Goal: Task Accomplishment & Management: Manage account settings

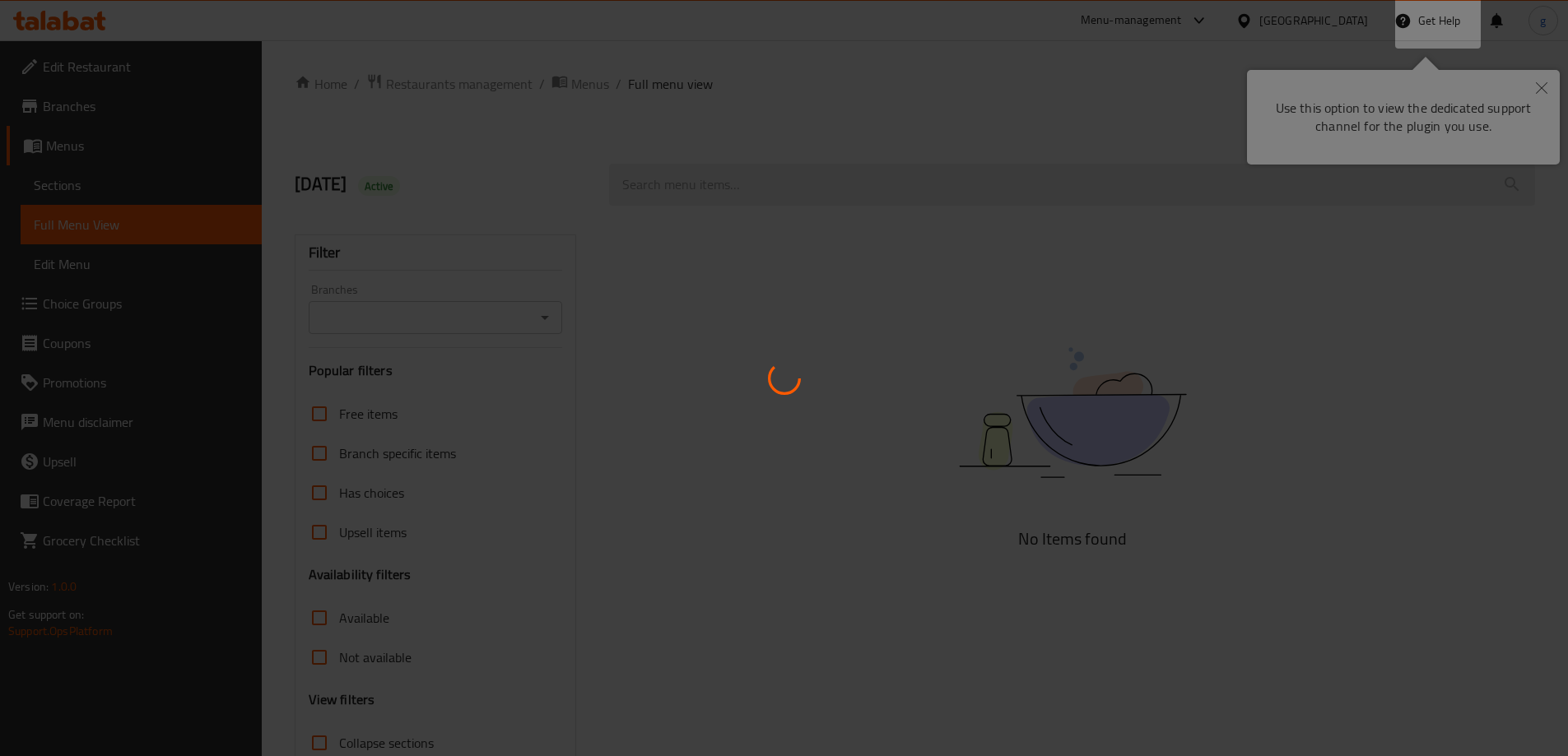
click at [1537, 73] on div at bounding box center [784, 378] width 1568 height 756
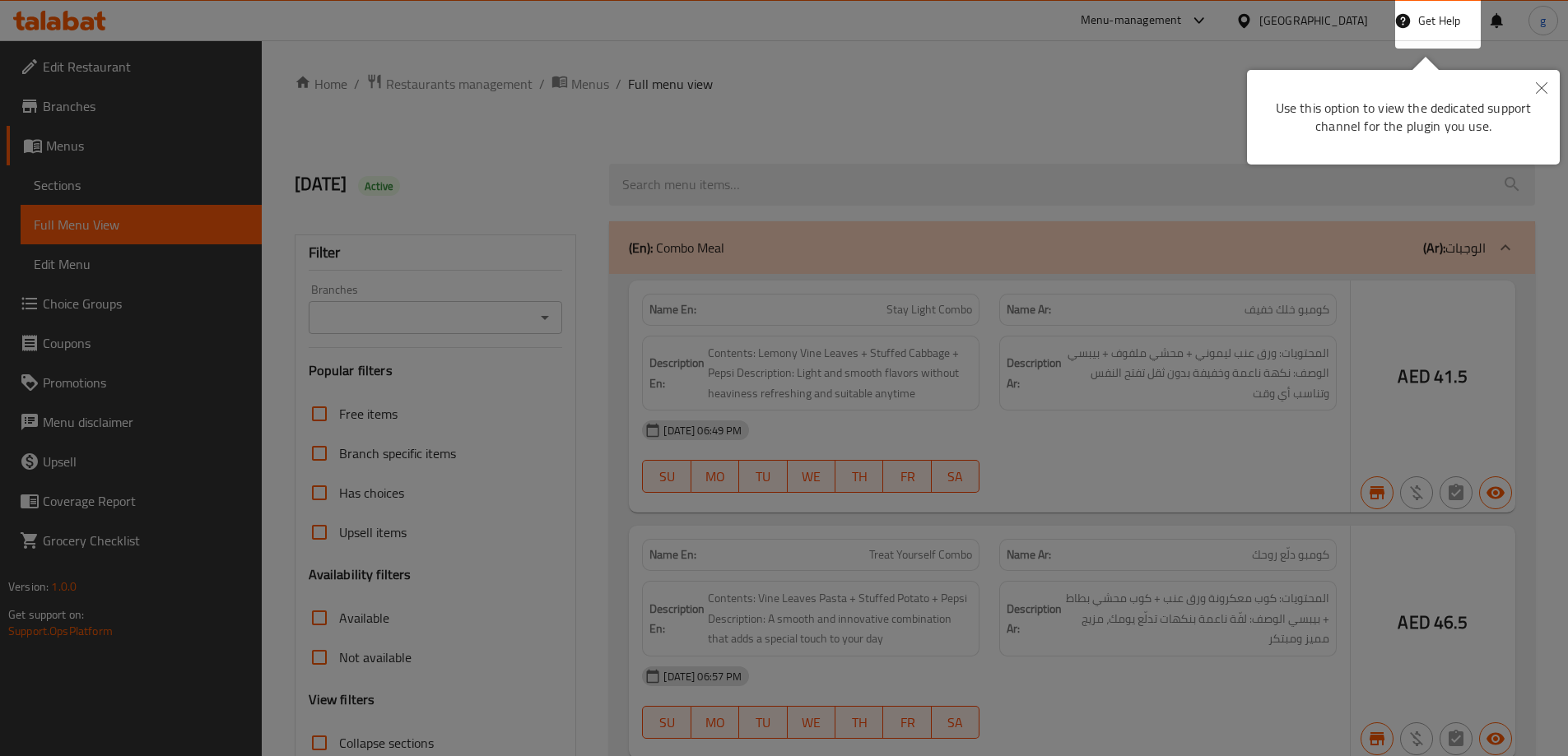
click at [1537, 99] on div at bounding box center [784, 378] width 1568 height 756
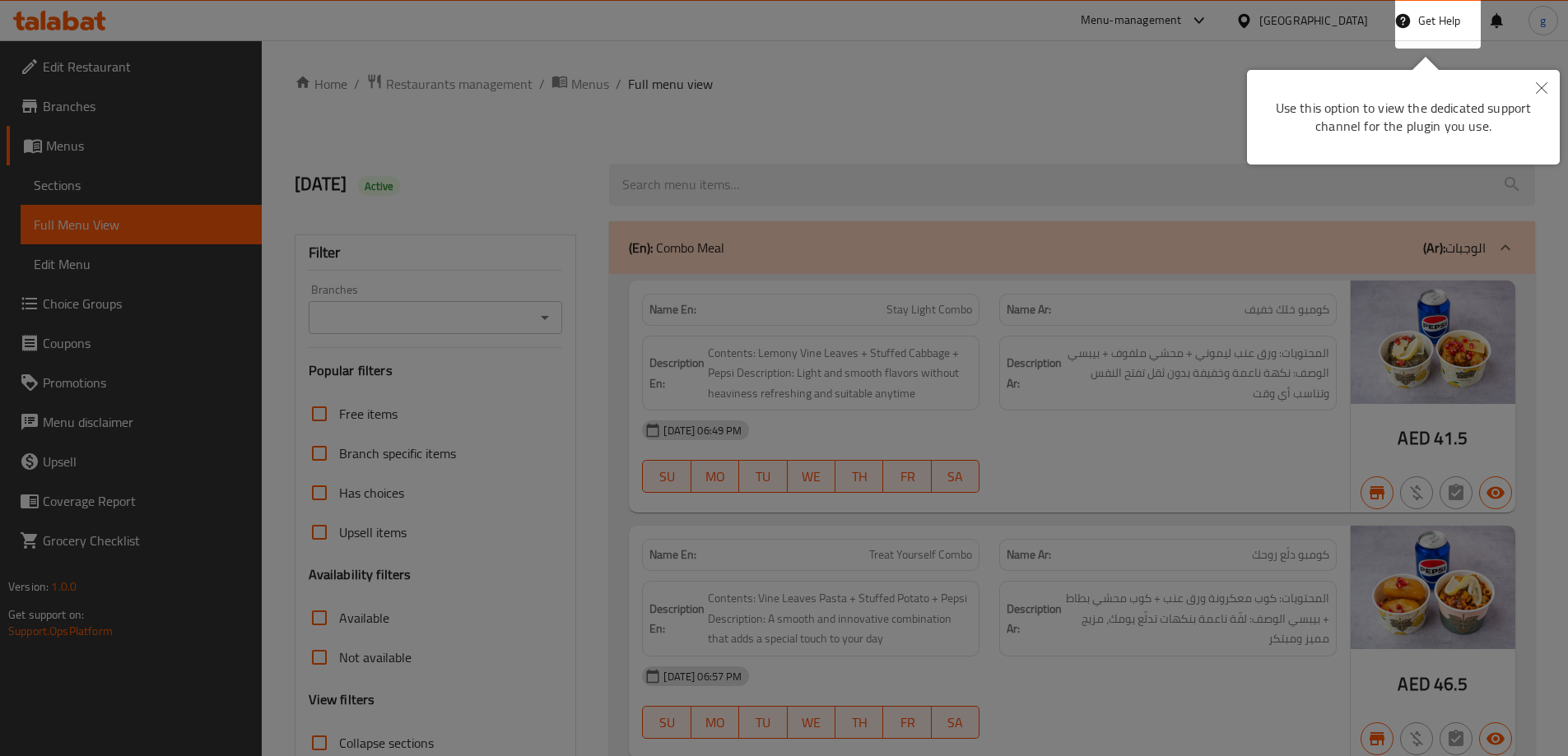
click at [1540, 93] on icon "Close" at bounding box center [1542, 88] width 12 height 12
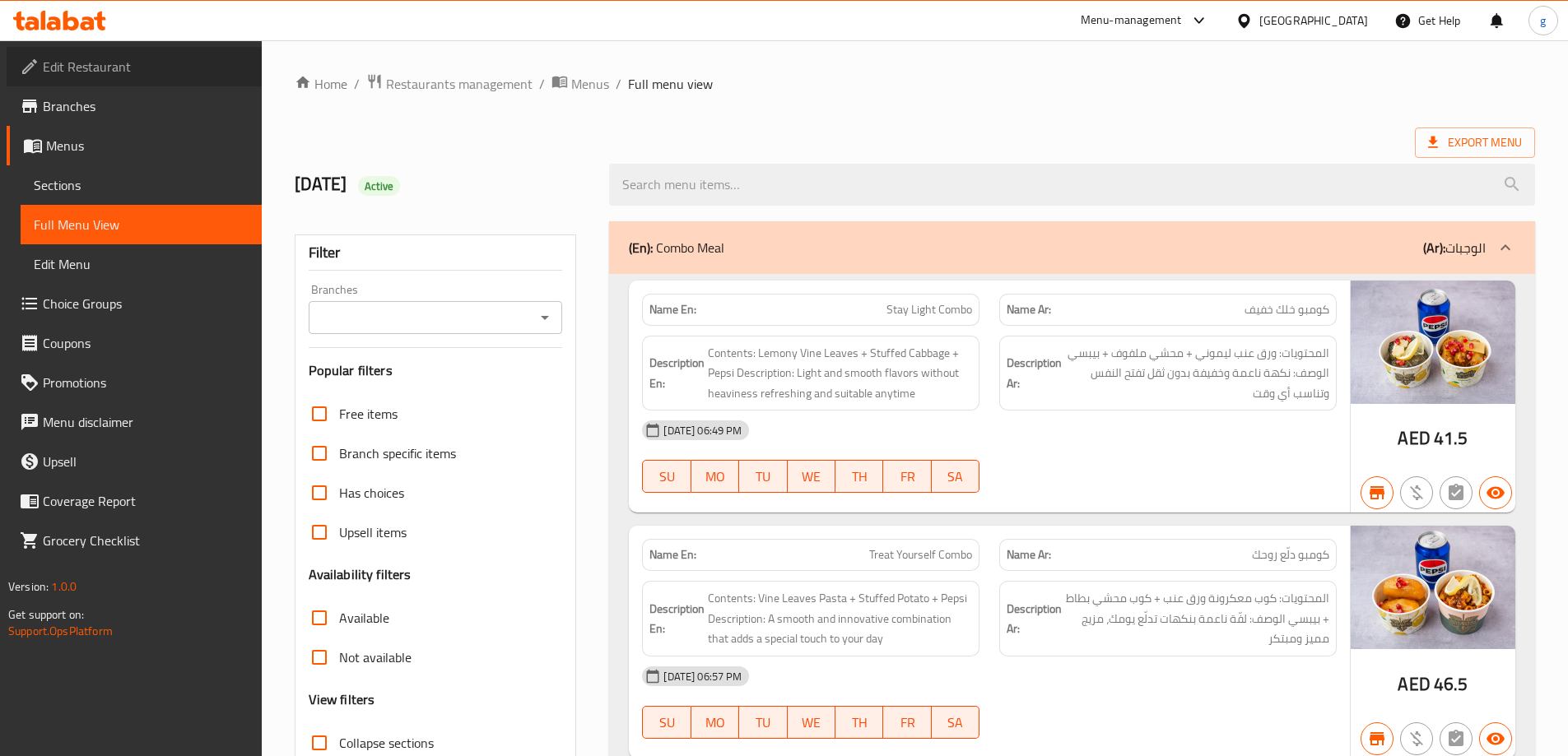
click at [88, 62] on span "Edit Restaurant" at bounding box center [145, 66] width 206 height 19
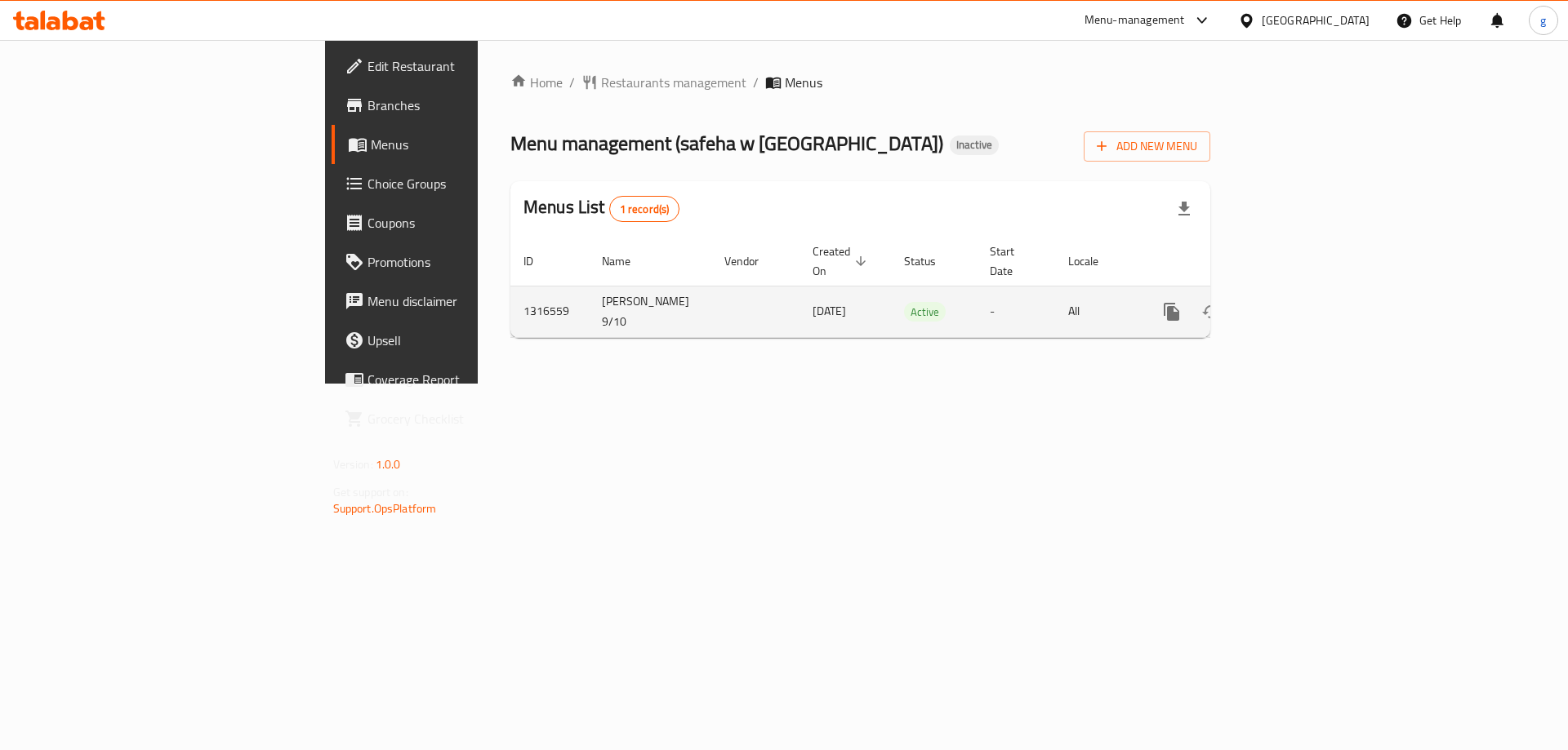
click at [1299, 303] on icon "enhanced table" at bounding box center [1290, 312] width 19 height 19
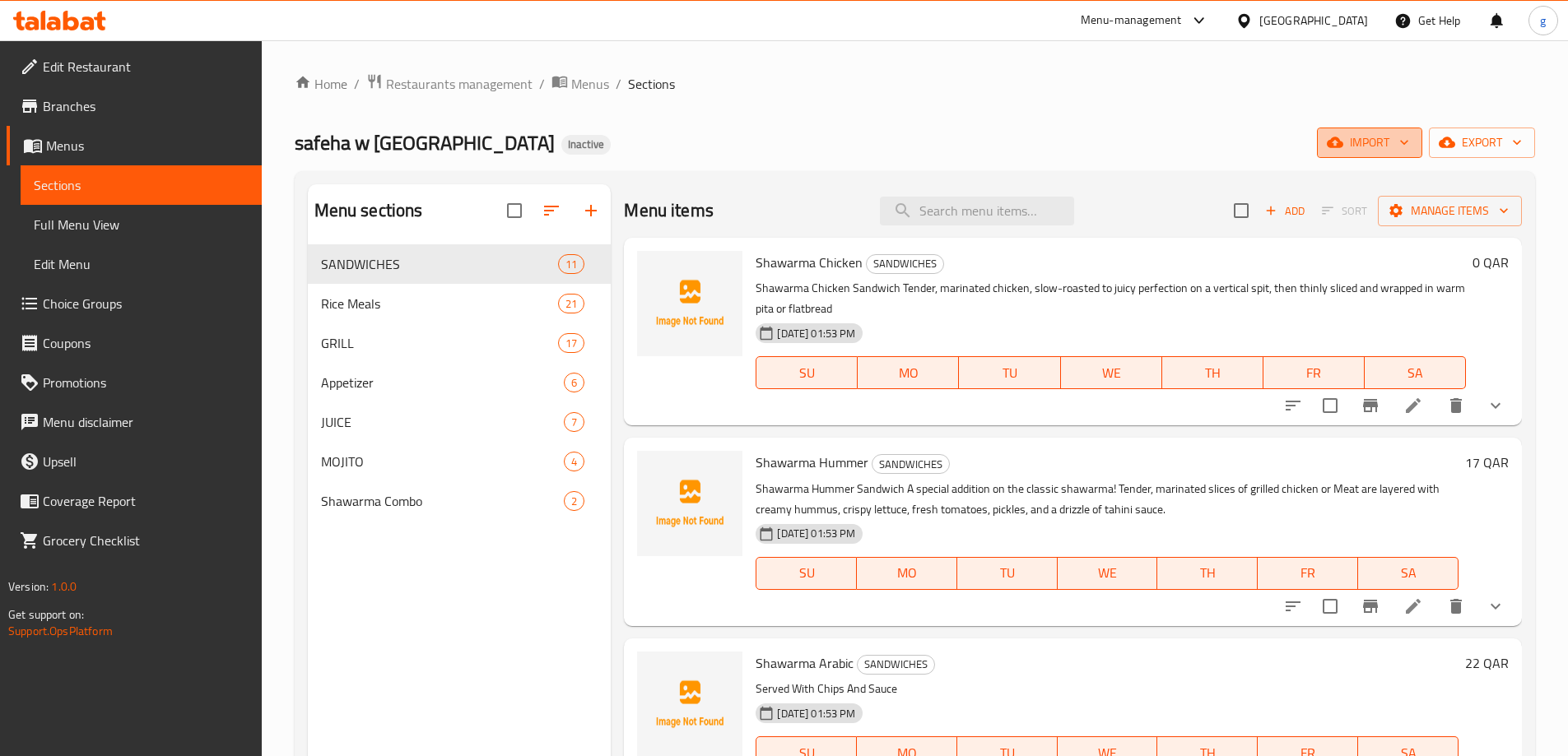
click at [1413, 146] on button "import" at bounding box center [1369, 142] width 105 height 30
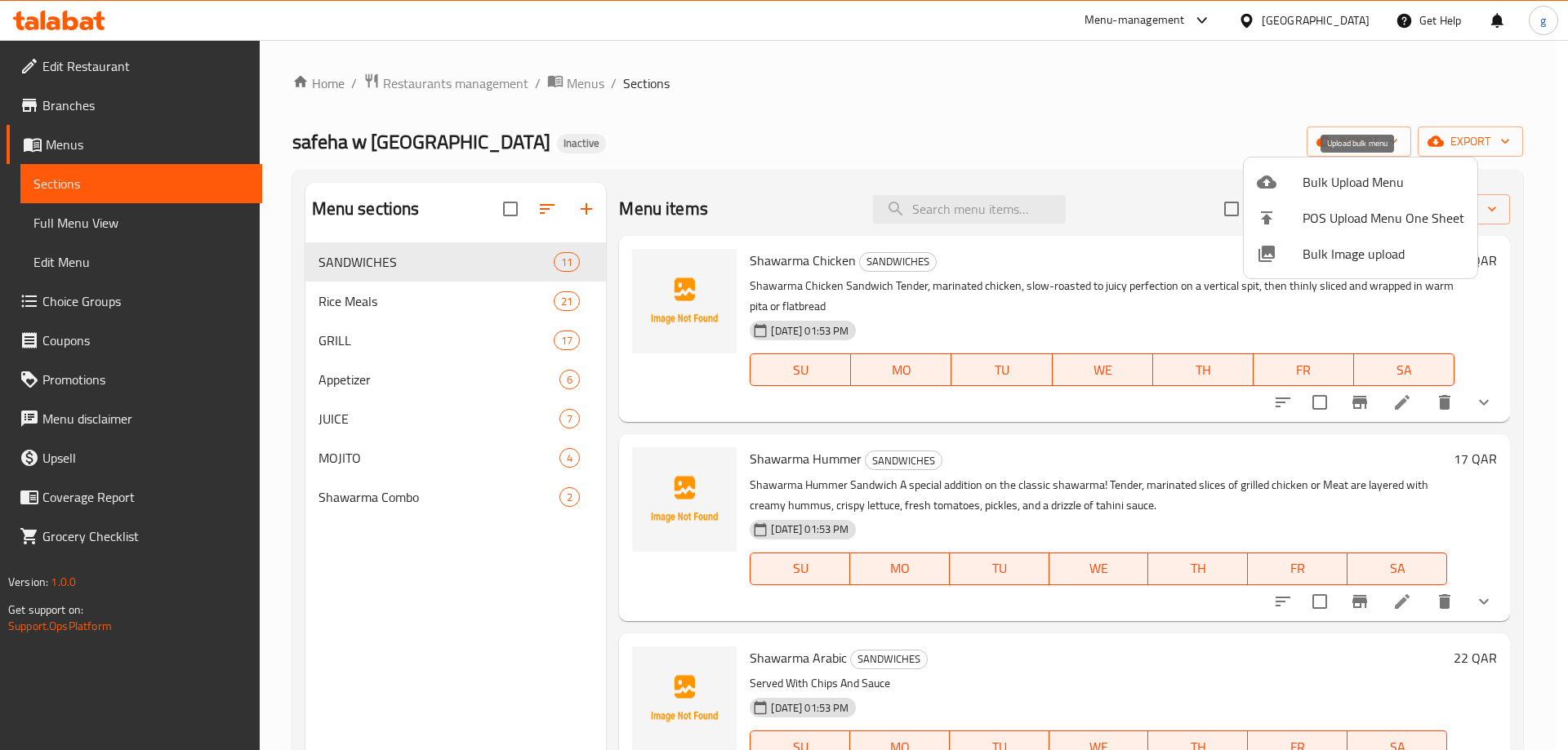
click at [1312, 182] on span "Bulk Upload Menu" at bounding box center [1382, 182] width 161 height 19
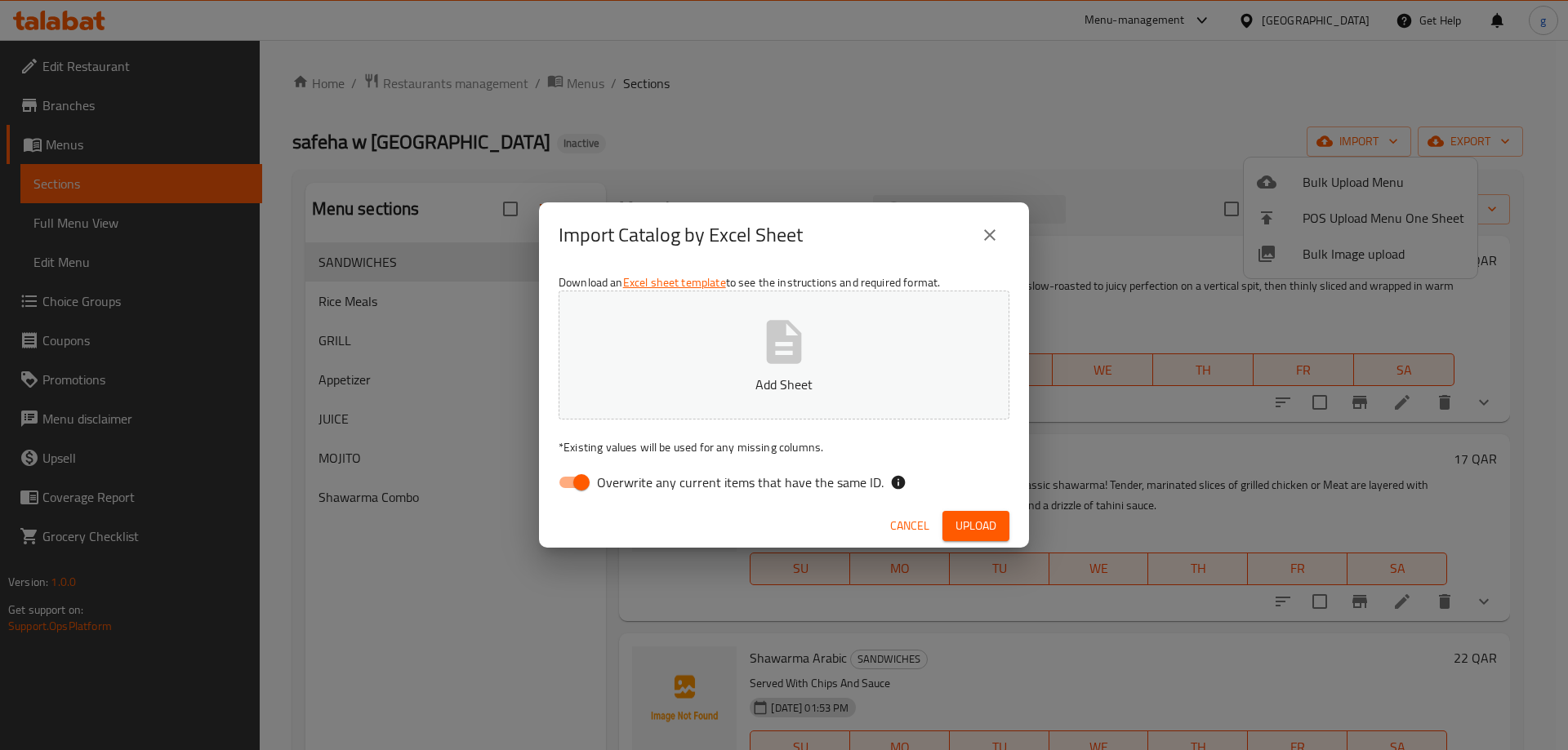
click at [564, 486] on input "Overwrite any current items that have the same ID." at bounding box center [581, 482] width 93 height 31
checkbox input "false"
click at [702, 367] on button "Add Sheet" at bounding box center [784, 355] width 450 height 129
click at [982, 531] on span "Upload" at bounding box center [975, 526] width 41 height 20
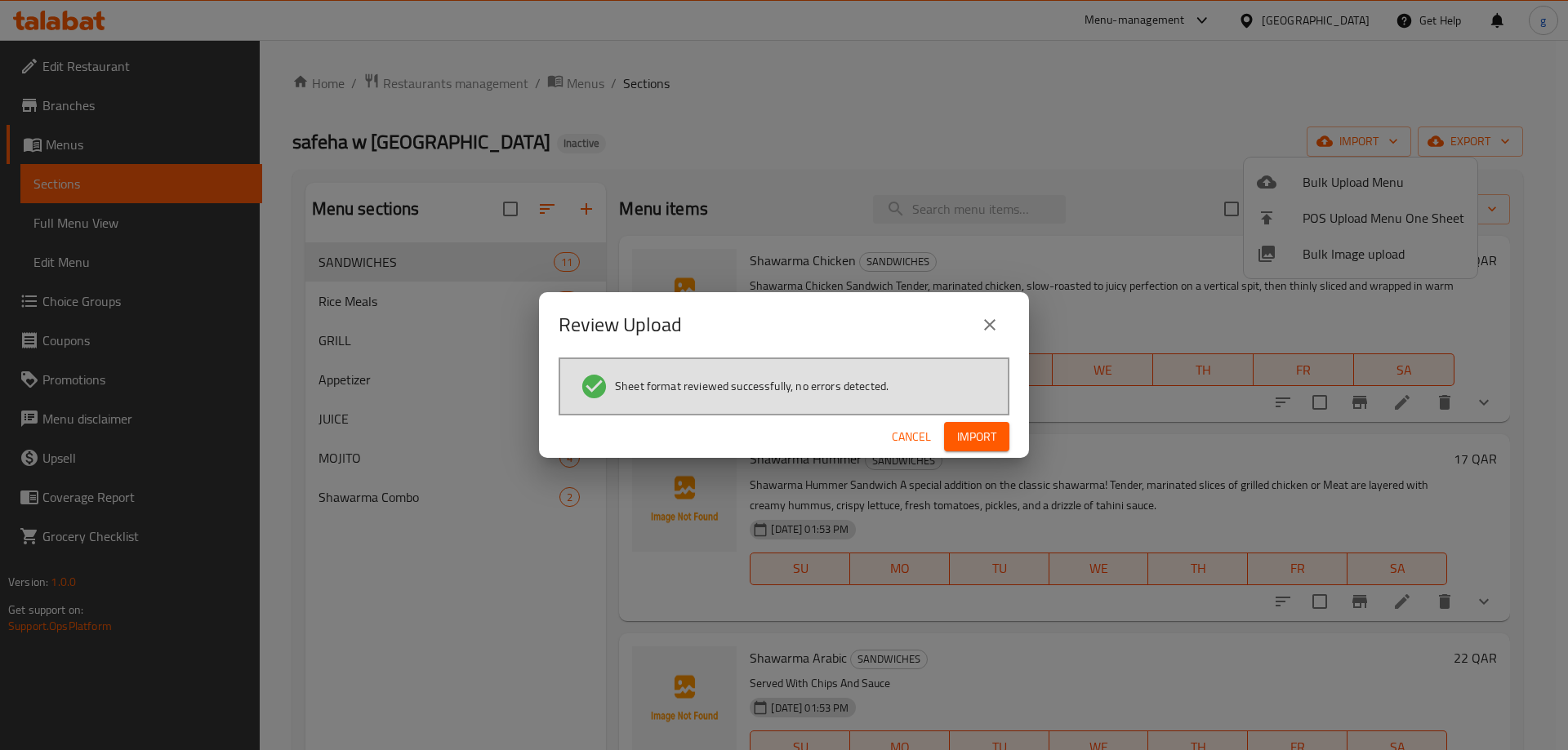
click at [990, 436] on span "Import" at bounding box center [976, 437] width 40 height 20
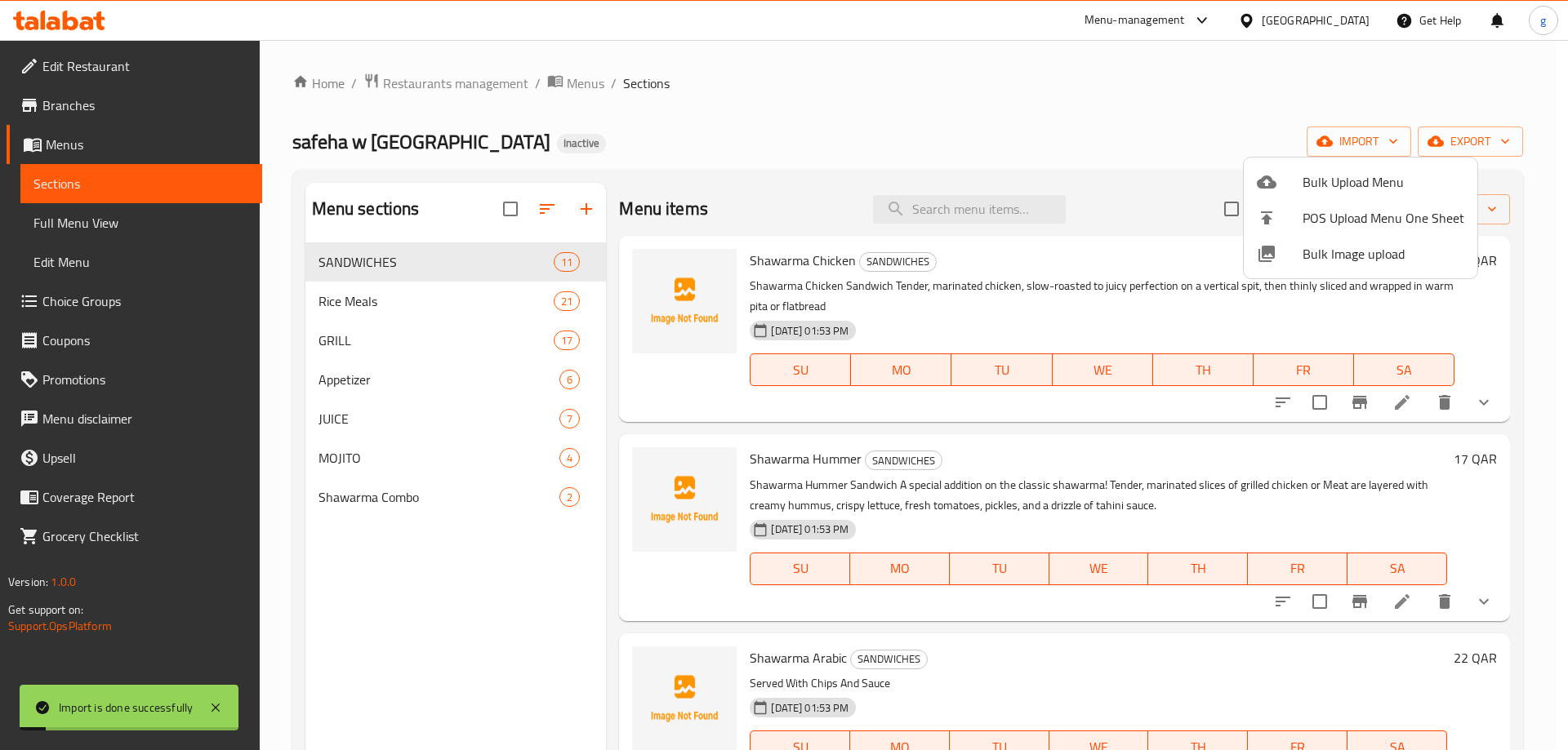
click at [345, 596] on div at bounding box center [784, 375] width 1568 height 750
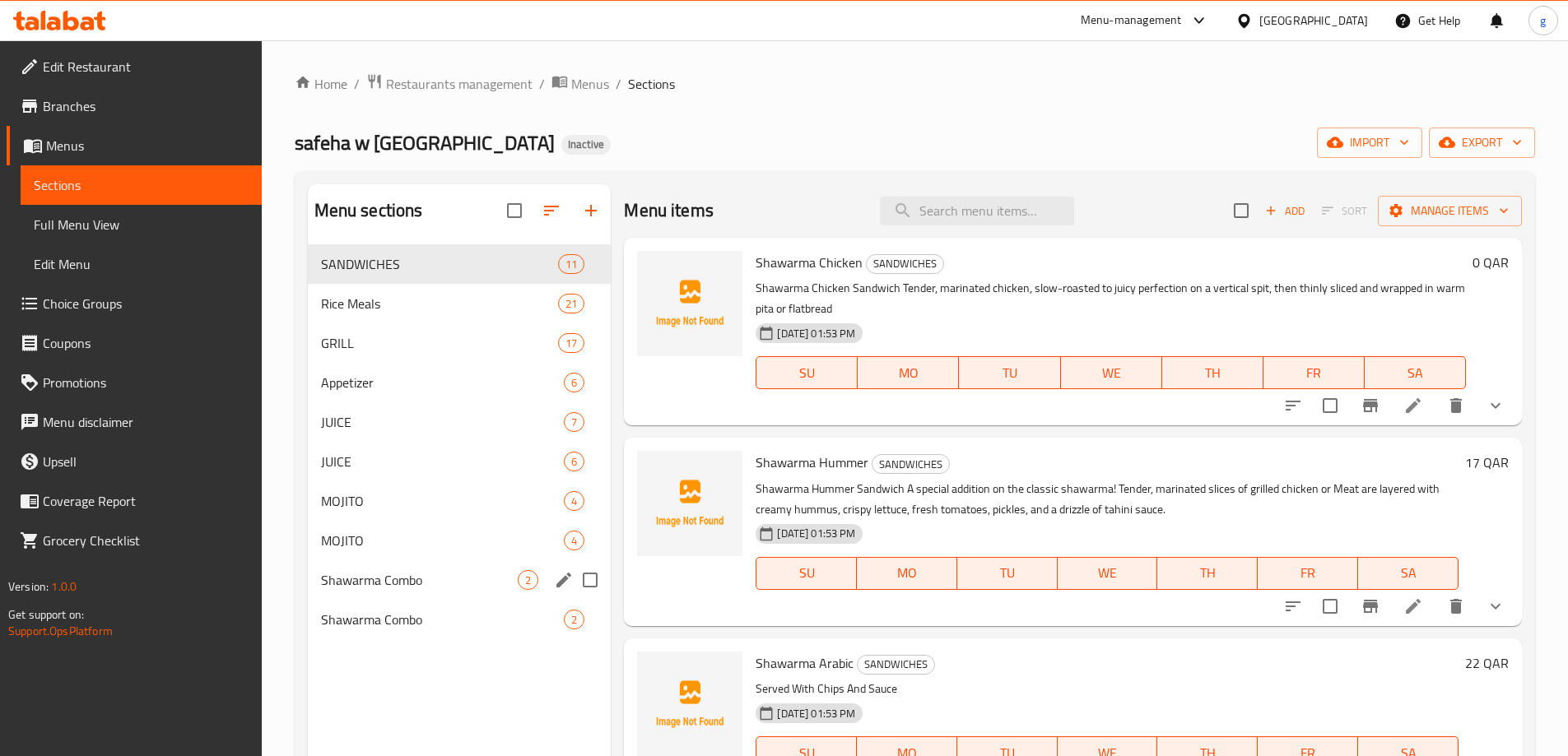
click at [457, 577] on span "Shawarma Combo" at bounding box center [419, 580] width 198 height 19
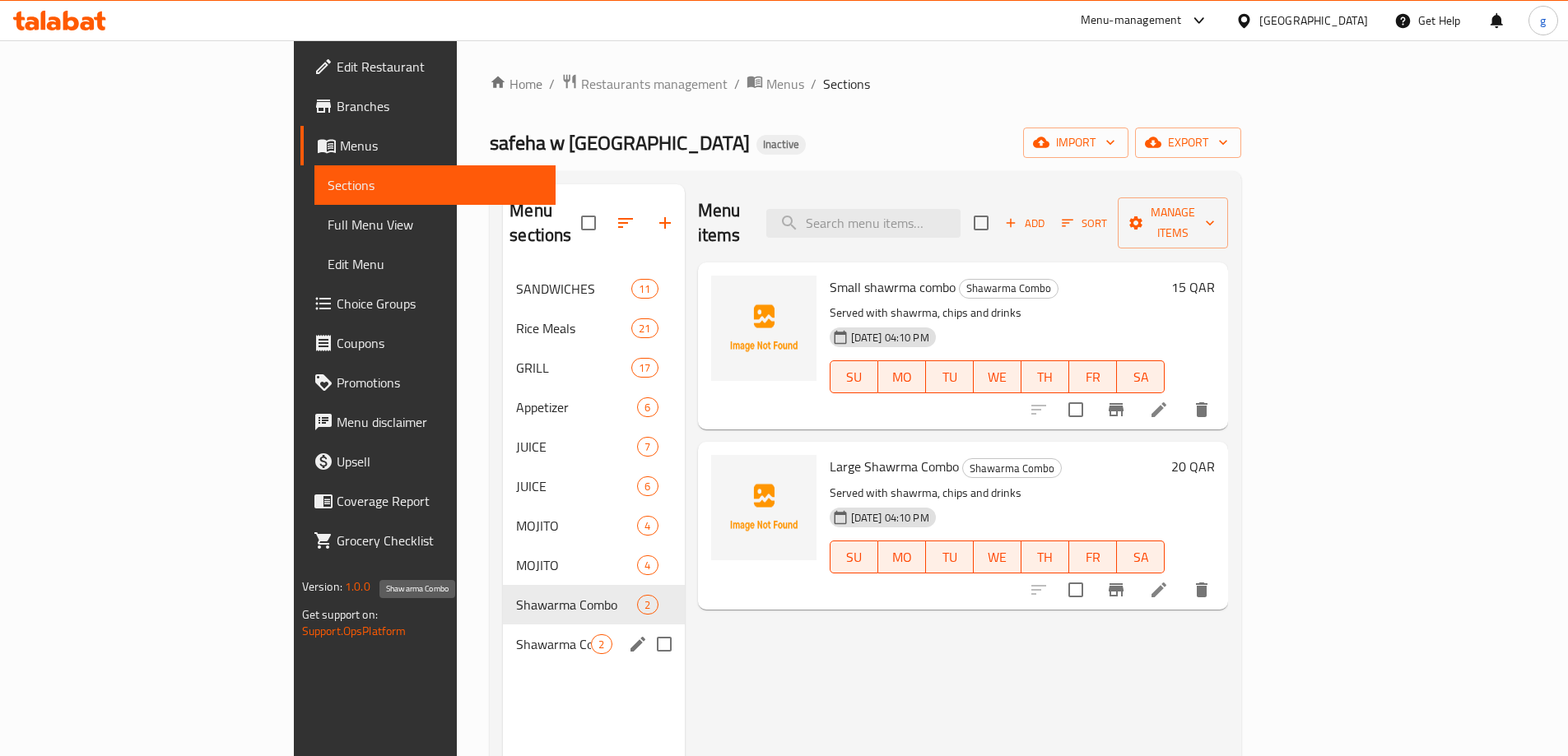
scroll to position [82, 0]
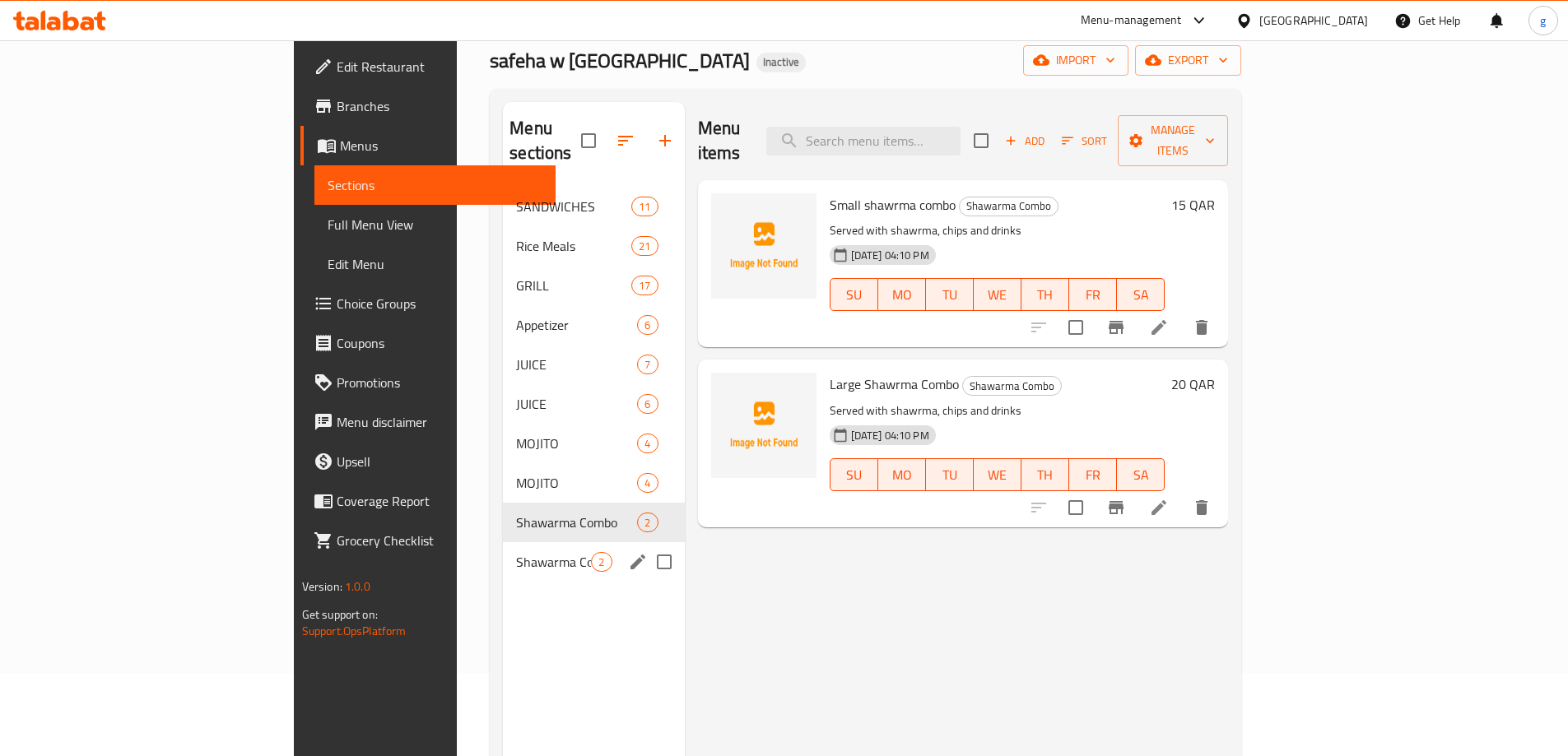
click at [516, 552] on span "Shawarma Combo" at bounding box center [554, 562] width 75 height 19
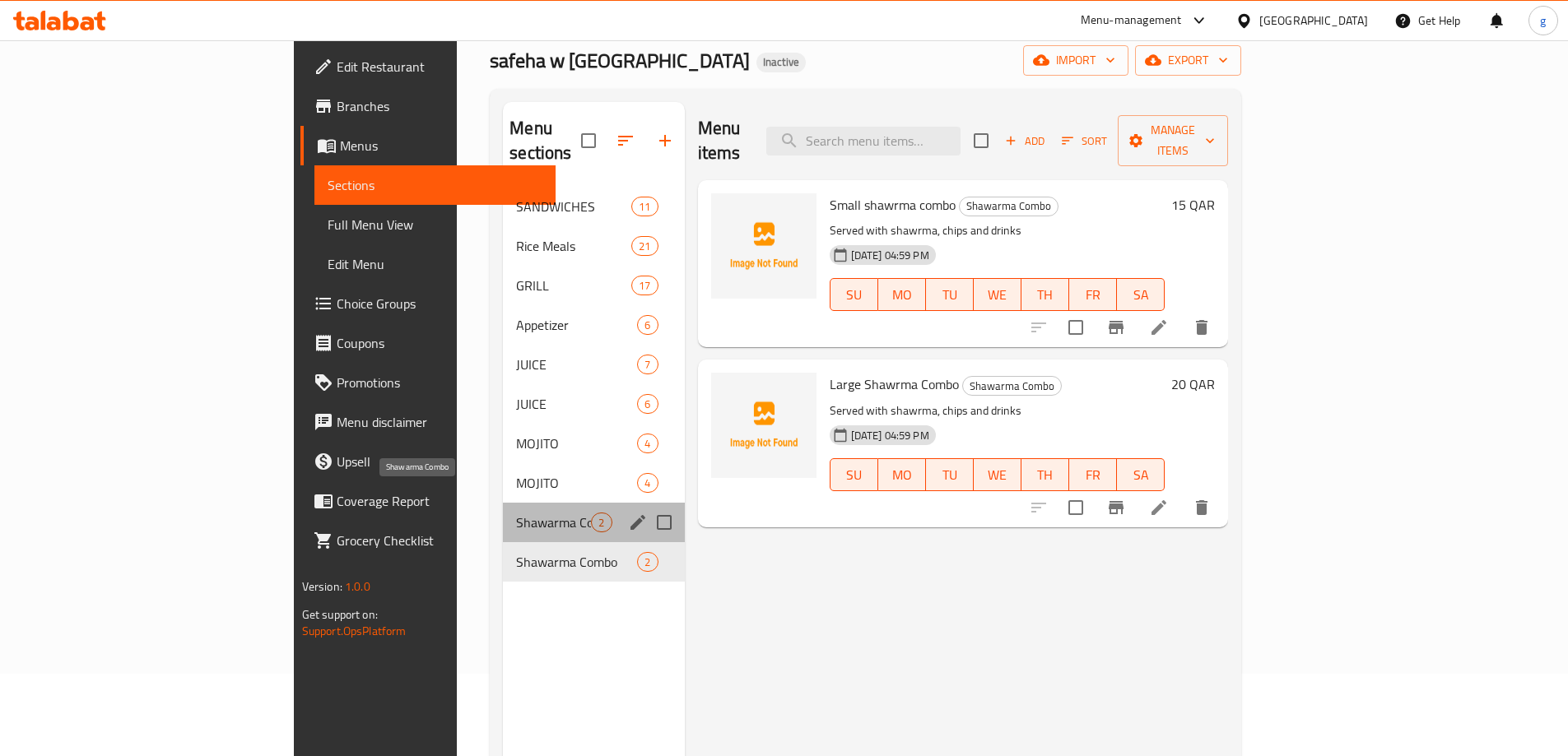
click at [516, 512] on span "Shawarma Combo" at bounding box center [554, 522] width 75 height 19
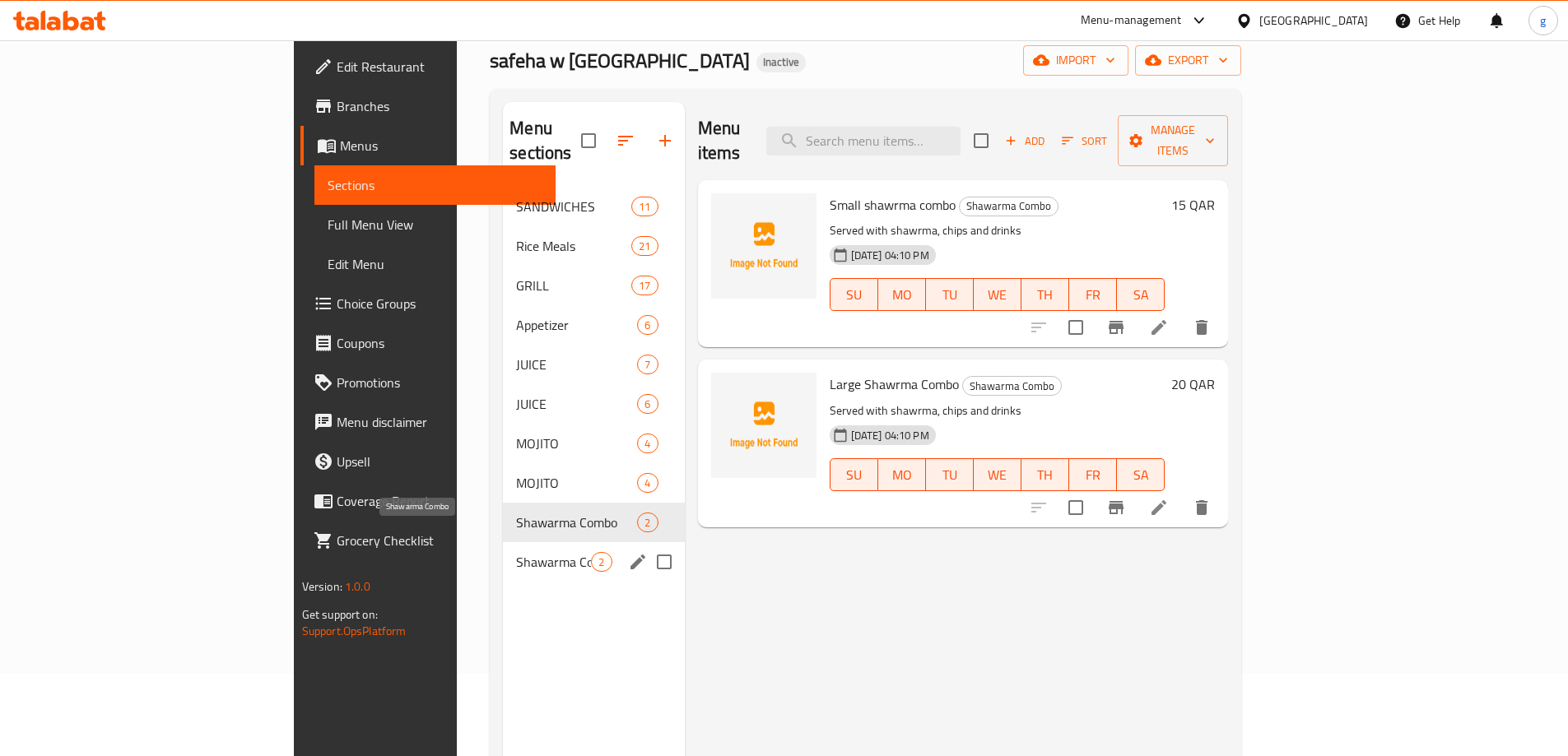
click at [516, 552] on span "Shawarma Combo" at bounding box center [554, 562] width 75 height 19
click at [503, 503] on div "Shawarma Combo 2" at bounding box center [593, 522] width 181 height 40
click at [516, 552] on span "Shawarma Combo" at bounding box center [554, 562] width 75 height 19
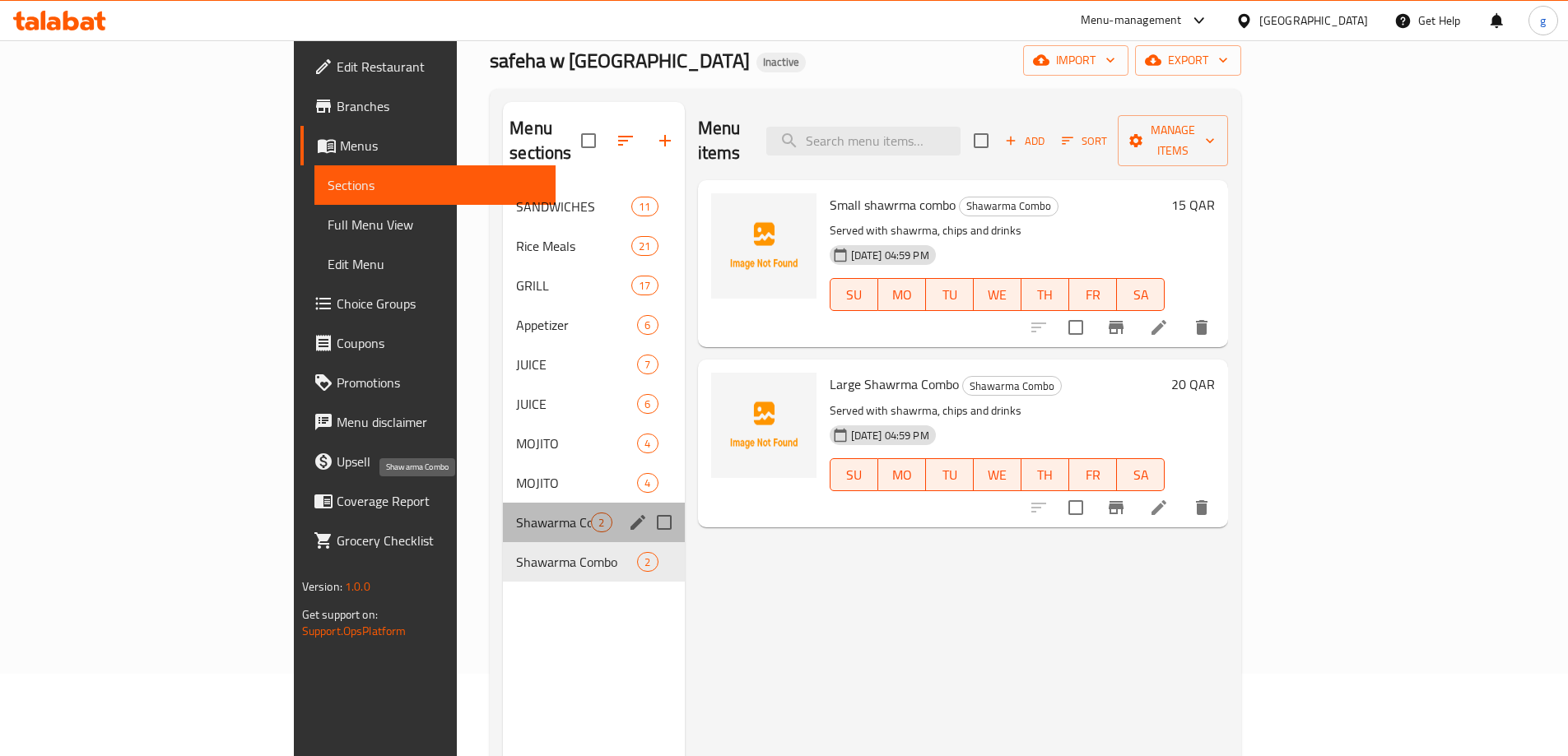
click at [516, 512] on span "Shawarma Combo" at bounding box center [554, 522] width 75 height 19
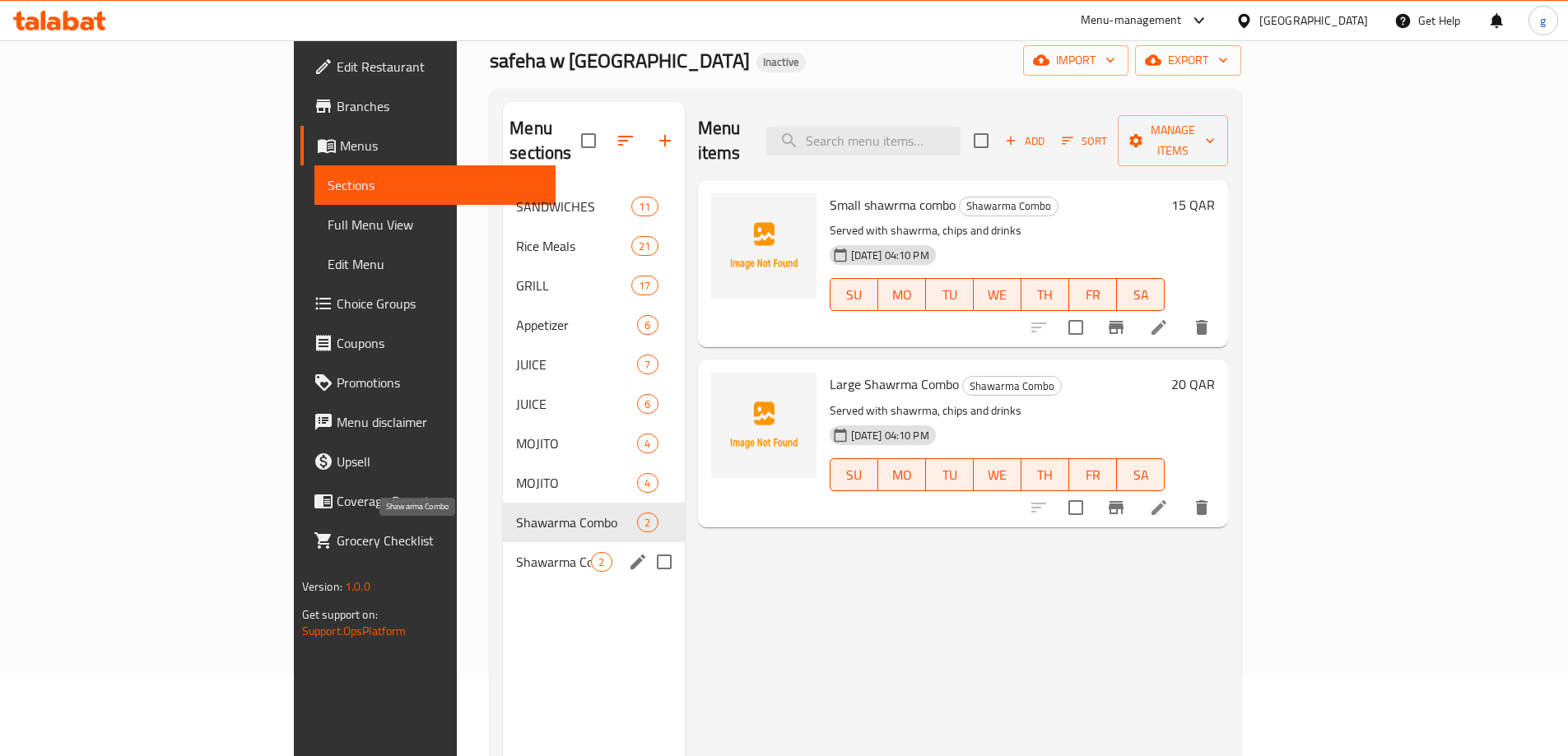
click at [516, 552] on span "Shawarma Combo" at bounding box center [554, 562] width 75 height 19
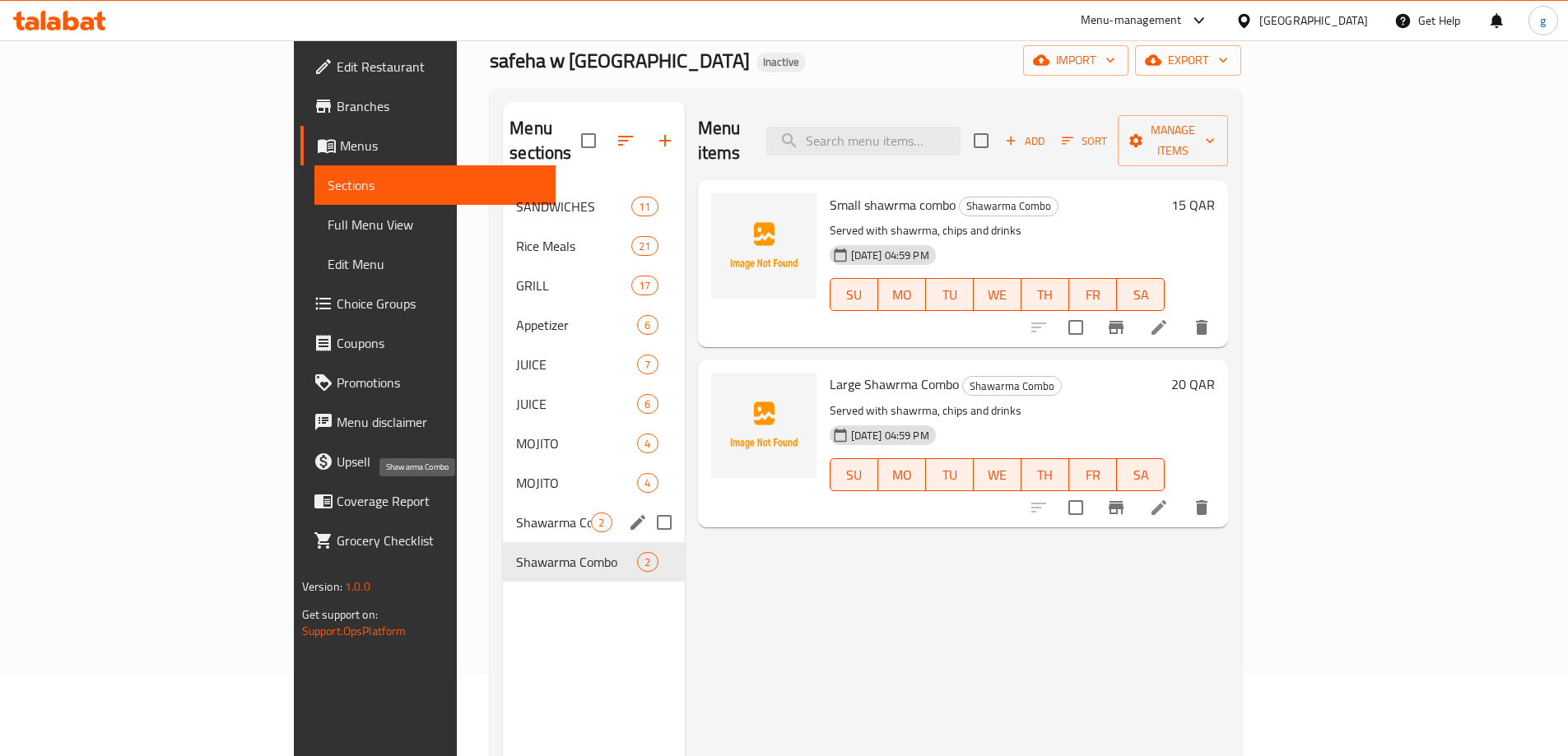
click at [516, 512] on span "Shawarma Combo" at bounding box center [554, 522] width 75 height 19
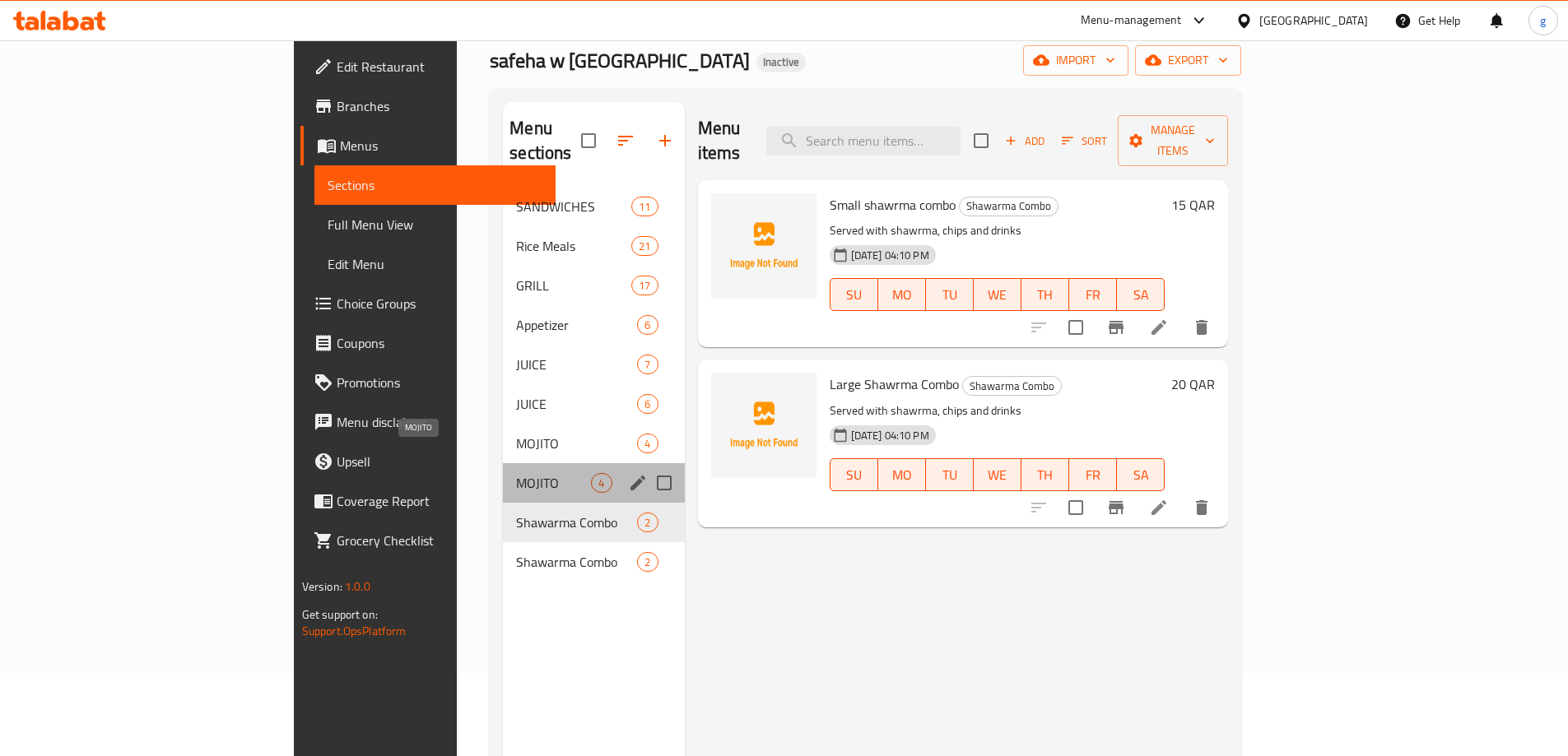
click at [516, 473] on span "MOJITO" at bounding box center [554, 483] width 75 height 19
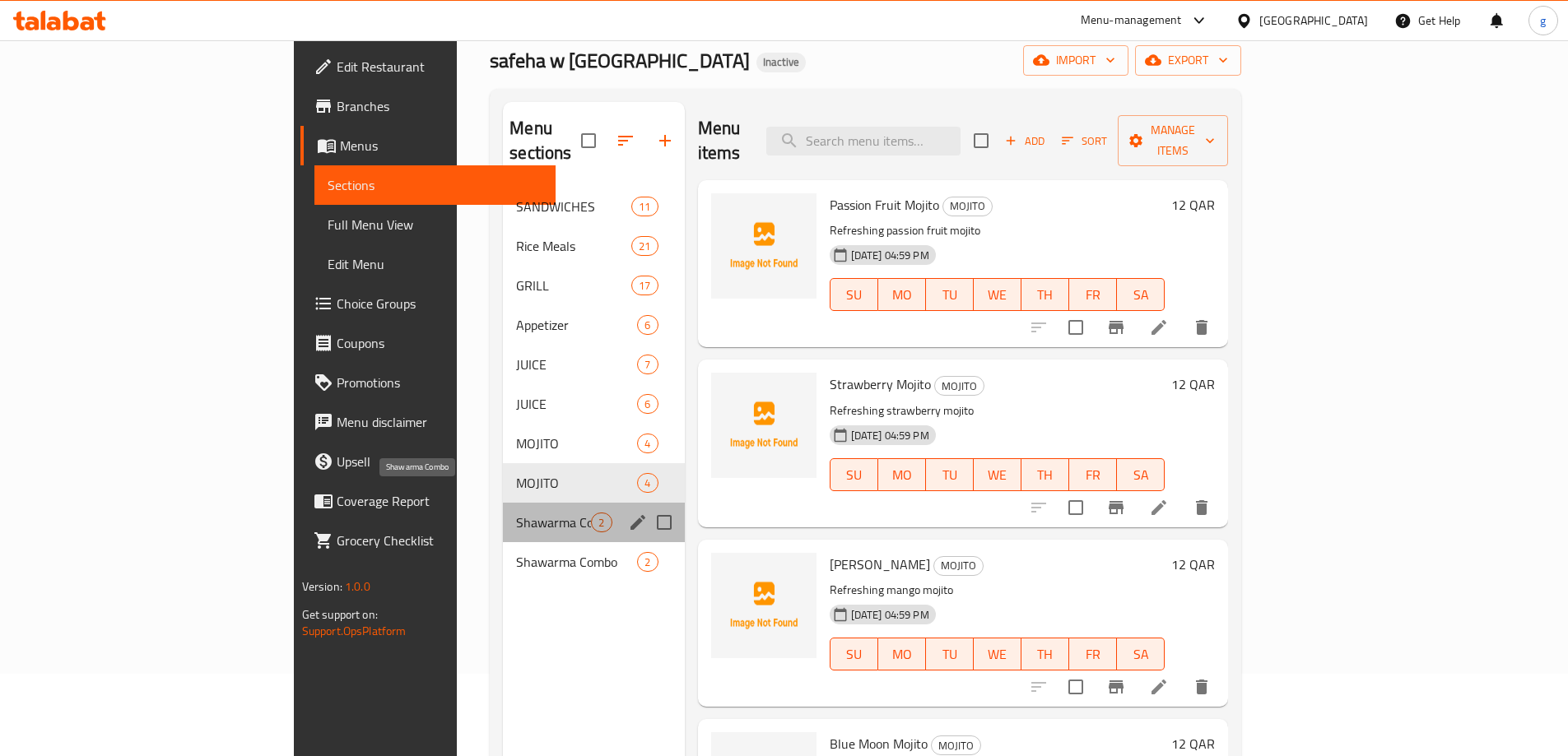
click at [516, 512] on span "Shawarma Combo" at bounding box center [554, 522] width 75 height 19
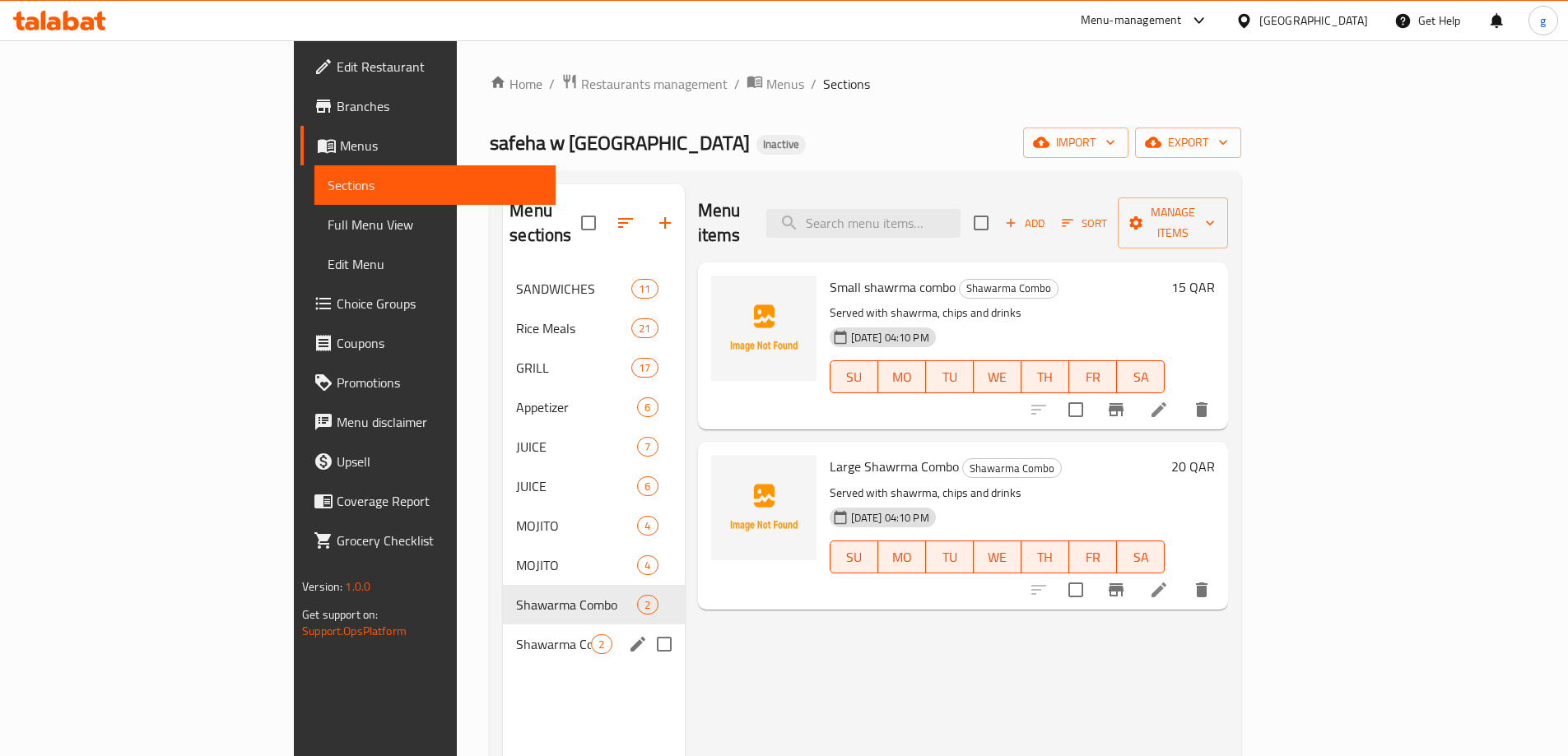
click at [503, 637] on div "Shawarma Combo 2" at bounding box center [593, 644] width 181 height 40
click at [516, 595] on span "Shawarma Combo" at bounding box center [554, 605] width 75 height 19
click at [516, 634] on span "Shawarma Combo" at bounding box center [554, 644] width 75 height 19
click at [516, 595] on span "Shawarma Combo" at bounding box center [554, 605] width 75 height 19
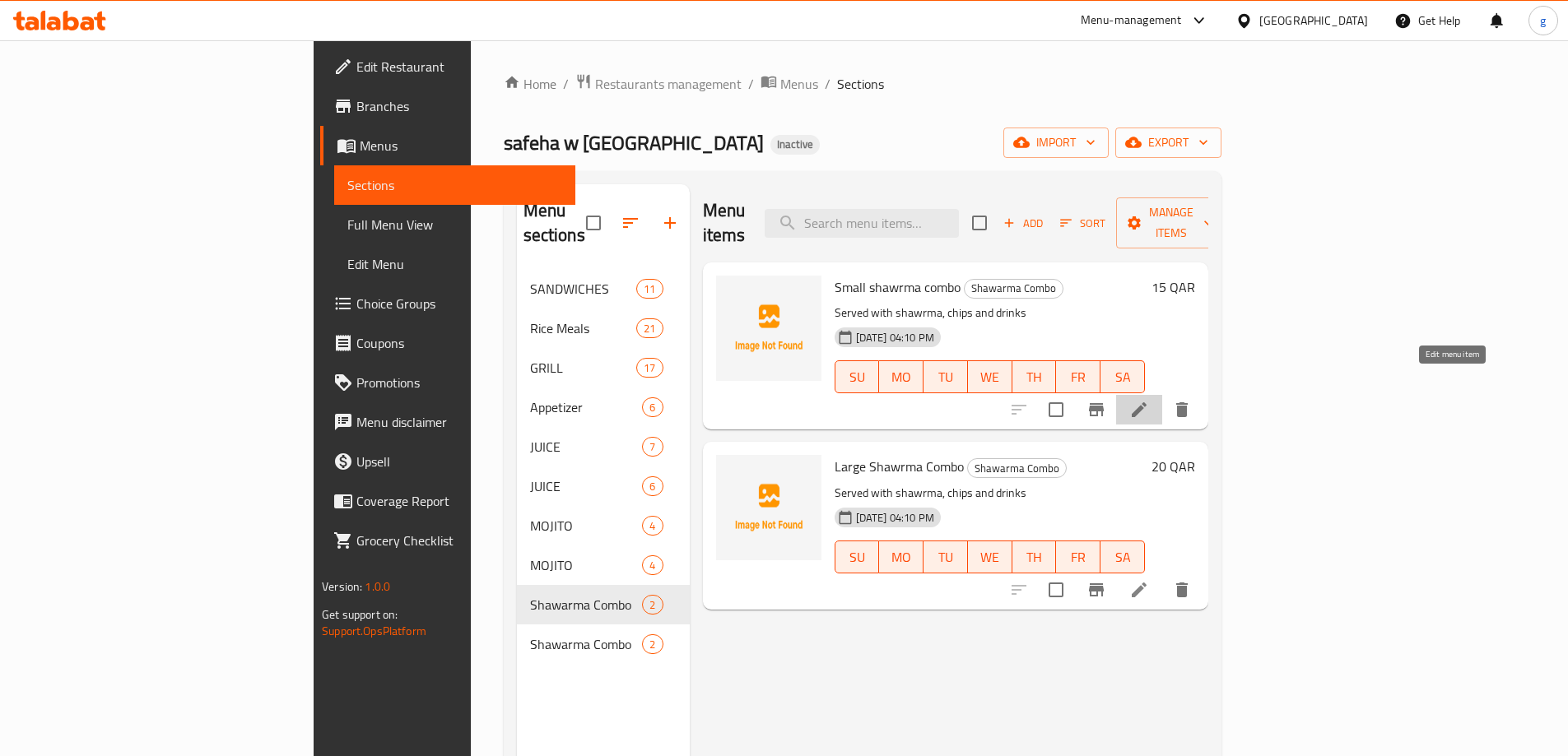
click at [1149, 400] on icon at bounding box center [1139, 410] width 19 height 19
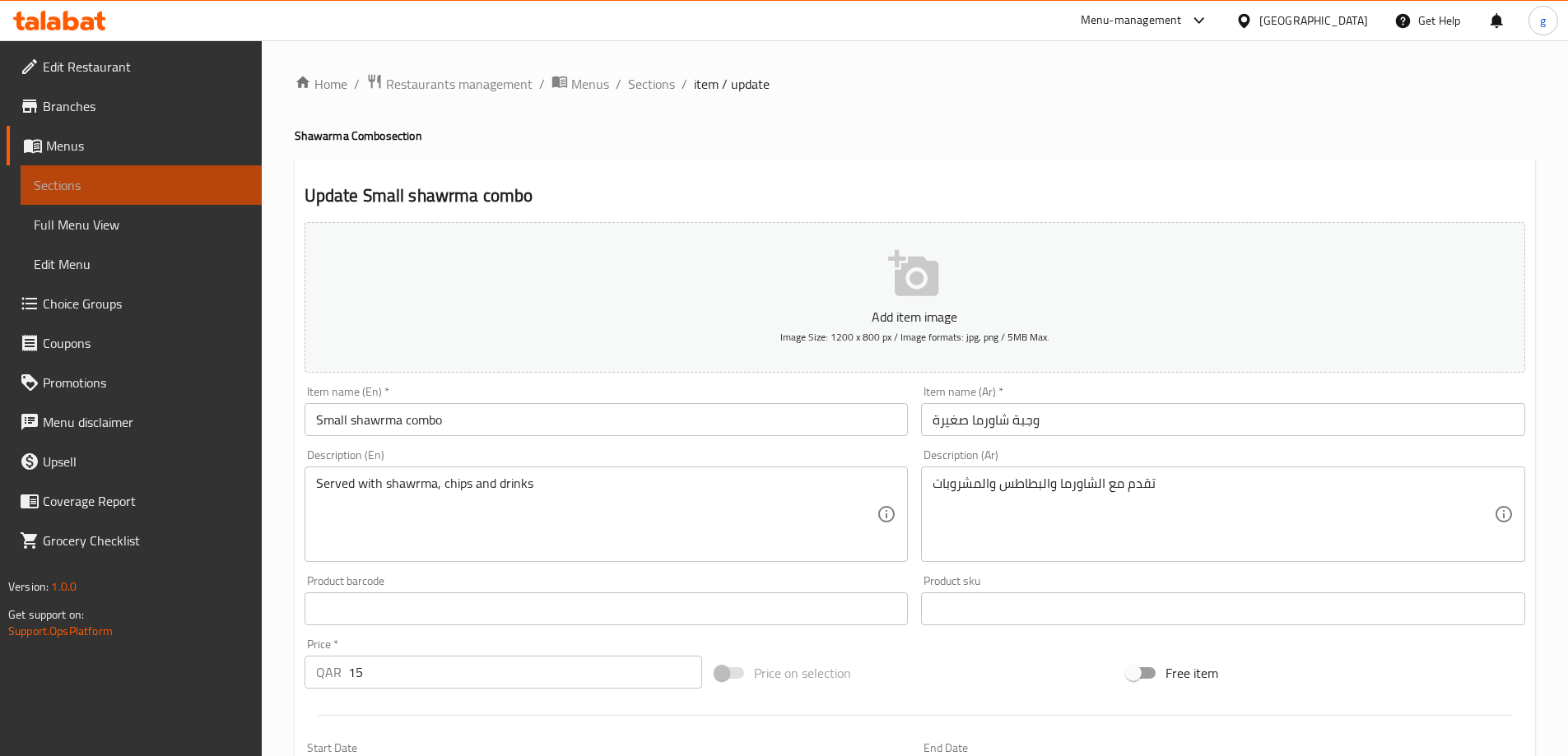
click at [79, 188] on span "Sections" at bounding box center [141, 185] width 214 height 19
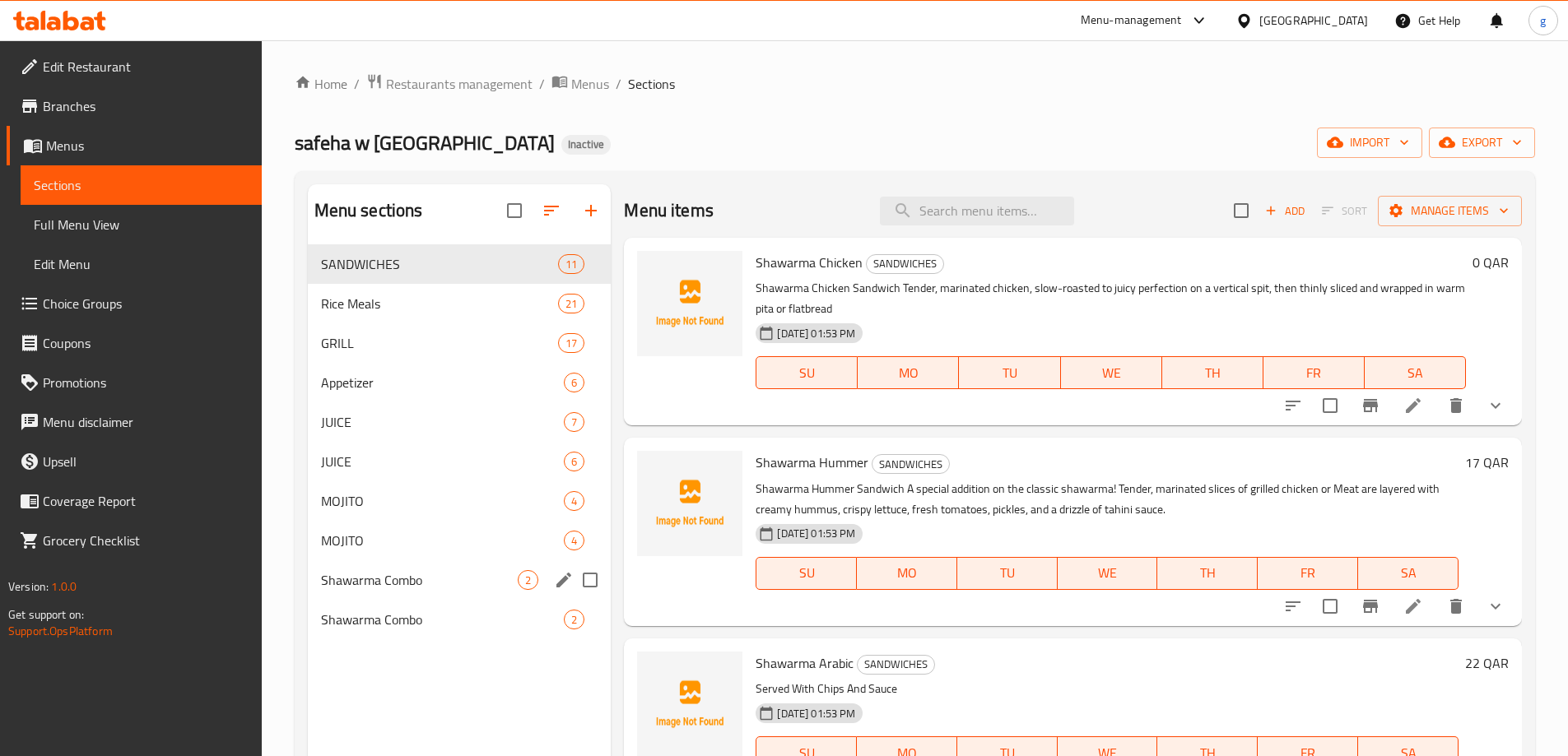
click at [563, 578] on icon "edit" at bounding box center [563, 580] width 19 height 19
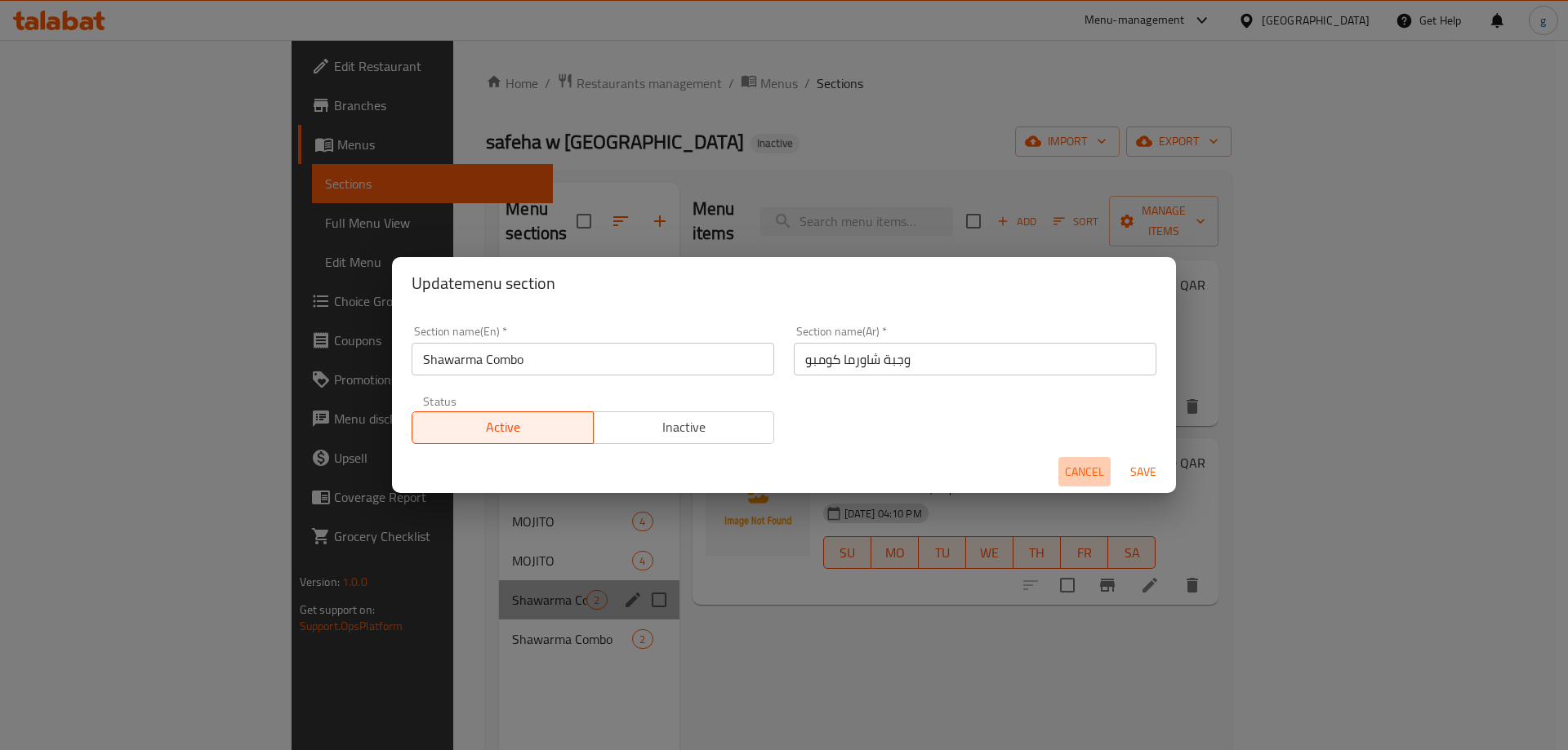
click at [1096, 486] on button "Cancel" at bounding box center [1085, 472] width 52 height 30
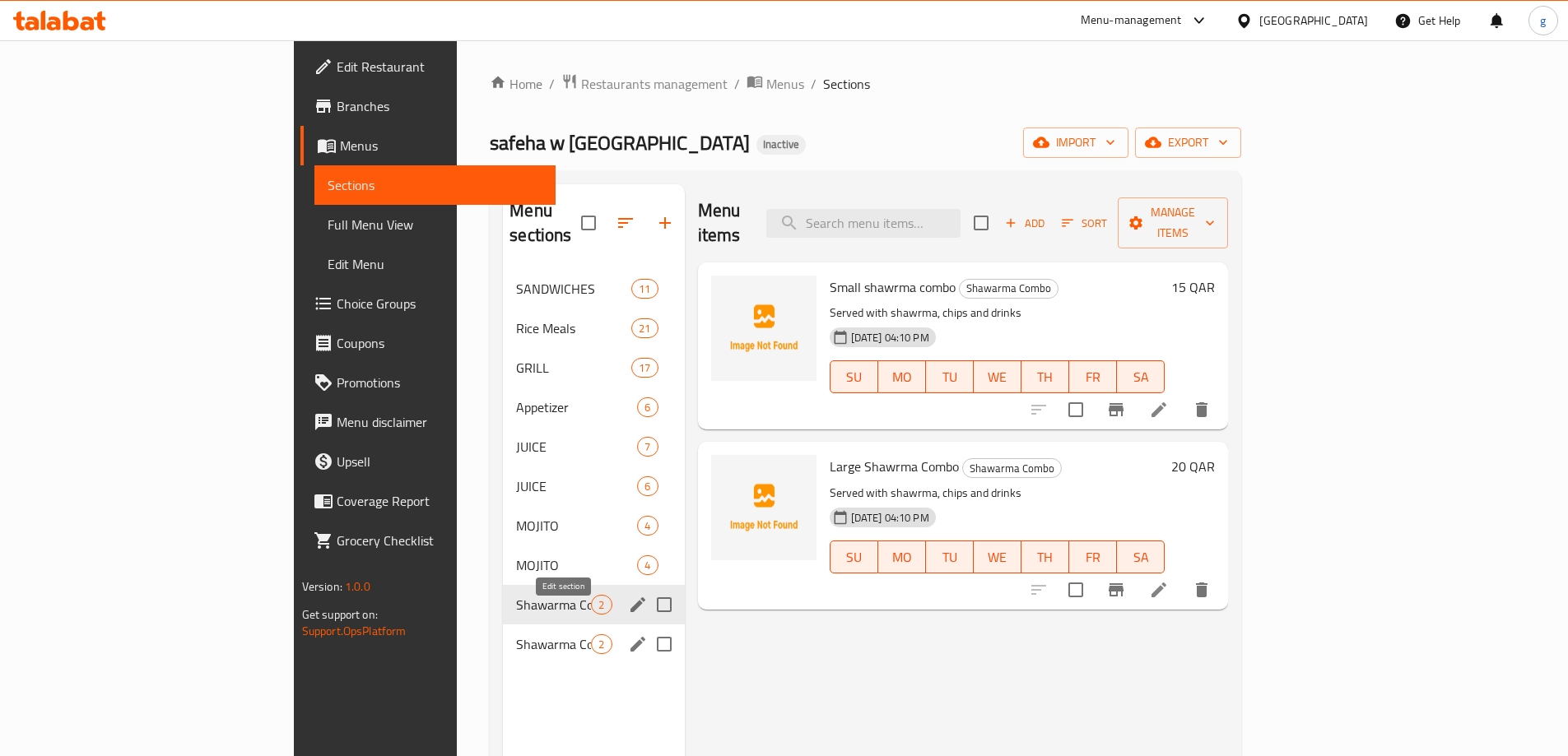
click at [628, 634] on icon "edit" at bounding box center [637, 644] width 19 height 19
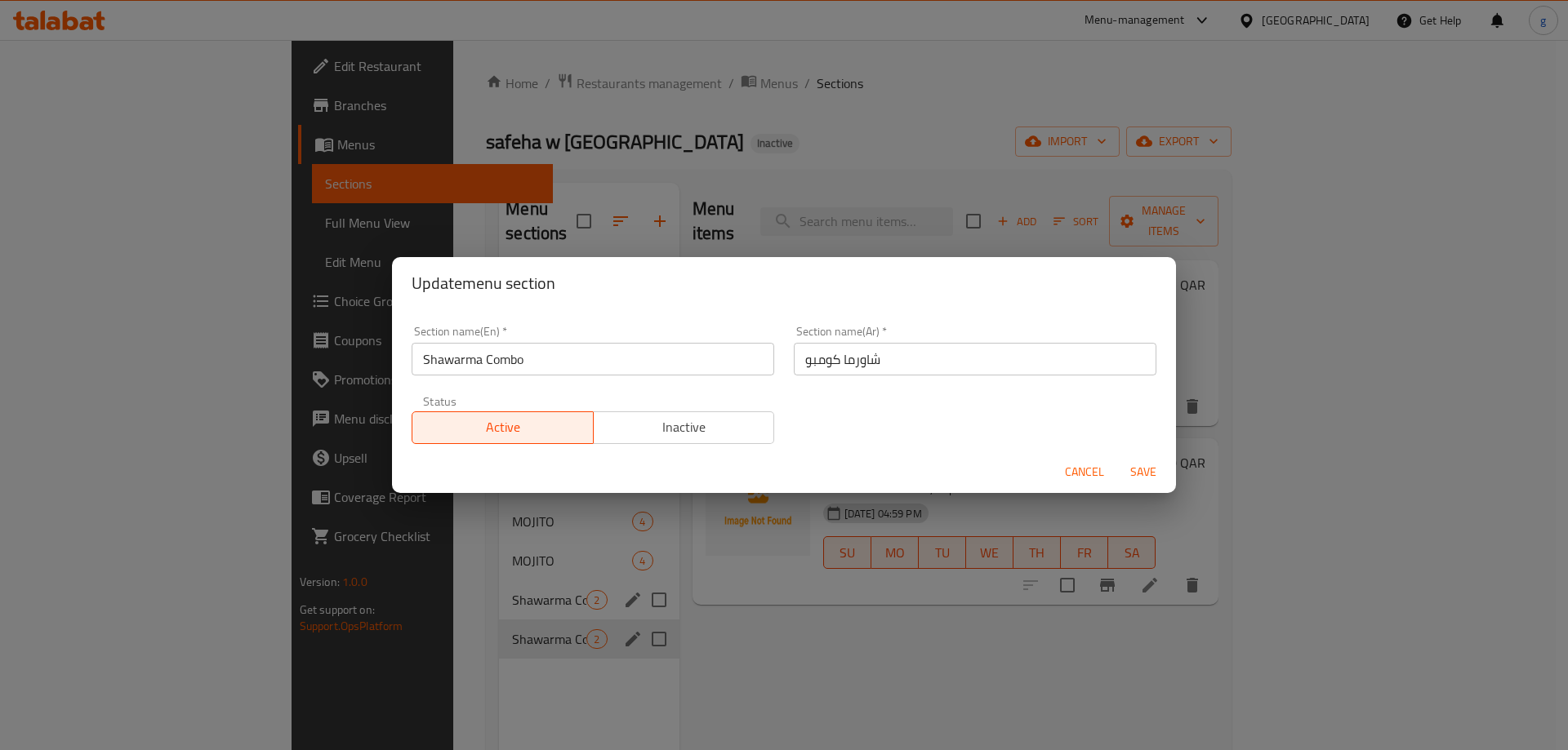
click at [729, 618] on div "Update menu section Section name(En)   * Shawarma Combo Section name(En) * Sect…" at bounding box center [784, 375] width 1568 height 750
click at [560, 573] on div "Update menu section Section name(En)   * Shawarma Combo Section name(En) * Sect…" at bounding box center [784, 375] width 1568 height 750
click at [1083, 469] on span "Cancel" at bounding box center [1084, 472] width 40 height 20
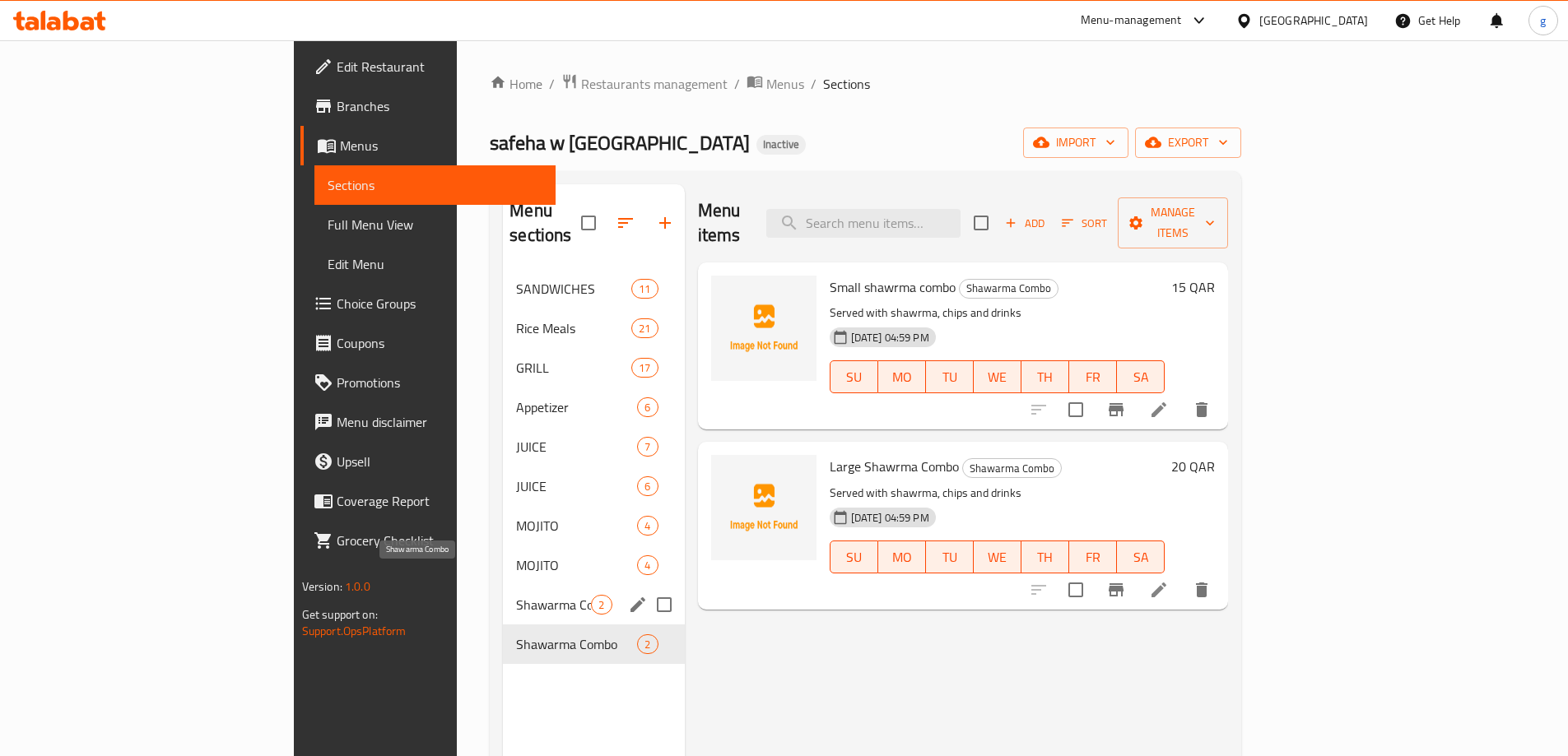
click at [516, 595] on span "Shawarma Combo" at bounding box center [554, 605] width 75 height 19
click at [631, 597] on icon "edit" at bounding box center [637, 604] width 15 height 15
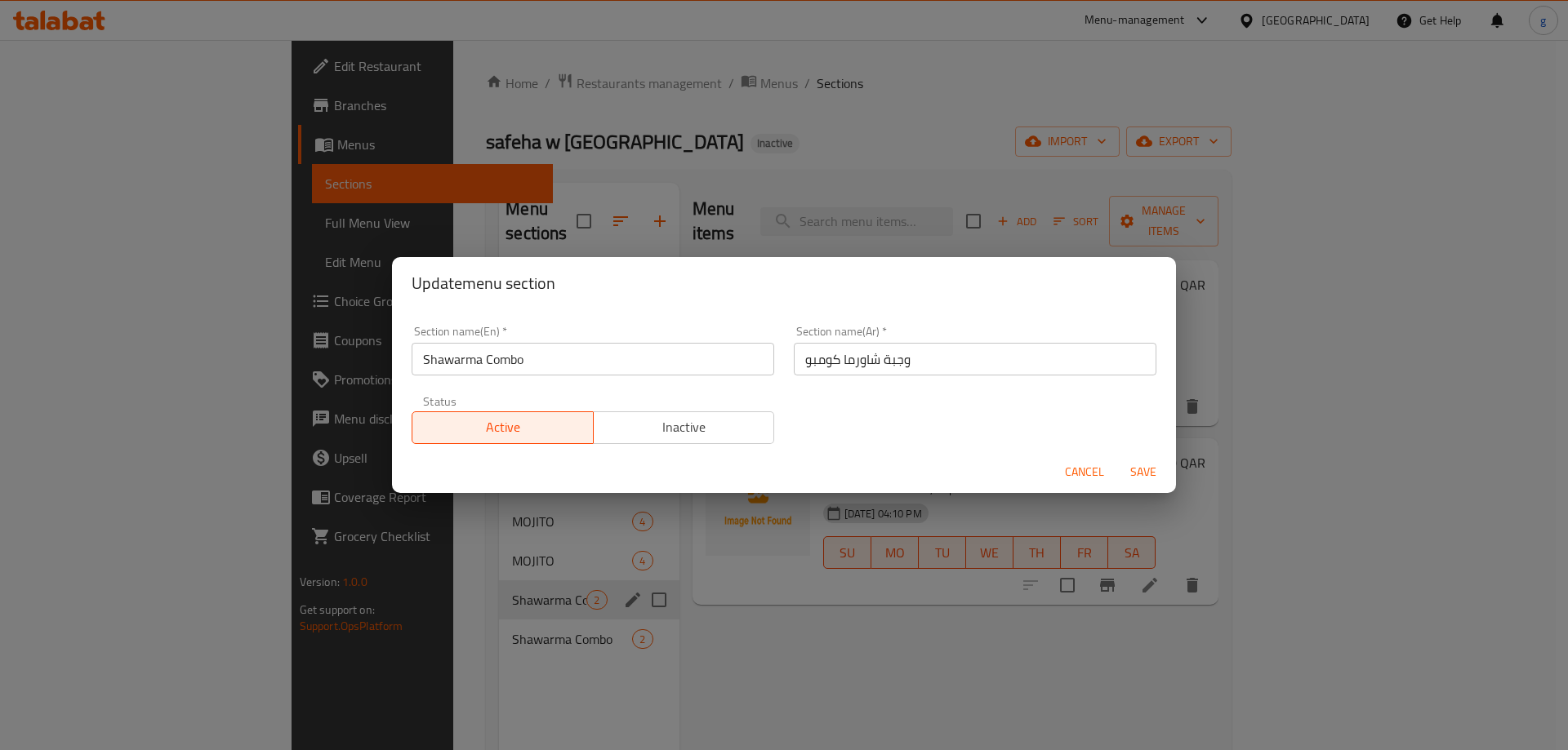
click at [935, 641] on div "Update menu section Section name(En)   * Shawarma Combo Section name(En) * Sect…" at bounding box center [784, 375] width 1568 height 750
click at [1047, 458] on div "Cancel Save" at bounding box center [783, 472] width 784 height 43
click at [1065, 467] on span "Cancel" at bounding box center [1084, 472] width 40 height 20
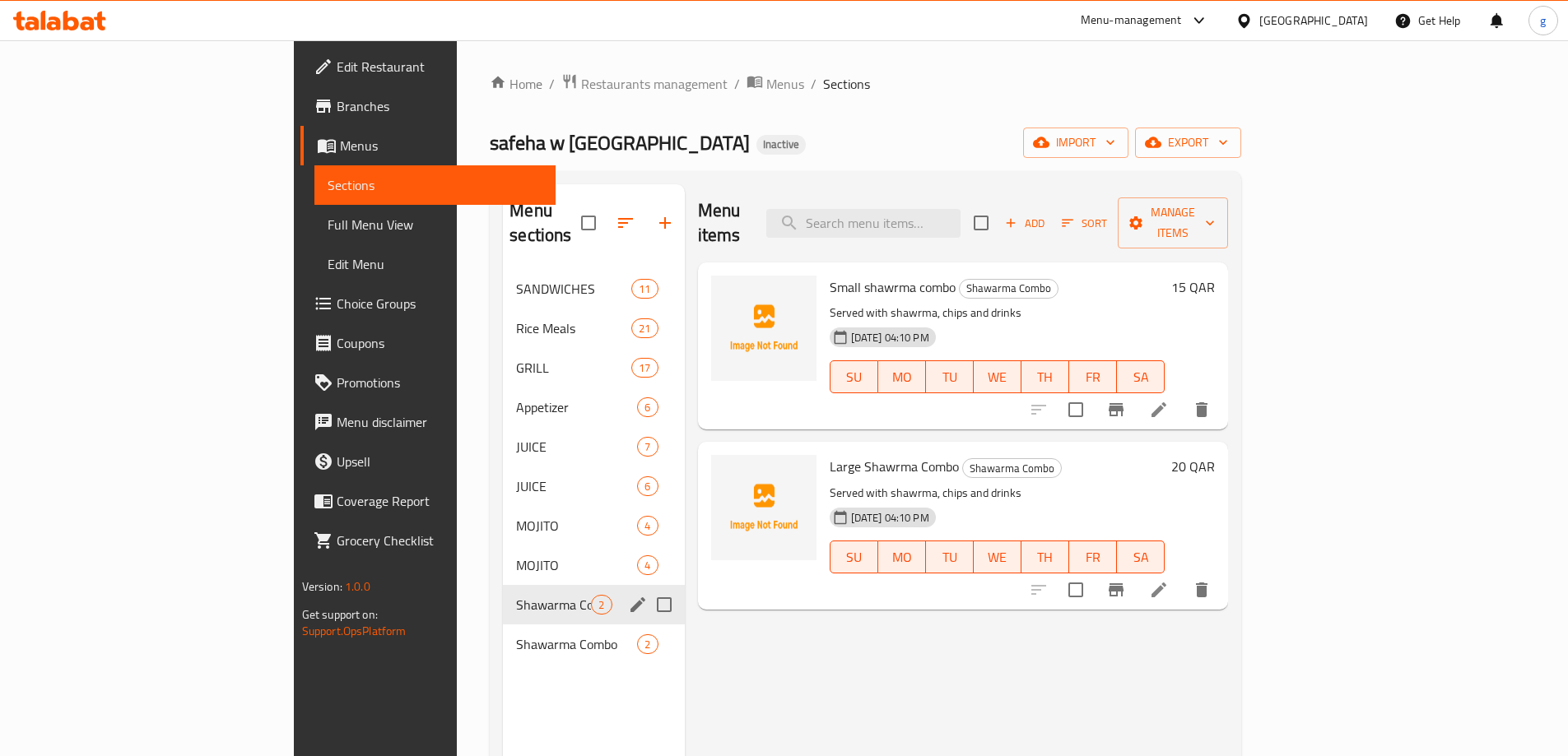
click at [647, 587] on input "Menu sections" at bounding box center [664, 604] width 34 height 34
checkbox input "true"
click at [606, 213] on icon "button" at bounding box center [616, 223] width 19 height 19
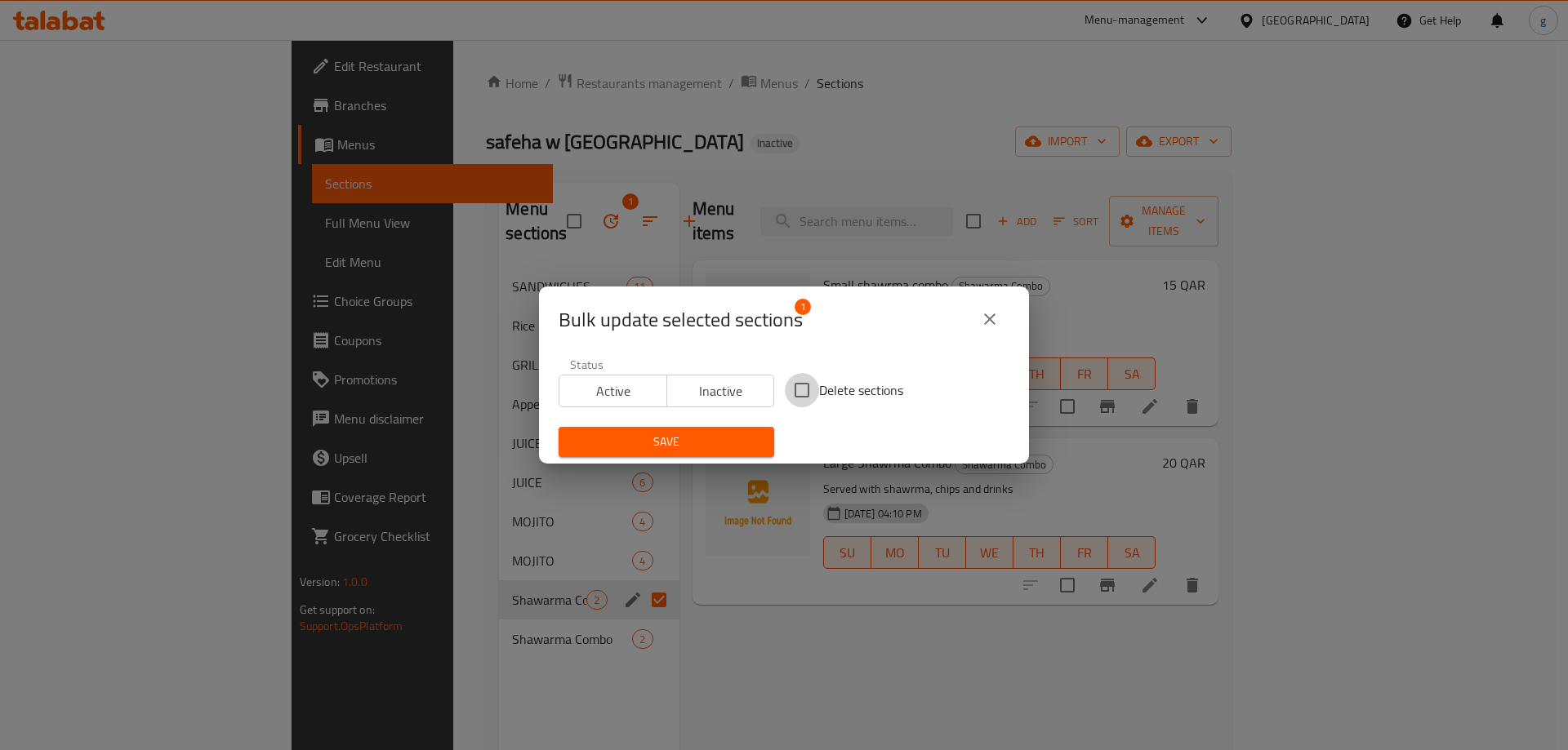
click at [785, 397] on input "Delete sections" at bounding box center [801, 389] width 34 height 34
checkbox input "true"
drag, startPoint x: 726, startPoint y: 418, endPoint x: 720, endPoint y: 428, distance: 11.7
click at [725, 418] on div "Save" at bounding box center [666, 443] width 235 height 50
click at [697, 456] on button "Save" at bounding box center [666, 442] width 216 height 30
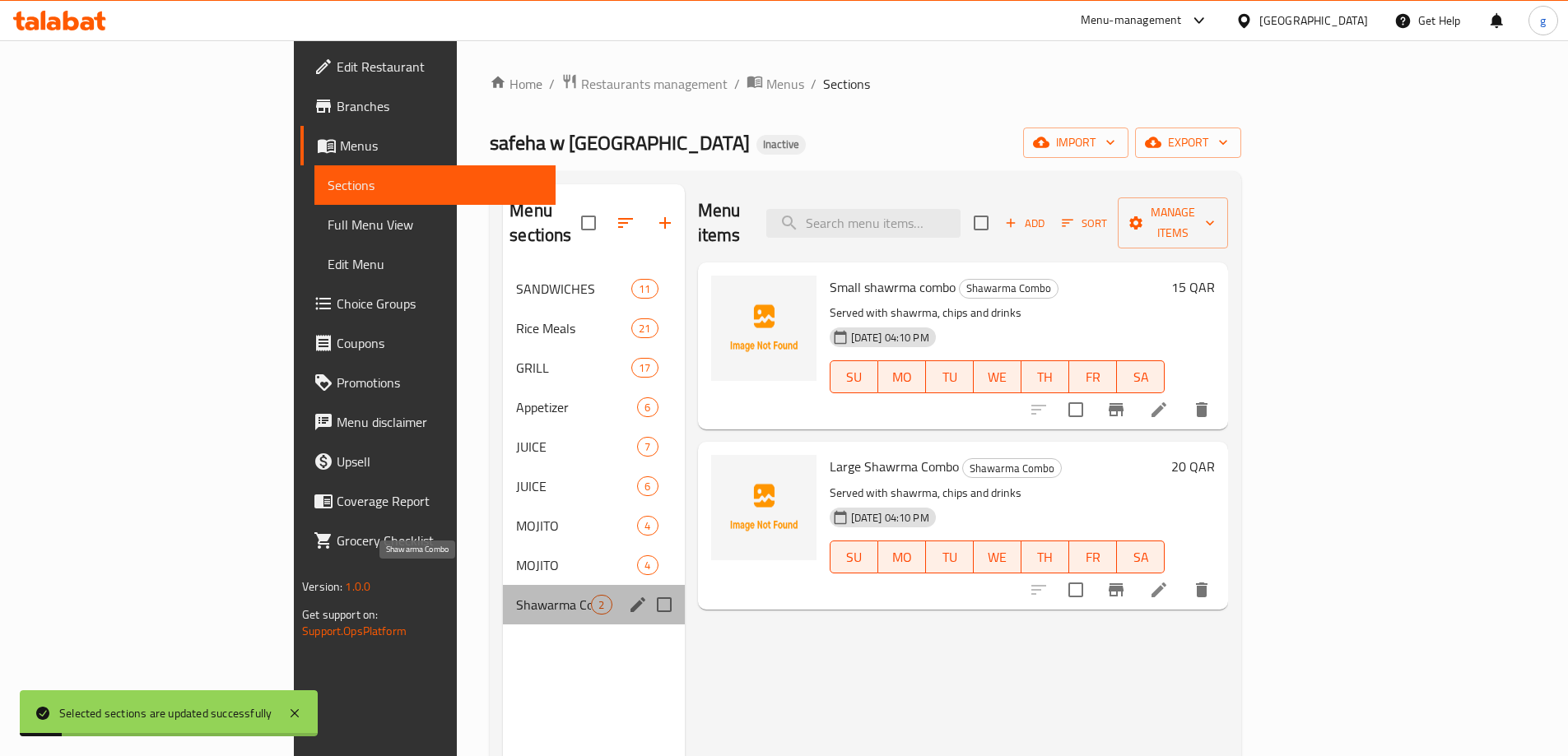
click at [516, 595] on span "Shawarma Combo" at bounding box center [554, 605] width 75 height 19
click at [631, 597] on icon "edit" at bounding box center [637, 604] width 15 height 15
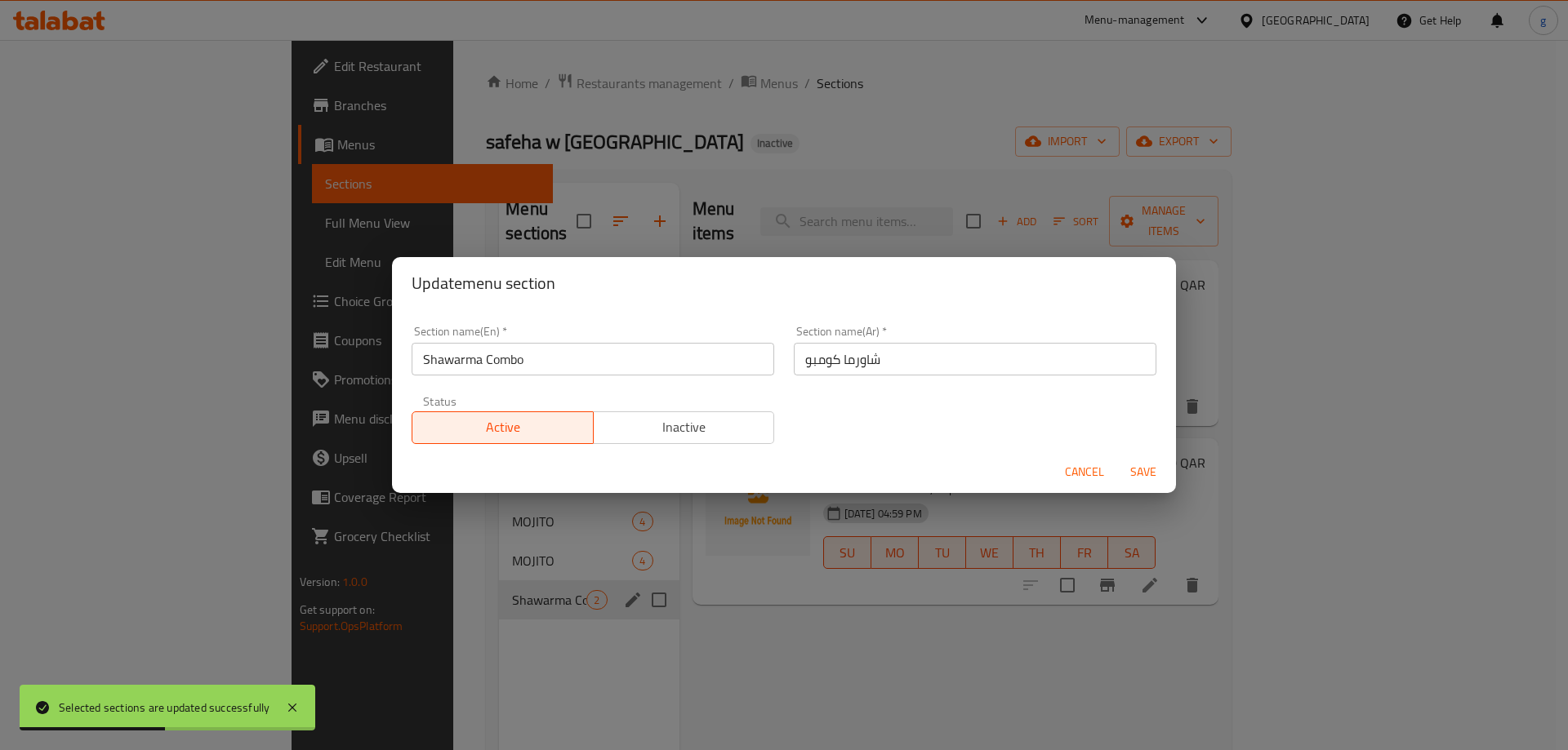
click at [1074, 484] on button "Cancel" at bounding box center [1085, 472] width 52 height 30
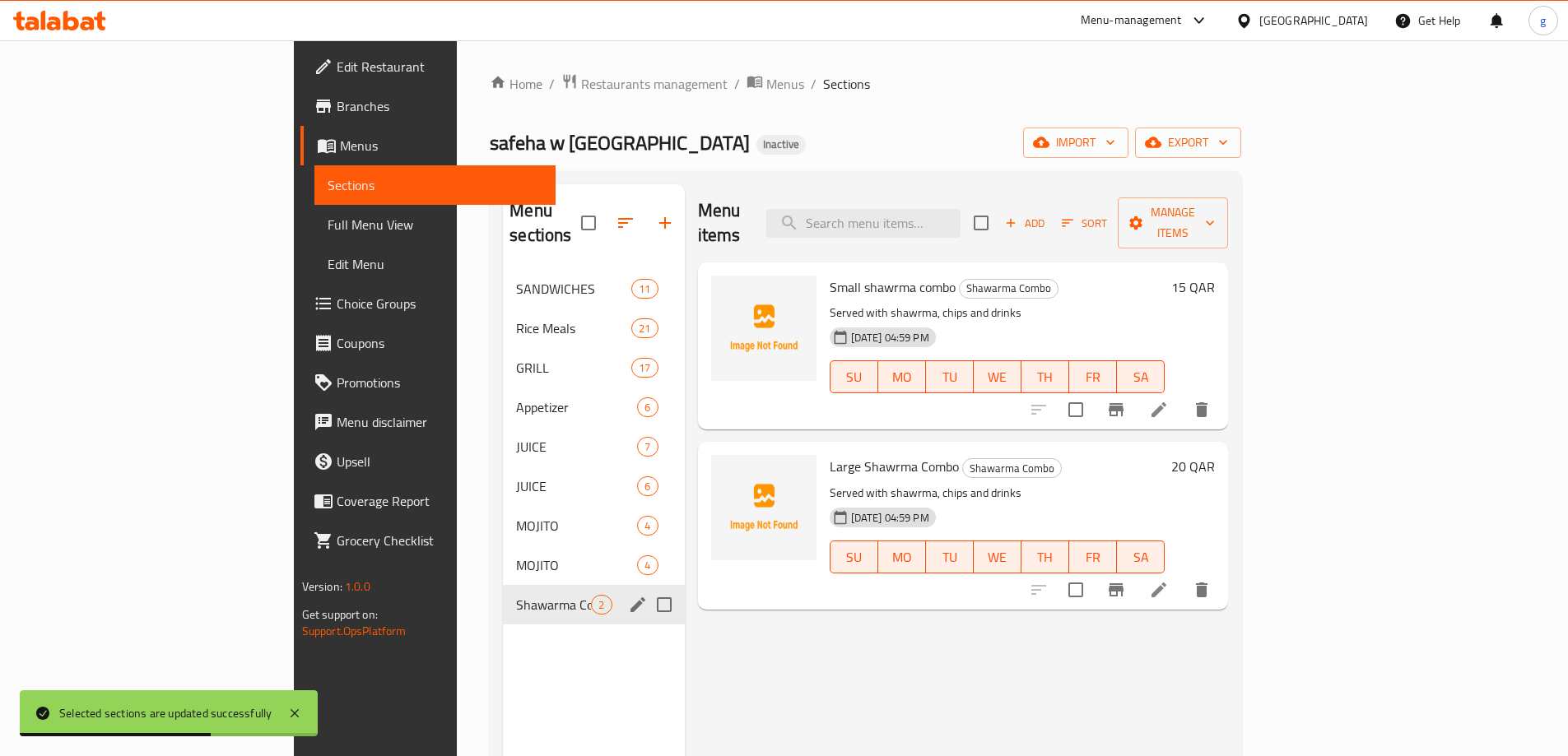
click at [327, 234] on span "Full Menu View" at bounding box center [435, 224] width 214 height 19
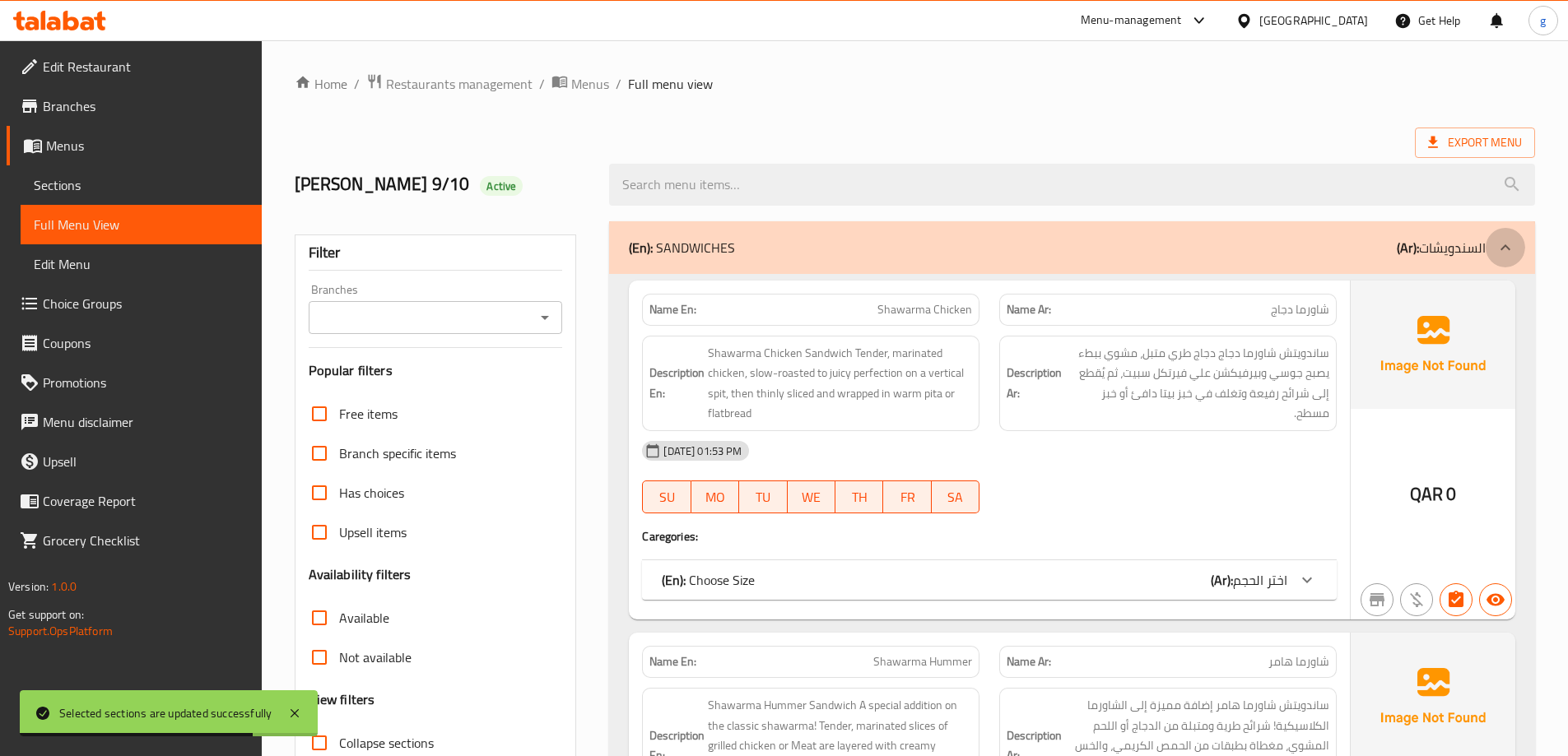
click at [1505, 239] on icon at bounding box center [1506, 247] width 19 height 19
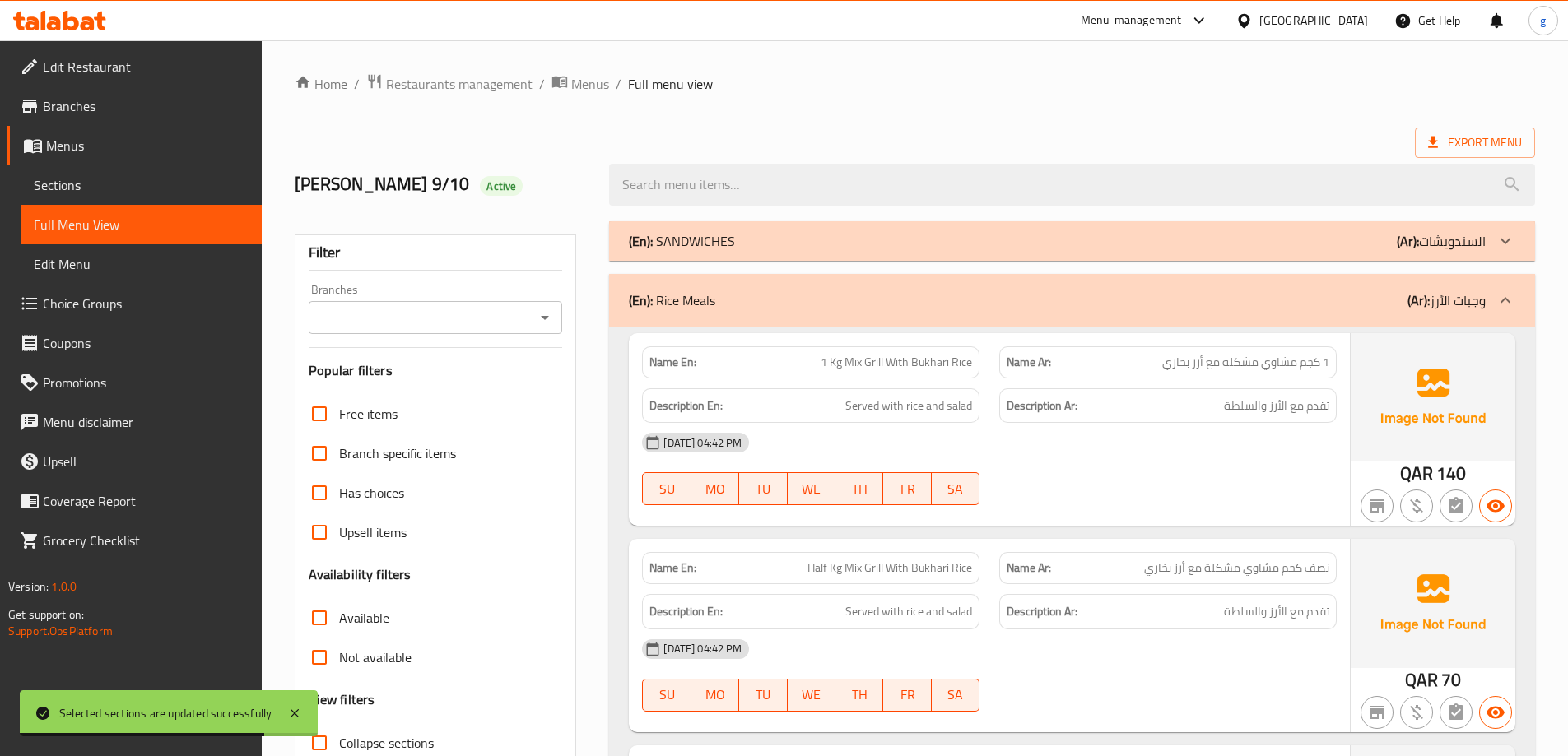
scroll to position [165, 0]
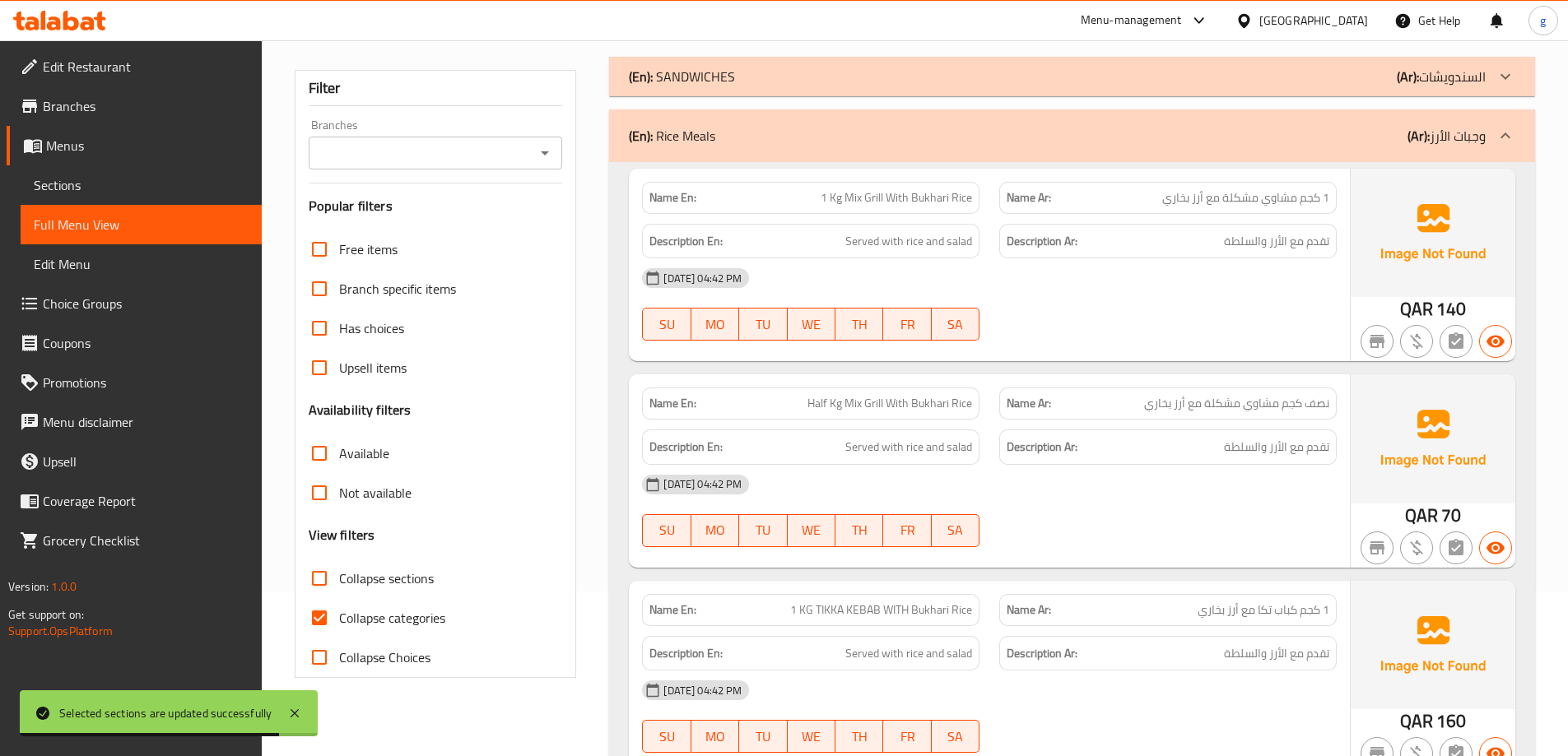
click at [1519, 132] on div at bounding box center [1506, 135] width 40 height 40
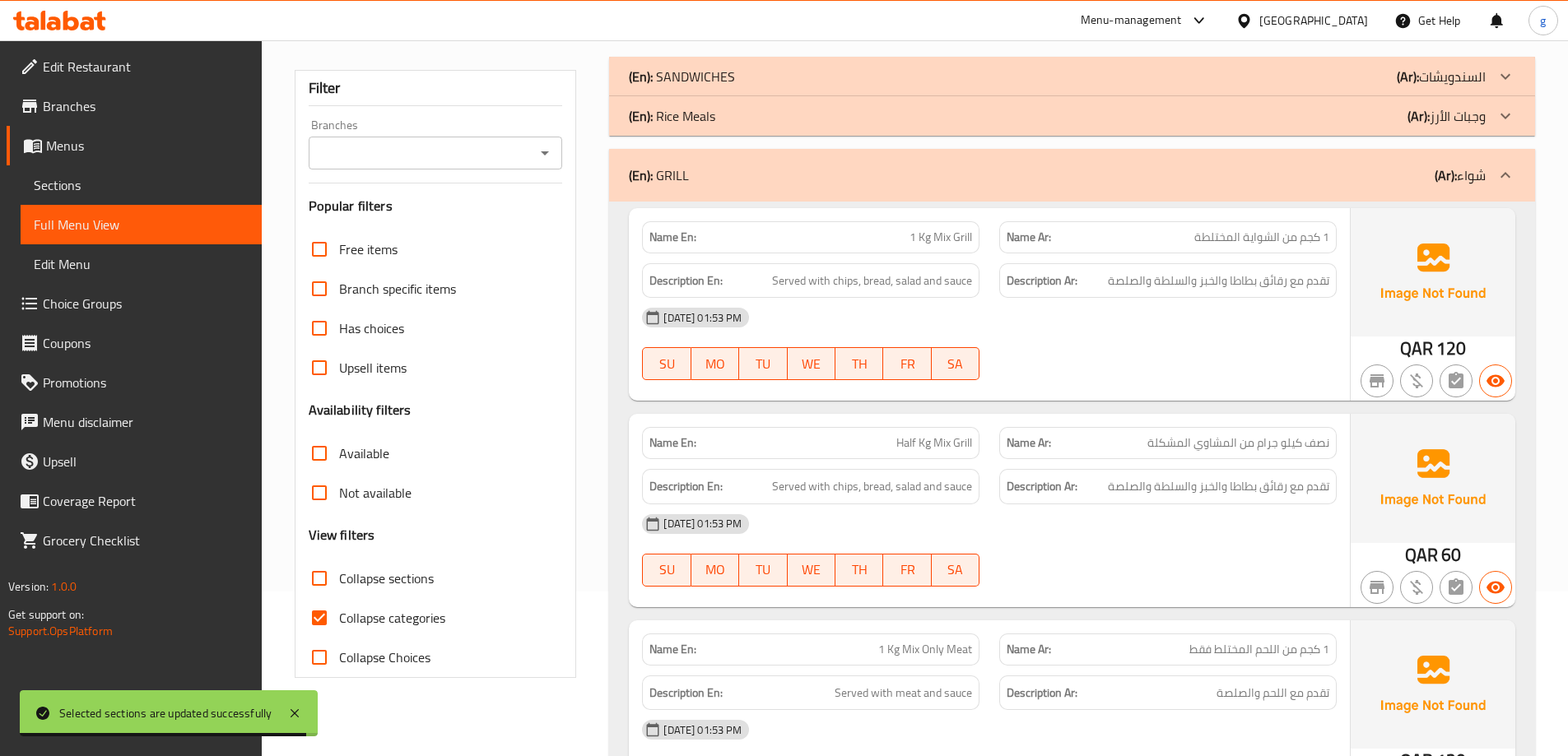
click at [1507, 158] on div at bounding box center [1506, 175] width 40 height 40
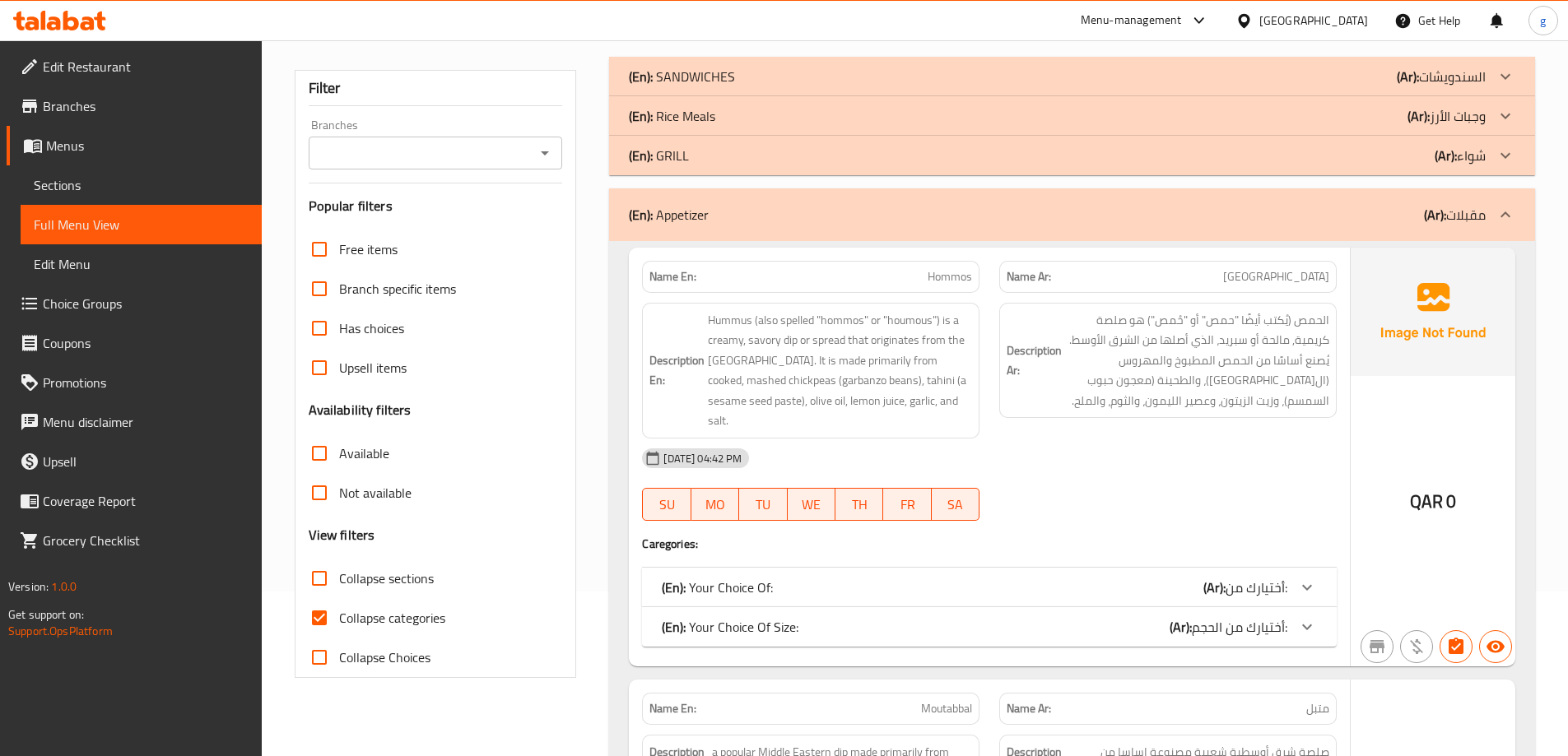
scroll to position [246, 0]
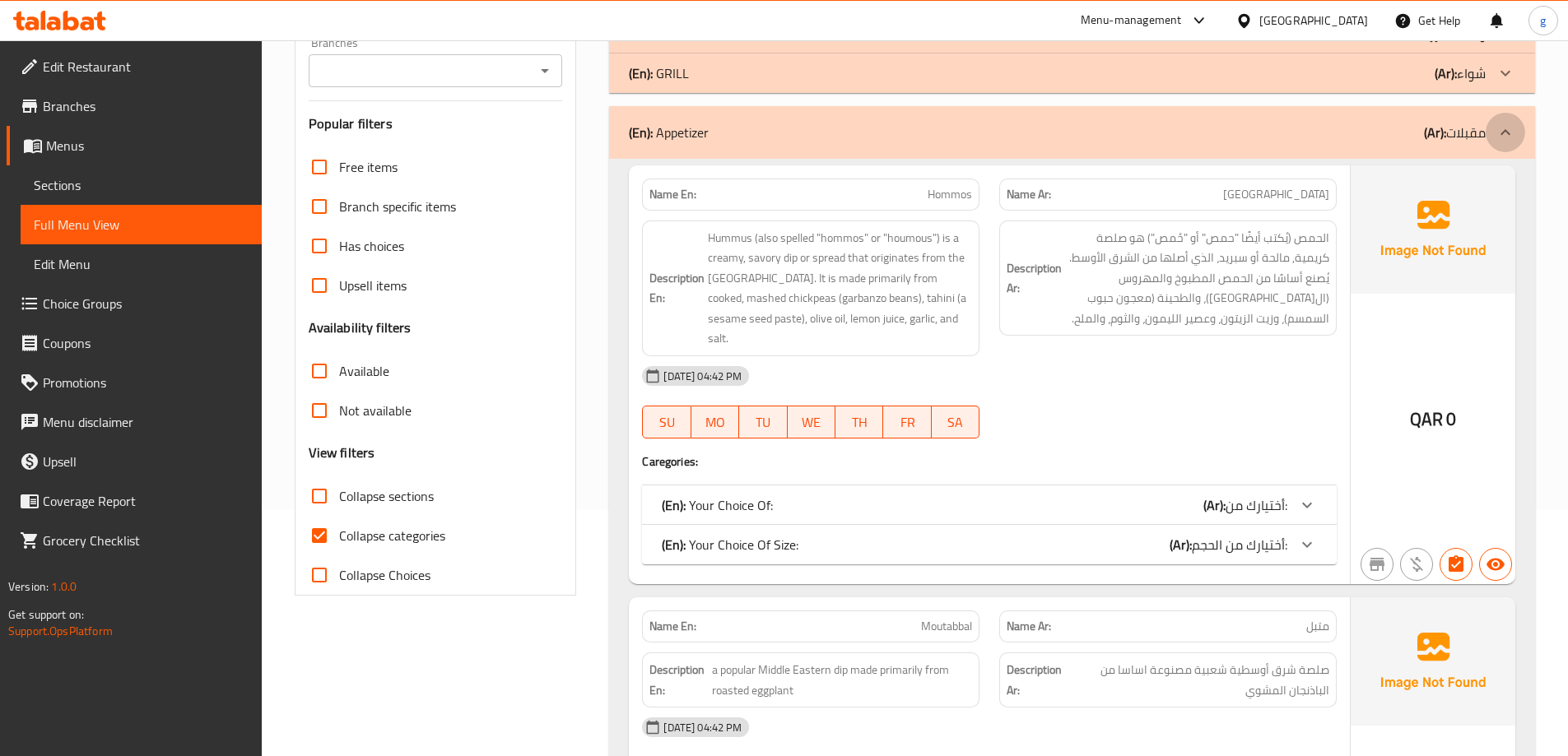
click at [1514, 140] on icon at bounding box center [1506, 132] width 19 height 19
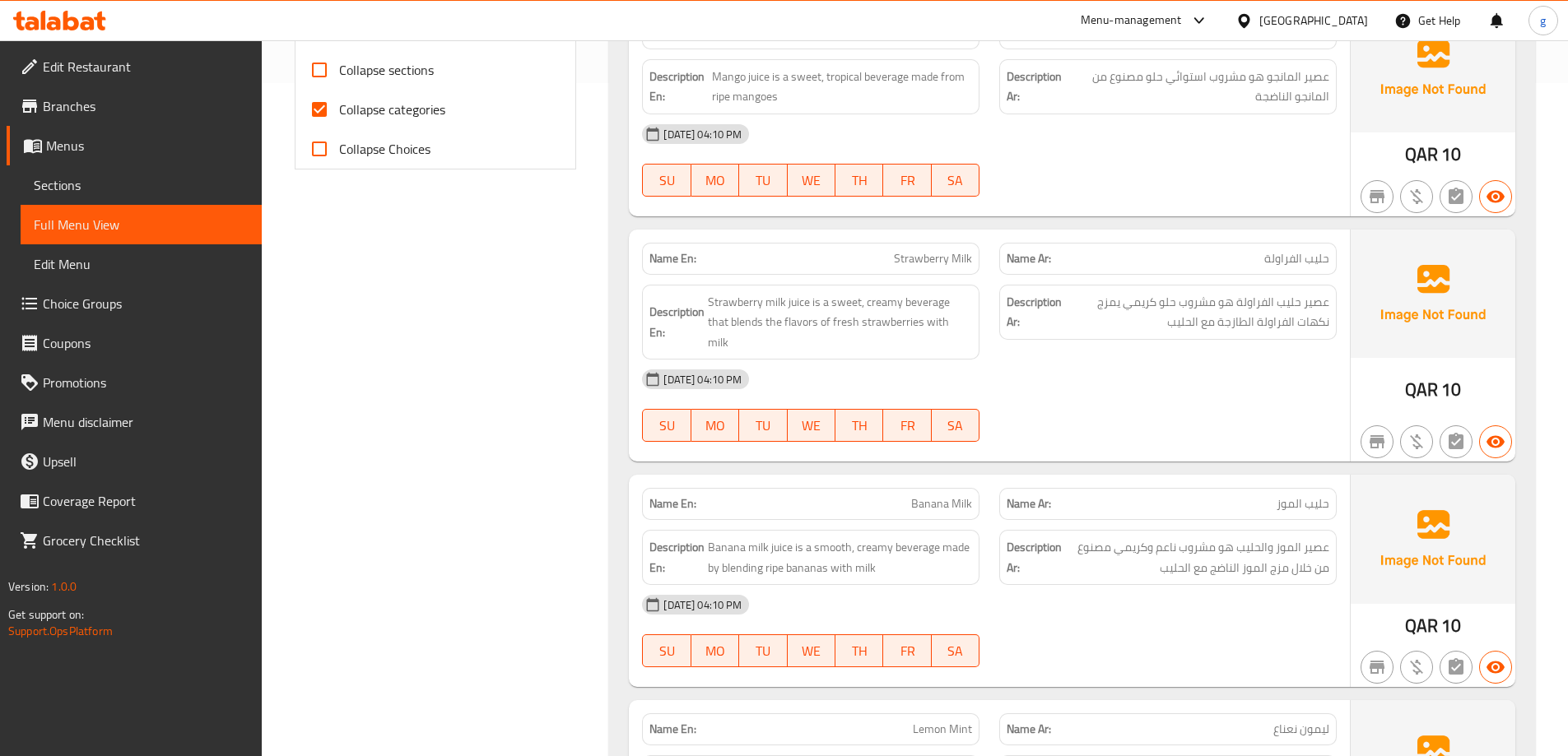
scroll to position [494, 0]
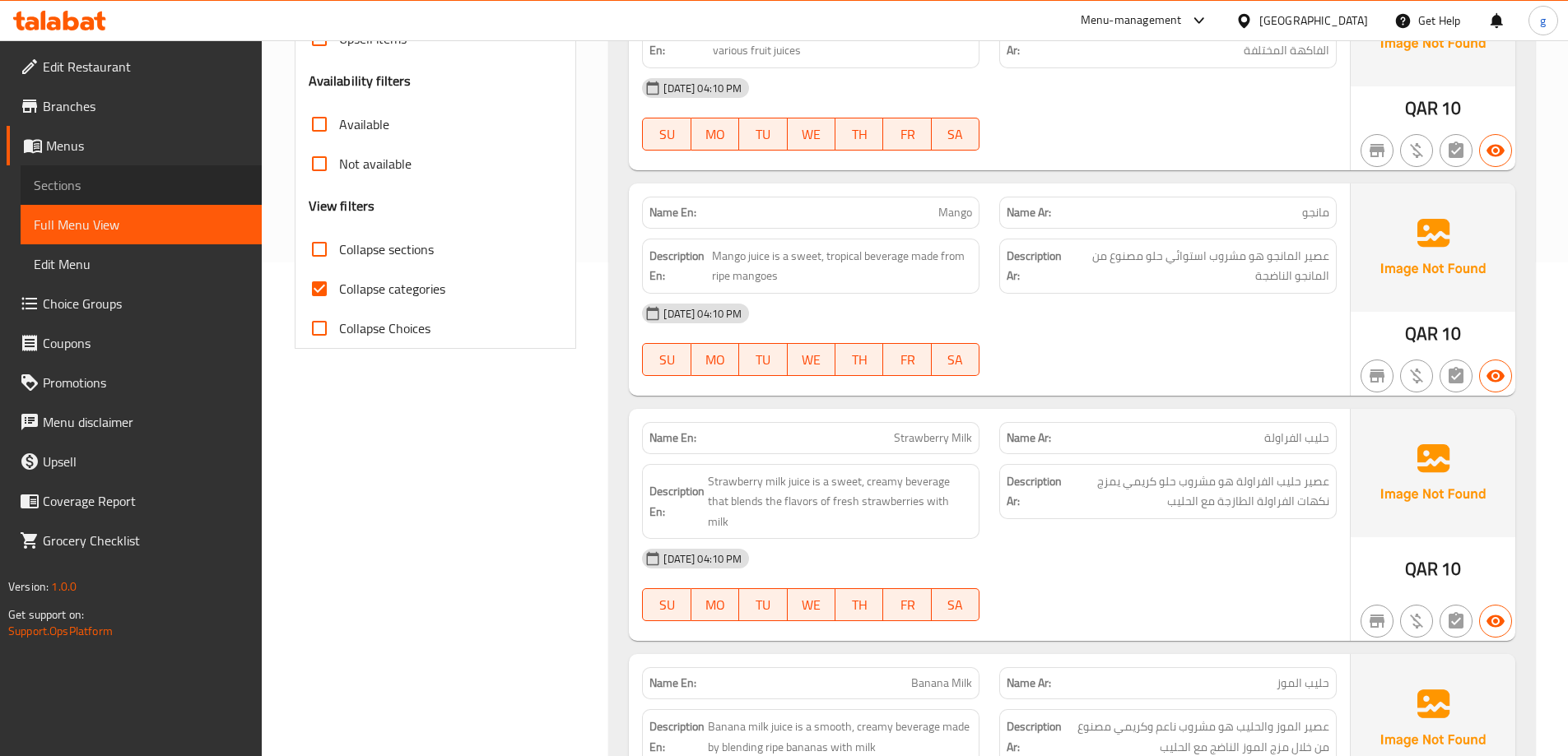
click at [119, 192] on span "Sections" at bounding box center [141, 185] width 214 height 19
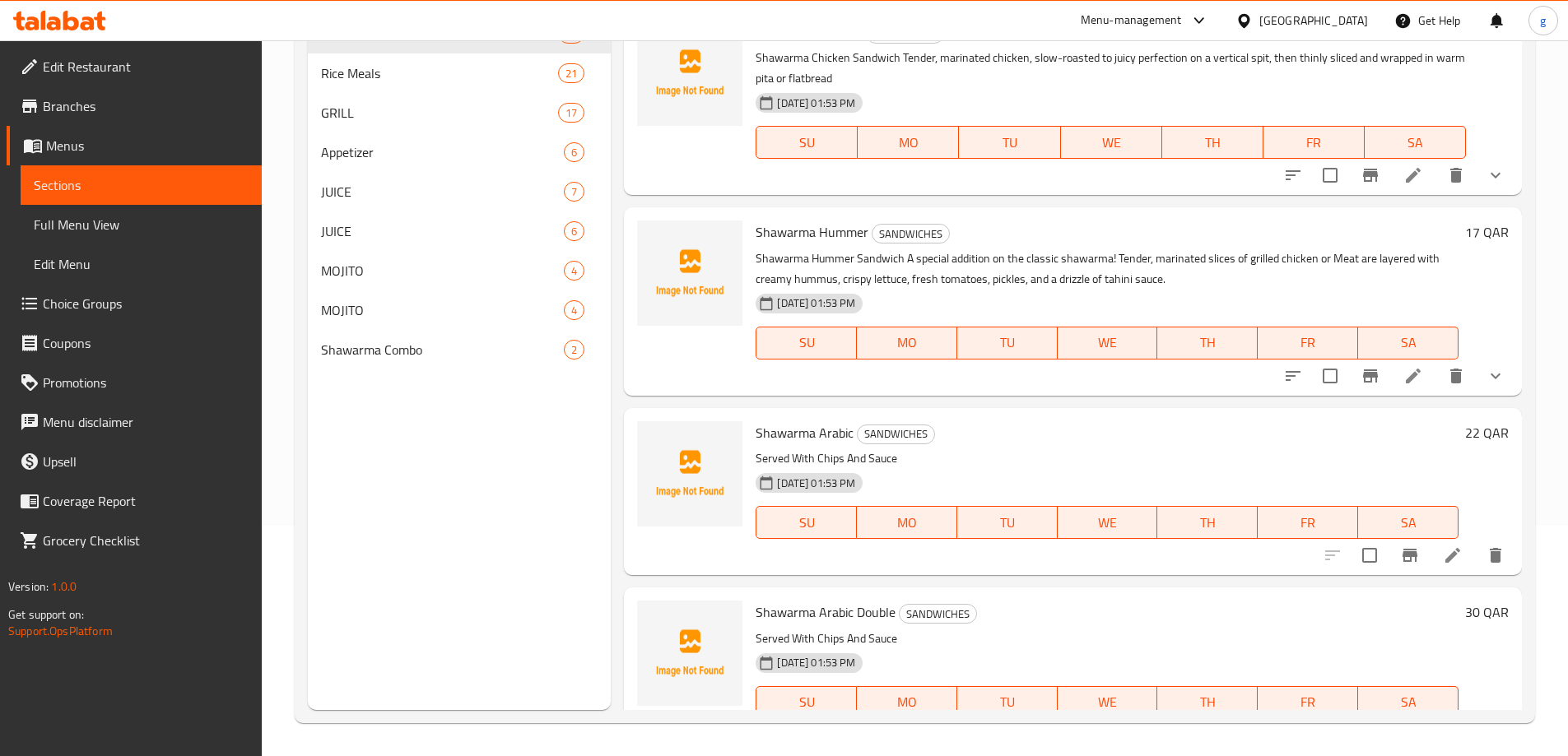
scroll to position [231, 0]
click at [599, 183] on input "Menu sections" at bounding box center [590, 191] width 34 height 34
checkbox input "true"
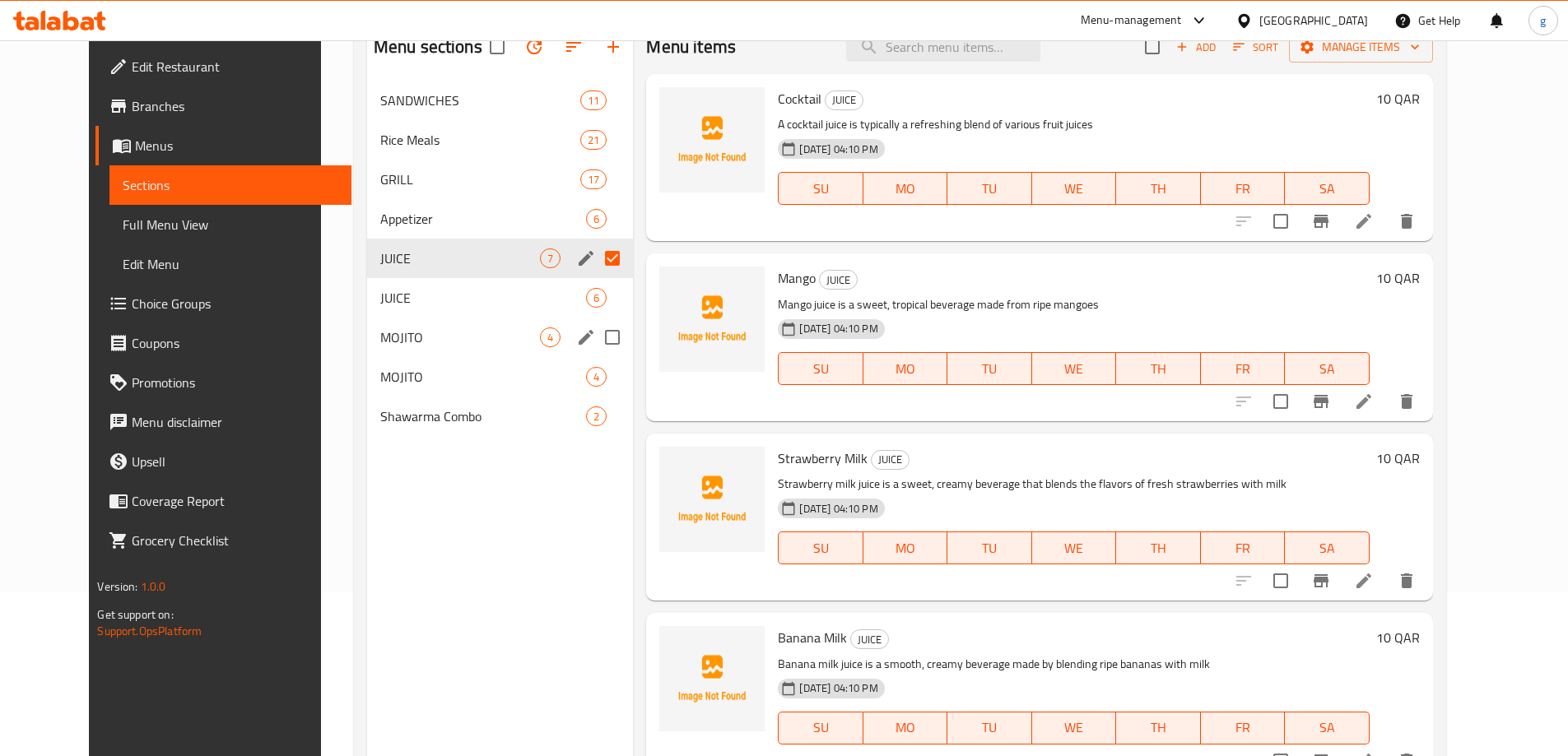
scroll to position [66, 0]
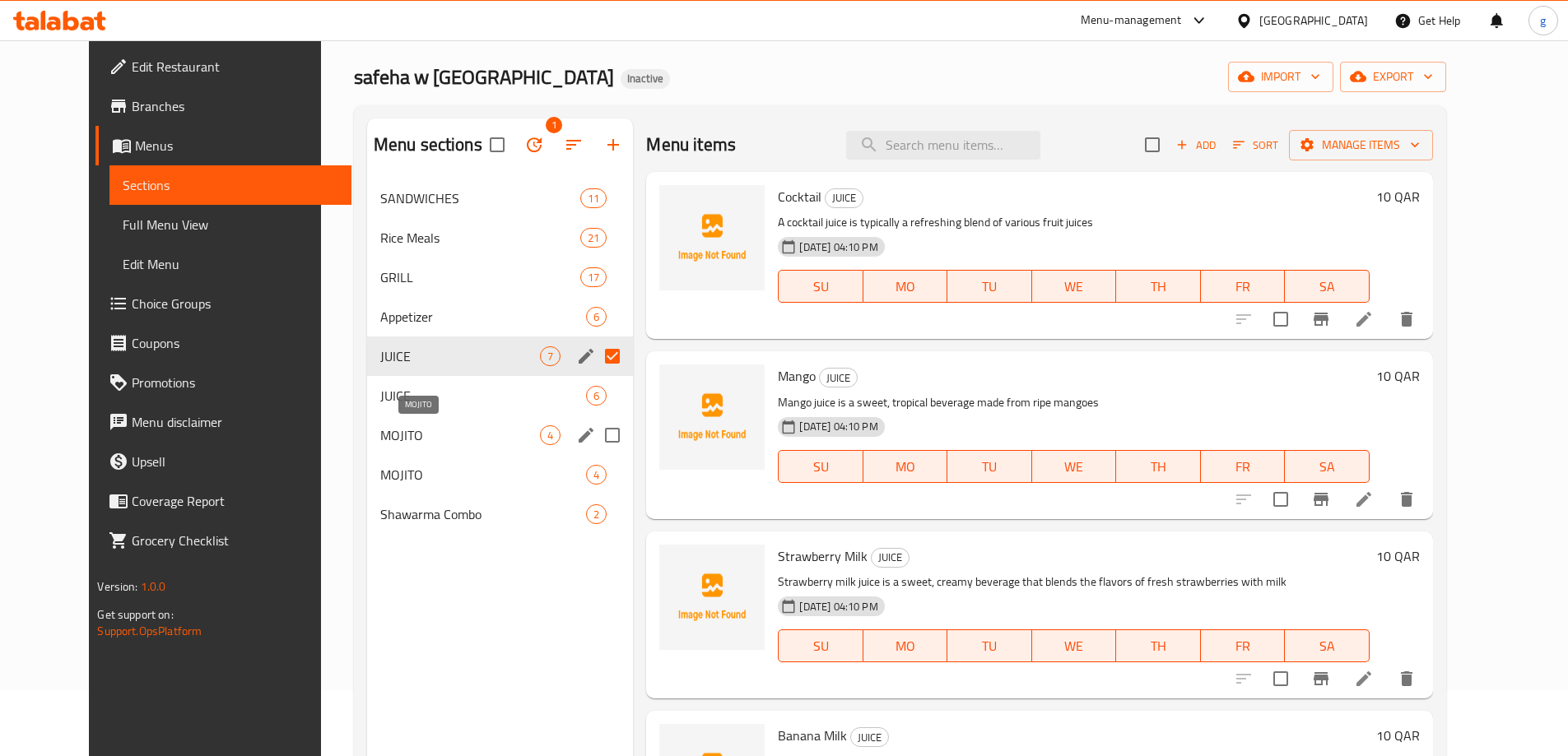
click at [477, 432] on span "MOJITO" at bounding box center [460, 435] width 161 height 19
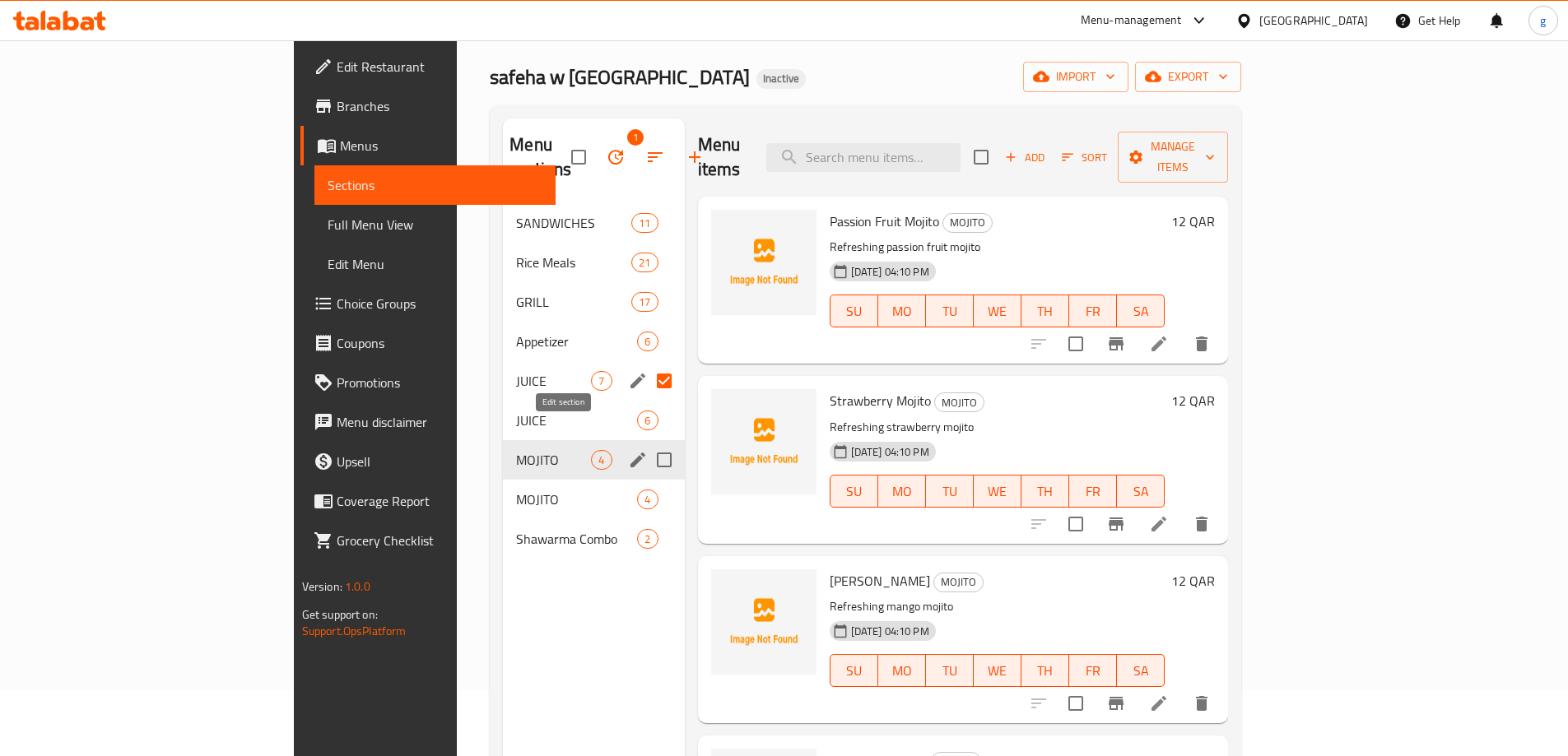
click at [631, 453] on icon "edit" at bounding box center [637, 460] width 15 height 15
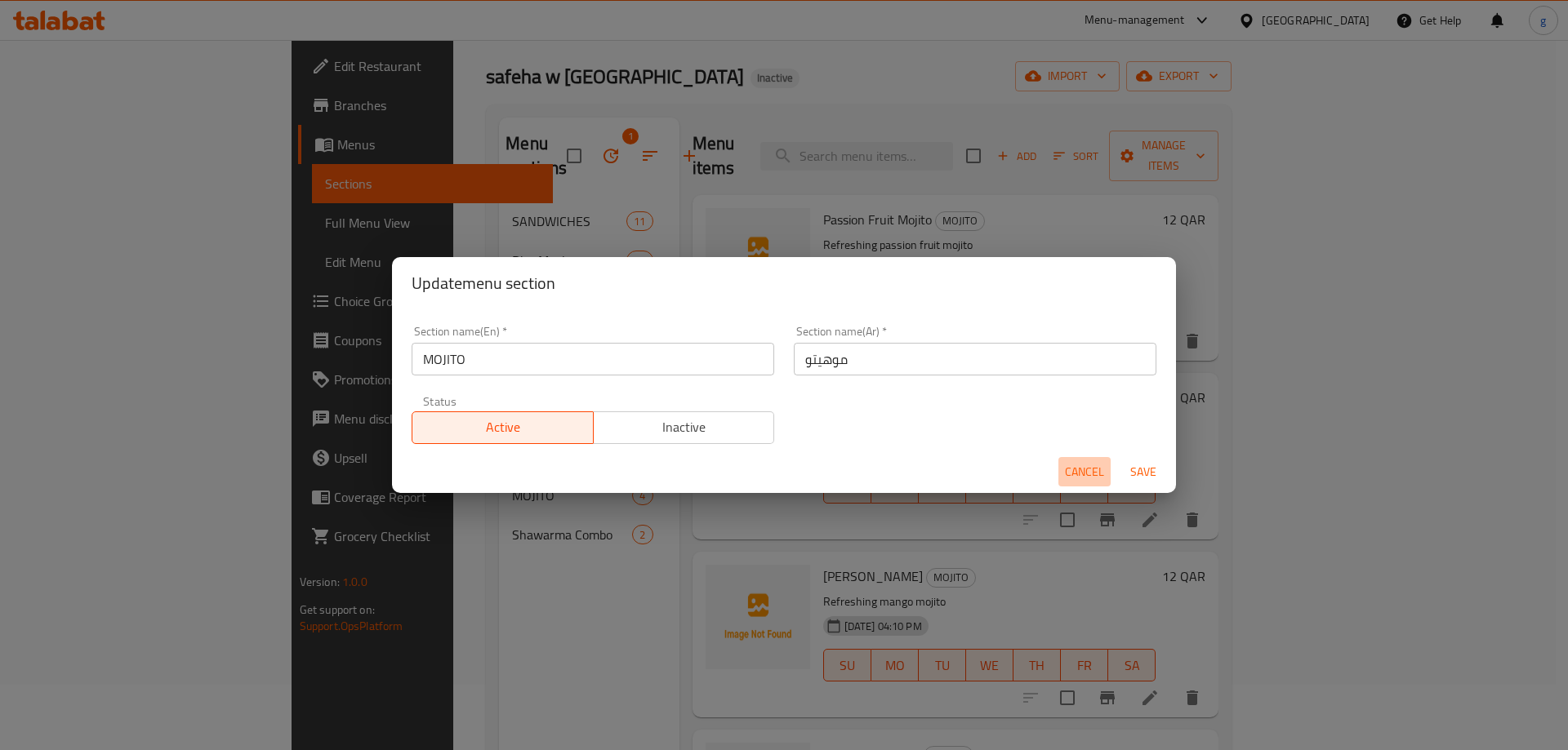
click at [1082, 476] on span "Cancel" at bounding box center [1084, 472] width 40 height 20
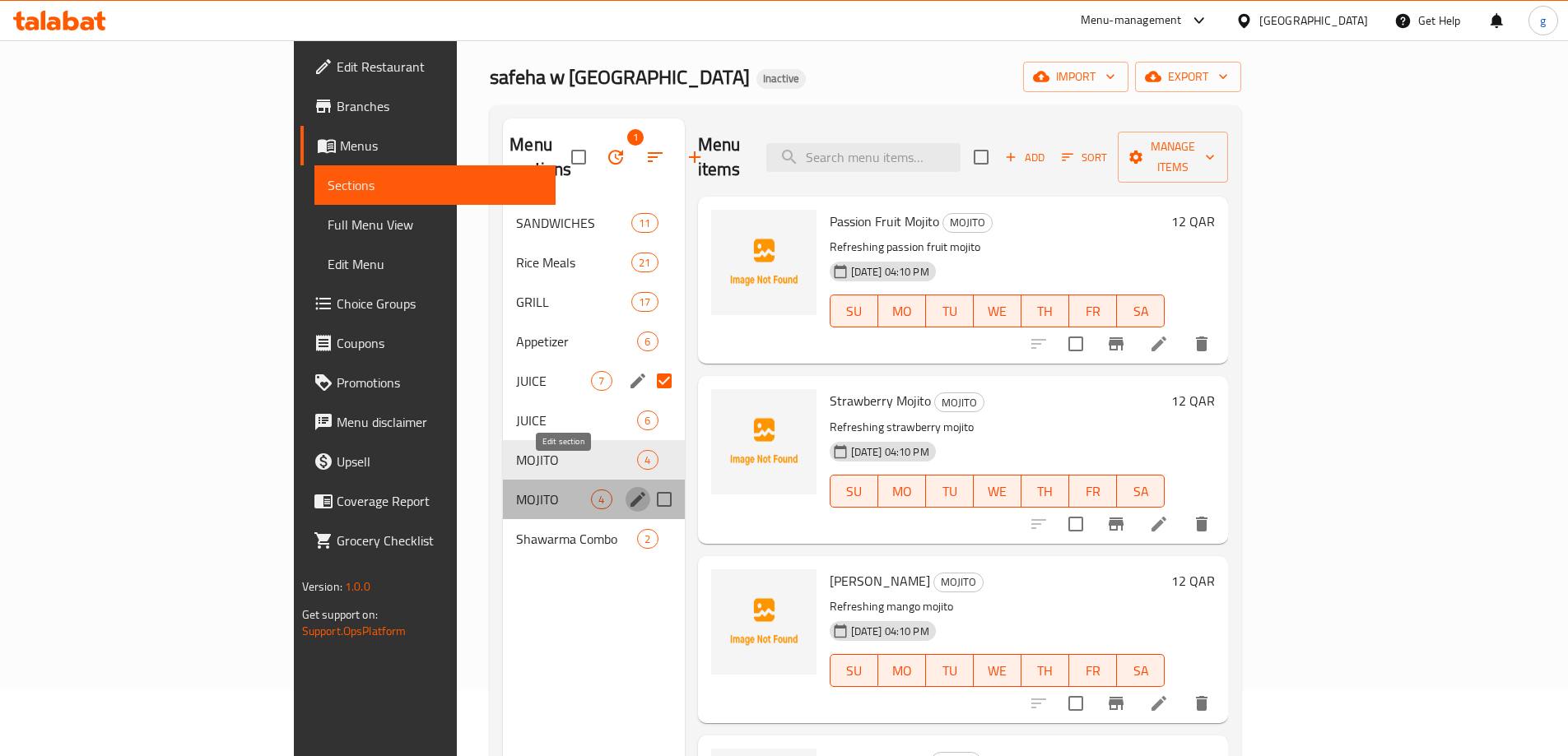
click at [626, 487] on button "edit" at bounding box center [637, 499] width 24 height 24
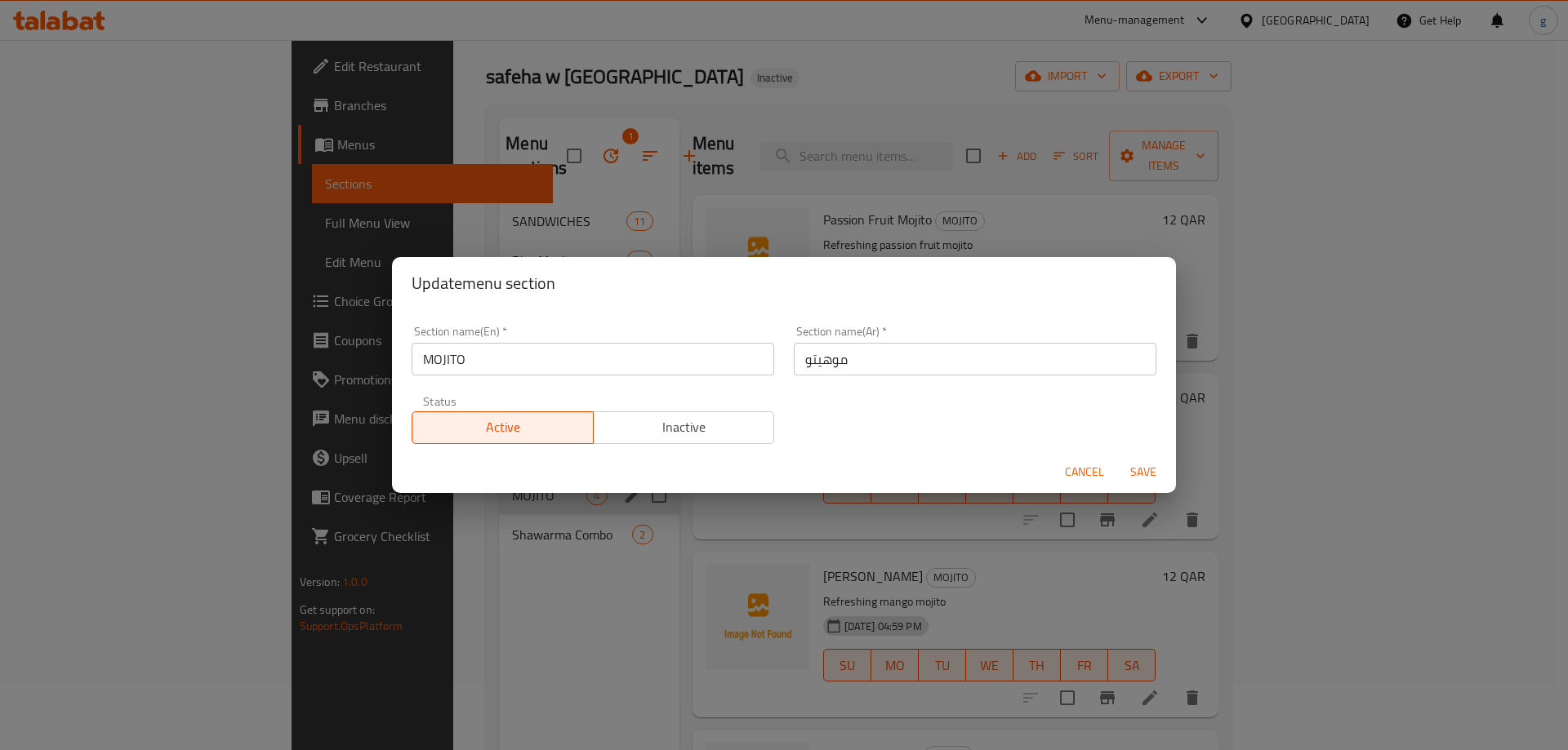
click at [1076, 468] on span "Cancel" at bounding box center [1084, 472] width 40 height 20
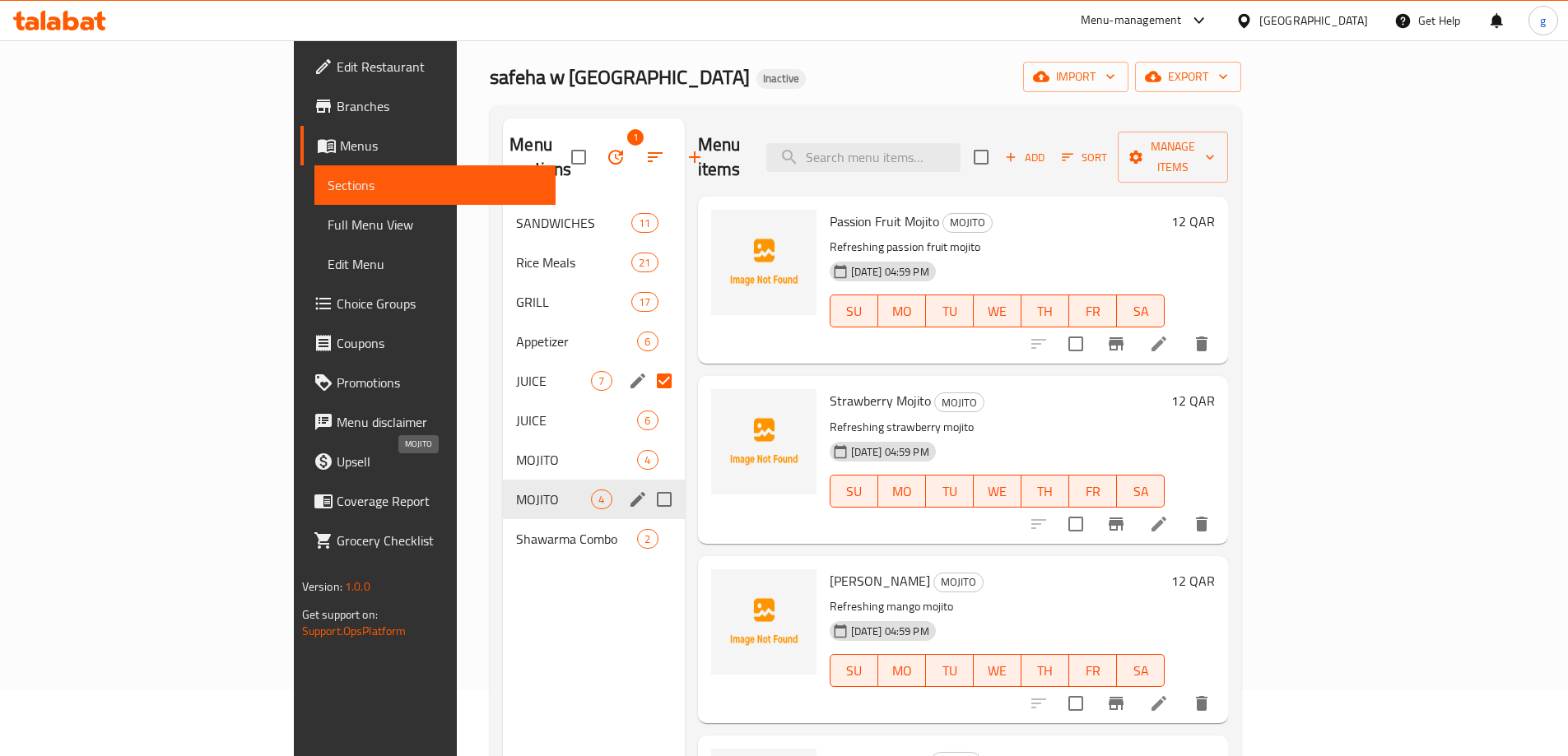
click at [516, 490] on span "MOJITO" at bounding box center [554, 500] width 75 height 19
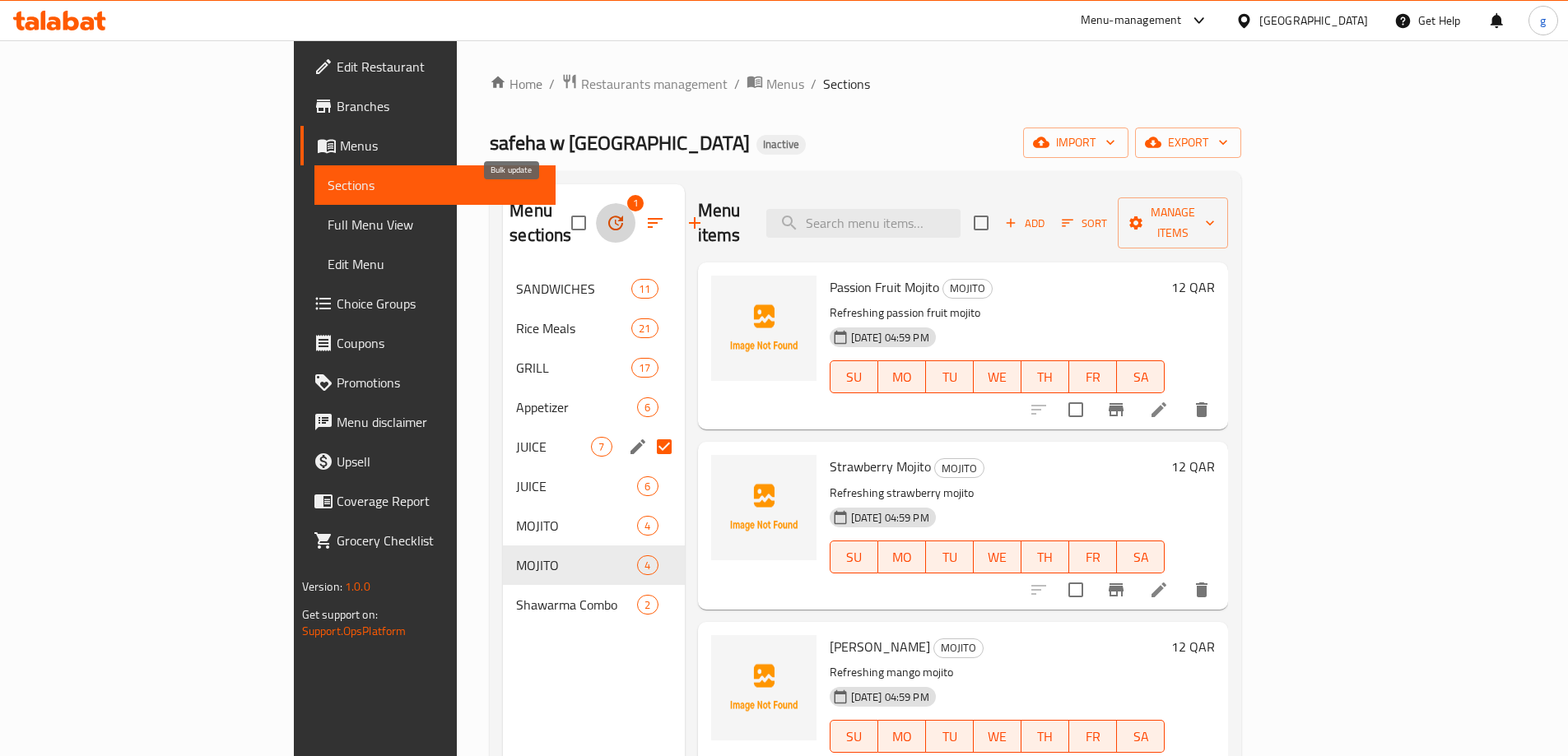
click at [596, 223] on button "button" at bounding box center [616, 223] width 40 height 40
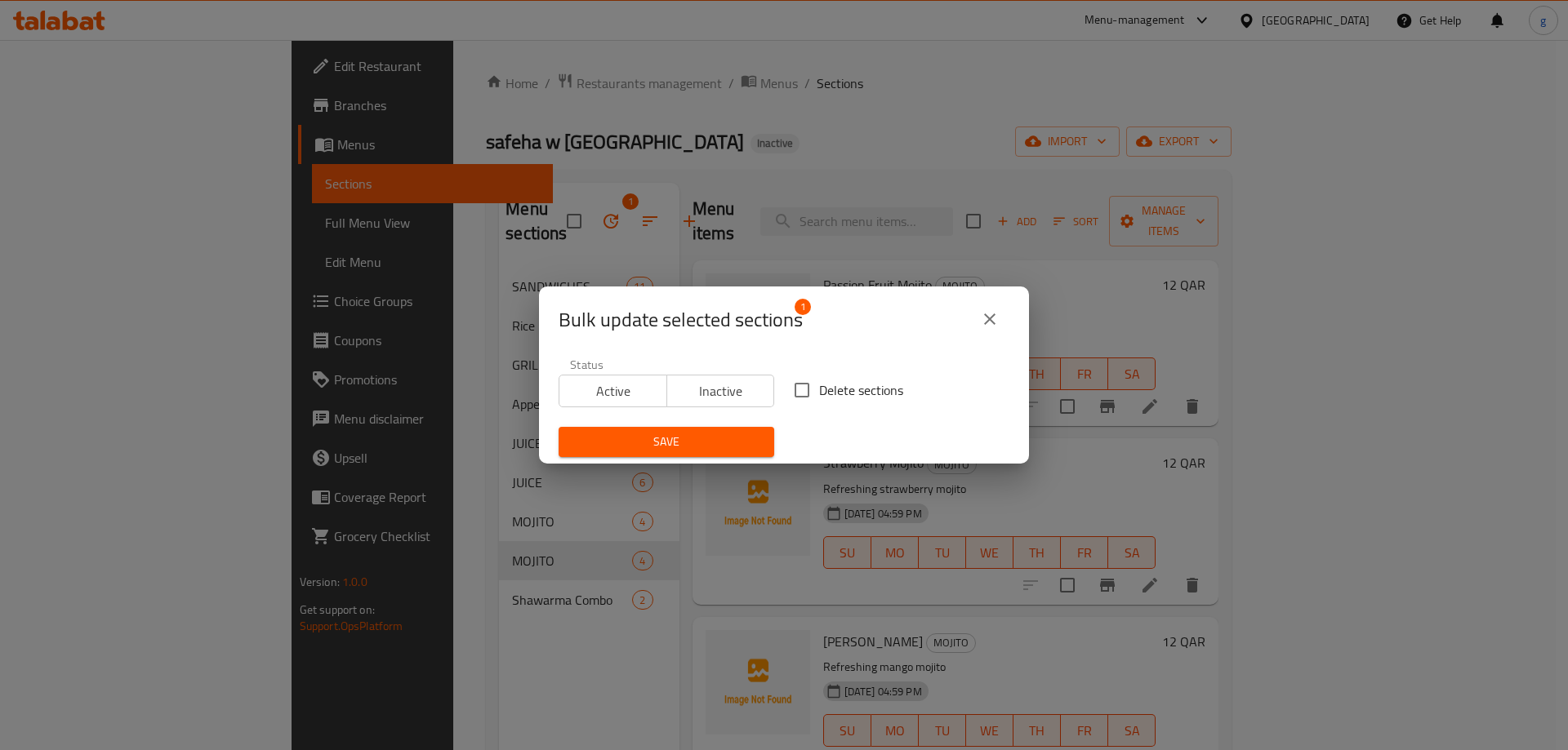
click at [812, 404] on input "Delete sections" at bounding box center [801, 389] width 34 height 34
checkbox input "true"
click at [675, 456] on button "Save" at bounding box center [666, 442] width 216 height 30
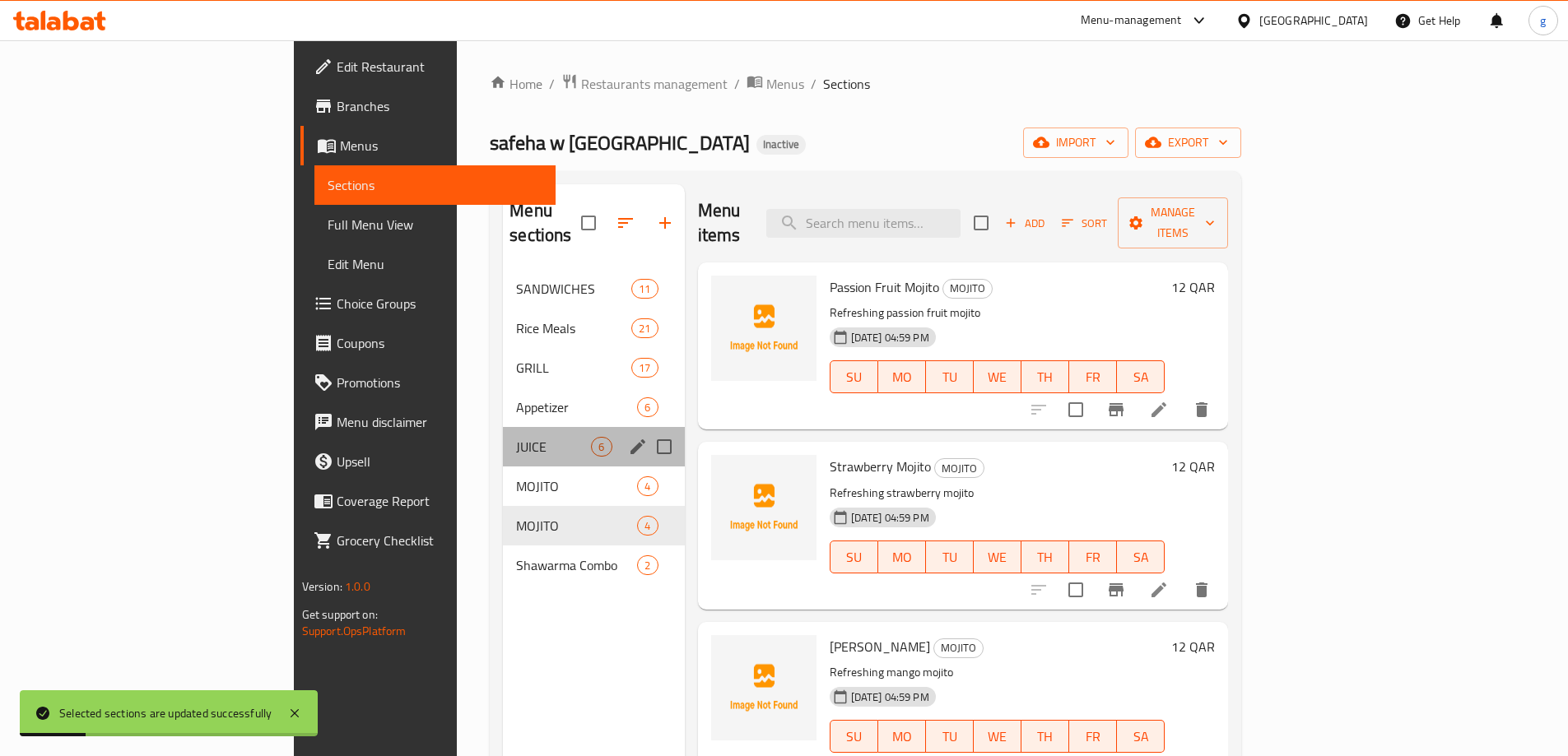
click at [503, 438] on div "JUICE 6" at bounding box center [593, 446] width 181 height 40
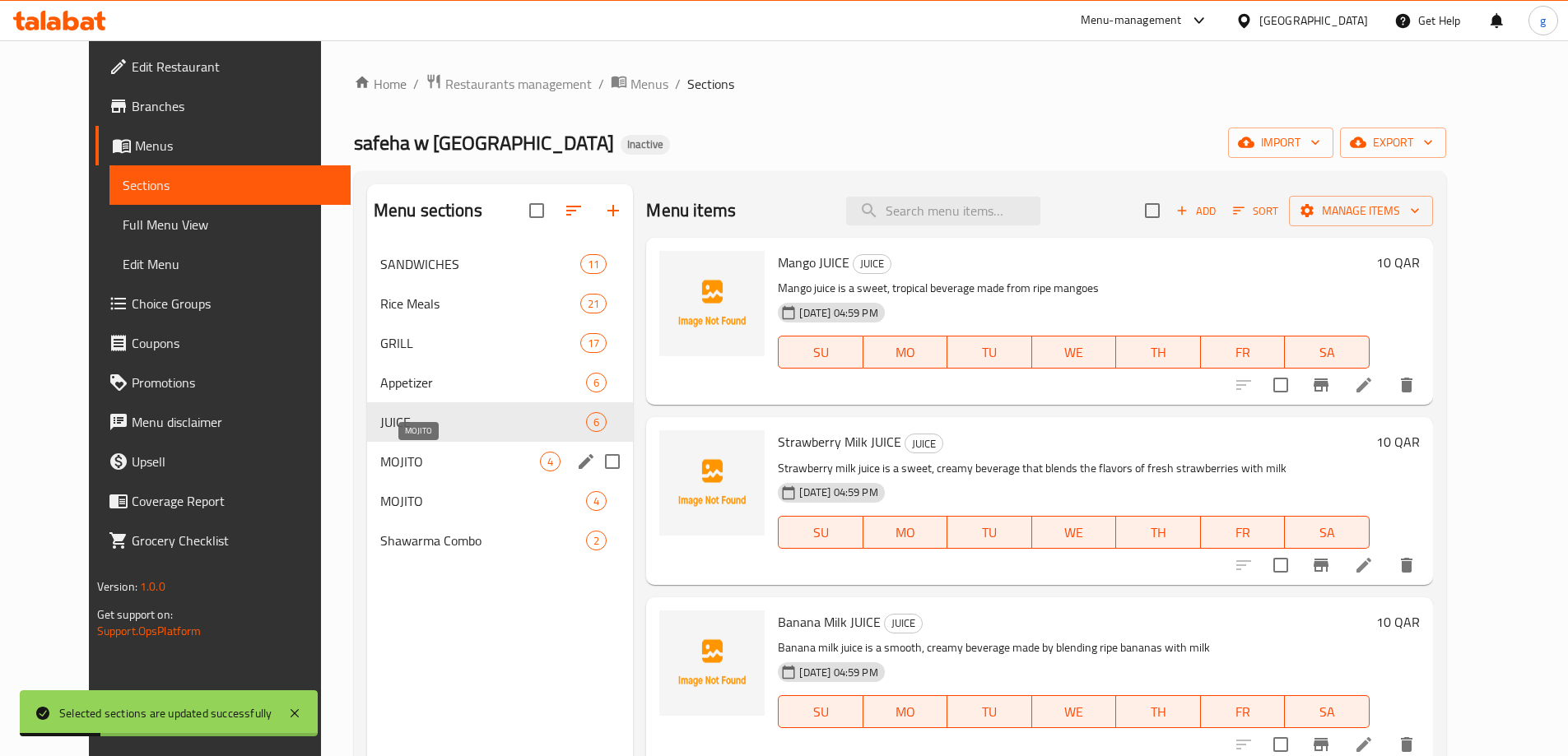
click at [493, 453] on span "MOJITO" at bounding box center [460, 462] width 161 height 19
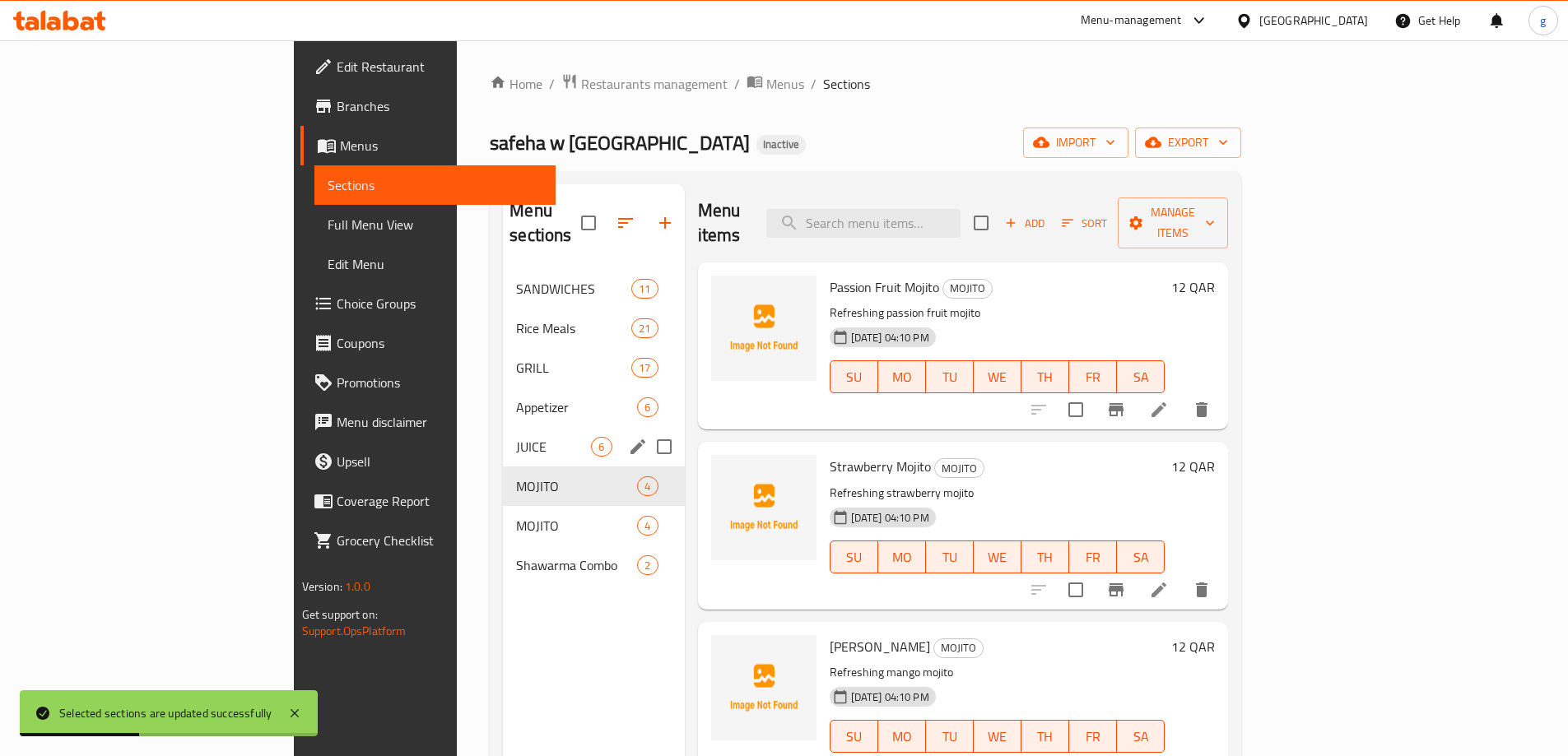
click at [503, 433] on div "JUICE 6" at bounding box center [593, 446] width 181 height 40
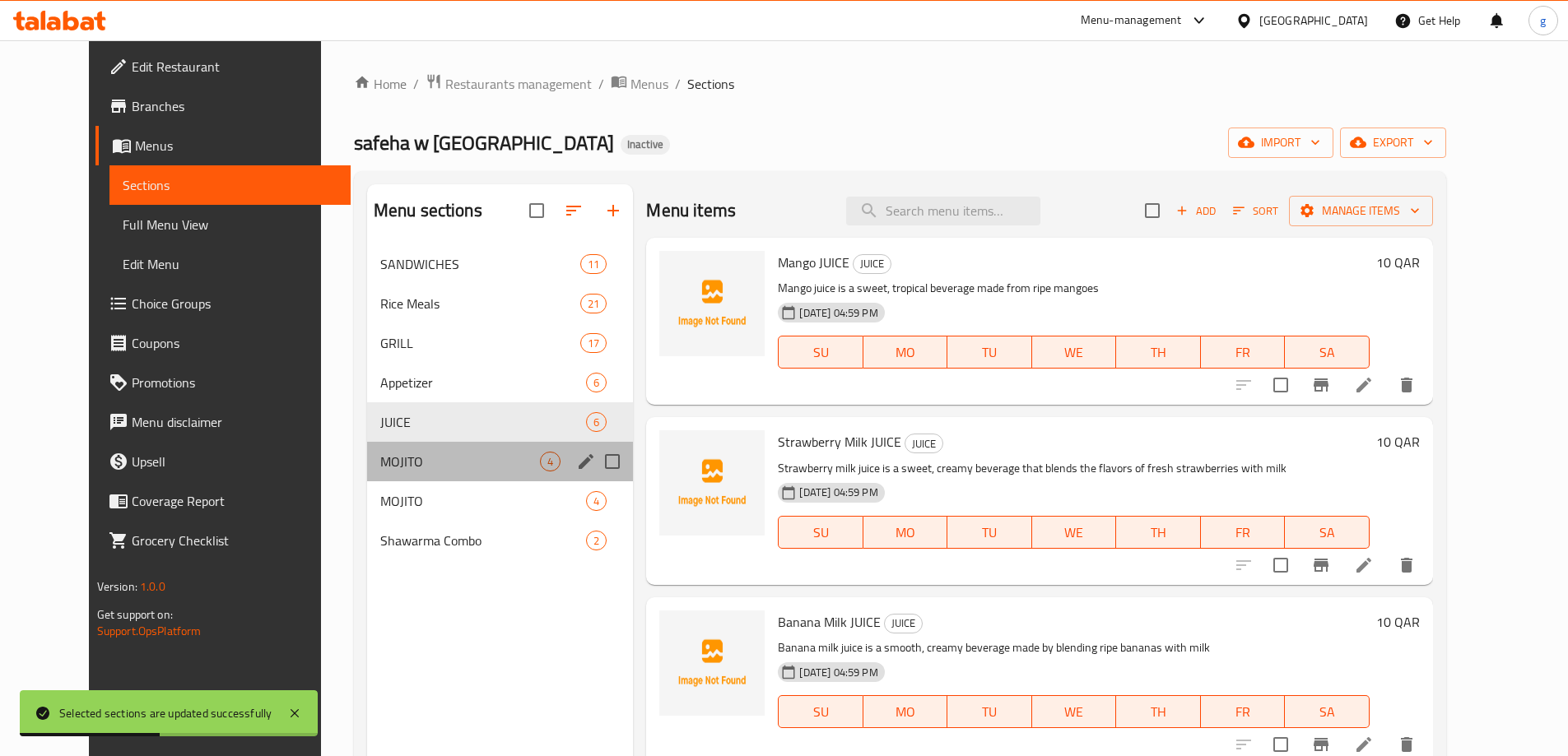
click at [438, 452] on span "MOJITO" at bounding box center [460, 462] width 161 height 19
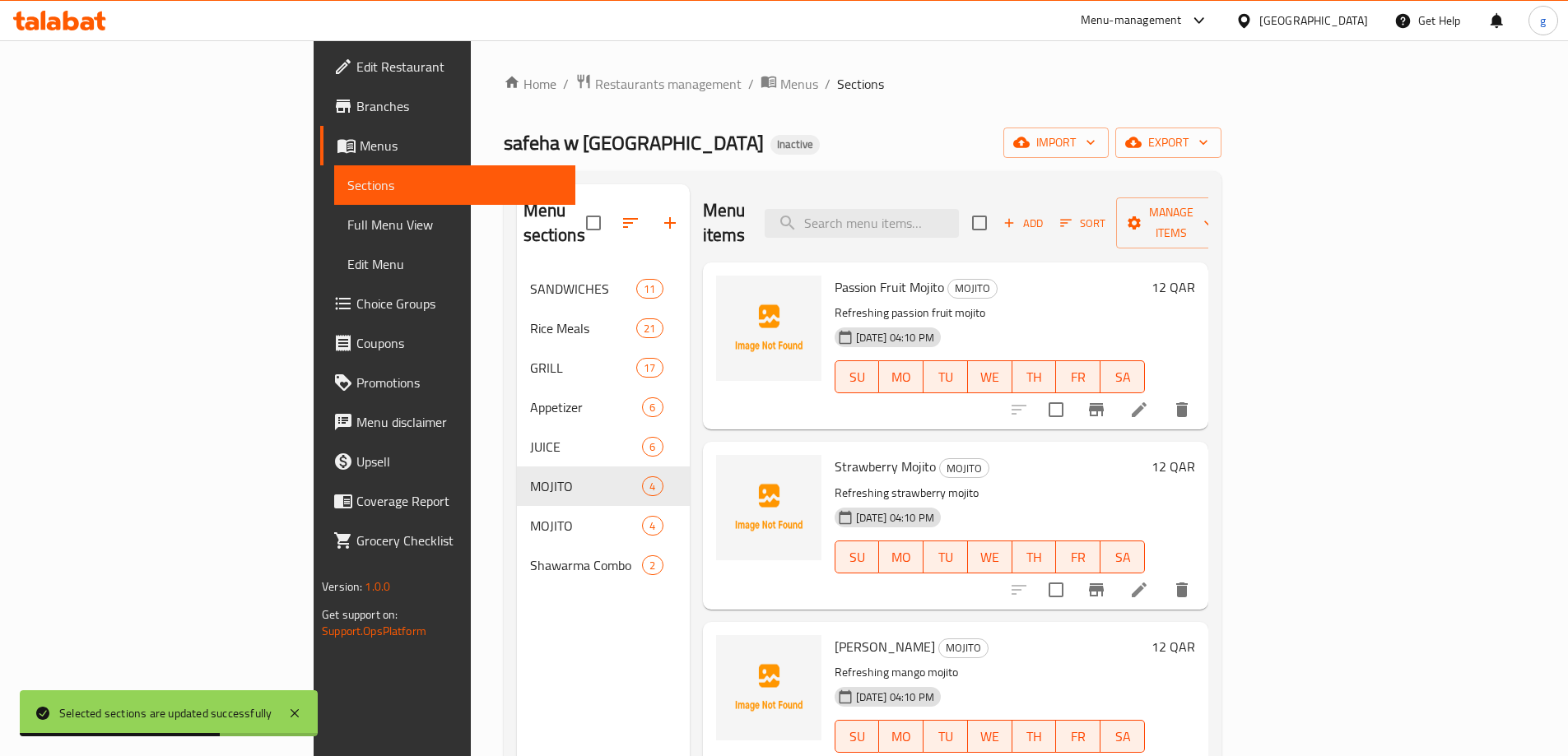
click at [1163, 395] on li at bounding box center [1138, 409] width 46 height 29
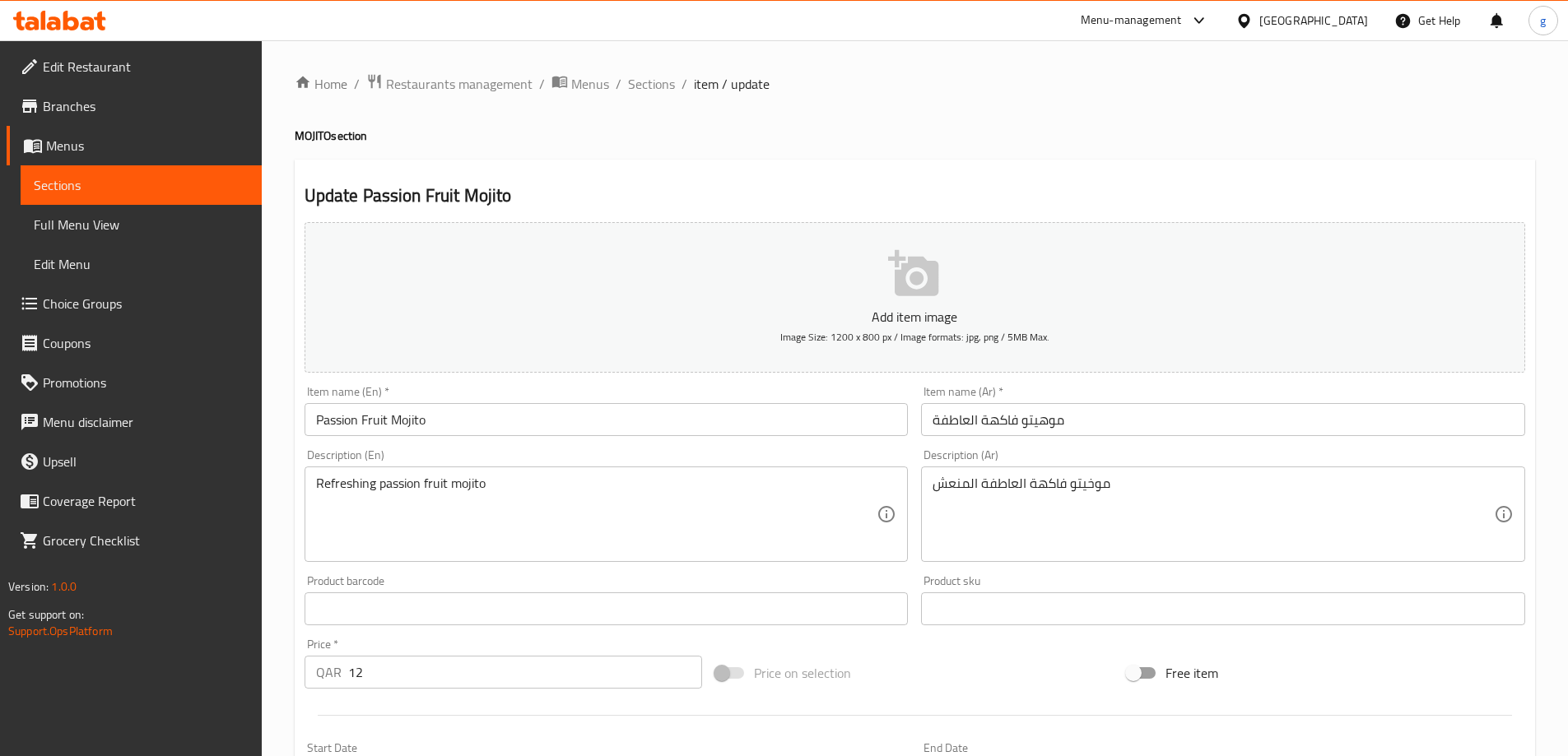
click at [92, 201] on link "Sections" at bounding box center [140, 185] width 241 height 40
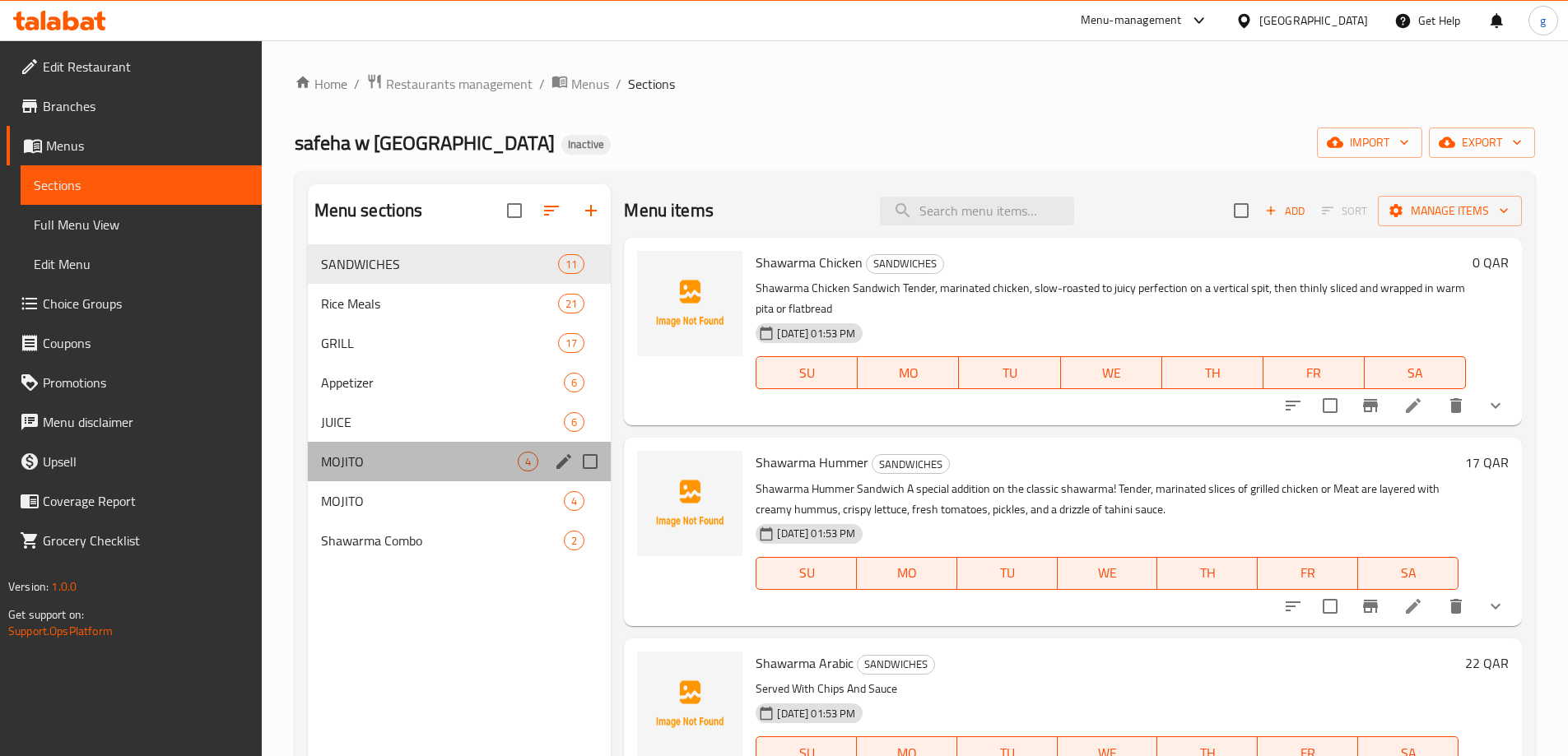
click at [491, 475] on div "MOJITO 4" at bounding box center [460, 462] width 304 height 40
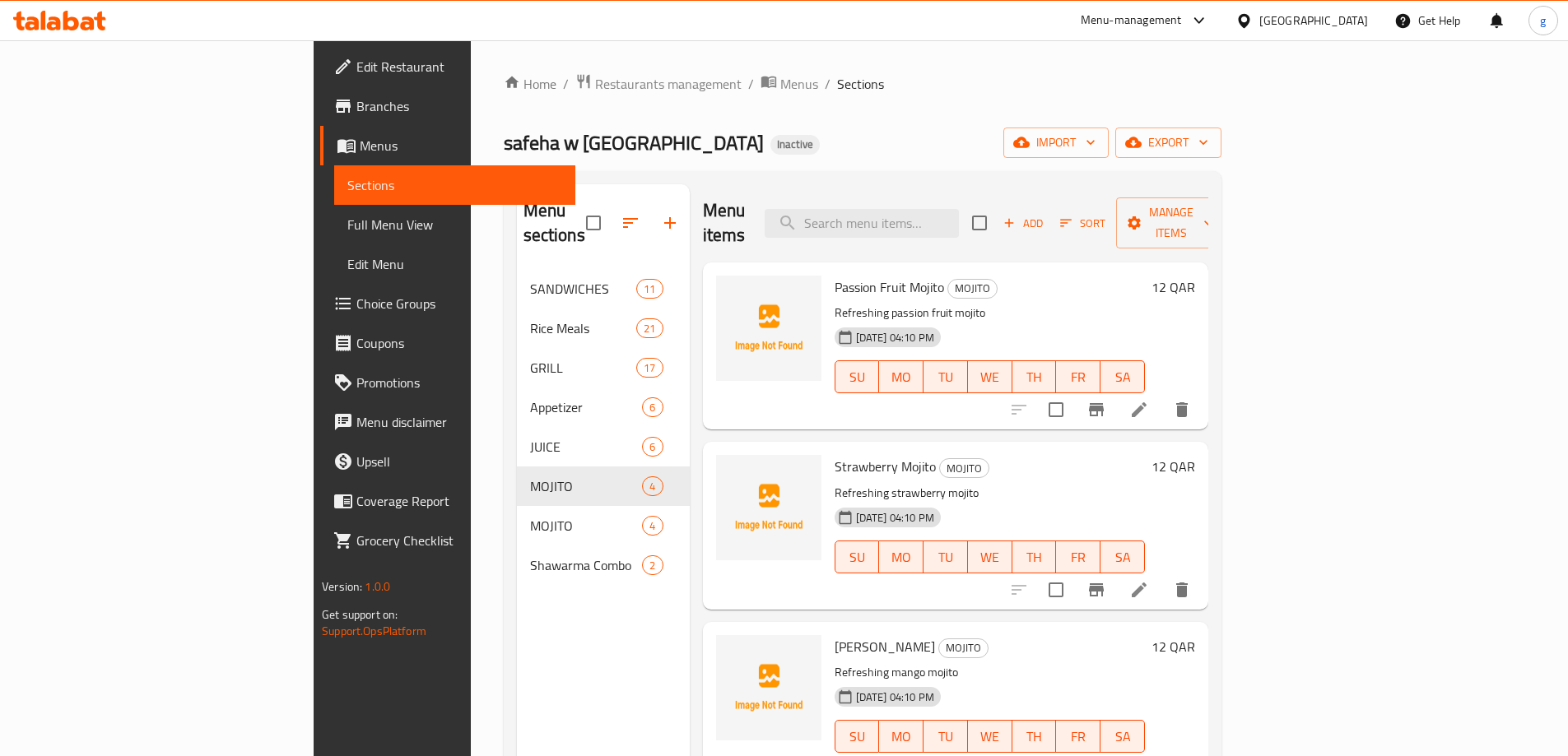
click at [1163, 395] on li at bounding box center [1138, 409] width 46 height 29
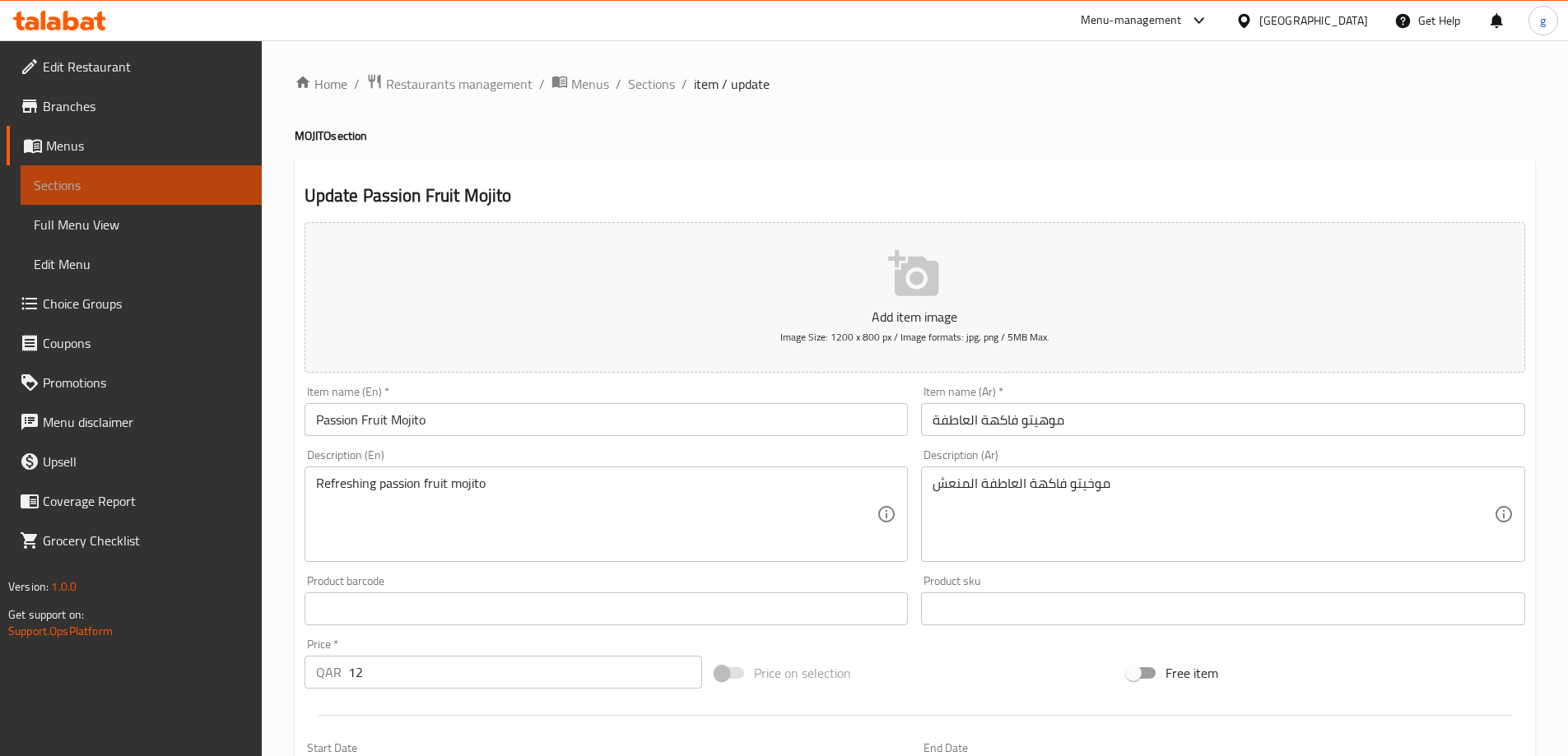
click at [156, 179] on span "Sections" at bounding box center [141, 185] width 214 height 19
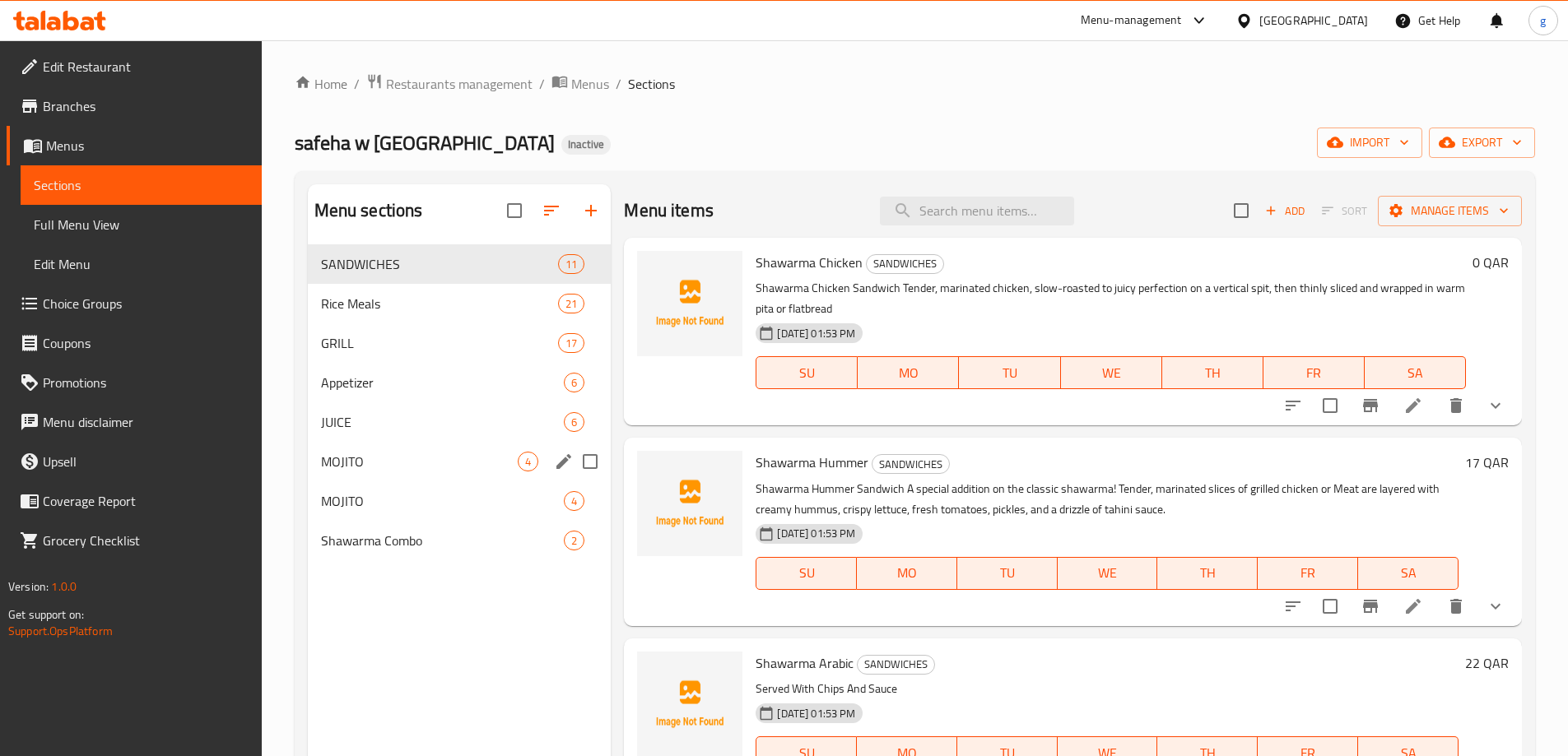
click at [588, 464] on input "Menu sections" at bounding box center [590, 461] width 34 height 34
checkbox input "true"
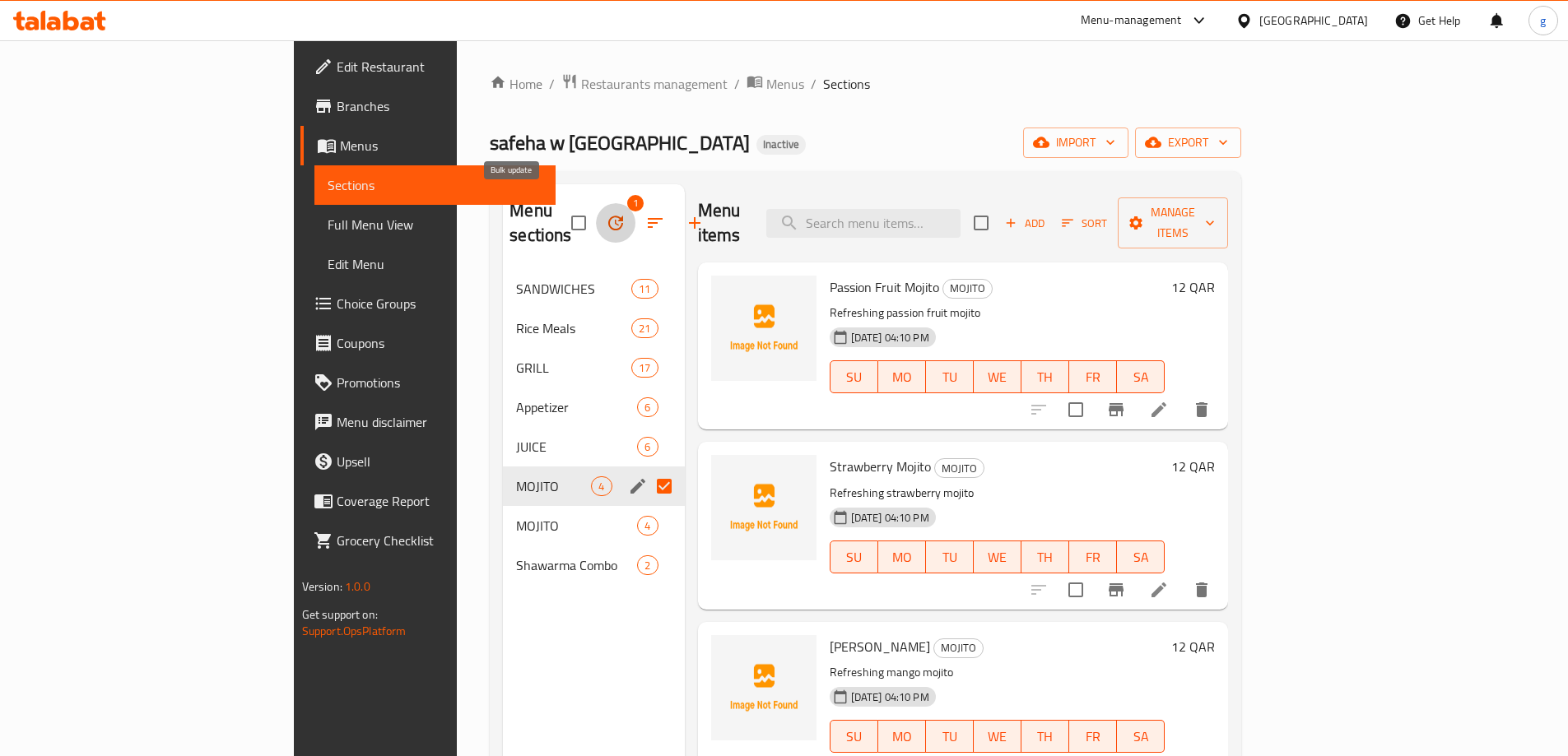
click at [606, 220] on icon "button" at bounding box center [616, 223] width 19 height 19
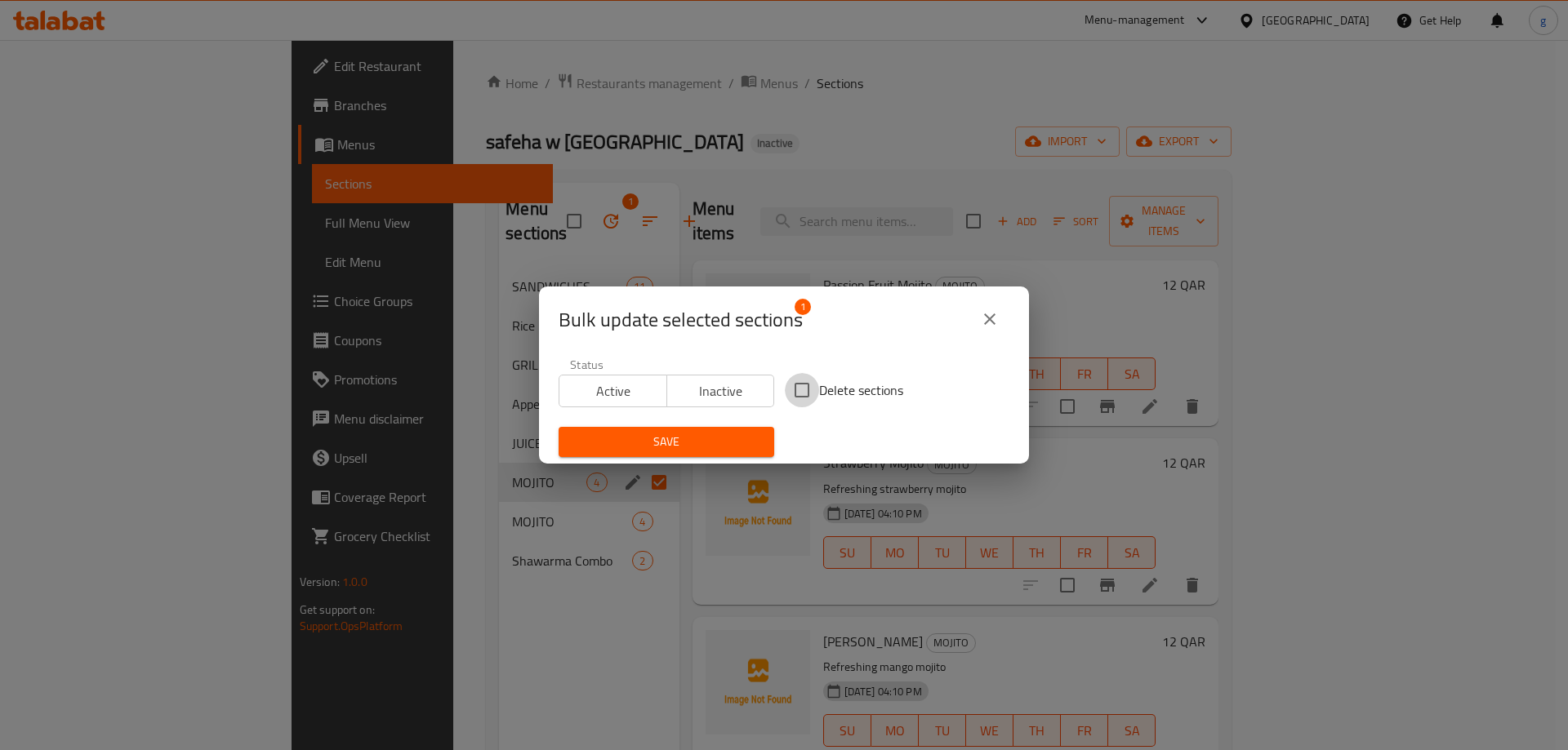
click at [807, 391] on input "Delete sections" at bounding box center [801, 389] width 34 height 34
checkbox input "true"
click at [723, 418] on div "Save" at bounding box center [666, 443] width 235 height 50
click at [673, 464] on div "Bulk update selected sections 1 Status Active Inactive Delete sections Save" at bounding box center [784, 375] width 1568 height 750
click at [643, 433] on span "Save" at bounding box center [666, 442] width 189 height 20
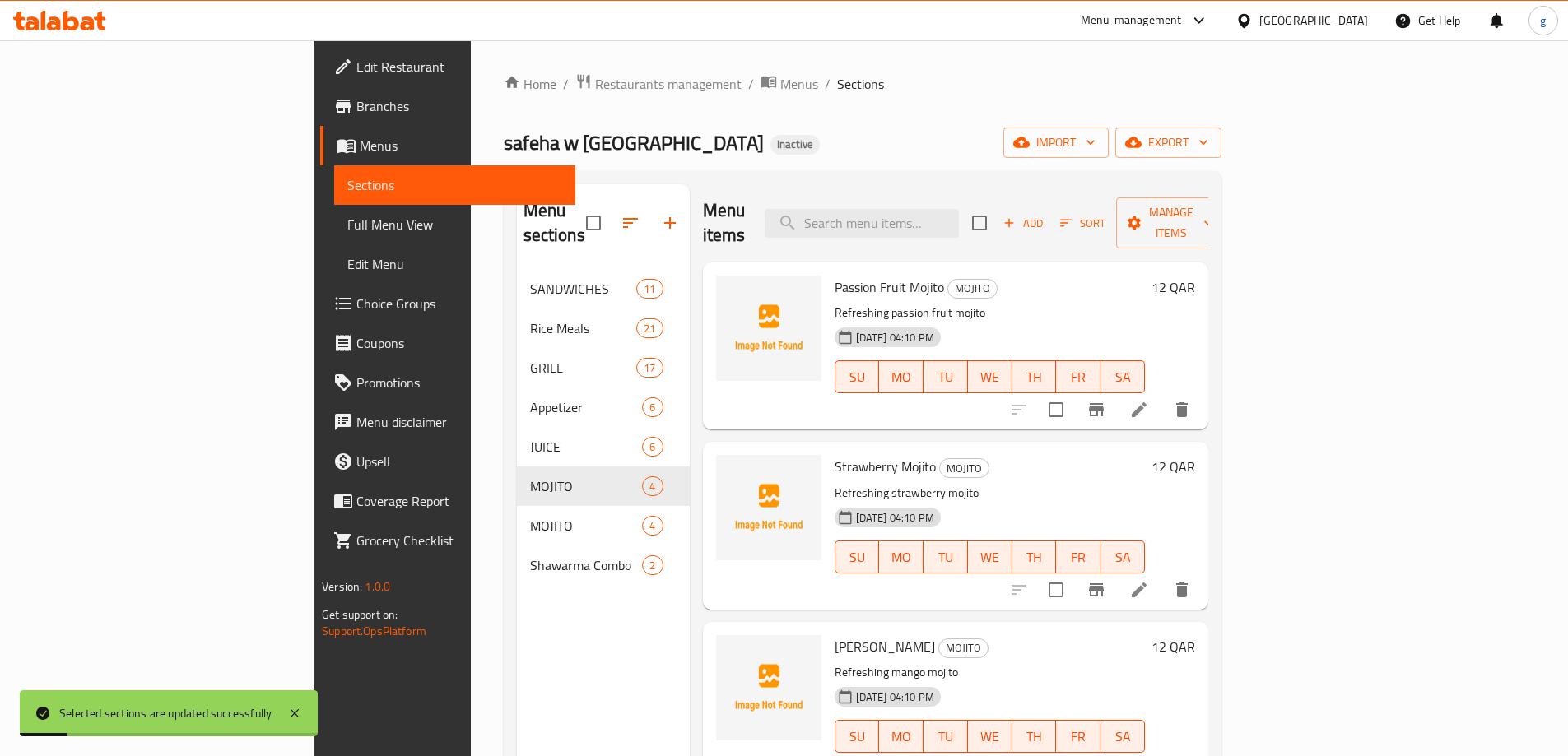
click at [516, 625] on div "Menu sections SANDWICHES 11 Rice Meals 21 GRILL 17 Appetizer 6 JUICE 6 MOJITO 4…" at bounding box center [602, 562] width 172 height 756
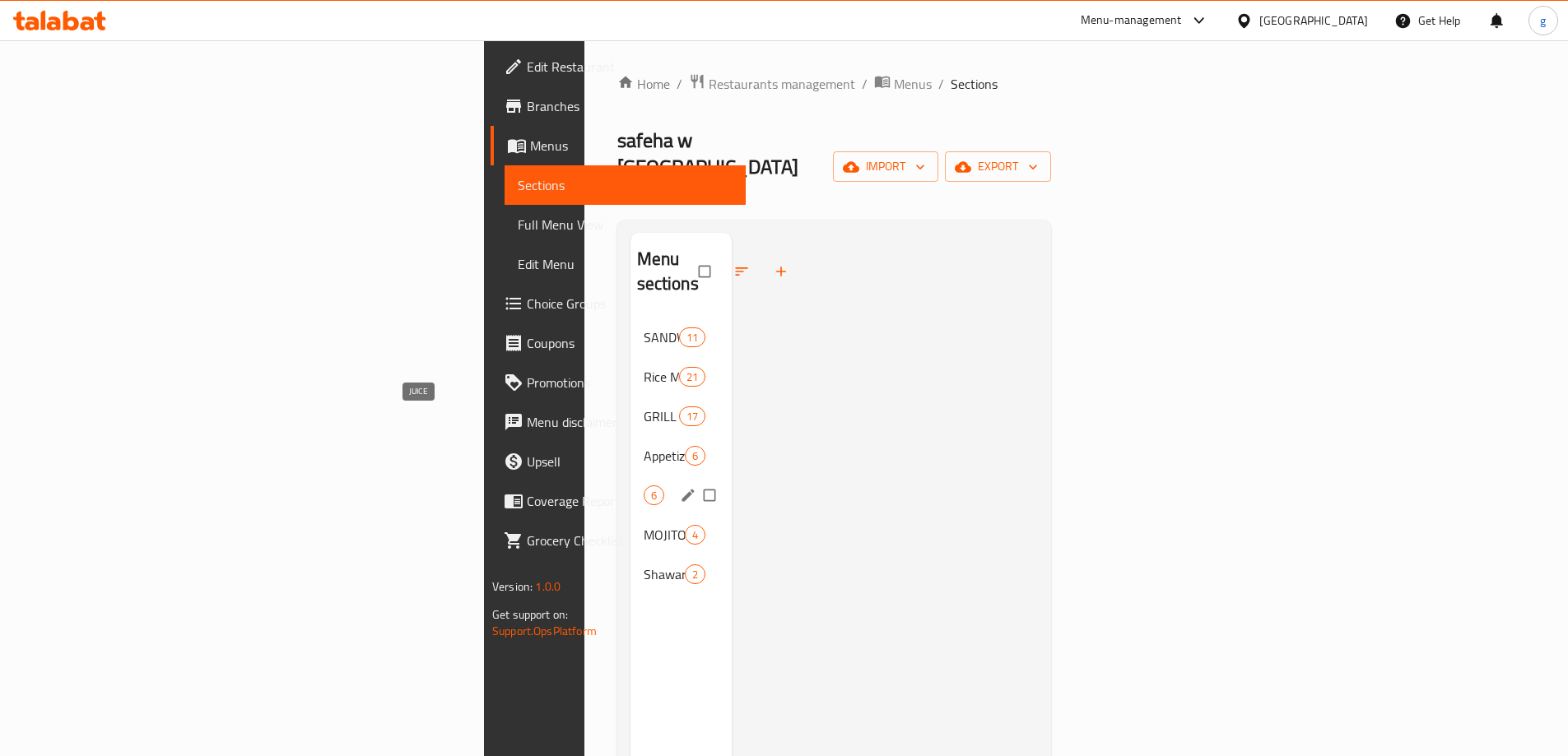
click at [644, 485] on span "JUICE" at bounding box center [644, 495] width 0 height 19
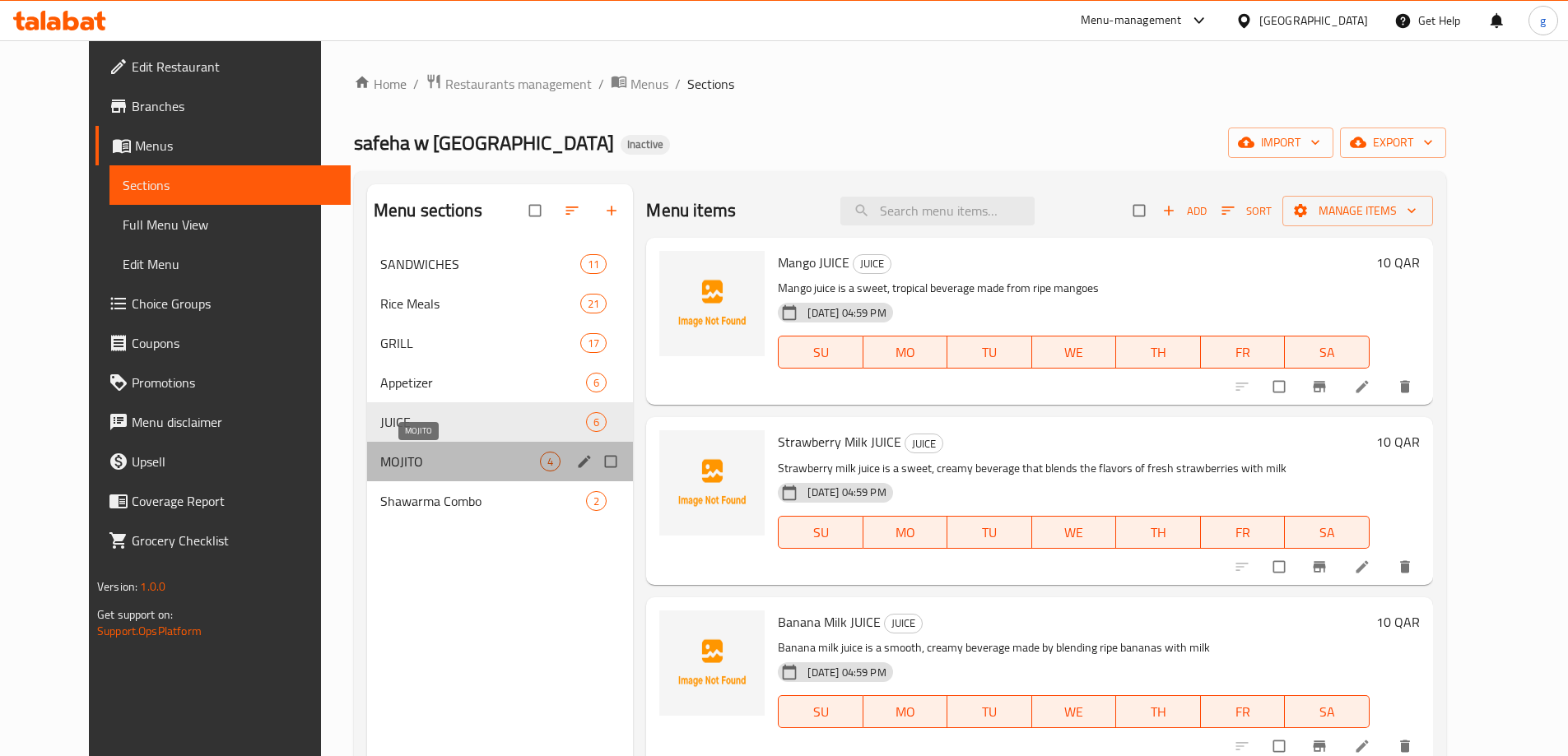
click at [485, 464] on span "MOJITO" at bounding box center [460, 462] width 161 height 19
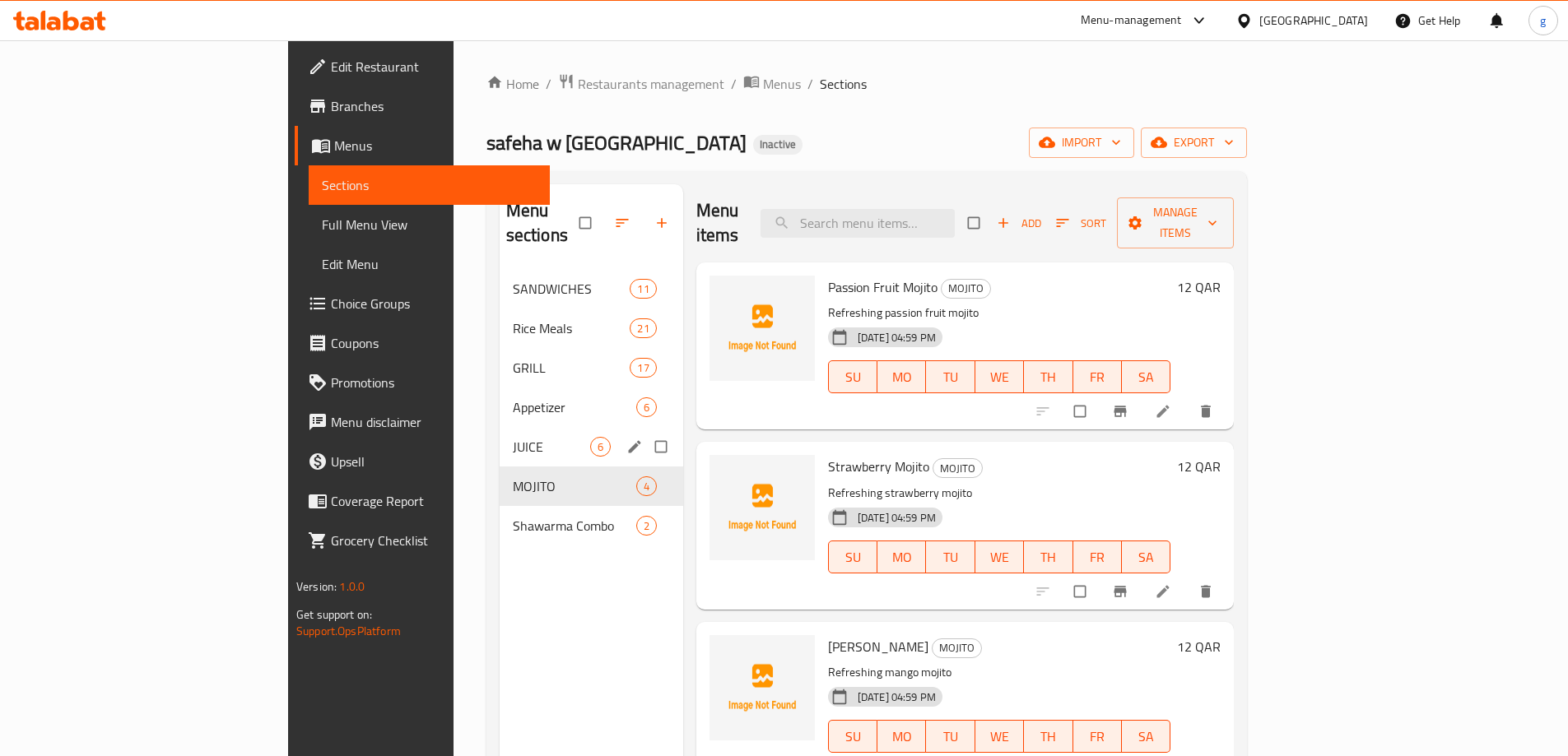
click at [544, 427] on div "JUICE 6" at bounding box center [592, 446] width 183 height 40
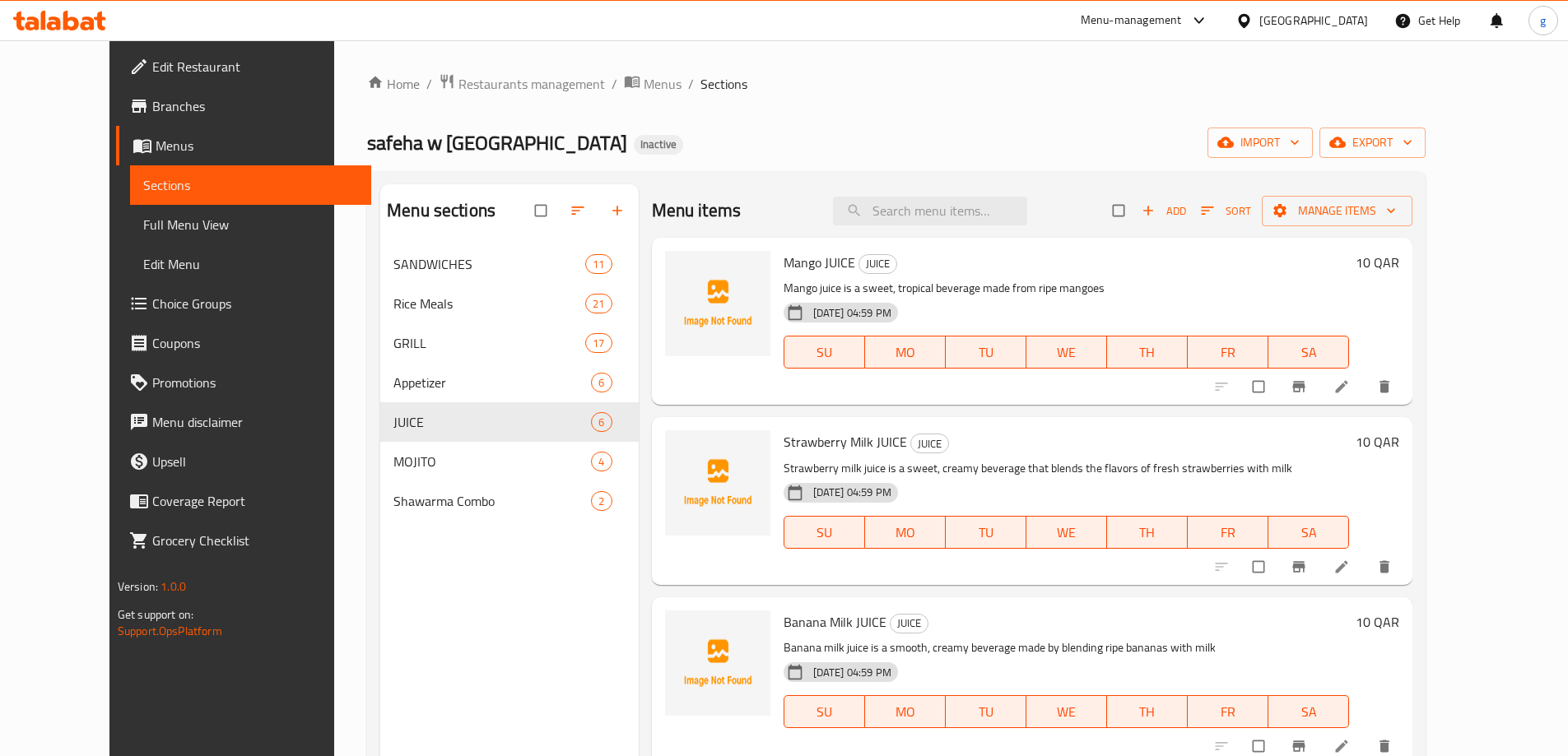
click at [143, 228] on span "Full Menu View" at bounding box center [250, 224] width 214 height 19
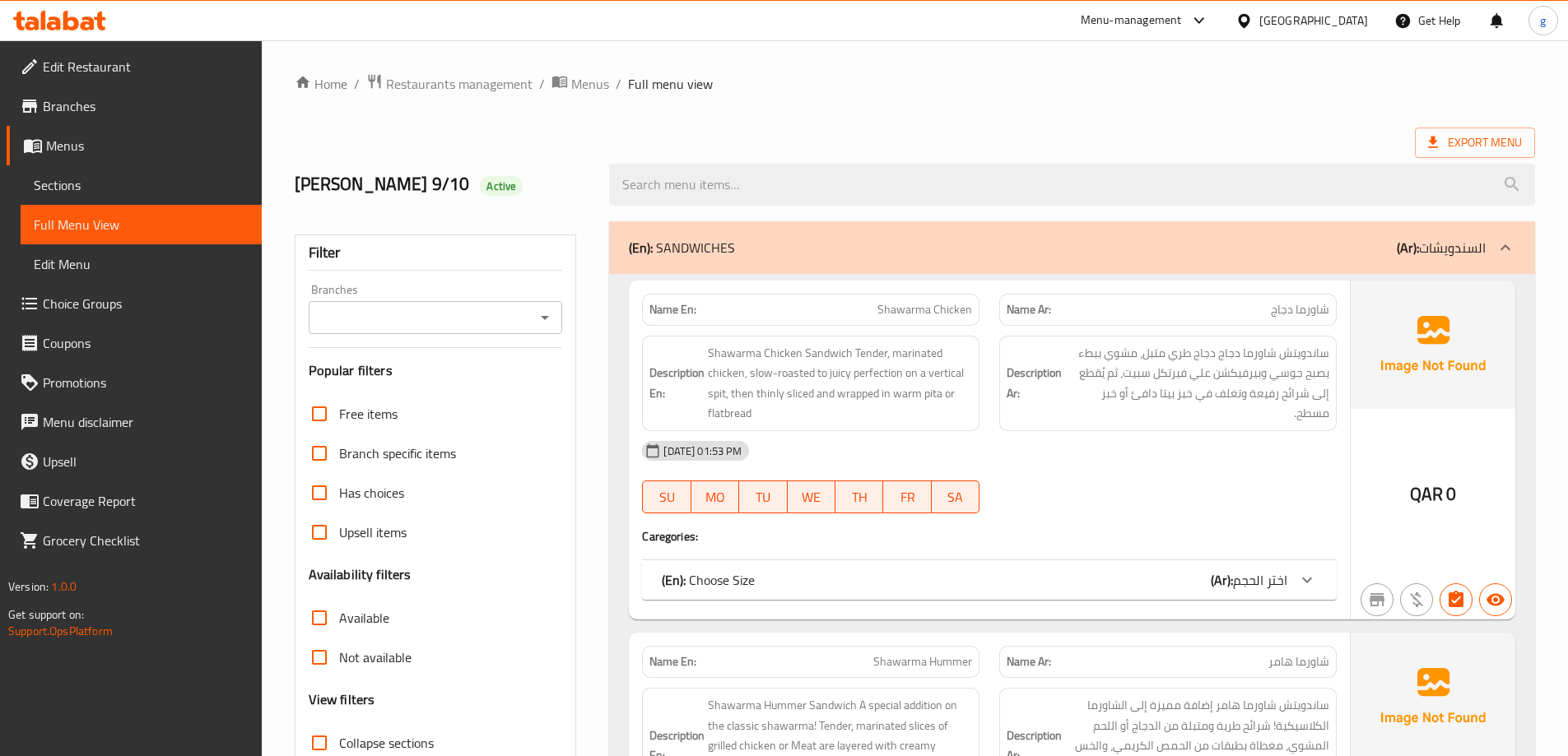
click at [1497, 241] on icon at bounding box center [1506, 247] width 19 height 19
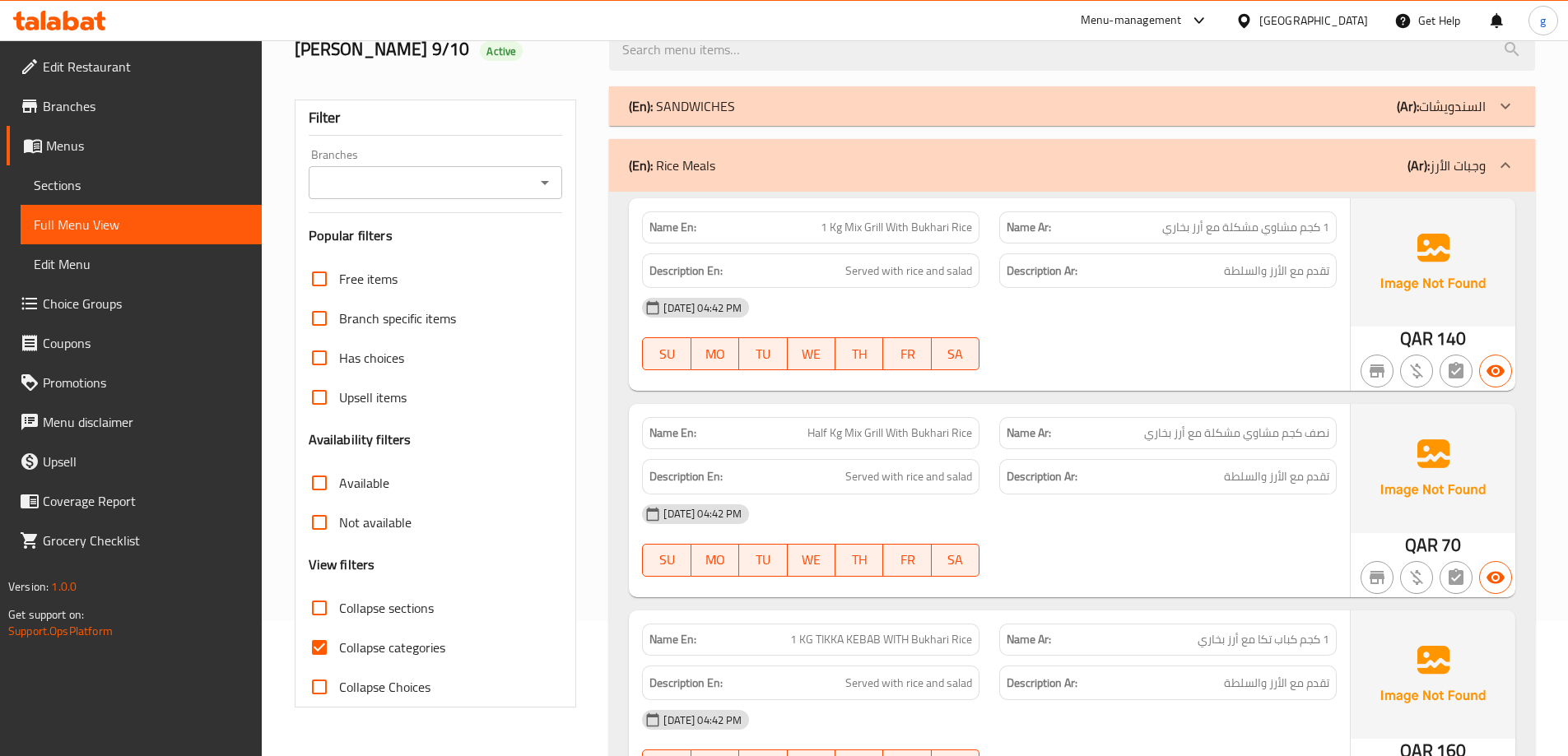
scroll to position [246, 0]
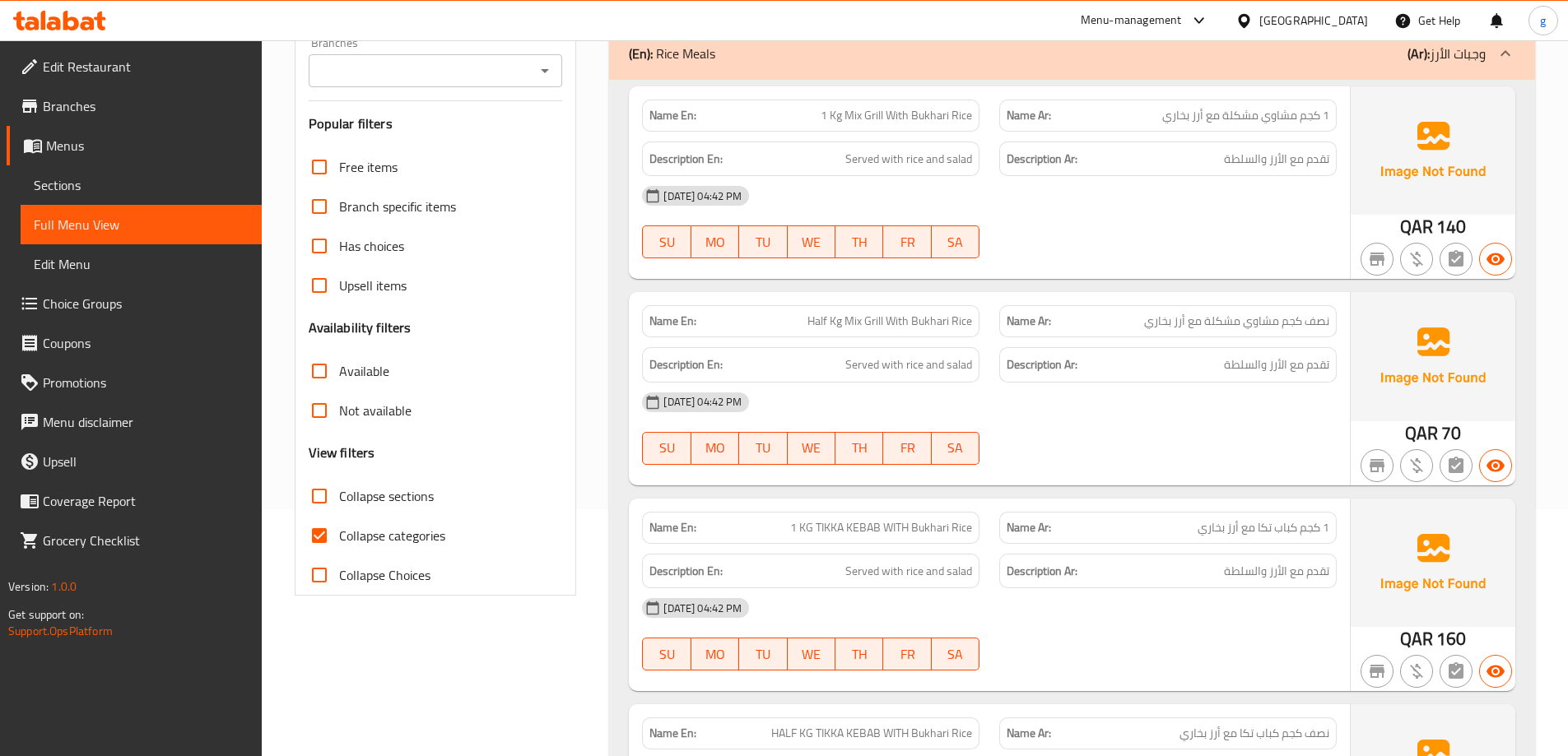
click at [1496, 61] on icon at bounding box center [1506, 54] width 19 height 19
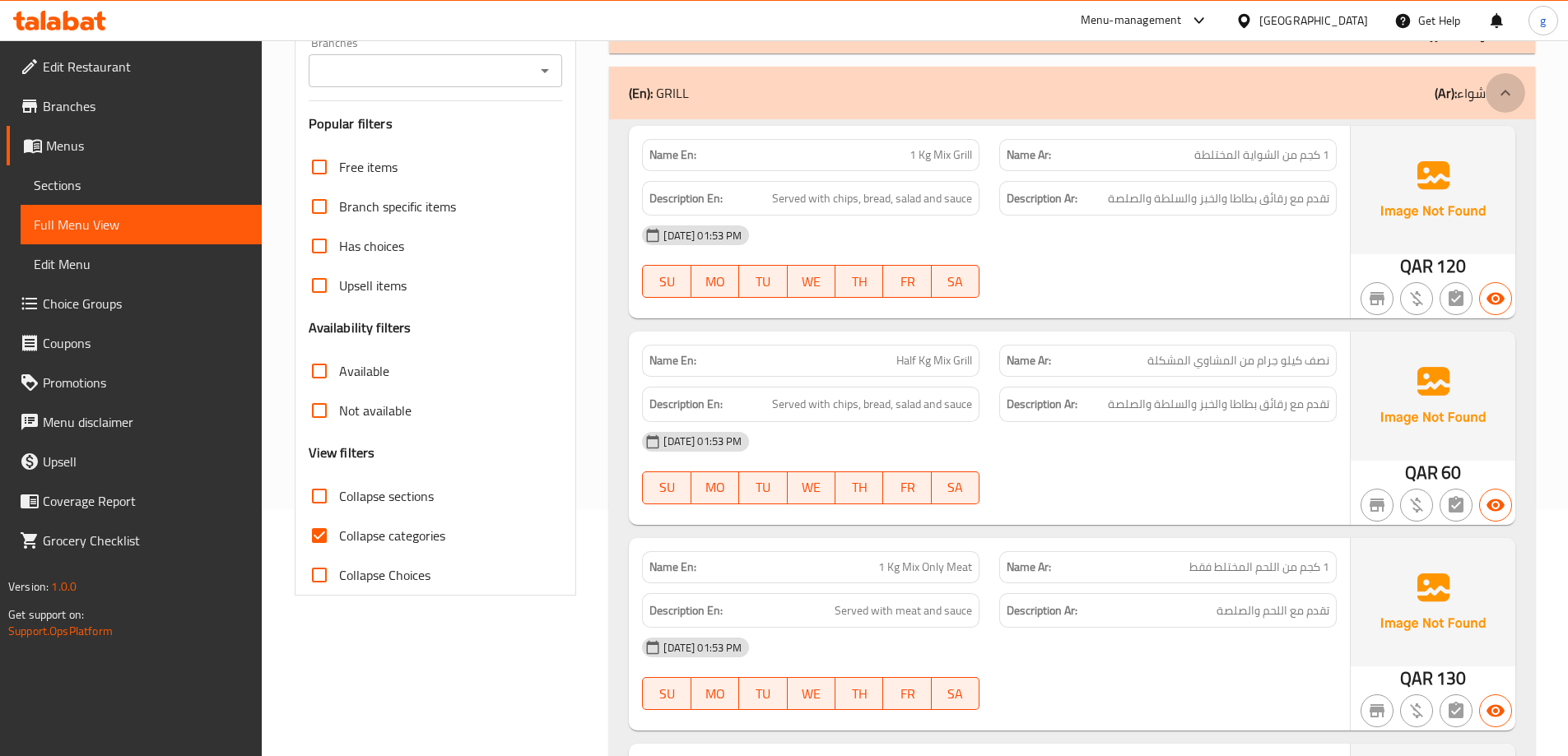
click at [1509, 109] on div at bounding box center [1506, 93] width 40 height 40
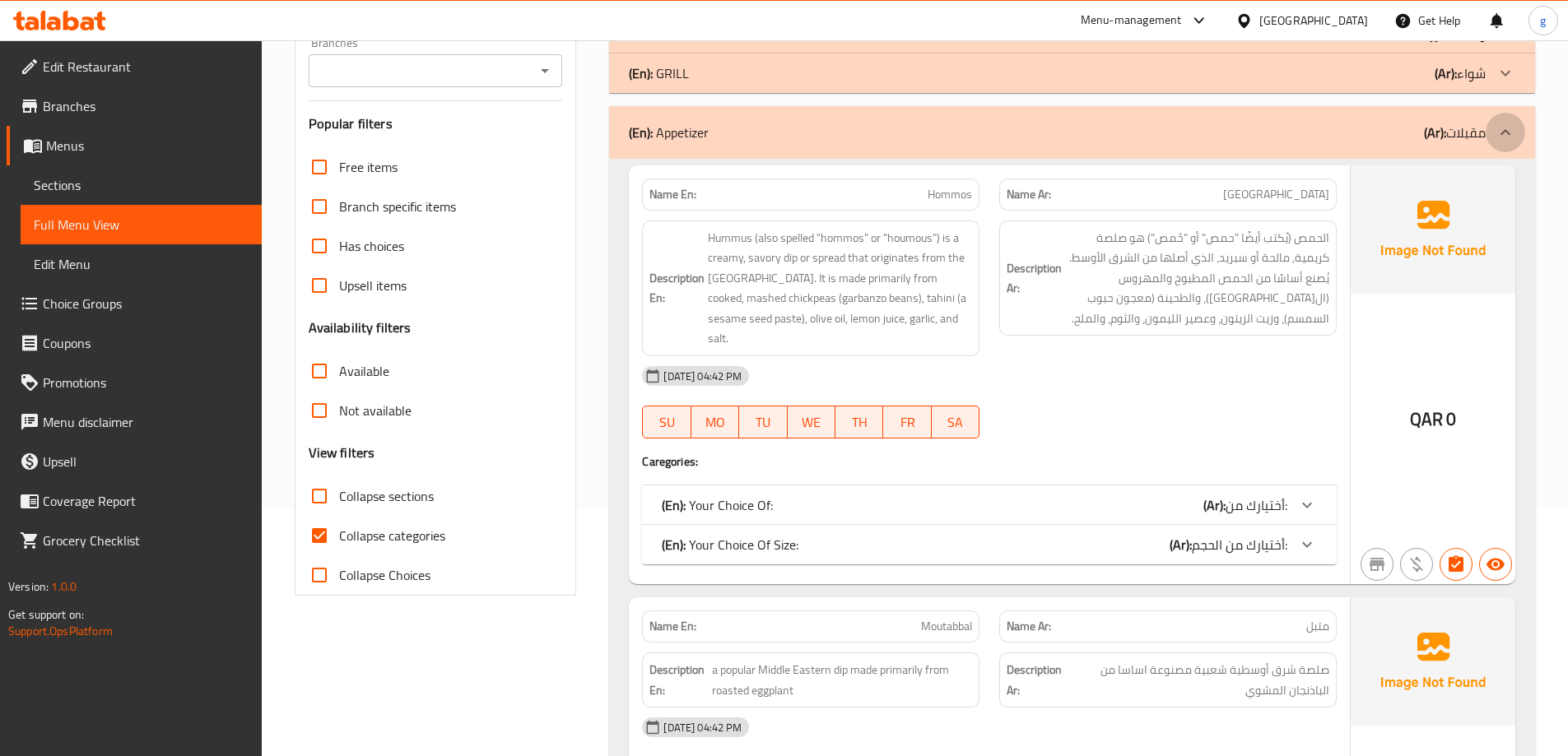
click at [1487, 135] on div at bounding box center [1506, 132] width 40 height 40
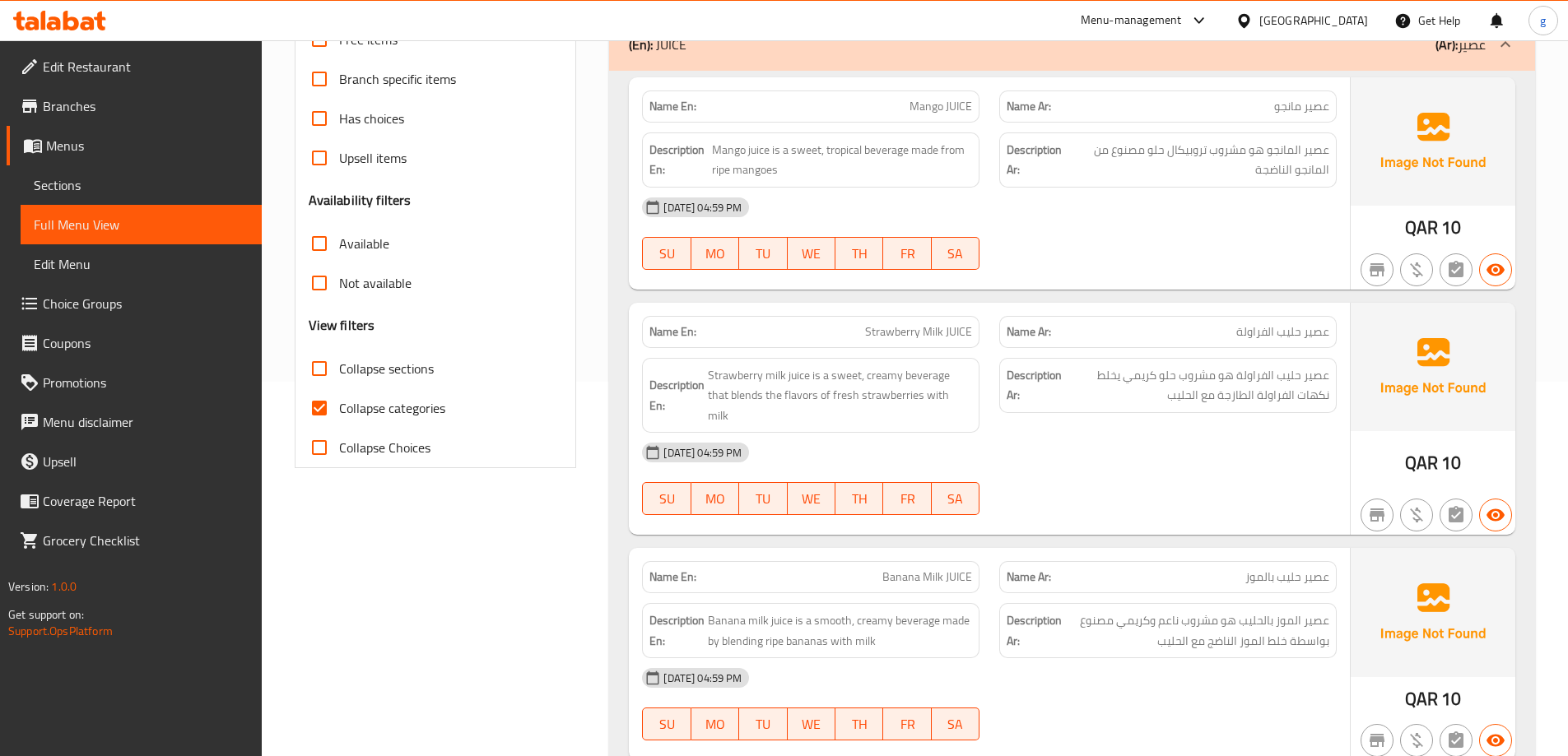
scroll to position [411, 0]
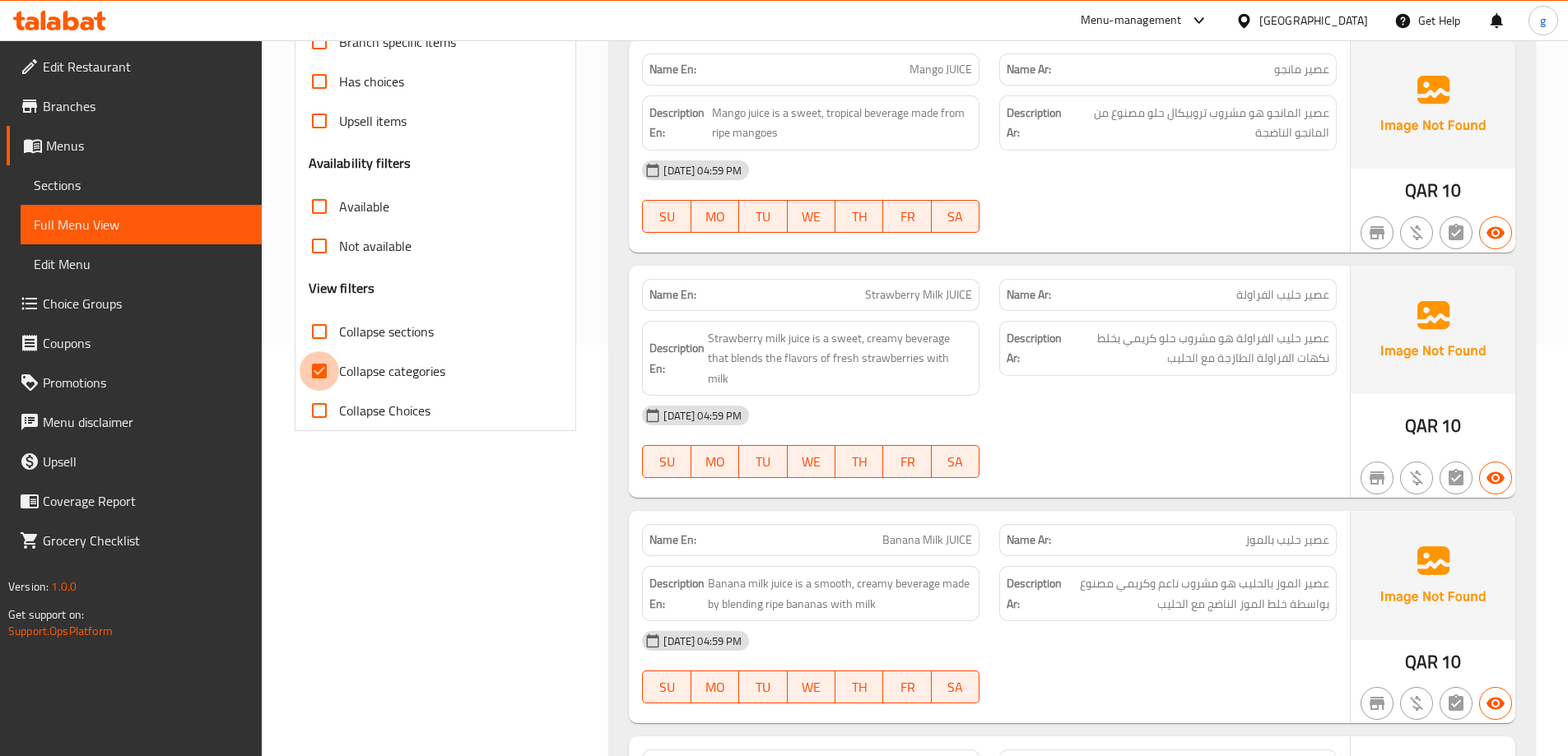
click at [321, 370] on input "Collapse categories" at bounding box center [319, 371] width 40 height 40
checkbox input "false"
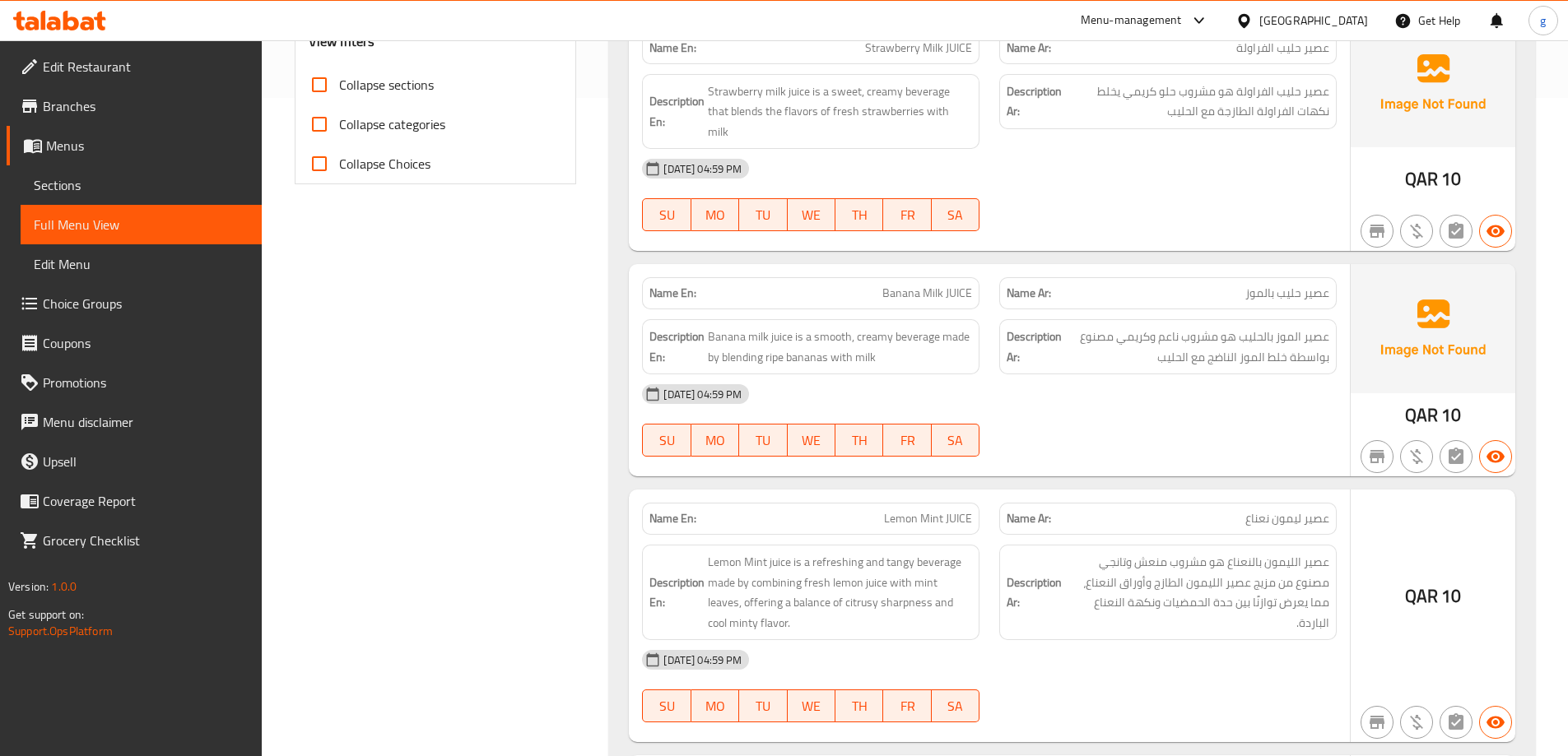
scroll to position [576, 0]
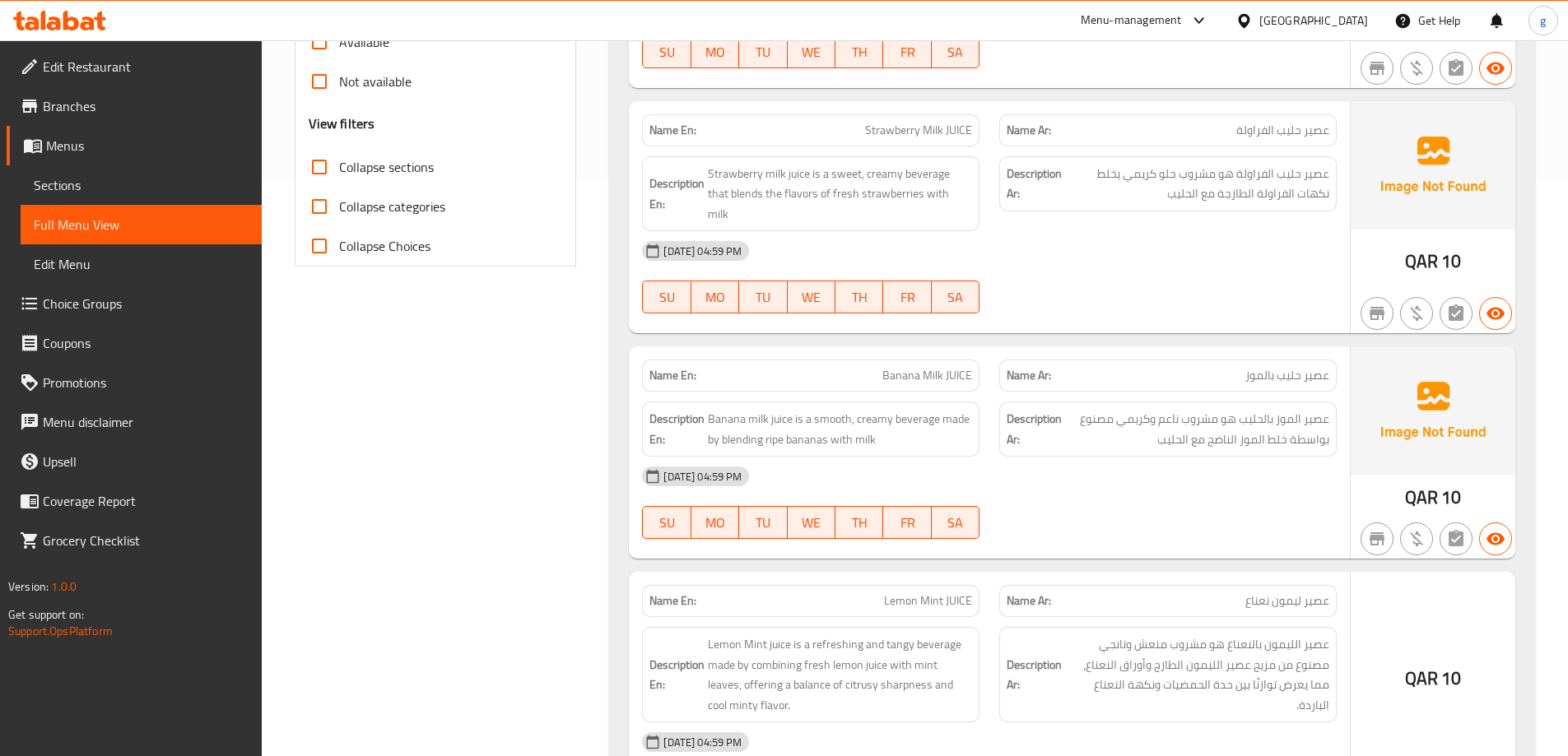
click at [1526, 172] on div "Name En: Mango JUICE Name Ar: عصير مانجو Description En: Mango juice is a sweet…" at bounding box center [1072, 599] width 926 height 1459
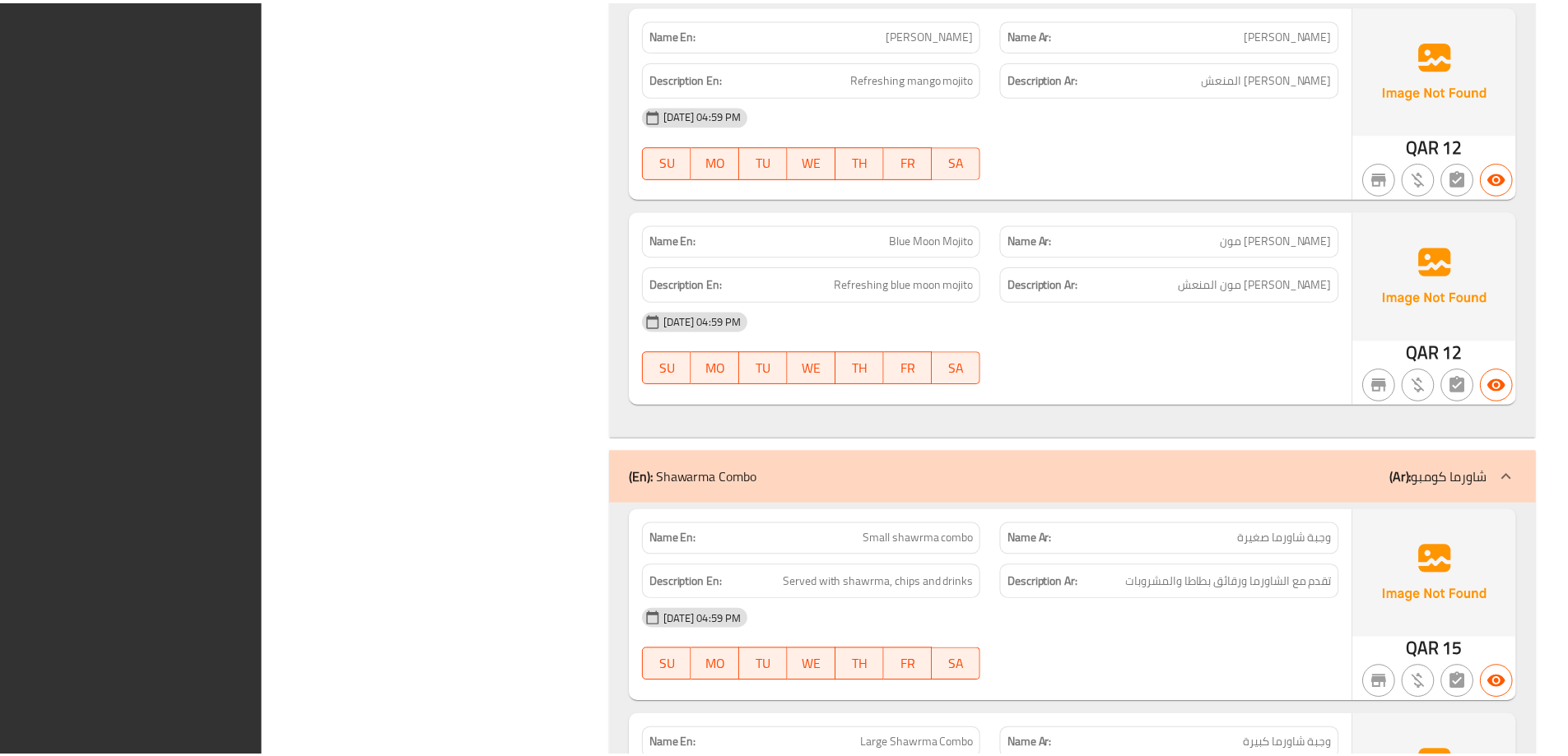
scroll to position [2582, 0]
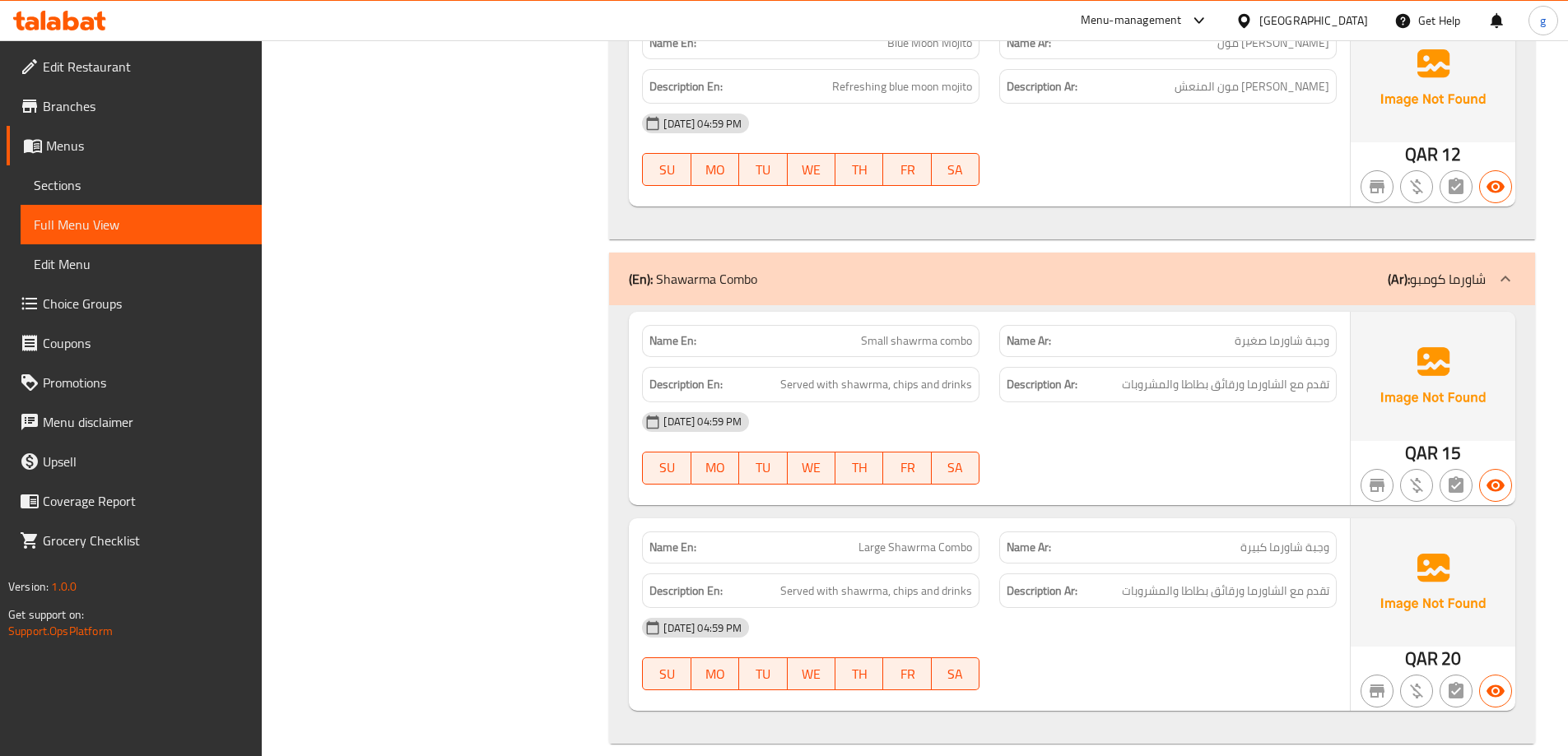
click at [1248, 332] on span "وجبة شاورما صغيرة" at bounding box center [1281, 341] width 95 height 18
click at [1212, 332] on div "Name Ar: وجبة شاورما صغيرة" at bounding box center [1167, 341] width 337 height 32
click at [1261, 332] on span "وجبة شاورما صغيرة" at bounding box center [1281, 341] width 95 height 18
click at [880, 332] on span "Small shawrma combo" at bounding box center [917, 341] width 111 height 18
click at [1086, 332] on p "Name Ar: وجبة شاورما صغيرة" at bounding box center [1167, 341] width 323 height 18
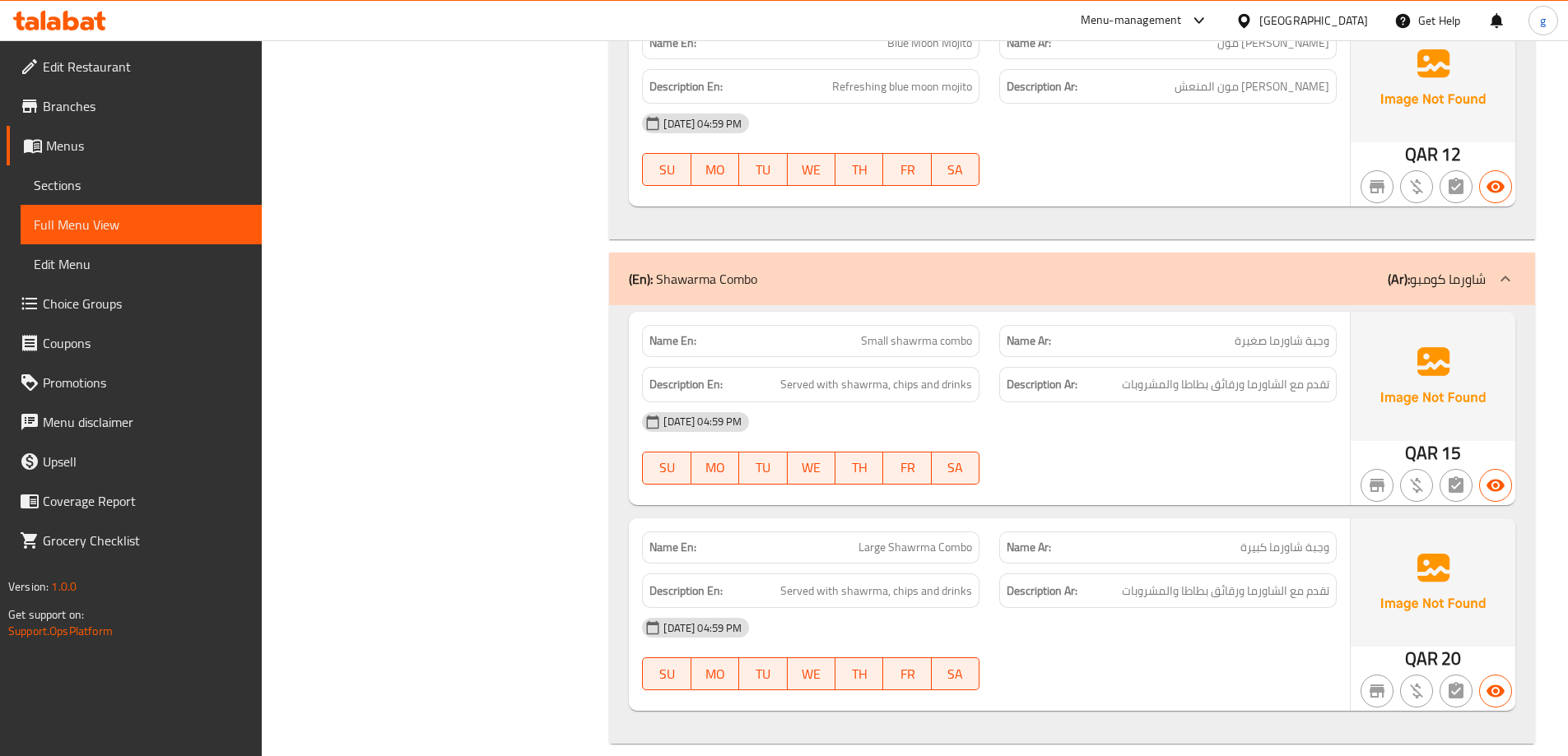
click at [1224, 332] on p "Name Ar: وجبة شاورما صغيرة" at bounding box center [1167, 341] width 323 height 18
click at [1188, 332] on p "Name Ar: وجبة شاورما صغيرة" at bounding box center [1167, 341] width 323 height 18
click at [914, 332] on span "Small shawrma combo" at bounding box center [917, 341] width 111 height 18
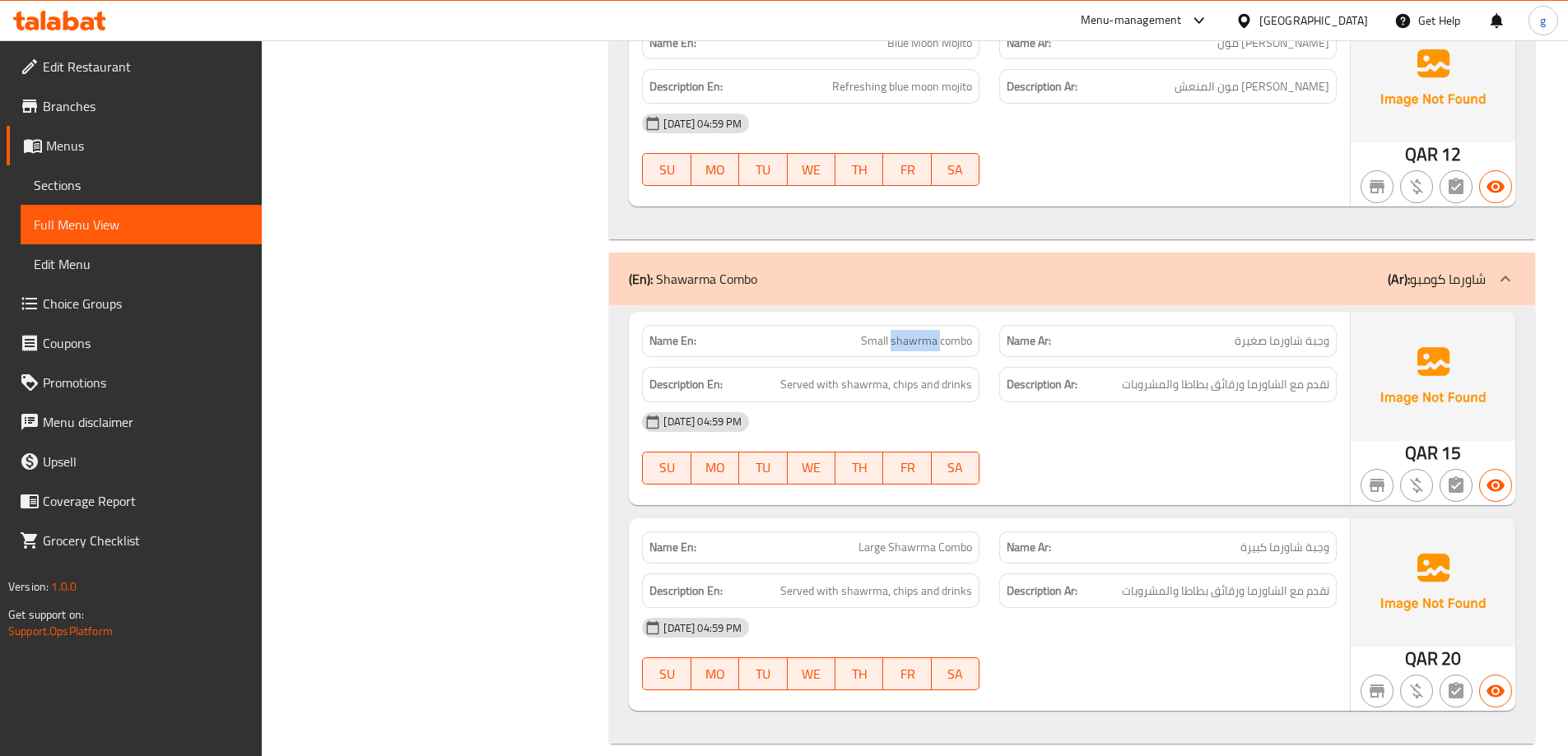
click at [916, 332] on span "Small shawrma combo" at bounding box center [917, 341] width 111 height 18
drag, startPoint x: 840, startPoint y: 310, endPoint x: 1036, endPoint y: 336, distance: 197.7
click at [1036, 336] on div "Name En: Small shawrma combo Name Ar: وجبة شاورما صغيرة" at bounding box center [989, 341] width 714 height 52
click at [963, 334] on div "Name En: Small shawrma combo" at bounding box center [811, 341] width 337 height 32
drag, startPoint x: 837, startPoint y: 319, endPoint x: 977, endPoint y: 327, distance: 140.2
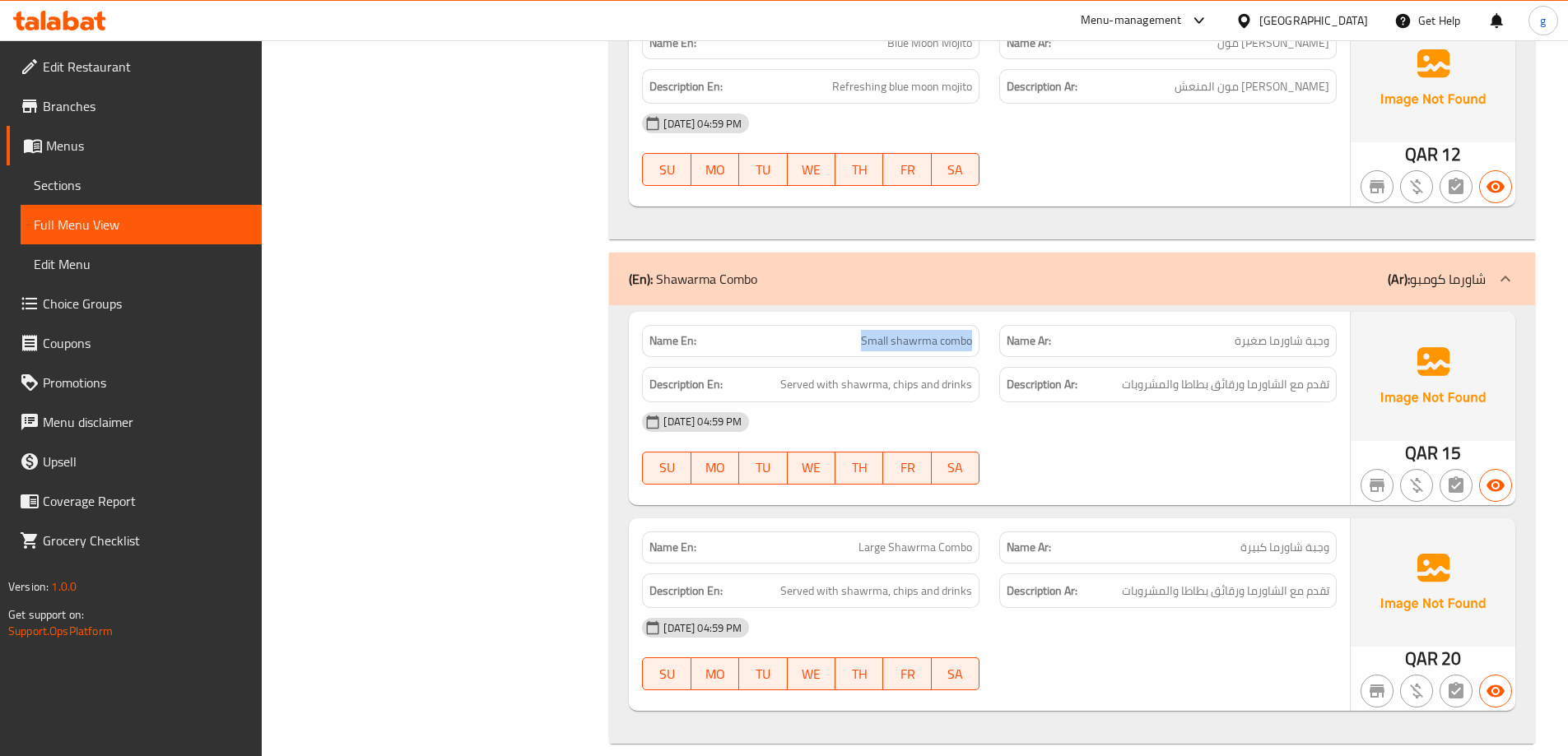
click at [977, 327] on div "Name En: Small shawrma combo" at bounding box center [811, 341] width 337 height 32
copy span "Small shawrma combo"
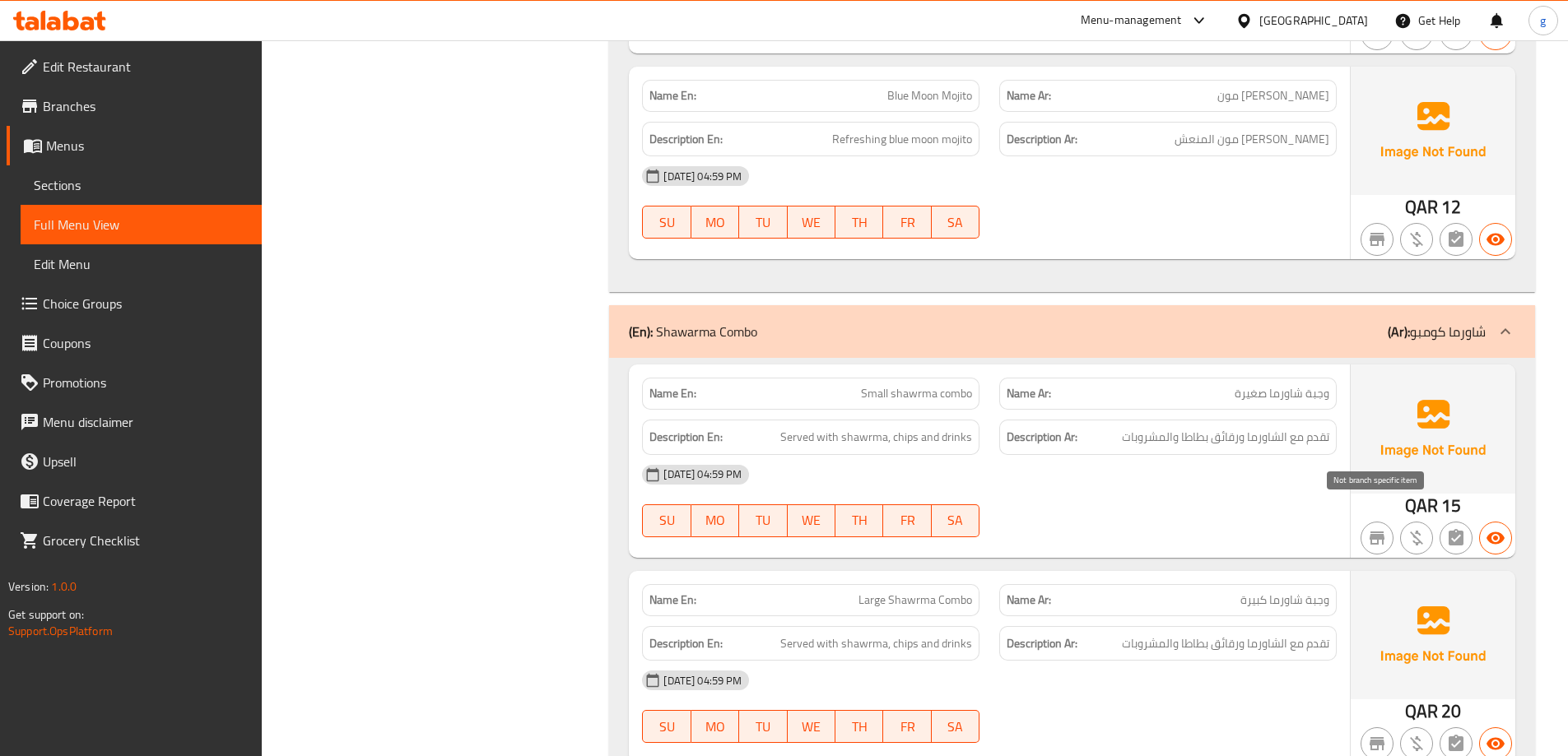
scroll to position [2499, 0]
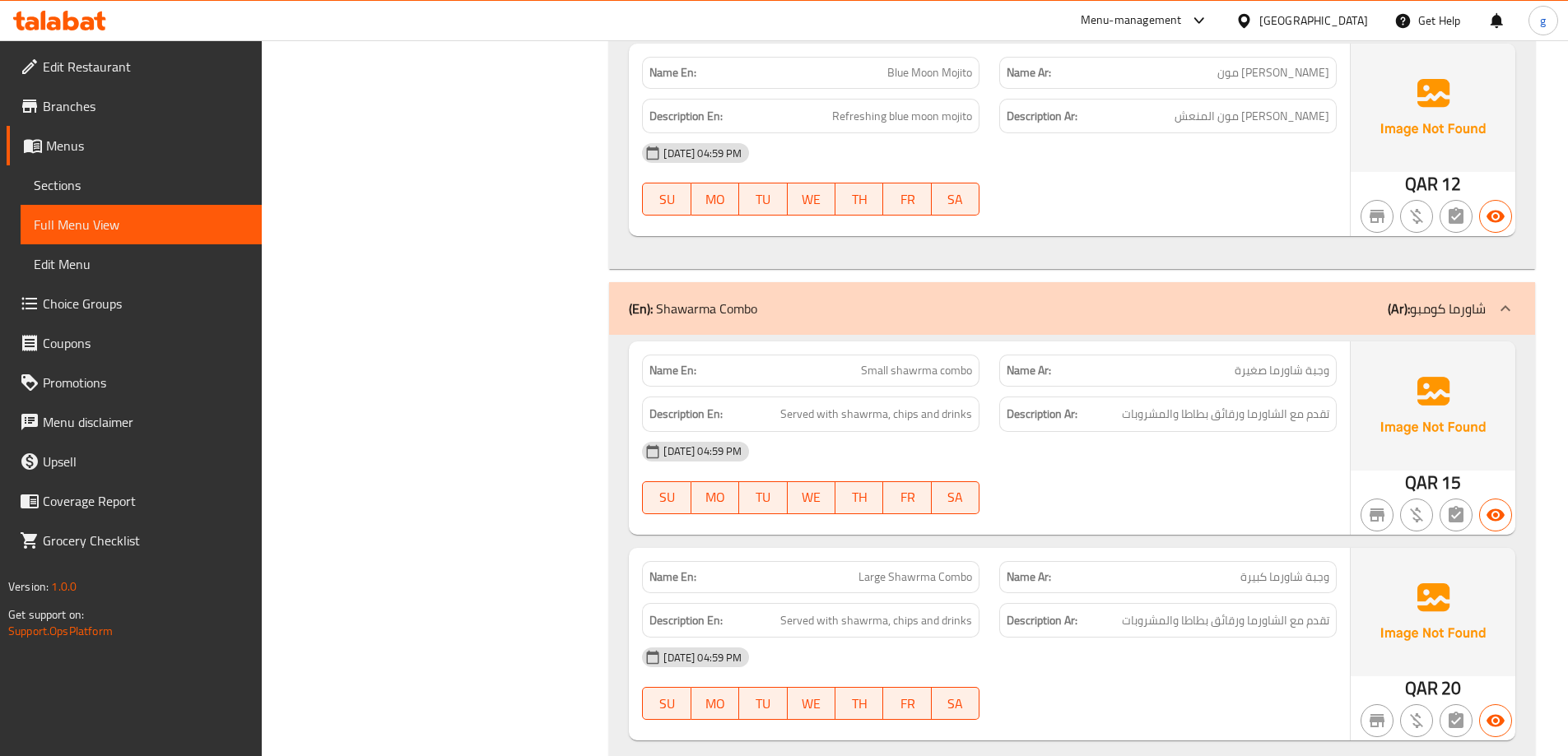
scroll to position [2582, 0]
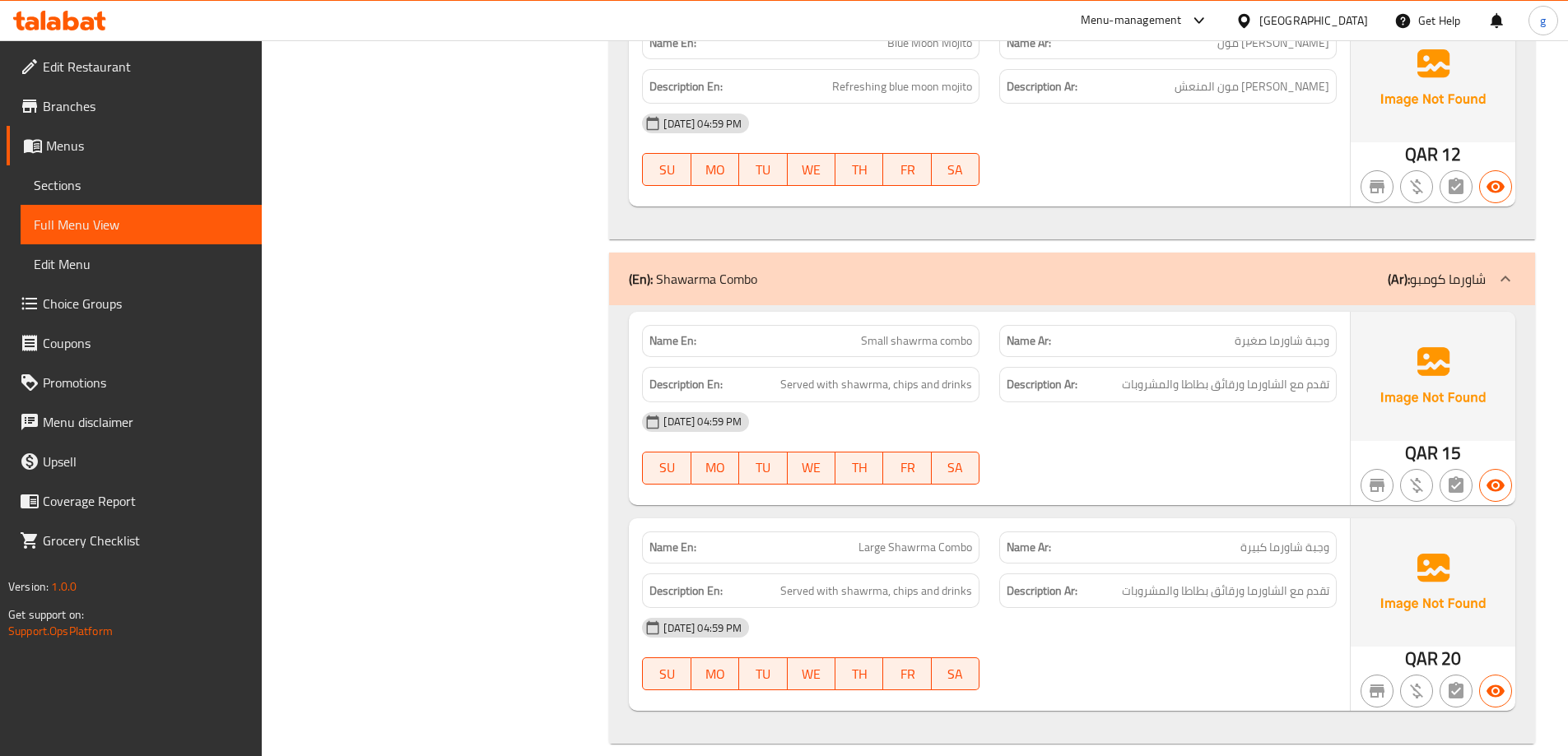
click at [904, 539] on span "Large Shawrma Combo" at bounding box center [915, 548] width 114 height 18
copy span "Large Shawrma Combo"
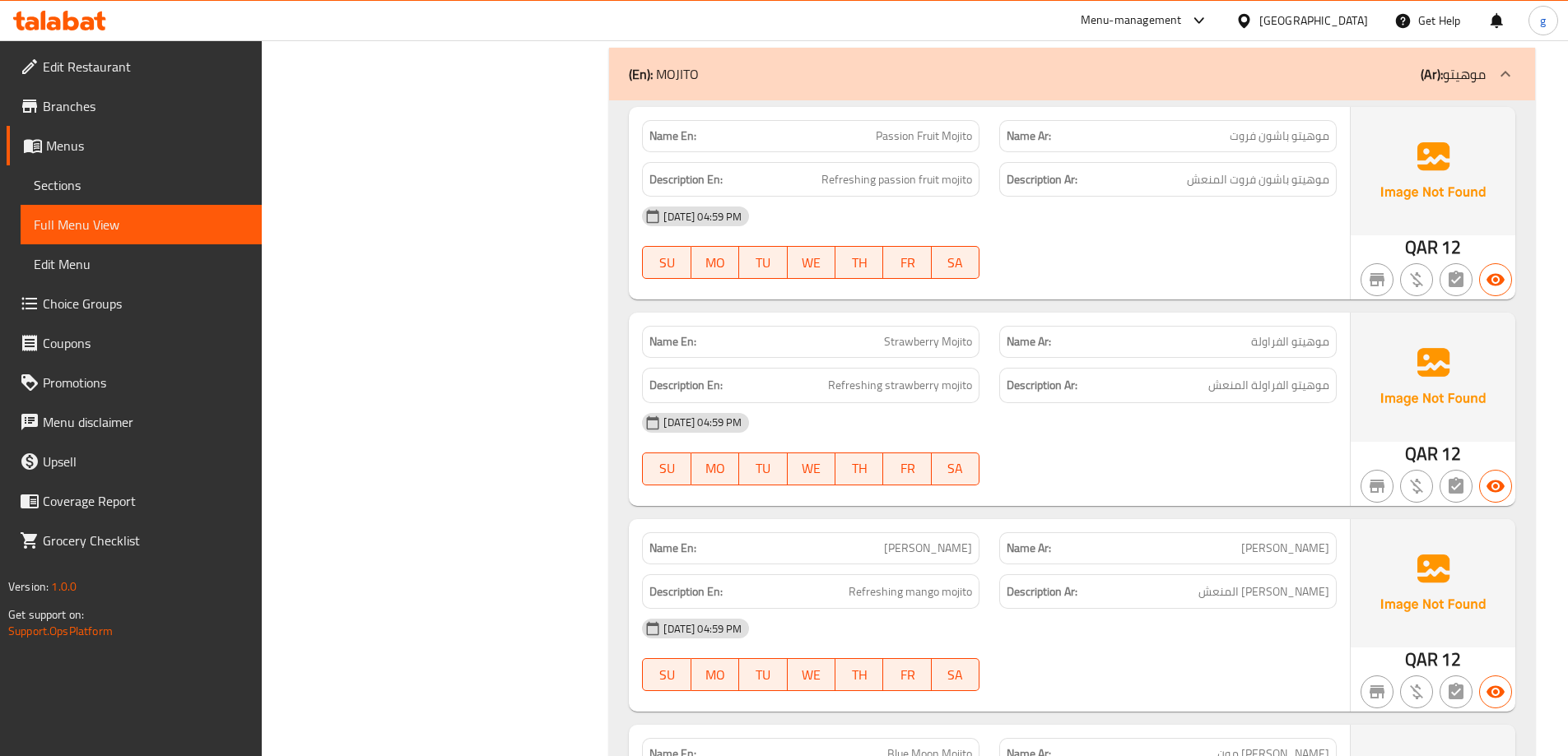
scroll to position [1841, 0]
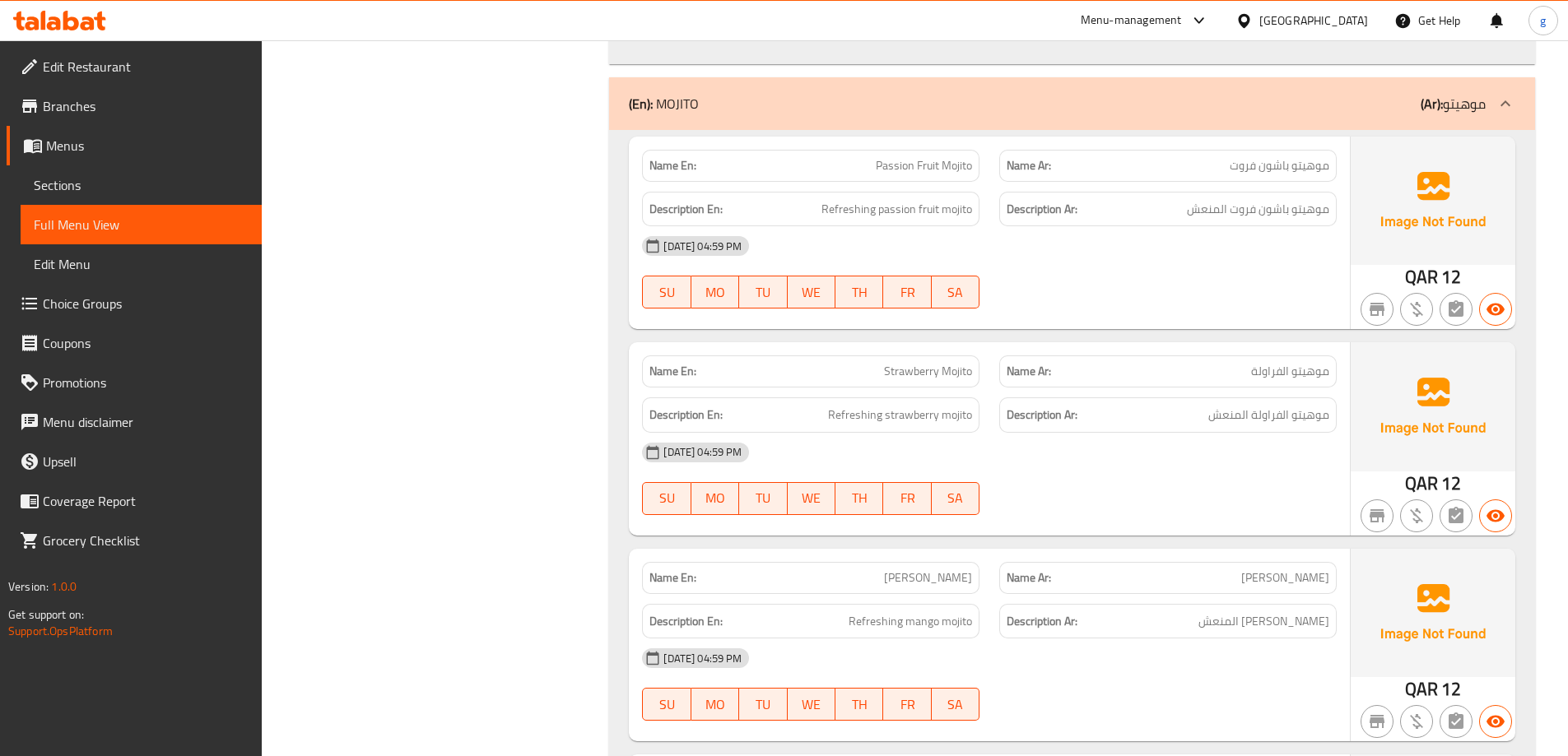
click at [880, 363] on p "Name En: Strawberry Mojito" at bounding box center [810, 372] width 323 height 18
click at [1117, 397] on div "Description Ar: موهيتو الفراولة المنعش" at bounding box center [1167, 415] width 337 height 35
click at [1250, 397] on div "Description Ar: موهيتو الفراولة المنعش" at bounding box center [1167, 415] width 337 height 35
click at [1238, 405] on span "موهيتو الفراولة المنعش" at bounding box center [1269, 415] width 121 height 20
click at [851, 405] on span "Refreshing strawberry mojito" at bounding box center [900, 415] width 144 height 20
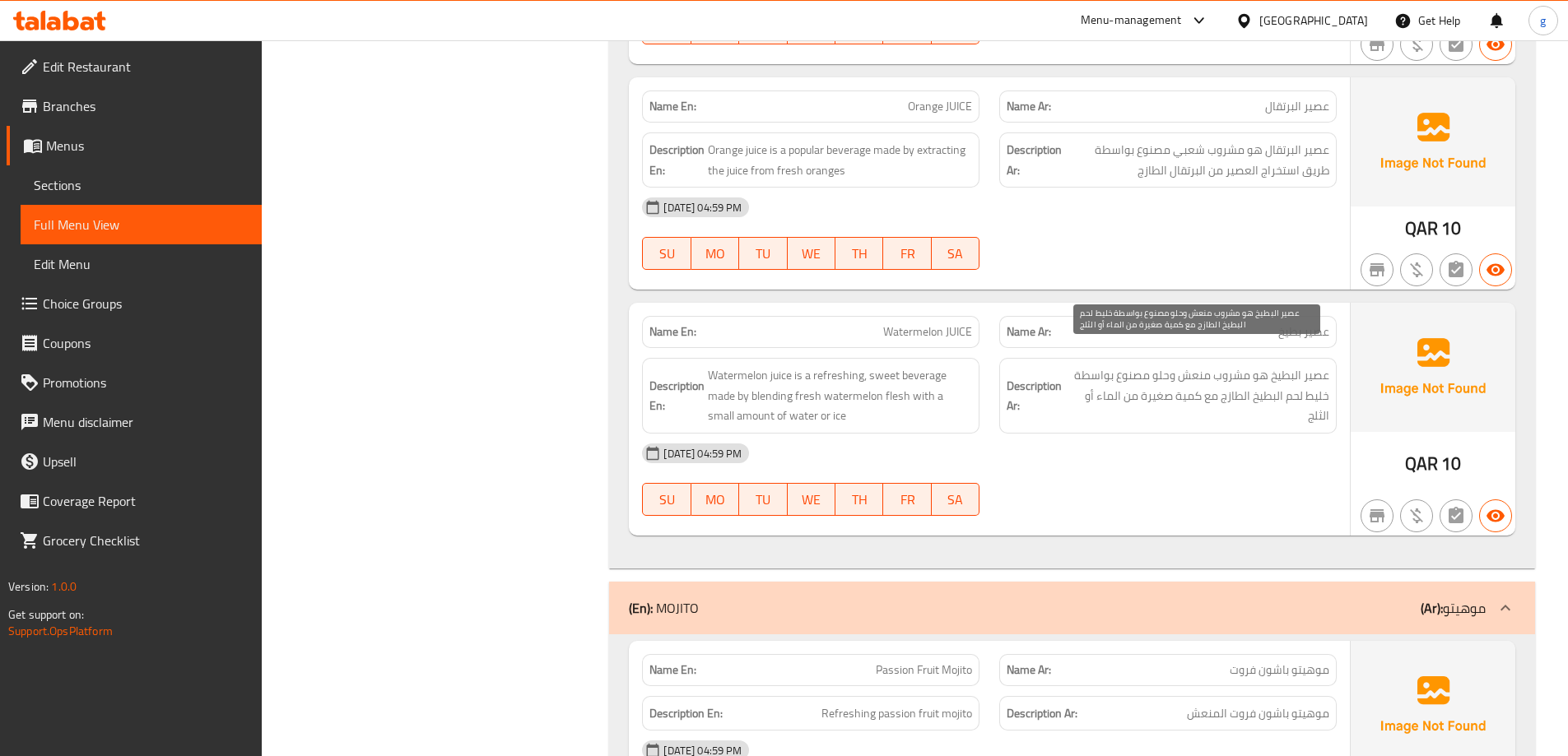
scroll to position [1183, 0]
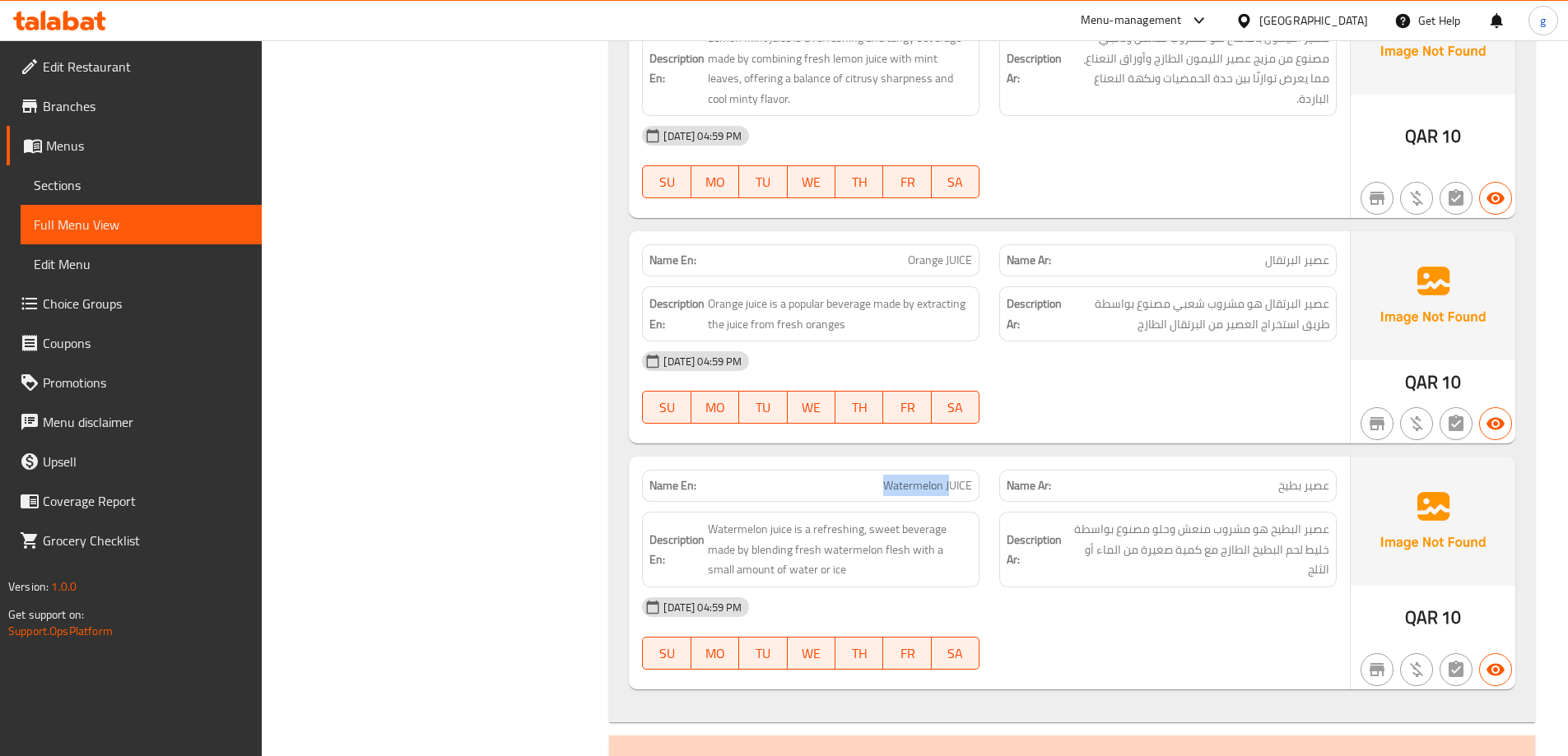
drag, startPoint x: 819, startPoint y: 468, endPoint x: 951, endPoint y: 465, distance: 132.0
click at [951, 477] on p "Name En: Watermelon JUICE" at bounding box center [810, 486] width 323 height 18
click at [851, 477] on p "Name En: Watermelon JUICE" at bounding box center [810, 486] width 323 height 18
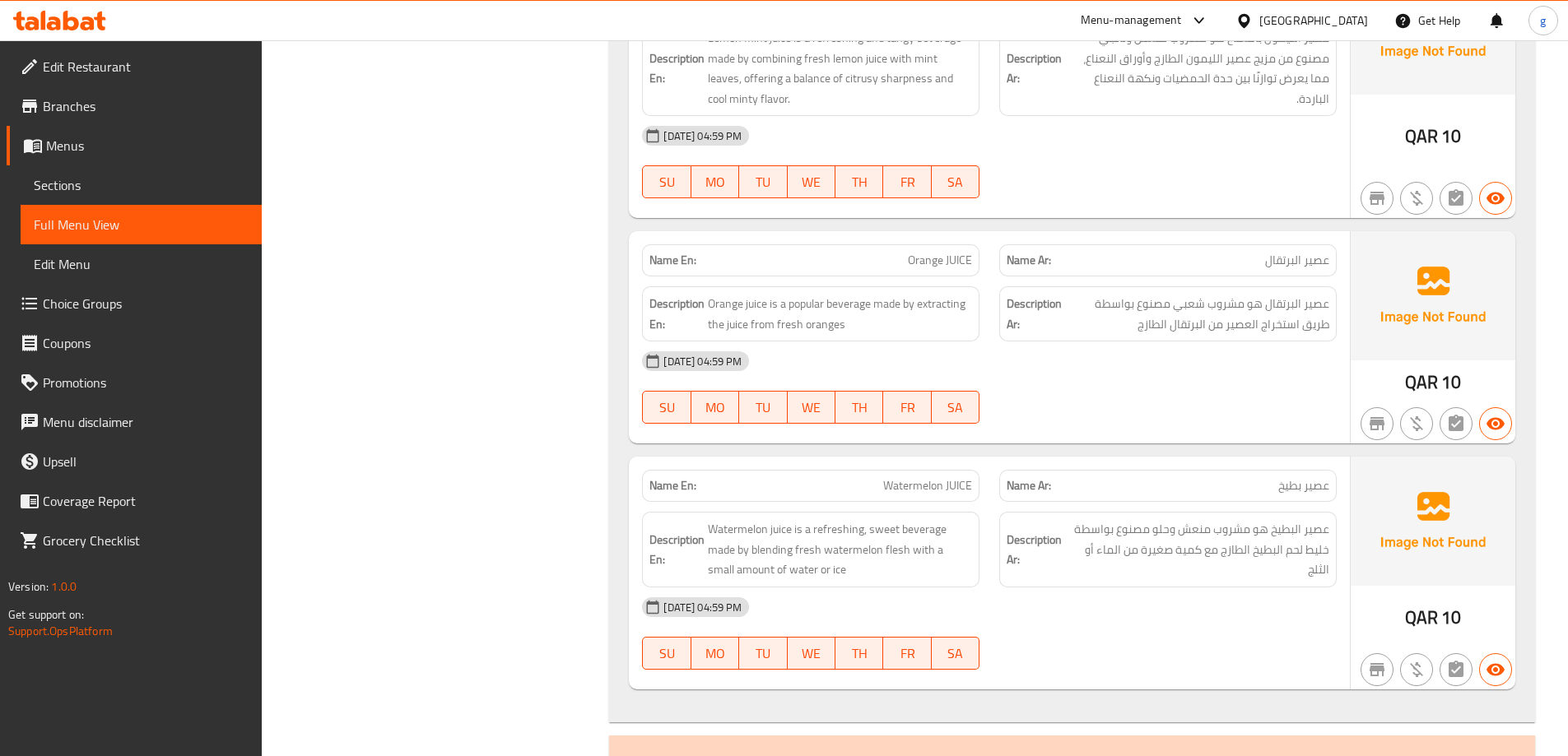
click at [421, 528] on div "Filter Branches Branches Popular filters Free items Branch specific items Has c…" at bounding box center [442, 590] width 316 height 3123
click at [593, 449] on div "Filter Branches Branches Popular filters Free items Branch specific items Has c…" at bounding box center [442, 590] width 316 height 3123
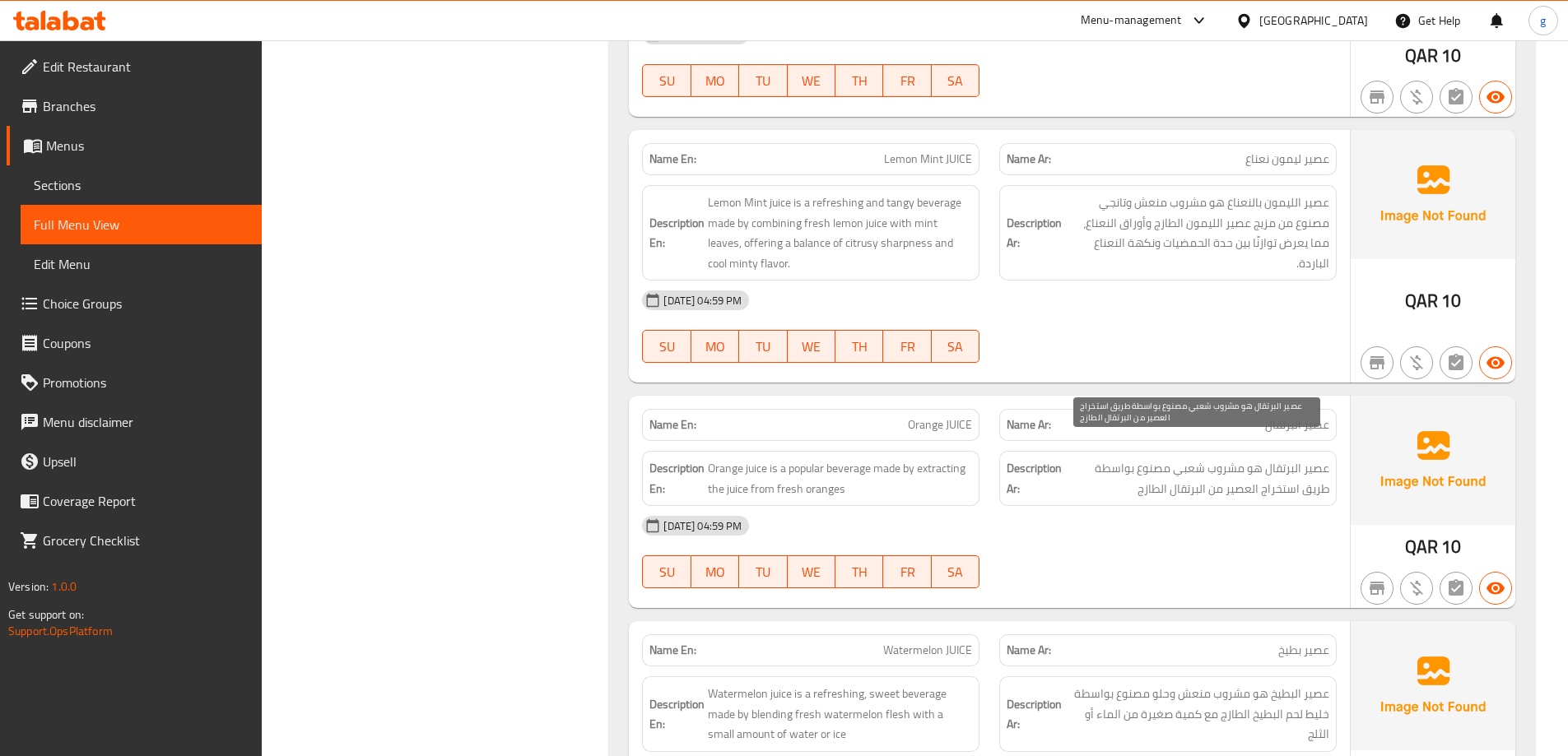
click at [1089, 458] on span "عصير البرتقال هو مشروب شعبي مصنوع بواسطة طريق استخراج العصير من البرتقال الطازج" at bounding box center [1197, 477] width 264 height 40
click at [1078, 464] on span "عصير البرتقال هو مشروب شعبي مصنوع بواسطة طريق استخراج العصير من البرتقال الطازج" at bounding box center [1197, 477] width 264 height 40
click at [930, 416] on span "Orange JUICE" at bounding box center [940, 425] width 64 height 18
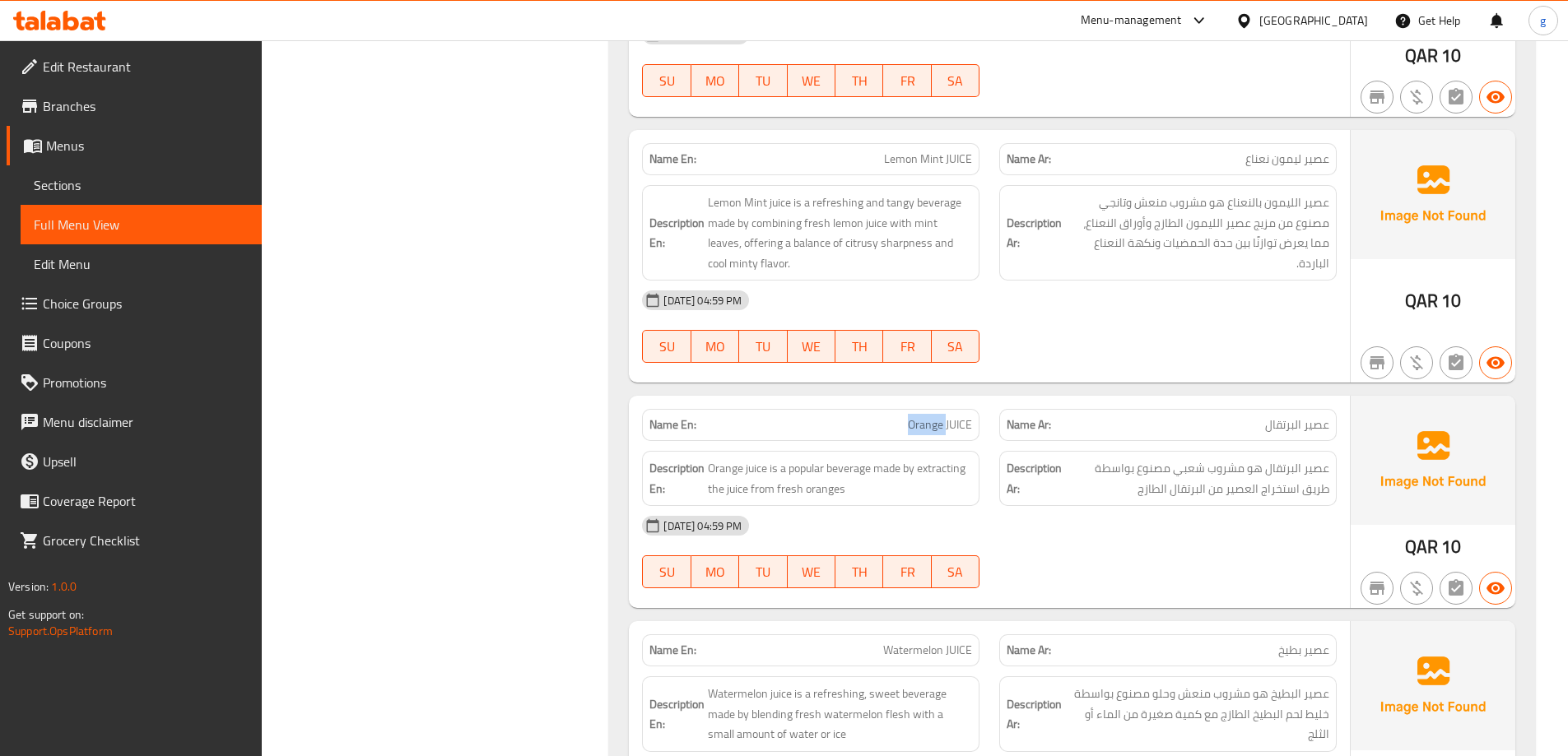
click at [930, 416] on span "Orange JUICE" at bounding box center [940, 425] width 64 height 18
copy span "Orange JUICE"
click at [712, 175] on div "Description En: Lemon Mint juice is a refreshing and tangy beverage made by com…" at bounding box center [811, 233] width 358 height 115
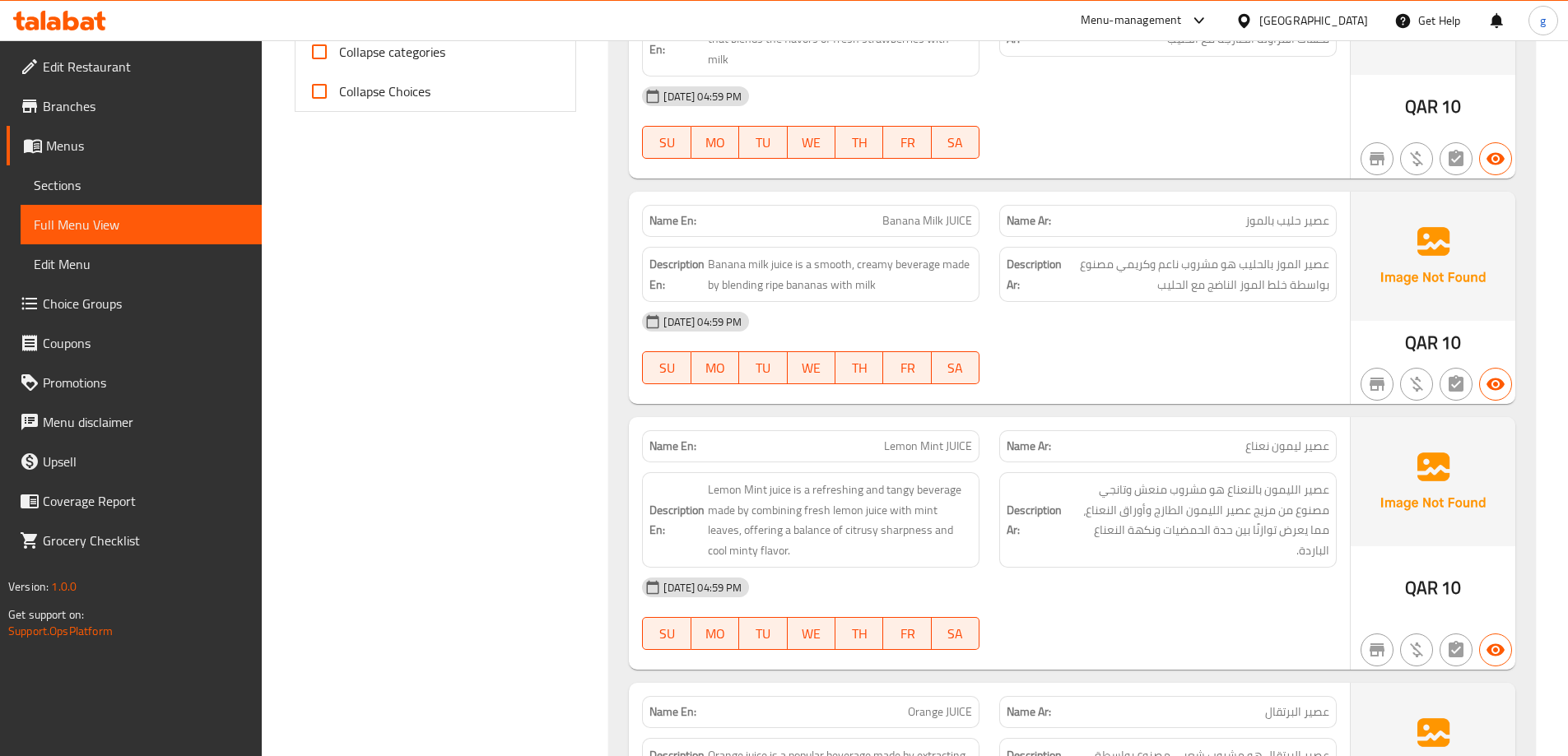
scroll to position [689, 0]
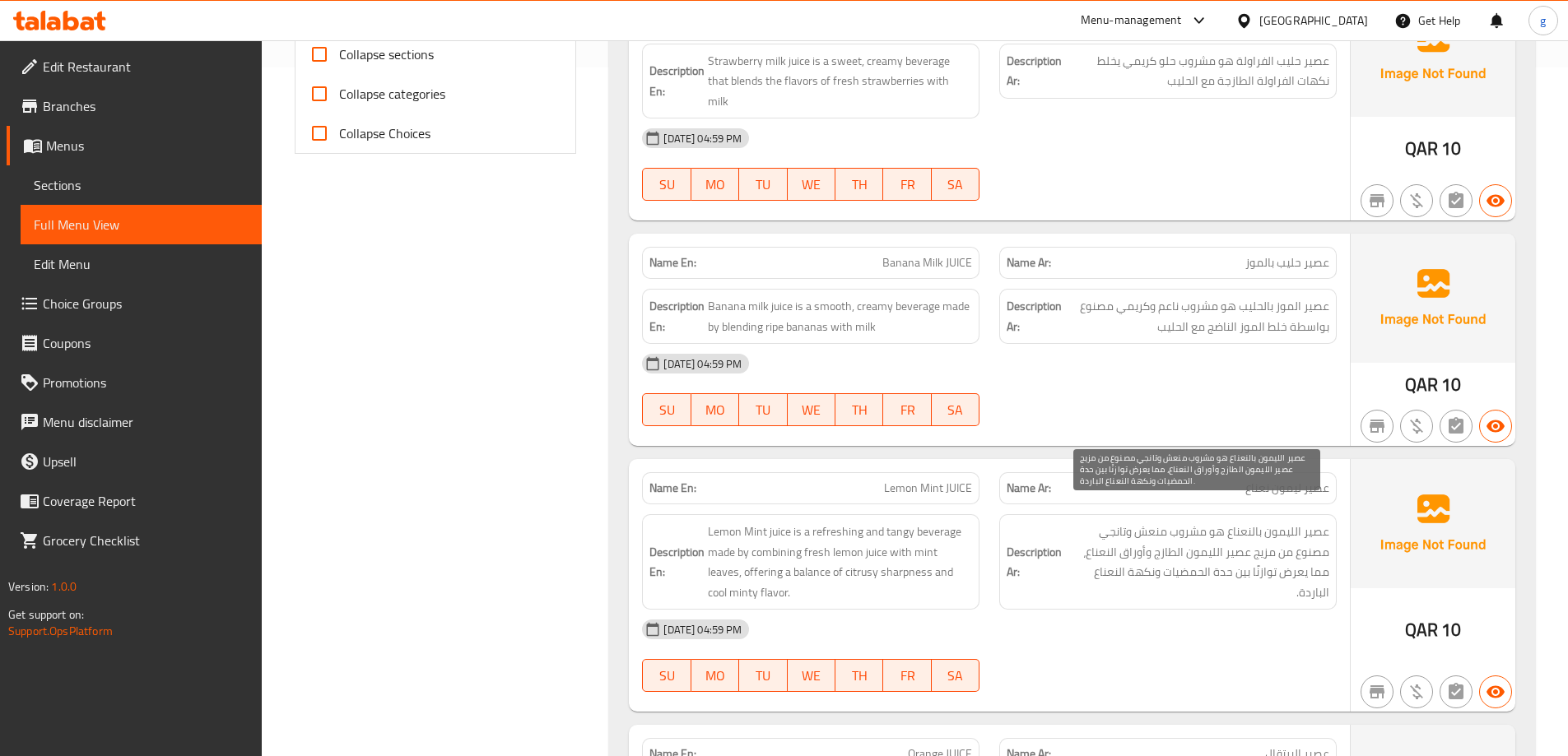
click at [1311, 522] on span "عصير الليمون بالنعناع هو مشروب منعش وتانجي مصنوع من مزيج عصير الليمون الطازج وأ…" at bounding box center [1197, 562] width 264 height 81
drag, startPoint x: 1223, startPoint y: 522, endPoint x: 1133, endPoint y: 532, distance: 90.6
click at [1133, 532] on span "عصير الليمون بالنعناع هو مشروب منعش وتانجي مصنوع من مزيج عصير الليمون الطازج وأ…" at bounding box center [1197, 562] width 264 height 81
click at [1098, 548] on span "عصير الليمون بالنعناع هو مشروب منعش وتانجي مصنوع من مزيج عصير الليمون الطازج وأ…" at bounding box center [1197, 562] width 264 height 81
drag, startPoint x: 1209, startPoint y: 511, endPoint x: 1113, endPoint y: 526, distance: 97.2
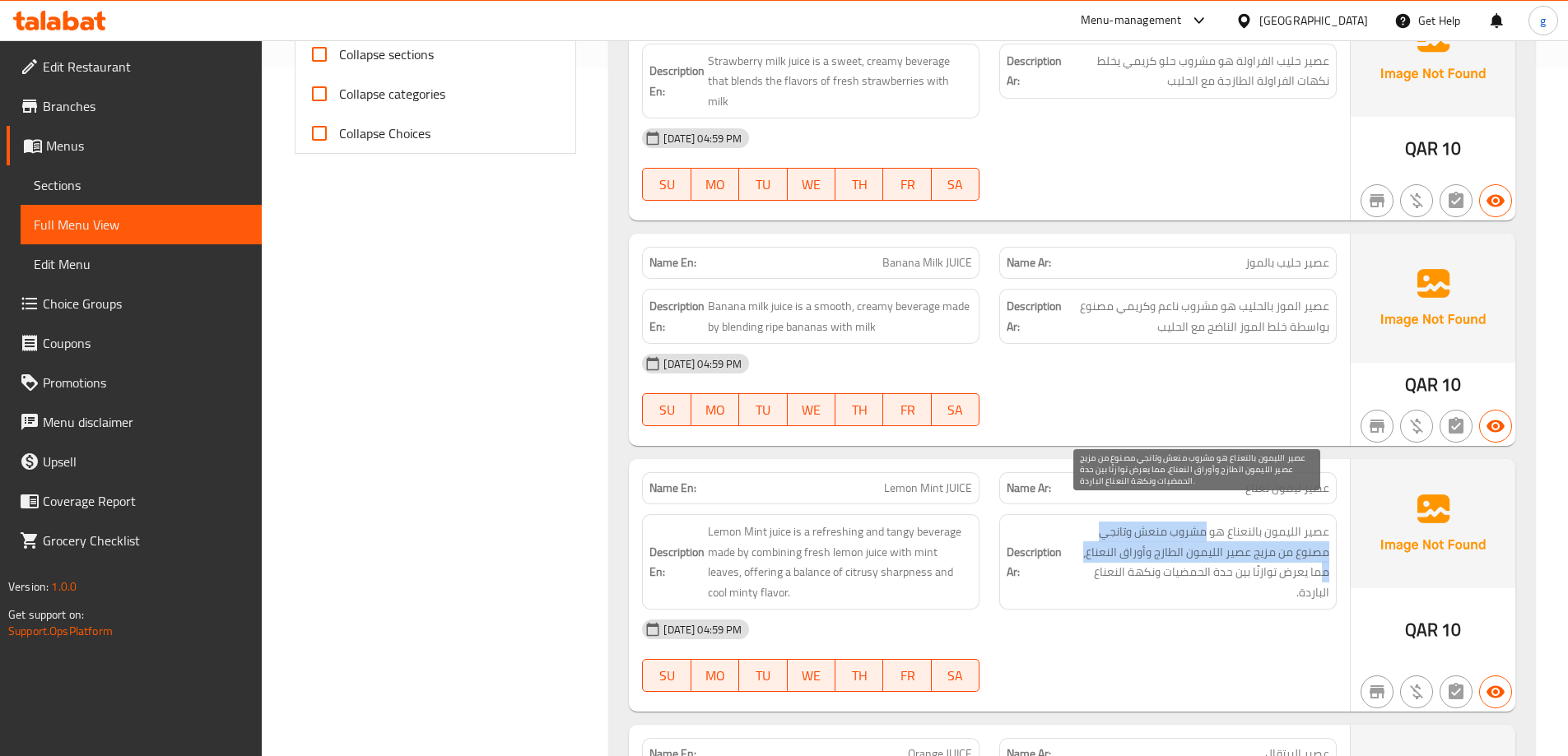
click at [1113, 526] on span "عصير الليمون بالنعناع هو مشروب منعش وتانجي مصنوع من مزيج عصير الليمون الطازج وأ…" at bounding box center [1197, 562] width 264 height 81
click at [1053, 543] on strong "Description Ar:" at bounding box center [1034, 562] width 56 height 40
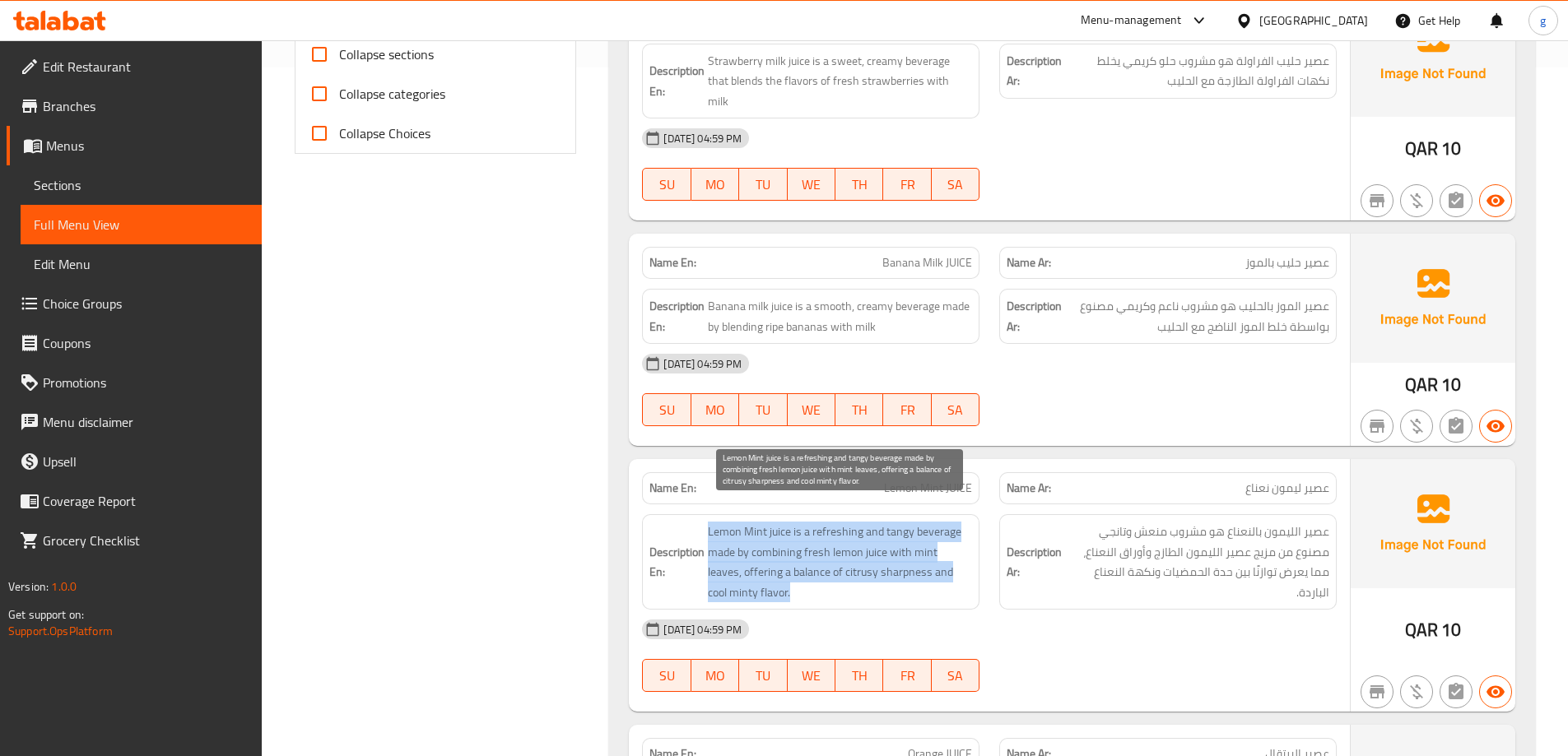
drag, startPoint x: 707, startPoint y: 517, endPoint x: 941, endPoint y: 570, distance: 239.9
click at [941, 570] on h6 "Description En: Lemon Mint juice is a refreshing and tangy beverage made by com…" at bounding box center [810, 562] width 323 height 81
click at [780, 557] on span "Lemon Mint juice is a refreshing and tangy beverage made by combining fresh lem…" at bounding box center [839, 562] width 264 height 81
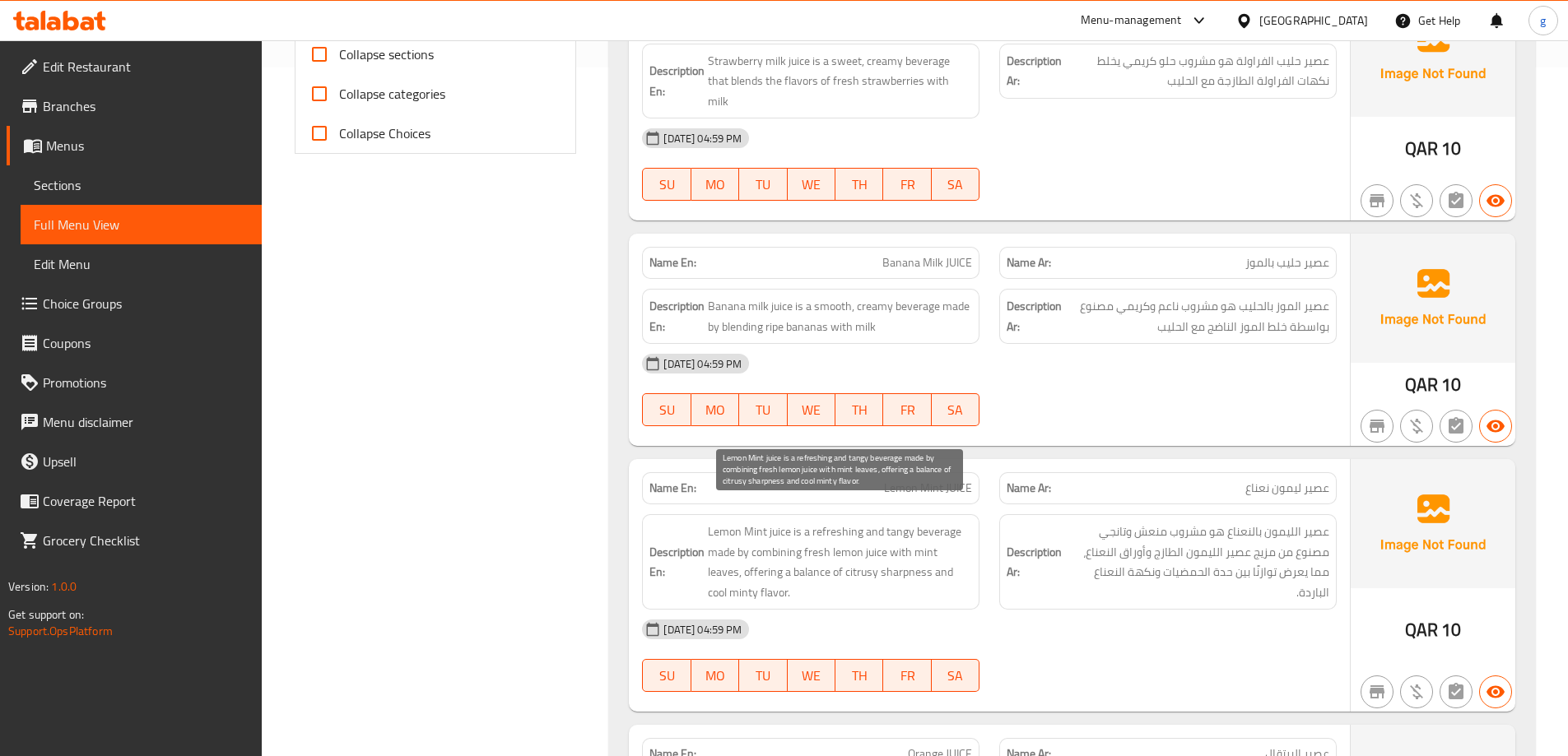
click at [881, 557] on span "Lemon Mint juice is a refreshing and tangy beverage made by combining fresh lem…" at bounding box center [839, 562] width 264 height 81
click at [756, 558] on span "Lemon Mint juice is a refreshing and tangy beverage made by combining fresh lem…" at bounding box center [839, 562] width 264 height 81
click at [822, 552] on span "Lemon Mint juice is a refreshing and tangy beverage made by combining fresh lem…" at bounding box center [839, 562] width 264 height 81
click at [871, 552] on span "Lemon Mint juice is a refreshing and tangy beverage made by combining fresh lem…" at bounding box center [839, 562] width 264 height 81
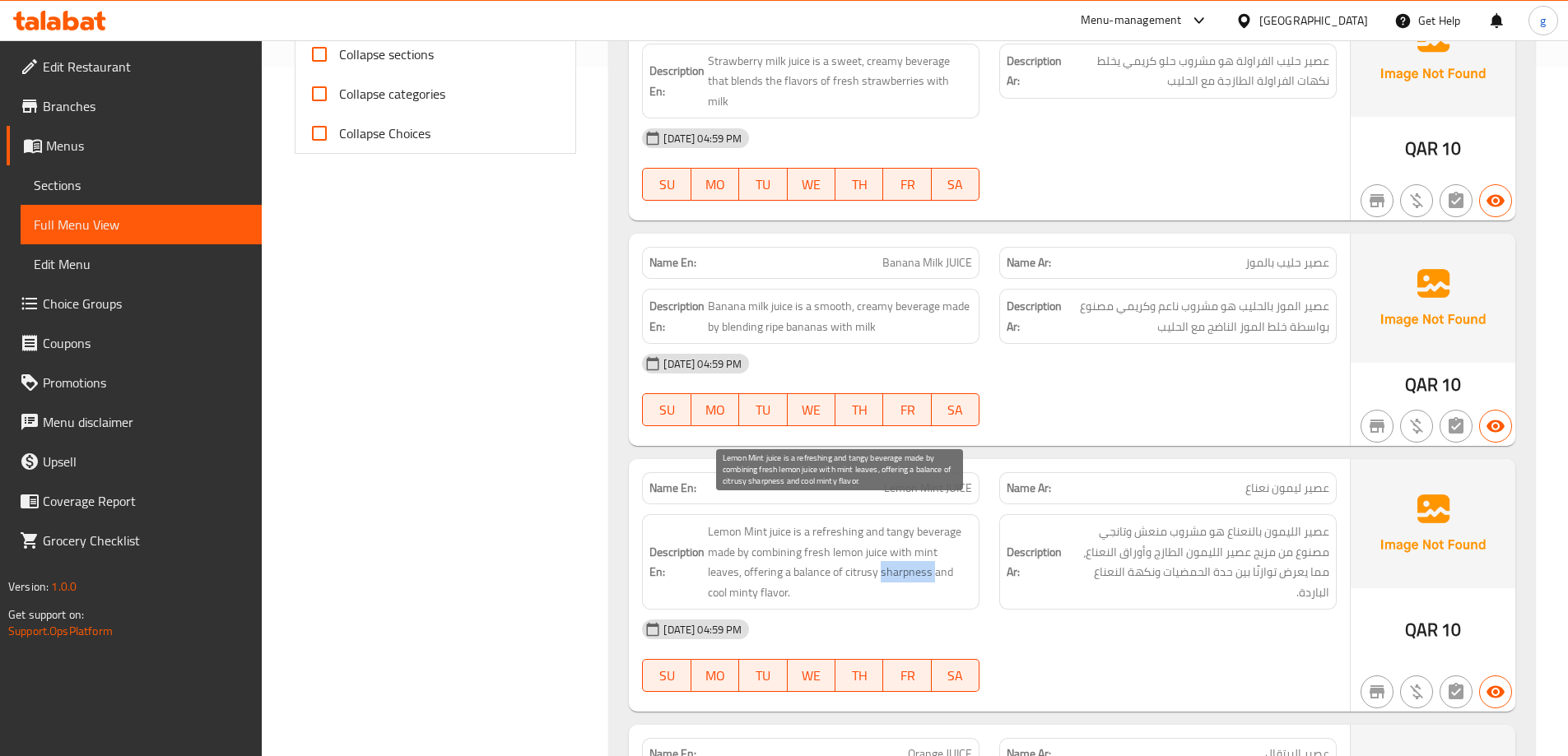
click at [871, 552] on span "Lemon Mint juice is a refreshing and tangy beverage made by combining fresh lem…" at bounding box center [839, 562] width 264 height 81
click at [958, 559] on span "Lemon Mint juice is a refreshing and tangy beverage made by combining fresh lem…" at bounding box center [839, 562] width 264 height 81
click at [869, 563] on span "Lemon Mint juice is a refreshing and tangy beverage made by combining fresh lem…" at bounding box center [839, 562] width 264 height 81
click at [835, 551] on span "Lemon Mint juice is a refreshing and tangy beverage made by combining fresh lem…" at bounding box center [839, 562] width 264 height 81
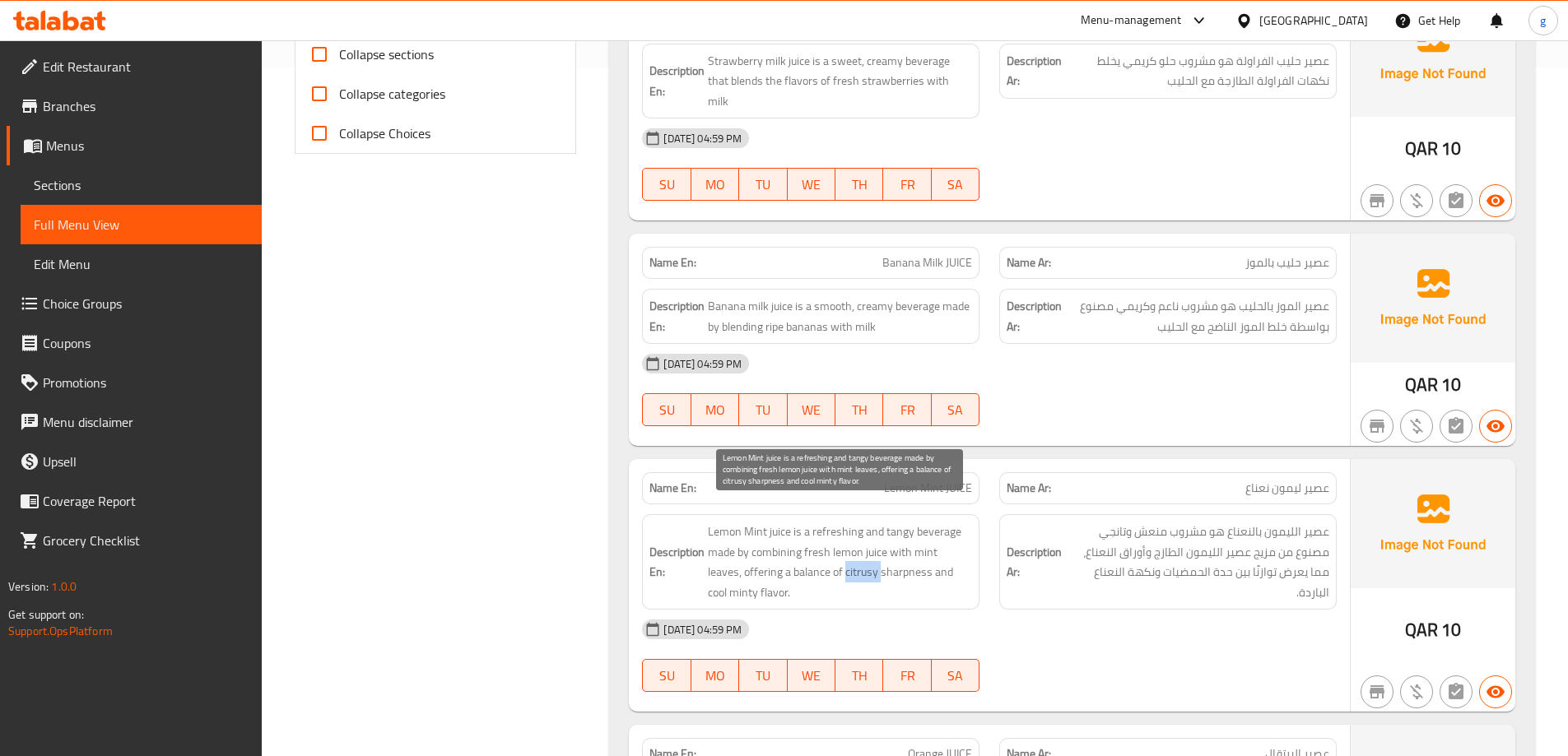
click at [835, 551] on span "Lemon Mint juice is a refreshing and tangy beverage made by combining fresh lem…" at bounding box center [839, 562] width 264 height 81
click at [907, 564] on span "Lemon Mint juice is a refreshing and tangy beverage made by combining fresh lem…" at bounding box center [839, 562] width 264 height 81
click at [920, 548] on span "Lemon Mint juice is a refreshing and tangy beverage made by combining fresh lem…" at bounding box center [839, 562] width 264 height 81
click at [962, 562] on span "Lemon Mint juice is a refreshing and tangy beverage made by combining fresh lem…" at bounding box center [839, 562] width 264 height 81
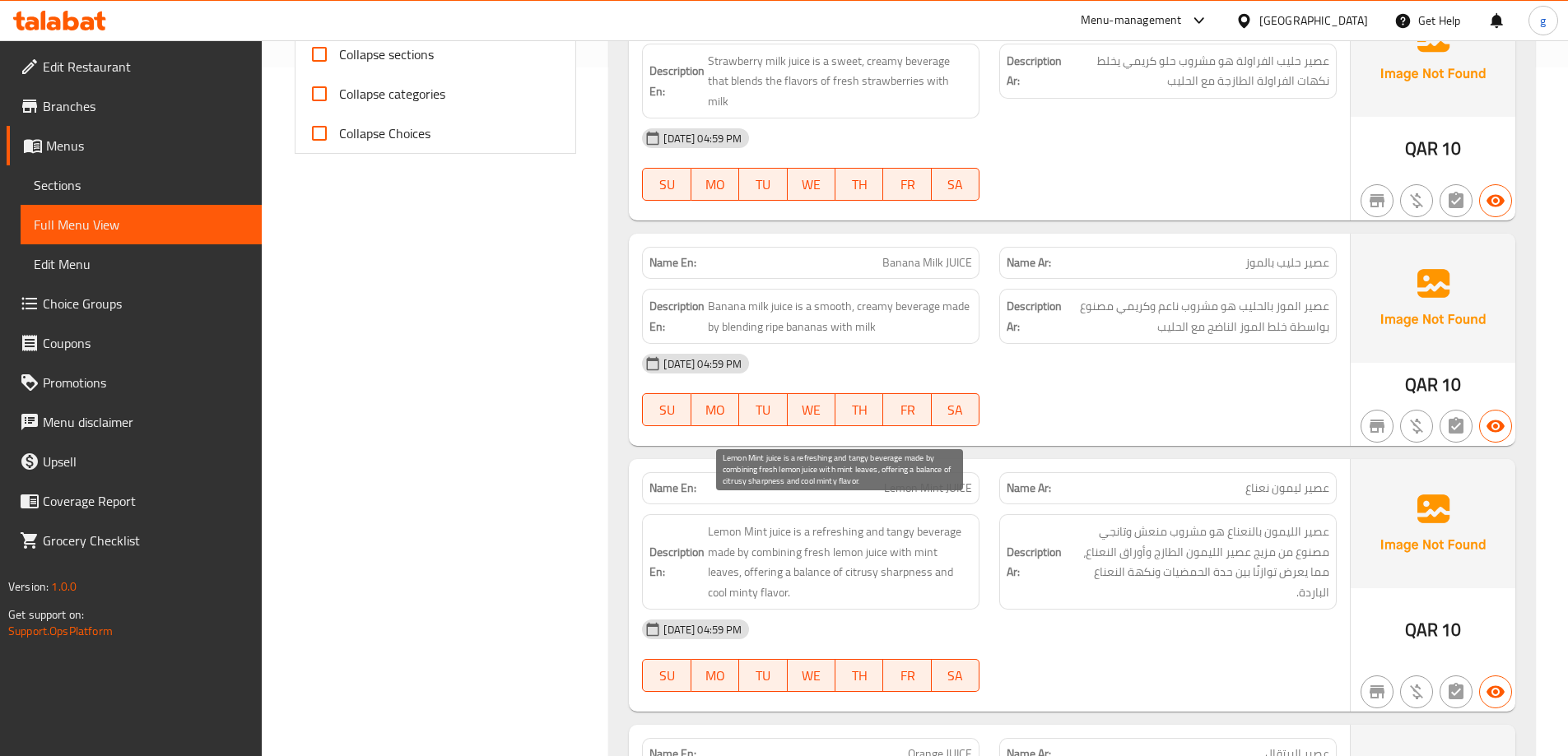
click at [956, 557] on span "Lemon Mint juice is a refreshing and tangy beverage made by combining fresh lem…" at bounding box center [839, 562] width 264 height 81
click at [905, 577] on span "Lemon Mint juice is a refreshing and tangy beverage made by combining fresh lem…" at bounding box center [839, 562] width 264 height 81
click at [708, 575] on h6 "Description En: Lemon Mint juice is a refreshing and tangy beverage made by com…" at bounding box center [810, 562] width 323 height 81
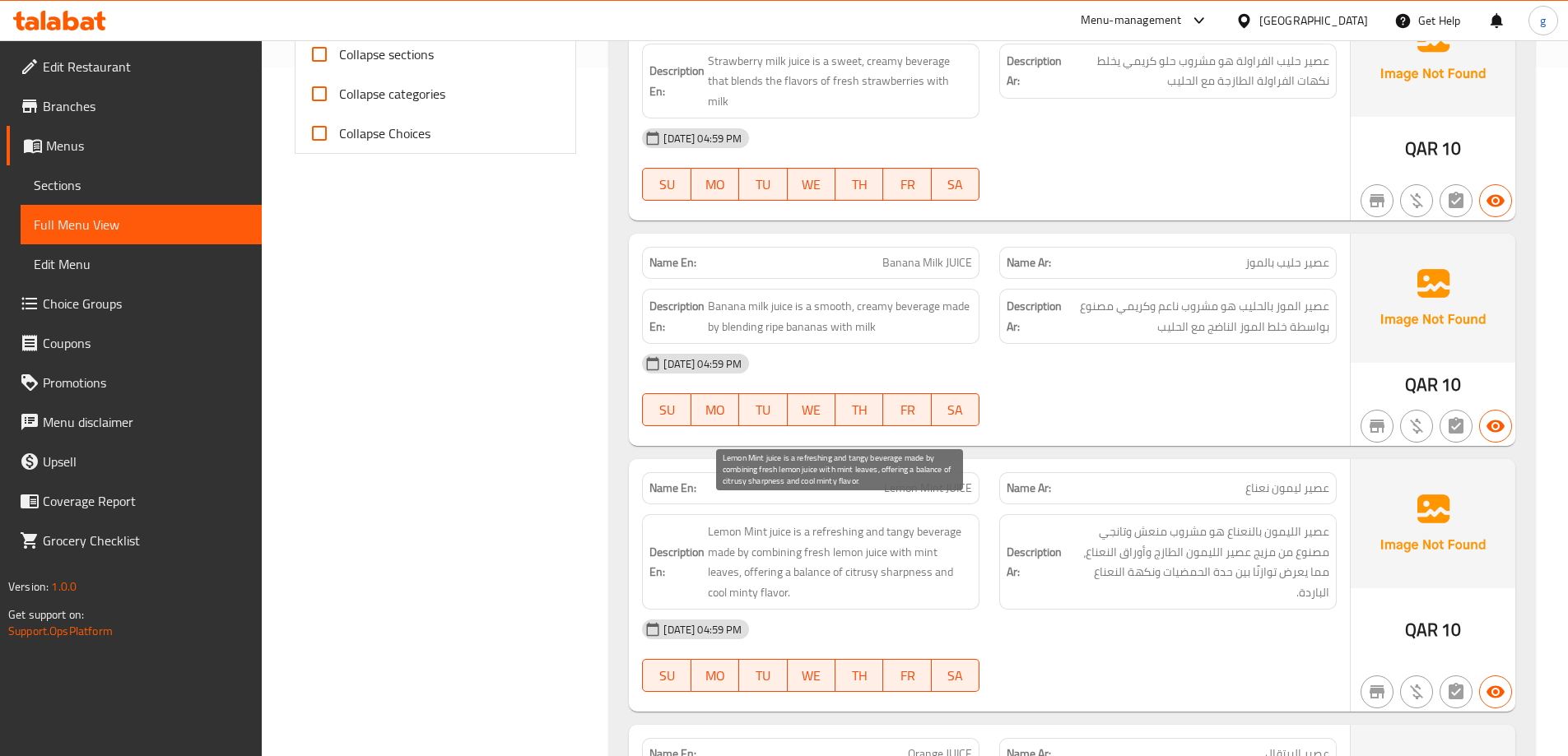
click at [902, 564] on span "Lemon Mint juice is a refreshing and tangy beverage made by combining fresh lem…" at bounding box center [839, 562] width 264 height 81
drag, startPoint x: 740, startPoint y: 575, endPoint x: 845, endPoint y: 555, distance: 106.9
click at [845, 555] on span "Lemon Mint juice is a refreshing and tangy beverage made by combining fresh lem…" at bounding box center [839, 562] width 264 height 81
click at [882, 575] on span "Lemon Mint juice is a refreshing and tangy beverage made by combining fresh lem…" at bounding box center [839, 562] width 264 height 81
click at [811, 551] on span "Lemon Mint juice is a refreshing and tangy beverage made by combining fresh lem…" at bounding box center [839, 562] width 264 height 81
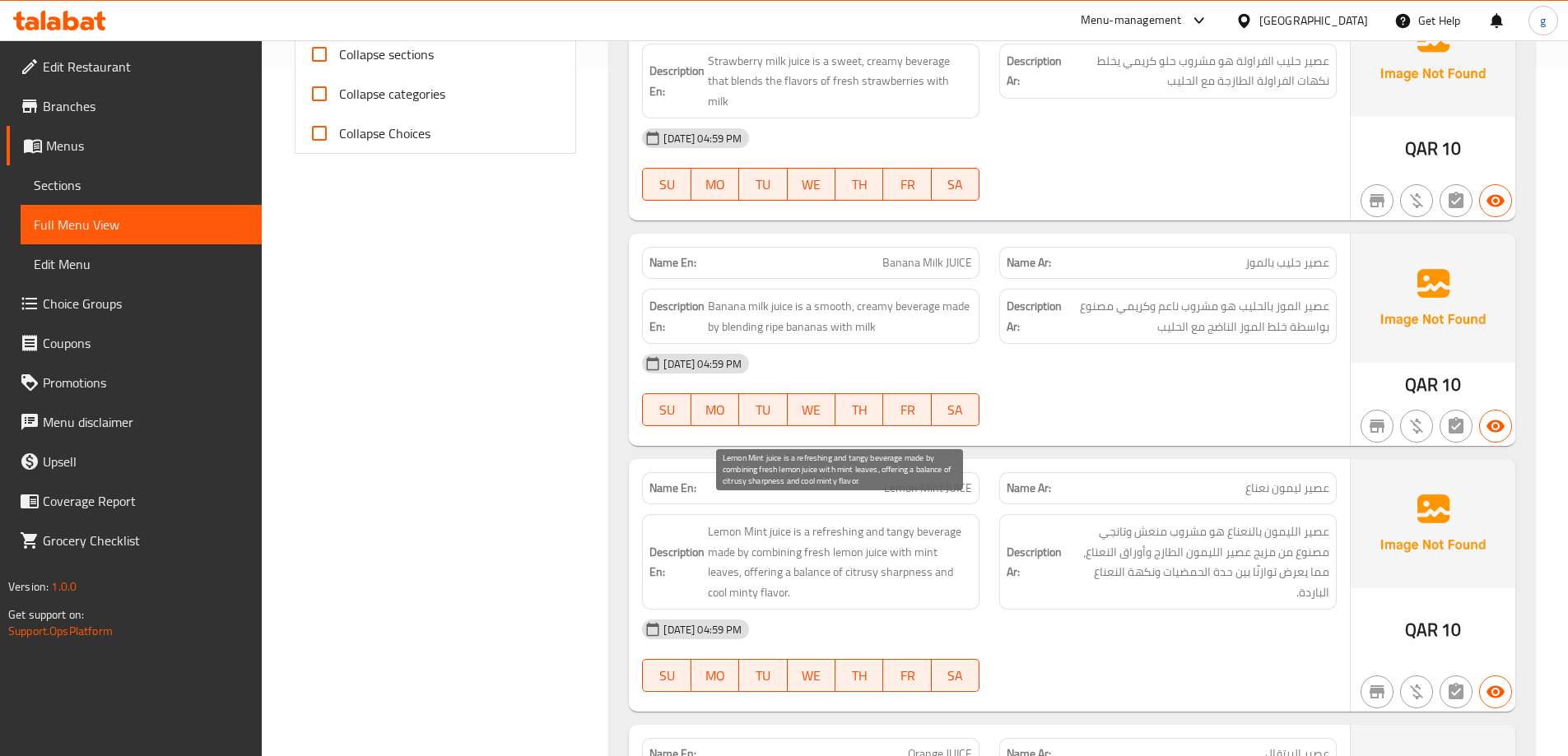
click at [866, 525] on span "Lemon Mint juice is a refreshing and tangy beverage made by combining fresh lem…" at bounding box center [839, 562] width 264 height 81
click at [913, 588] on div "Description En: Lemon Mint juice is a refreshing and tangy beverage made by com…" at bounding box center [811, 562] width 337 height 95
click at [903, 547] on span "Lemon Mint juice is a refreshing and tangy beverage made by combining fresh lem…" at bounding box center [839, 562] width 264 height 81
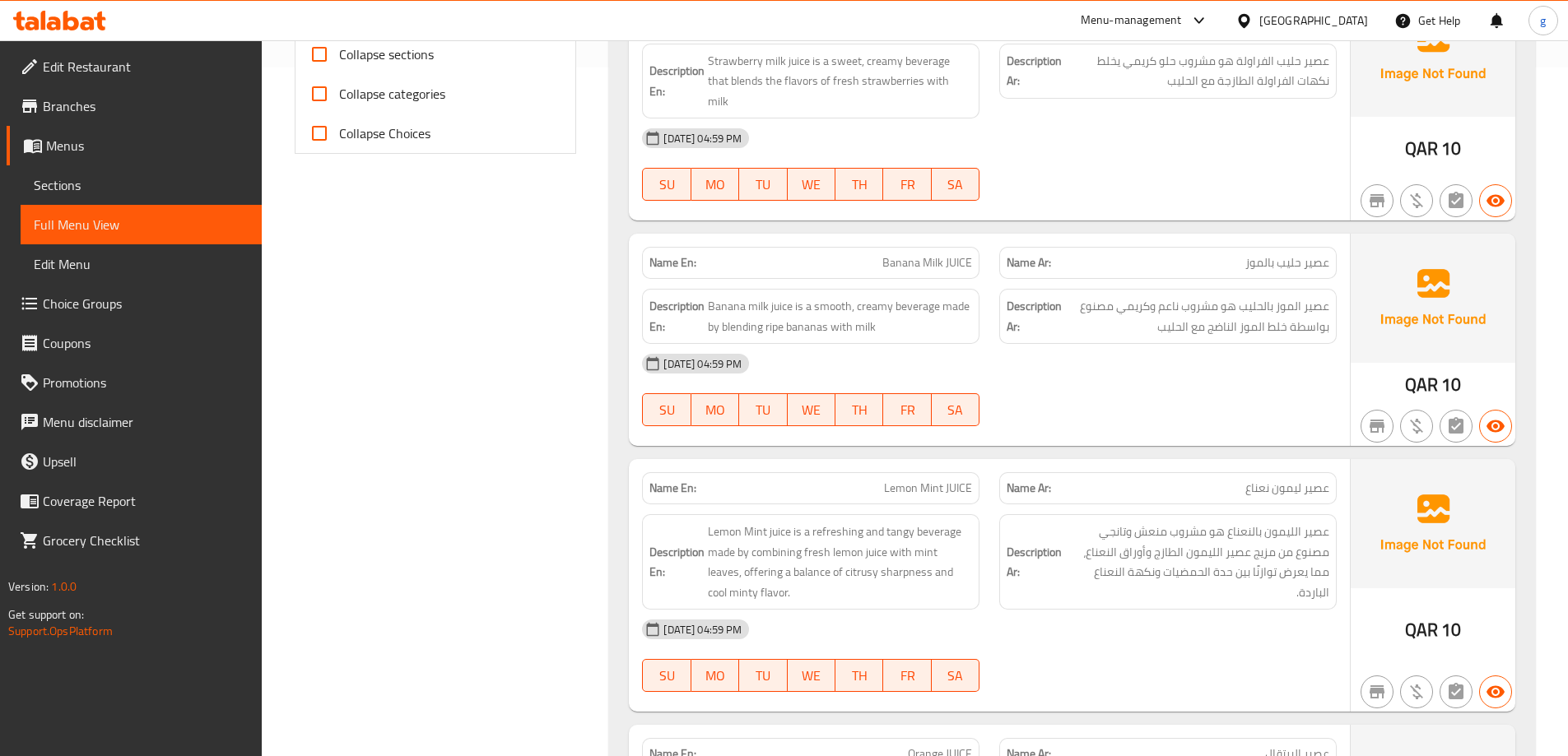
click at [918, 584] on div "Description En: Lemon Mint juice is a refreshing and tangy beverage made by com…" at bounding box center [811, 562] width 337 height 95
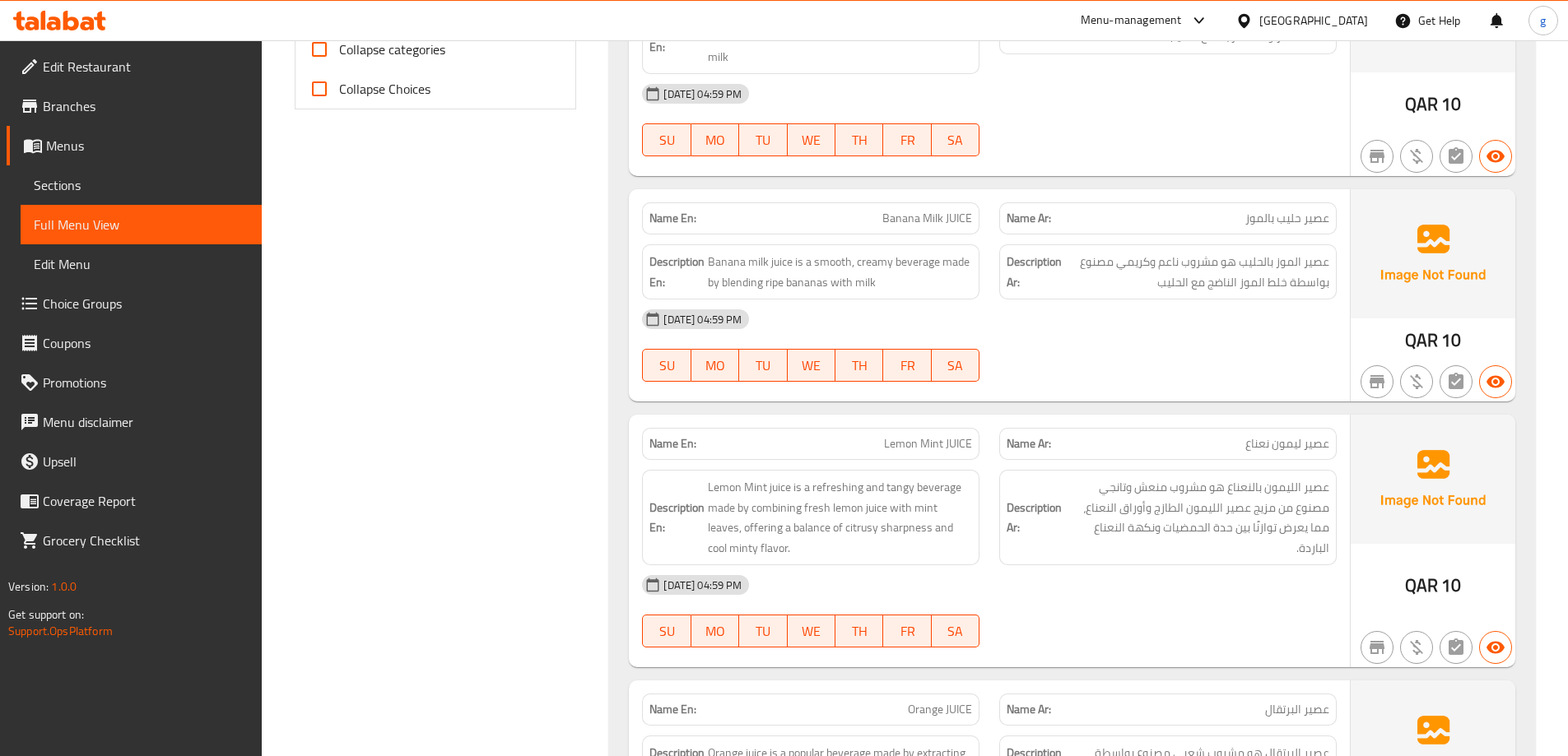
scroll to position [771, 0]
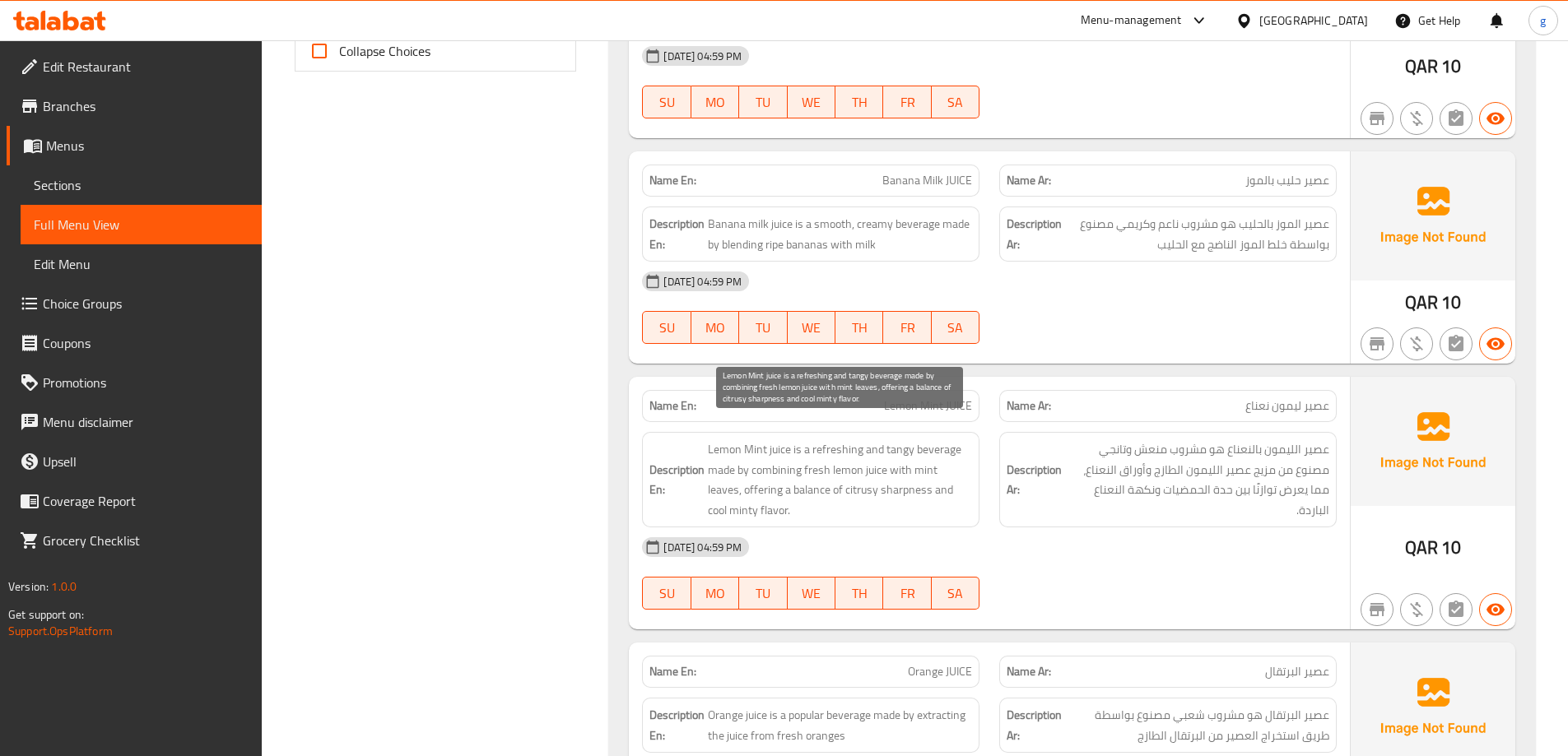
click at [772, 439] on span "Lemon Mint juice is a refreshing and tangy beverage made by combining fresh lem…" at bounding box center [839, 479] width 264 height 81
drag, startPoint x: 719, startPoint y: 415, endPoint x: 890, endPoint y: 442, distance: 173.1
click at [890, 442] on div "Description En: Lemon Mint juice is a refreshing and tangy beverage made by com…" at bounding box center [811, 479] width 337 height 95
click at [857, 464] on span "Lemon Mint juice is a refreshing and tangy beverage made by combining fresh lem…" at bounding box center [839, 479] width 264 height 81
click at [849, 467] on span "Lemon Mint juice is a refreshing and tangy beverage made by combining fresh lem…" at bounding box center [839, 479] width 264 height 81
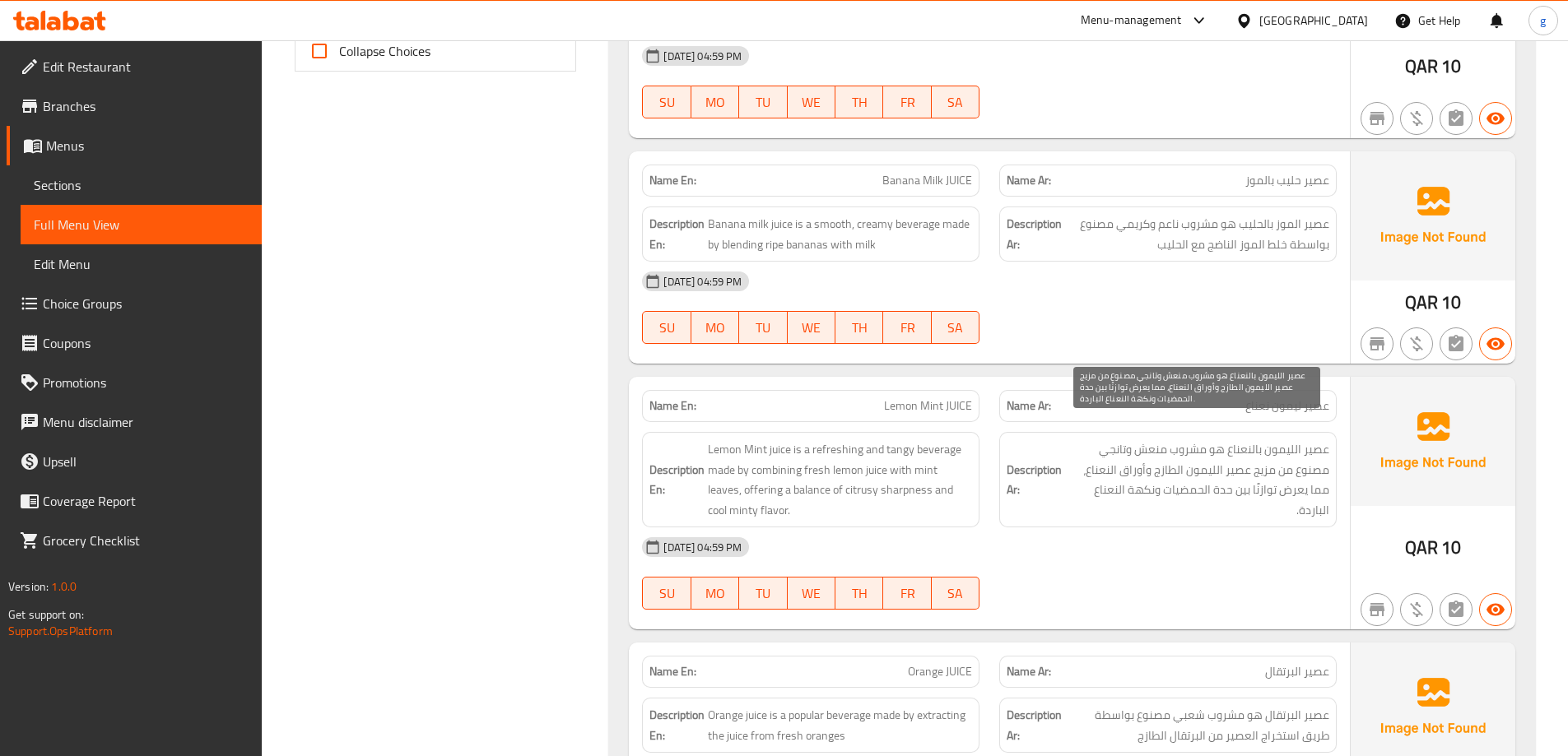
click at [1252, 439] on span "عصير الليمون بالنعناع هو مشروب منعش وتانجي مصنوع من مزيج عصير الليمون الطازج وأ…" at bounding box center [1197, 479] width 264 height 81
drag, startPoint x: 1280, startPoint y: 428, endPoint x: 1199, endPoint y: 435, distance: 81.3
click at [1199, 439] on span "عصير الليمون بالنعناع هو مشروب منعش وتانجي مصنوع من مزيج عصير الليمون الطازج وأ…" at bounding box center [1197, 479] width 264 height 81
click at [1201, 439] on span "عصير الليمون بالنعناع هو مشروب منعش وتانجي مصنوع من مزيج عصير الليمون الطازج وأ…" at bounding box center [1197, 479] width 264 height 81
click at [884, 397] on p "Name En: Lemon Mint JUICE" at bounding box center [810, 406] width 323 height 18
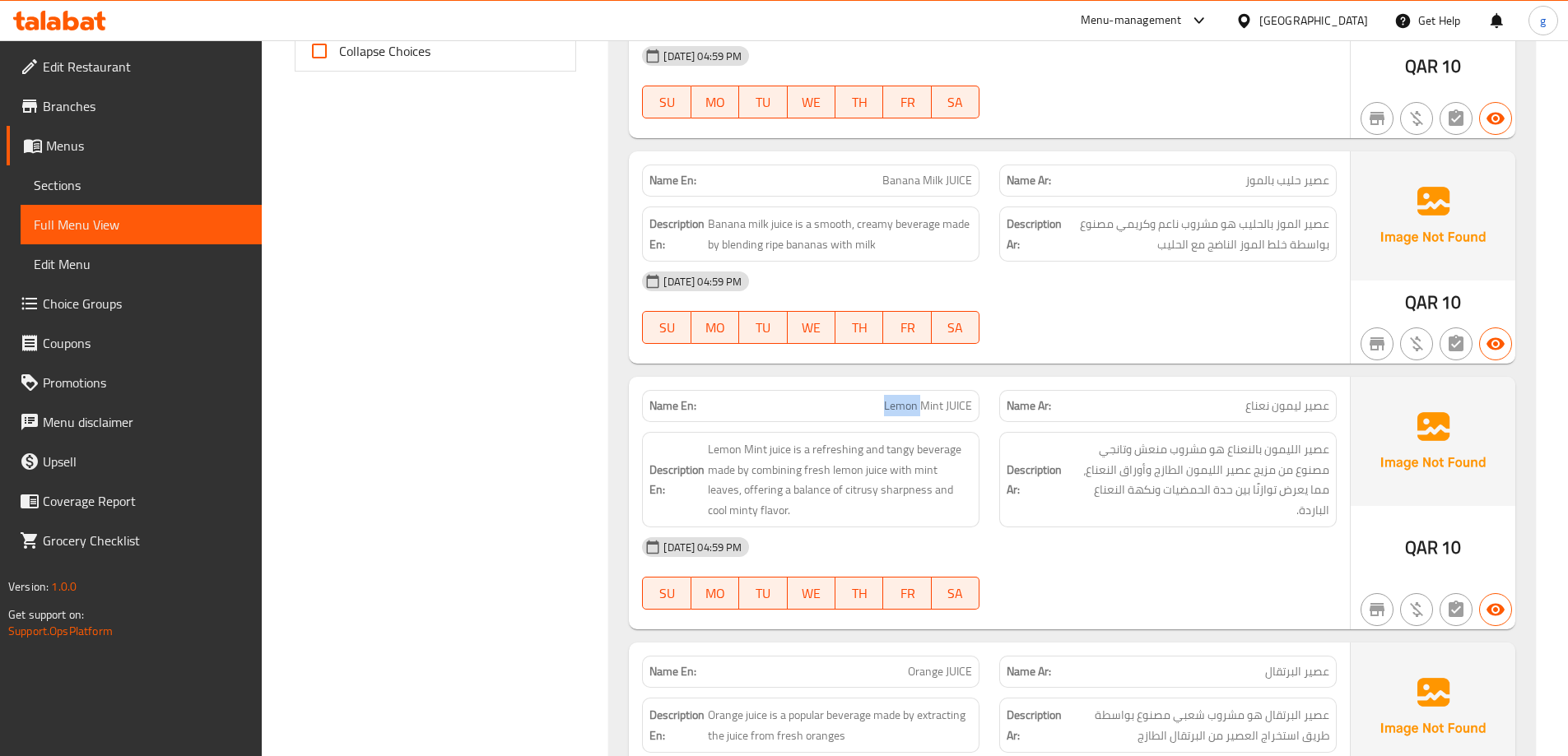
click at [884, 397] on p "Name En: Lemon Mint JUICE" at bounding box center [810, 406] width 323 height 18
copy span "Lemon Mint JUICE"
click at [1235, 458] on span "عصير الليمون بالنعناع هو مشروب منعش وتانجي مصنوع من مزيج عصير الليمون الطازج وأ…" at bounding box center [1197, 479] width 264 height 81
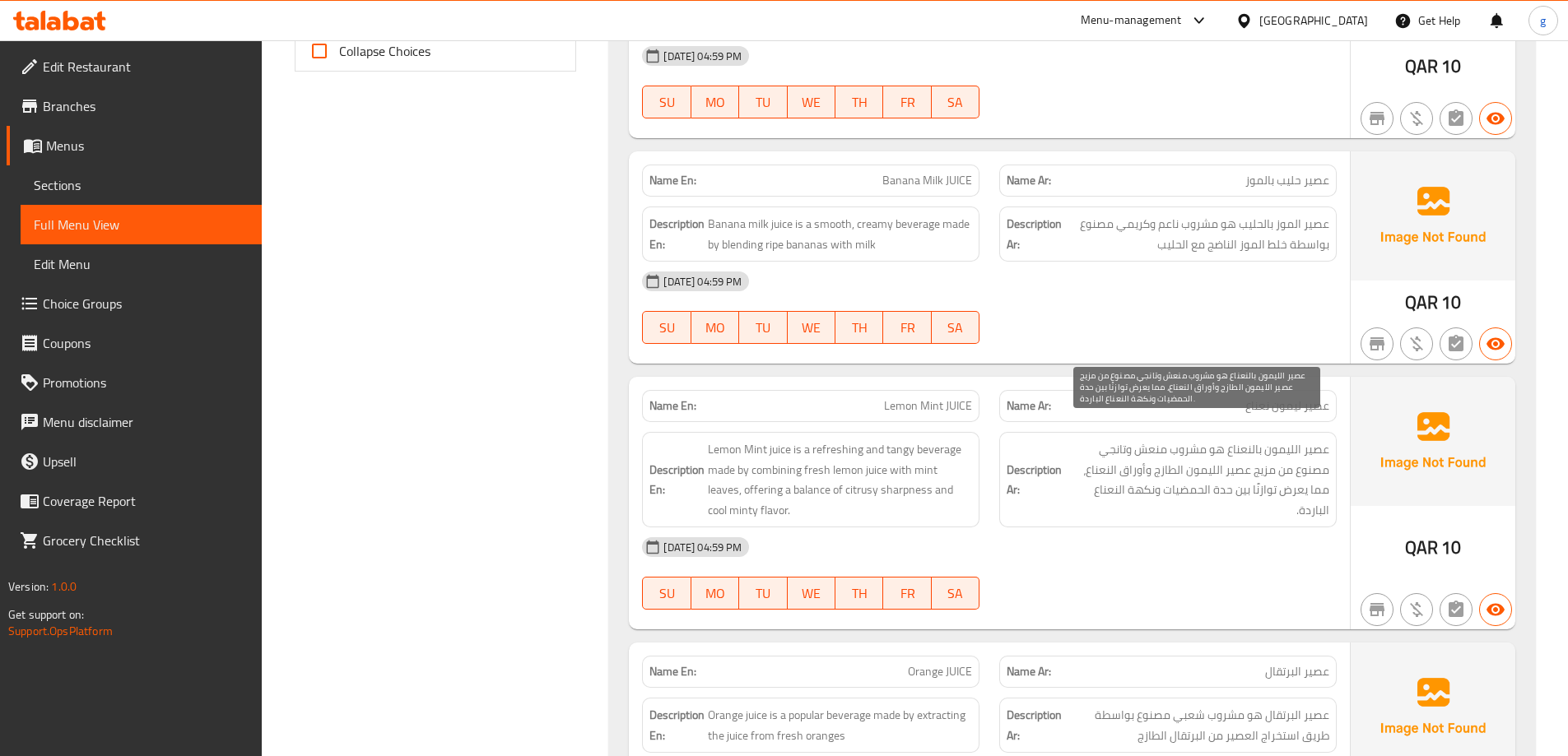
click at [1315, 462] on span "عصير الليمون بالنعناع هو مشروب منعش وتانجي مصنوع من مزيج عصير الليمون الطازج وأ…" at bounding box center [1197, 479] width 264 height 81
drag, startPoint x: 1099, startPoint y: 432, endPoint x: 1314, endPoint y: 458, distance: 216.6
click at [1314, 458] on span "عصير الليمون بالنعناع هو مشروب منعش وتانجي مصنوع من مزيج عصير الليمون الطازج وأ…" at bounding box center [1197, 479] width 264 height 81
copy span "مصنوع من"
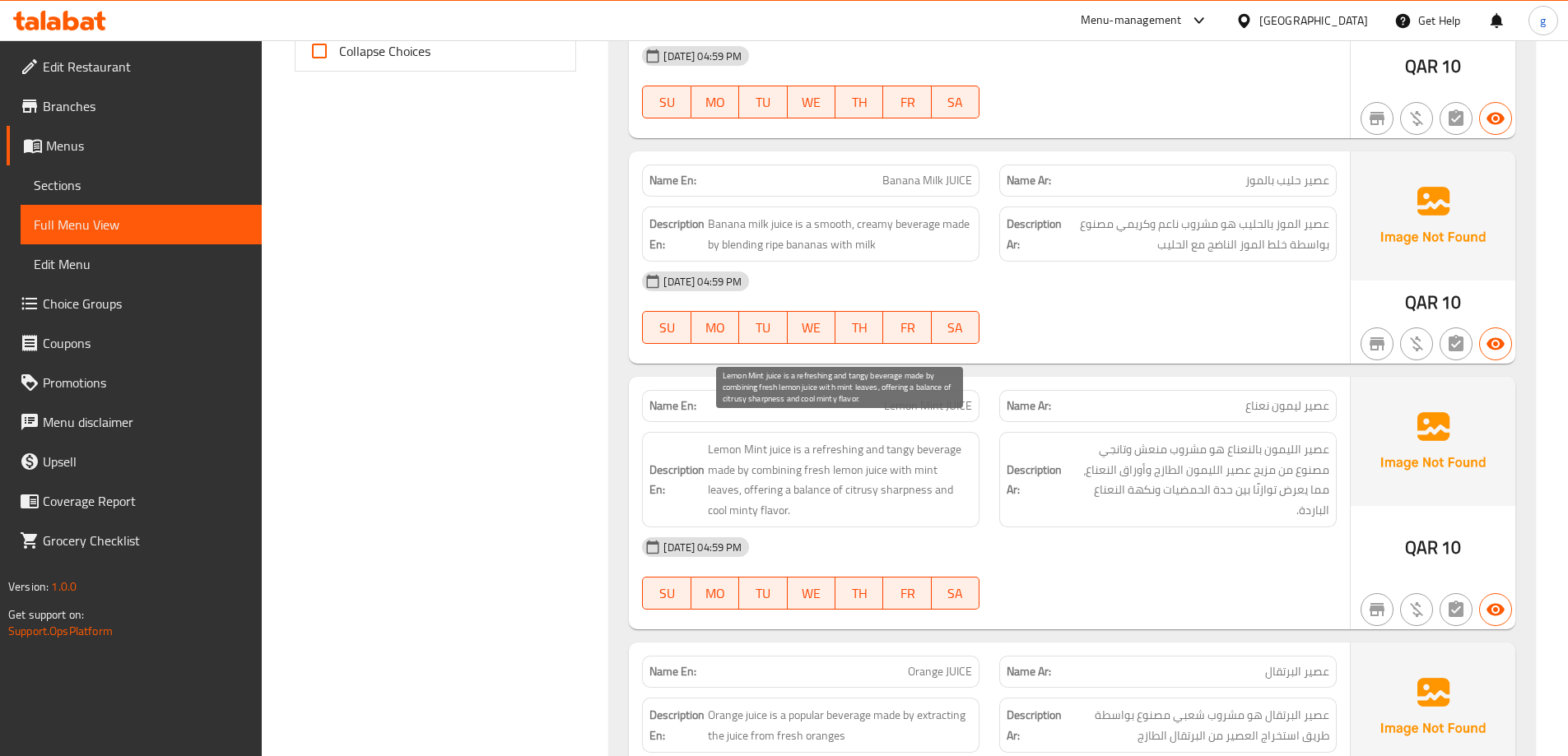
click at [777, 465] on span "Lemon Mint juice is a refreshing and tangy beverage made by combining fresh lem…" at bounding box center [839, 479] width 264 height 81
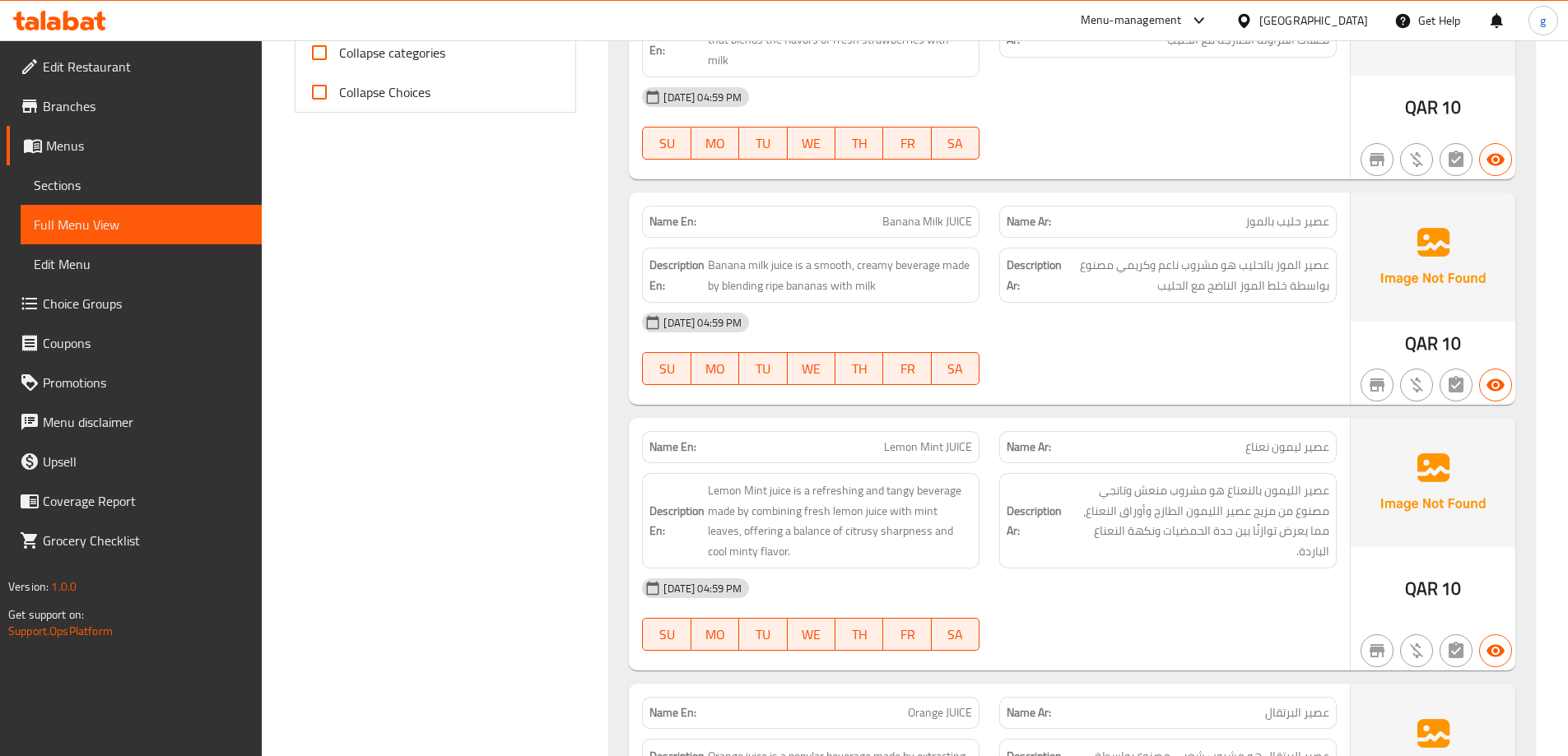
scroll to position [689, 0]
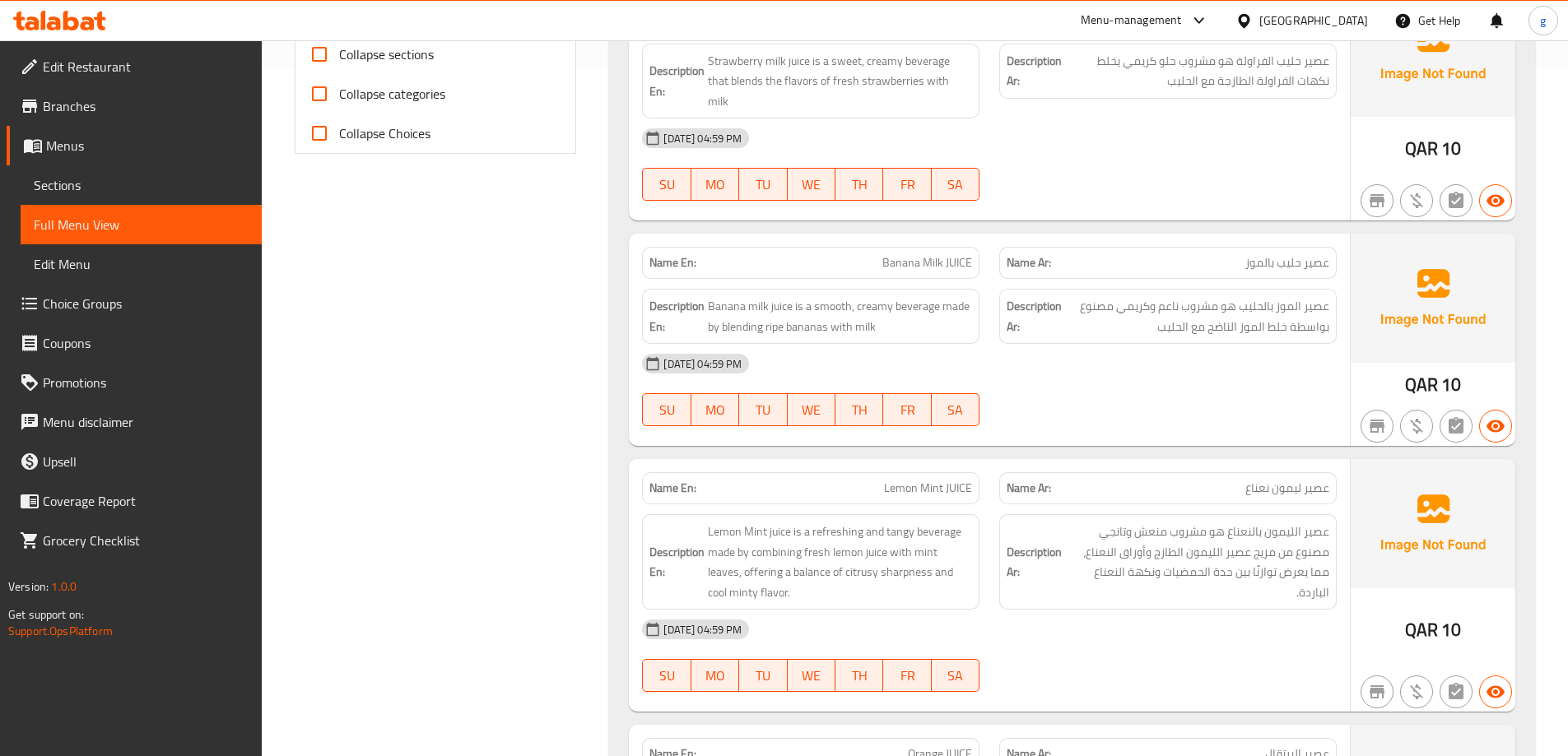
click at [1271, 353] on div "[DATE] 04:59 PM" at bounding box center [989, 363] width 714 height 40
click at [1271, 296] on span "عصير الموز بالحليب هو مشروب ناعم وكريمي مصنوع بواسطة خلط الموز الناضج مع الحليب" at bounding box center [1197, 316] width 264 height 40
click at [1188, 296] on span "عصير الموز بالحليب هو مشروب ناعم وكريمي مصنوع بواسطة خلط الموز الناضج مع الحليب" at bounding box center [1197, 316] width 264 height 40
click at [936, 479] on span "Lemon Mint JUICE" at bounding box center [928, 488] width 88 height 18
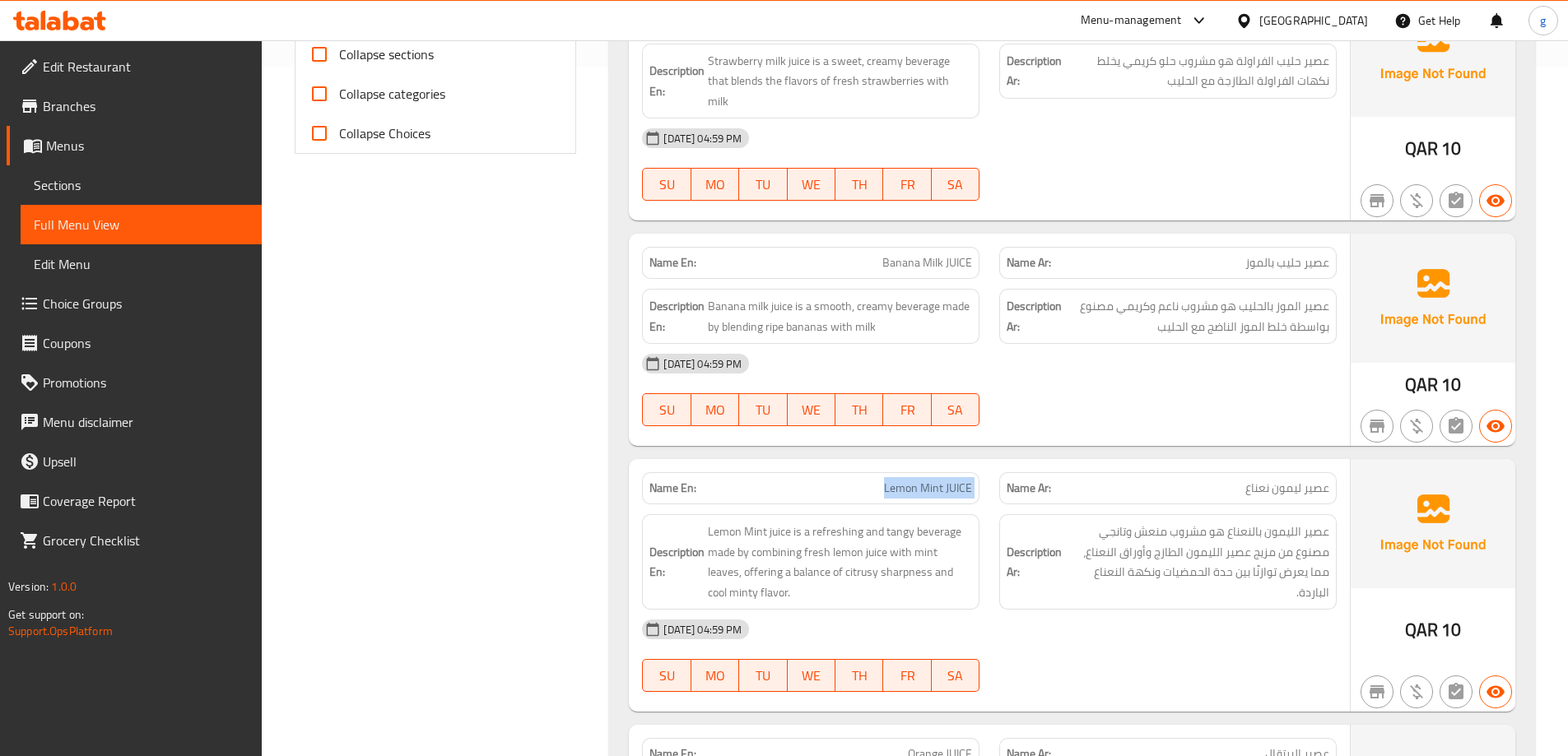
click at [936, 479] on span "Lemon Mint JUICE" at bounding box center [928, 488] width 88 height 18
copy span "Lemon Mint JUICE"
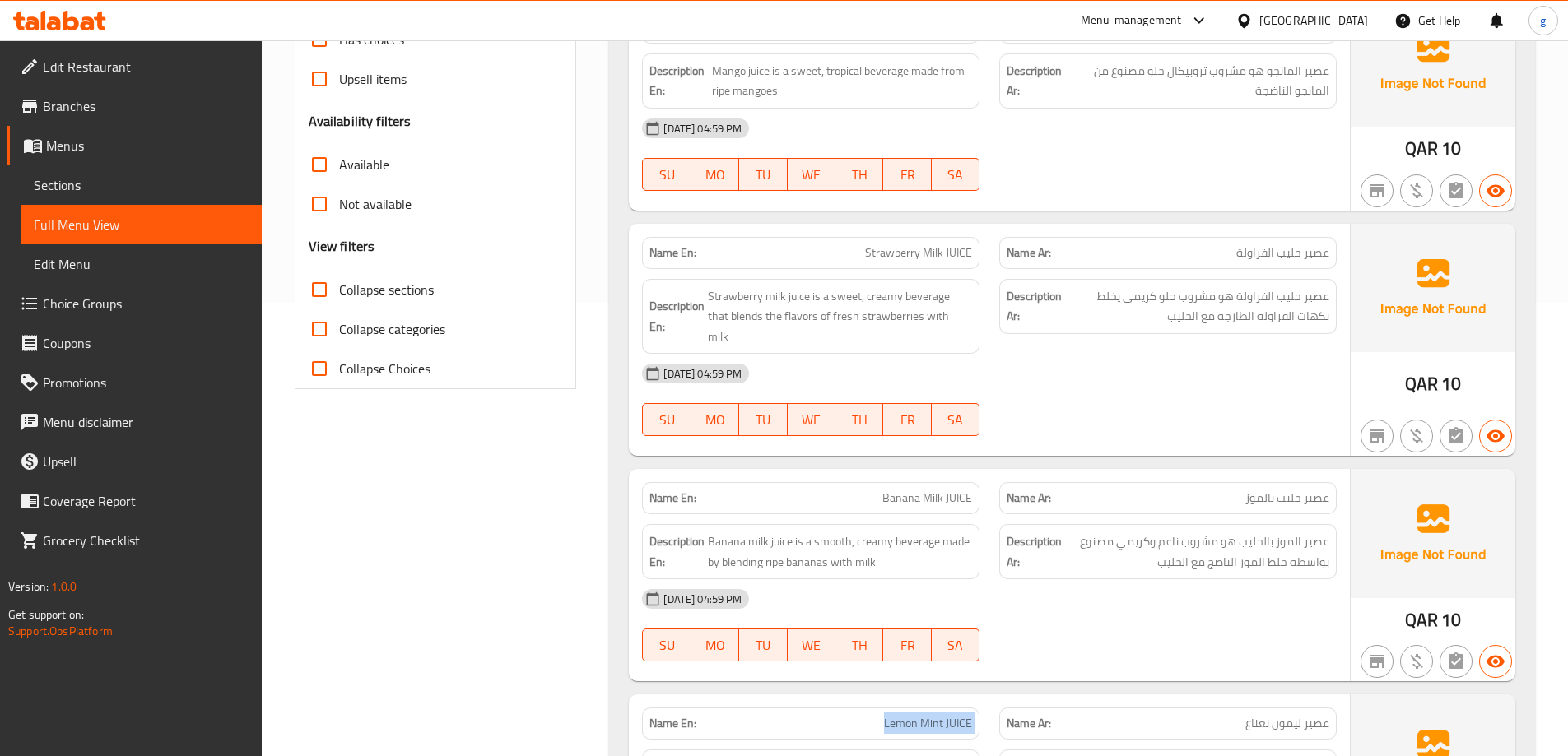
scroll to position [607, 0]
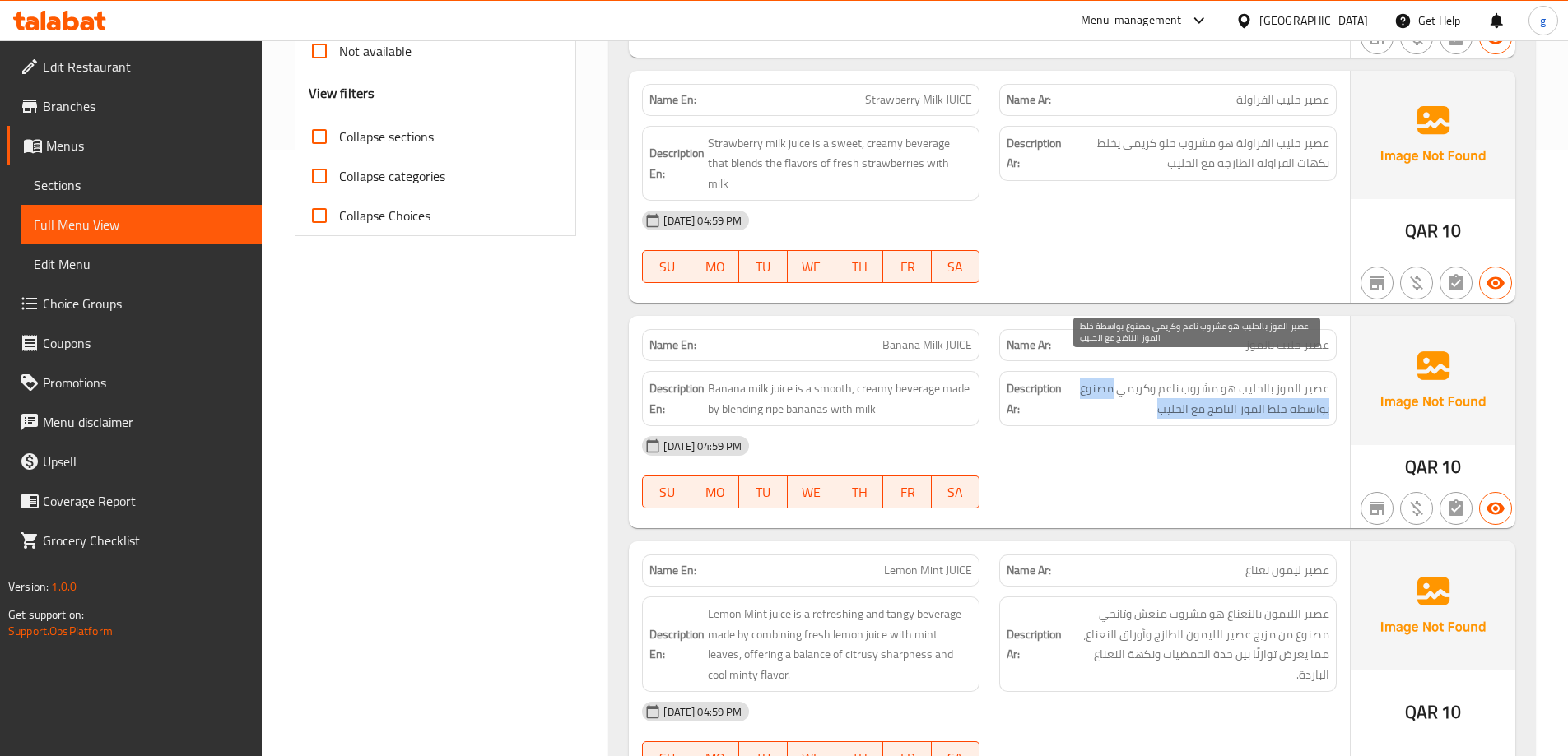
drag, startPoint x: 1114, startPoint y: 371, endPoint x: 1116, endPoint y: 379, distance: 8.2
click at [1116, 379] on span "عصير الموز بالحليب هو مشروب ناعم وكريمي مصنوع بواسطة خلط الموز الناضج مع الحليب" at bounding box center [1197, 398] width 264 height 40
click at [1121, 390] on span "عصير الموز بالحليب هو مشروب ناعم وكريمي مصنوع بواسطة خلط الموز الناضج مع الحليب" at bounding box center [1197, 398] width 264 height 40
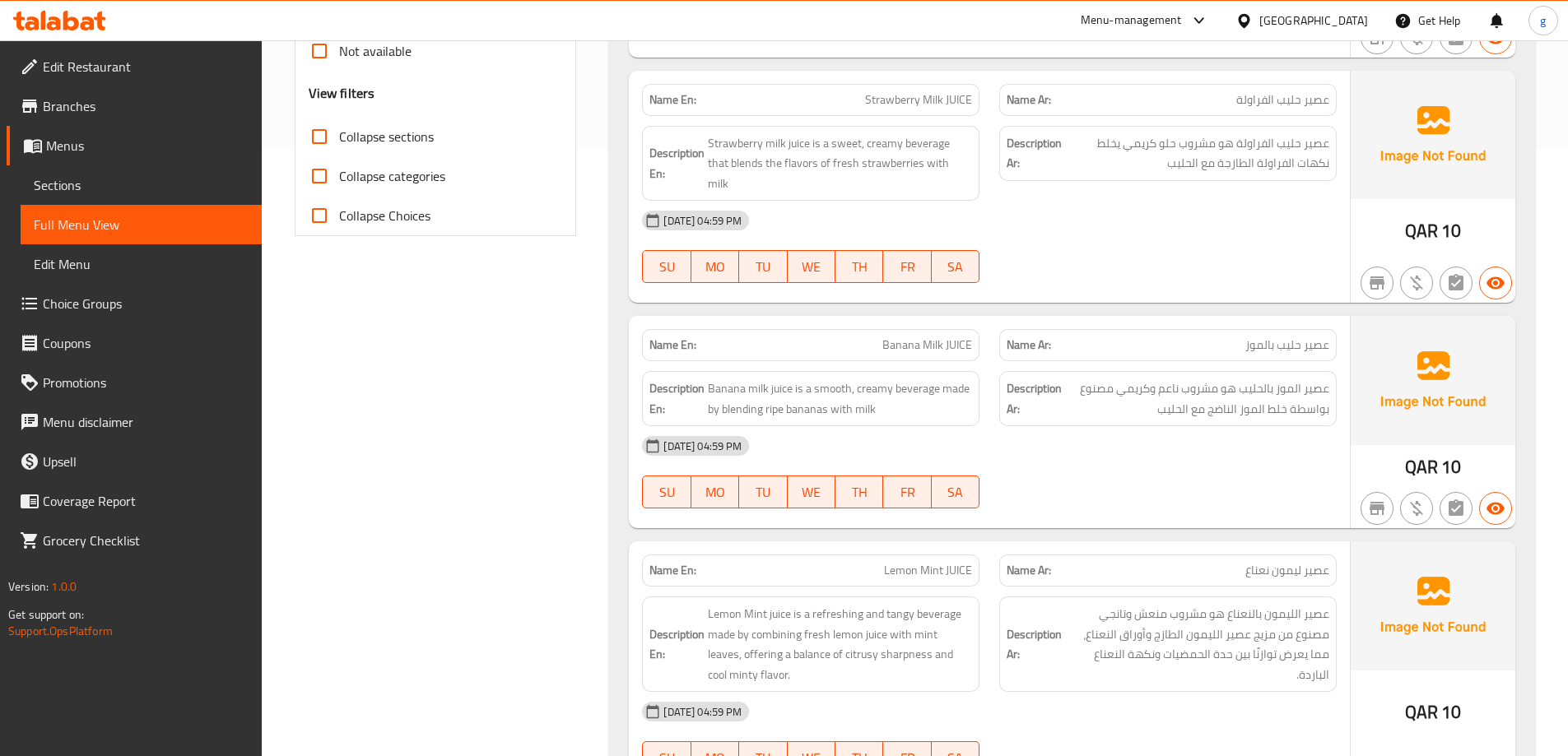
click at [857, 336] on p "Name En: Banana Milk JUICE" at bounding box center [810, 345] width 323 height 18
copy span "Banana Milk JUICE"
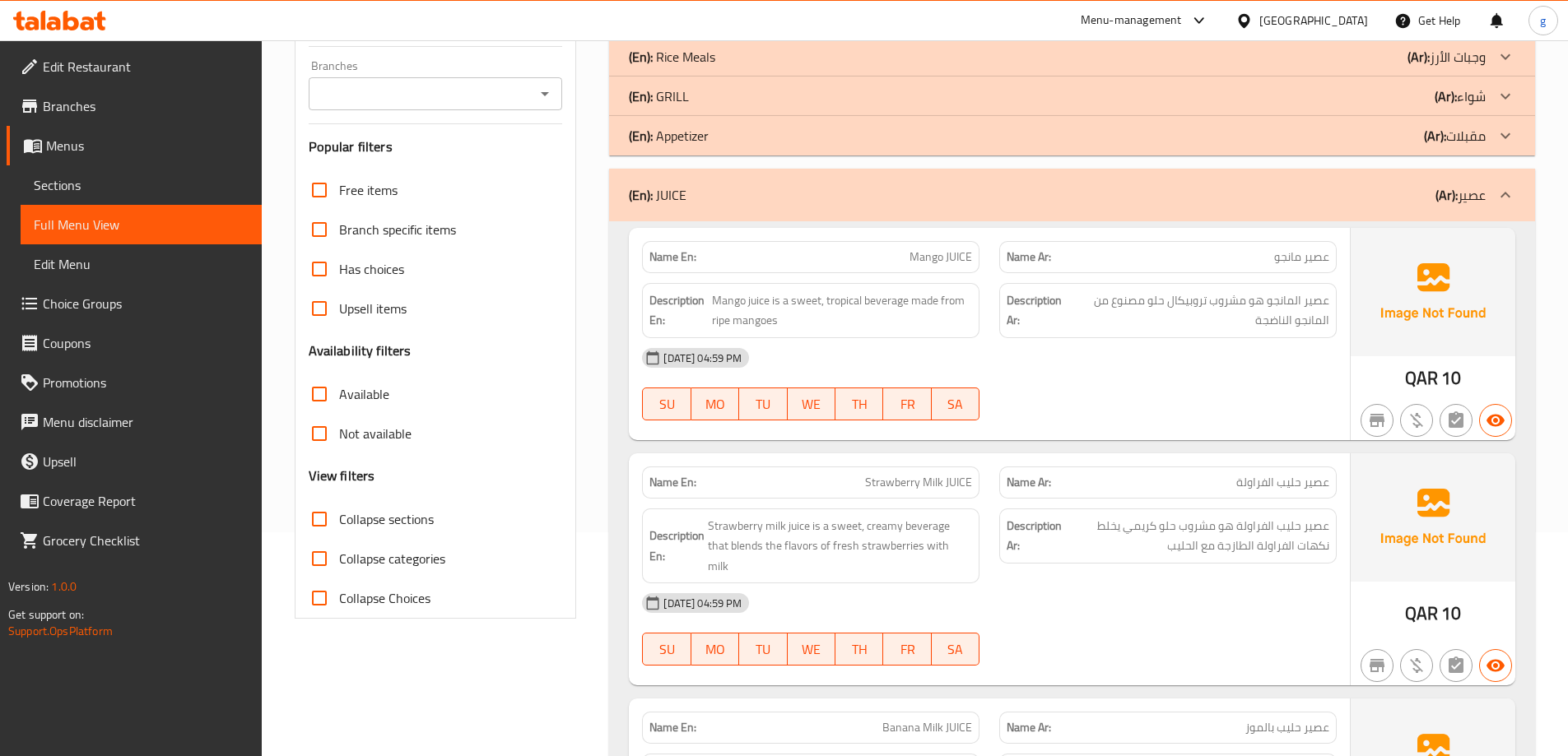
scroll to position [195, 0]
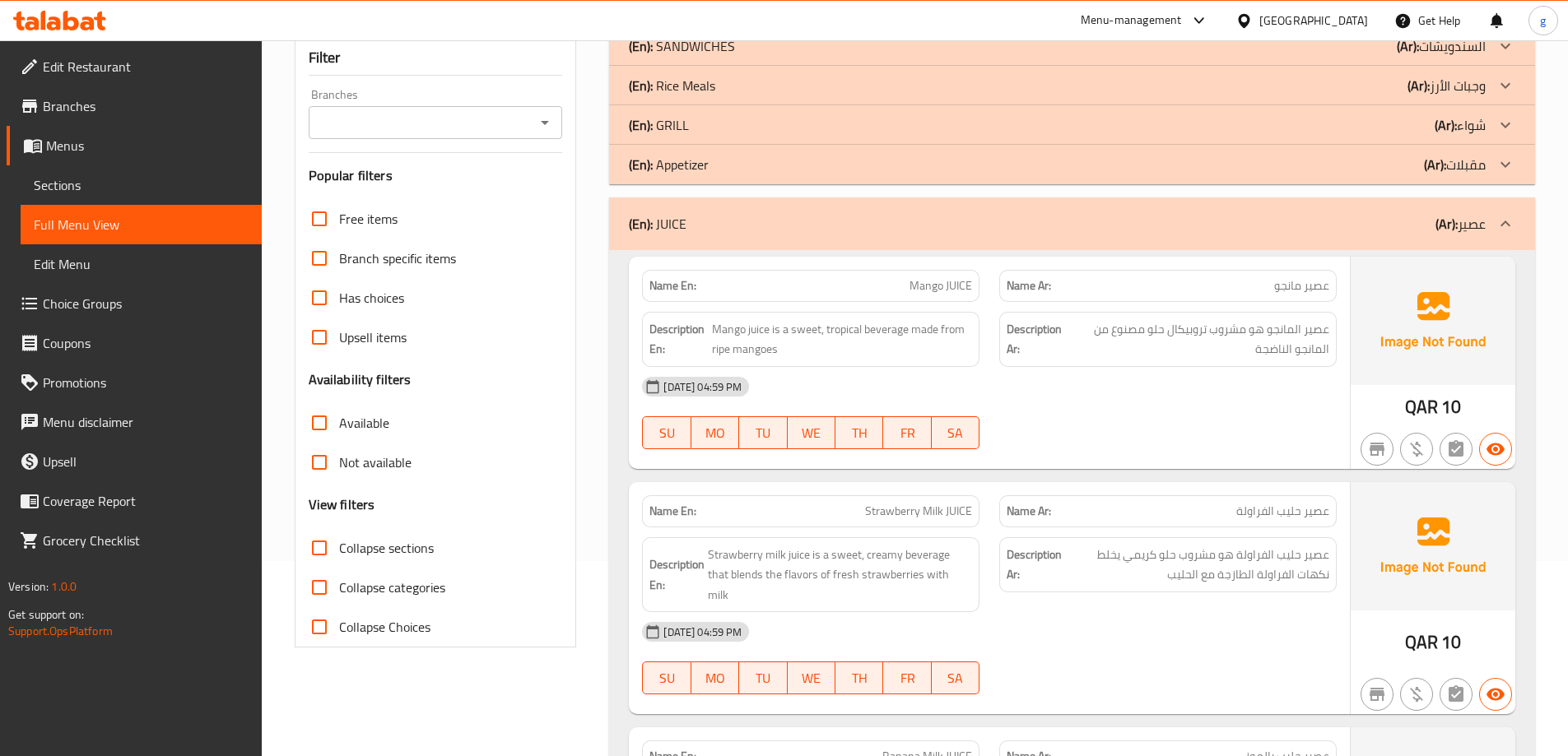
click at [1293, 303] on div "Description Ar: عصير المانجو هو مشروب تروبيكال حلو مصنوع من المانجو الناضجة" at bounding box center [1167, 339] width 358 height 75
click at [1282, 284] on span "عصير مانجو" at bounding box center [1302, 286] width 56 height 18
click at [1281, 292] on span "عصير مانجو" at bounding box center [1302, 286] width 56 height 18
click at [1259, 289] on p "Name Ar: عصير مانجو" at bounding box center [1167, 286] width 323 height 18
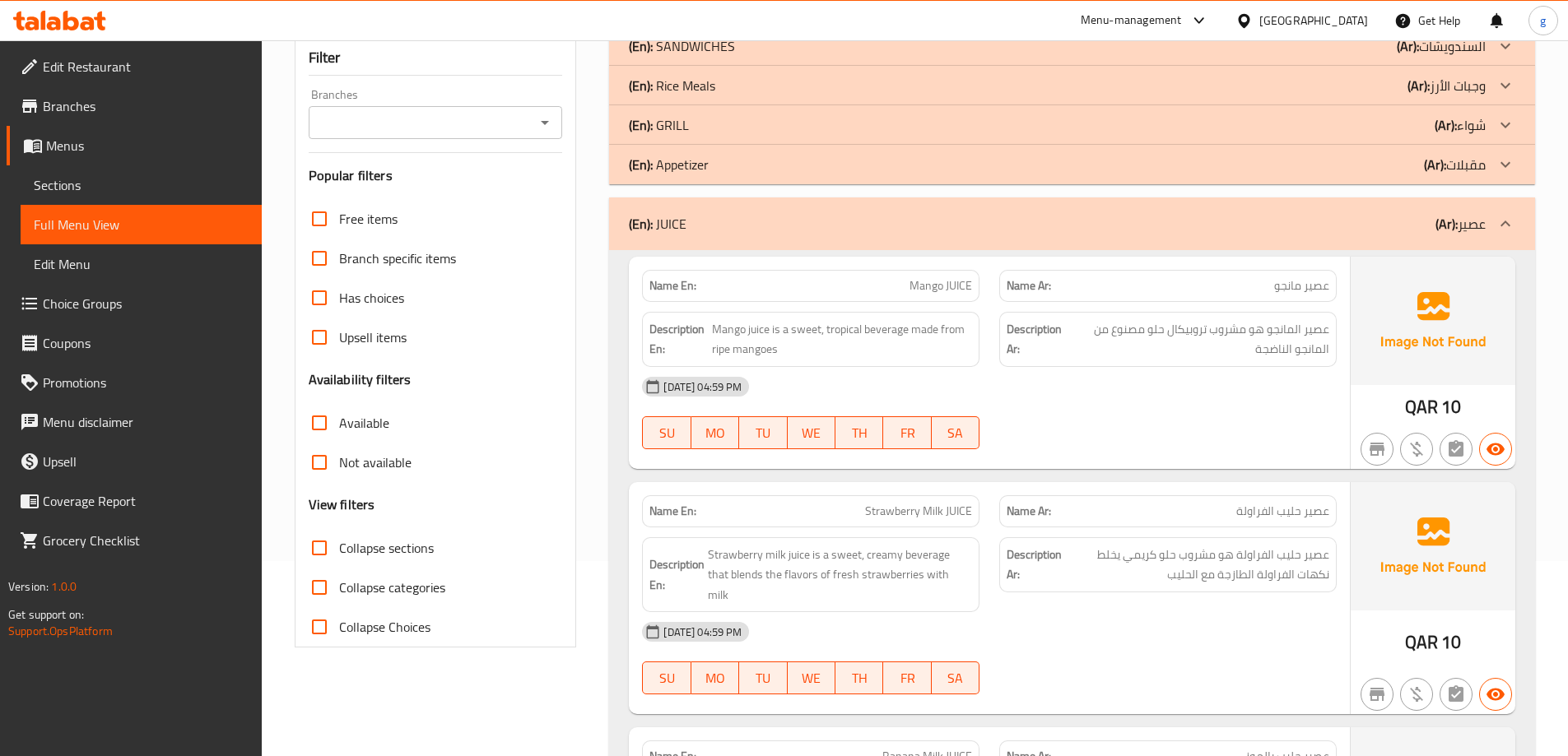
click at [1259, 289] on p "Name Ar: عصير مانجو" at bounding box center [1167, 286] width 323 height 18
click at [1268, 289] on p "Name Ar: عصير مانجو" at bounding box center [1167, 286] width 323 height 18
click at [1281, 284] on span "عصير مانجو" at bounding box center [1302, 286] width 56 height 18
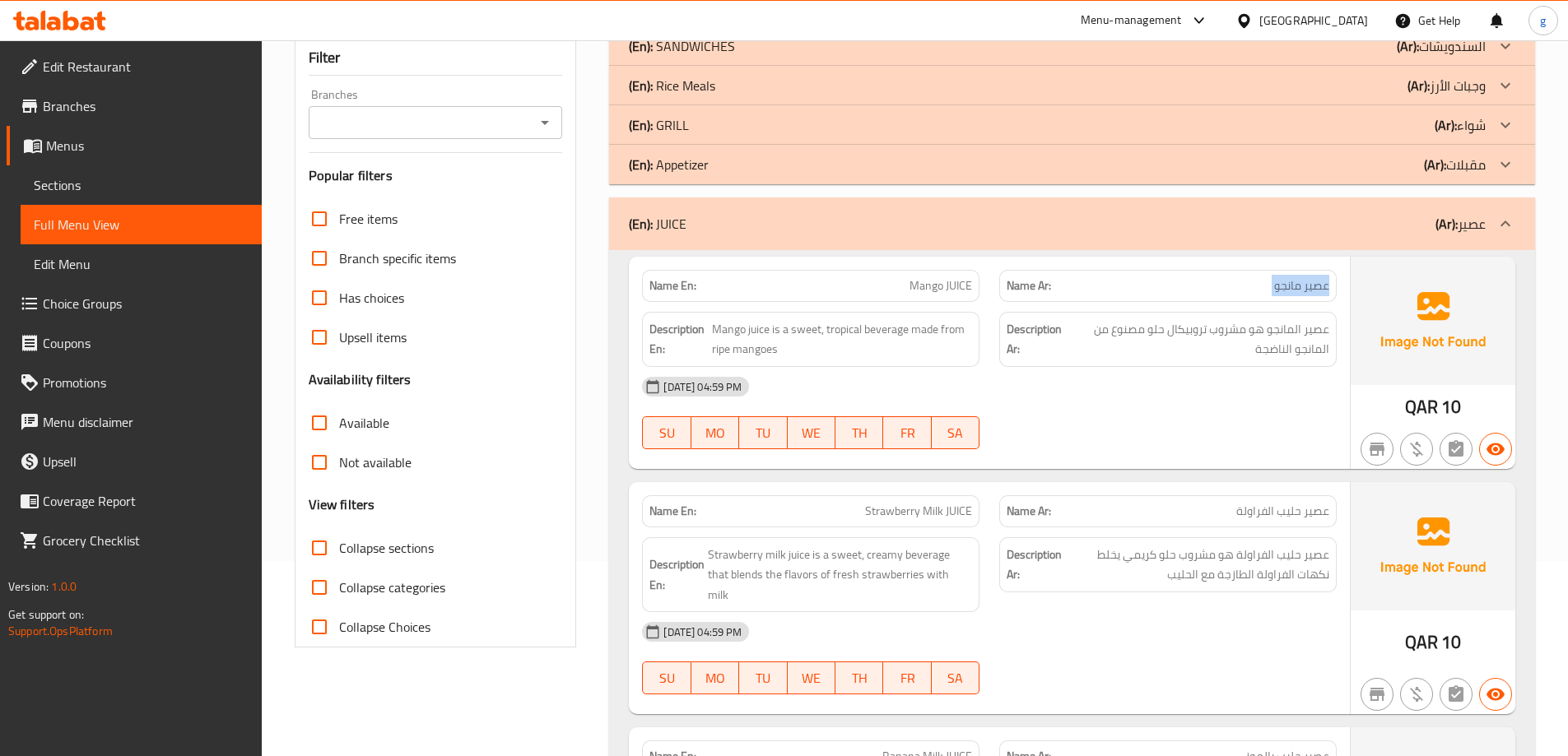
click at [1281, 284] on span "عصير مانجو" at bounding box center [1302, 286] width 56 height 18
click at [1166, 390] on div "[DATE] 04:59 PM" at bounding box center [989, 387] width 714 height 40
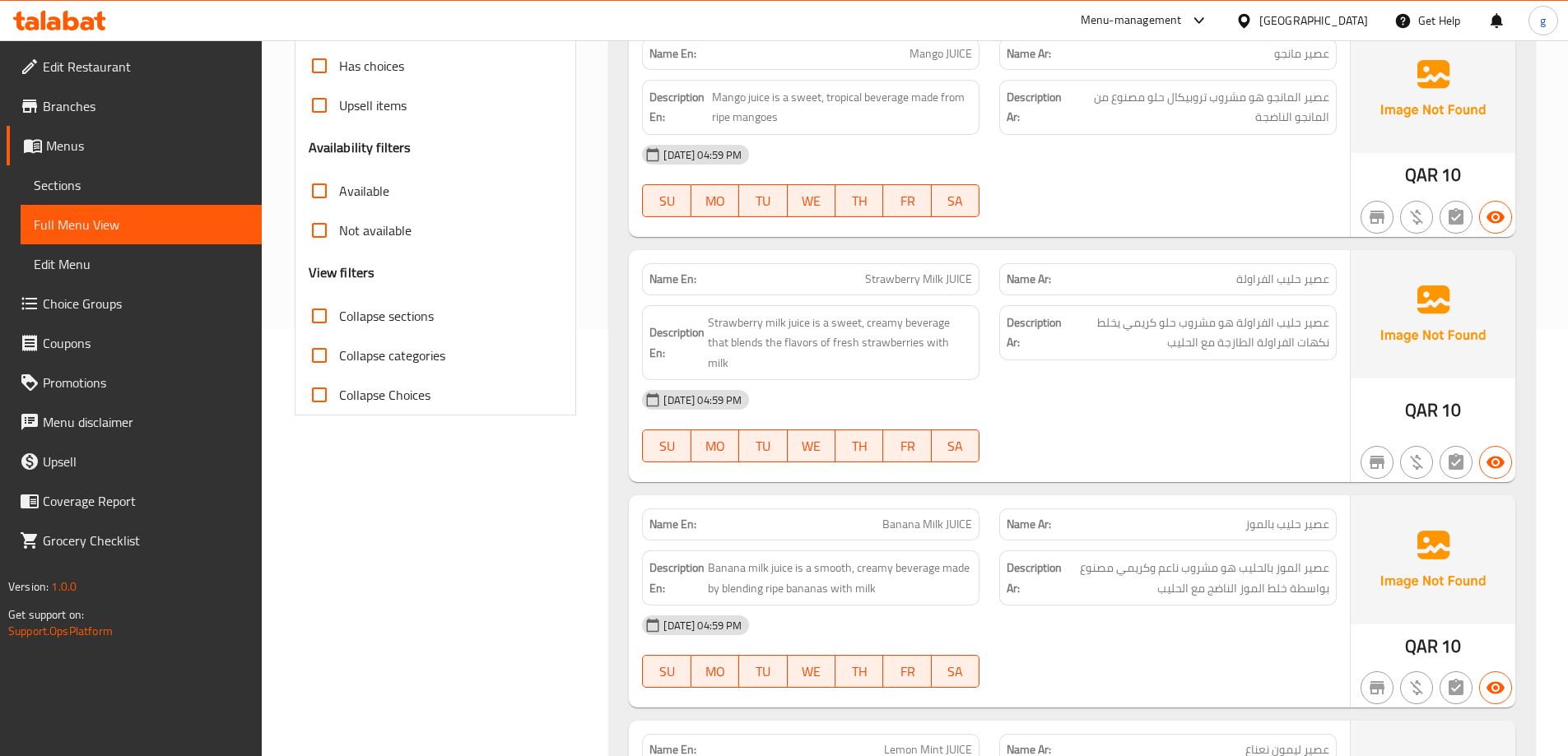
scroll to position [278, 0]
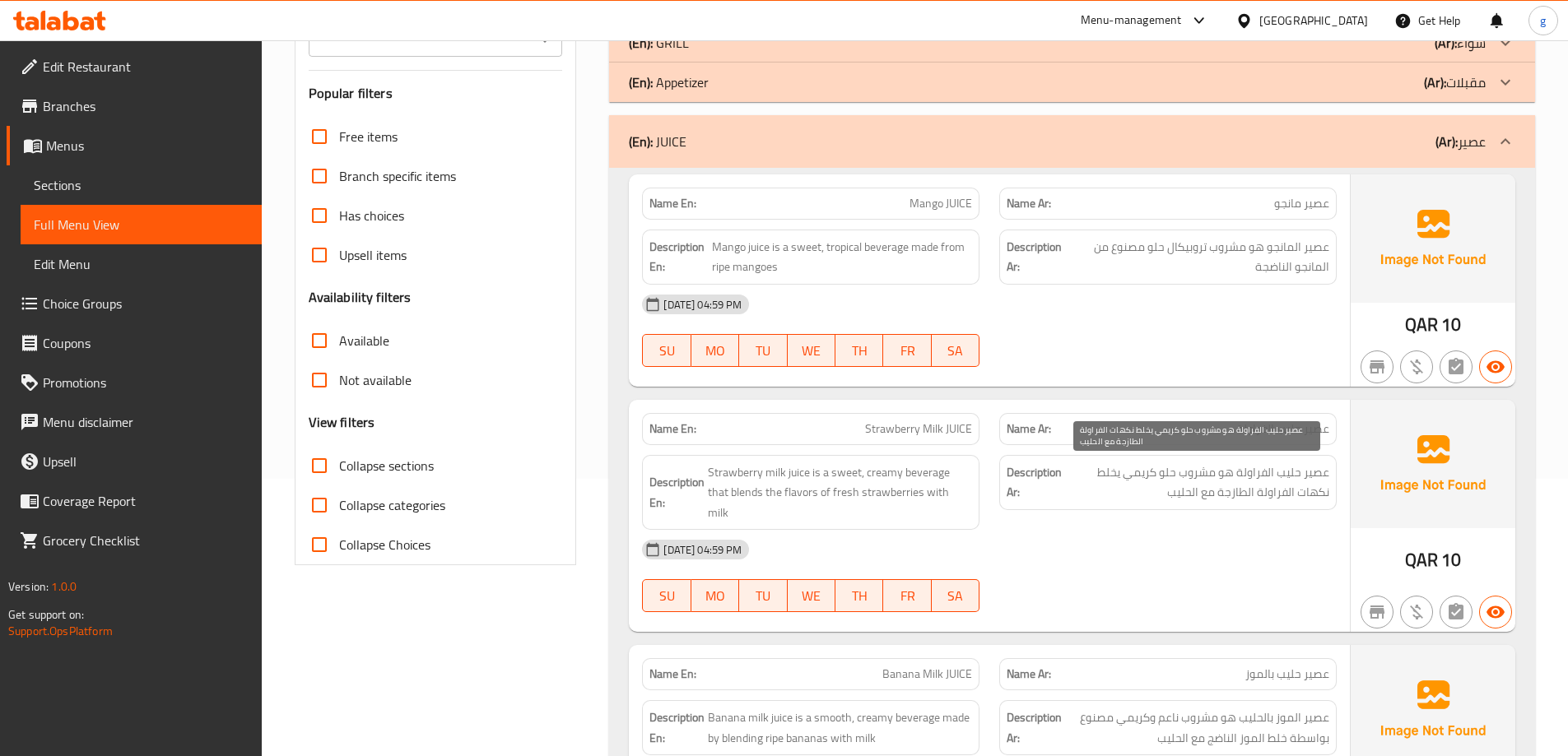
click at [1253, 480] on span "عصير حليب الفراولة هو مشروب حلو كريمي يخلط نكهات الفراولة الطازجة مع الحليب" at bounding box center [1197, 482] width 264 height 40
click at [1301, 499] on span "عصير حليب الفراولة هو مشروب حلو كريمي يخلط نكهات الفراولة الطازجة مع الحليب" at bounding box center [1197, 482] width 264 height 40
click at [1165, 502] on span "عصير حليب الفراولة هو مشروب حلو كريمي يخلط نكهات الفراولة الطازجة مع الحليب" at bounding box center [1197, 482] width 264 height 40
click at [99, 229] on span "Full Menu View" at bounding box center [141, 224] width 214 height 19
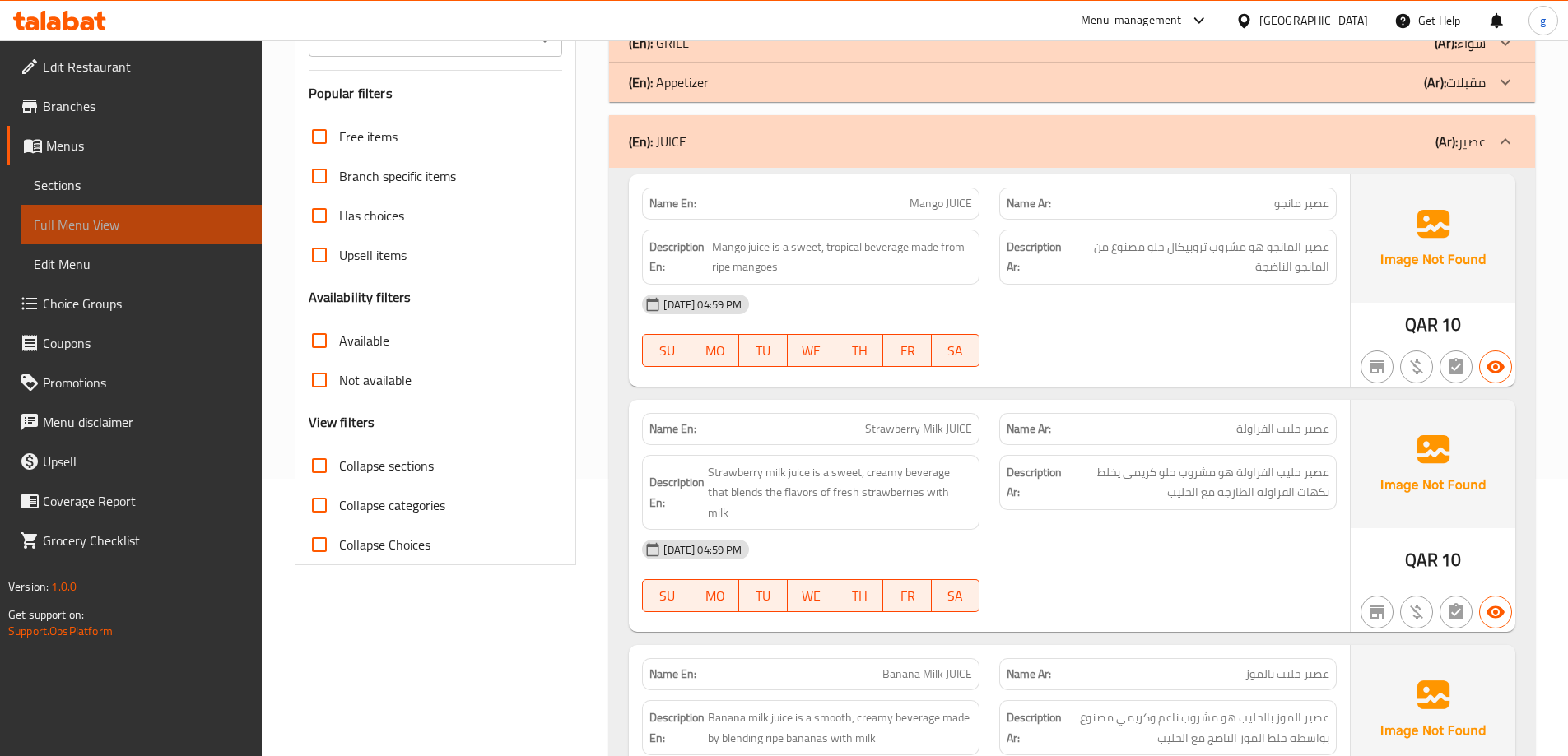
click at [99, 229] on span "Full Menu View" at bounding box center [141, 224] width 214 height 19
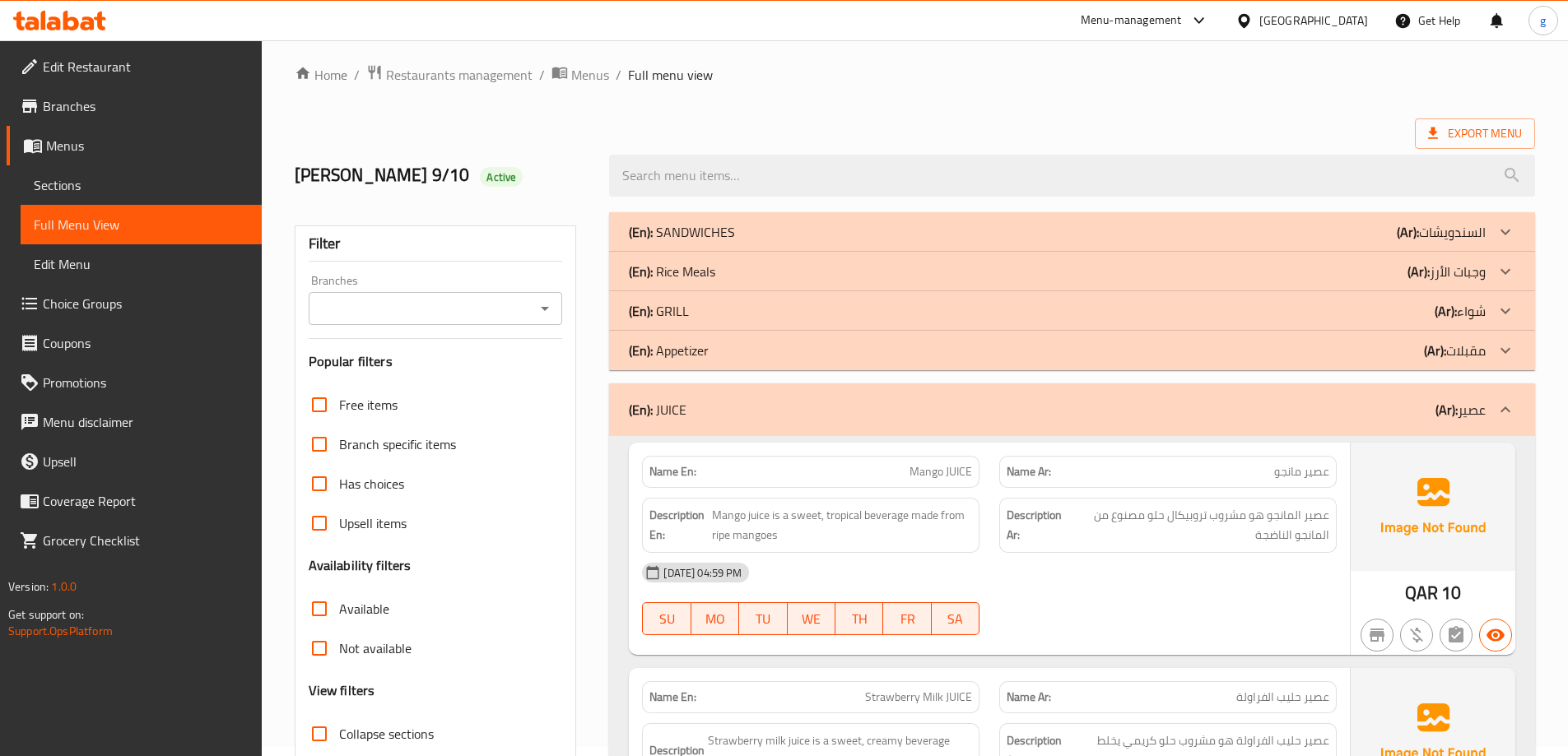
scroll to position [0, 0]
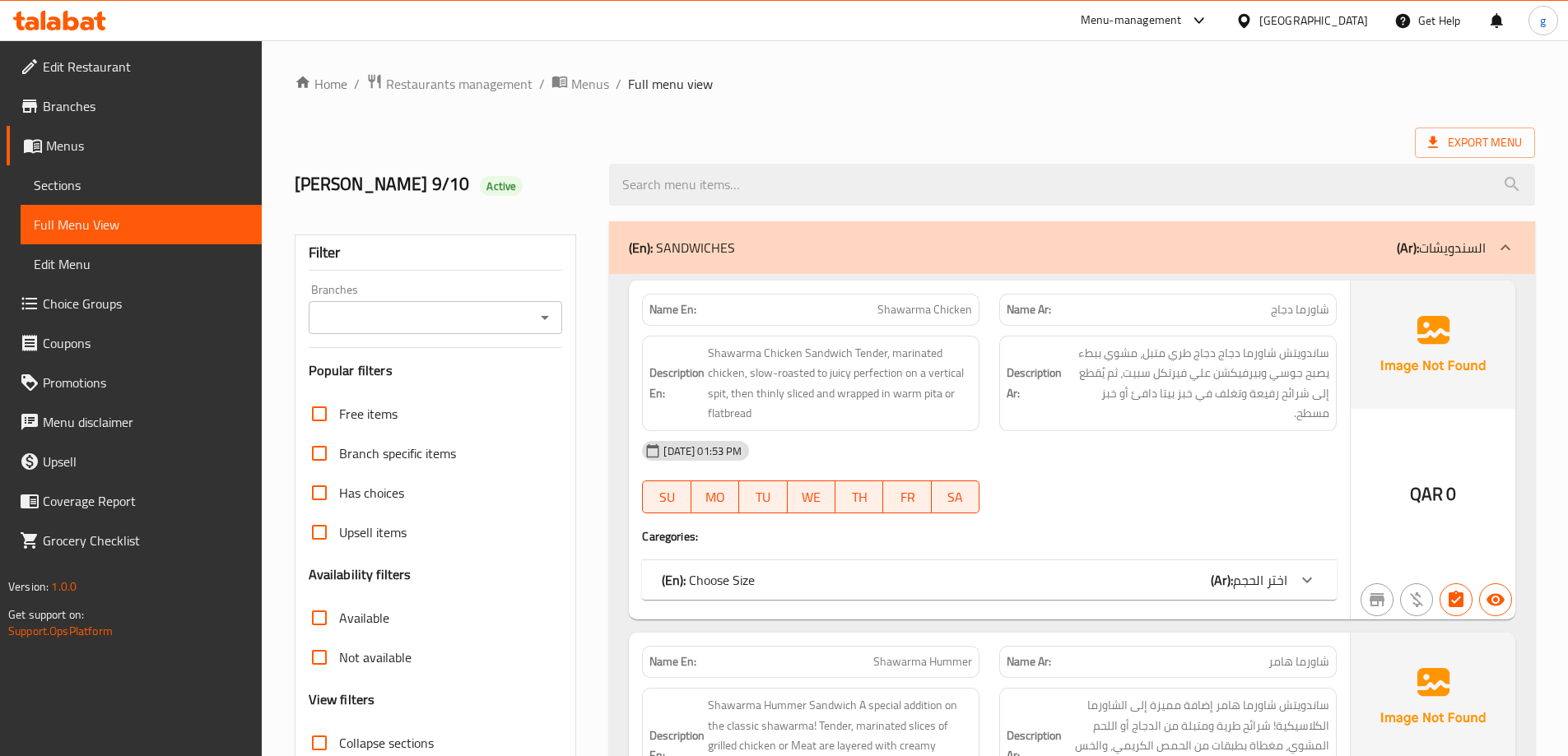
click at [89, 178] on span "Sections" at bounding box center [141, 185] width 214 height 19
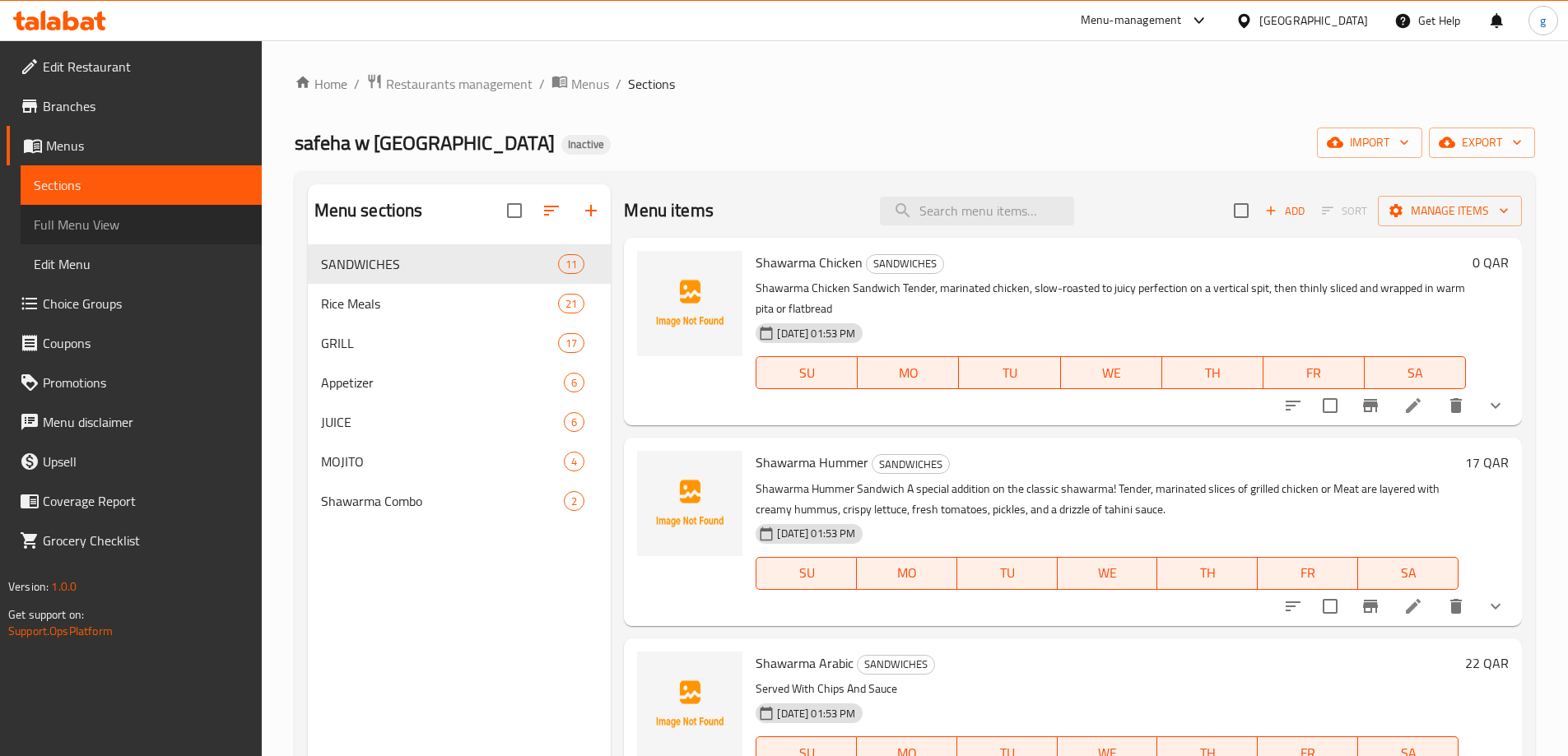
click at [91, 226] on span "Full Menu View" at bounding box center [141, 224] width 214 height 19
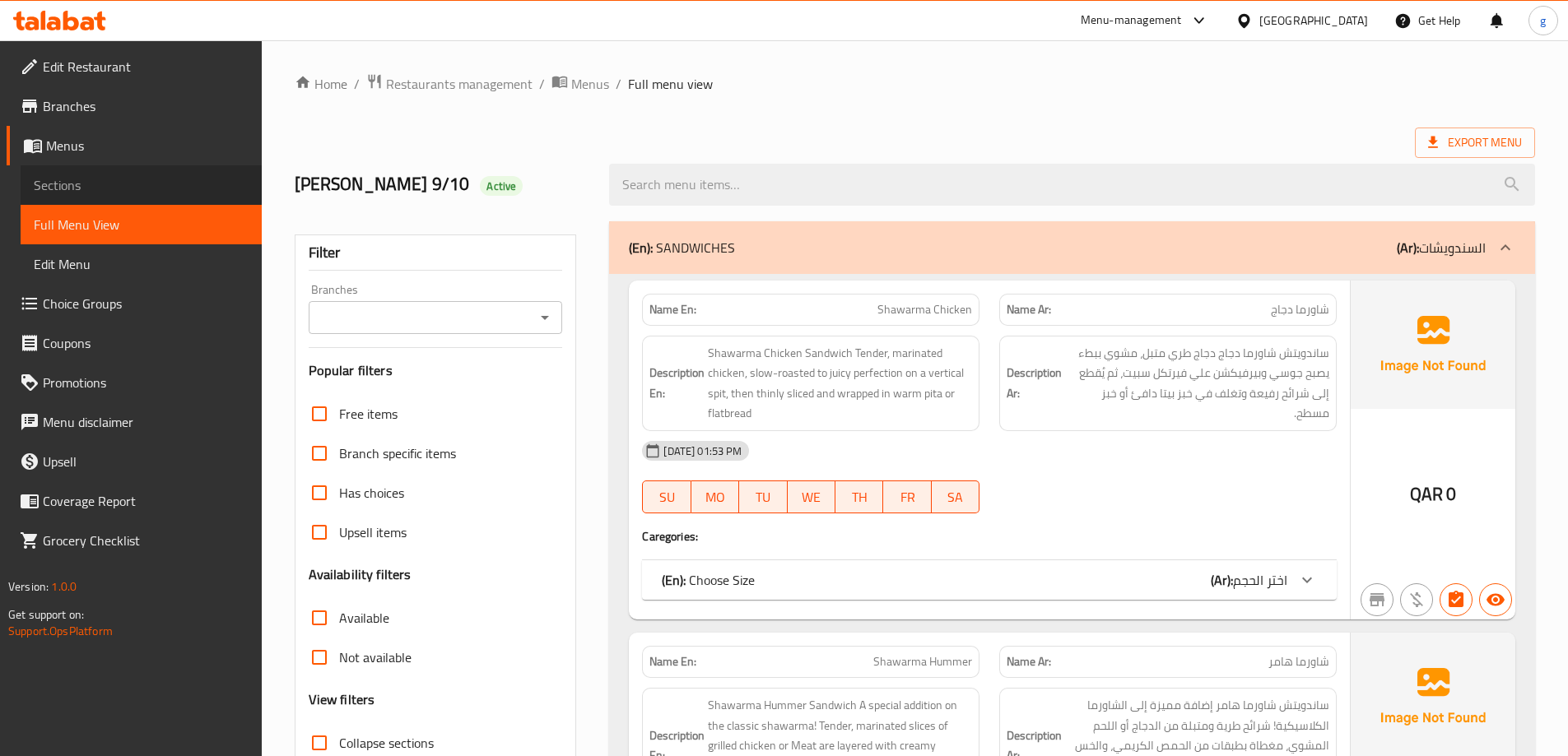
click at [62, 184] on span "Sections" at bounding box center [141, 185] width 214 height 19
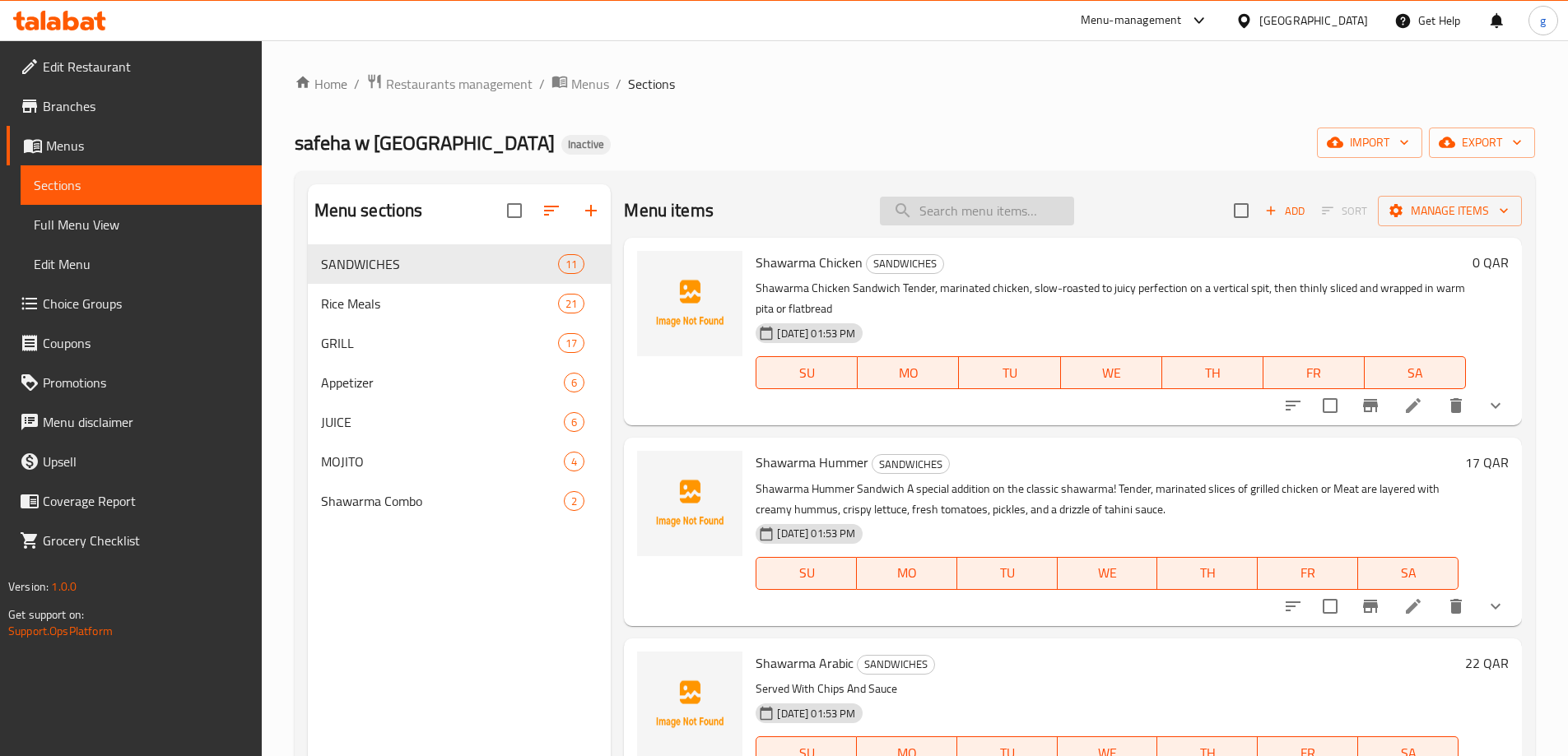
click at [1025, 211] on input "search" at bounding box center [976, 211] width 194 height 29
paste input "Lemon Mint JUICE"
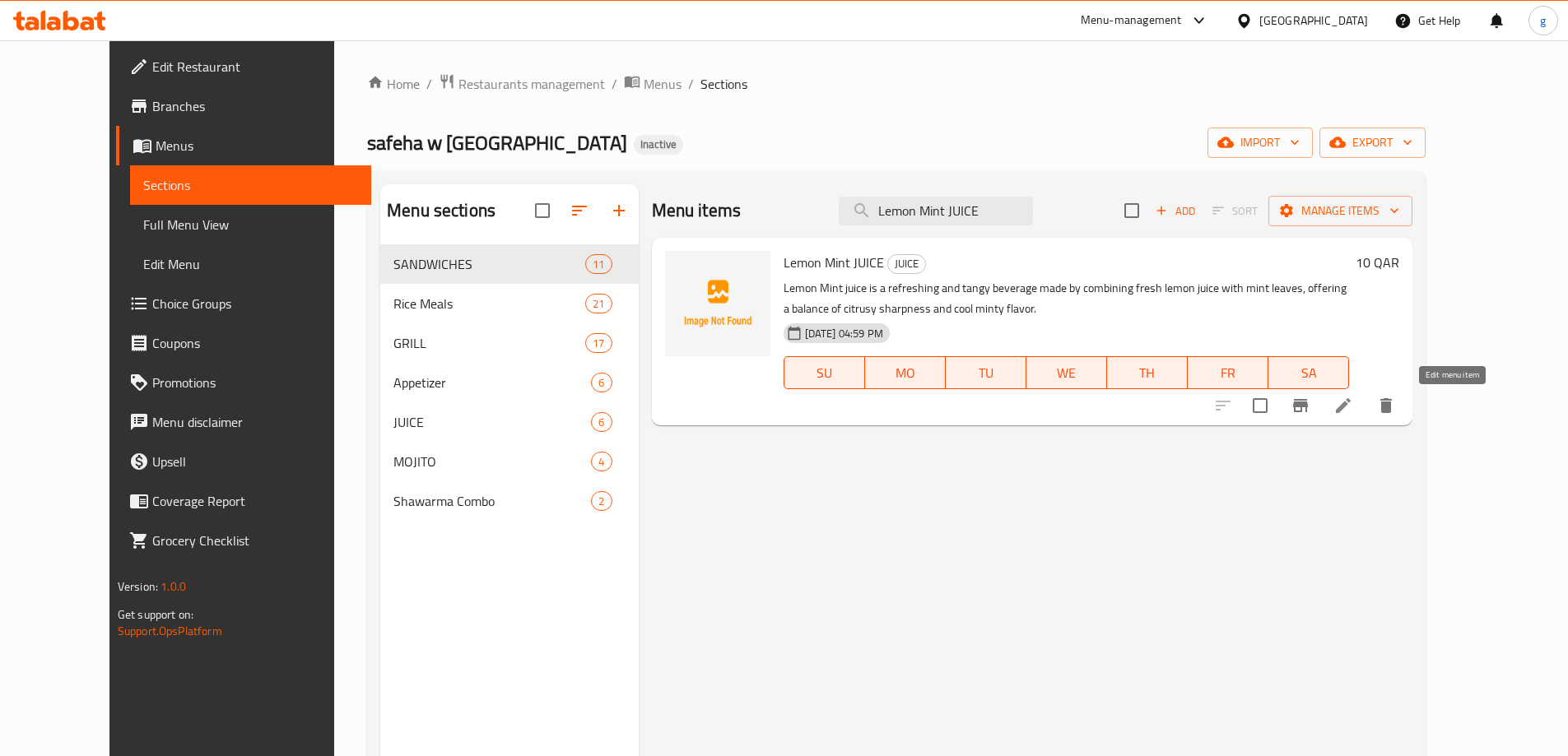
type input "Lemon Mint JUICE"
click at [1354, 400] on icon at bounding box center [1343, 405] width 19 height 19
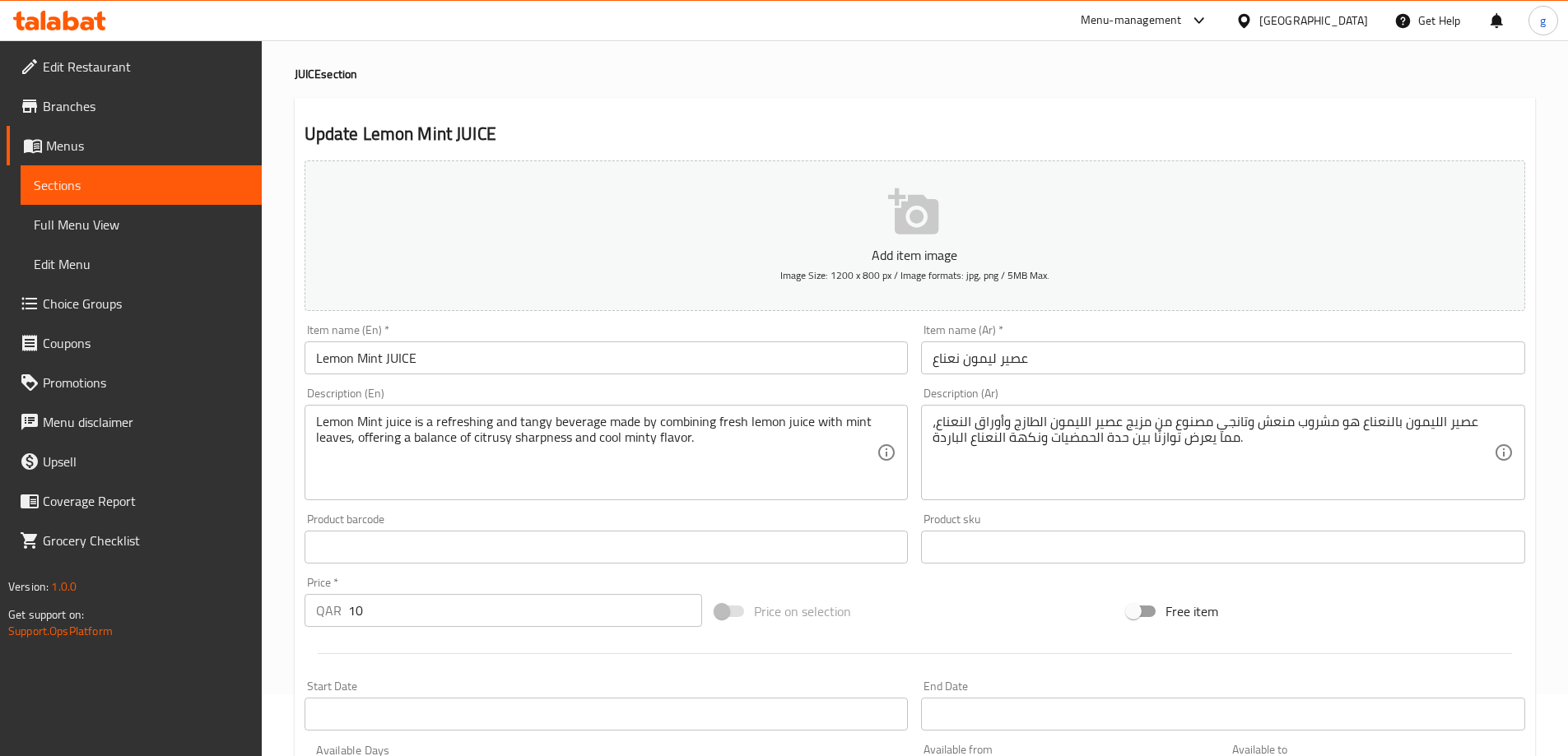
scroll to position [165, 0]
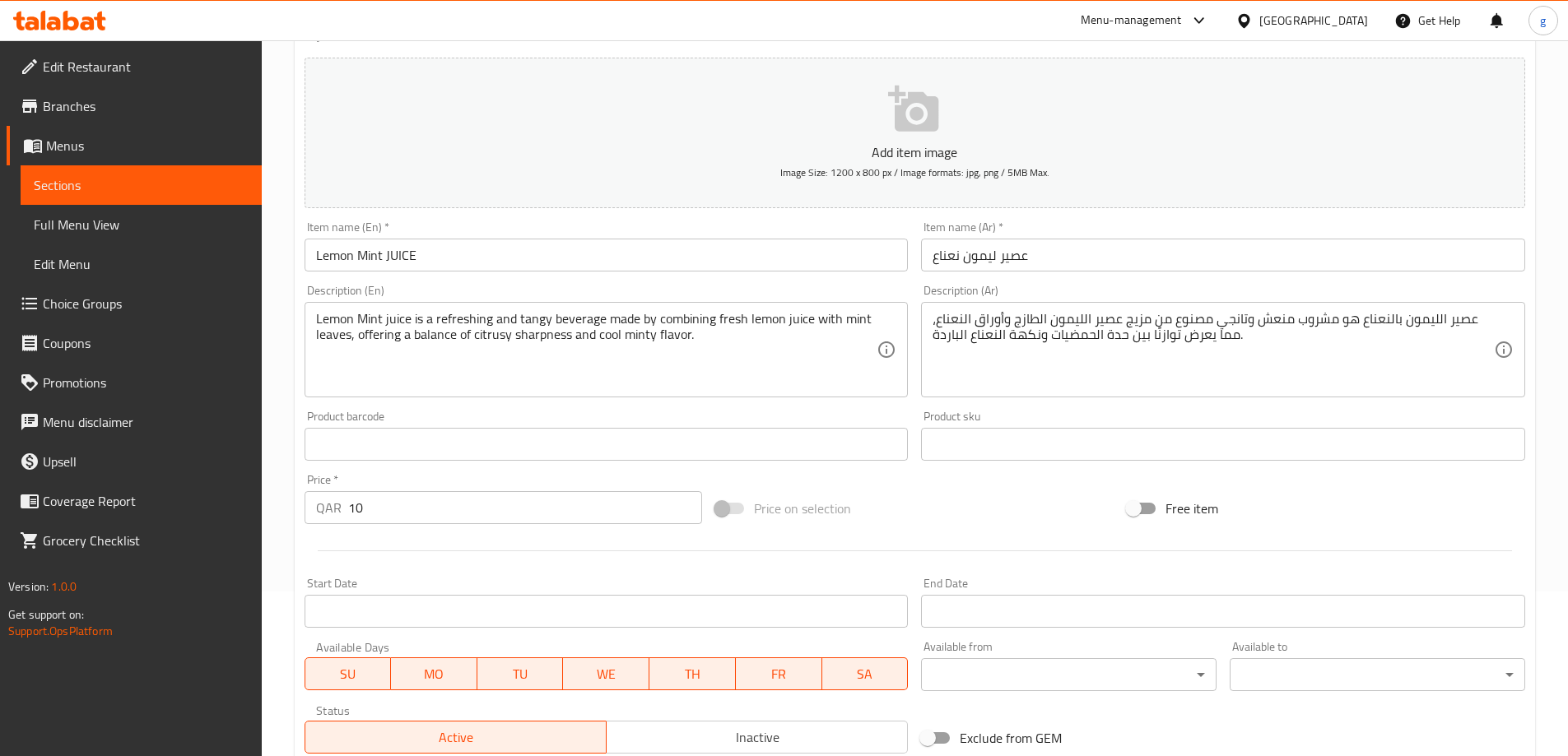
click at [475, 265] on input "Lemon Mint JUICE" at bounding box center [607, 255] width 604 height 33
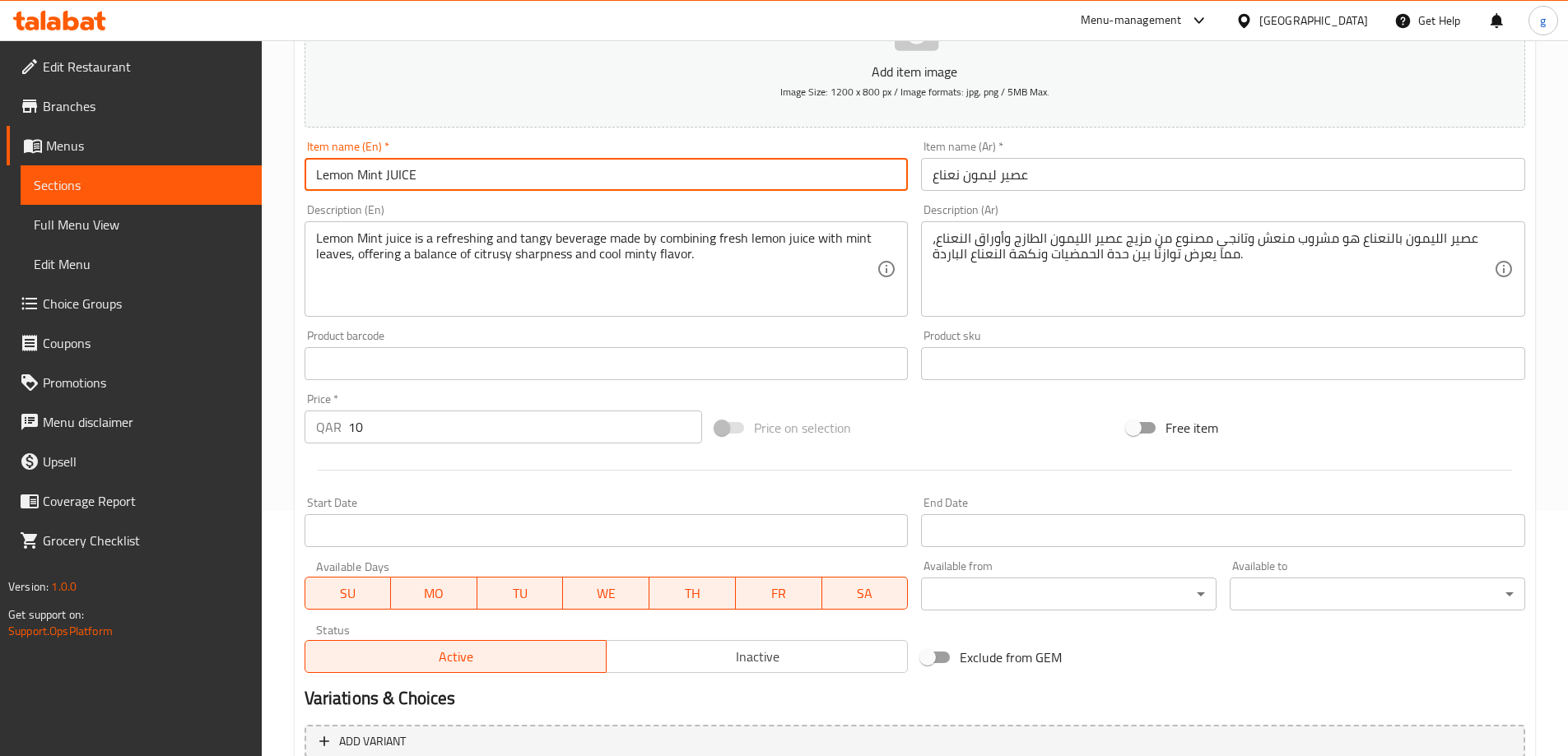
scroll to position [242, 0]
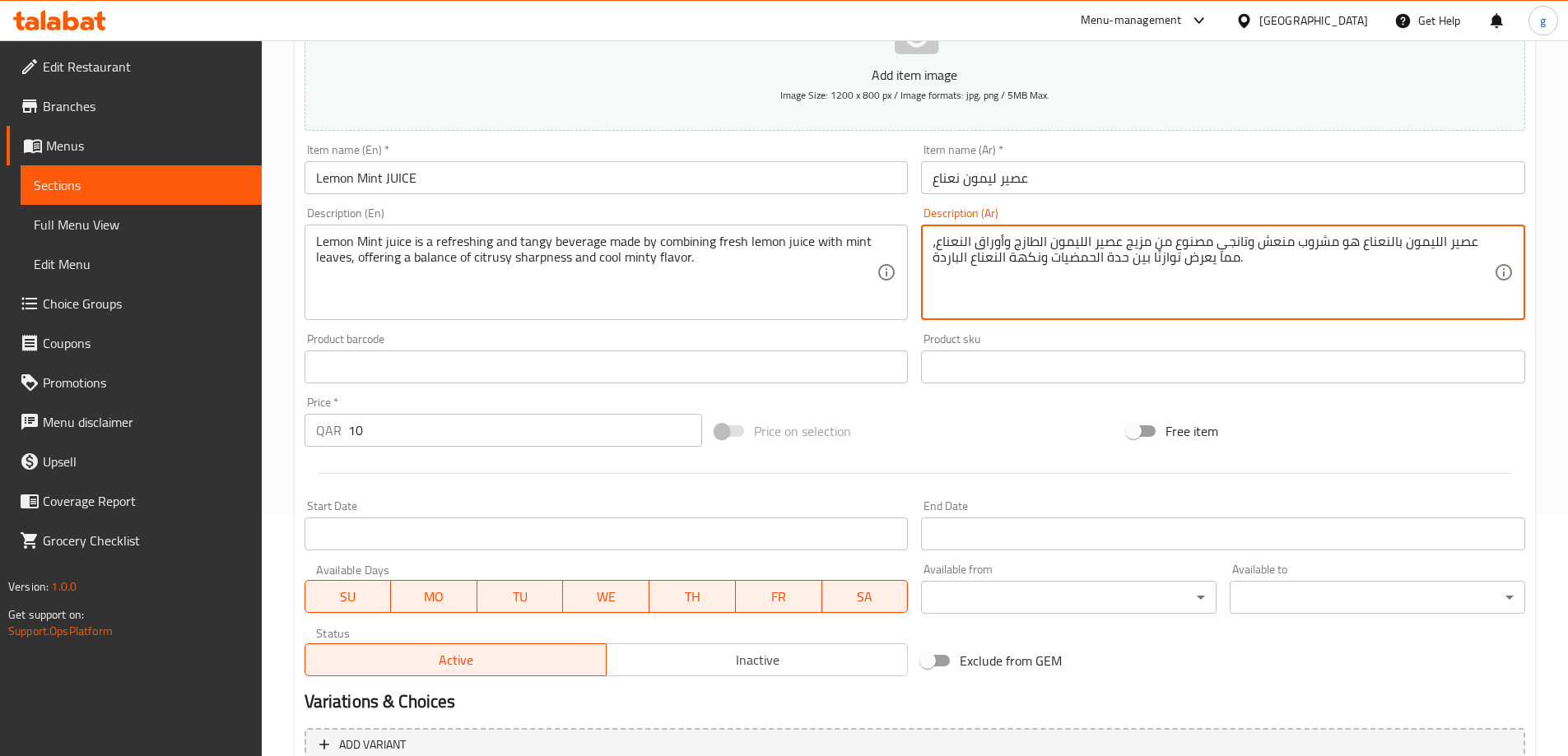
drag, startPoint x: 1155, startPoint y: 245, endPoint x: 1169, endPoint y: 244, distance: 14.0
click at [1135, 241] on textarea "عصير الليمون بالنعناع هو مشروب منعش وتانجي مصنوع بوساطة مزيج عصير الليمون الطاز…" at bounding box center [1213, 273] width 561 height 78
click at [1126, 255] on textarea "عصير الليمون بالنعناع هو مشروب منعش وتانجي مصنوع بواسطة مزيج عصير الليمون الطاز…" at bounding box center [1213, 273] width 561 height 78
click at [1113, 234] on textarea "عصير الليمون بالنعناع هو مشروب منعش وتانجي مصنوع بواسطة مزيج عصير الليمون الطاز…" at bounding box center [1213, 273] width 561 height 78
click at [1090, 247] on textarea "عصير الليمون بالنعناع هو مشروب منعش وتانجي مصنوع بواسطة مزيج عصير الليمون الطاز…" at bounding box center [1213, 273] width 561 height 78
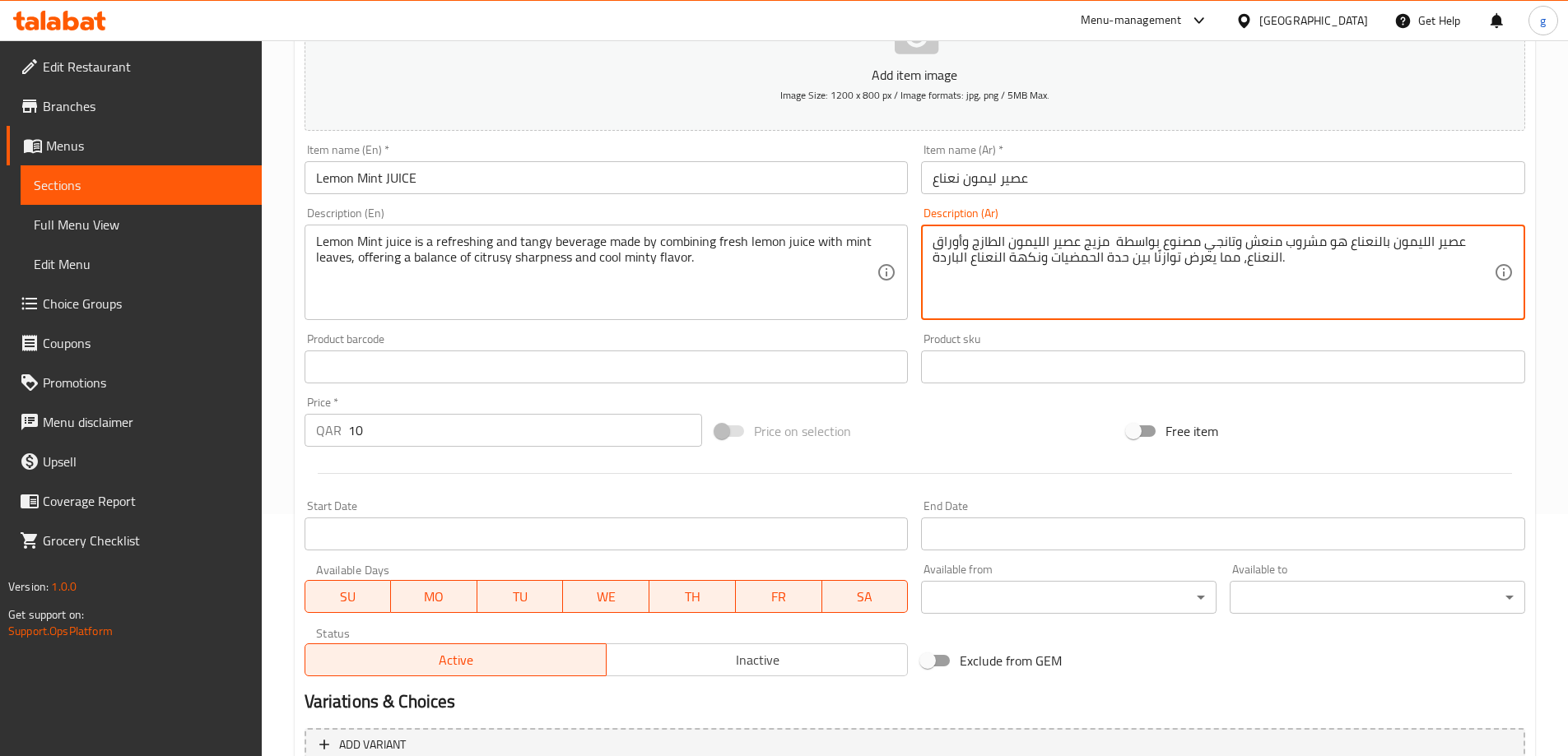
drag, startPoint x: 1081, startPoint y: 241, endPoint x: 1110, endPoint y: 250, distance: 30.4
click at [1110, 250] on textarea "عصير الليمون بالنعناع هو مشروب منعش وتانجي مصنوع بواسطة مزيج عصير الليمون الطاز…" at bounding box center [1213, 273] width 561 height 78
click at [1108, 250] on textarea "عصير الليمون بالنعناع هو مشروب منعش وتانجي مصنوع بواسطة مزيج عصير الليمون الطاز…" at bounding box center [1213, 273] width 561 height 78
click at [1113, 239] on textarea "عصير الليمون بالنعناع هو مشروب منعش وتانجي مصنوع بواسطة مزيج عصير الليمون الطاز…" at bounding box center [1213, 273] width 561 height 78
type textarea "عصير الليمون بالنعناع هو مشروب منعش وتانجي مصنوع بواسطة مزيج عصير الليمون الطاز…"
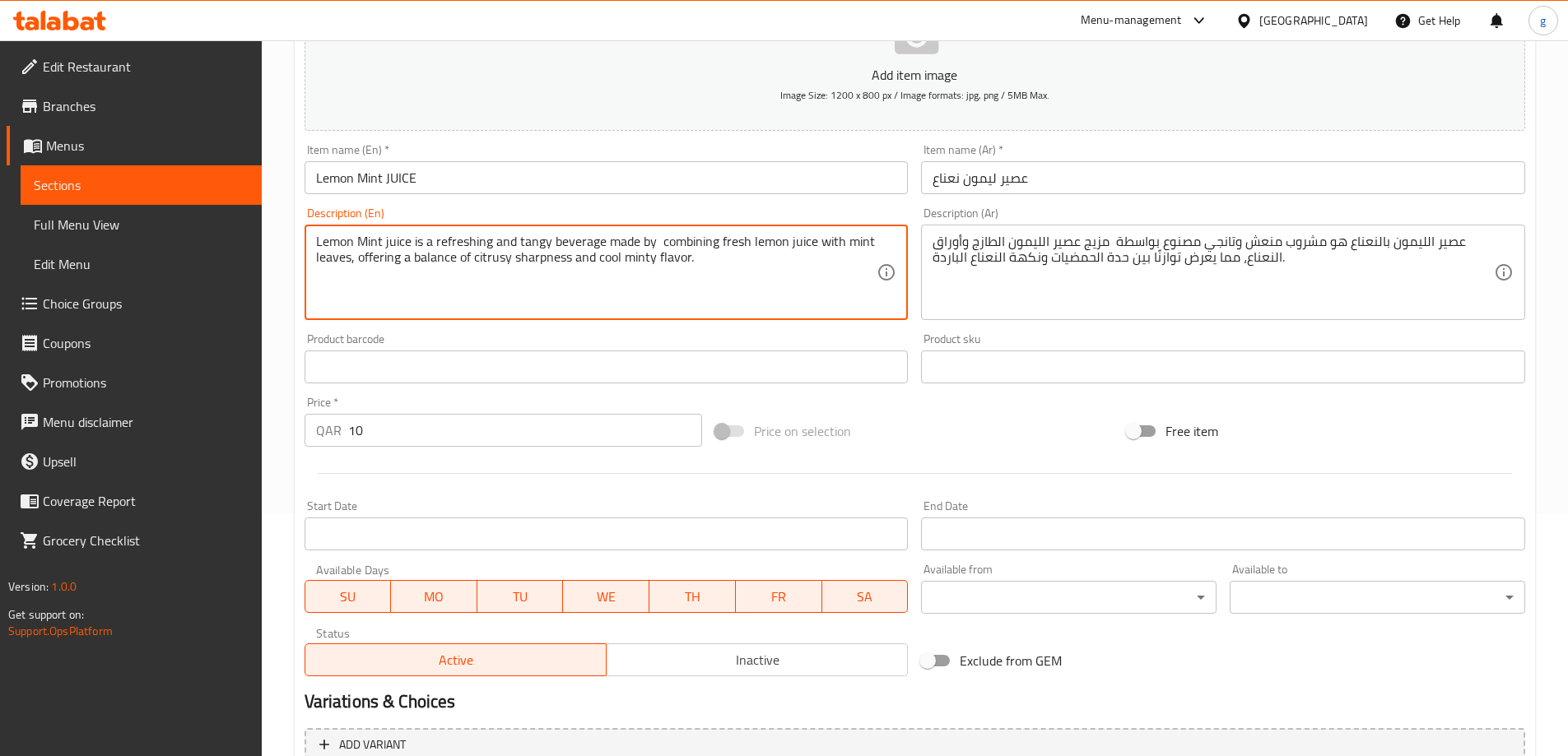
paste textarea "through"
type textarea "Lemon Mint juice is a refreshing and tangy beverage made by through combining f…"
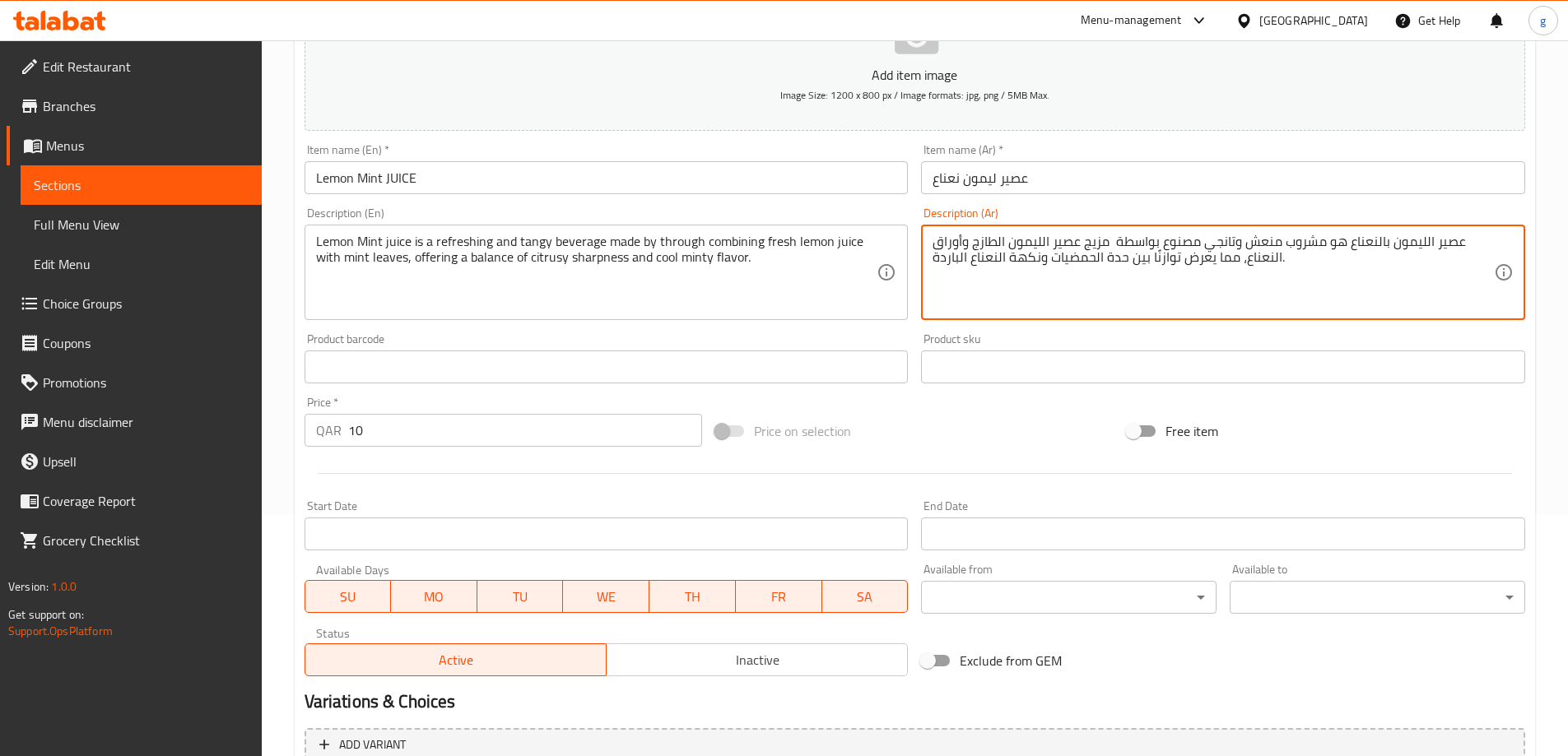
click at [1113, 243] on textarea "عصير الليمون بالنعناع هو مشروب منعش وتانجي مصنوع بواسطة مزيج عصير الليمون الطاز…" at bounding box center [1213, 273] width 561 height 78
drag, startPoint x: 1084, startPoint y: 249, endPoint x: 1109, endPoint y: 247, distance: 25.1
click at [1109, 247] on textarea "عصير الليمون بالنعناع هو مشروب منعش وتانجي مصنوع بواسطة مزيج عصير الليمون الطاز…" at bounding box center [1213, 273] width 561 height 78
click at [1116, 247] on textarea "عصير الليمون بالنعناع هو مشروب منعش وتانجي مصنوع بواسطة مزيج عصير الليمون الطاز…" at bounding box center [1213, 273] width 561 height 78
drag, startPoint x: 1115, startPoint y: 243, endPoint x: 1158, endPoint y: 247, distance: 43.2
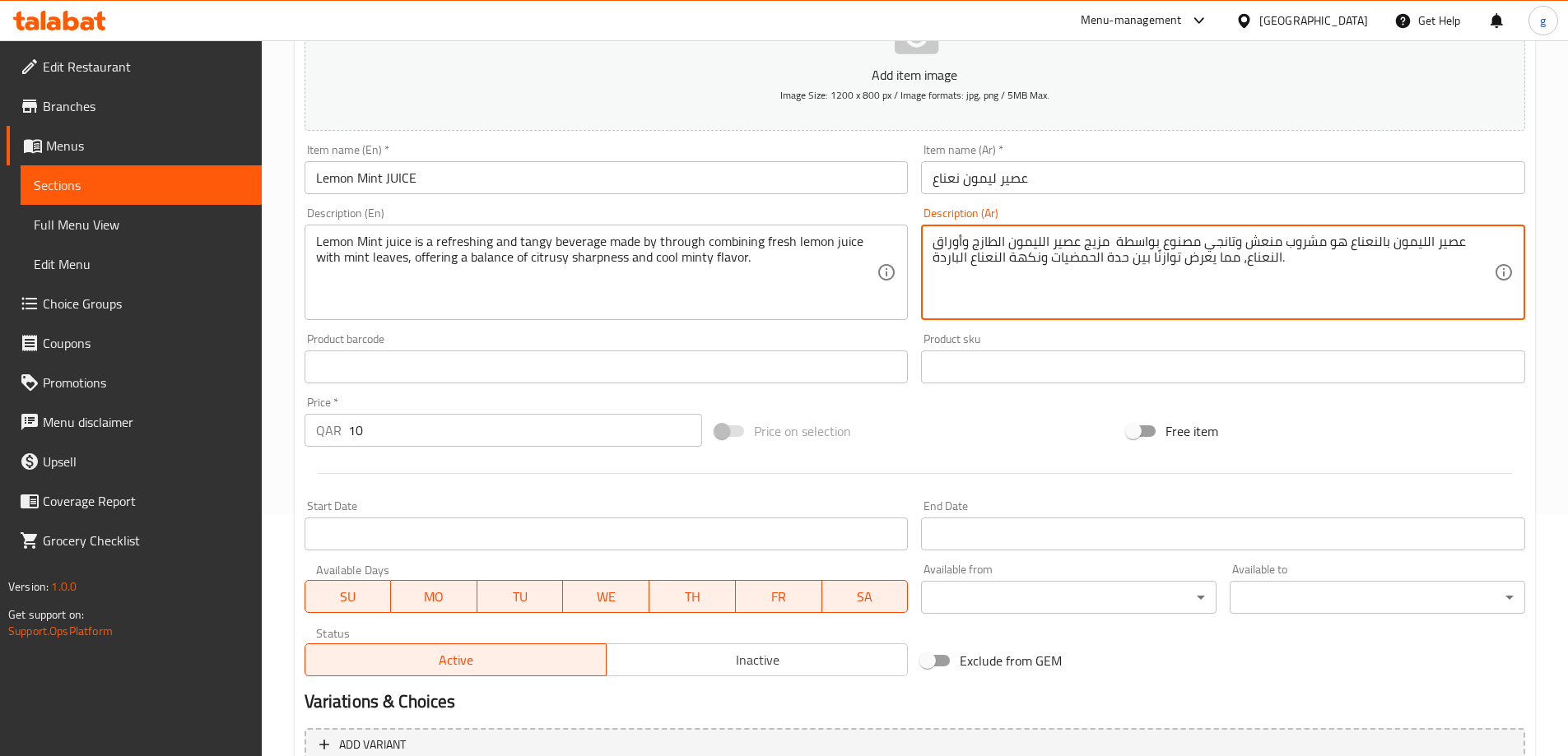
click at [1158, 247] on textarea "عصير الليمون بالنعناع هو مشروب منعش وتانجي مصنوع بواسطة مزيج عصير الليمون الطاز…" at bounding box center [1213, 273] width 561 height 78
click at [1095, 245] on textarea "عصير الليمون بالنعناع هو مشروب منعش وتانجي مصنوع من خلال مزيج عصير الليمون الطا…" at bounding box center [1213, 273] width 561 height 78
click at [1112, 241] on textarea "عصير الليمون بالنعناع هو مشروب منعش وتانجي مصنوع من خلال مزيج عصير الليمون الطا…" at bounding box center [1213, 273] width 561 height 78
click at [1091, 241] on textarea "عصير الليمون بالنعناع هو مشروب منعش وتانجي مصنوع من خلال مزيج عصير الليمون الطا…" at bounding box center [1213, 273] width 561 height 78
drag, startPoint x: 1084, startPoint y: 242, endPoint x: 1109, endPoint y: 243, distance: 25.0
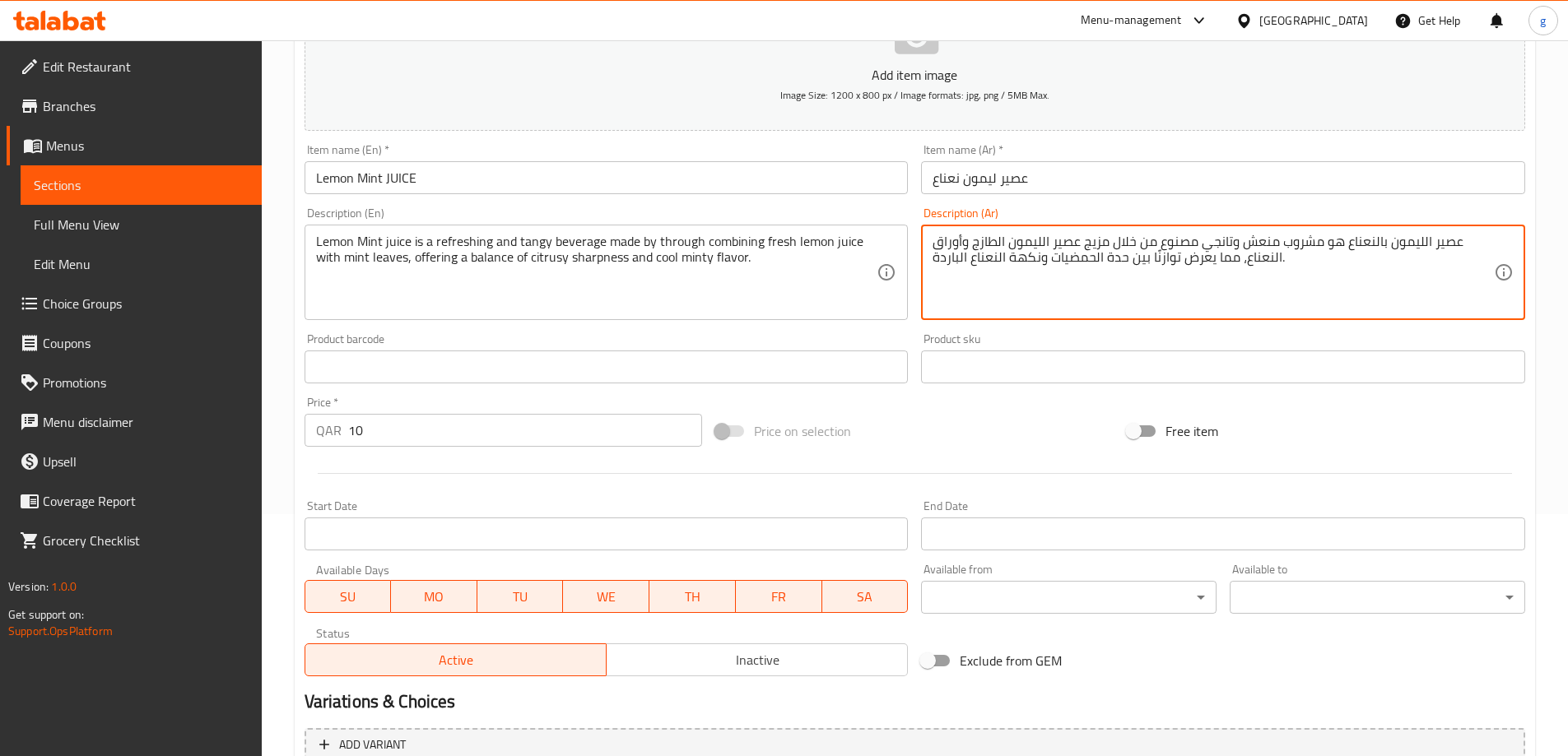
click at [1109, 243] on textarea "عصير الليمون بالنعناع هو مشروب منعش وتانجي مصنوع من خلال مزيج عصير الليمون الطا…" at bounding box center [1213, 273] width 561 height 78
click at [1077, 243] on textarea "عصير الليمون بالنعناع هو مشروب منعش وتانجي مصنوع من خلال الجمع عصير الليمون الط…" at bounding box center [1213, 273] width 561 height 78
click at [1083, 235] on textarea "عصير الليمون بالنعناع هو مشروب منعش وتانجي مصنوع من خلال الجمع عصير الليمون الط…" at bounding box center [1213, 273] width 561 height 78
click at [1100, 243] on textarea "عصير الليمون بالنعناع هو مشروب منعش وتانجي مصنوع من خلال الجمع بين عصير الليمون…" at bounding box center [1213, 273] width 561 height 78
click at [1106, 243] on textarea "عصير الليمون بالنعناع هو مشروب منعش وتانجي مصنوع من خلال الجمع بين عصير الليمون…" at bounding box center [1213, 273] width 561 height 78
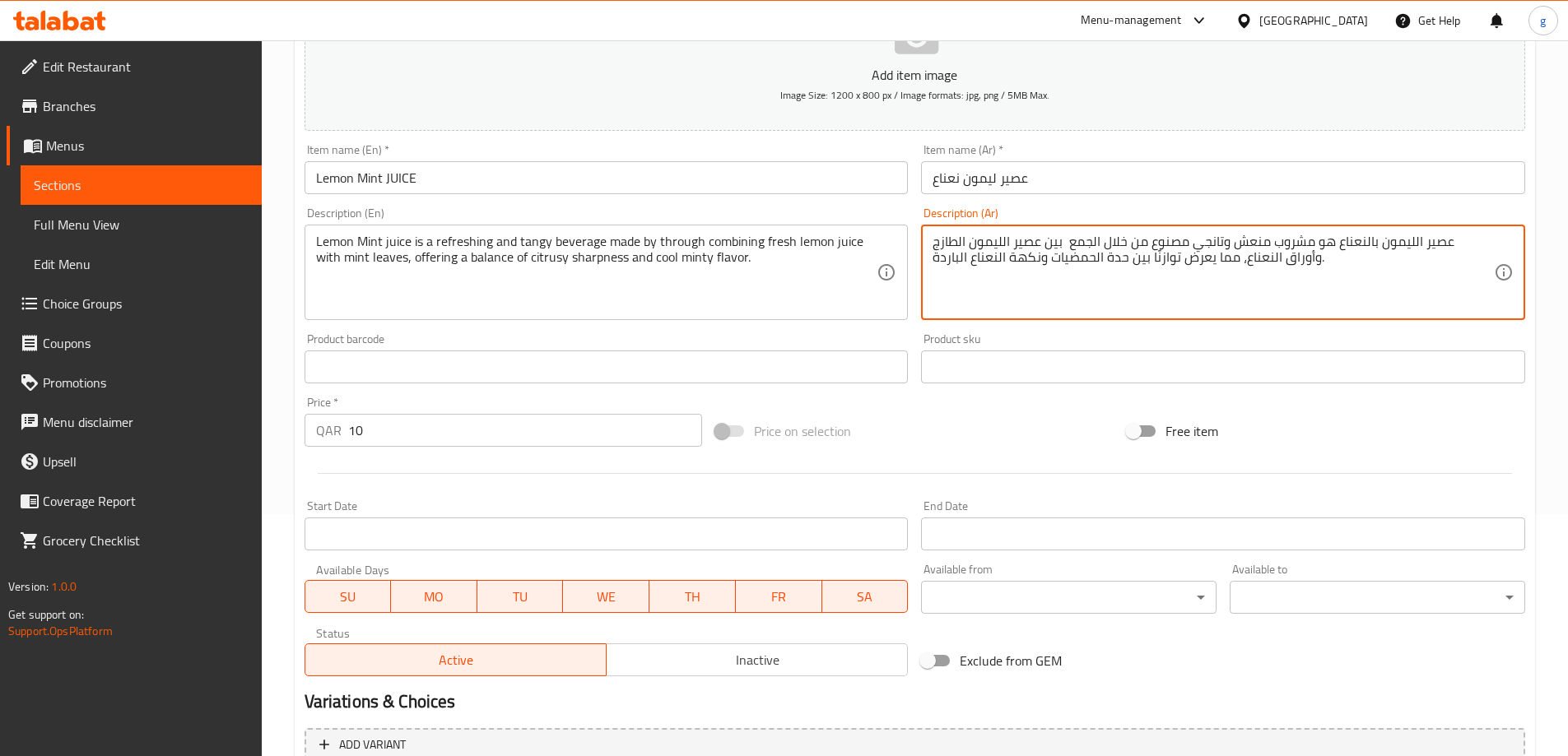
click at [1105, 244] on textarea "عصير الليمون بالنعناع هو مشروب منعش وتانجي مصنوع من خلال الجمع بين عصير الليمون…" at bounding box center [1213, 273] width 561 height 78
click at [1079, 251] on textarea "عصير الليمون بالنعناع هو مشروب منعش وتانجي مصنوع من خلال الجمع بين عصير الليمون…" at bounding box center [1213, 273] width 561 height 78
drag, startPoint x: 1082, startPoint y: 244, endPoint x: 1101, endPoint y: 246, distance: 19.1
click at [1101, 246] on textarea "عصير الليمون بالنعناع هو مشروب منعش وتانجي مصنوع من خلال الجمع بين عصير الليمون…" at bounding box center [1213, 273] width 561 height 78
paste textarea "between"
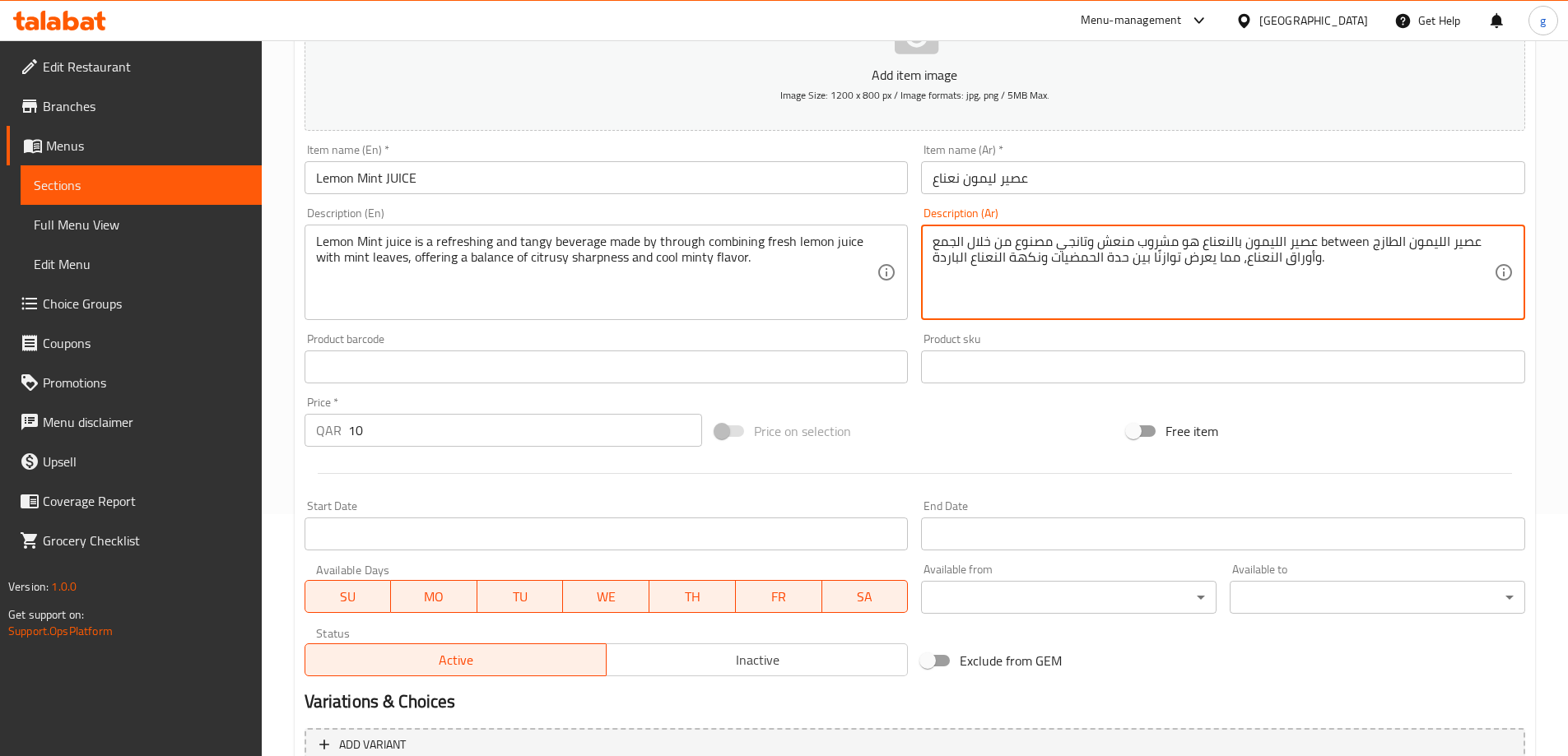
type textarea "عصير الليمون بالنعناع هو مشروب منعش وتانجي مصنوع من خلال الجمع بين عصير الليمون…"
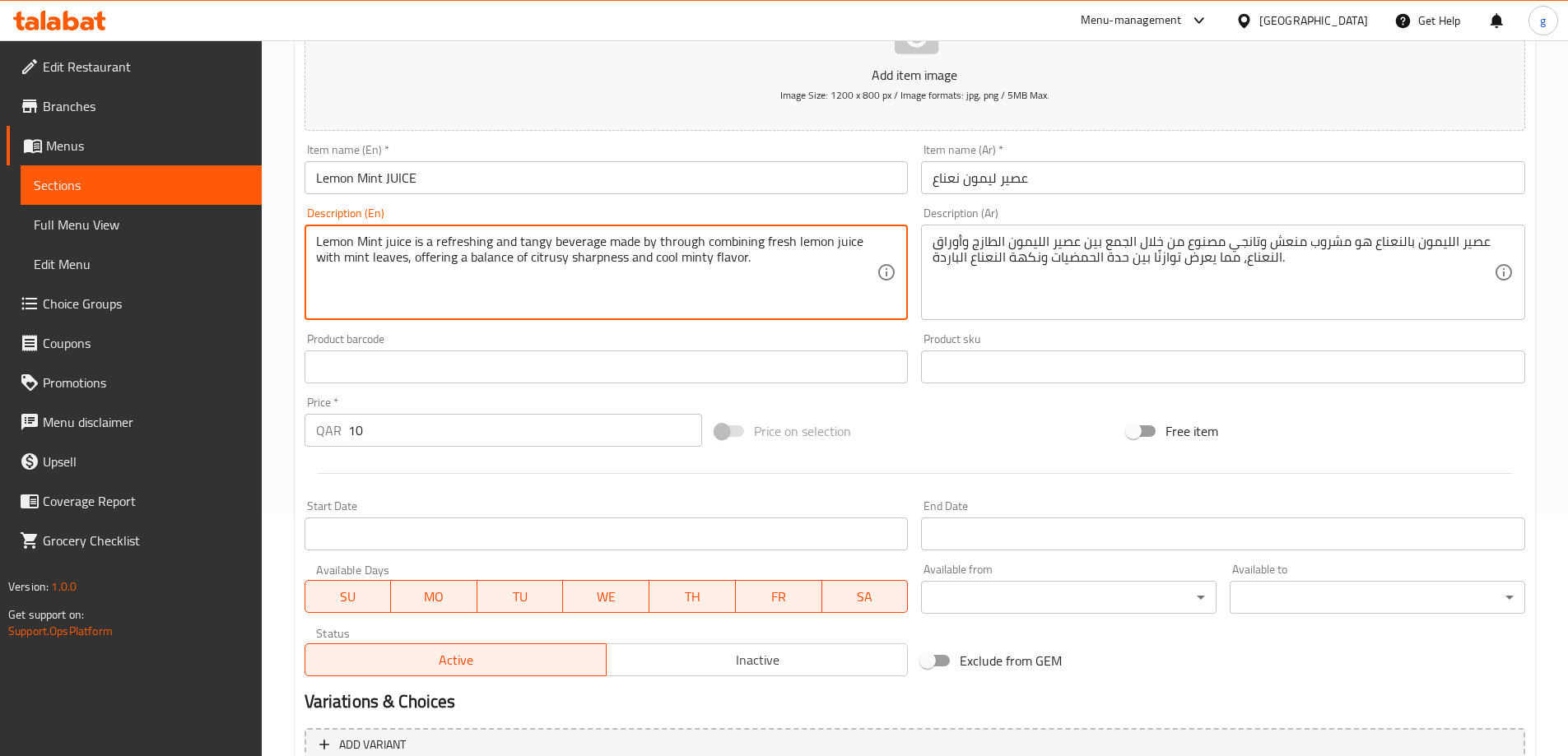
click at [692, 245] on textarea "Lemon Mint juice is a refreshing and tangy beverage made by through combining f…" at bounding box center [596, 273] width 561 height 78
click at [705, 246] on textarea "Lemon Mint juice is a refreshing and tangy beverage made by through combining f…" at bounding box center [596, 273] width 561 height 78
click at [698, 240] on textarea "Lemon Mint juice is a refreshing and tangy beverage made by through combining f…" at bounding box center [596, 273] width 561 height 78
paste textarea "between"
drag, startPoint x: 811, startPoint y: 251, endPoint x: 823, endPoint y: 258, distance: 13.9
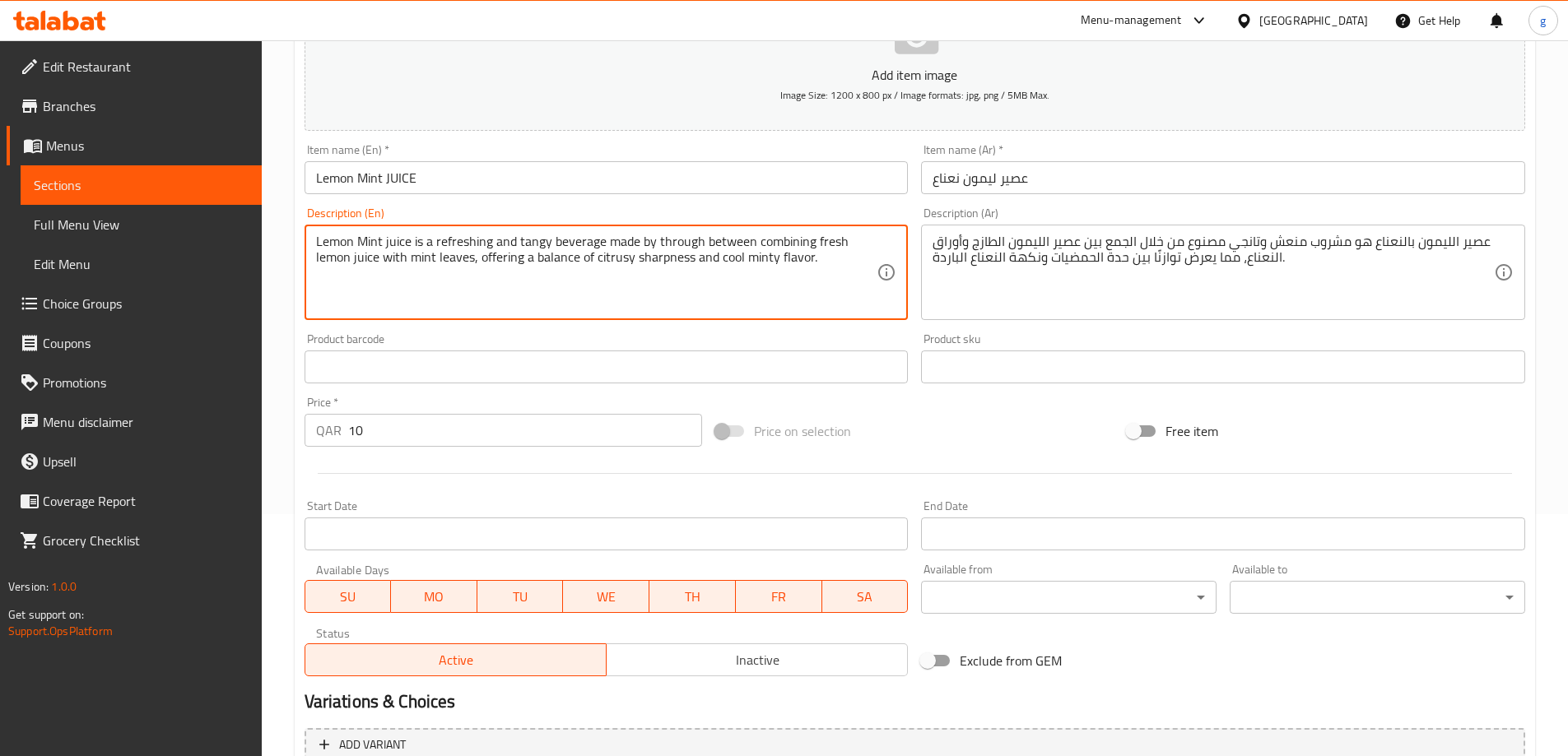
click at [823, 258] on textarea "Lemon Mint juice is a refreshing and tangy beverage made by through between com…" at bounding box center [596, 273] width 561 height 78
click at [329, 268] on textarea "Lemon Mint juice is a refreshing and tangy beverage made by through between com…" at bounding box center [596, 273] width 561 height 78
click at [396, 267] on textarea "Lemon Mint juice is a refreshing and tangy beverage made by through between com…" at bounding box center [596, 273] width 561 height 78
click at [461, 260] on textarea "Lemon Mint juice is a refreshing and tangy beverage made by through between com…" at bounding box center [596, 273] width 561 height 78
click at [390, 256] on textarea "Lemon Mint juice is a refreshing and tangy beverage made by through between com…" at bounding box center [596, 273] width 561 height 78
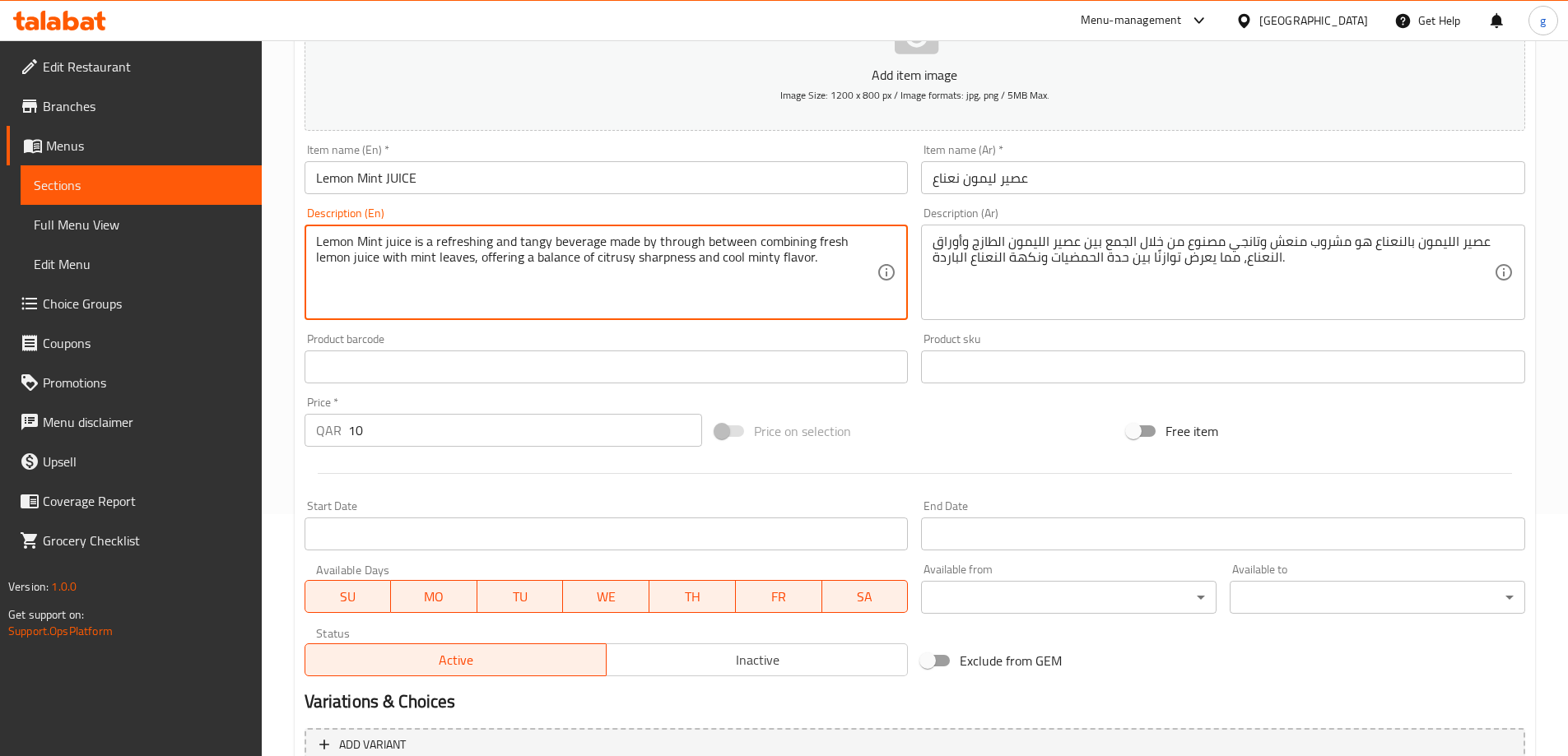
click at [363, 258] on textarea "Lemon Mint juice is a refreshing and tangy beverage made by through between com…" at bounding box center [596, 273] width 561 height 78
type textarea "Lemon Mint juice is a refreshing and tangy beverage made by through between com…"
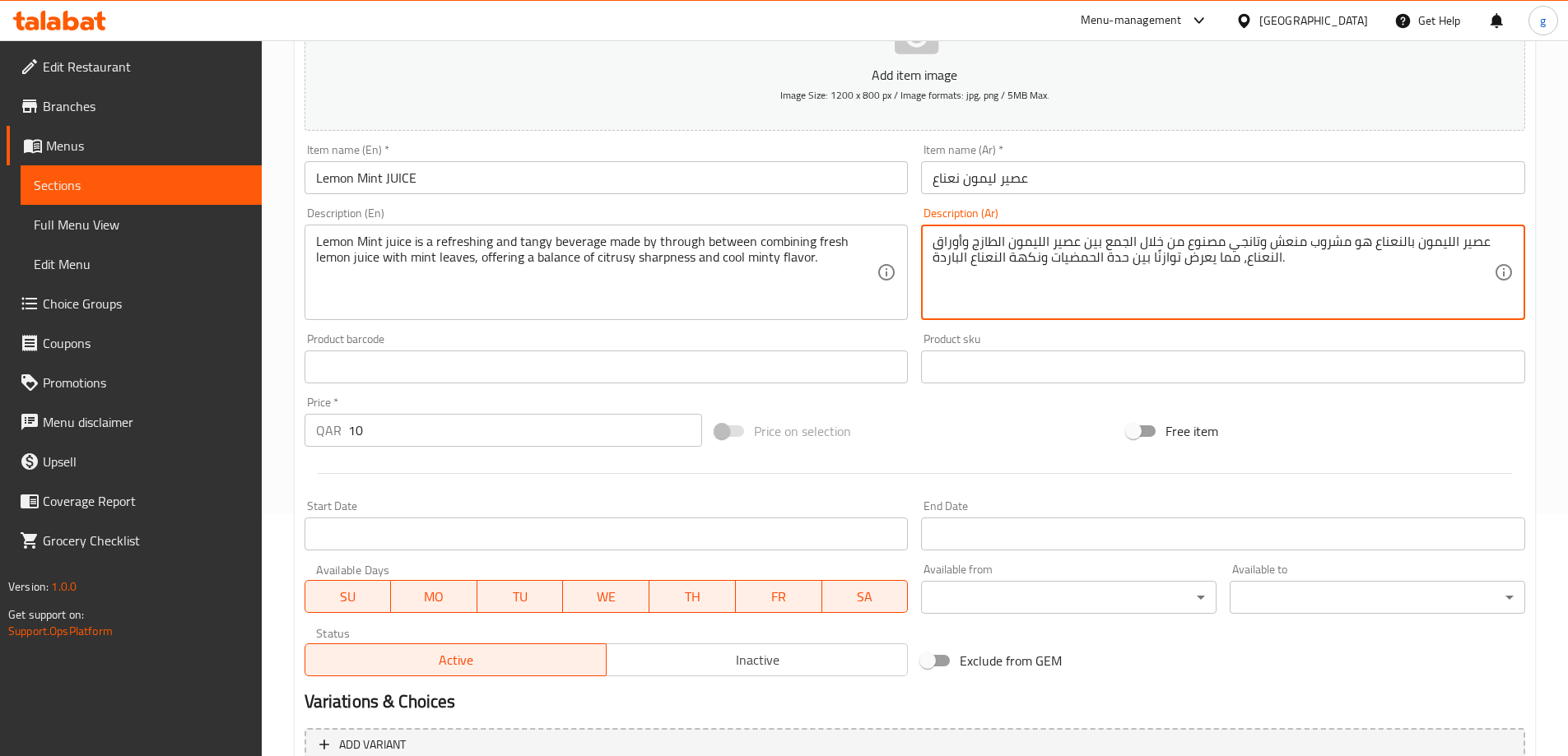
click at [963, 250] on textarea "عصير الليمون بالنعناع هو مشروب منعش وتانجي مصنوع من خلال الجمع بين عصير الليمون…" at bounding box center [1213, 273] width 561 height 78
type textarea "عصير الليمون بالنعناع هو مشروب منعش وتانجي مصنوع من خلال الجمع بين عصير الليمون…"
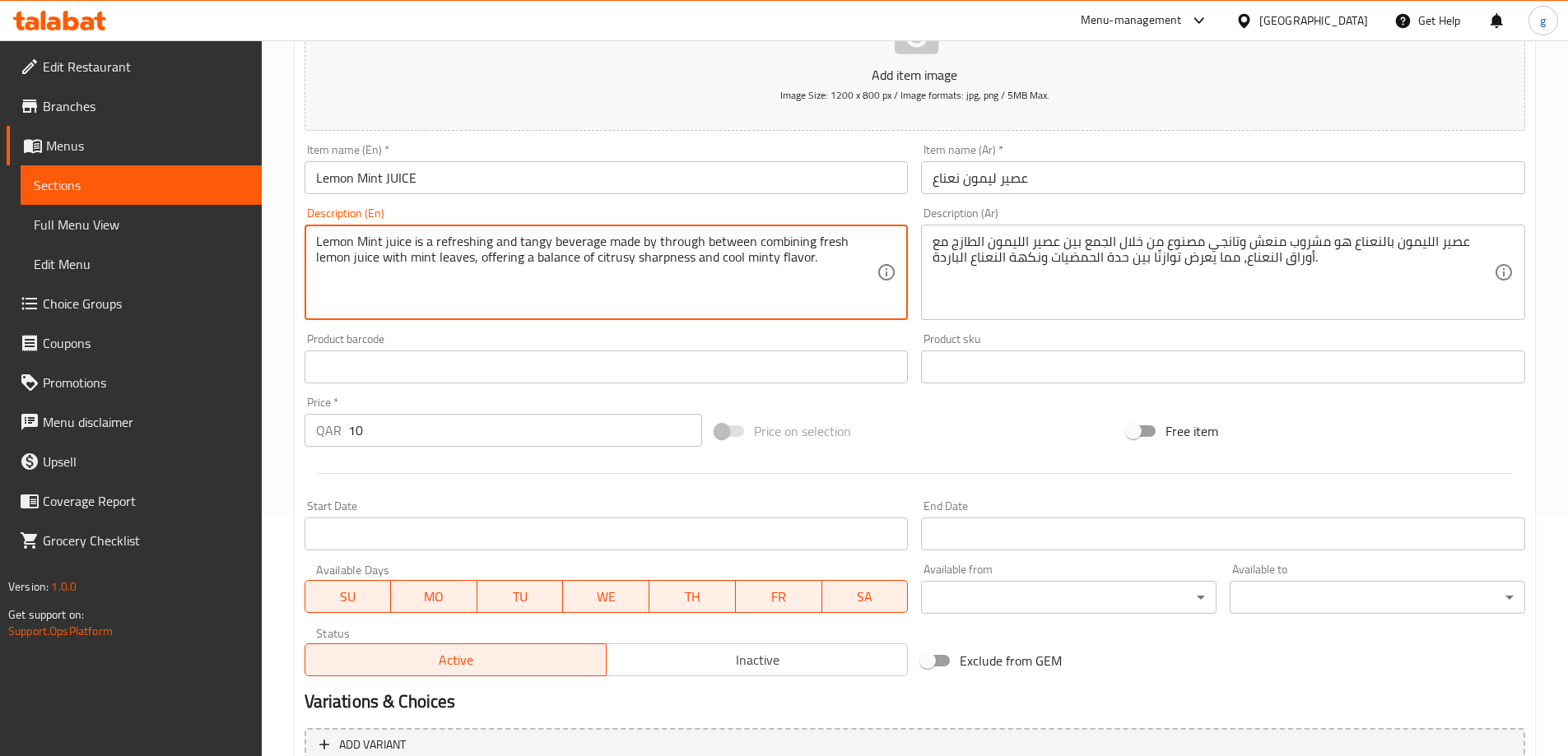
drag, startPoint x: 703, startPoint y: 241, endPoint x: 751, endPoint y: 250, distance: 48.8
click at [628, 263] on textarea "Lemon Mint juice is a refreshing and tangy beverage made by through between com…" at bounding box center [596, 273] width 561 height 78
click at [638, 263] on textarea "Lemon Mint juice is a refreshing and tangy beverage made by through between com…" at bounding box center [596, 273] width 561 height 78
click at [632, 262] on textarea "Lemon Mint juice is a refreshing and tangy beverage made by through between com…" at bounding box center [596, 273] width 561 height 78
paste textarea "between"
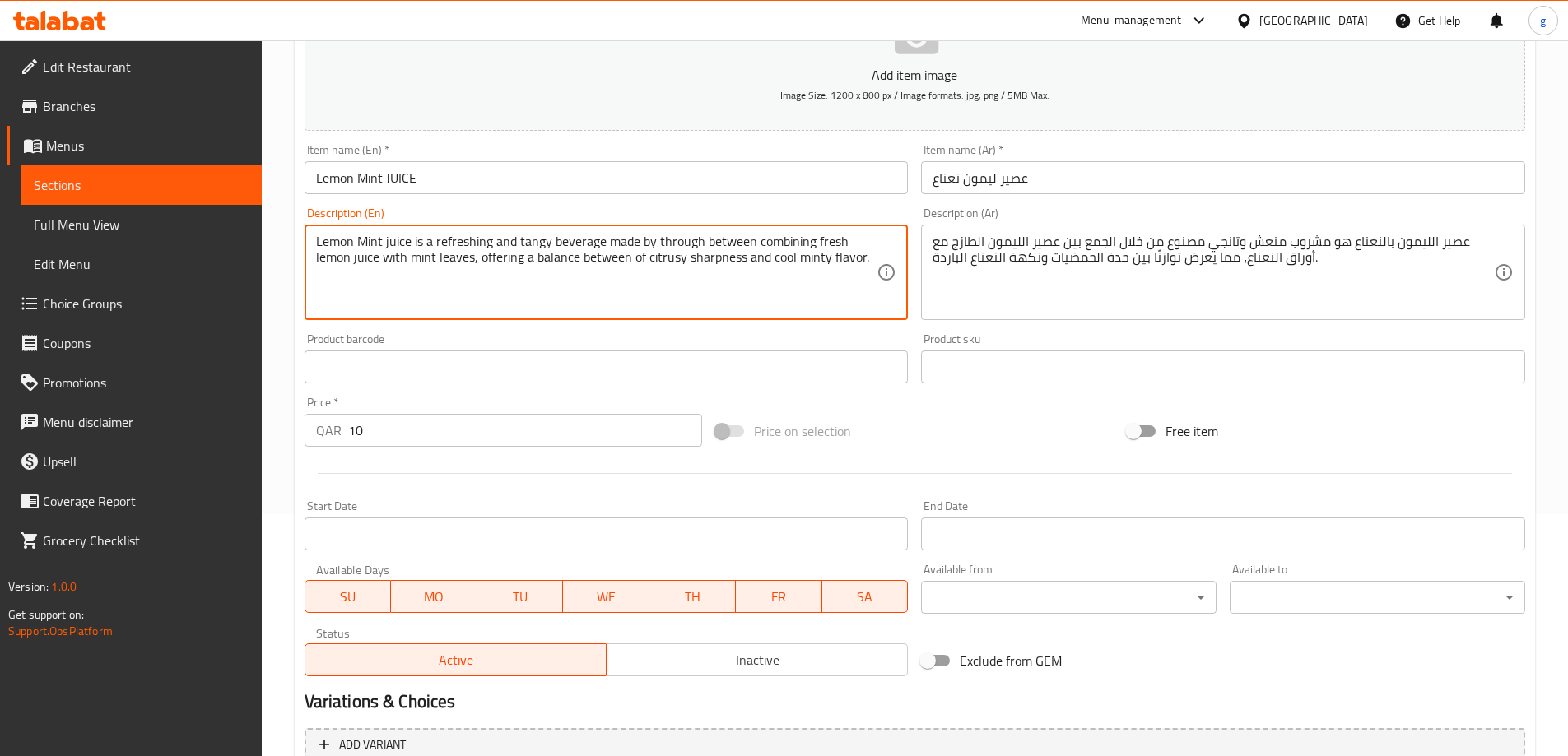
click at [660, 262] on textarea "Lemon Mint juice is a refreshing and tangy beverage made by through between com…" at bounding box center [596, 273] width 561 height 78
click at [709, 258] on textarea "Lemon Mint juice is a refreshing and tangy beverage made by through between com…" at bounding box center [596, 273] width 561 height 78
click at [771, 267] on textarea "Lemon Mint juice is a refreshing and tangy beverage made by through between com…" at bounding box center [596, 273] width 561 height 78
drag, startPoint x: 702, startPoint y: 244, endPoint x: 754, endPoint y: 241, distance: 52.1
click at [754, 241] on textarea "Lemon Mint juice is a refreshing and tangy beverage made by through between com…" at bounding box center [596, 273] width 561 height 78
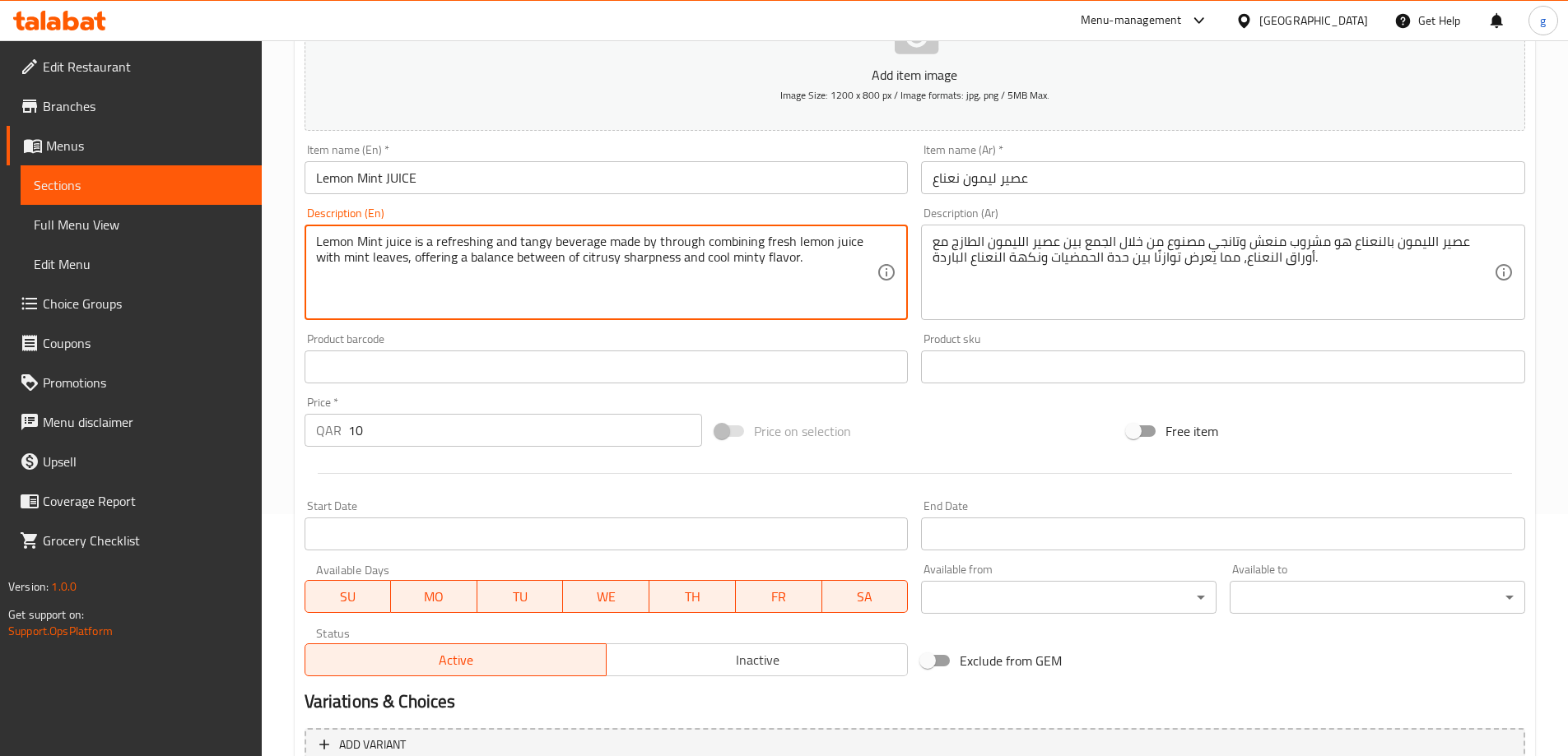
click at [764, 245] on textarea "Lemon Mint juice is a refreshing and tangy beverage made by through combining f…" at bounding box center [596, 273] width 561 height 78
click at [759, 243] on textarea "Lemon Mint juice is a refreshing and tangy beverage made by through combining f…" at bounding box center [596, 273] width 561 height 78
paste textarea "between"
click at [754, 256] on textarea "Lemon Mint juice is a refreshing and tangy beverage made by through combining b…" at bounding box center [596, 273] width 561 height 78
click at [816, 262] on textarea "Lemon Mint juice is a refreshing and tangy beverage made by through combining b…" at bounding box center [596, 273] width 561 height 78
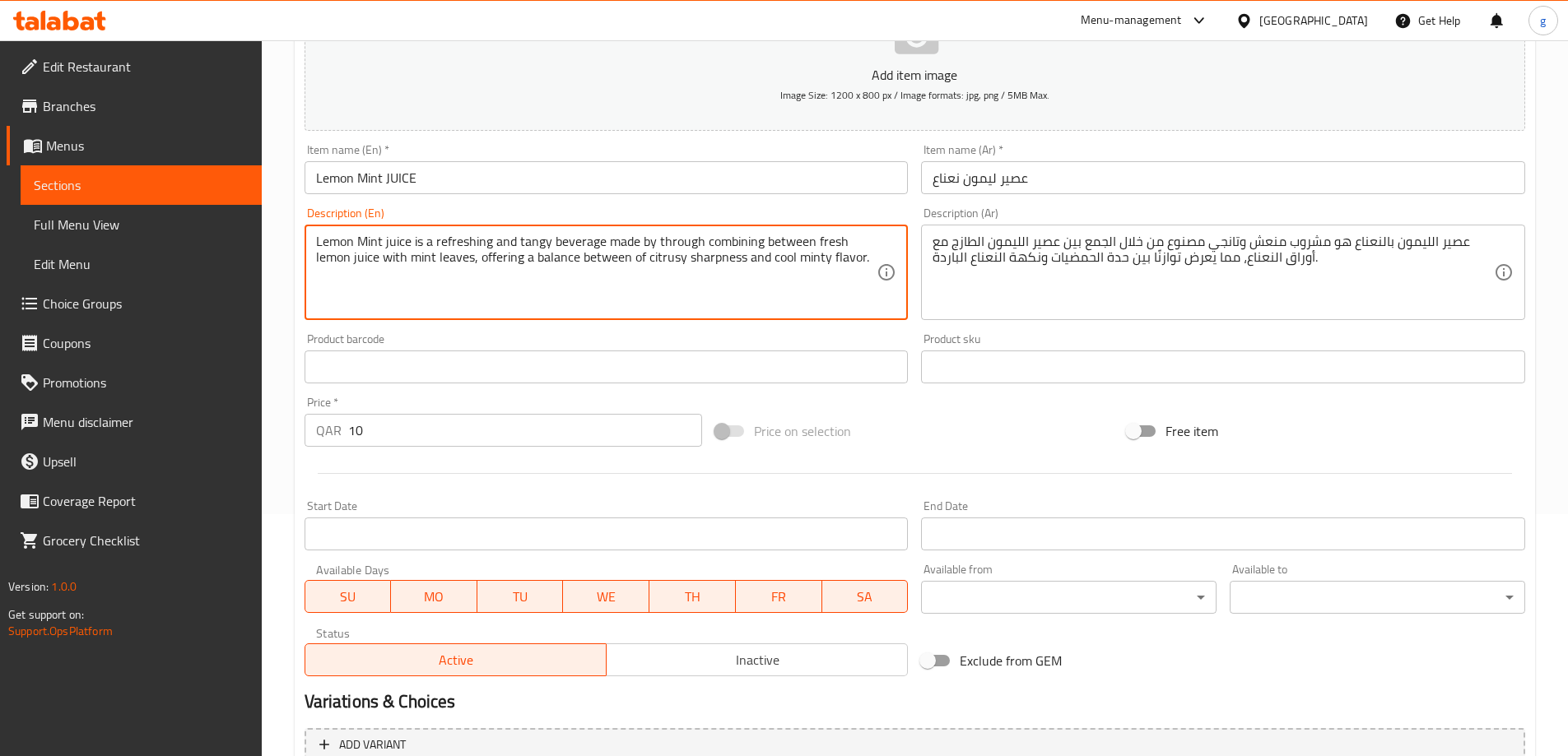
click at [405, 268] on textarea "Lemon Mint juice is a refreshing and tangy beverage made by through combining b…" at bounding box center [596, 273] width 561 height 78
click at [509, 272] on textarea "Lemon Mint juice is a refreshing and tangy beverage made by through combining b…" at bounding box center [596, 273] width 561 height 78
click at [631, 279] on textarea "Lemon Mint juice is a refreshing and tangy beverage made by through combining b…" at bounding box center [596, 273] width 561 height 78
type textarea "Lemon Mint juice is a refreshing and tangy beverage made by through combining b…"
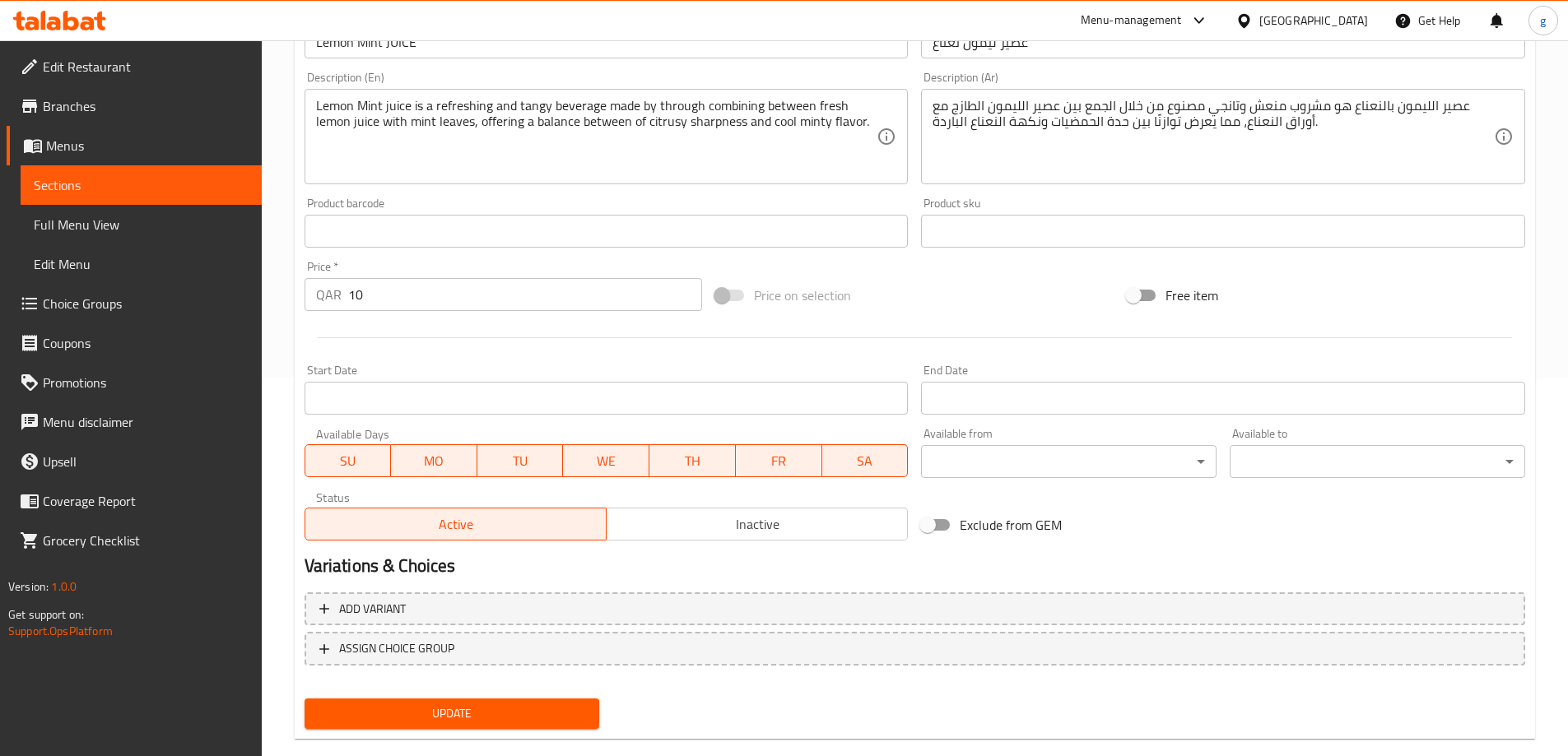
scroll to position [406, 0]
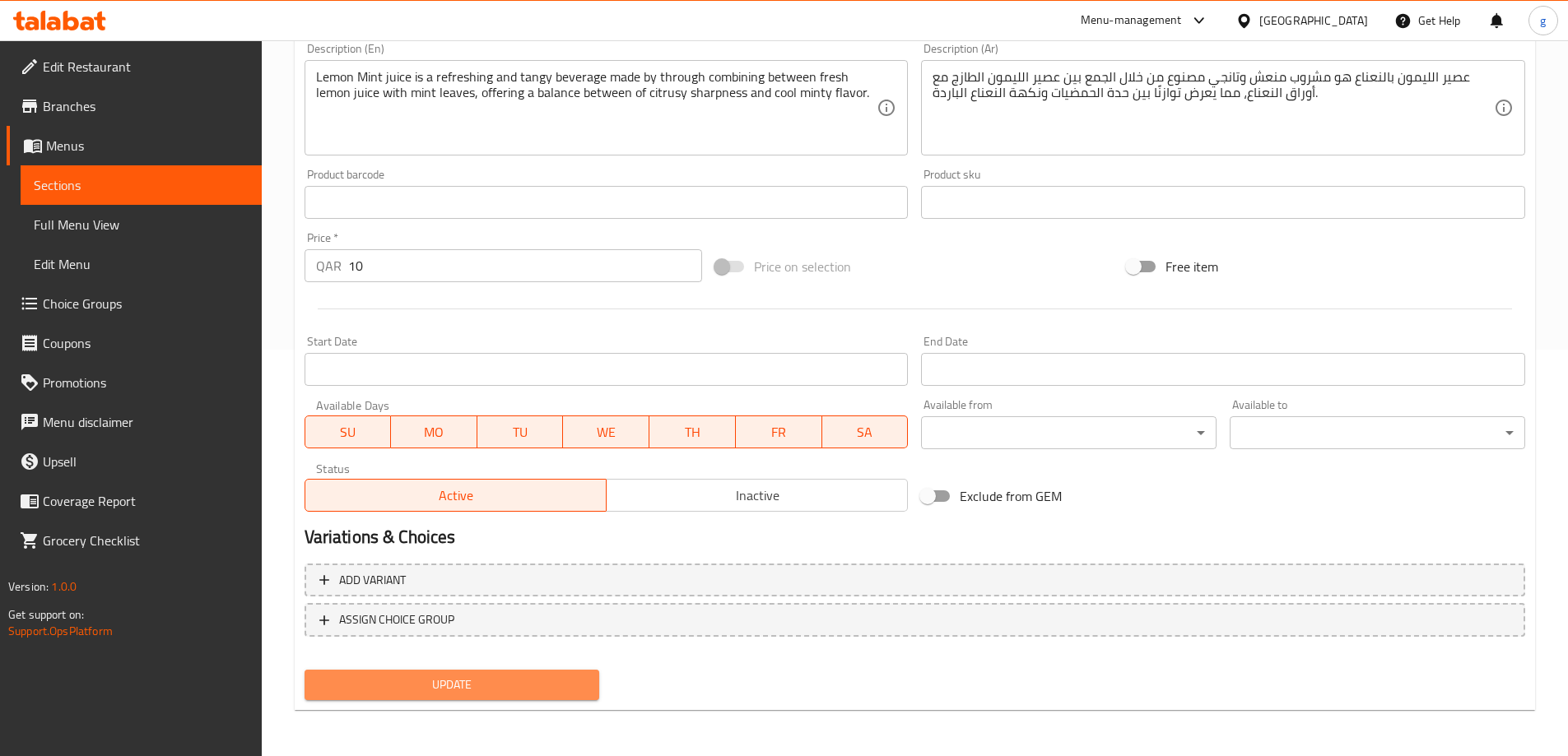
click at [471, 681] on span "Update" at bounding box center [452, 685] width 269 height 20
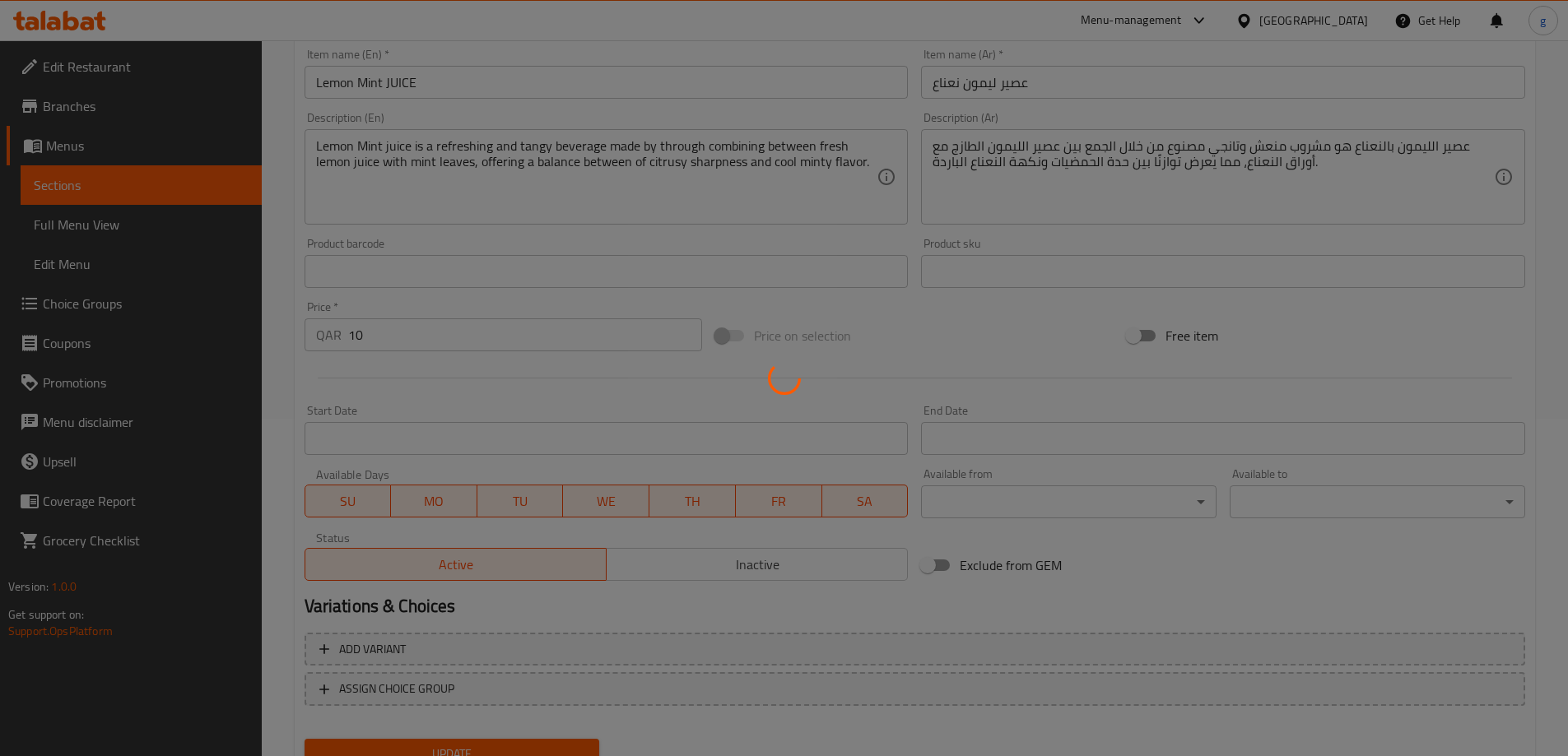
scroll to position [242, 0]
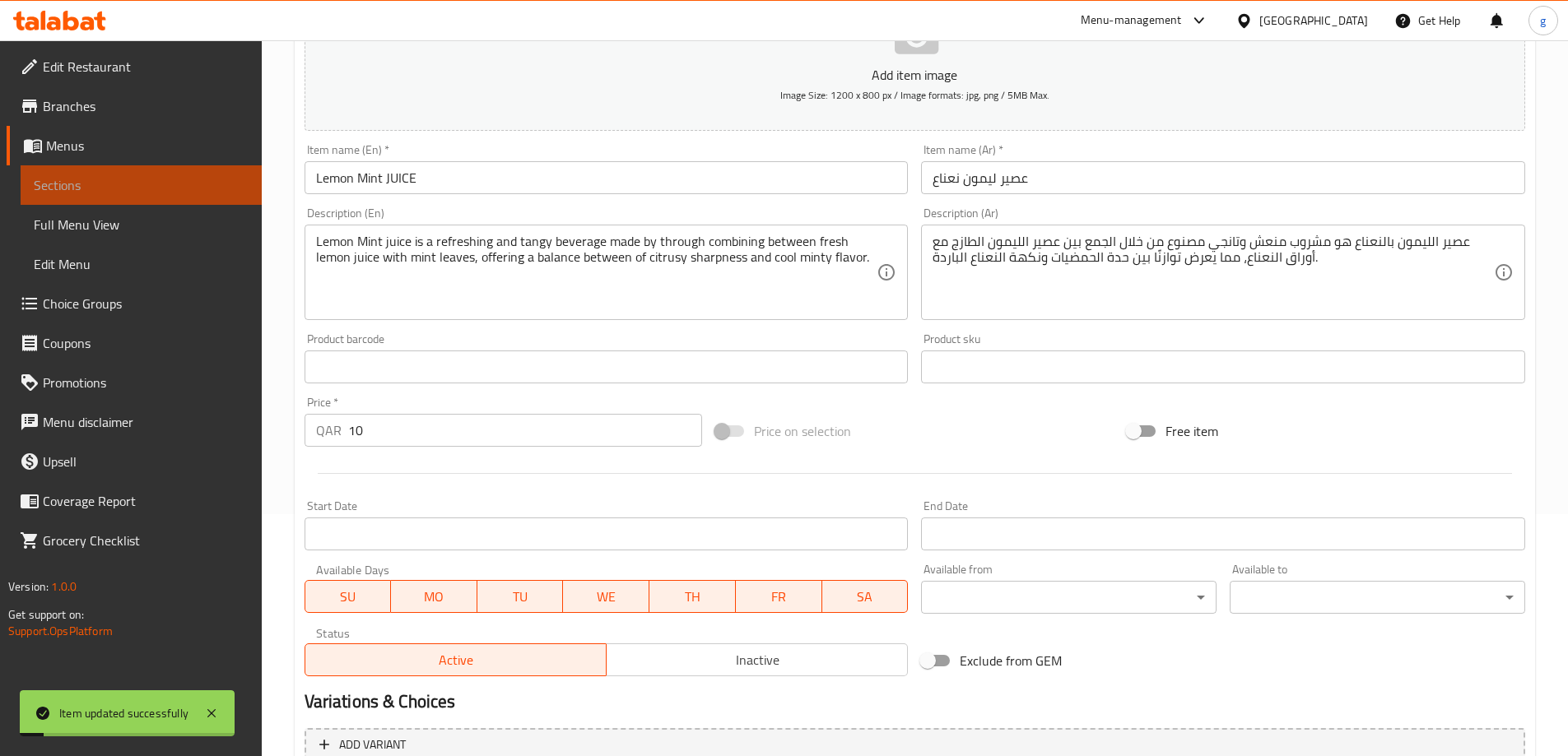
click at [31, 172] on link "Sections" at bounding box center [140, 185] width 241 height 40
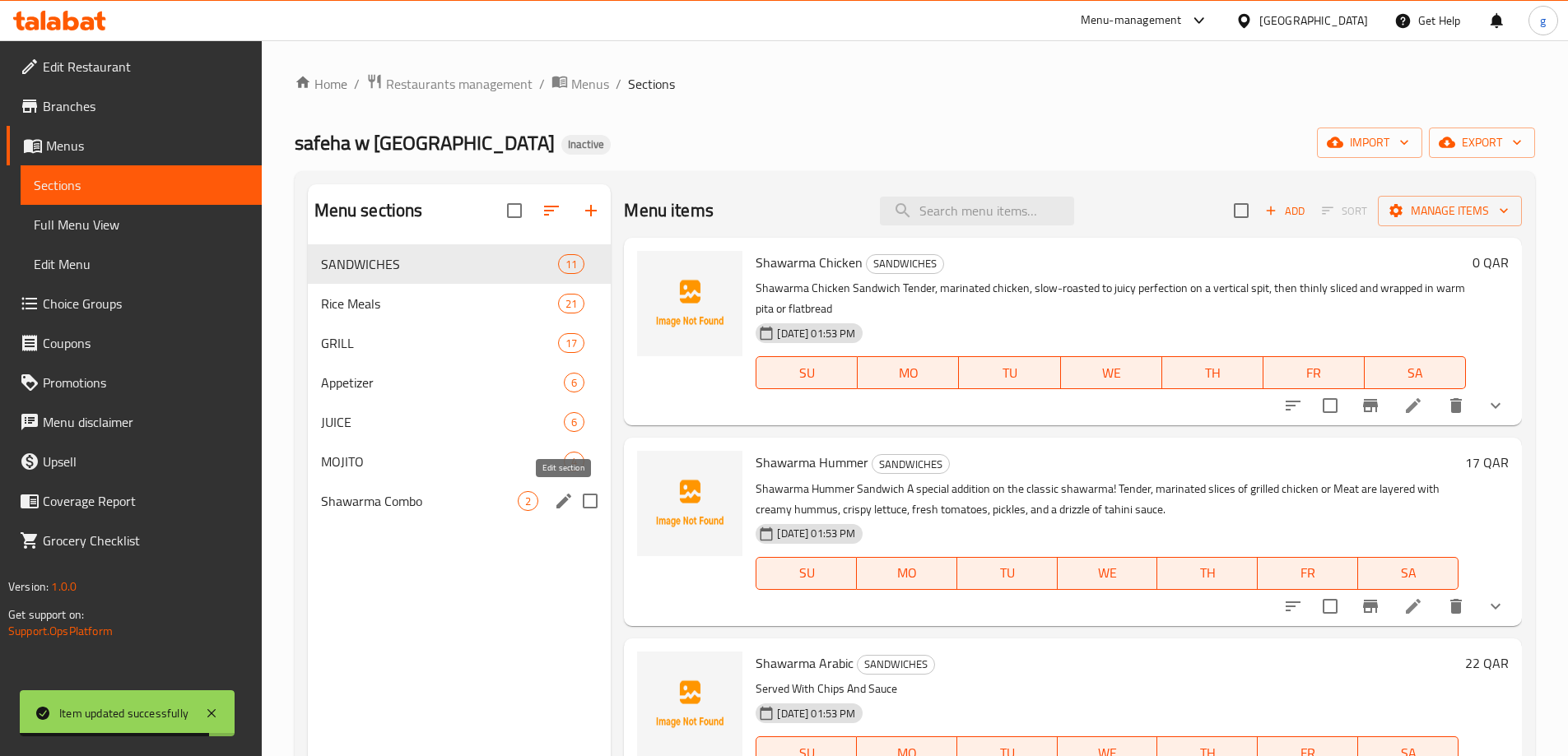
click at [555, 501] on icon "edit" at bounding box center [563, 501] width 19 height 19
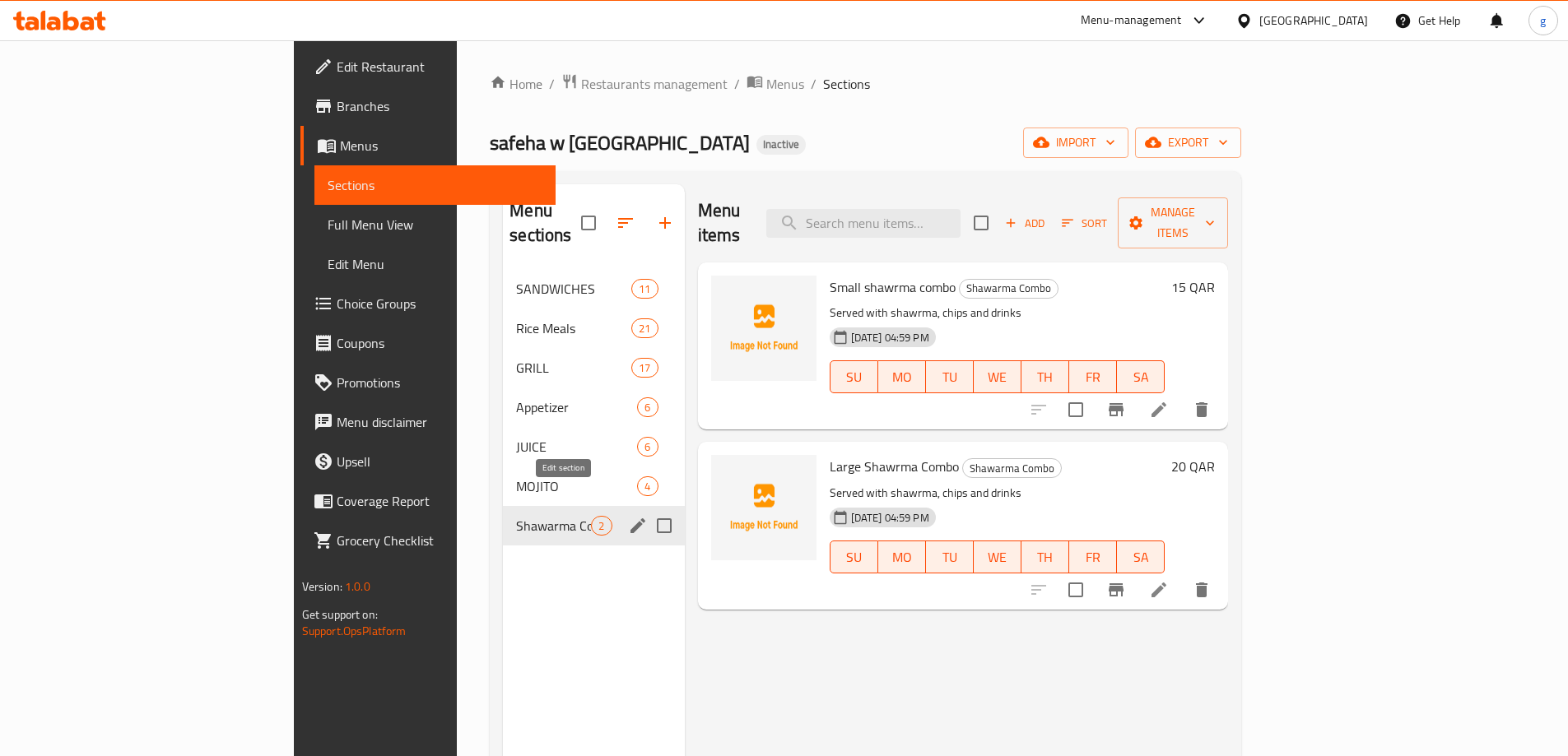
click at [628, 516] on icon "edit" at bounding box center [637, 526] width 19 height 19
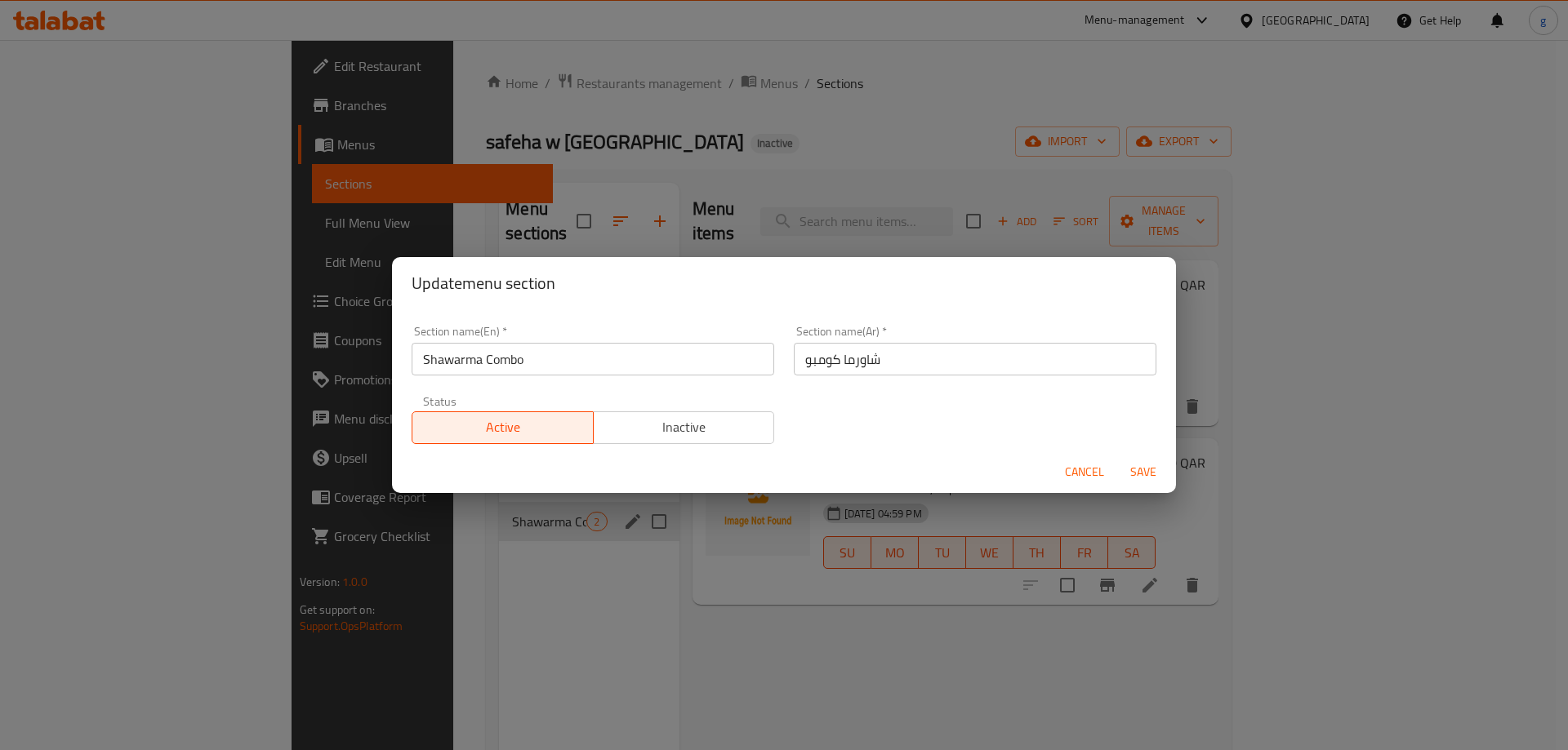
click at [844, 654] on div "Update menu section Section name(En)   * Shawarma Combo Section name(En) * Sect…" at bounding box center [784, 375] width 1568 height 750
click at [993, 608] on div "Update menu section Section name(En)   * Shawarma Combo Section name(En) * Sect…" at bounding box center [784, 375] width 1568 height 750
click at [1423, 555] on div "Update menu section Section name(En)   * Shawarma Combo Section name(En) * Sect…" at bounding box center [784, 375] width 1568 height 750
click at [1093, 463] on span "Cancel" at bounding box center [1084, 472] width 40 height 20
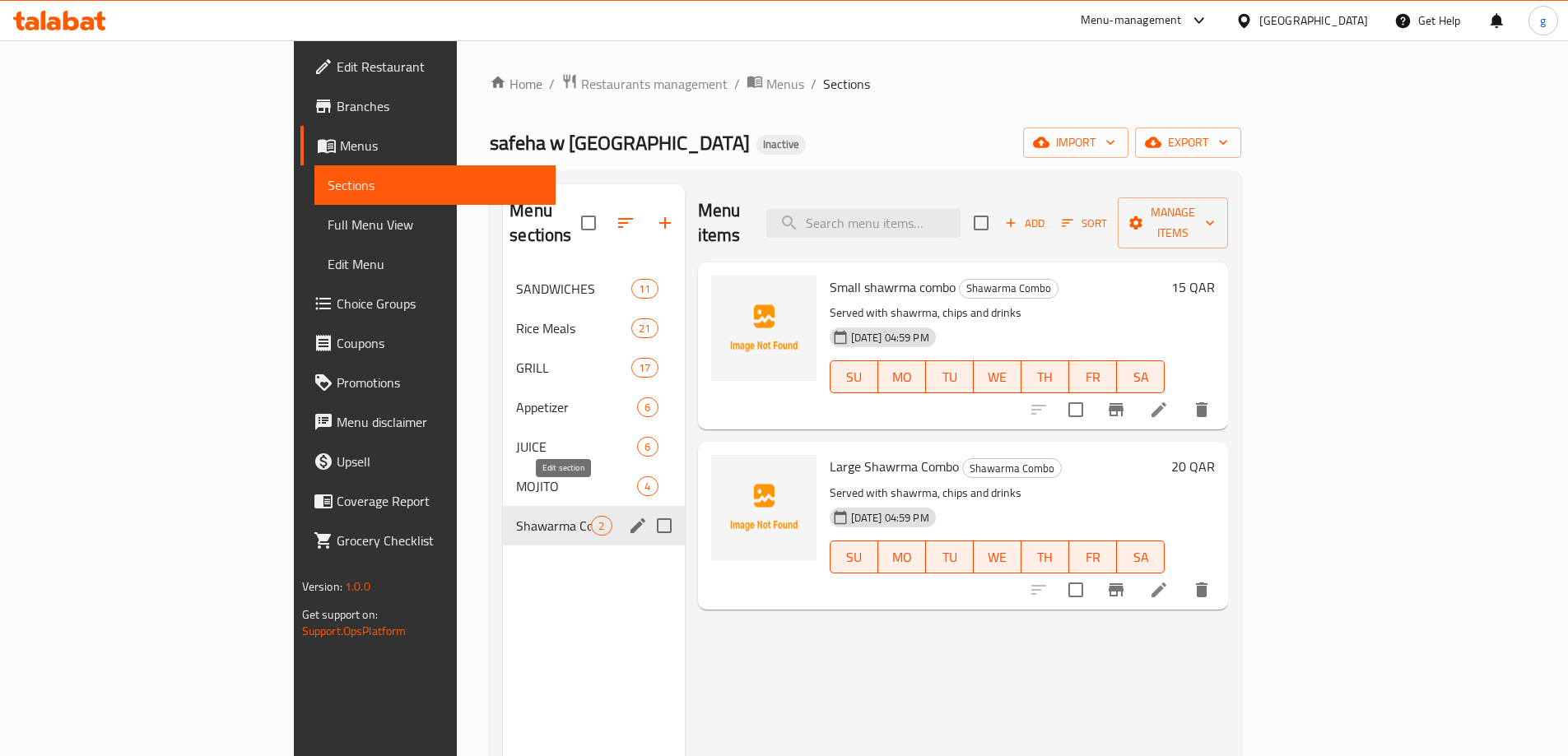
click at [628, 516] on icon "edit" at bounding box center [637, 526] width 19 height 19
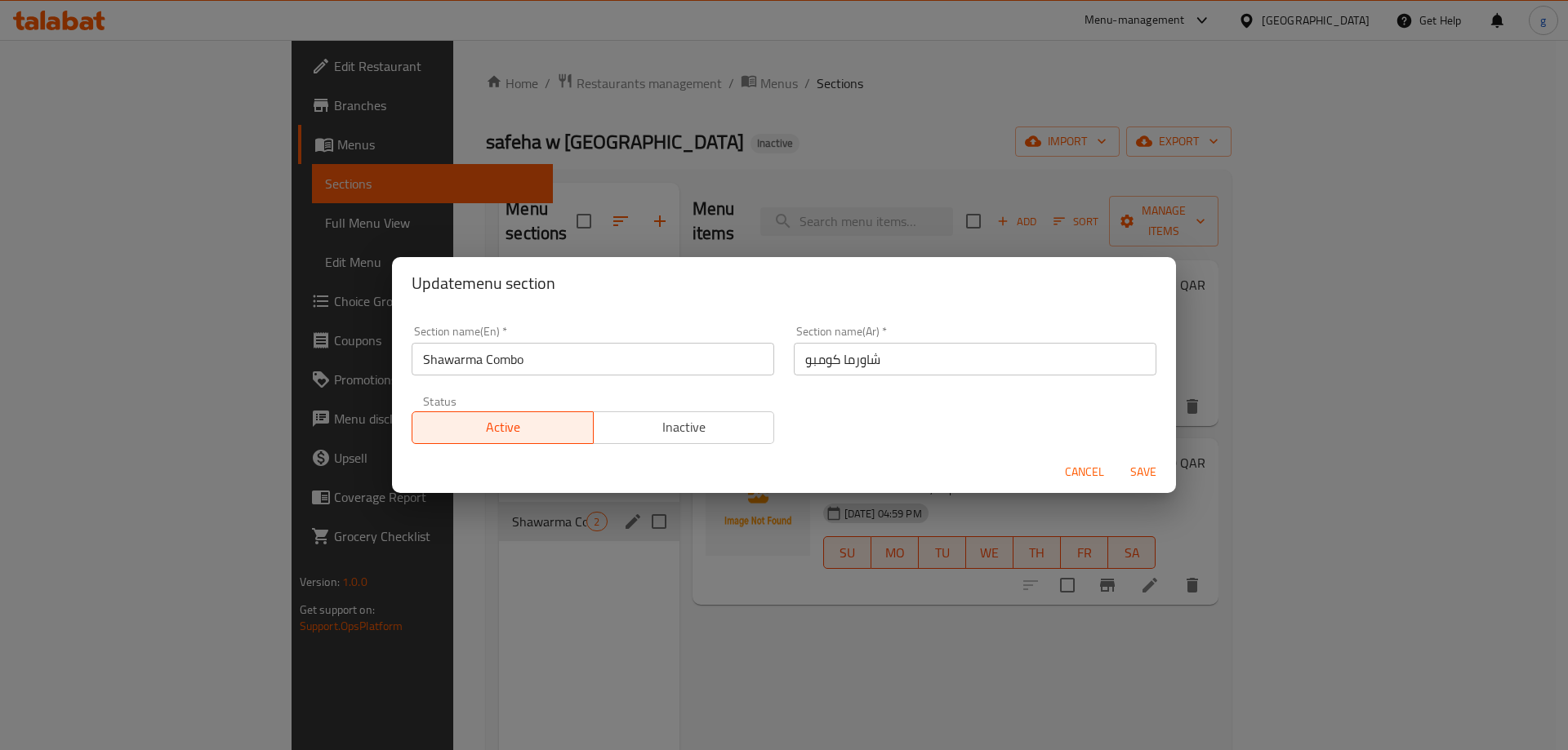
click at [892, 360] on input "شاورما كومبو" at bounding box center [974, 360] width 363 height 33
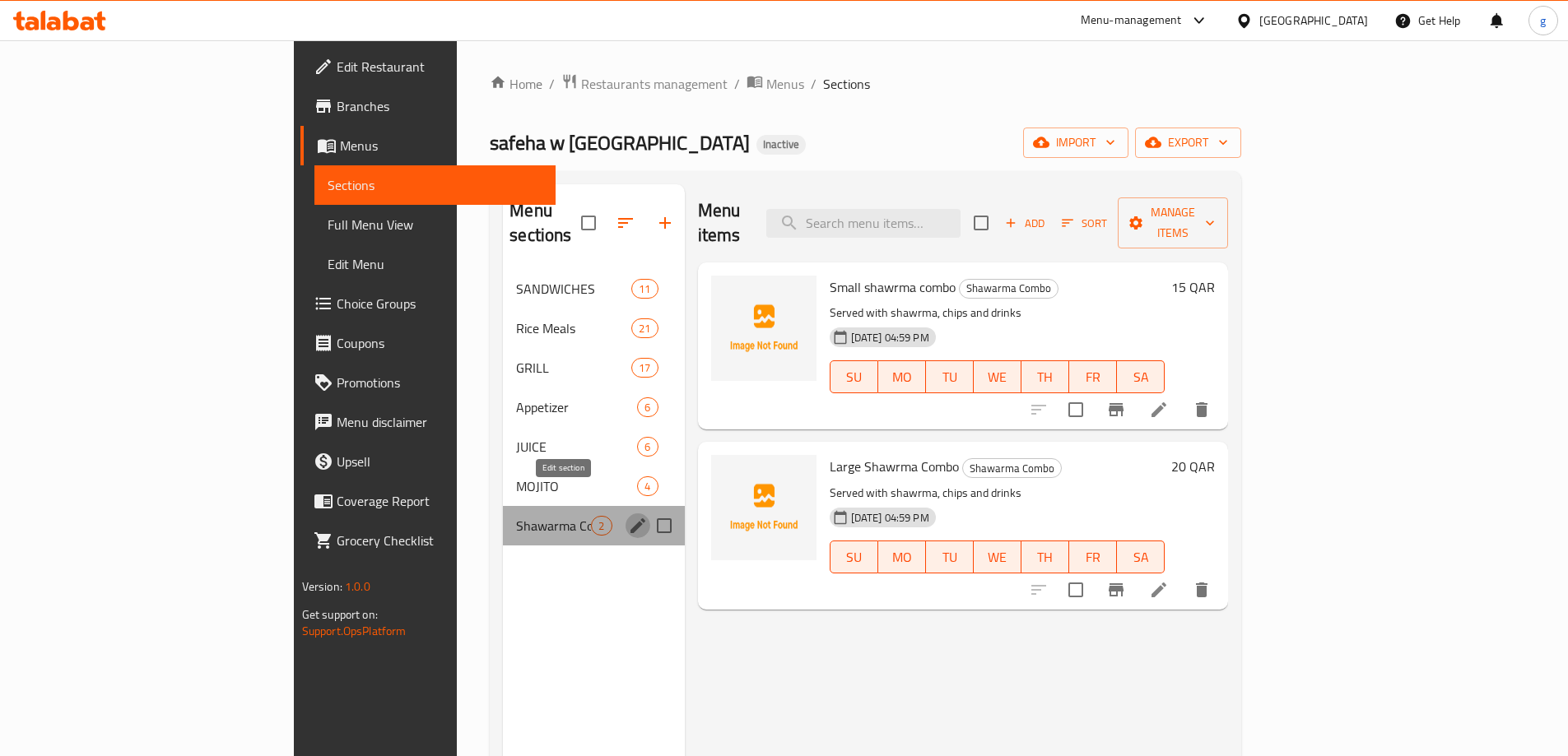
click at [628, 516] on icon "edit" at bounding box center [637, 526] width 19 height 19
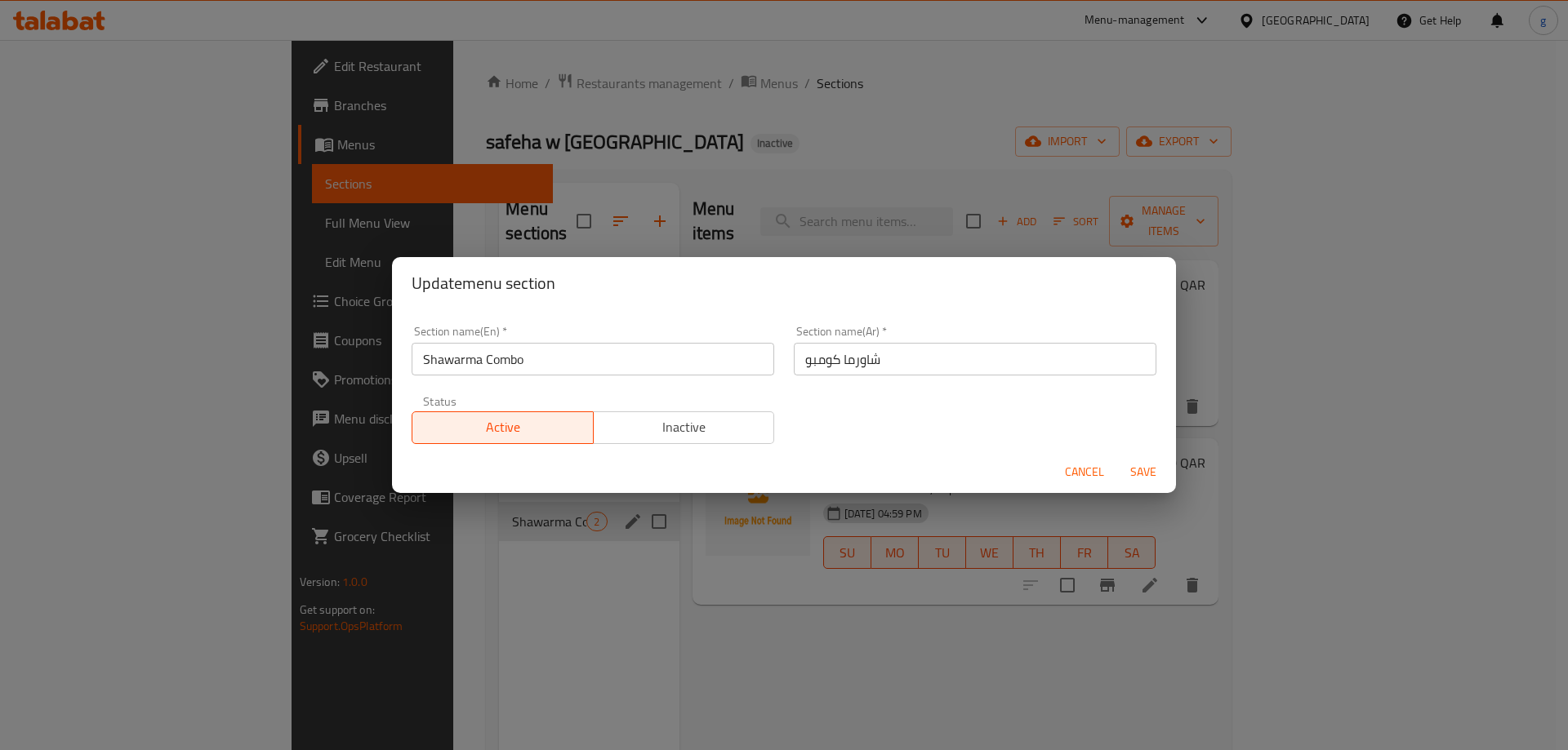
click at [893, 366] on input "شاورما كومبو" at bounding box center [974, 360] width 363 height 33
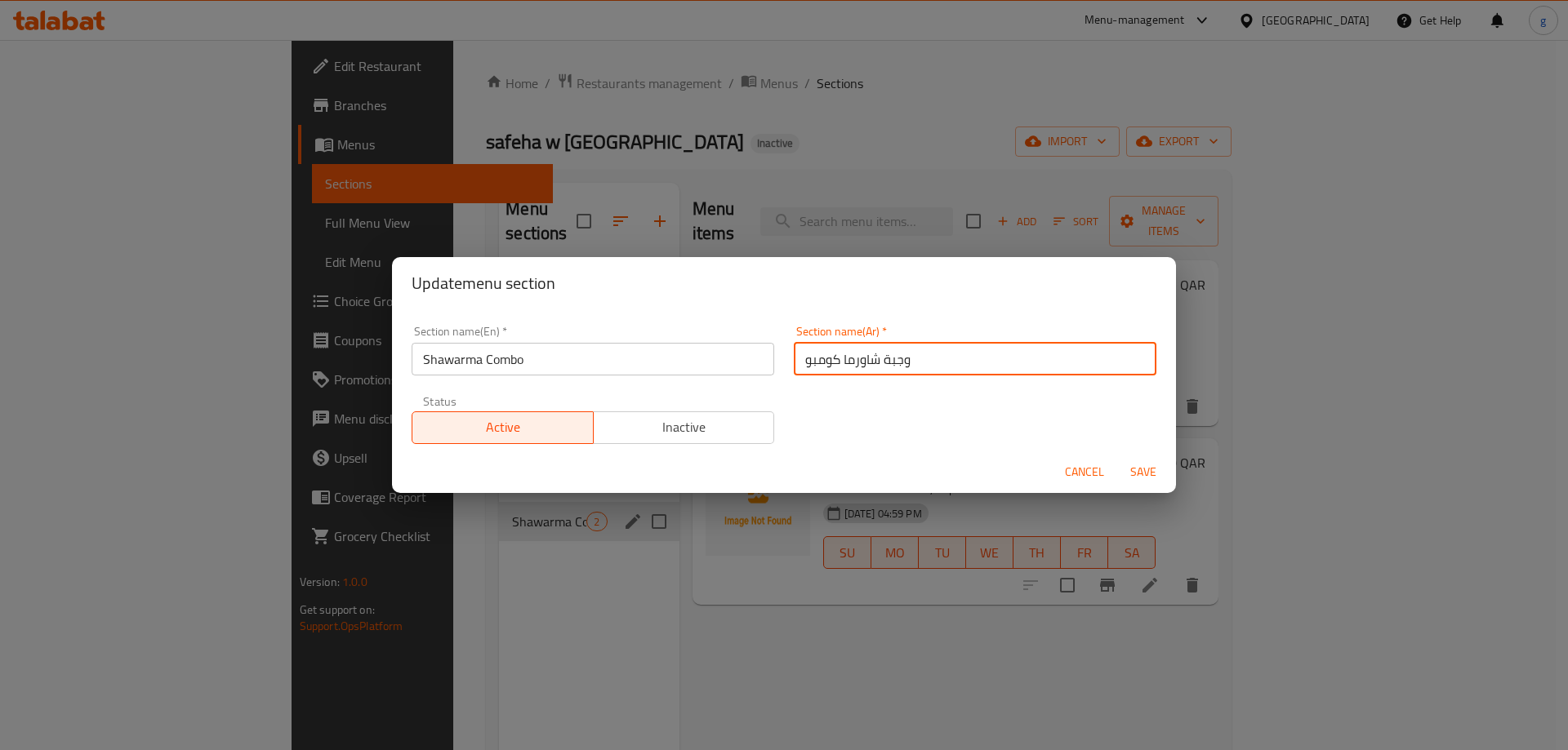
type input "وجبة شاورما كومبو"
click at [599, 355] on input "Shawarma Combo" at bounding box center [593, 360] width 363 height 33
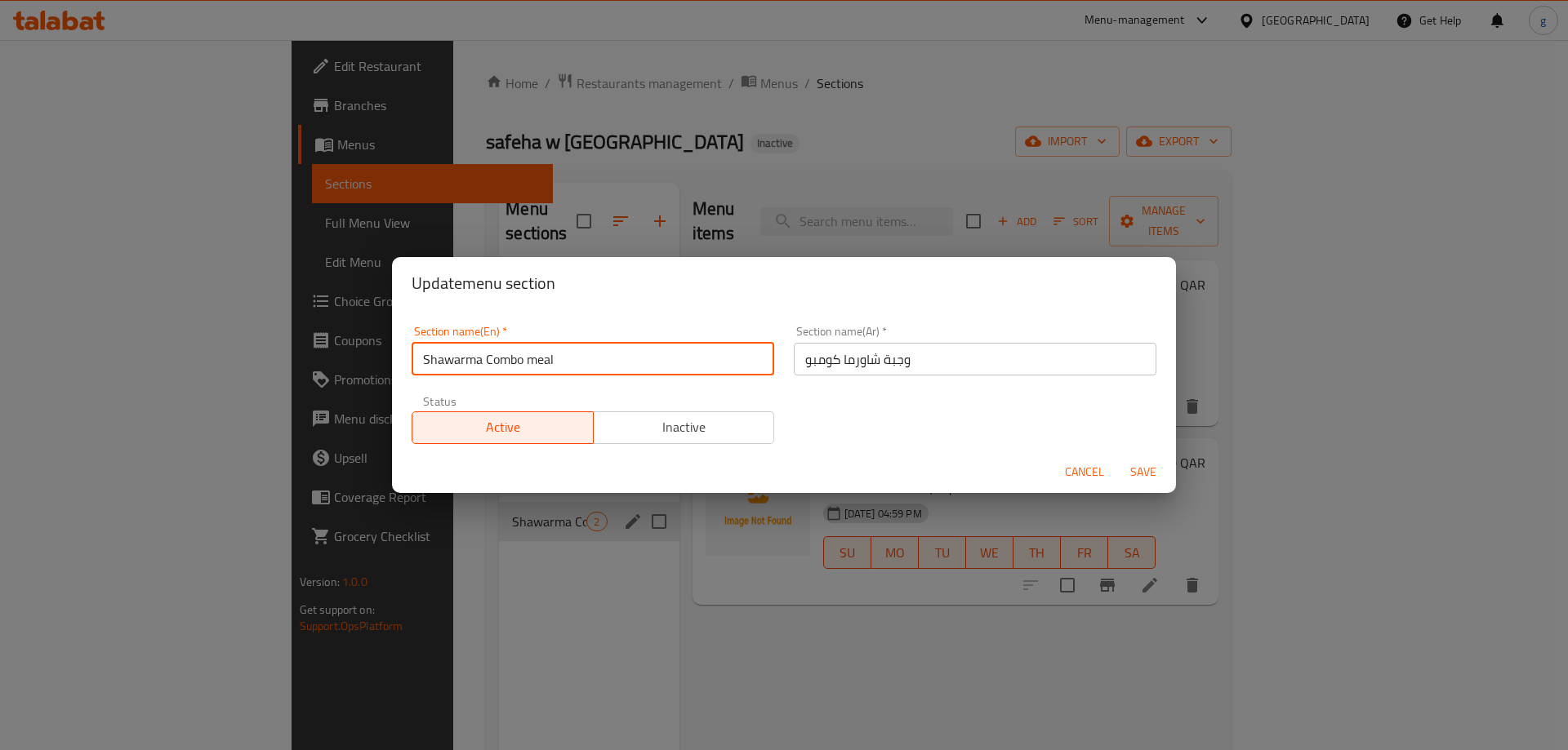
type input "Shawarma Combo meal"
click at [1136, 472] on span "Save" at bounding box center [1143, 472] width 40 height 20
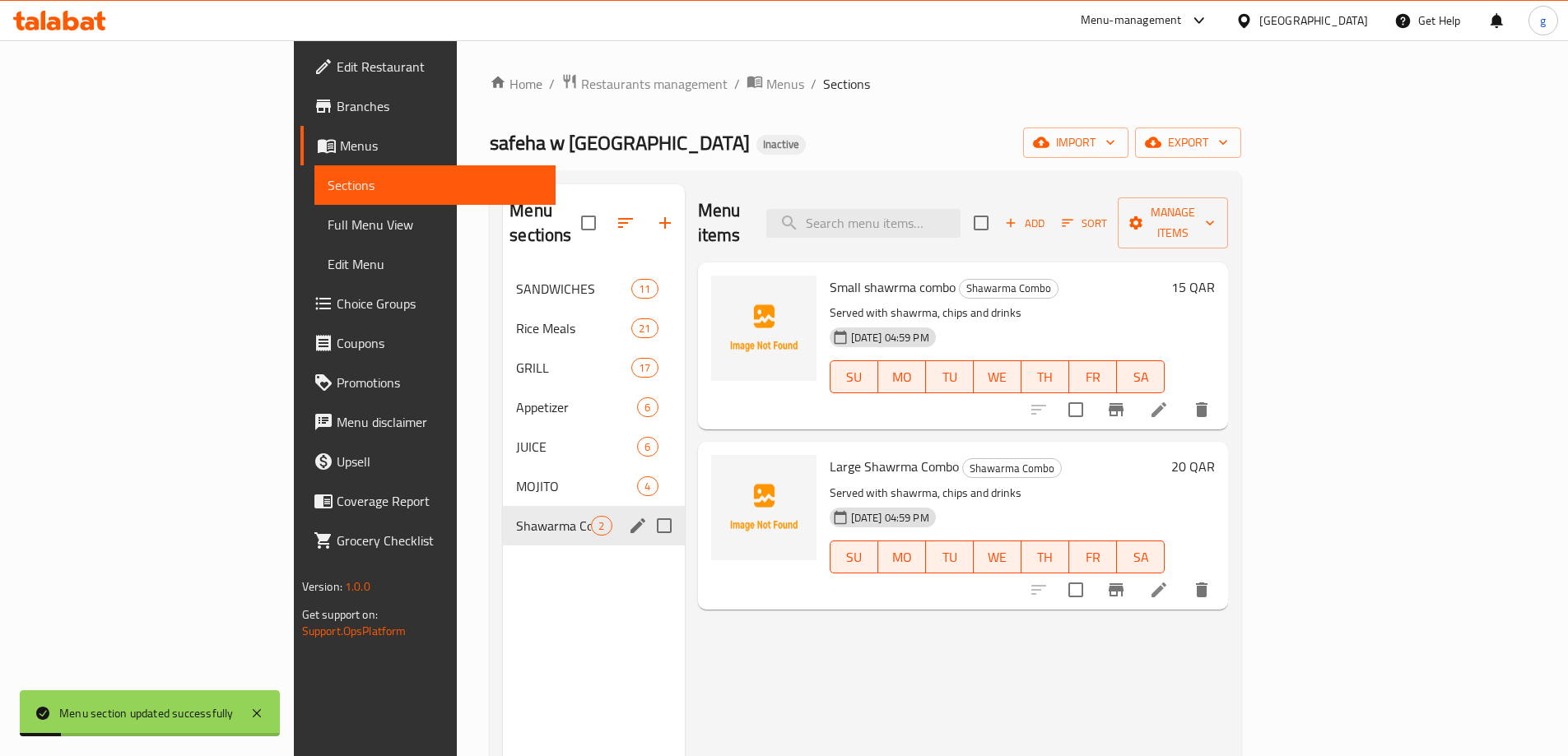
click at [1168, 400] on icon at bounding box center [1159, 410] width 19 height 19
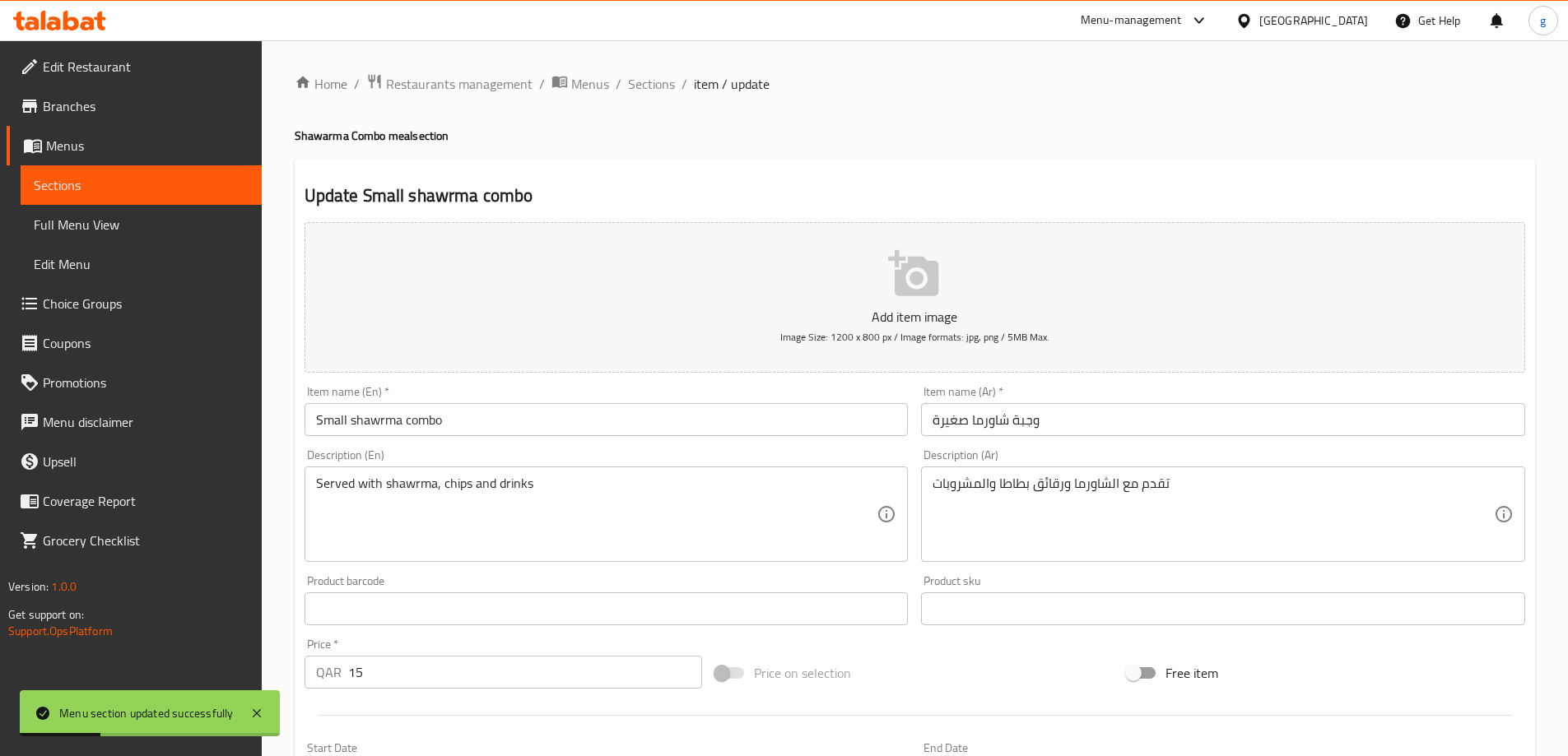
scroll to position [246, 0]
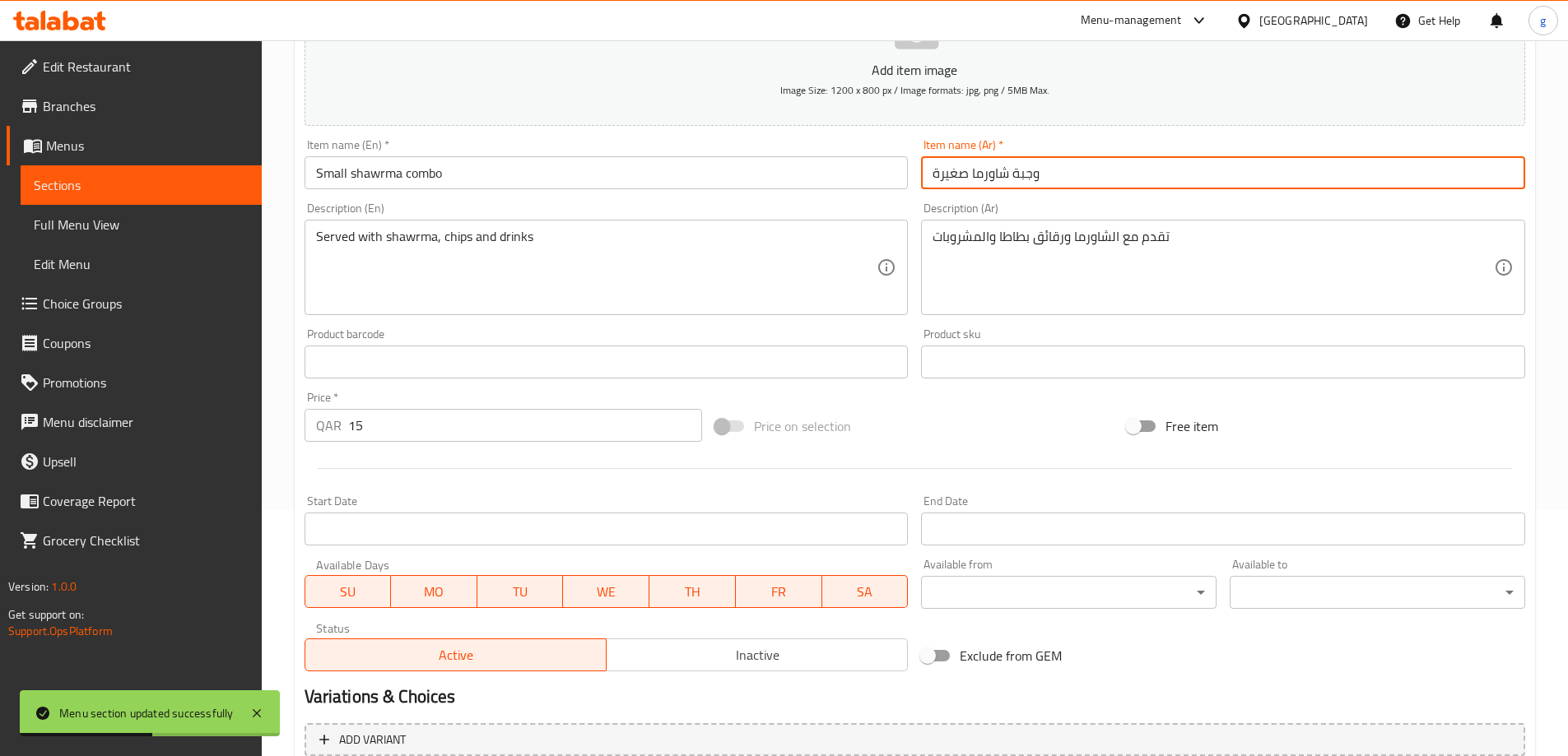
click at [1052, 170] on input "وجبة شاورما صغيرة" at bounding box center [1223, 172] width 604 height 33
click at [693, 172] on input "Small shawrma combo" at bounding box center [607, 172] width 604 height 33
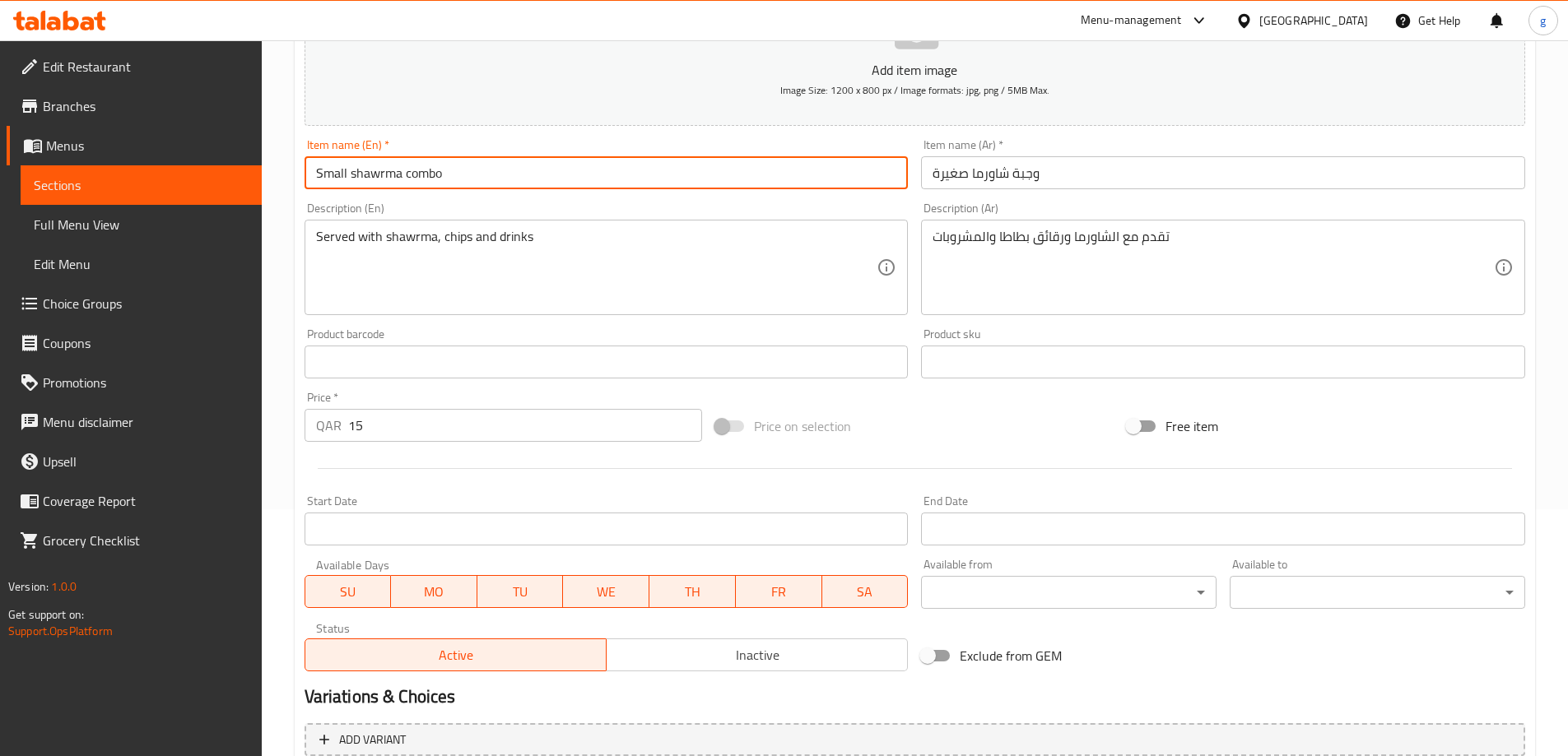
type input "Small shawrma combo"
click at [971, 177] on input "وجبة شاورما صغيرة" at bounding box center [1223, 172] width 604 height 33
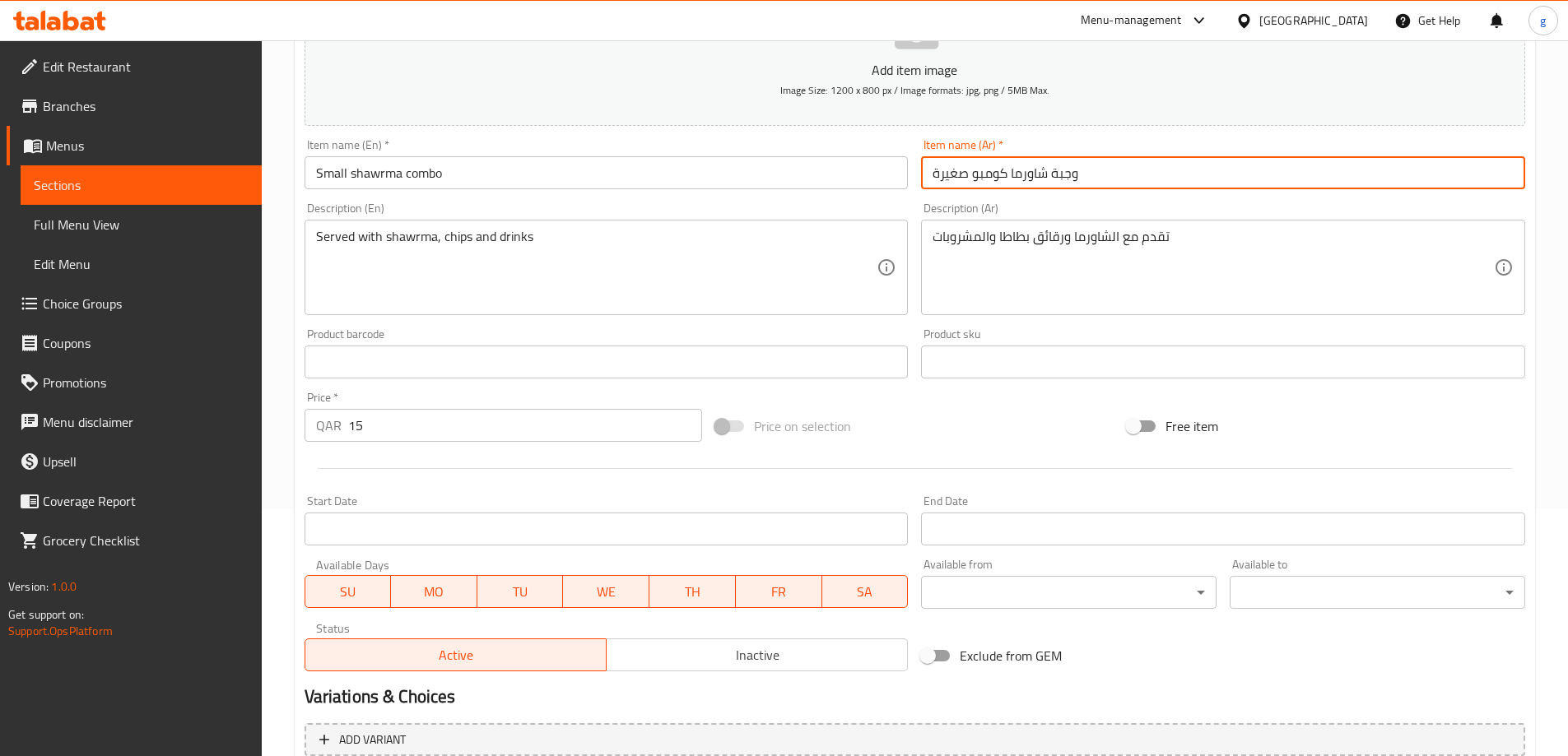
type input "وجبة شاورما كومبو صغيرة"
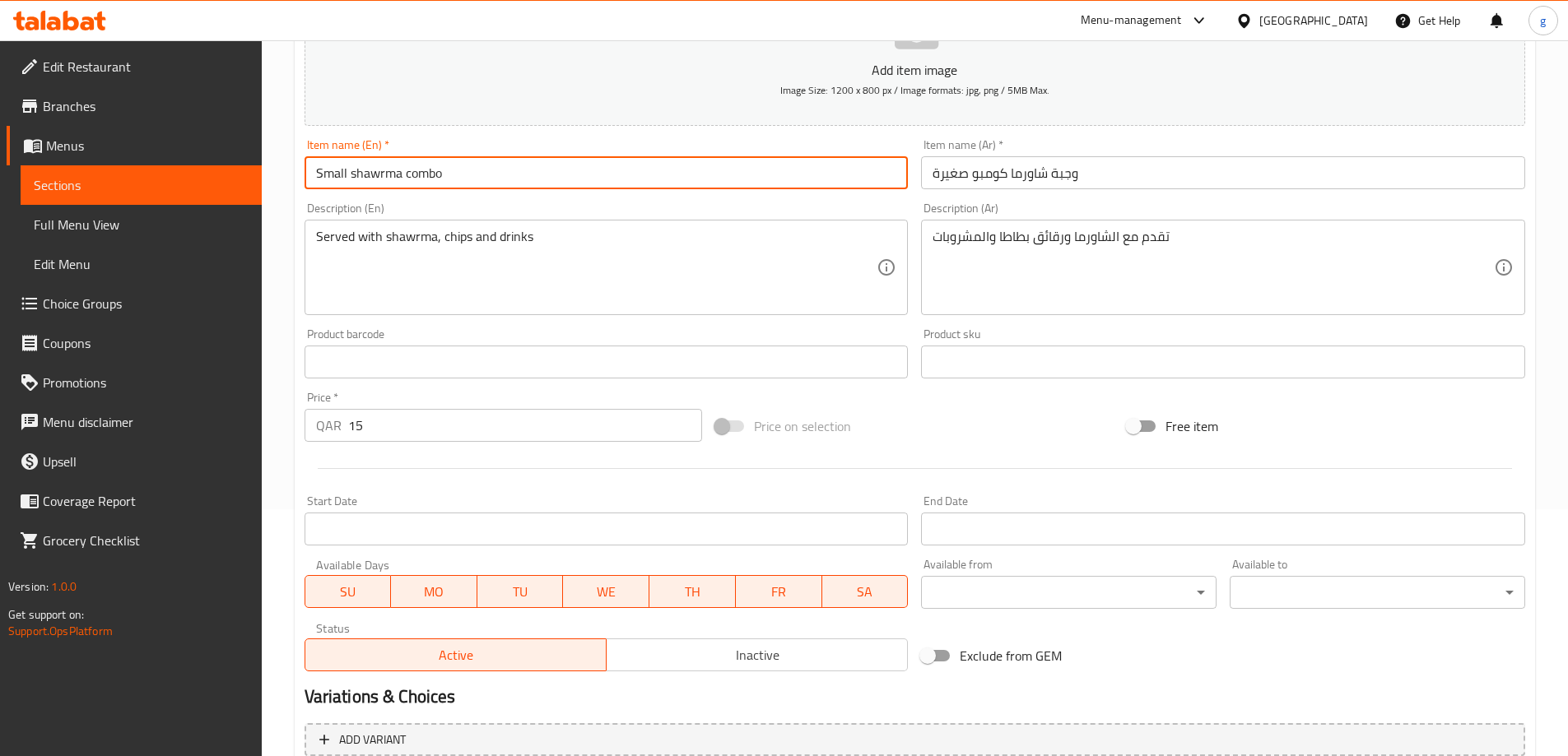
click at [349, 177] on input "Small shawrma combo" at bounding box center [607, 172] width 604 height 33
click at [405, 165] on input "Small shawrma combo" at bounding box center [607, 172] width 604 height 33
click at [474, 163] on input "Small shawrma combo" at bounding box center [607, 172] width 604 height 33
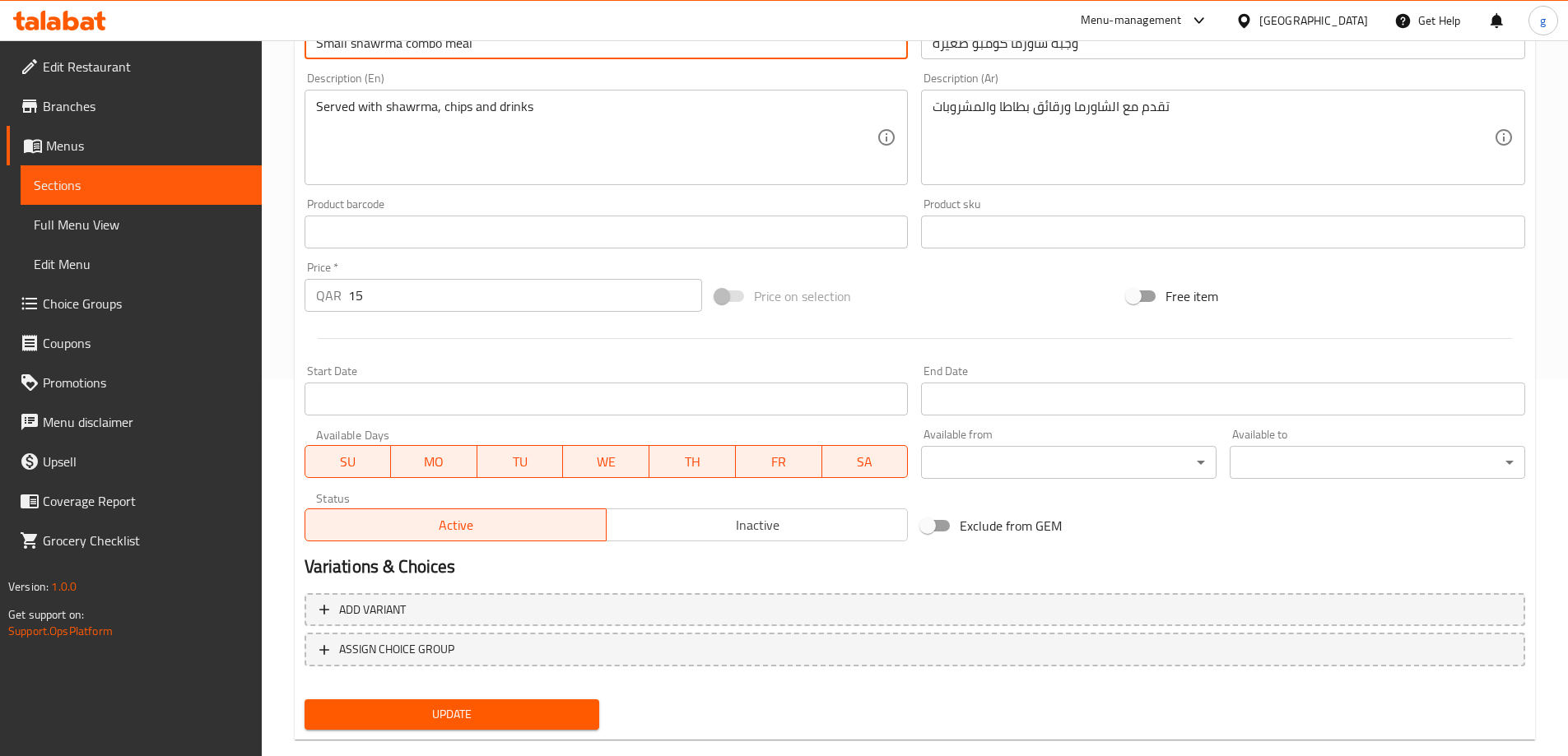
scroll to position [406, 0]
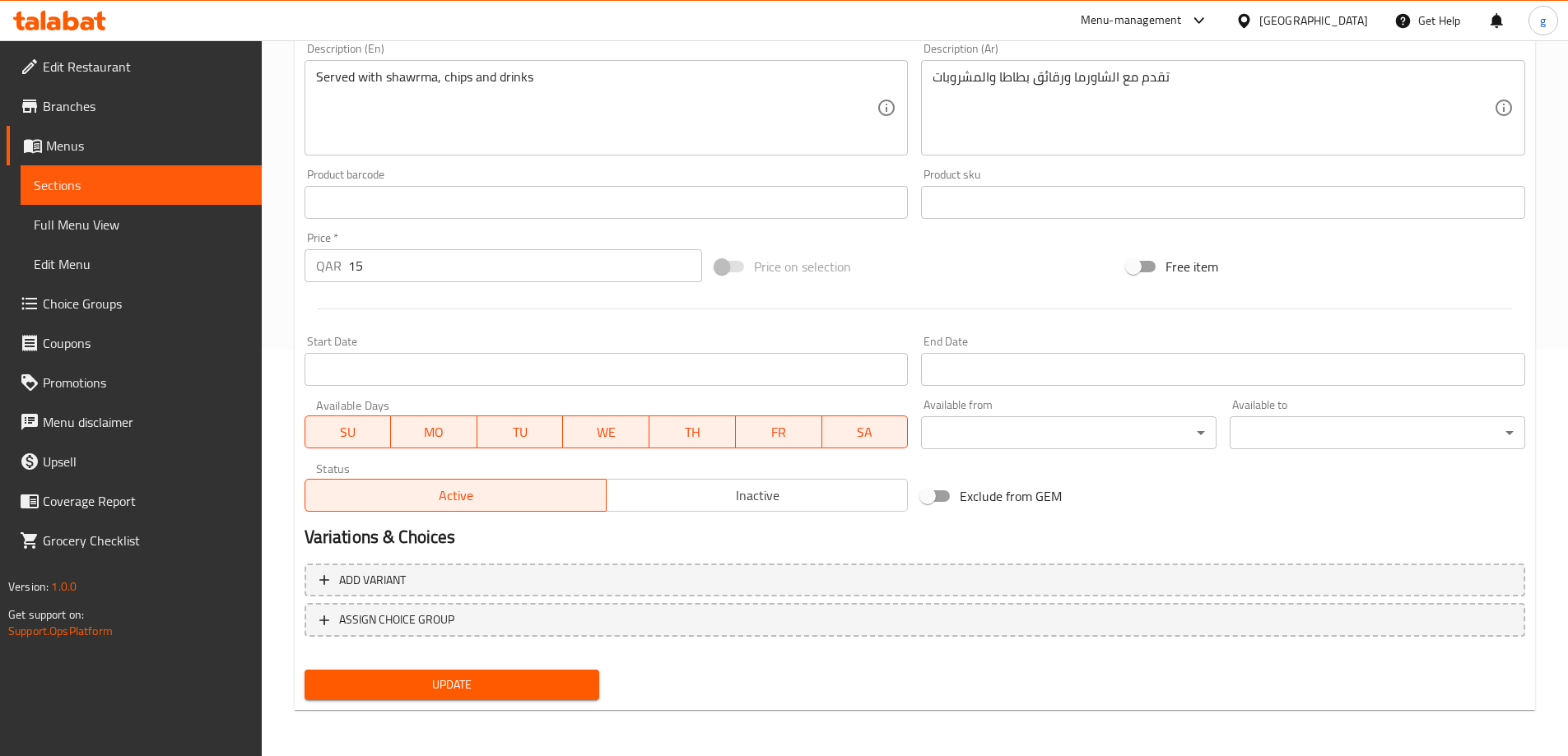
type input "Small shawrma combo meal"
click at [395, 660] on div "Add variant ASSIGN CHOICE GROUP" at bounding box center [915, 611] width 1234 height 107
click at [398, 697] on button "Update" at bounding box center [452, 685] width 295 height 30
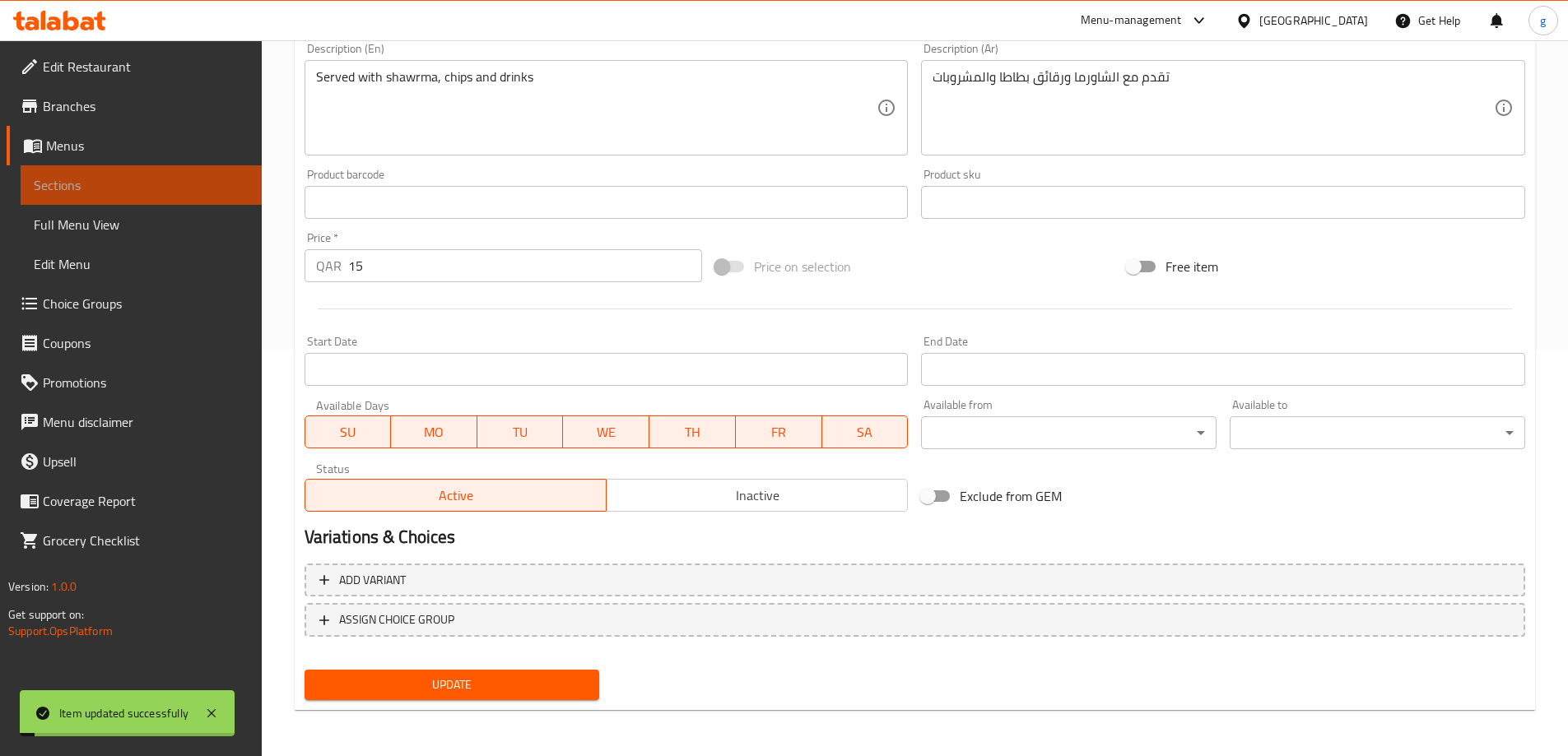
click at [114, 191] on span "Sections" at bounding box center [141, 185] width 214 height 19
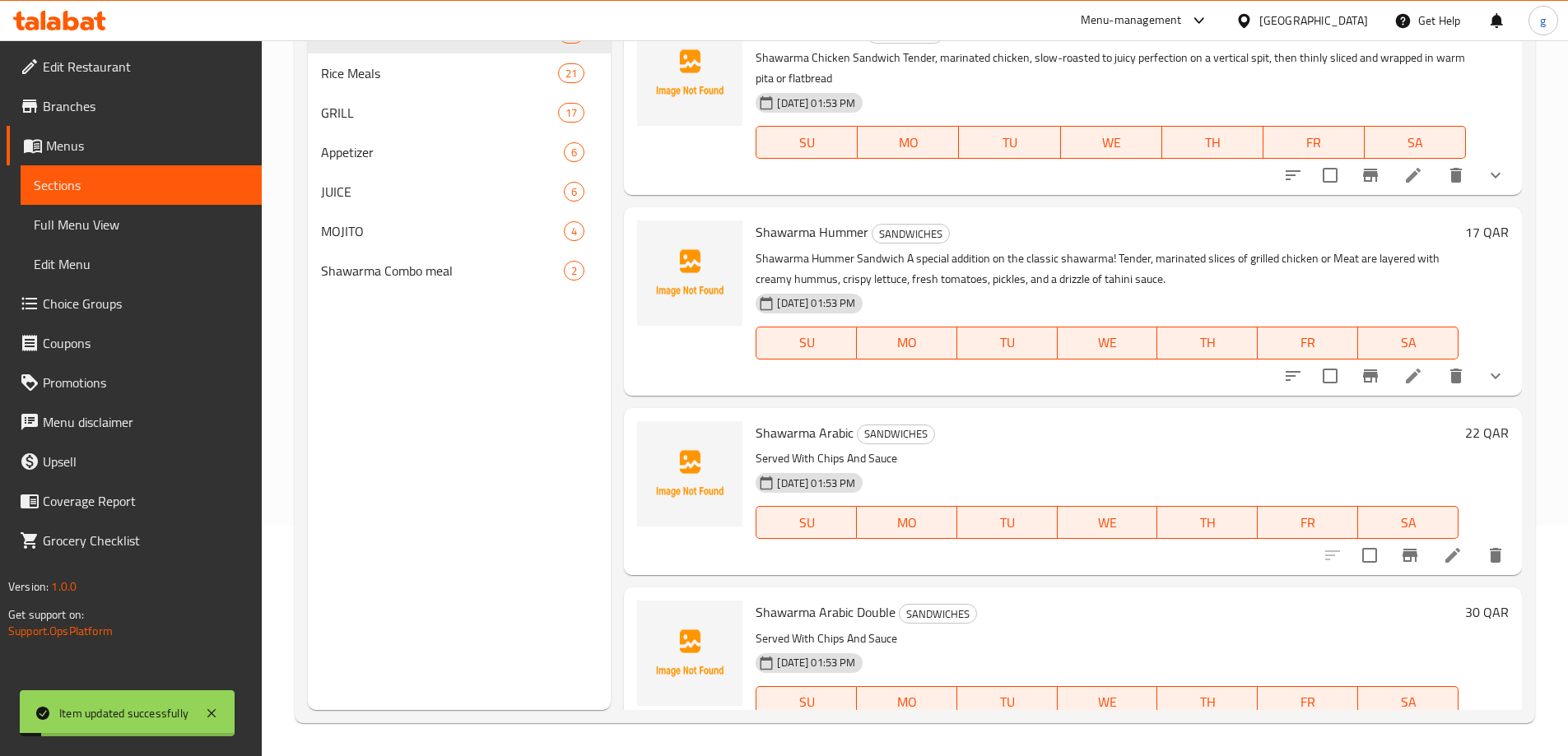
scroll to position [231, 0]
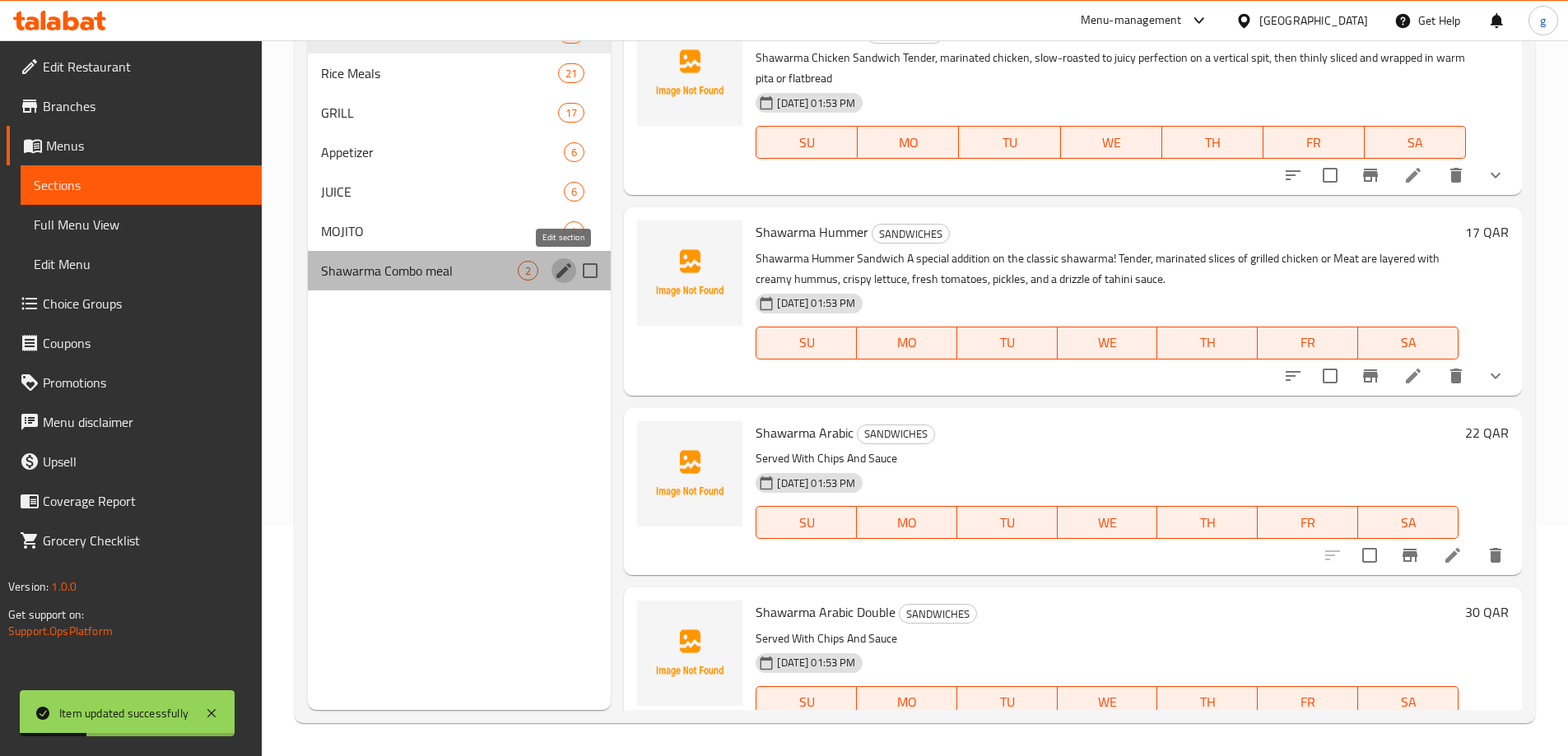
click at [553, 273] on button "edit" at bounding box center [563, 270] width 24 height 24
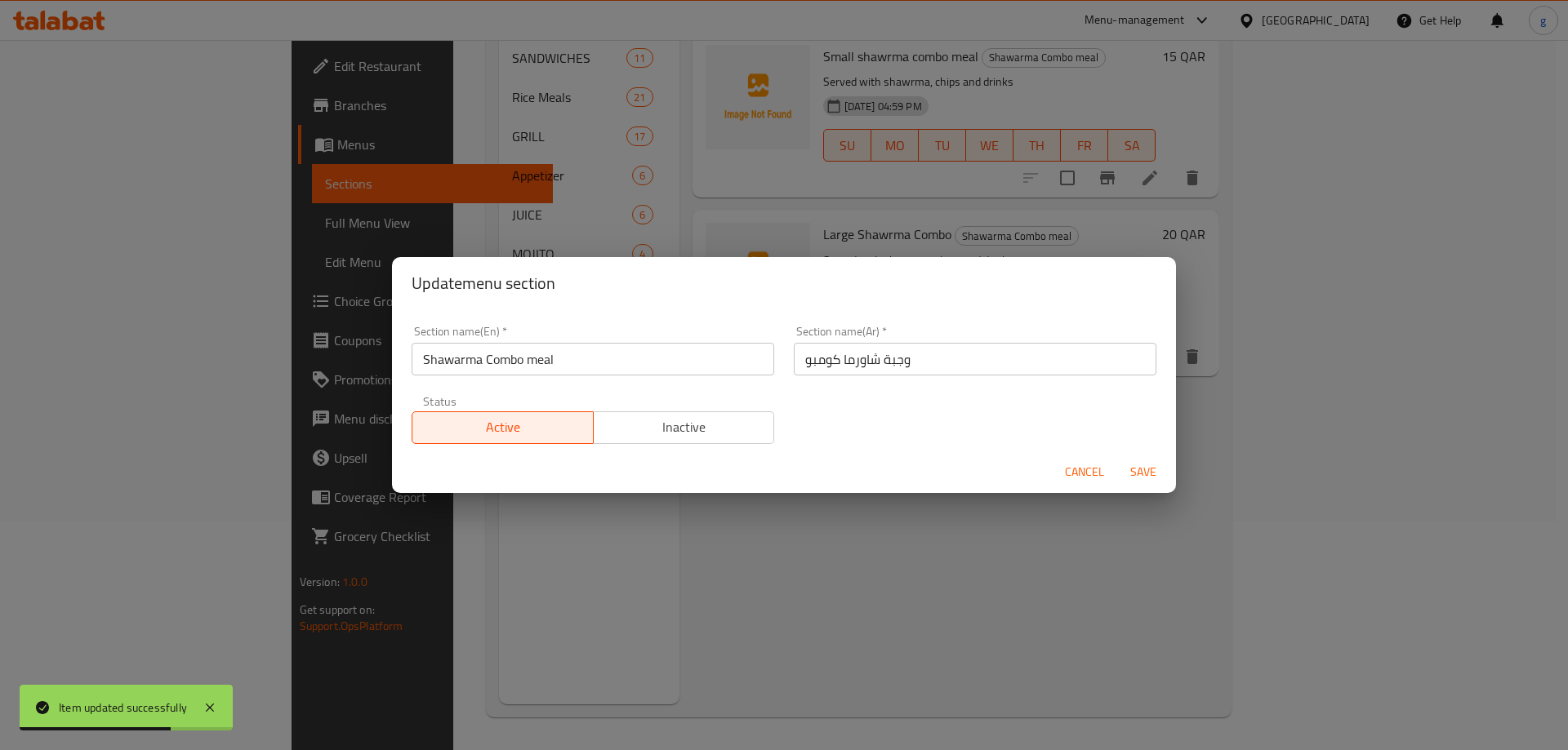
click at [1067, 479] on span "Cancel" at bounding box center [1084, 472] width 40 height 20
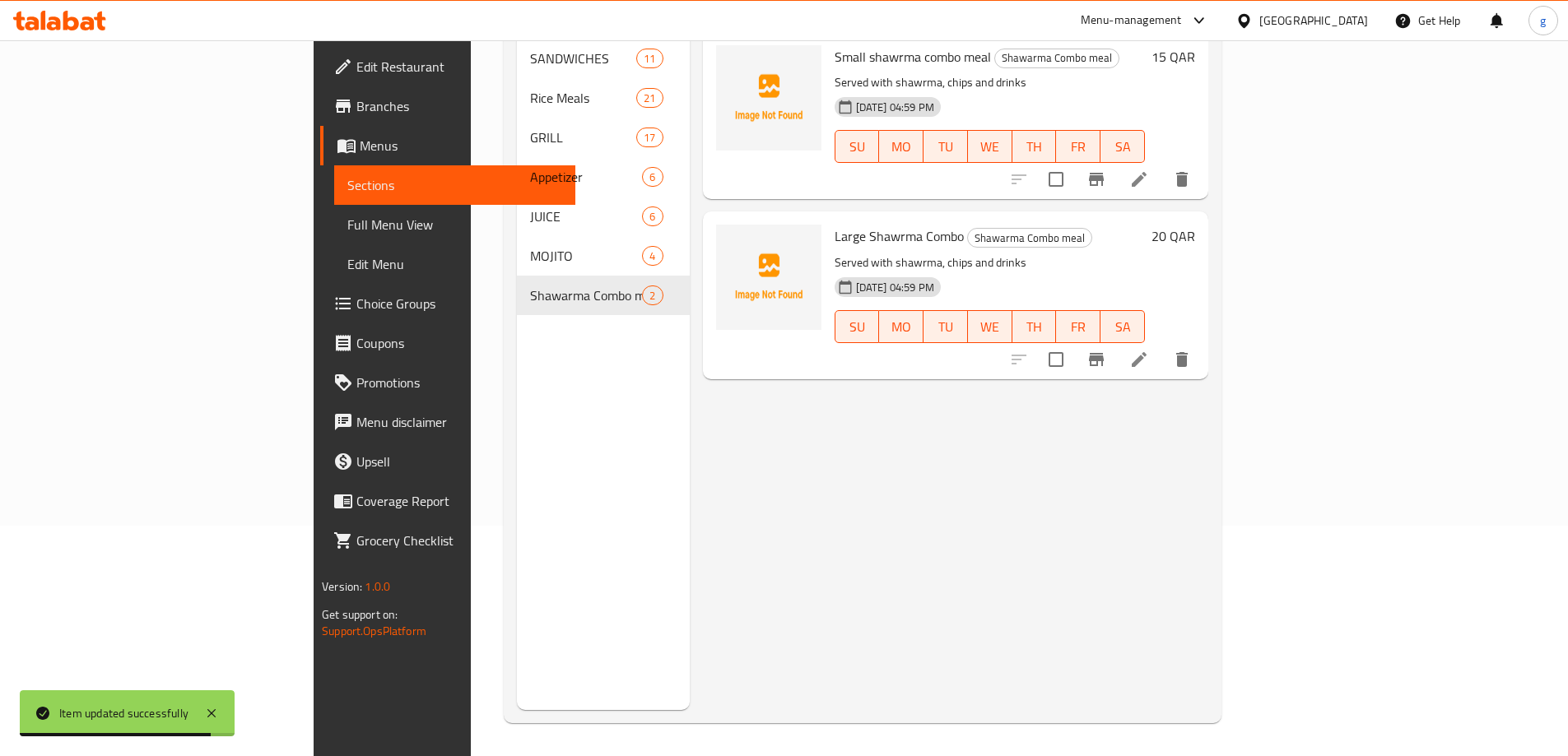
click at [1163, 345] on li at bounding box center [1138, 359] width 46 height 29
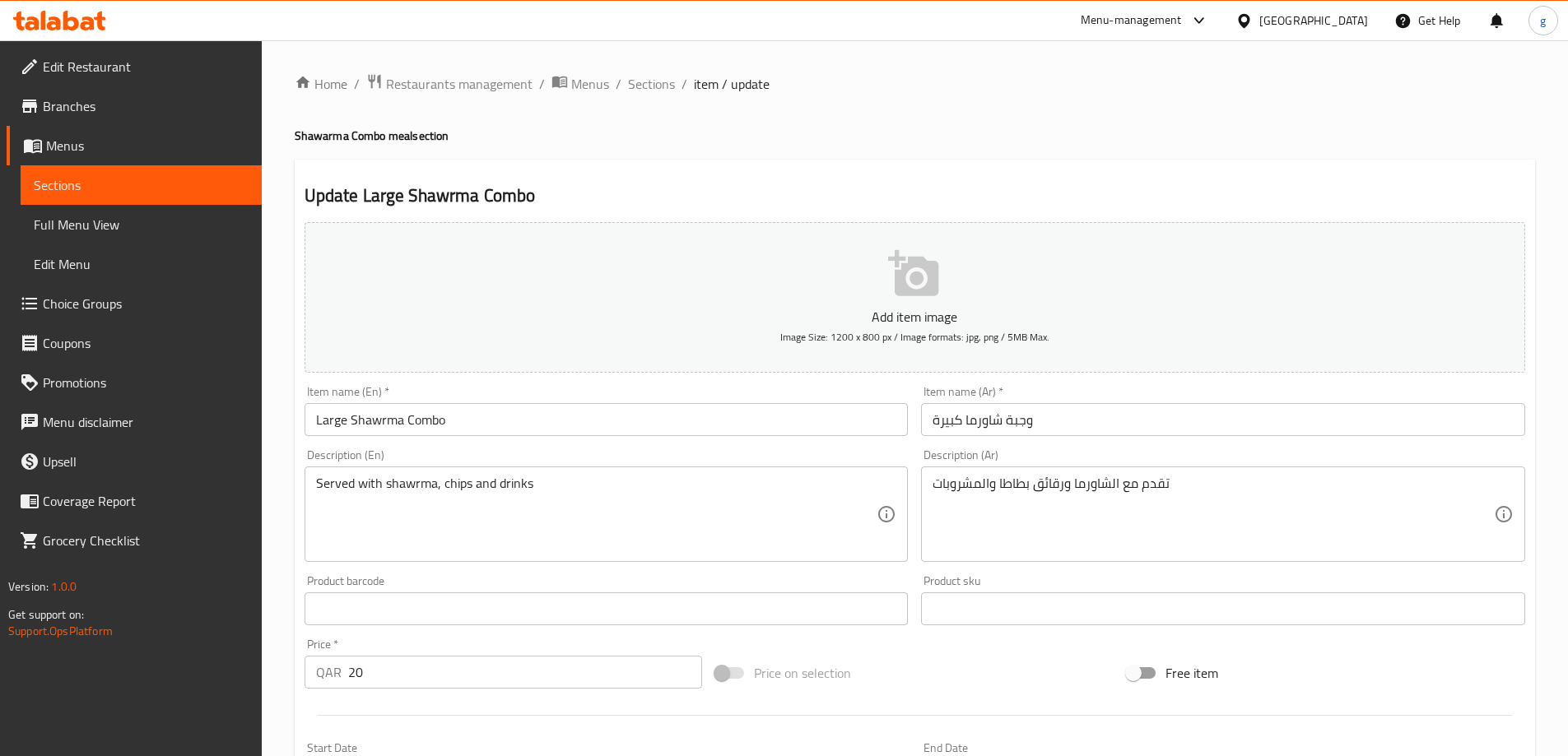
click at [501, 416] on input "Large Shawrma Combo" at bounding box center [607, 420] width 604 height 33
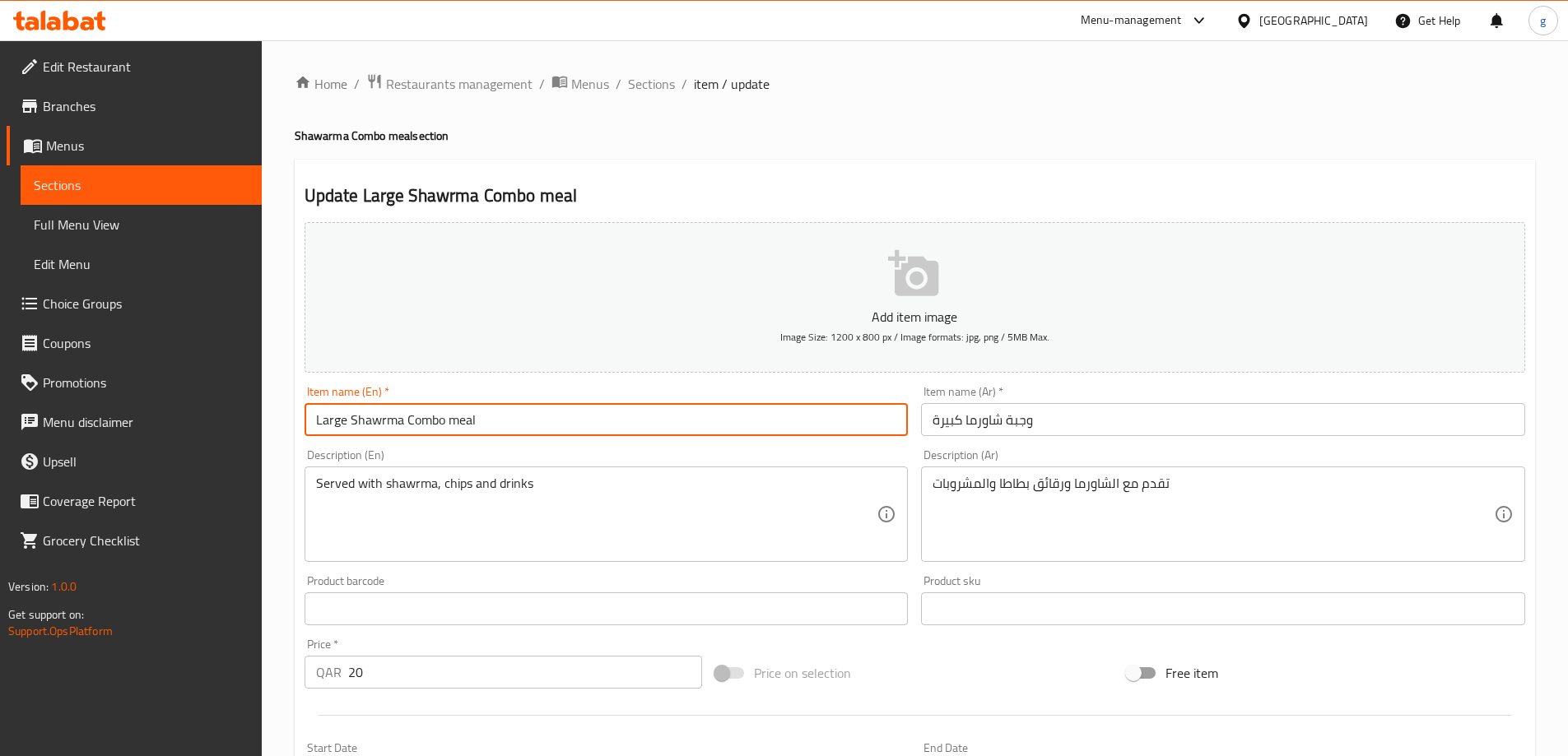
type input "Large Shawrma Combo meal"
click at [1090, 427] on input "وجبة شاورما كبيرة" at bounding box center [1223, 420] width 604 height 33
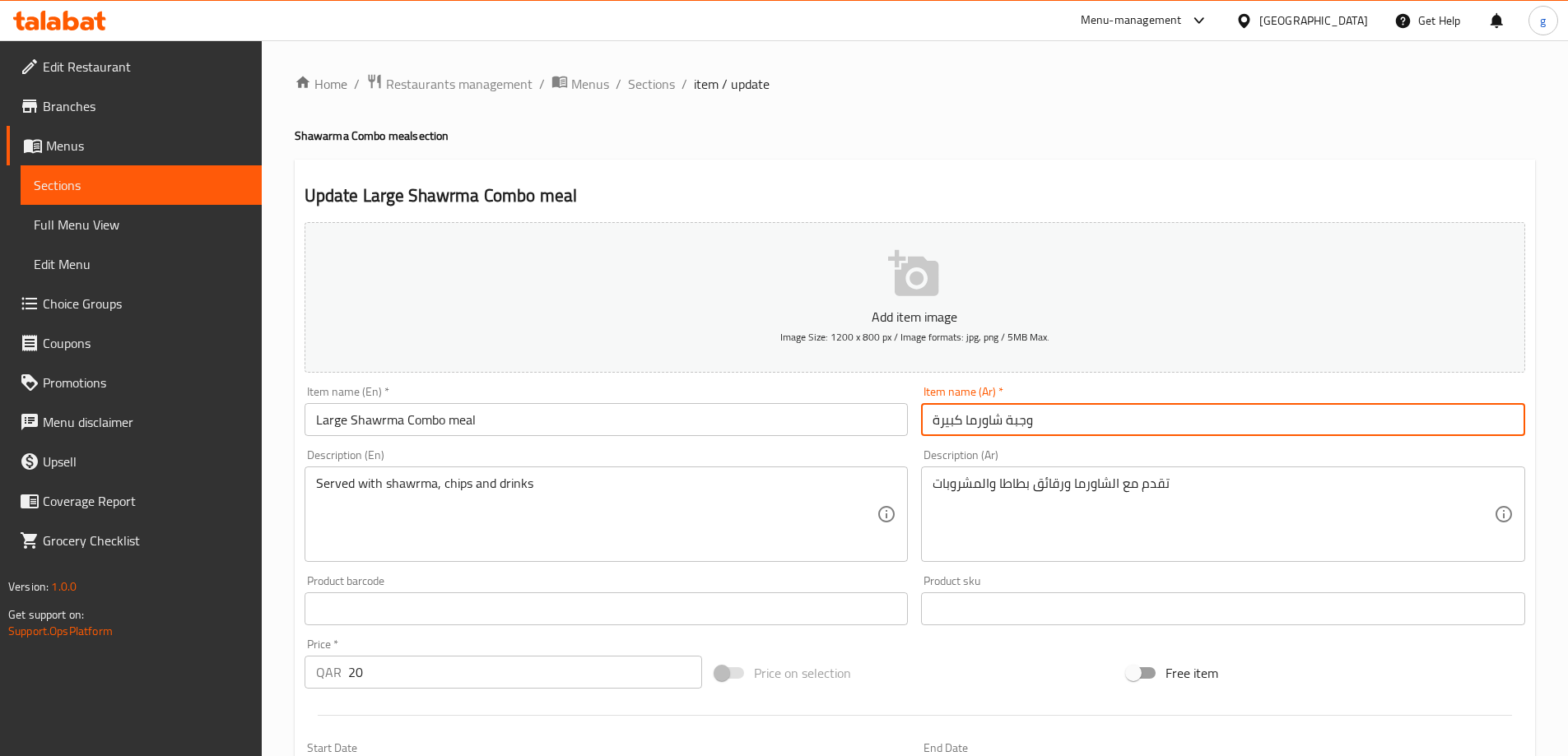
click at [936, 416] on input "وجبة شاورما كبيرة" at bounding box center [1223, 420] width 604 height 33
drag, startPoint x: 1034, startPoint y: 422, endPoint x: 1103, endPoint y: 428, distance: 69.3
click at [1103, 428] on input "وجبة وجبة شاورما كبيرة" at bounding box center [1223, 420] width 604 height 33
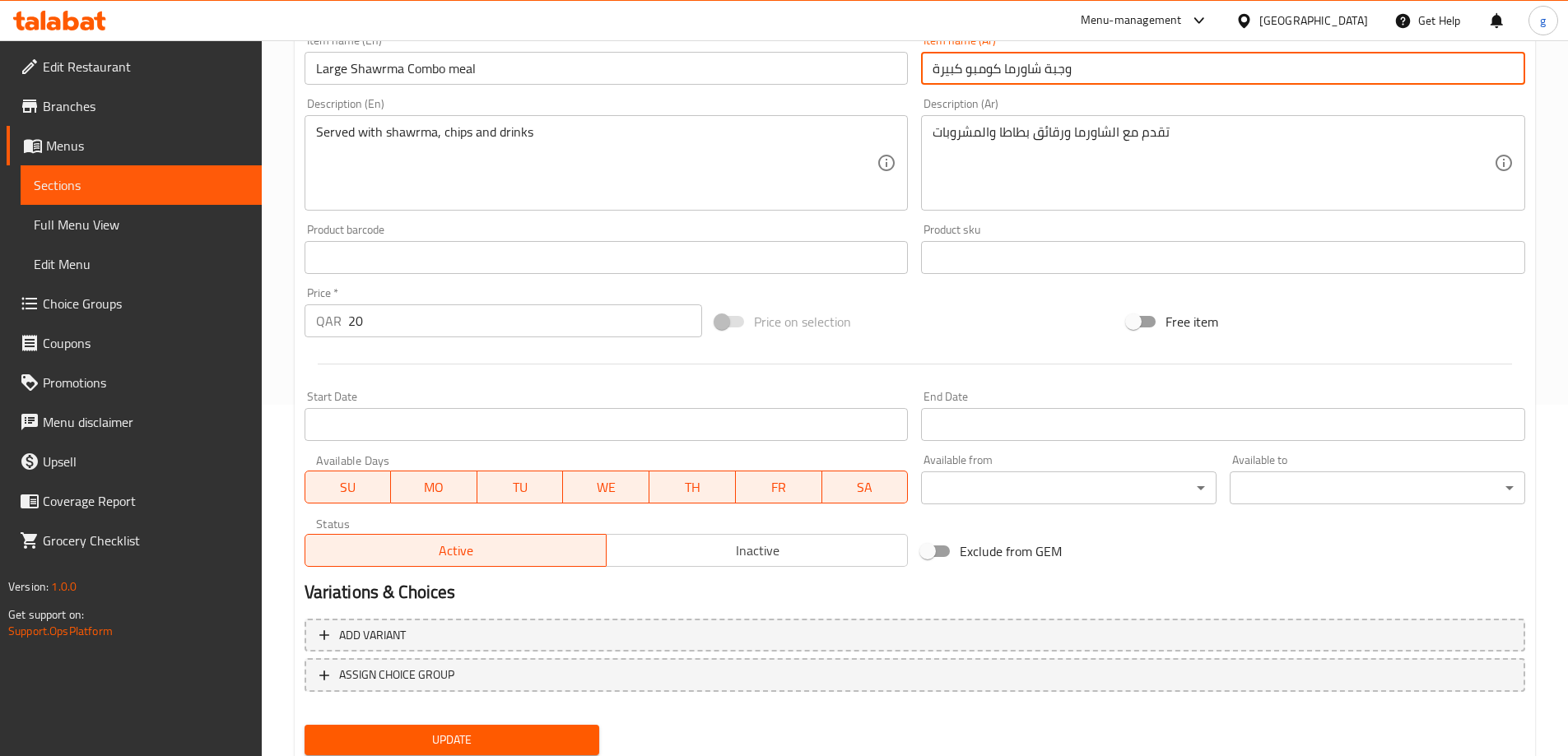
scroll to position [406, 0]
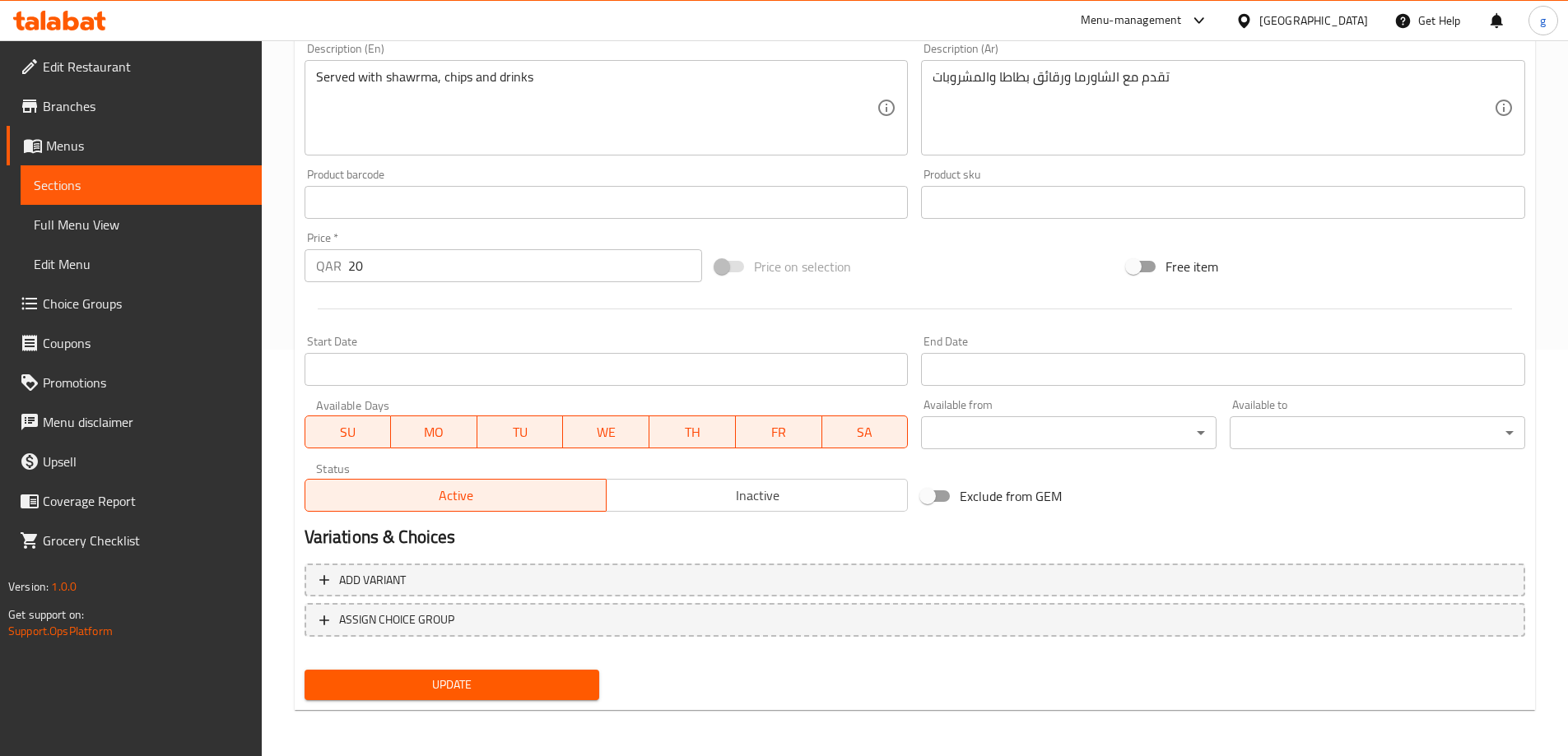
type input "وجبة شاورما كومبو كبيرة"
click at [472, 690] on span "Update" at bounding box center [452, 685] width 269 height 20
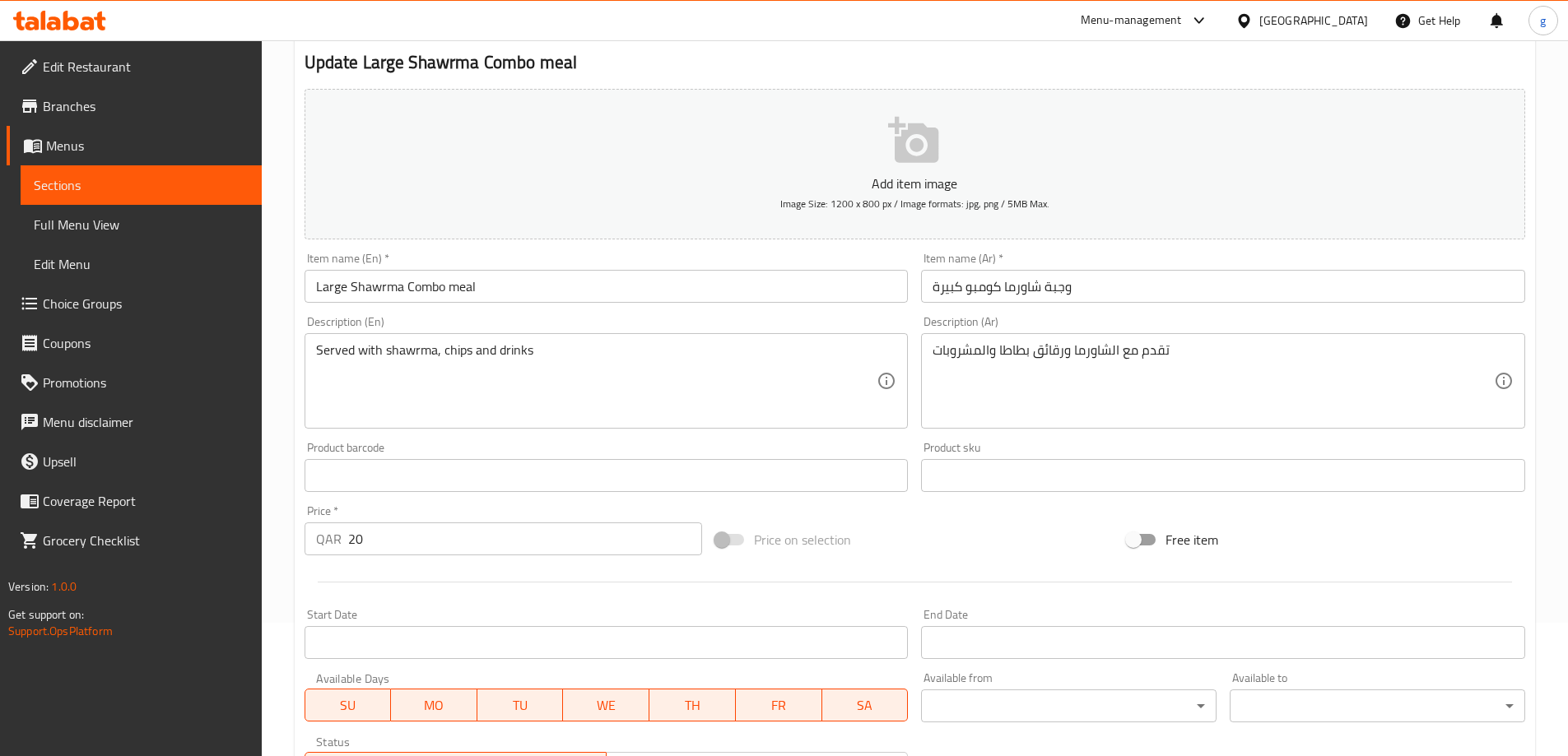
scroll to position [160, 0]
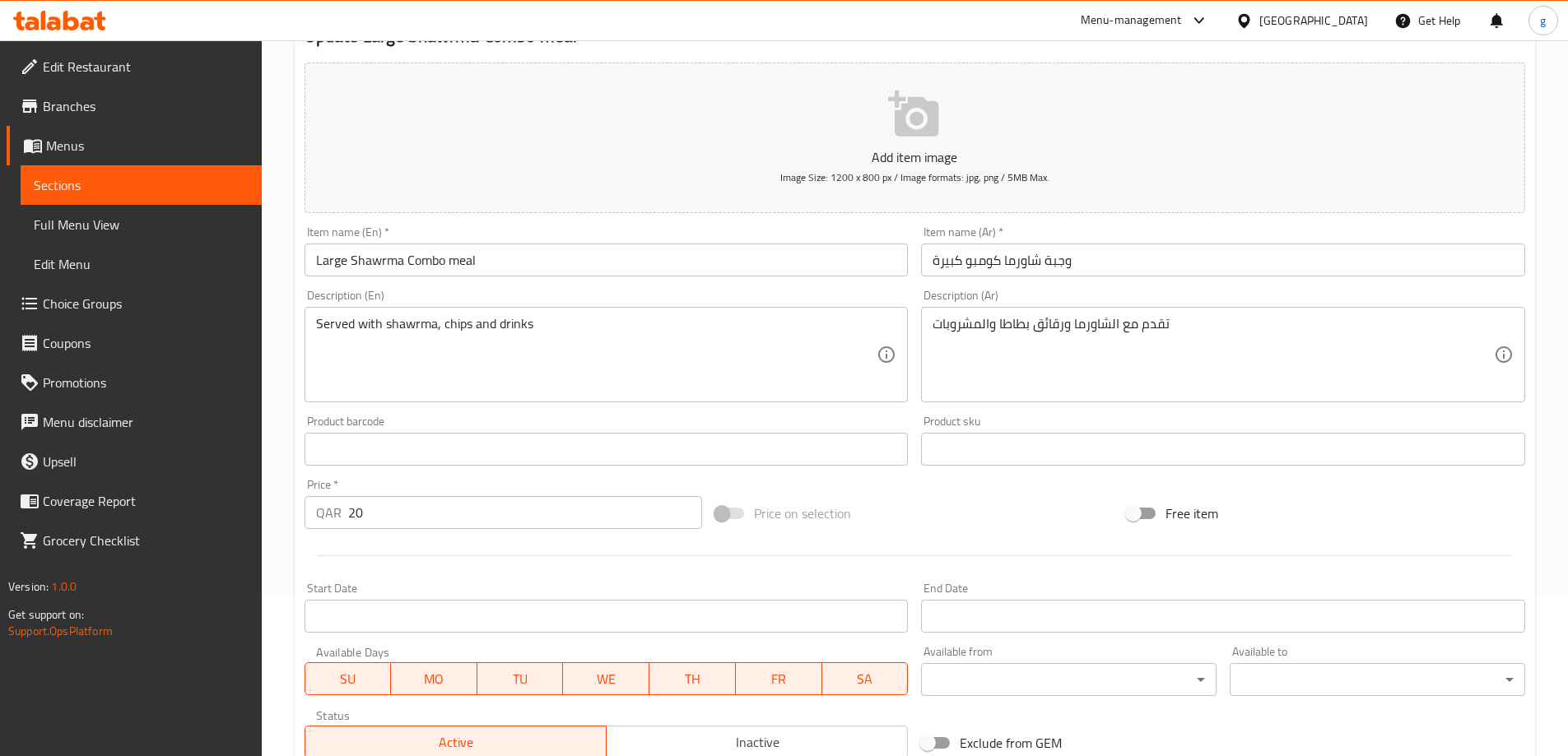
click at [51, 181] on span "Sections" at bounding box center [141, 185] width 214 height 19
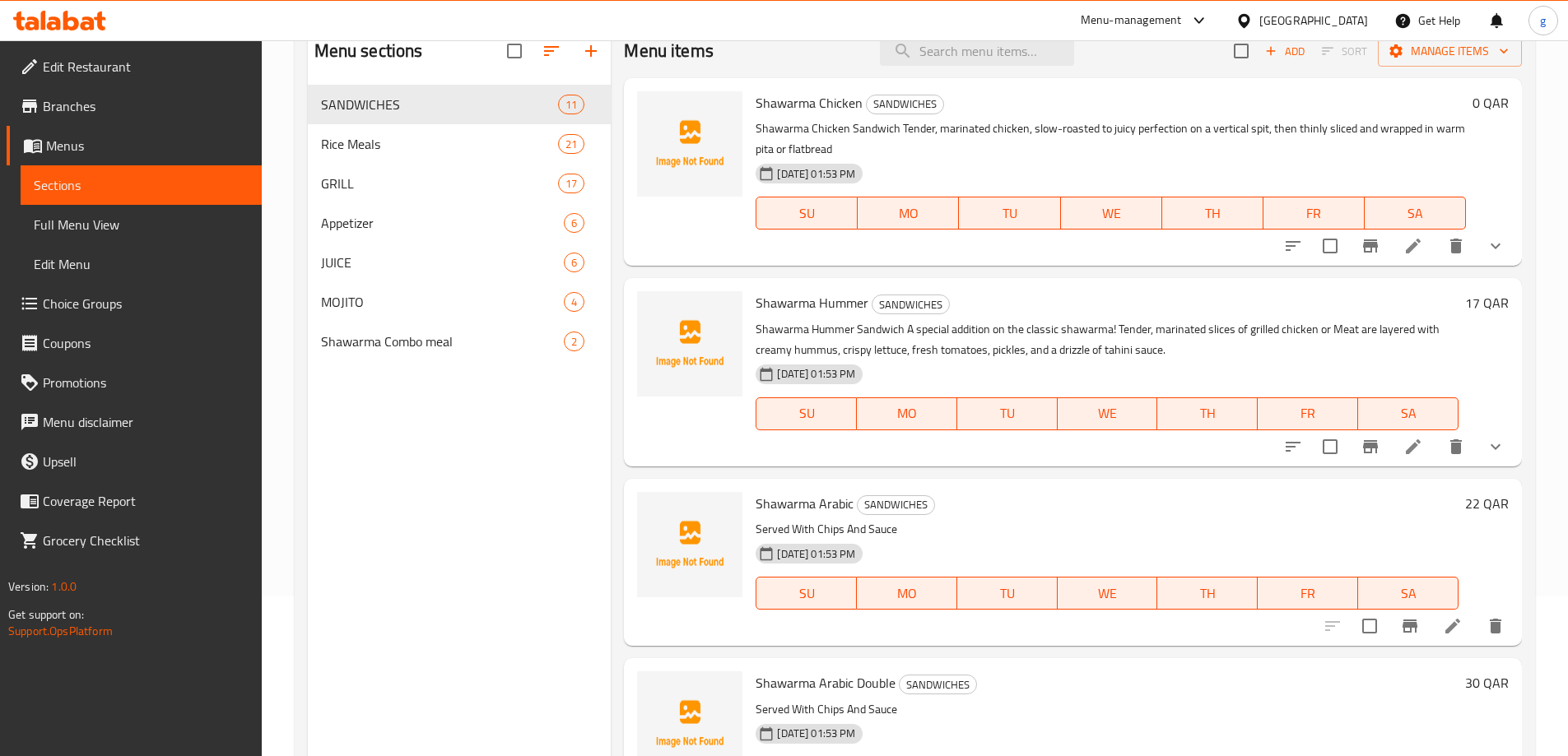
click at [503, 408] on div "Menu sections SANDWICHES 11 Rice Meals 21 GRILL 17 Appetizer 6 JUICE 6 MOJITO 4…" at bounding box center [460, 402] width 304 height 756
click at [511, 262] on span "JUICE" at bounding box center [419, 262] width 198 height 19
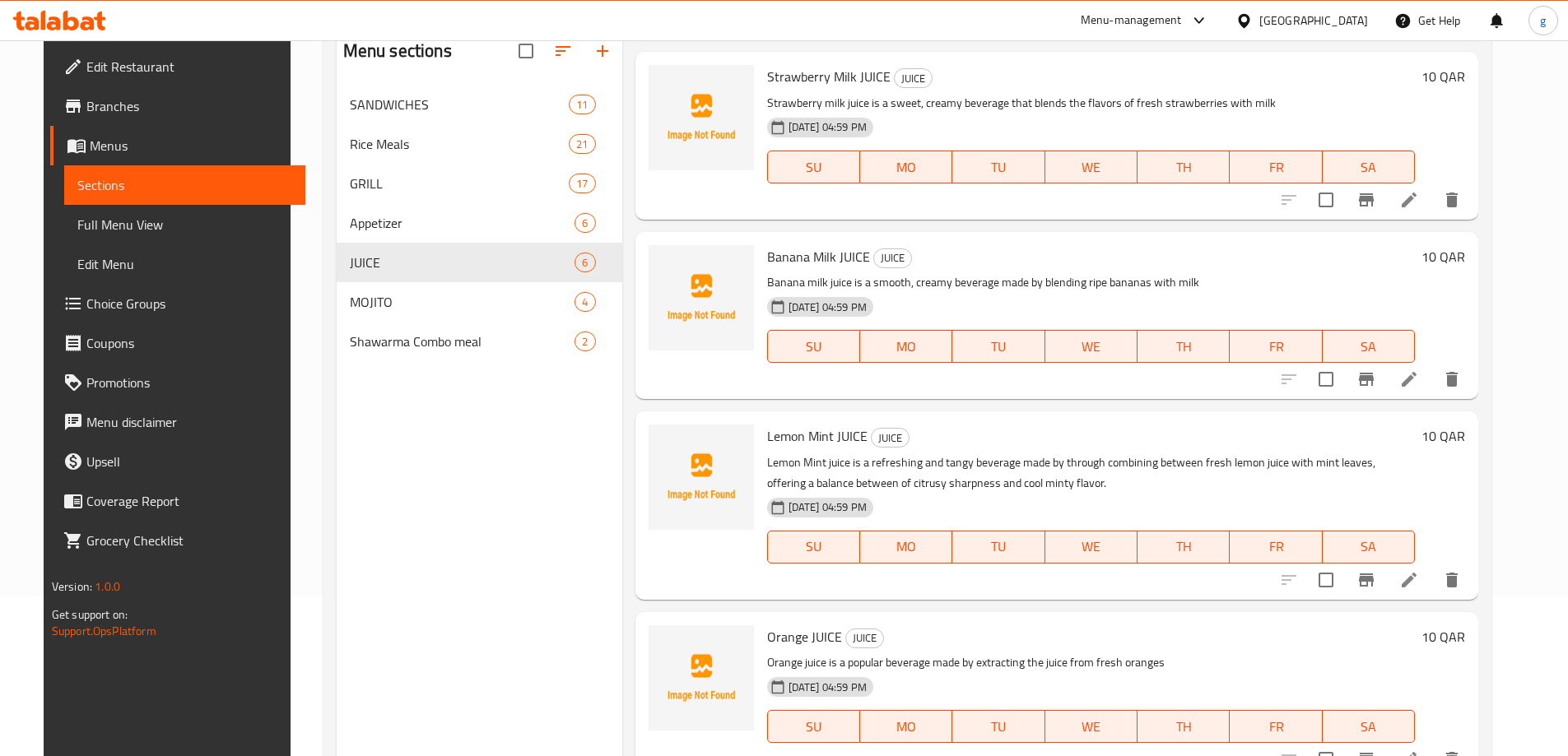
scroll to position [56, 0]
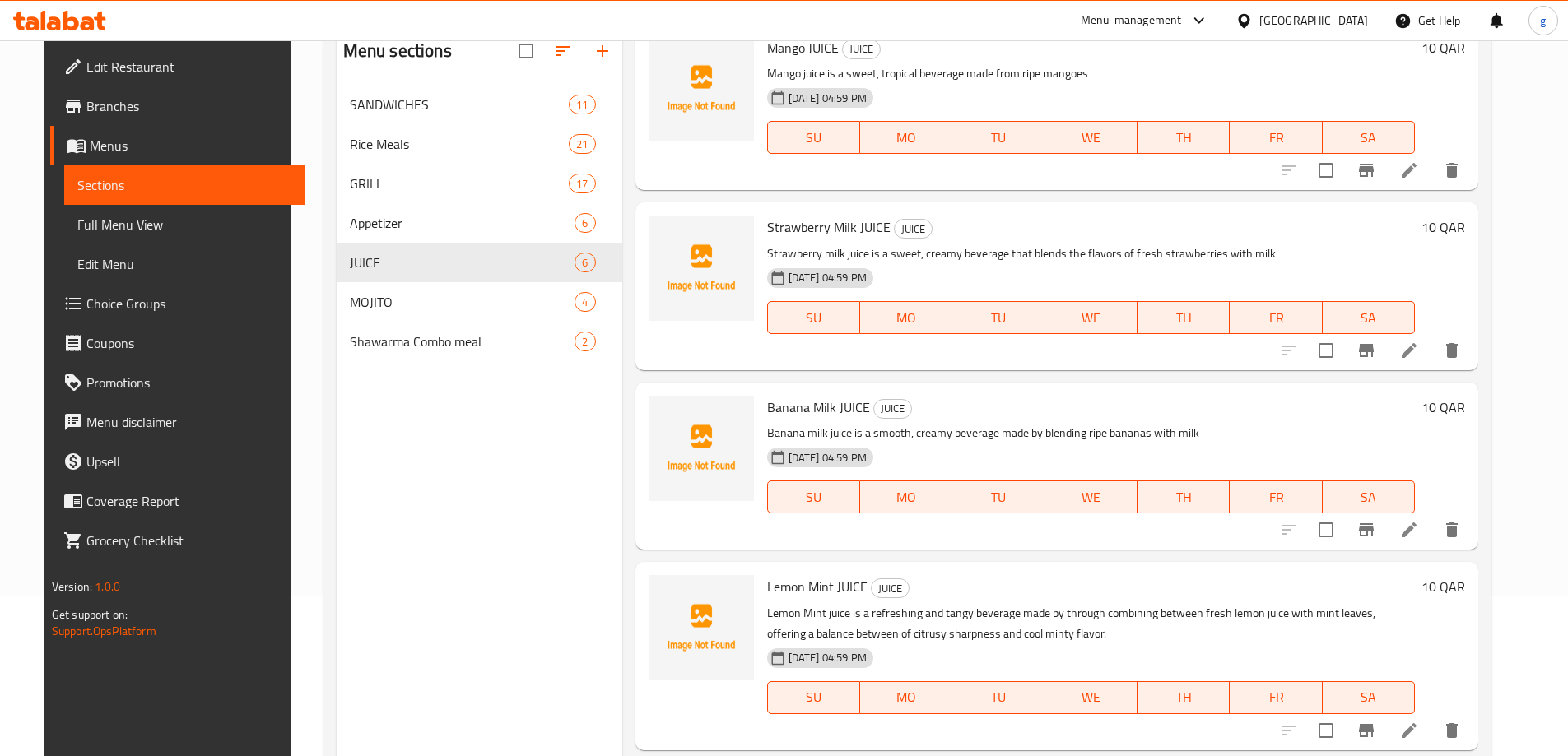
drag, startPoint x: 409, startPoint y: 701, endPoint x: 412, endPoint y: 678, distance: 23.2
click at [409, 701] on div "Menu sections SANDWICHES 11 Rice Meals 21 GRILL 17 Appetizer 6 JUICE 6 MOJITO 4…" at bounding box center [478, 402] width 286 height 756
click at [100, 214] on span "Full Menu View" at bounding box center [184, 224] width 214 height 19
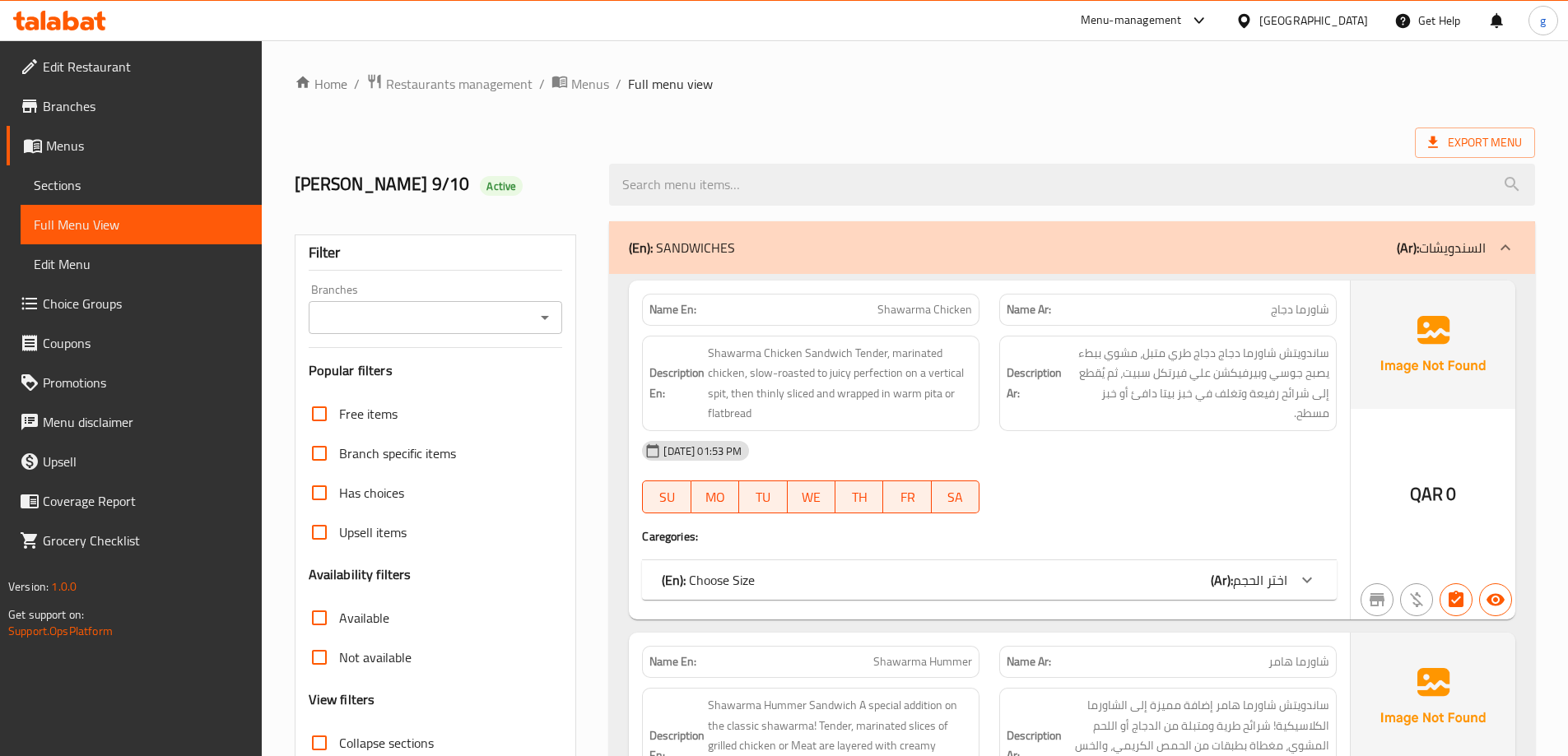
click at [93, 189] on span "Sections" at bounding box center [141, 185] width 214 height 19
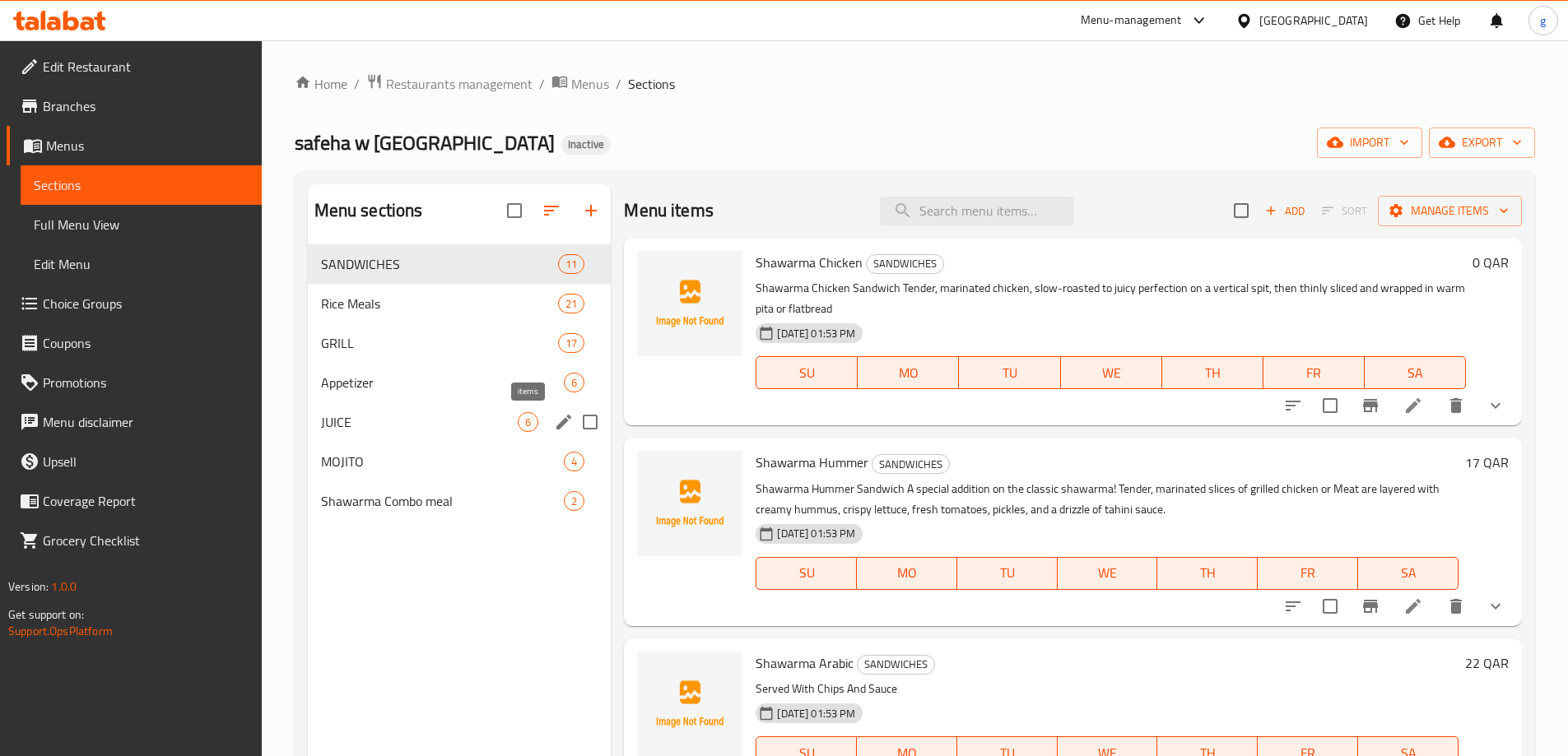
click at [535, 416] on span "6" at bounding box center [527, 423] width 19 height 16
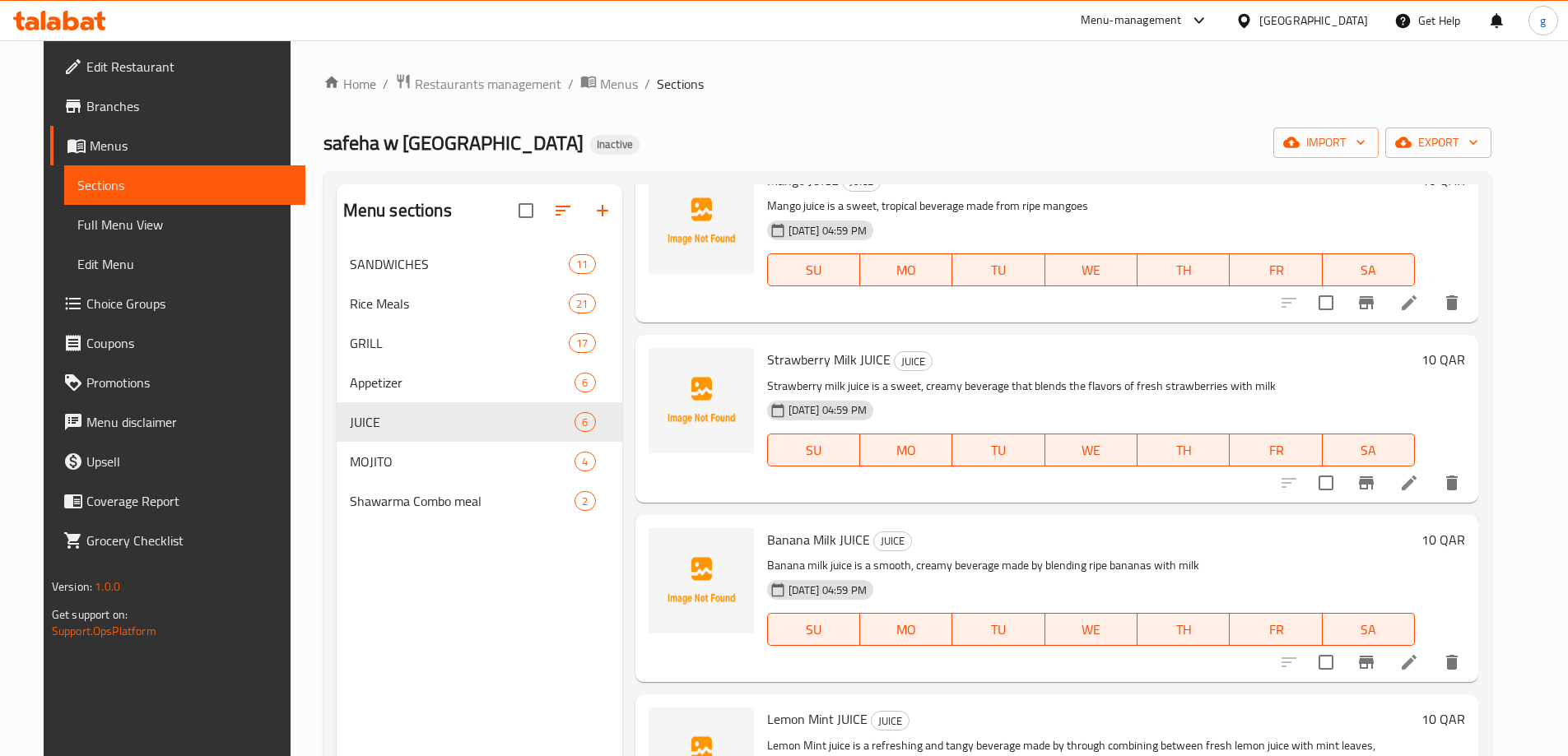
scroll to position [246, 0]
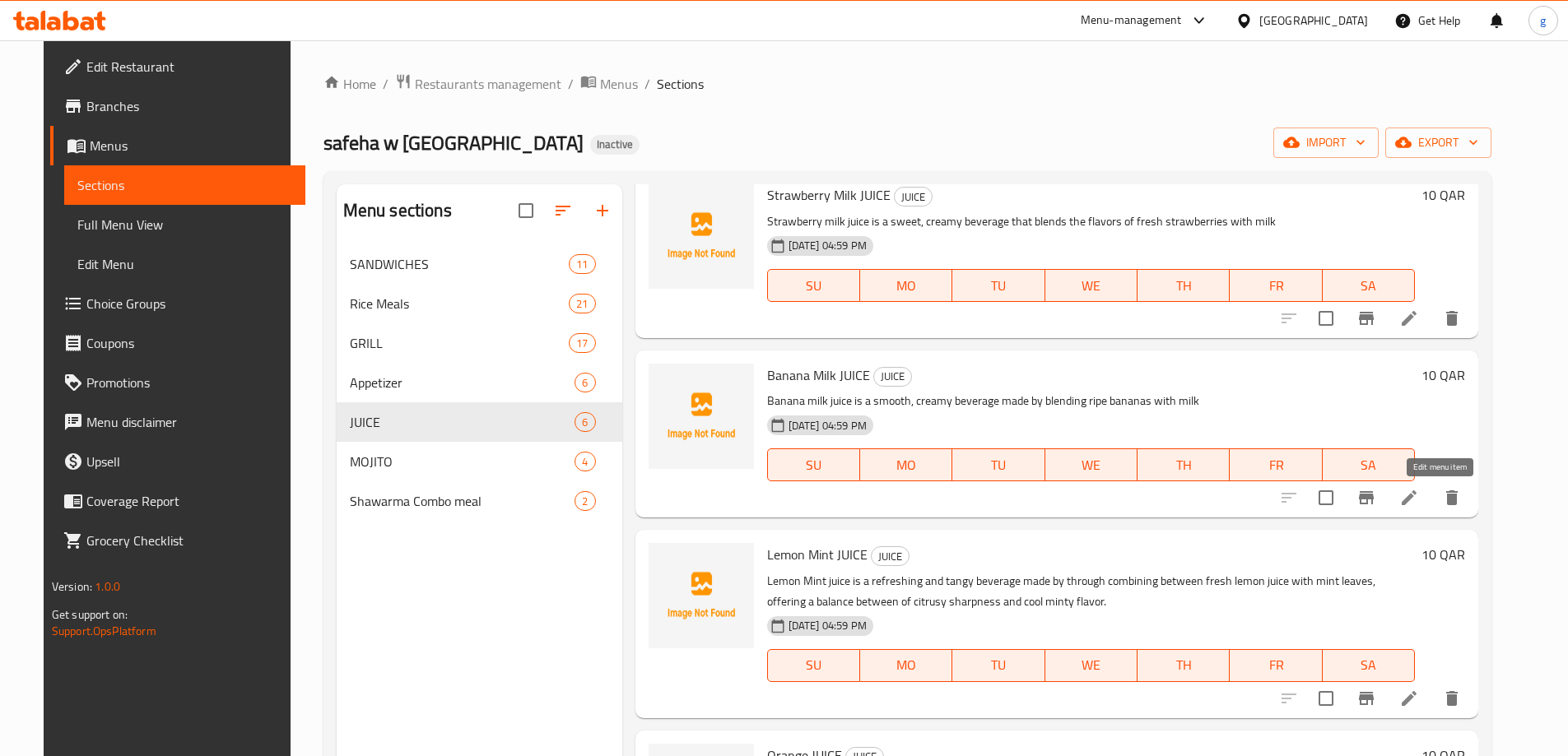
click at [1419, 506] on icon at bounding box center [1409, 498] width 19 height 19
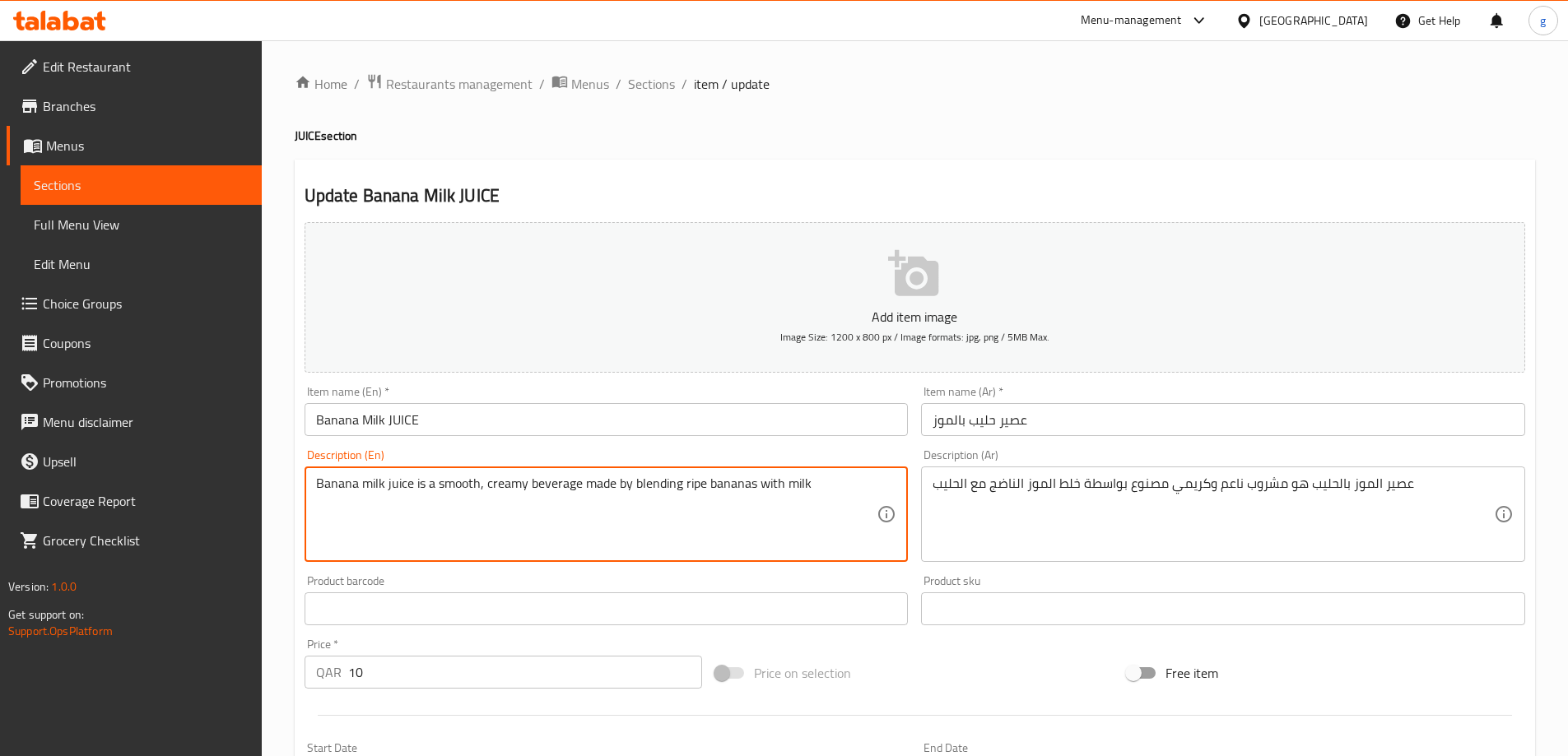
drag, startPoint x: 582, startPoint y: 486, endPoint x: 629, endPoint y: 503, distance: 50.0
click at [641, 495] on textarea "Banana milk juice is a smooth, creamy beverage made by blending ripe bananas wi…" at bounding box center [596, 514] width 561 height 78
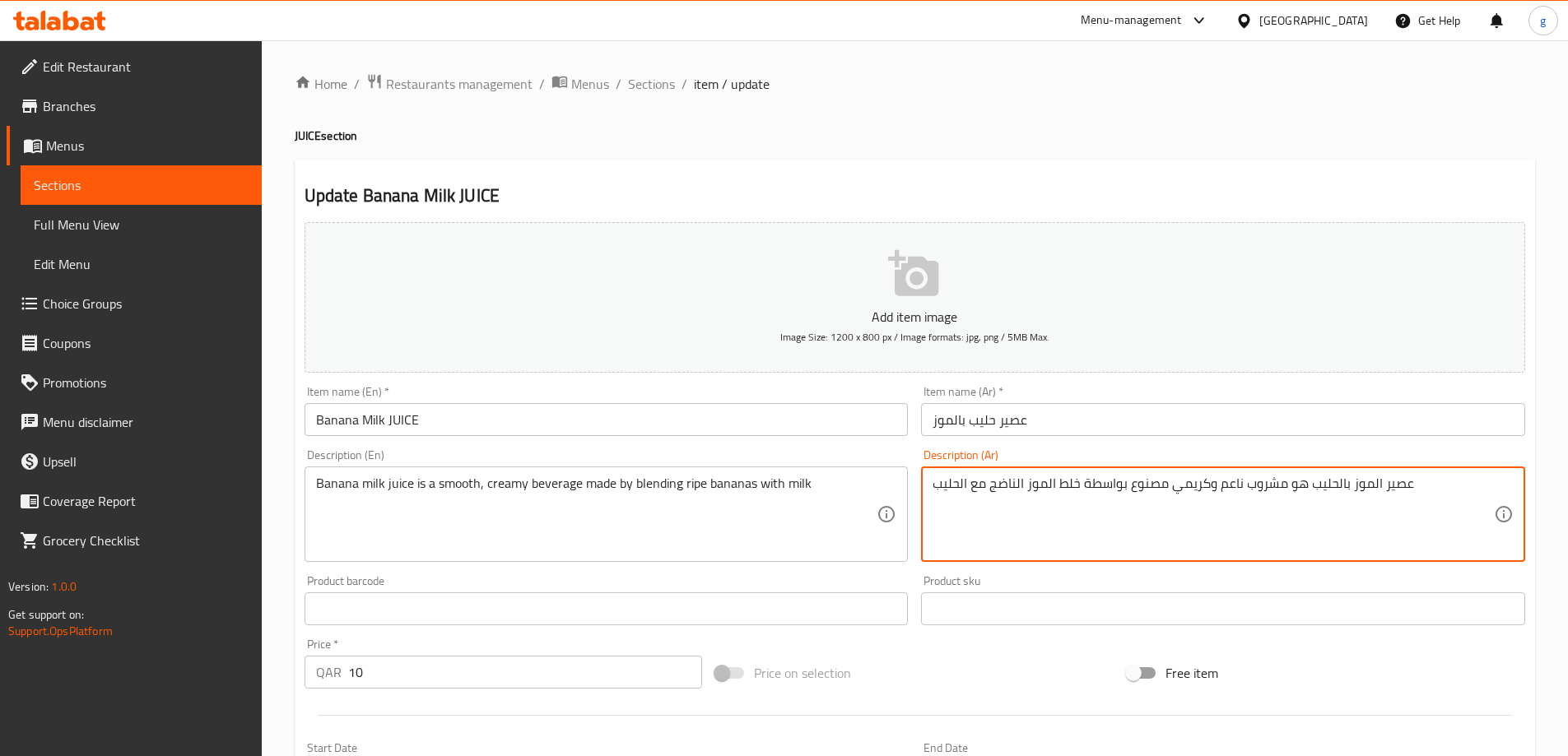
drag, startPoint x: 1127, startPoint y: 488, endPoint x: 1090, endPoint y: 493, distance: 37.3
click at [1090, 493] on textarea "عصير الموز بالحليب هو مشروب ناعم وكريمي مصنوع بواسطة خلط الموز الناضج مع الحليب" at bounding box center [1213, 514] width 561 height 78
drag, startPoint x: 1169, startPoint y: 485, endPoint x: 1114, endPoint y: 494, distance: 55.7
click at [1114, 494] on textarea "عصير الموز بالحليب هو مشروب ناعم وكريمي مصنوع من خلال خلط الموز الناضج مع الحليب" at bounding box center [1213, 514] width 561 height 78
click at [1105, 493] on textarea "عصير الموز بالحليب هو مشروب ناعم وكريمي مصنوع من خلال خلط الموز الناضج مع الحليب" at bounding box center [1213, 514] width 561 height 78
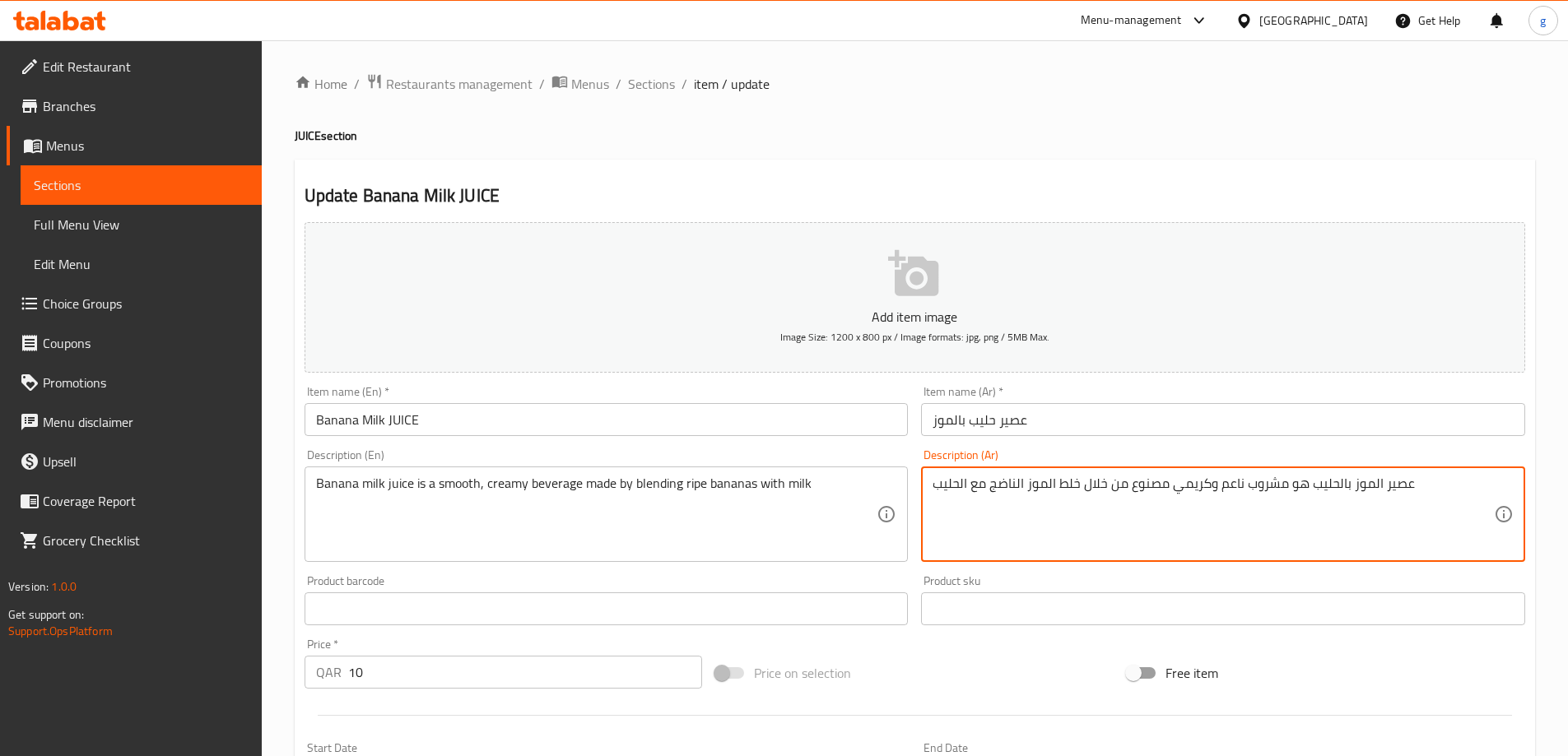
drag, startPoint x: 1125, startPoint y: 489, endPoint x: 1084, endPoint y: 489, distance: 41.0
click at [1084, 489] on textarea "عصير الموز بالحليب هو مشروب ناعم وكريمي مصنوع من خلال خلط الموز الناضج مع الحليب" at bounding box center [1213, 514] width 561 height 78
type textarea "عصير الموز بالحليب هو مشروب ناعم وكريمي مصنوع من خلال خلط الموز الناضج مع الحليب"
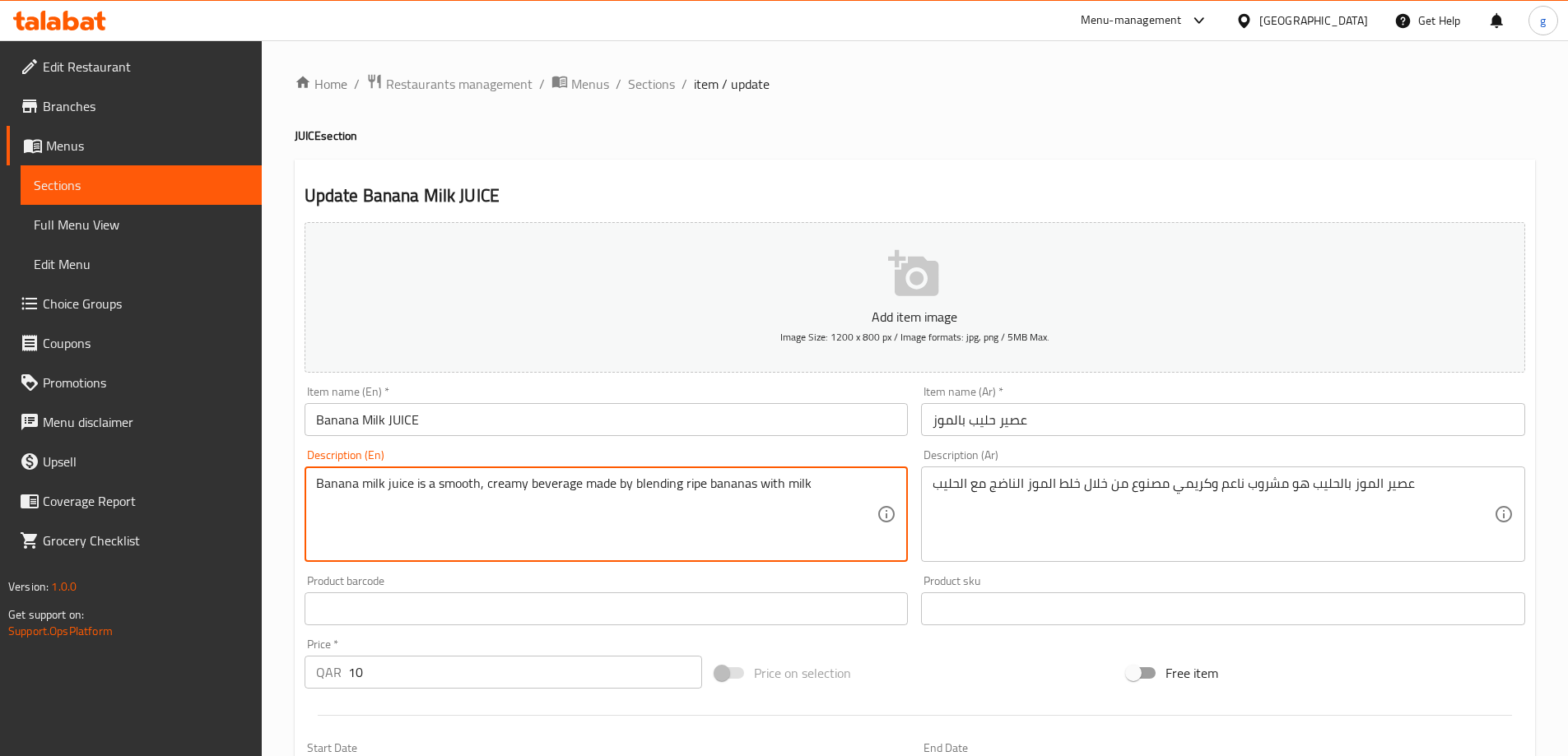
click at [580, 488] on textarea "Banana milk juice is a smooth, creamy beverage made by blending ripe bananas wi…" at bounding box center [596, 514] width 561 height 78
click at [620, 487] on textarea "Banana milk juice is a smooth, creamy beverage made by blending ripe bananas wi…" at bounding box center [596, 514] width 561 height 78
click at [633, 491] on textarea "Banana milk juice is a smooth, creamy beverage made by blending ripe bananas wi…" at bounding box center [596, 514] width 561 height 78
click at [626, 490] on textarea "Banana milk juice is a smooth, creamy beverage made by blending ripe bananas wi…" at bounding box center [596, 514] width 561 height 78
click at [628, 490] on textarea "Banana milk juice is a smooth, creamy beverage made by blending ripe bananas wi…" at bounding box center [596, 514] width 561 height 78
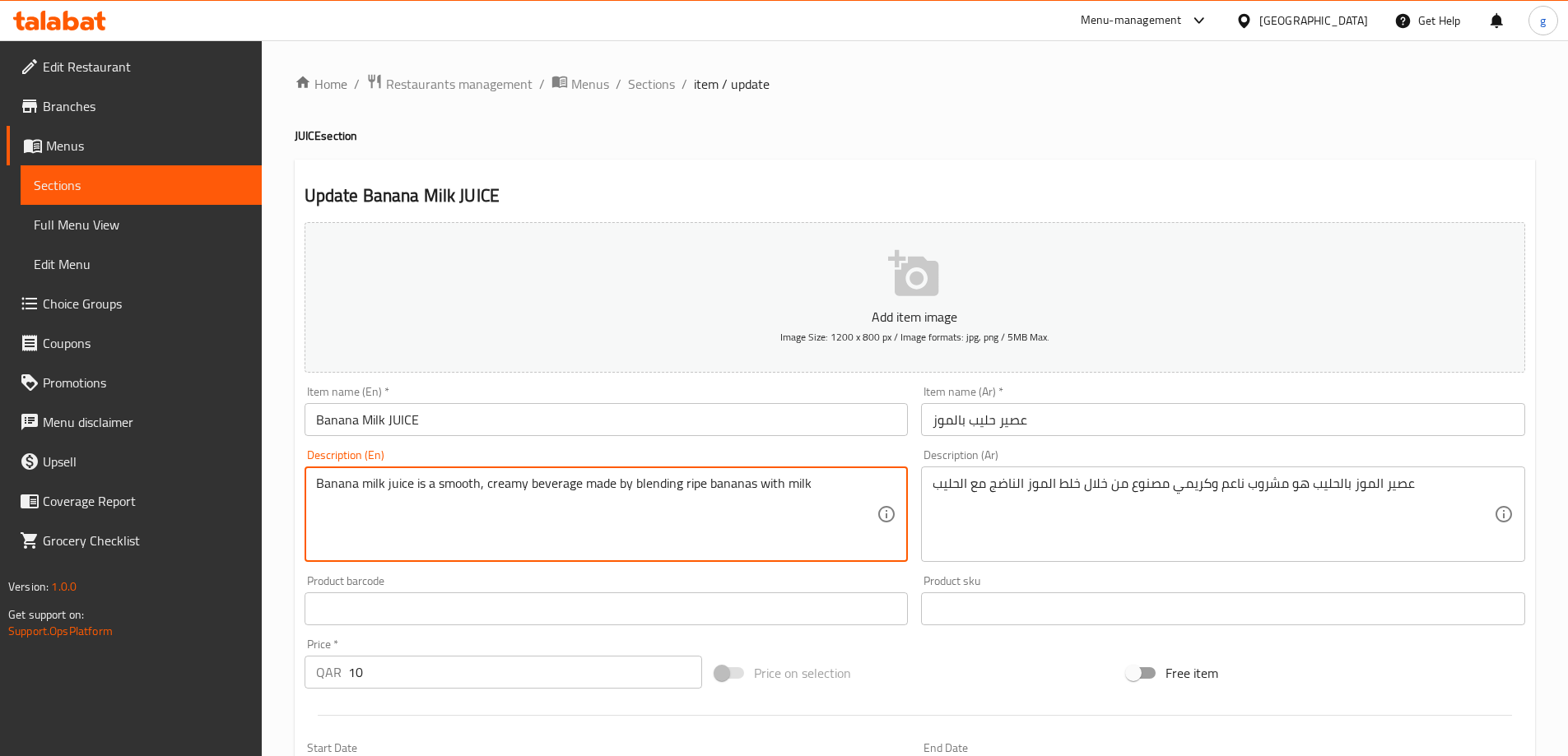
click at [616, 487] on textarea "Banana milk juice is a smooth, creamy beverage made by blending ripe bananas wi…" at bounding box center [596, 514] width 561 height 78
click at [636, 487] on textarea "Banana milk juice is a smooth, creamy beverage made by blending ripe bananas wi…" at bounding box center [596, 514] width 561 height 78
click at [631, 486] on textarea "Banana milk juice is a smooth, creamy beverage made by blending ripe bananas wi…" at bounding box center [596, 514] width 561 height 78
paste textarea "through"
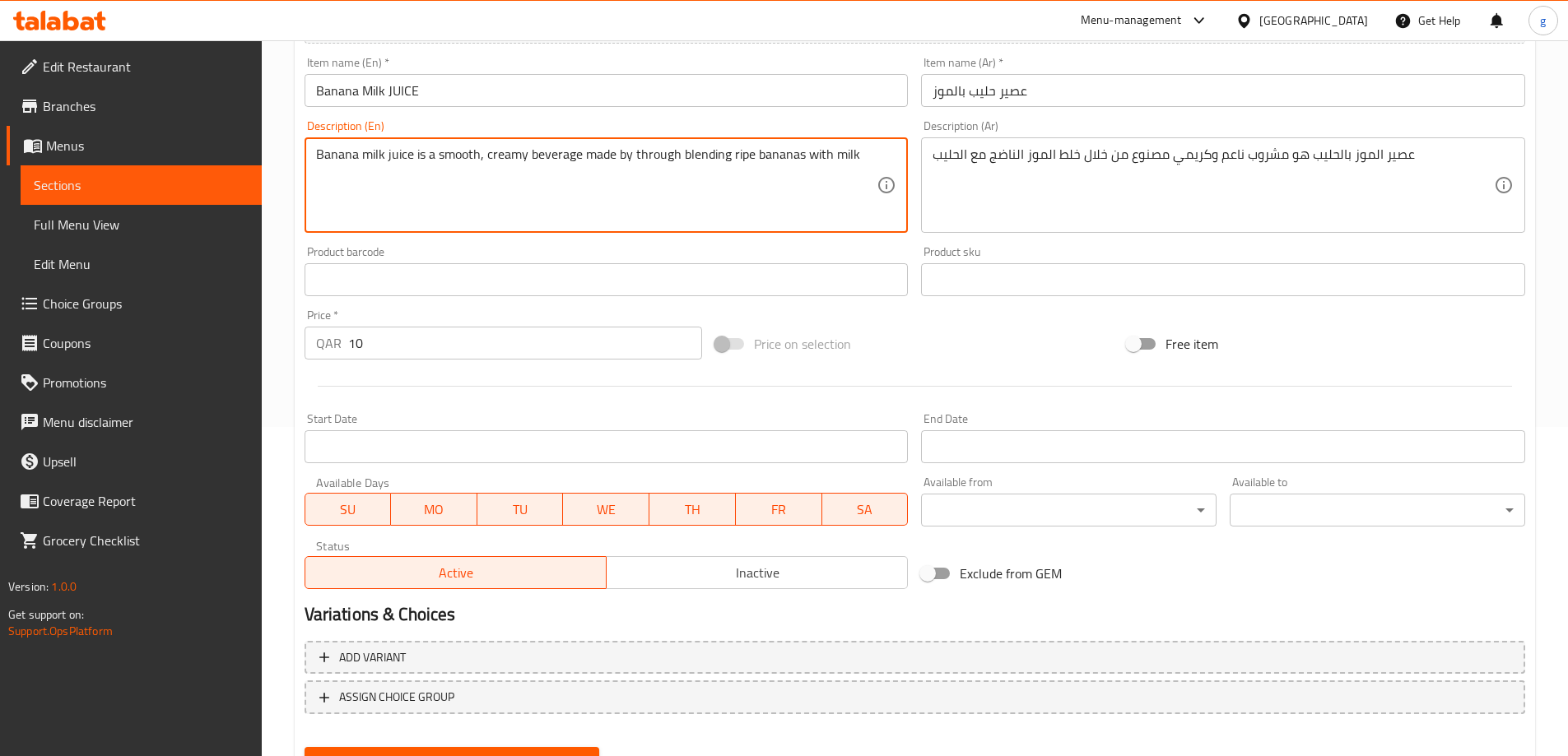
scroll to position [406, 0]
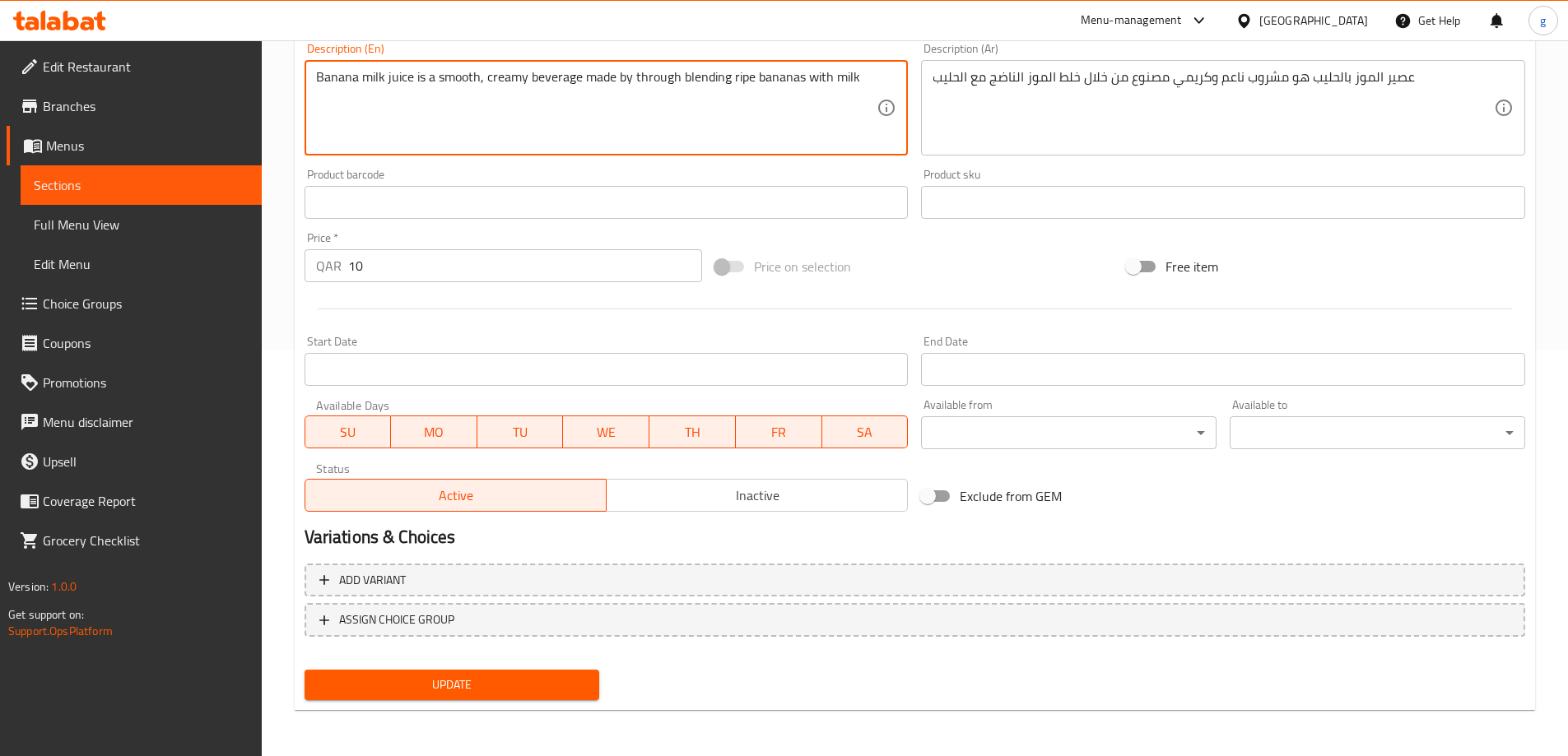
type textarea "Banana milk juice is a smooth, creamy beverage made by through blending ripe ba…"
click at [502, 700] on button "Update" at bounding box center [452, 685] width 295 height 30
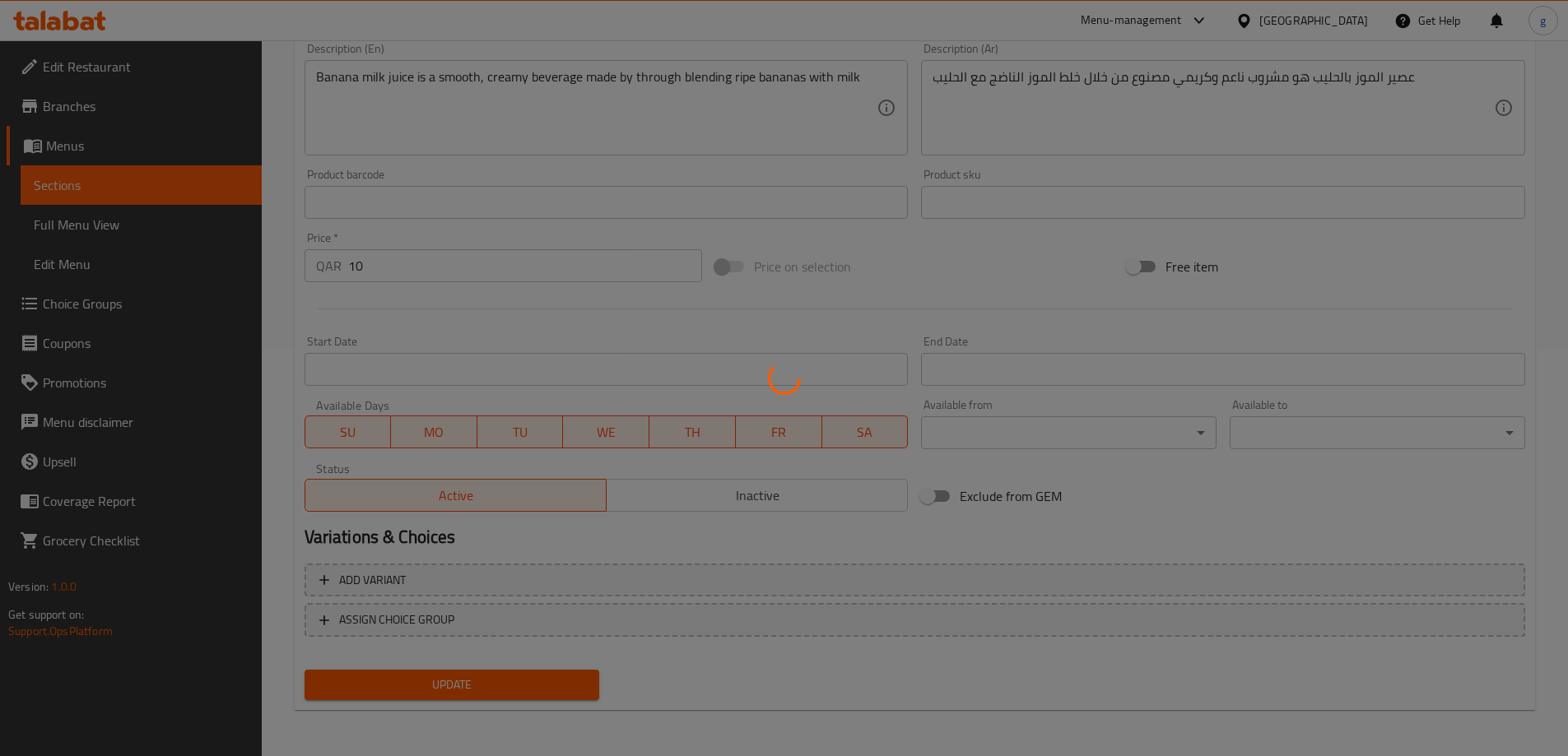
scroll to position [324, 0]
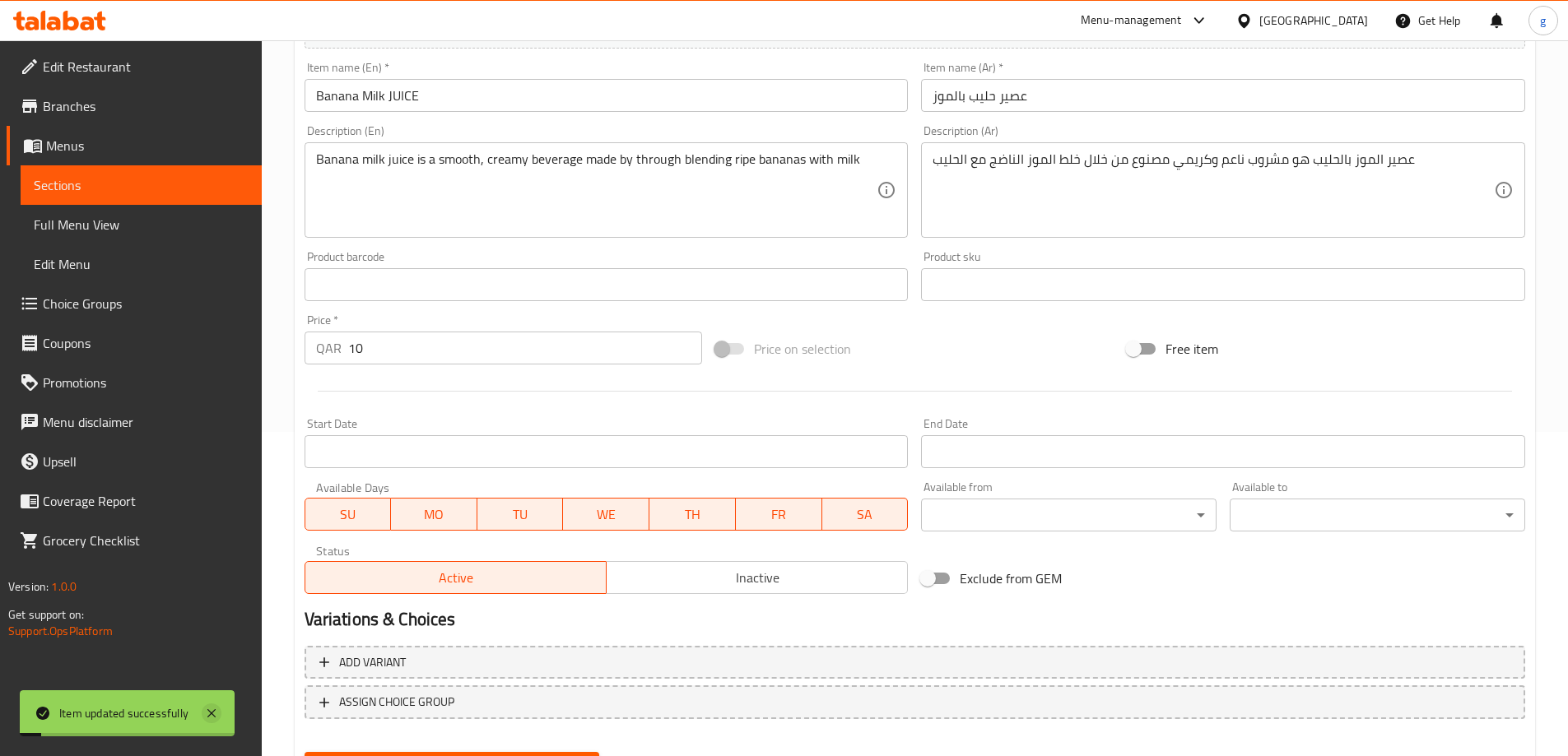
click at [216, 715] on icon at bounding box center [211, 713] width 19 height 19
click at [145, 184] on span "Sections" at bounding box center [141, 185] width 214 height 19
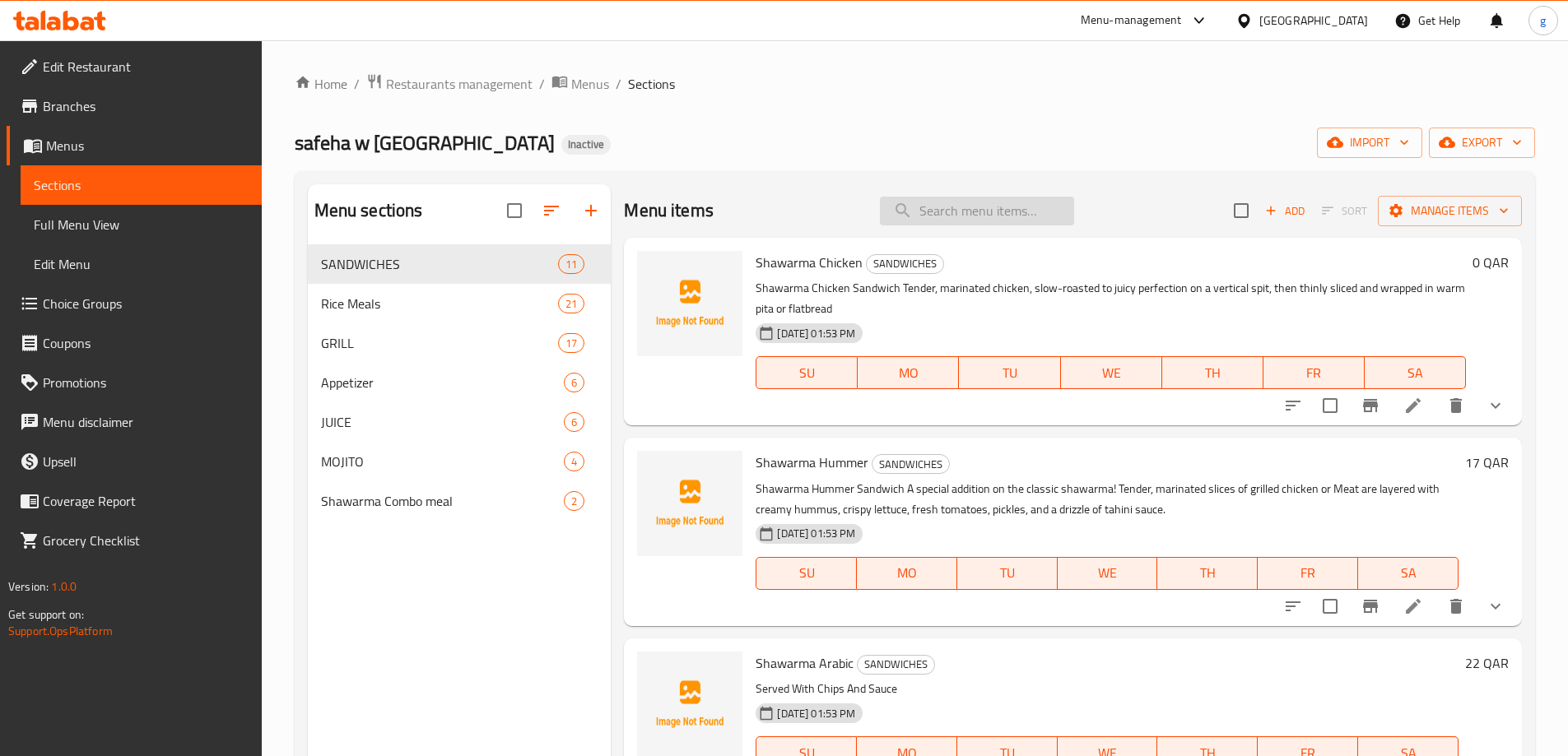
click at [924, 197] on input "search" at bounding box center [976, 211] width 194 height 29
paste input "Lemon Mint JUICE"
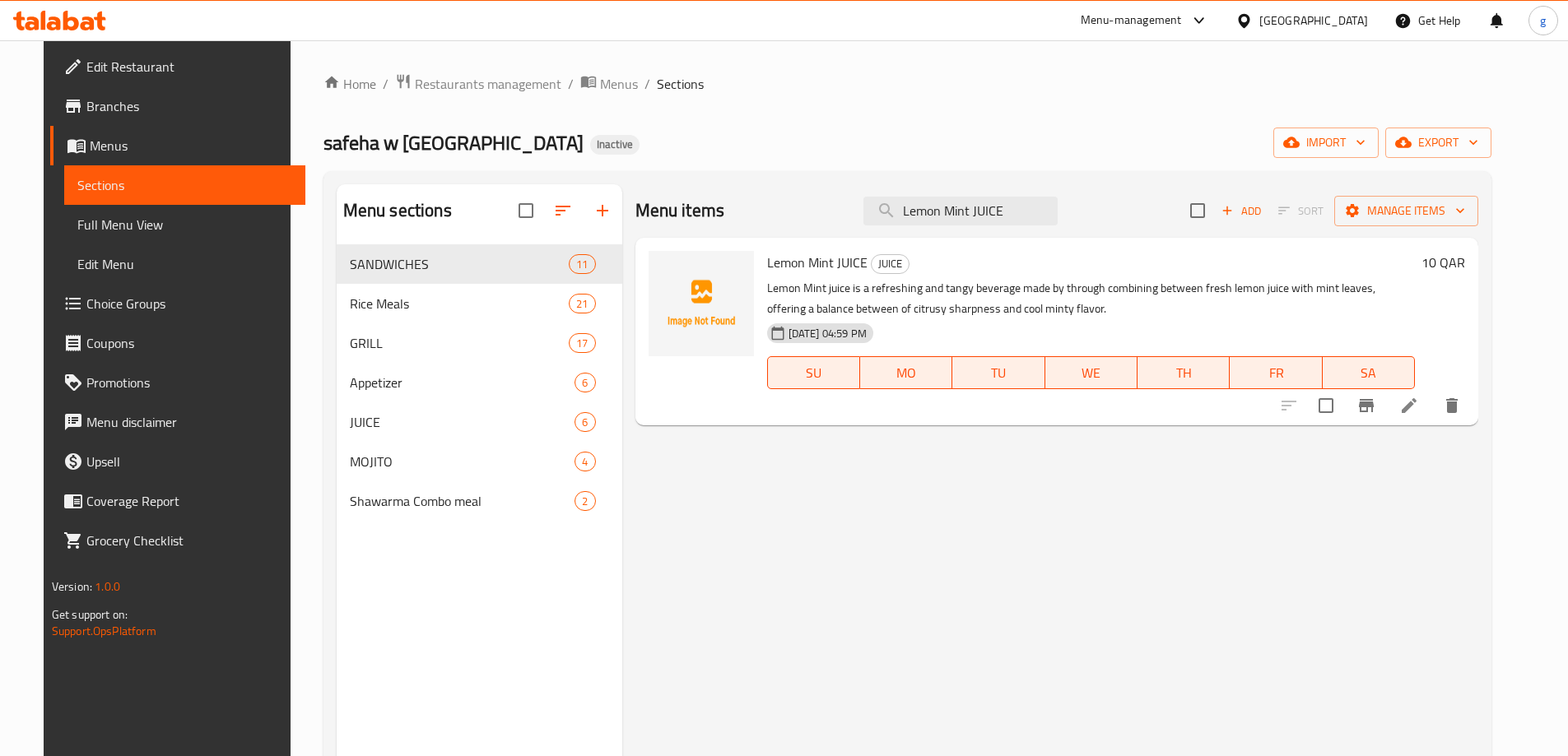
type input "Lemon Mint JUICE"
click at [1433, 415] on li at bounding box center [1408, 405] width 46 height 29
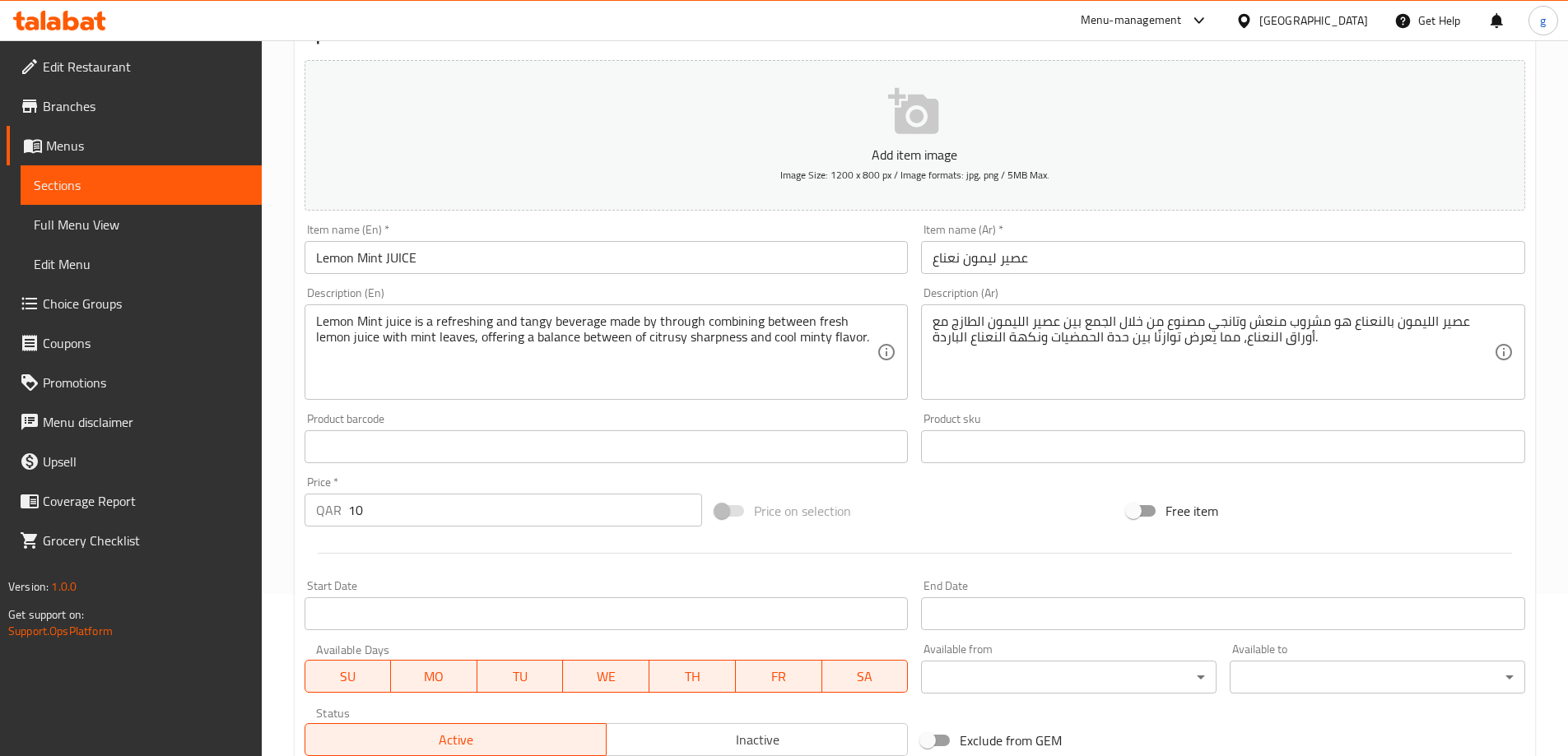
scroll to position [160, 0]
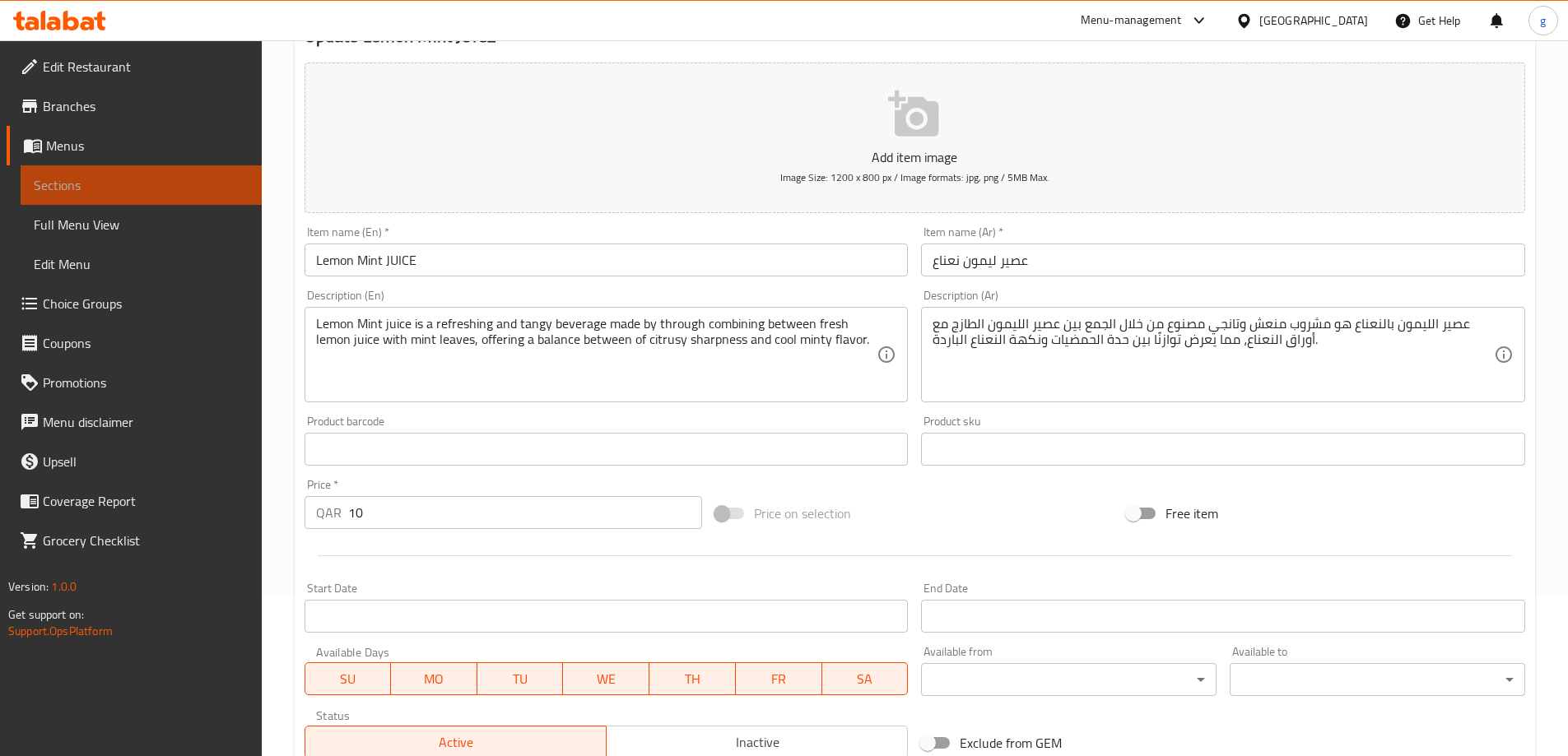
drag, startPoint x: 88, startPoint y: 202, endPoint x: 156, endPoint y: 202, distance: 68.0
click at [88, 202] on link "Sections" at bounding box center [140, 185] width 241 height 40
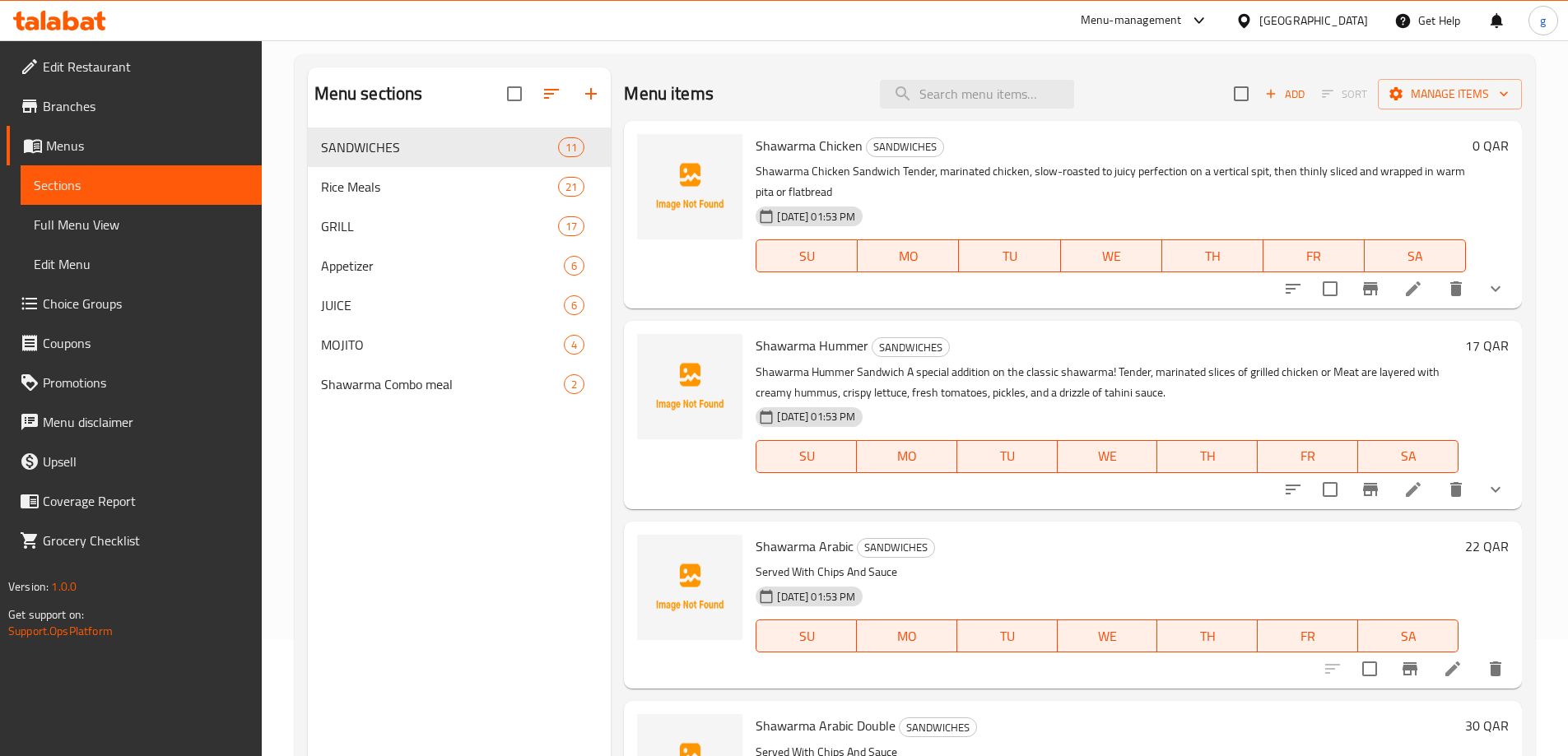
scroll to position [77, 0]
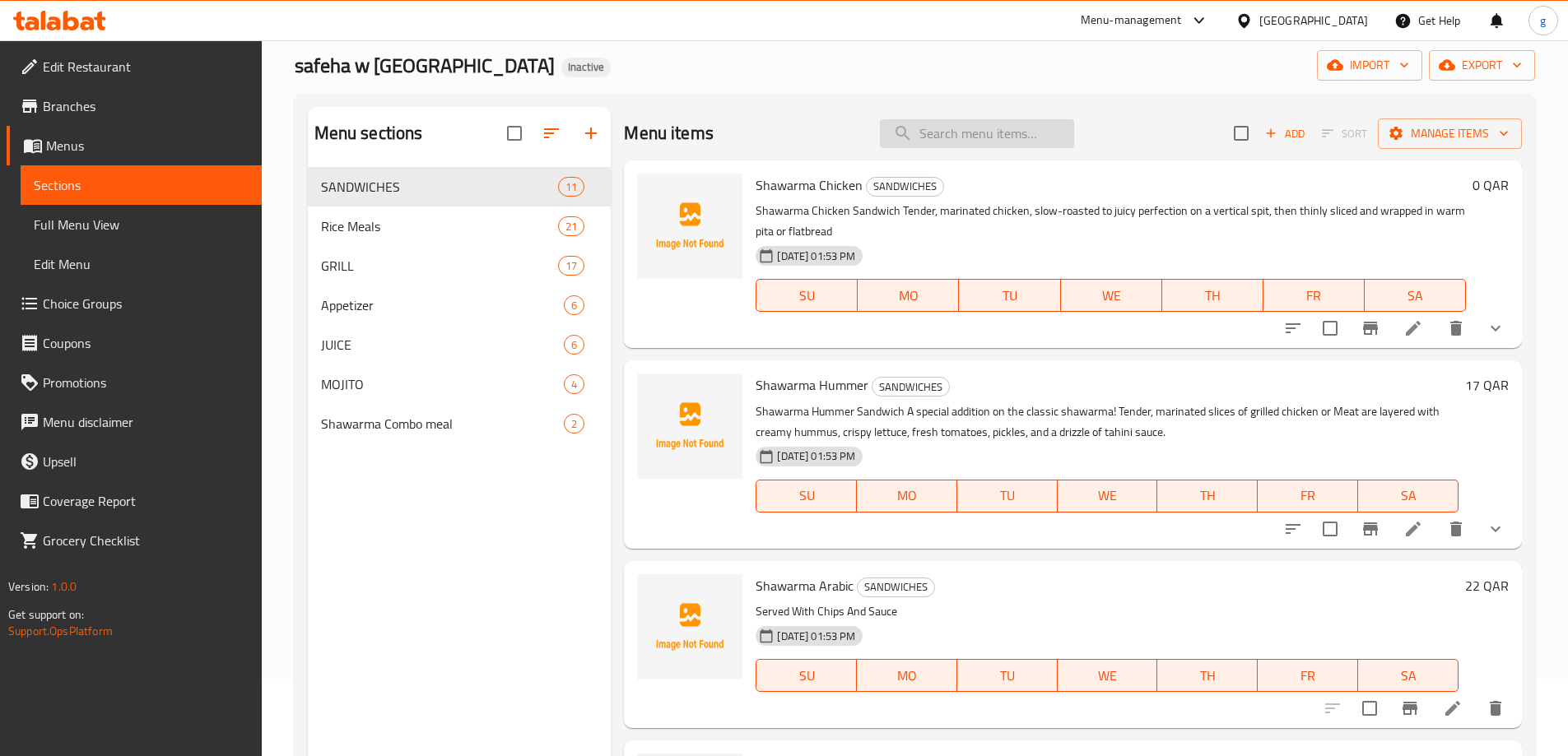
click at [991, 139] on input "search" at bounding box center [976, 133] width 194 height 29
paste input "Orange JUICE"
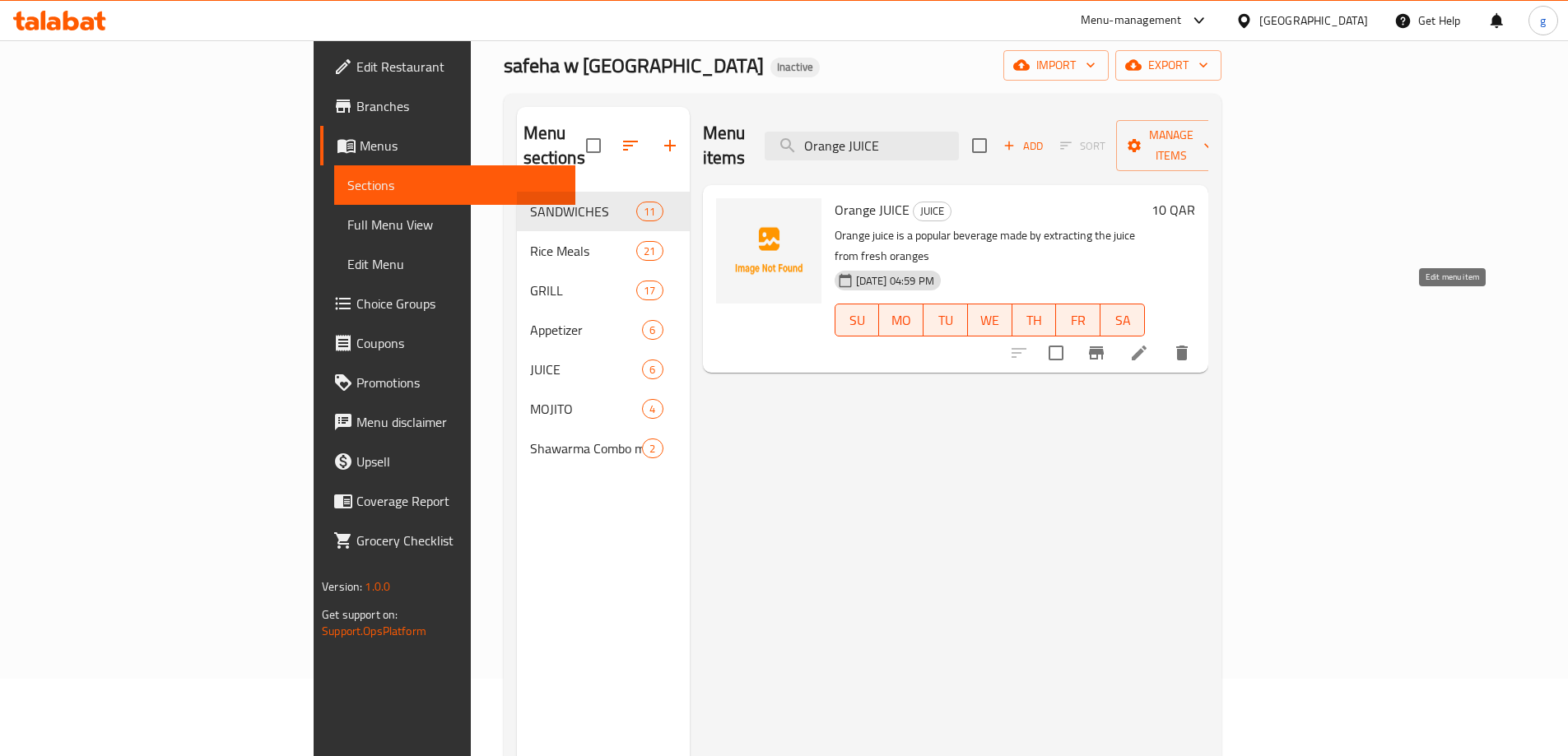
type input "Orange JUICE"
click at [1147, 346] on icon at bounding box center [1138, 353] width 15 height 15
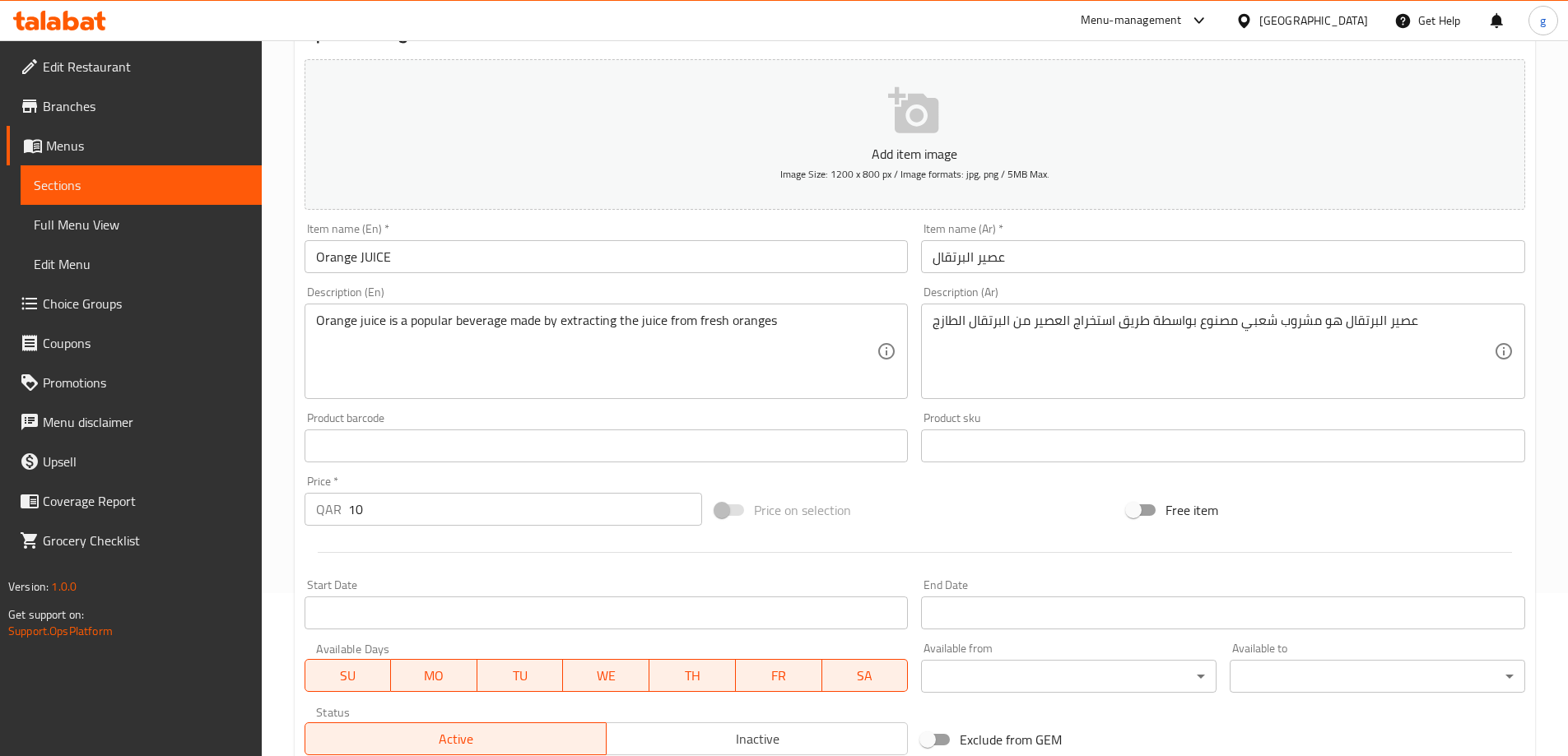
scroll to position [165, 0]
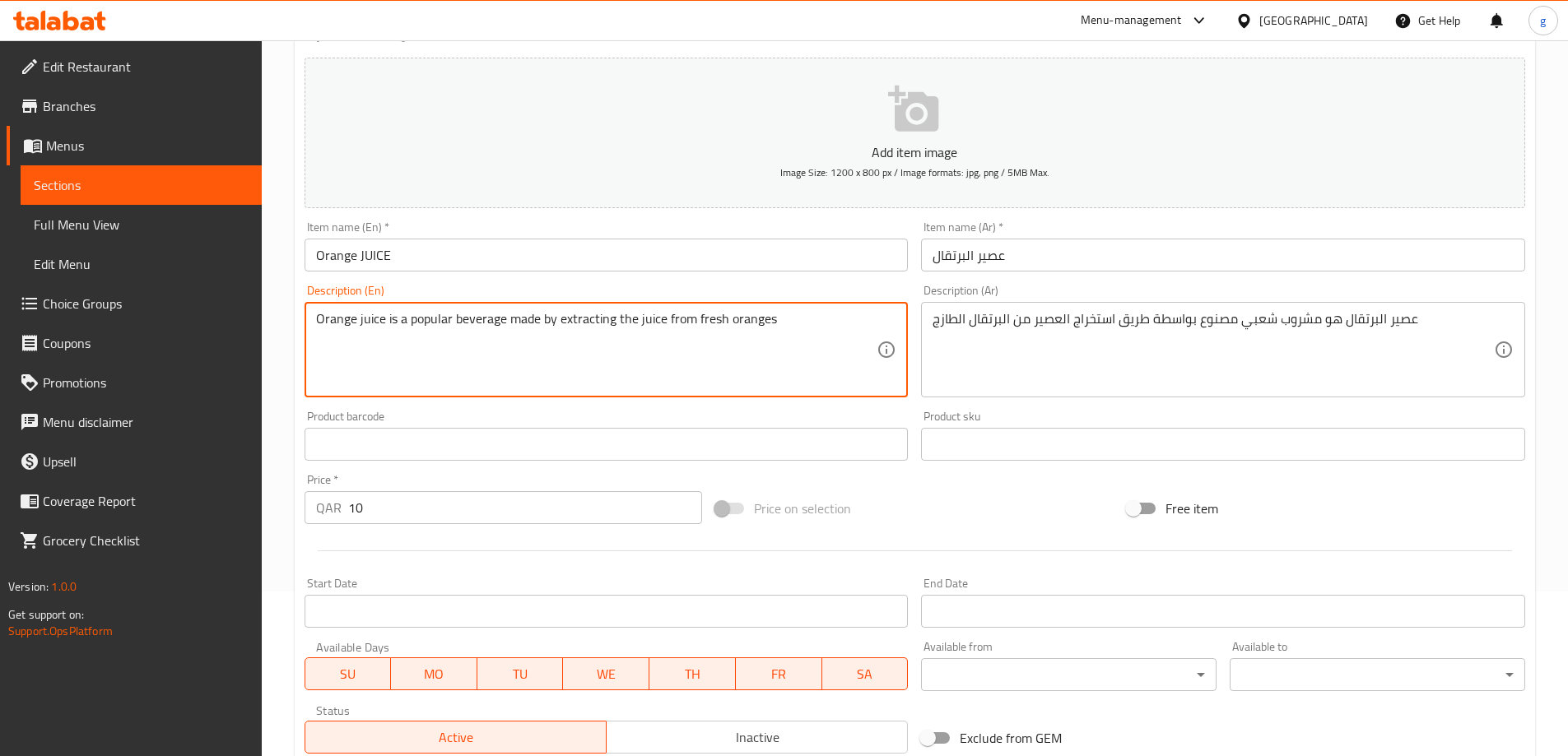
drag, startPoint x: 505, startPoint y: 318, endPoint x: 554, endPoint y: 355, distance: 61.4
paste textarea "يتم صنعه عن طريق"
type textarea "Orange juice is a popular beverage made by extracting the juice from fresh oran…"
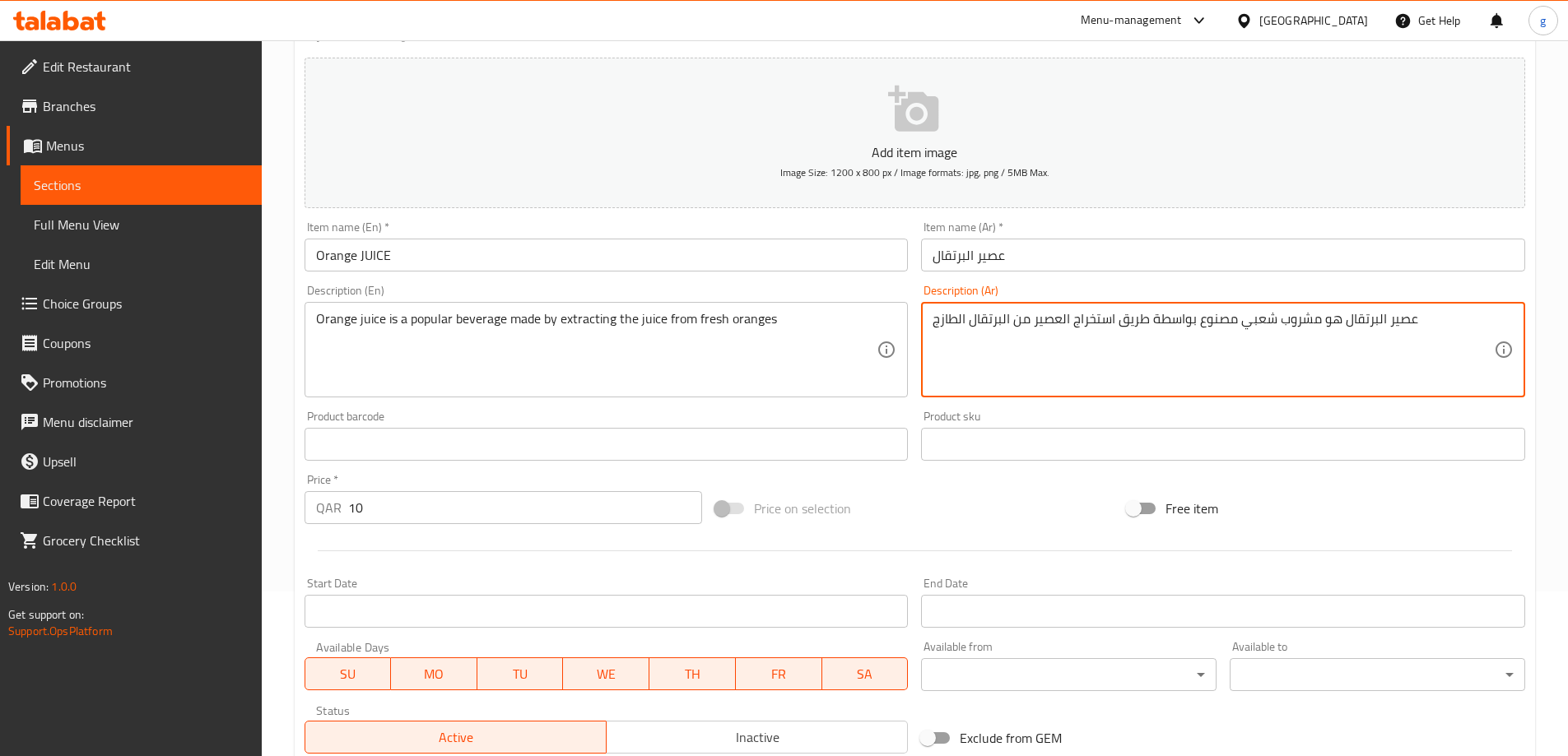
drag, startPoint x: 1155, startPoint y: 318, endPoint x: 1238, endPoint y: 343, distance: 86.7
paste textarea "تم صنعه عن طريق"
click at [1258, 323] on textarea "عصير البرتقال هو مشروب شعبي يتم صنعه عن طريق طريق استخراج العصير من البرتقال ال…" at bounding box center [1213, 350] width 561 height 78
type textarea "عصير البرتقال هو مشروب شعبي يتم صنعه عن طريق طريق استخراج العصير من البرتقال ال…"
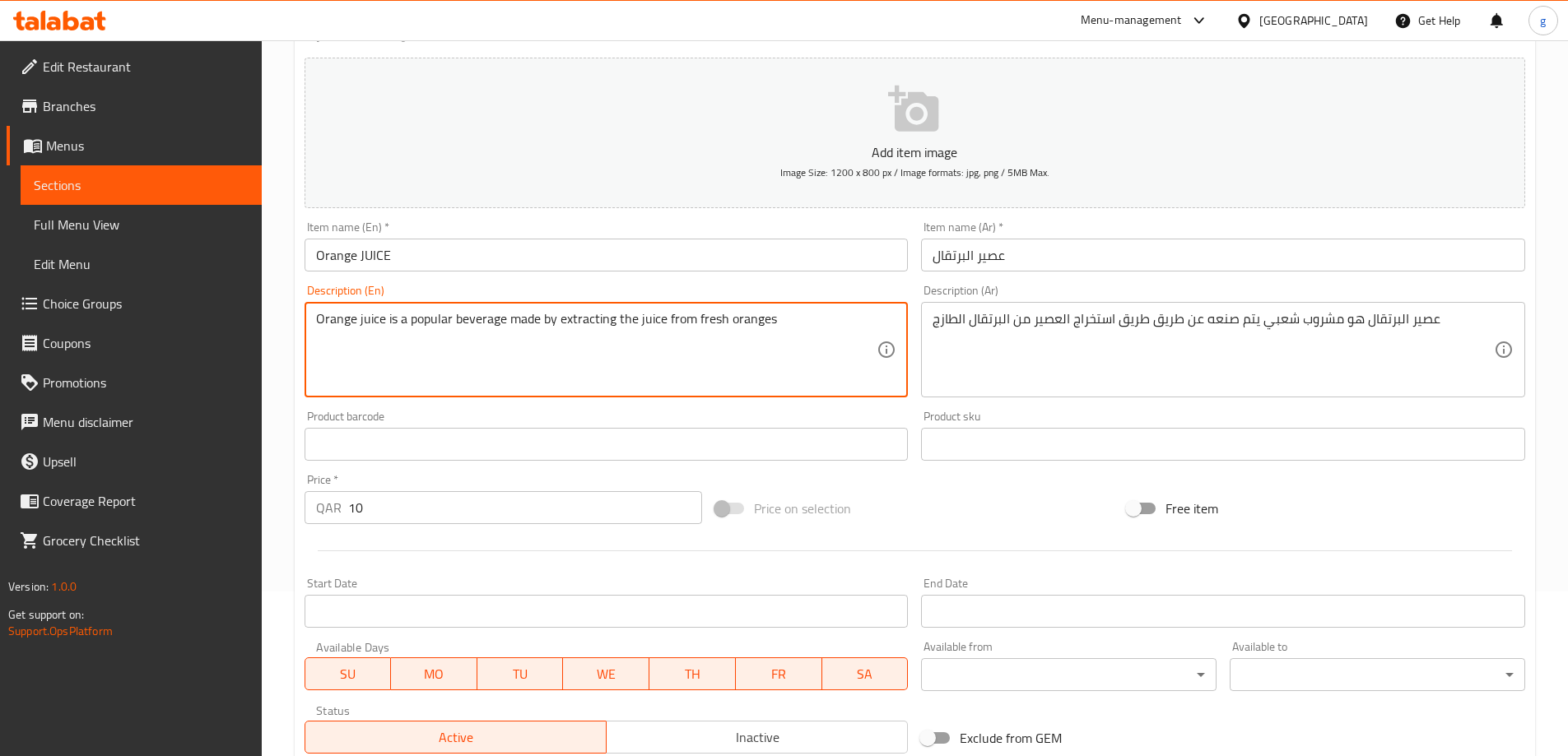
click at [509, 322] on textarea "Orange juice is a popular beverage made by extracting the juice from fresh oran…" at bounding box center [596, 350] width 561 height 78
drag, startPoint x: 509, startPoint y: 322, endPoint x: 545, endPoint y: 319, distance: 36.1
click at [545, 319] on textarea "Orange juice is a popular beverage made by extracting the juice from fresh oran…" at bounding box center [596, 350] width 561 height 78
paste textarea "It is"
click at [596, 342] on textarea "Orange juice is a popular beverage It is made by extracting the juice from fres…" at bounding box center [596, 350] width 561 height 78
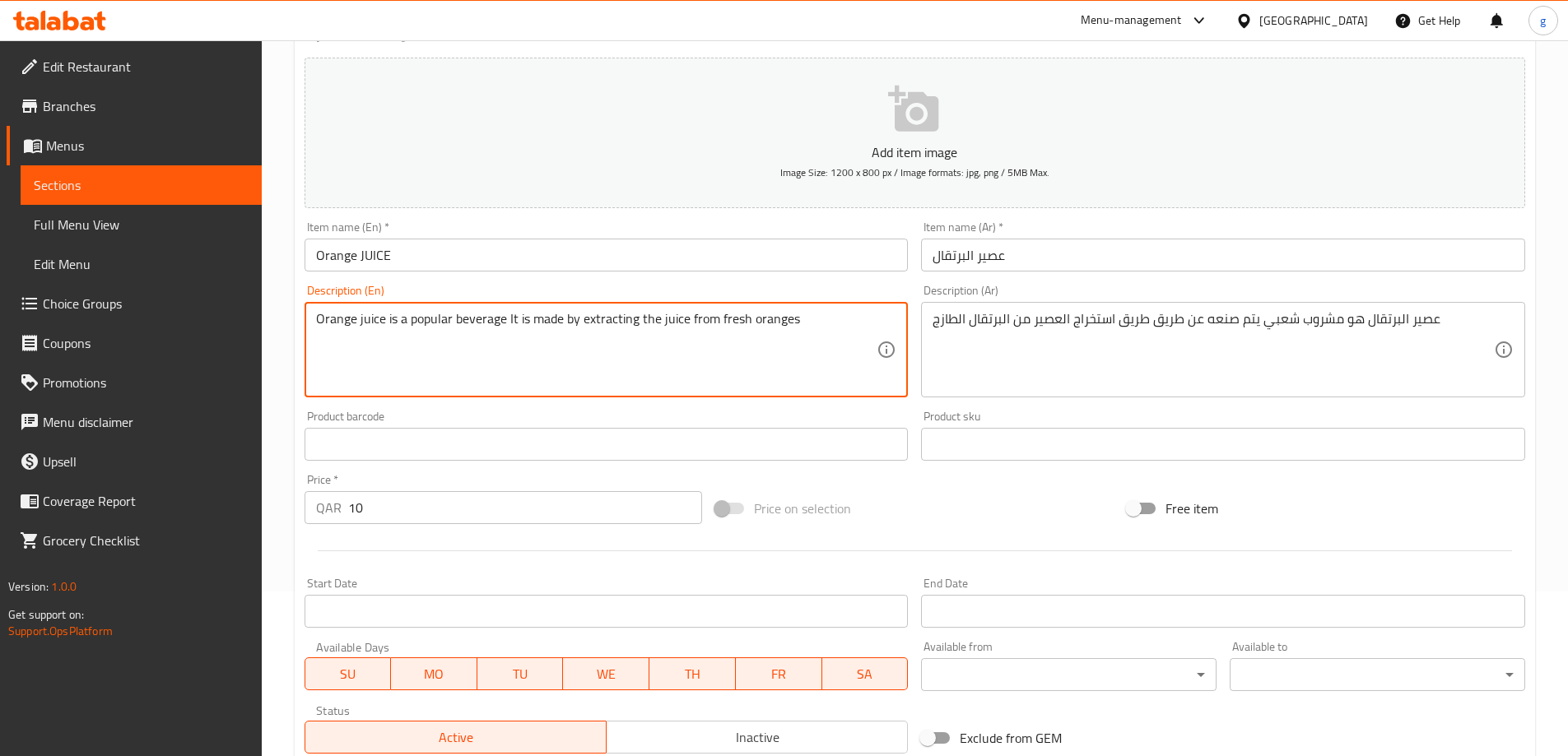
click at [595, 341] on textarea "Orange juice is a popular beverage It is made by extracting the juice from fres…" at bounding box center [596, 350] width 561 height 78
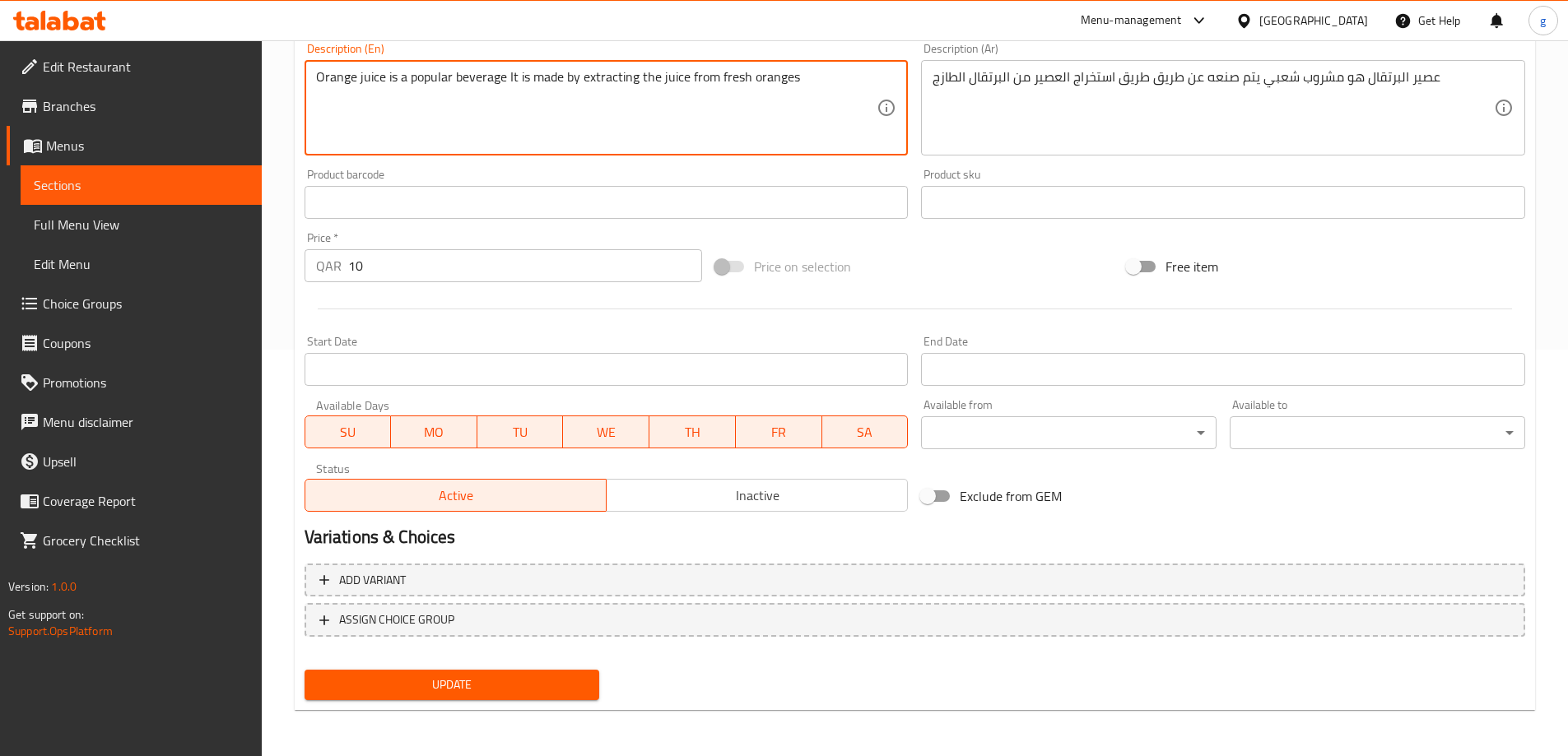
click at [795, 74] on textarea "Orange juice is a popular beverage It is made by extracting the juice from fres…" at bounding box center [596, 108] width 561 height 78
type textarea "Orange juice is a popular beverage It is made by extracting the juice from fres…"
click at [529, 681] on span "Update" at bounding box center [452, 685] width 269 height 20
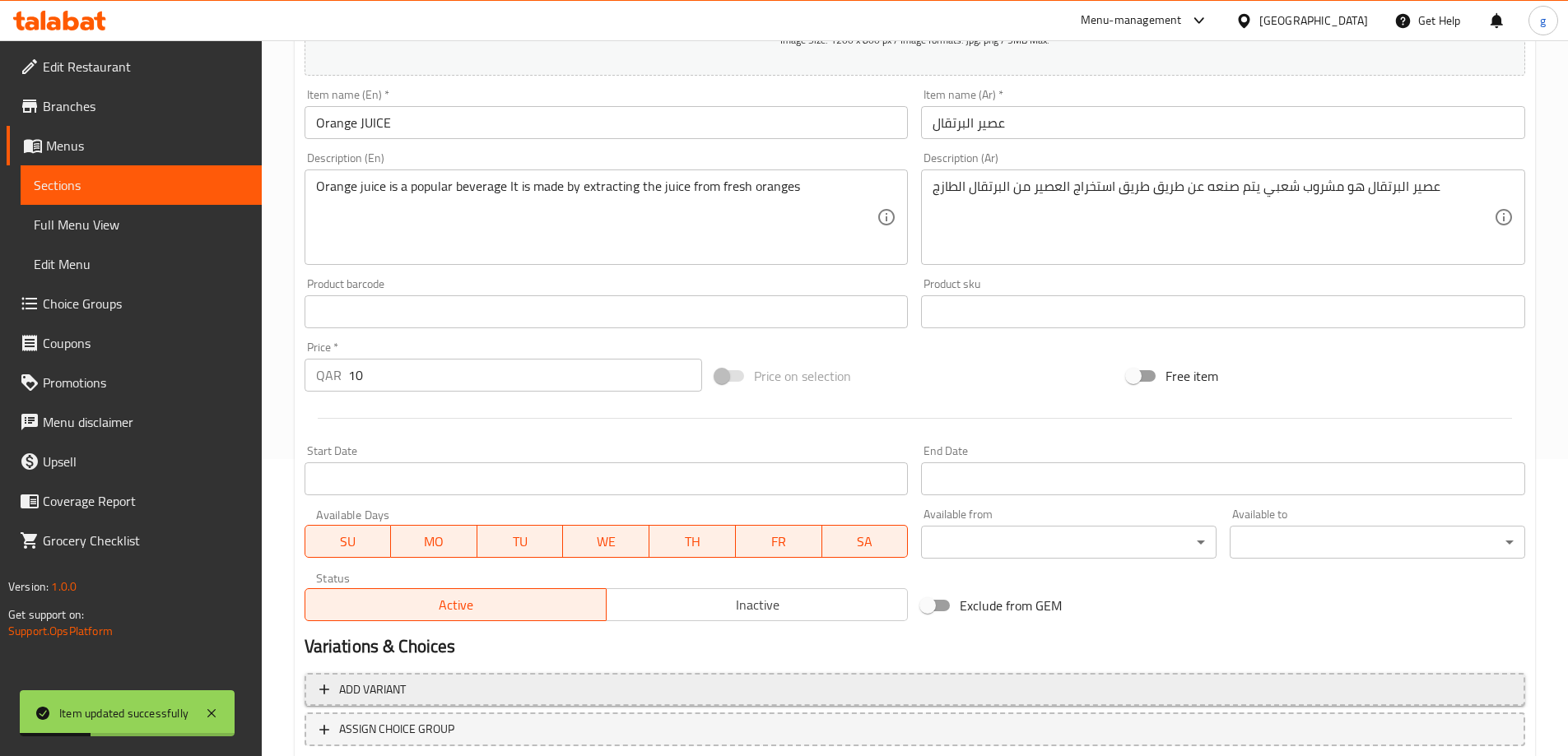
scroll to position [160, 0]
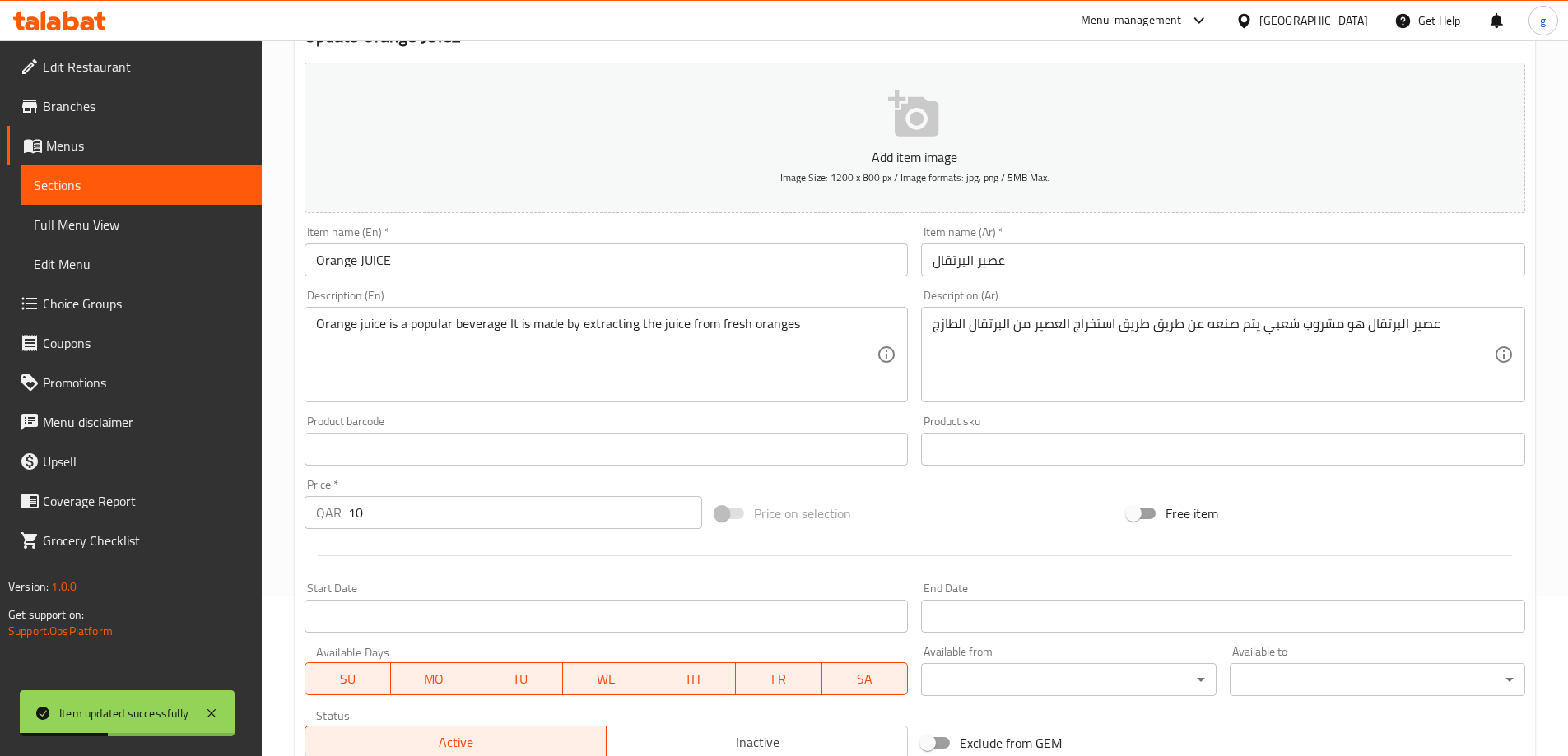
click at [123, 181] on span "Sections" at bounding box center [141, 185] width 214 height 19
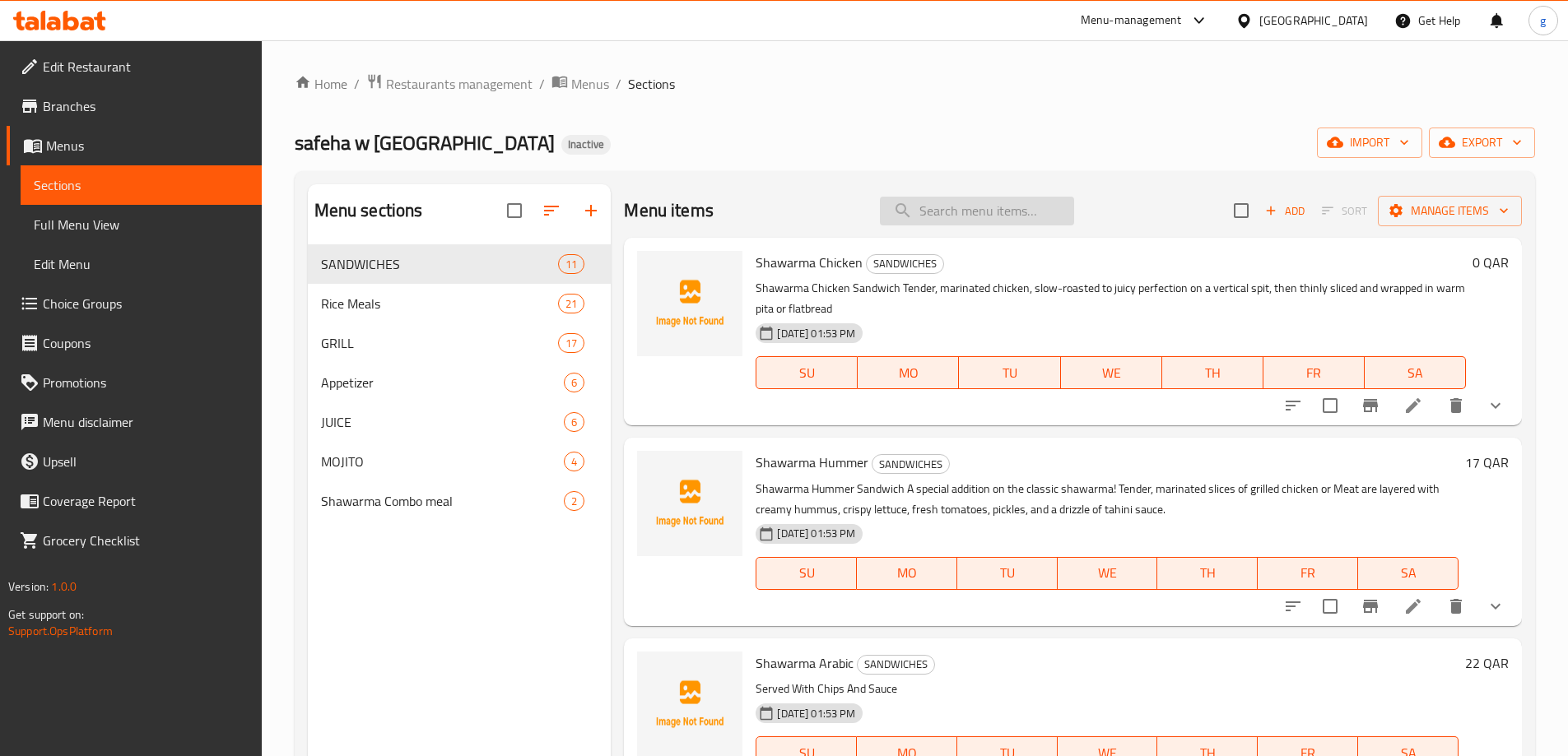
click at [894, 202] on input "search" at bounding box center [976, 211] width 194 height 29
paste input "Watermelon JUICE"
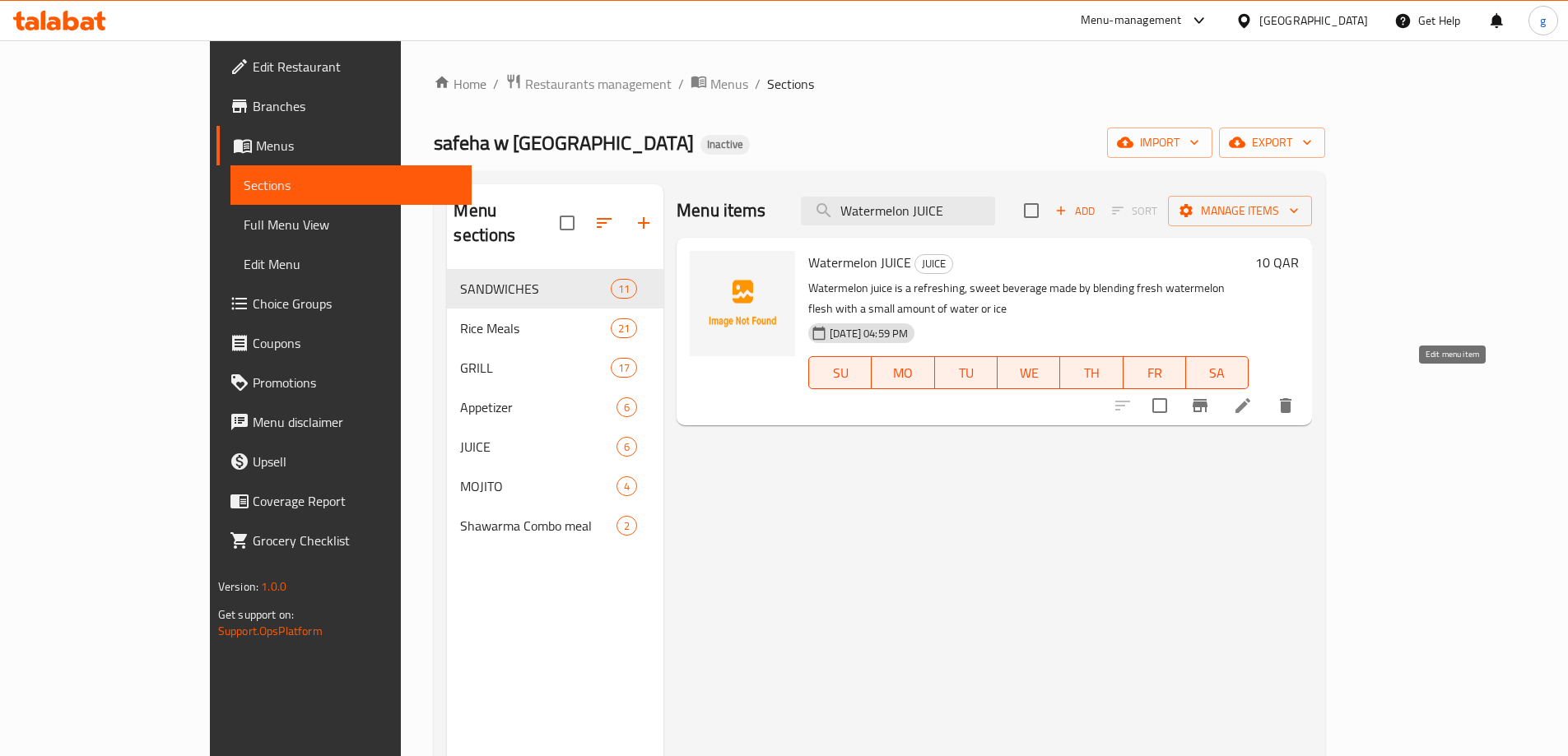
type input "Watermelon JUICE"
click at [1253, 396] on icon at bounding box center [1243, 405] width 19 height 19
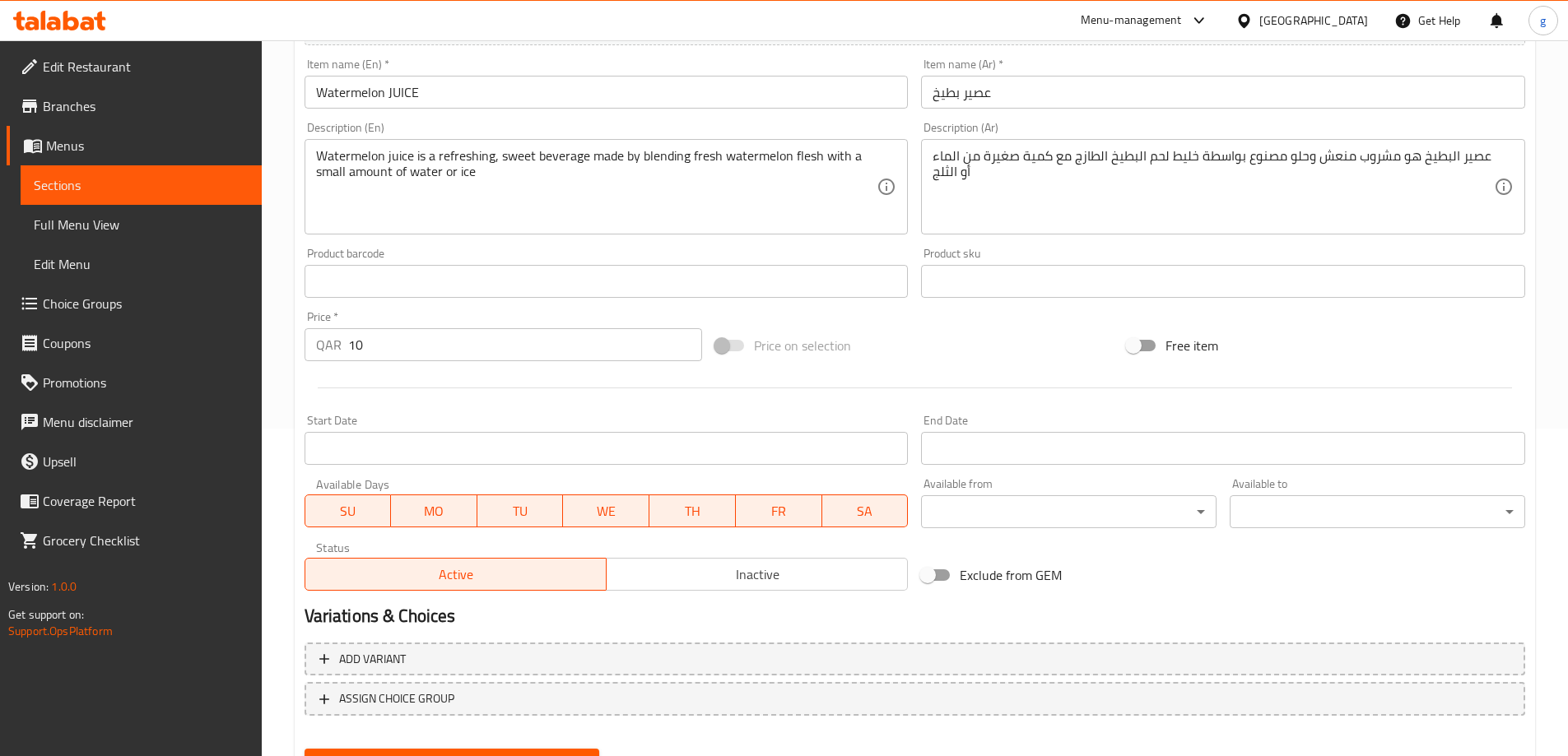
scroll to position [406, 0]
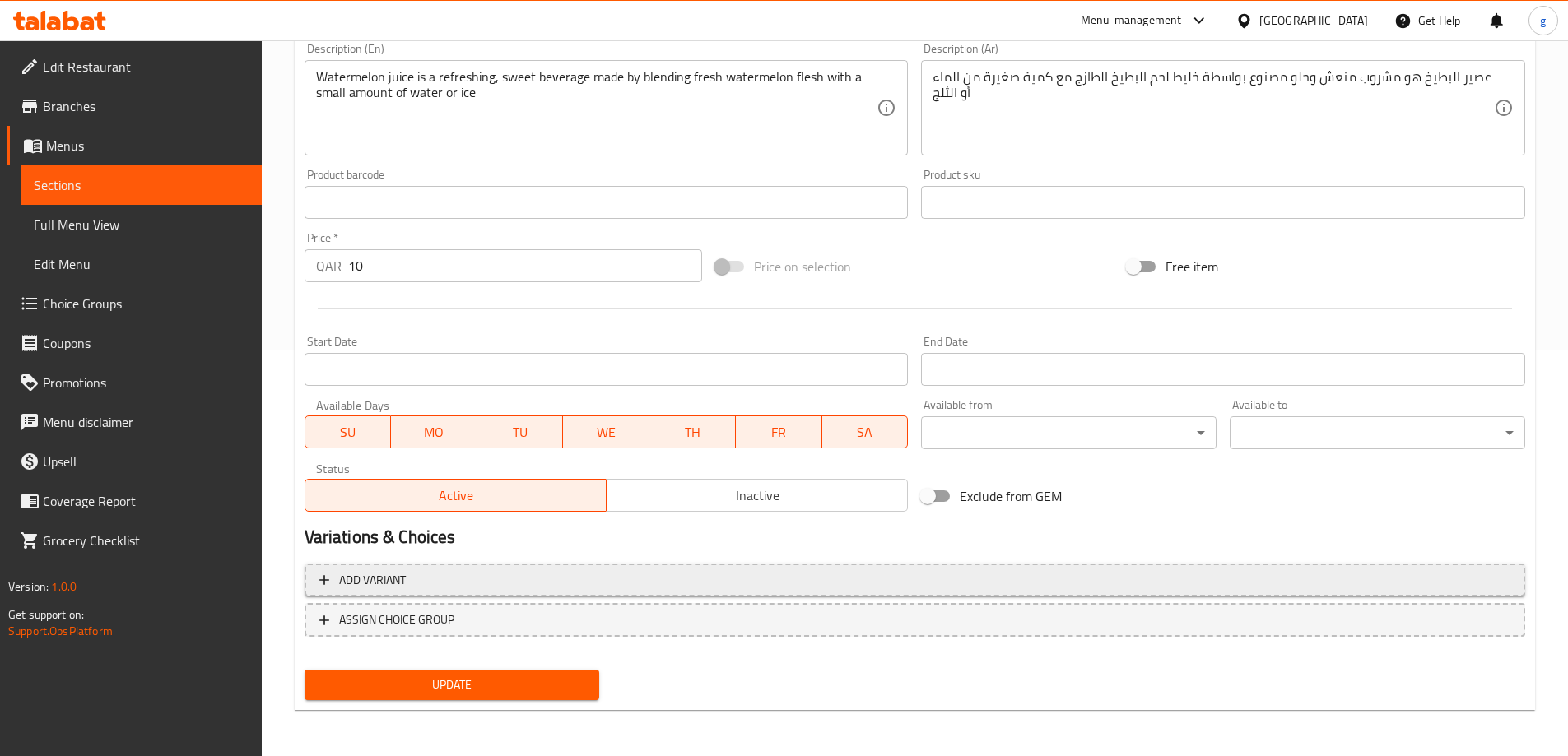
click at [521, 586] on span "Add variant" at bounding box center [915, 580] width 1191 height 20
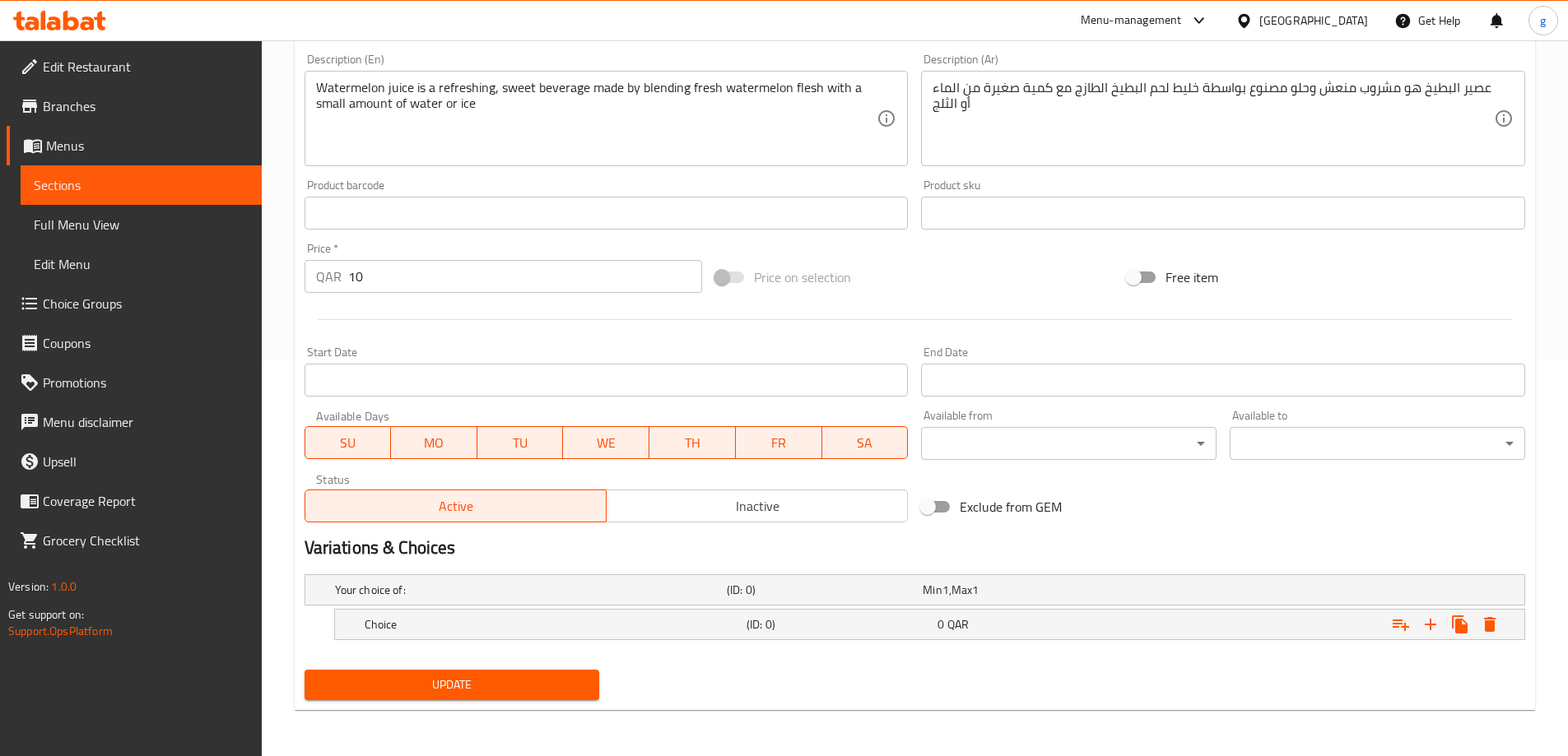
scroll to position [396, 0]
click at [1253, 624] on div "Expand" at bounding box center [1317, 624] width 382 height 36
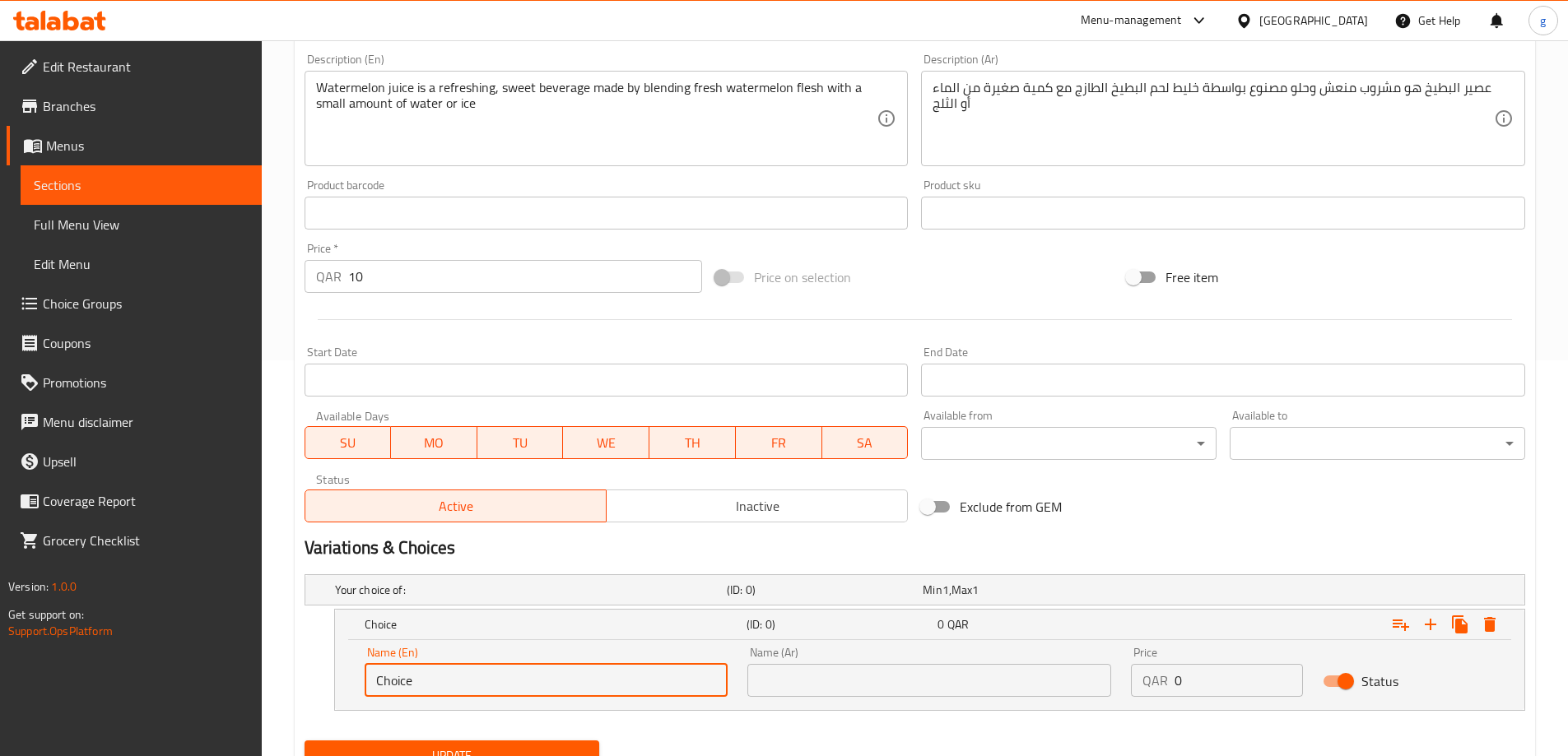
click at [556, 675] on input "Choice" at bounding box center [546, 681] width 363 height 33
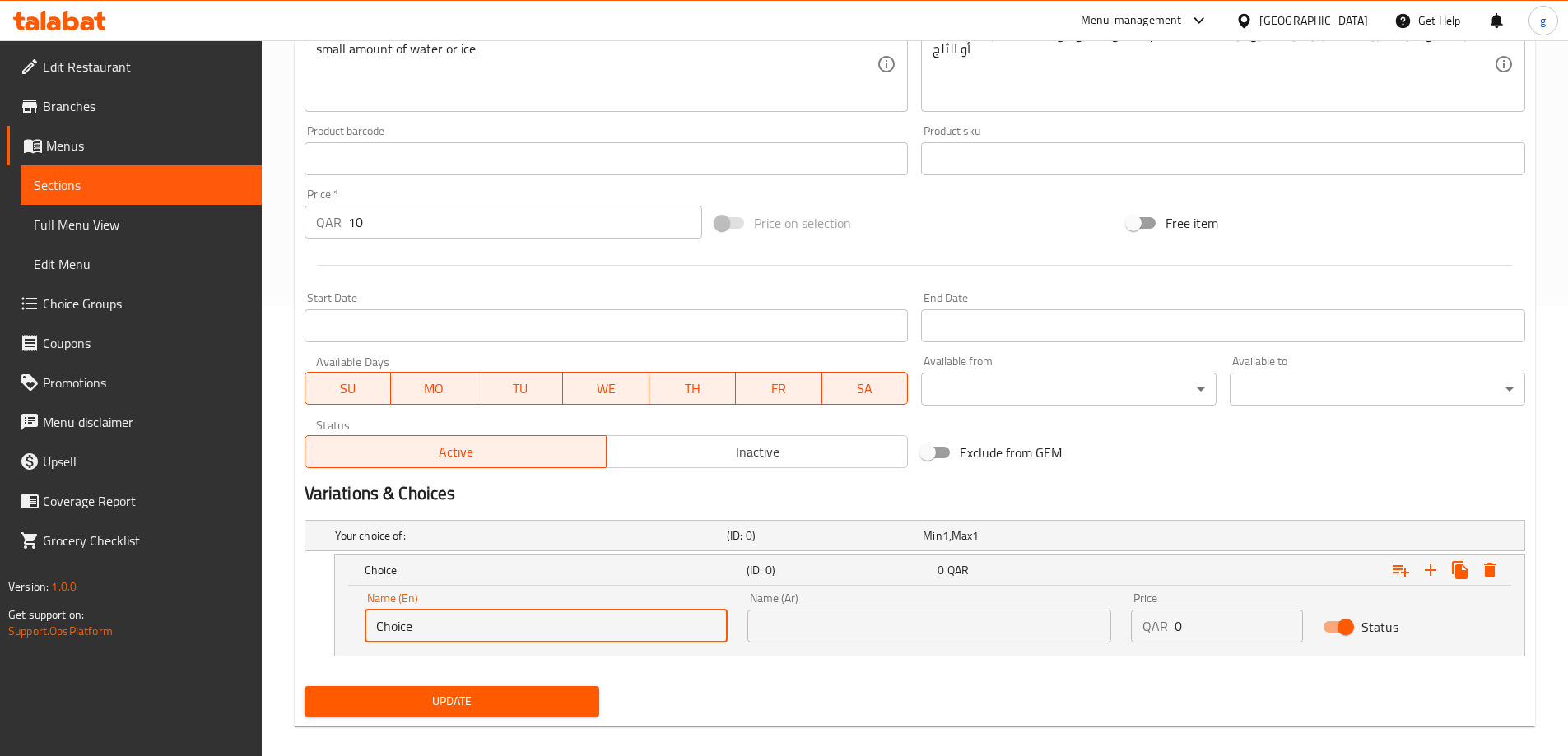
scroll to position [467, 0]
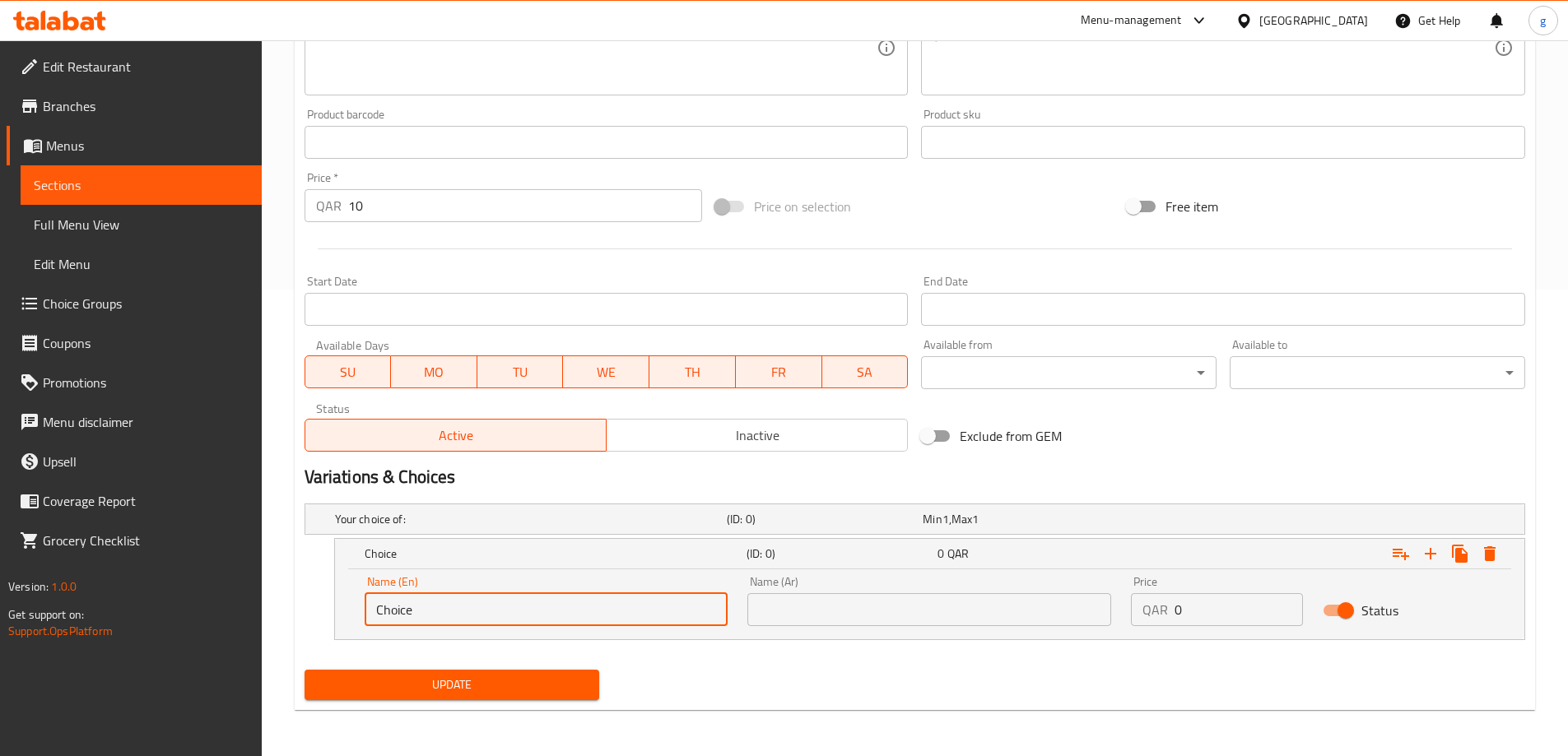
drag, startPoint x: 506, startPoint y: 623, endPoint x: 287, endPoint y: 640, distance: 219.7
click at [287, 640] on div "Home / Restaurants management / Menus / Sections / item / update JUICE section …" at bounding box center [915, 165] width 1307 height 1183
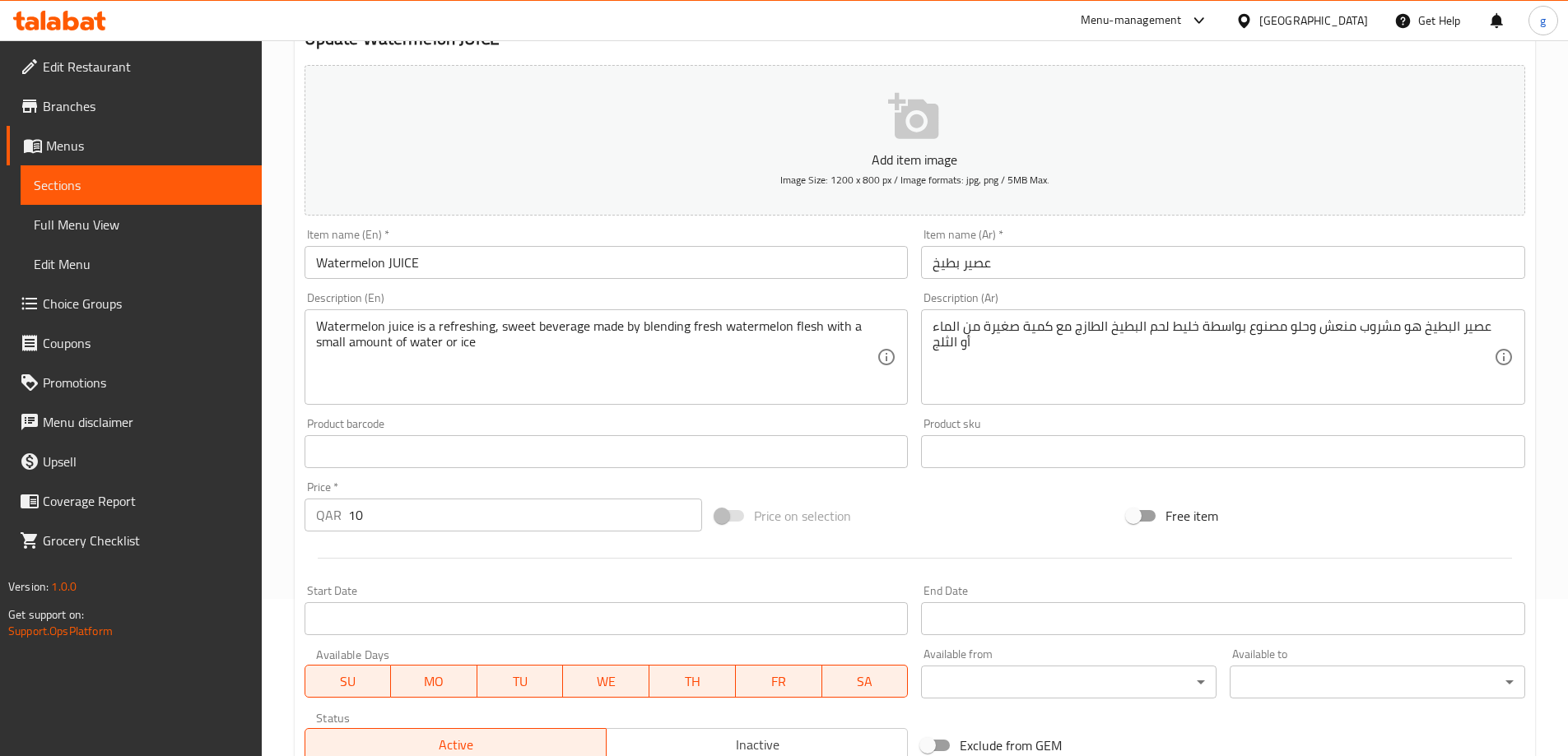
scroll to position [165, 0]
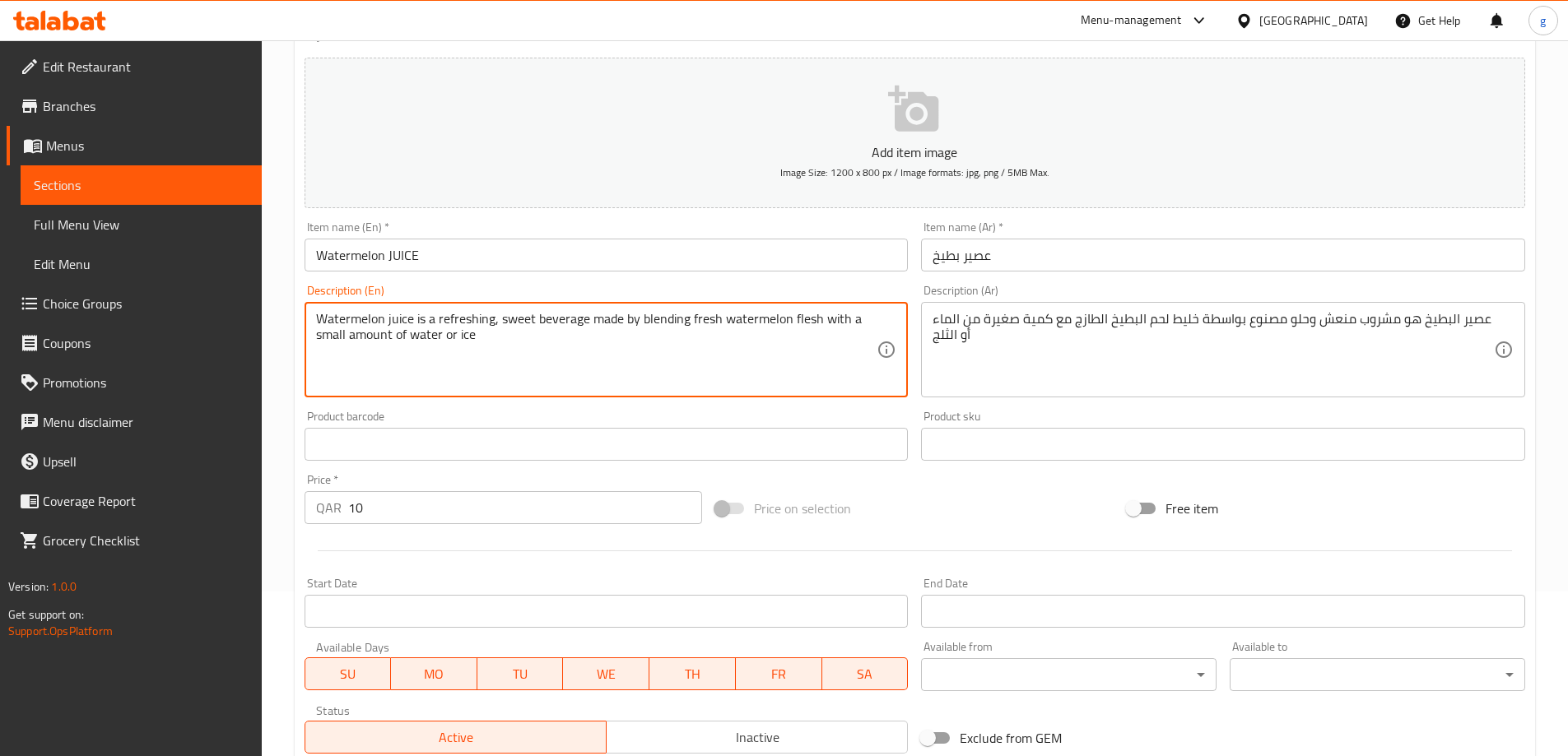
drag, startPoint x: 442, startPoint y: 338, endPoint x: 315, endPoint y: 347, distance: 127.3
click at [363, 337] on textarea "Watermelon juice is a refreshing, sweet beverage made by blending fresh waterme…" at bounding box center [596, 350] width 561 height 78
drag, startPoint x: 438, startPoint y: 339, endPoint x: 423, endPoint y: 342, distance: 15.3
click at [423, 342] on textarea "Watermelon juice is a refreshing, sweet beverage made by blending fresh waterme…" at bounding box center [596, 350] width 561 height 78
click at [422, 350] on textarea "Watermelon juice is a refreshing, sweet beverage made by blending fresh waterme…" at bounding box center [596, 350] width 561 height 78
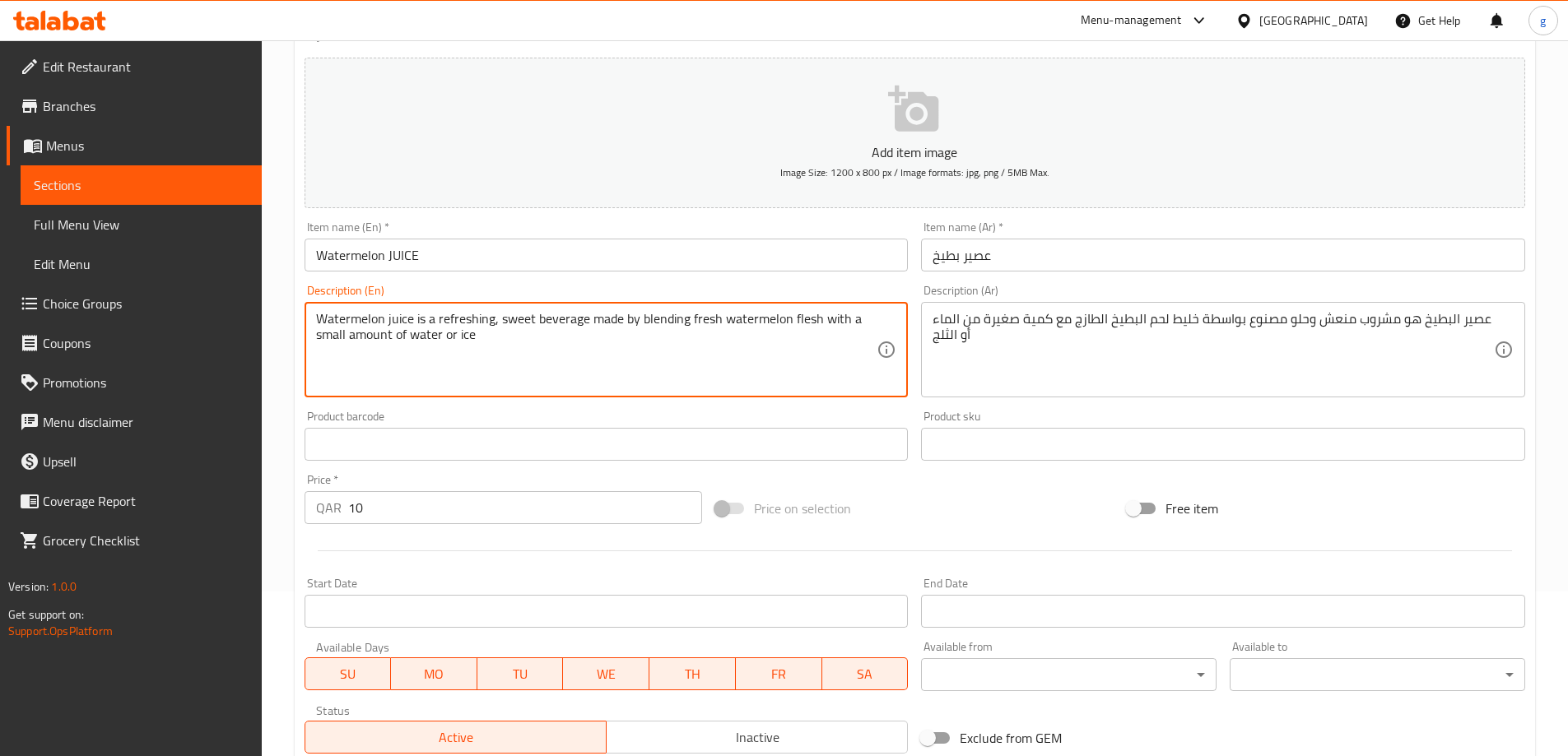
drag, startPoint x: 441, startPoint y: 338, endPoint x: 409, endPoint y: 356, distance: 36.7
click at [409, 356] on textarea "Watermelon juice is a refreshing, sweet beverage made by blending fresh waterme…" at bounding box center [596, 350] width 561 height 78
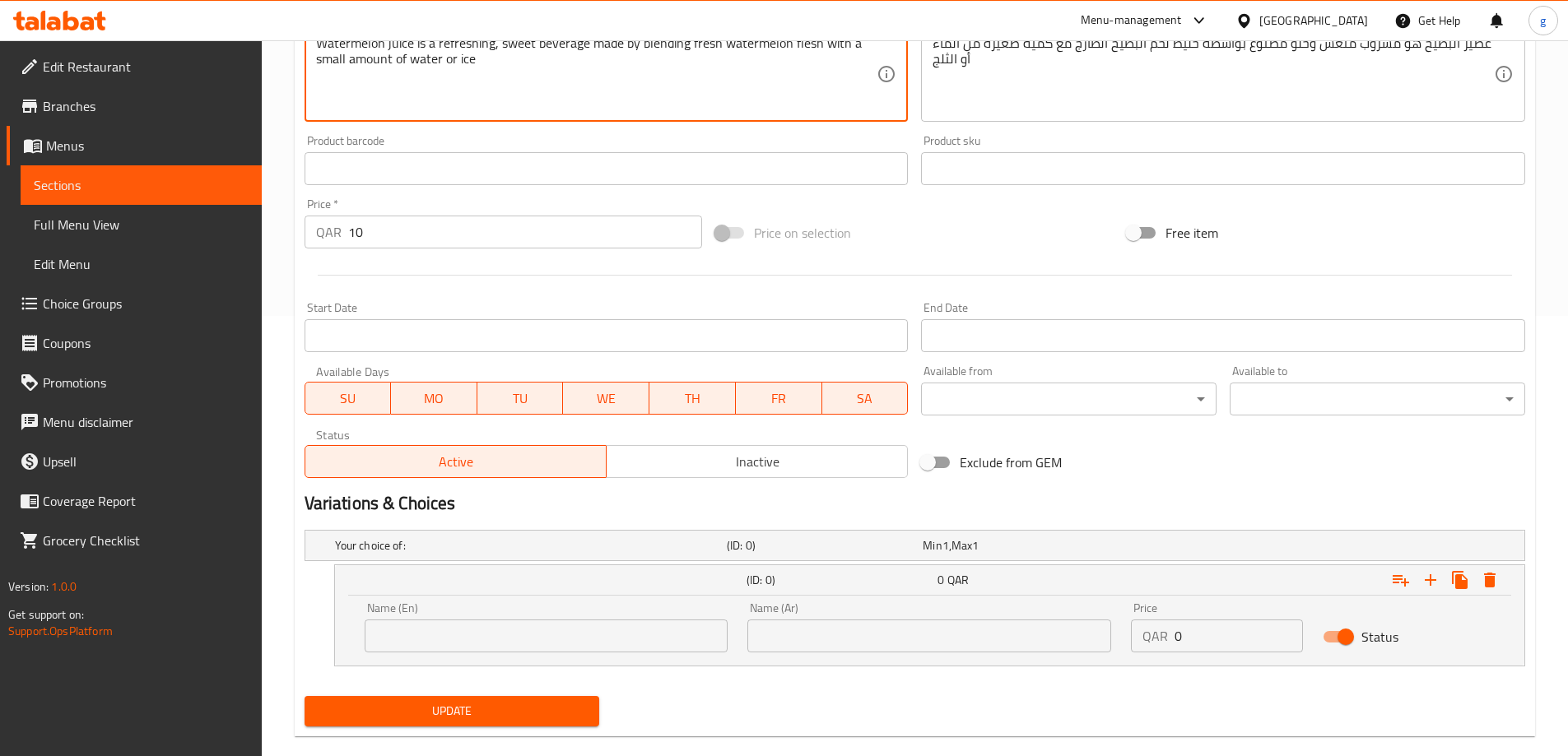
scroll to position [467, 0]
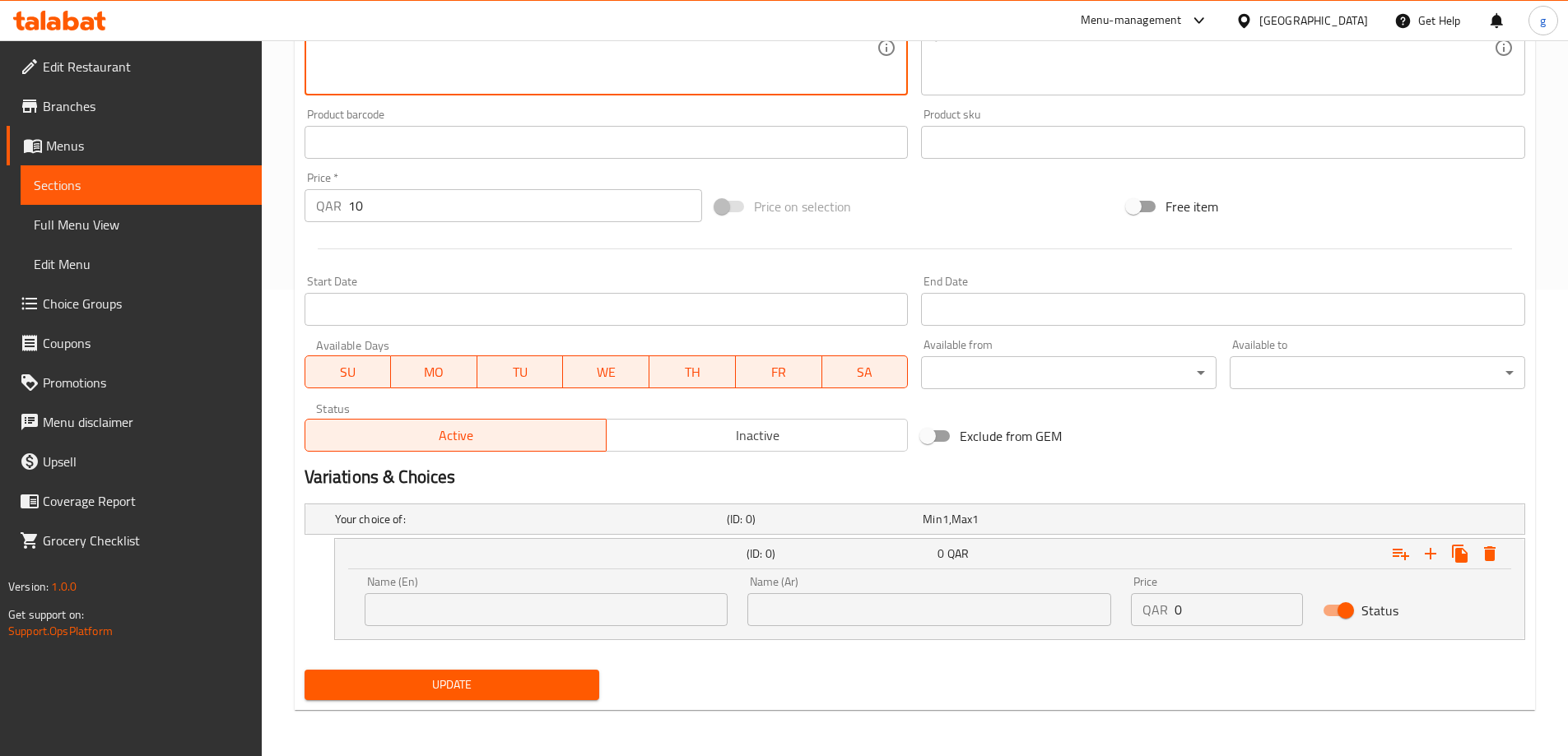
click at [519, 589] on div "Name (En) Name (En)" at bounding box center [546, 601] width 363 height 51
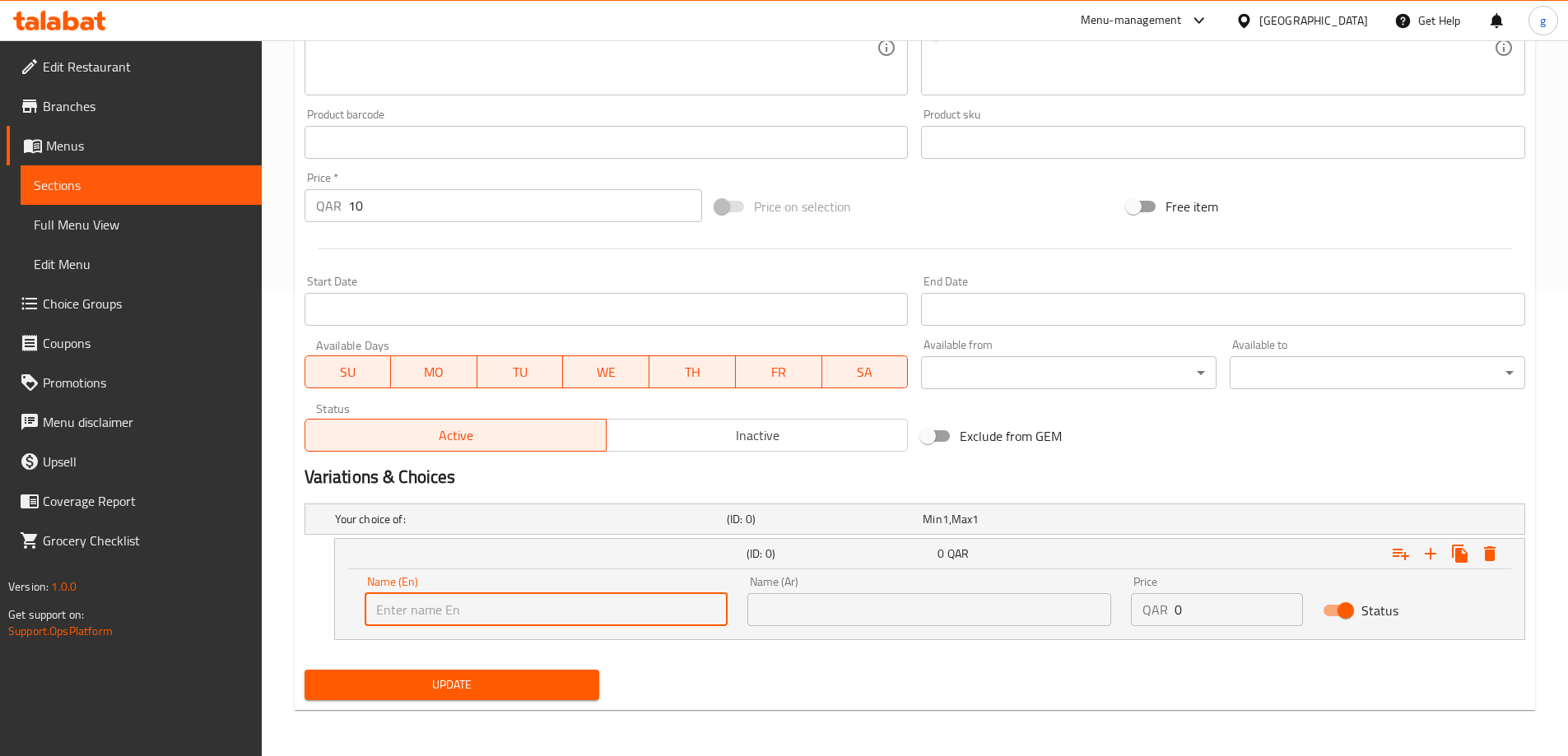
click at [522, 604] on input "text" at bounding box center [546, 610] width 363 height 33
paste input "water"
type input "water"
click at [919, 618] on input "text" at bounding box center [929, 610] width 363 height 33
drag, startPoint x: 488, startPoint y: 607, endPoint x: 373, endPoint y: 615, distance: 115.3
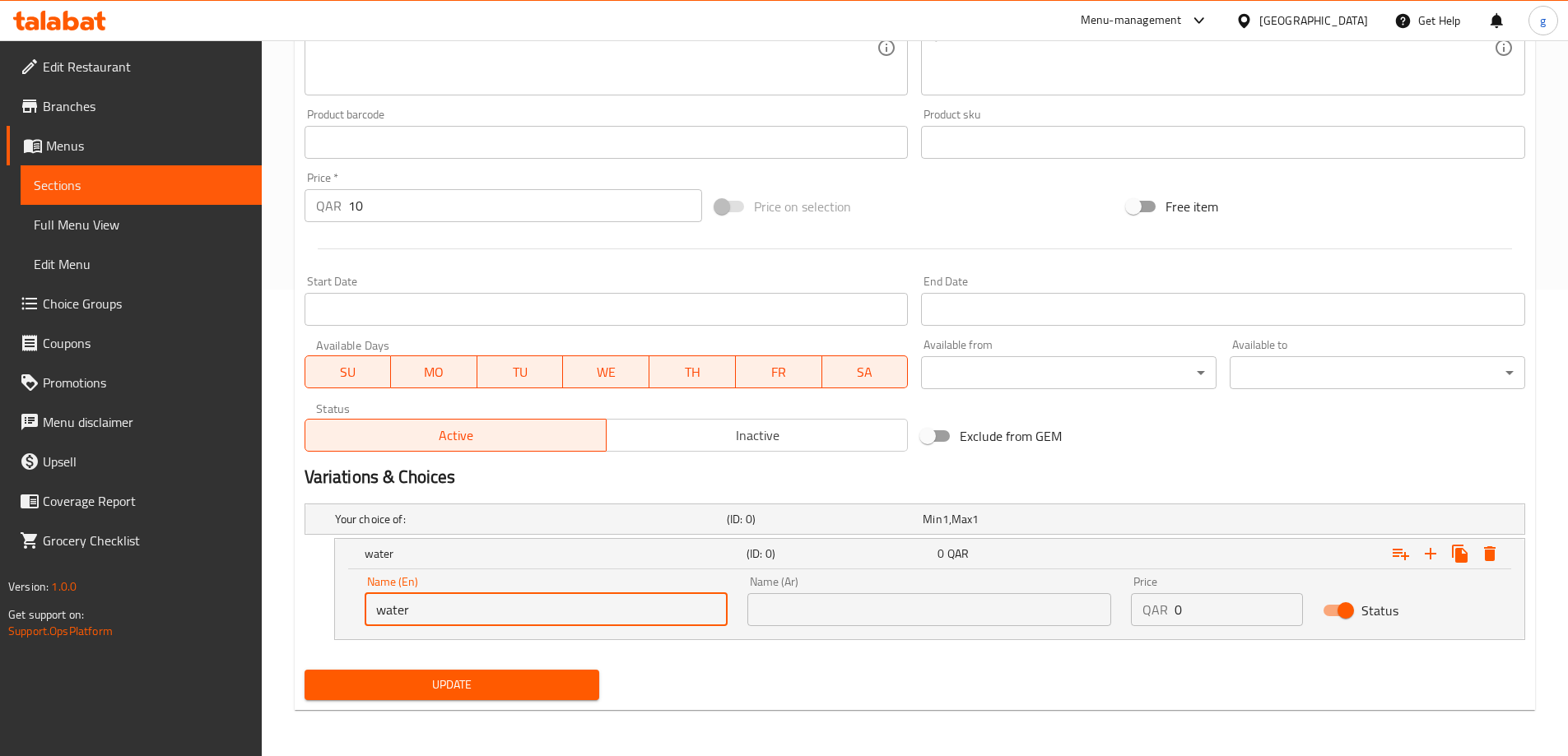
click at [373, 615] on input "water" at bounding box center [546, 610] width 363 height 33
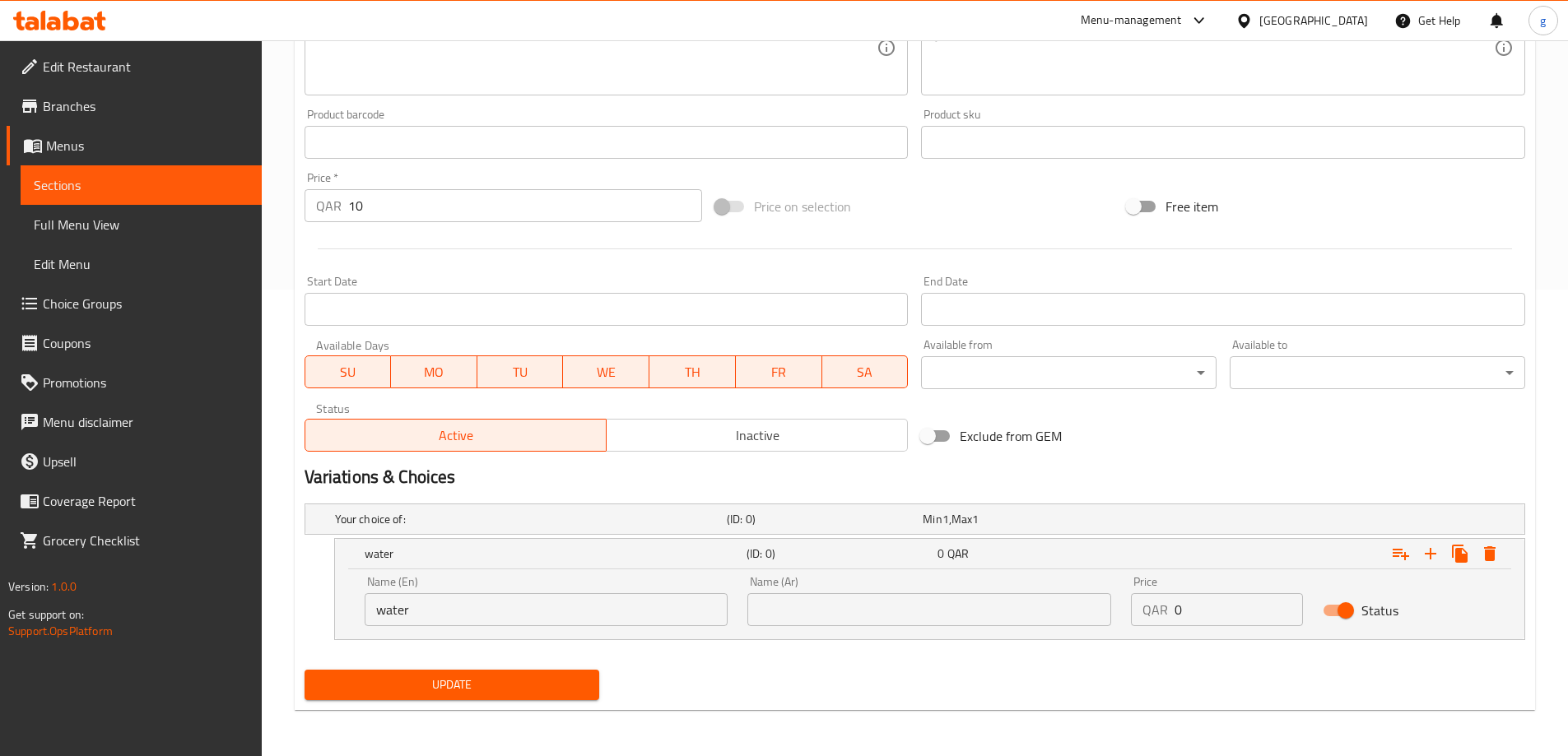
click at [880, 636] on div "Name (En) water Name (En) Name (Ar) Name (Ar) Price QAR 0 Price Status" at bounding box center [930, 605] width 1190 height 70
click at [886, 607] on input "text" at bounding box center [929, 610] width 363 height 33
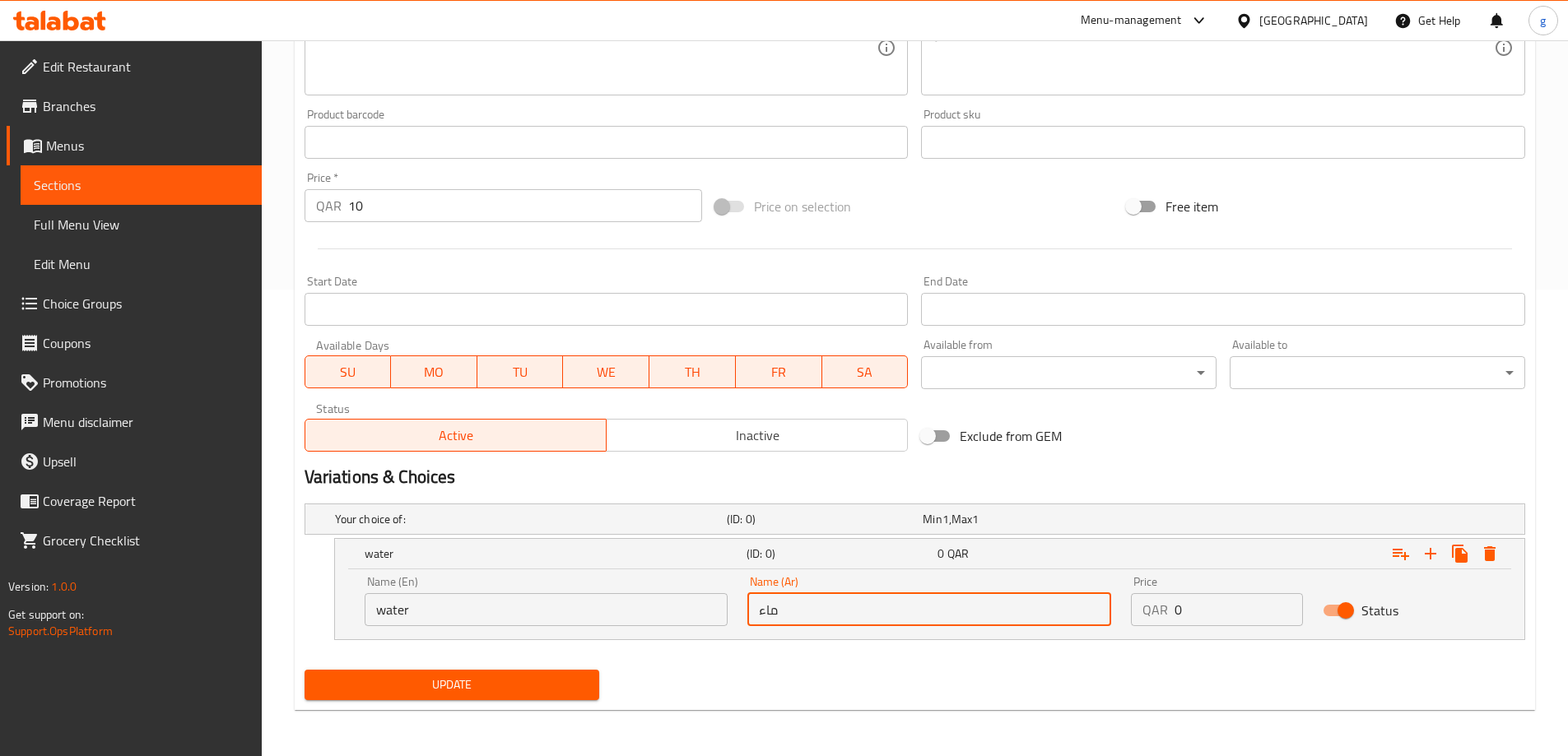
type input "ماء"
click at [472, 696] on button "Update" at bounding box center [452, 685] width 295 height 30
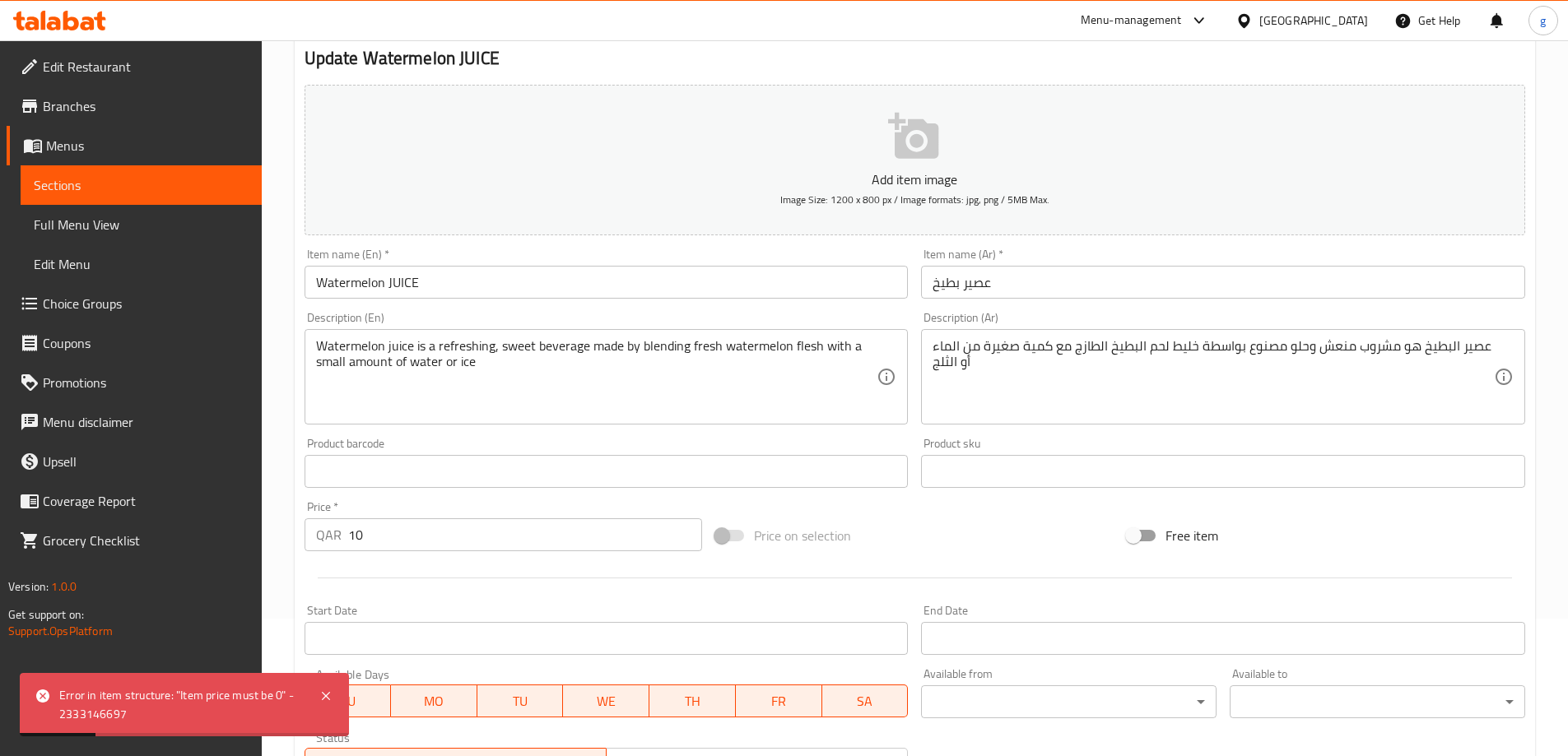
scroll to position [302, 0]
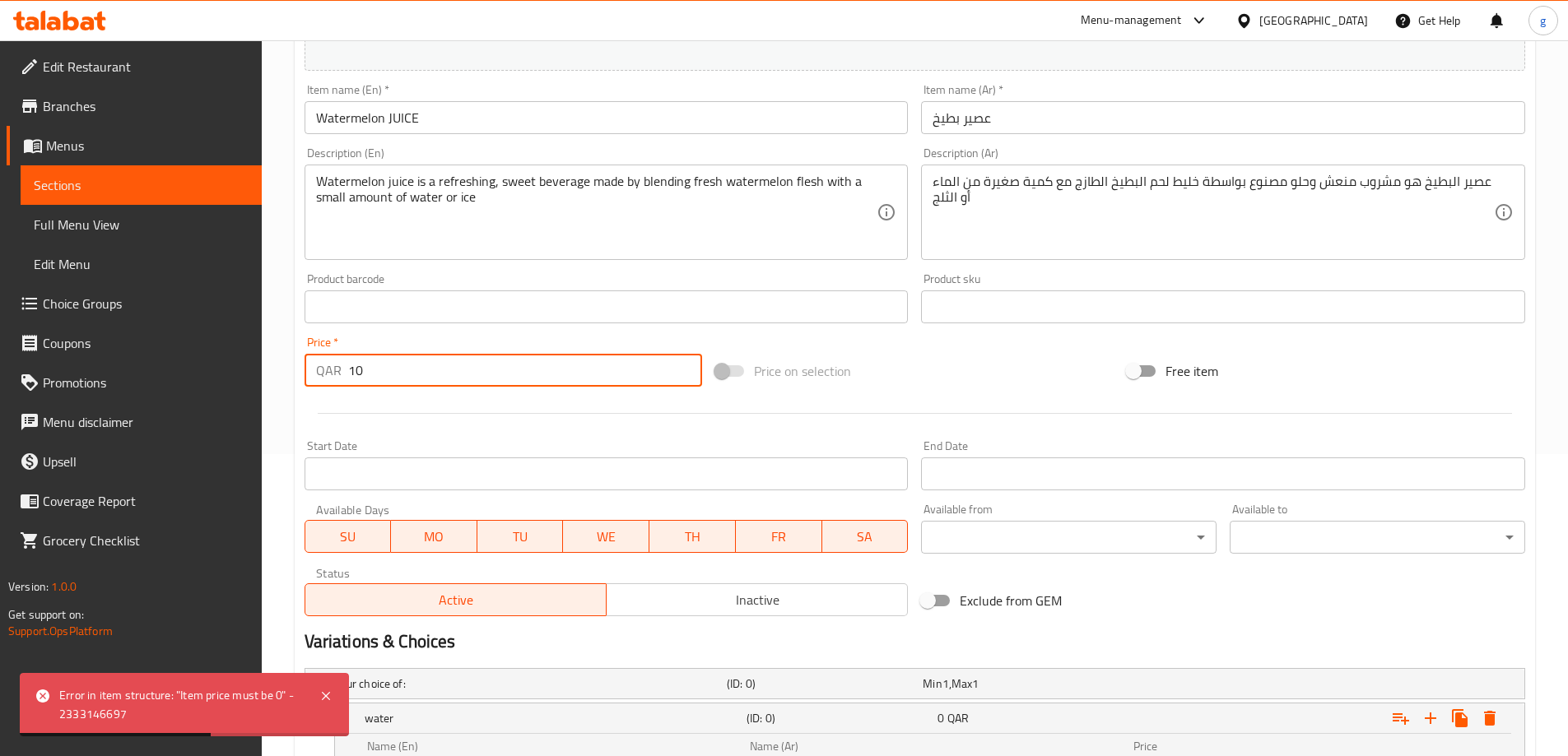
drag, startPoint x: 438, startPoint y: 381, endPoint x: 347, endPoint y: 474, distance: 130.1
click at [338, 456] on div "Add item image Image Size: 1200 x 800 px / Image formats: jpg, png / 5MB Max. I…" at bounding box center [915, 268] width 1234 height 709
click at [686, 421] on div at bounding box center [915, 413] width 1234 height 40
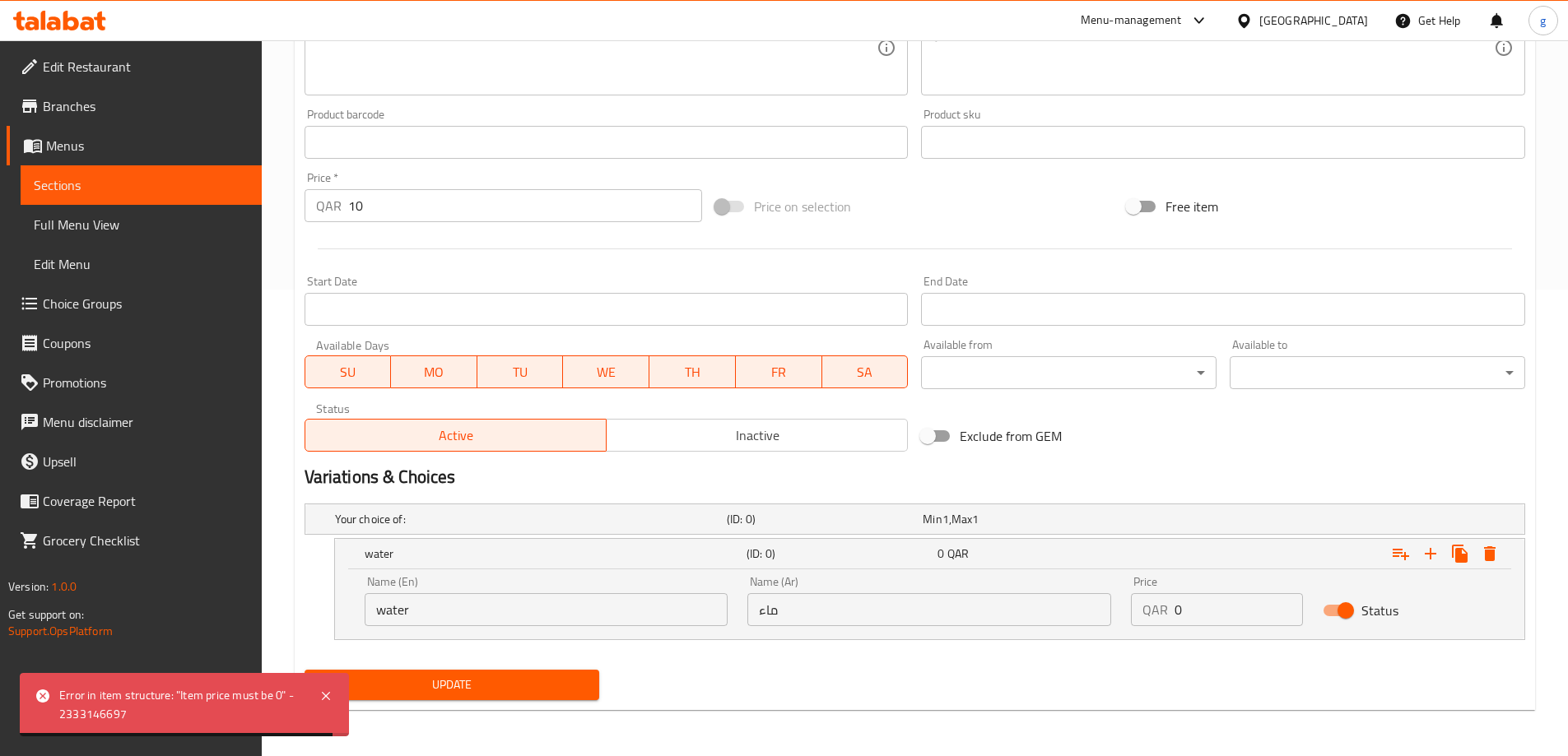
click at [1166, 662] on div "Your choice of: (ID: 0) Min 1 , Max 1 Name (En) Your choice of: Name (En) Name …" at bounding box center [915, 580] width 1234 height 167
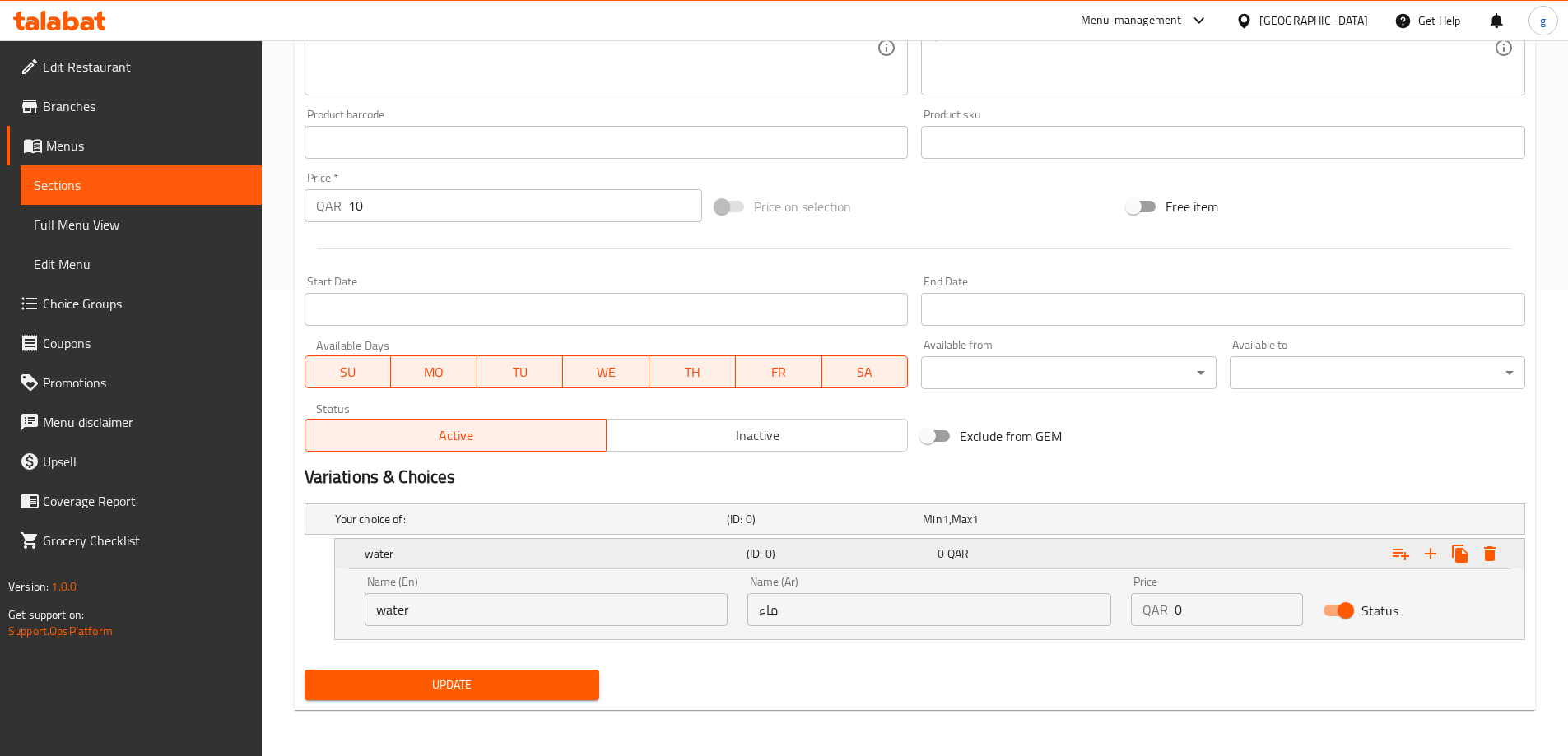
click at [339, 565] on div "water (ID: 0) 0 QAR" at bounding box center [930, 553] width 1190 height 29
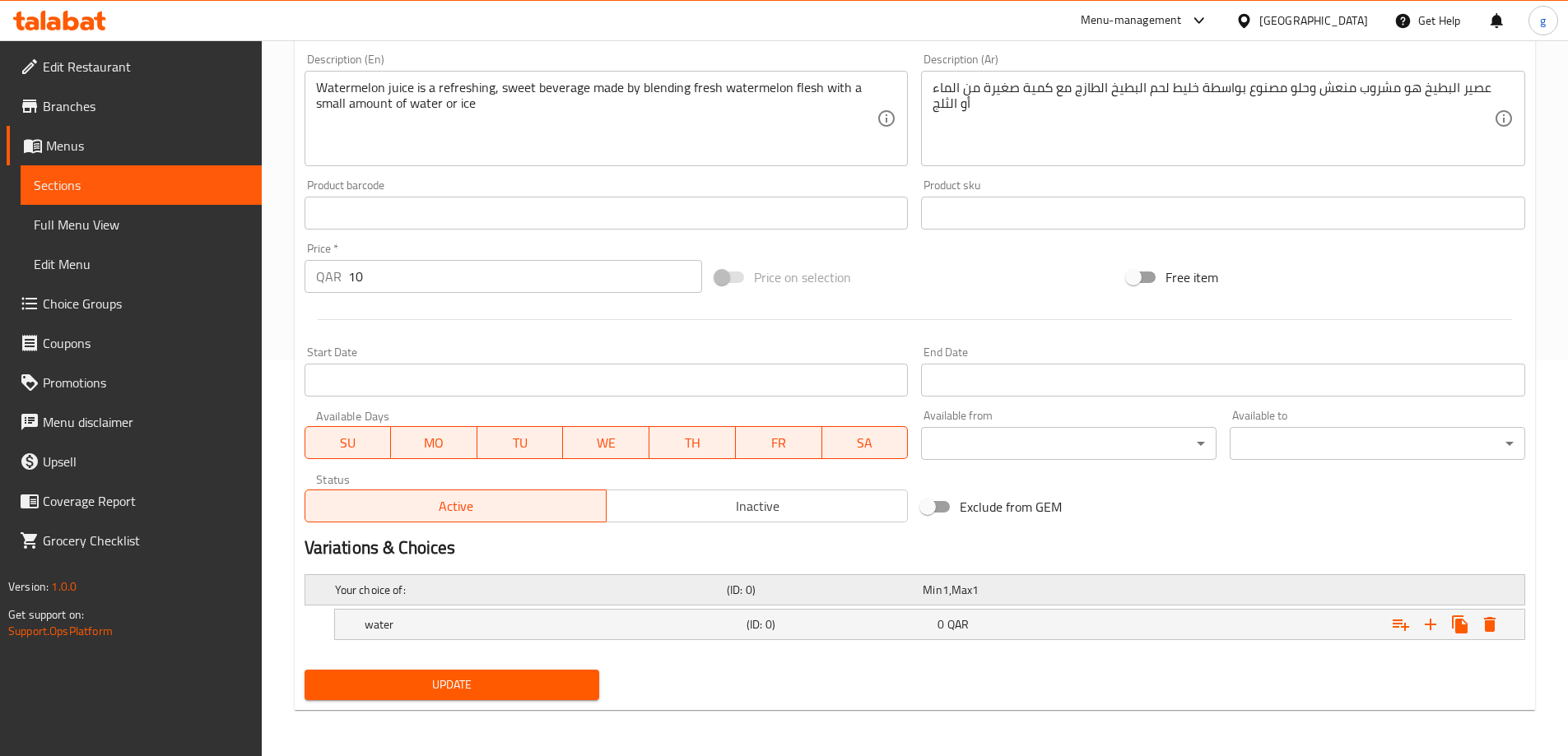
scroll to position [396, 0]
click at [516, 632] on h5 "water" at bounding box center [552, 624] width 375 height 17
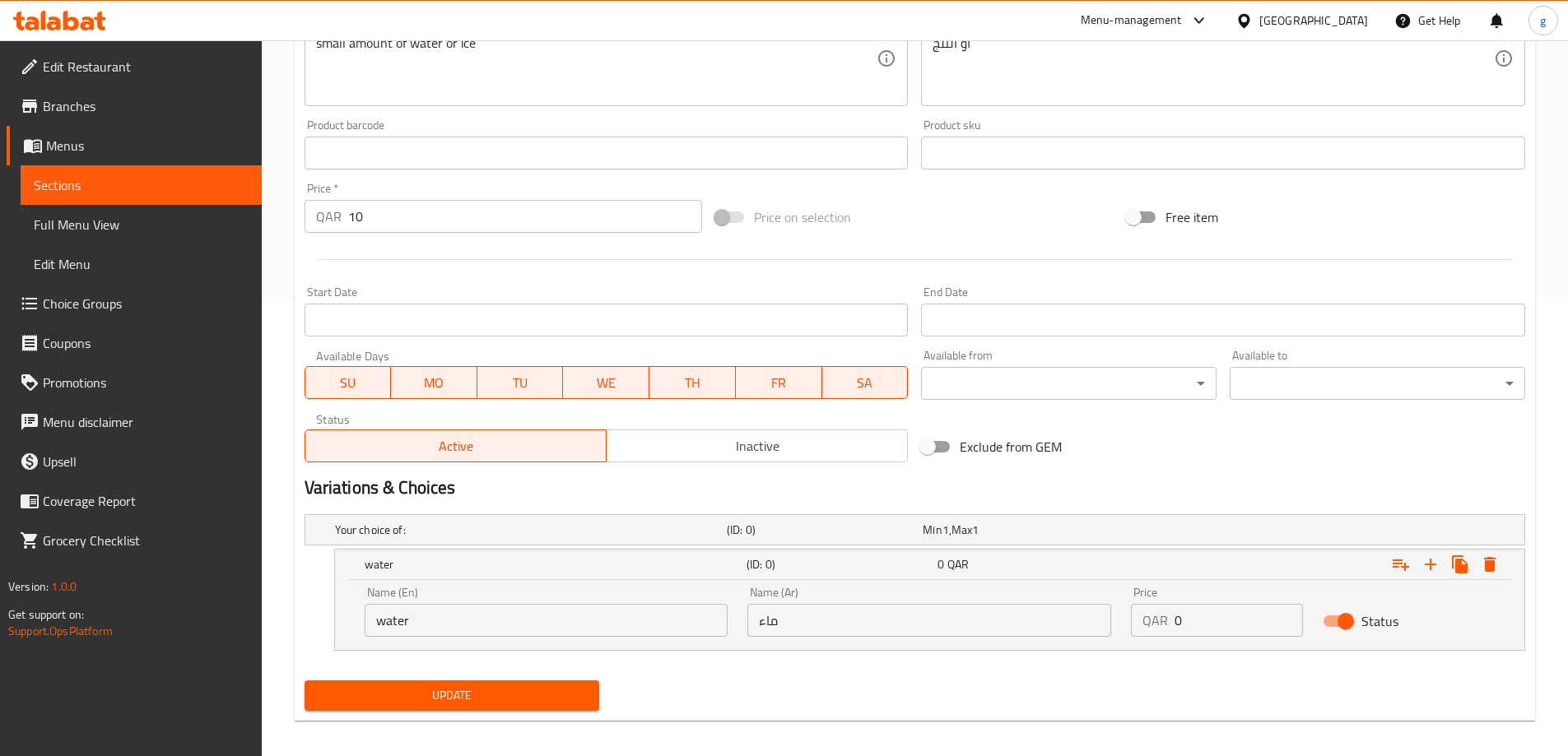
scroll to position [467, 0]
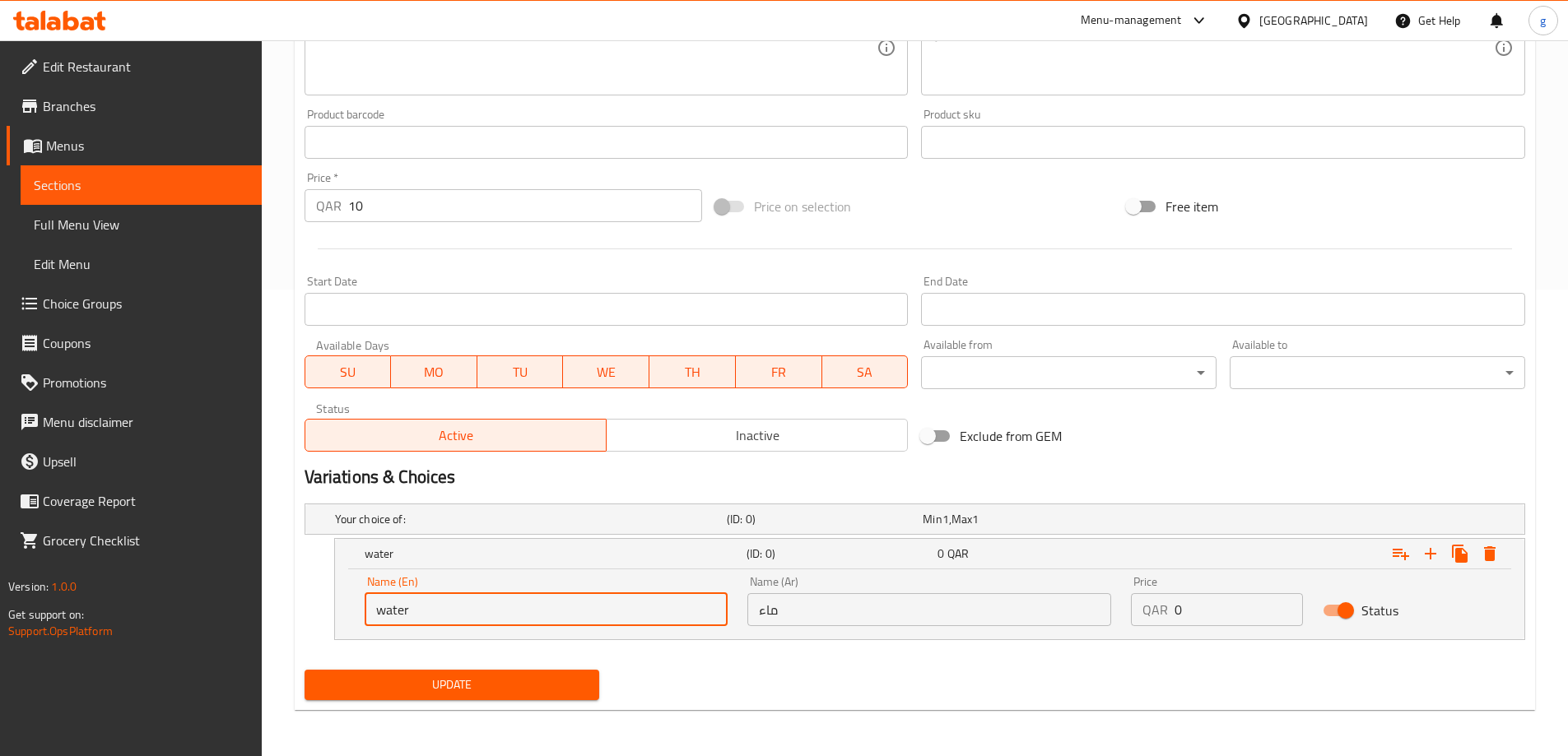
drag, startPoint x: 577, startPoint y: 602, endPoint x: 290, endPoint y: 607, distance: 287.0
click at [284, 605] on div "Home / Restaurants management / Menus / Sections / item / update JUICE section …" at bounding box center [915, 165] width 1307 height 1183
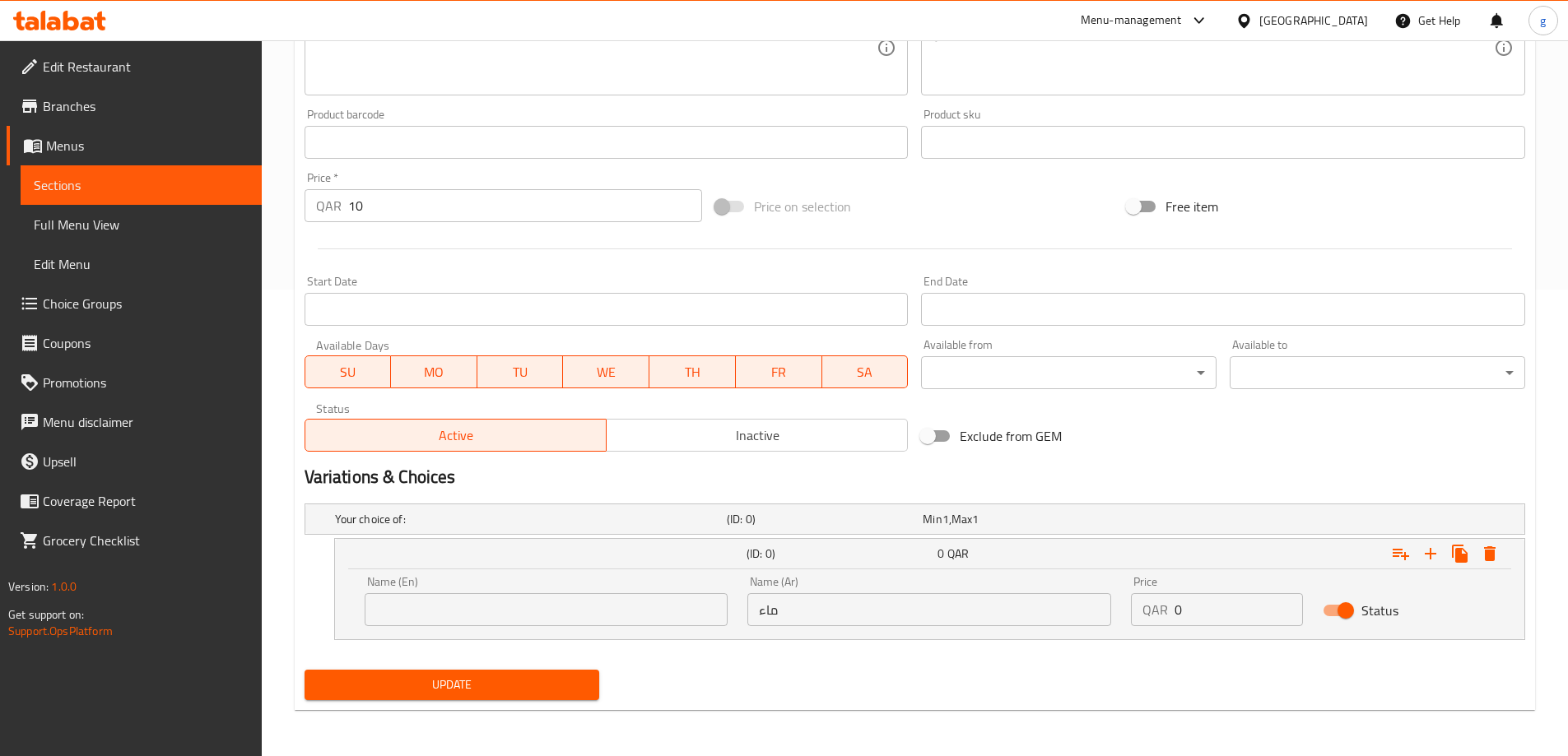
drag, startPoint x: 939, startPoint y: 590, endPoint x: 739, endPoint y: 610, distance: 201.0
click at [739, 610] on div "Name (Ar) ماء Name (Ar)" at bounding box center [930, 601] width 384 height 70
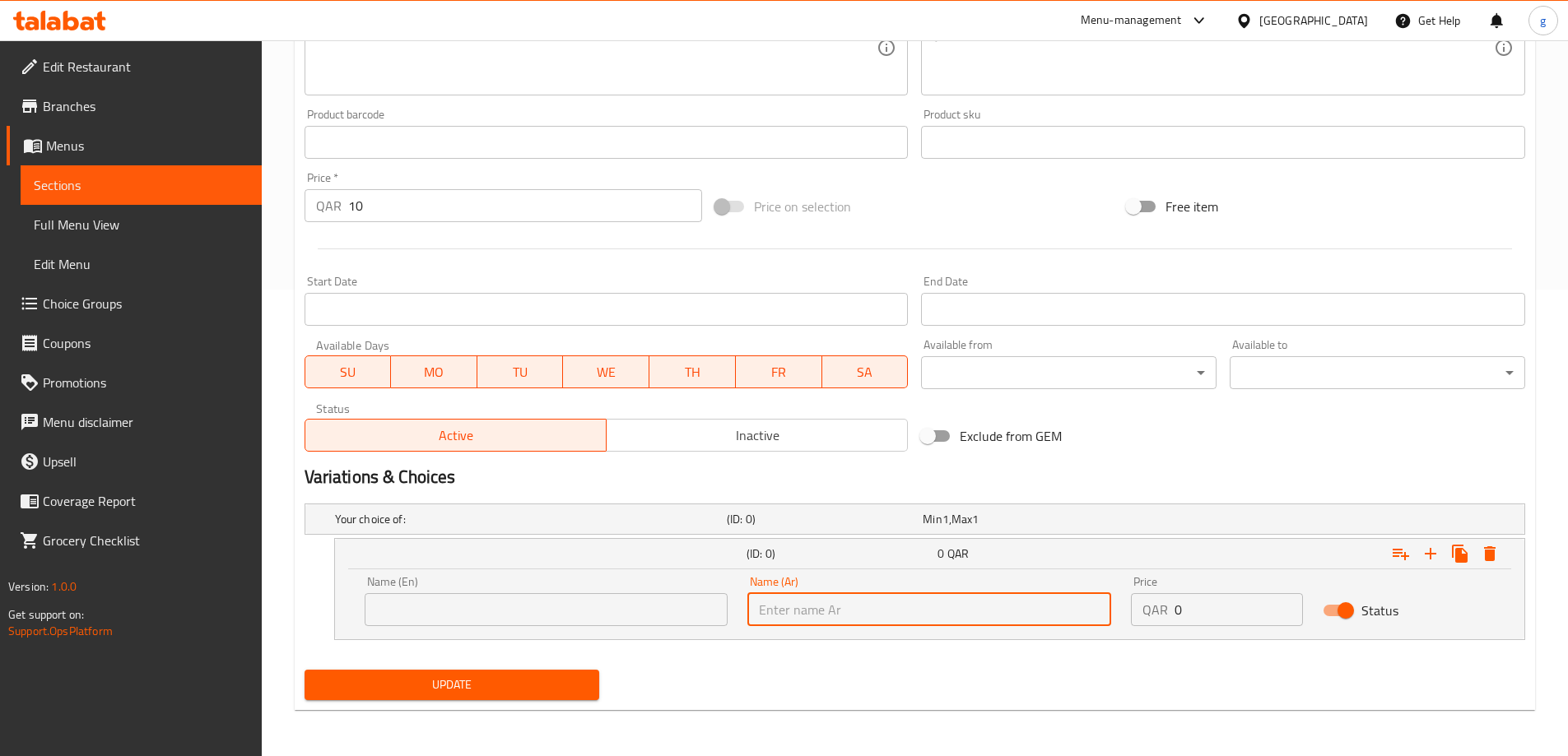
click at [977, 670] on div "Update" at bounding box center [915, 685] width 1234 height 44
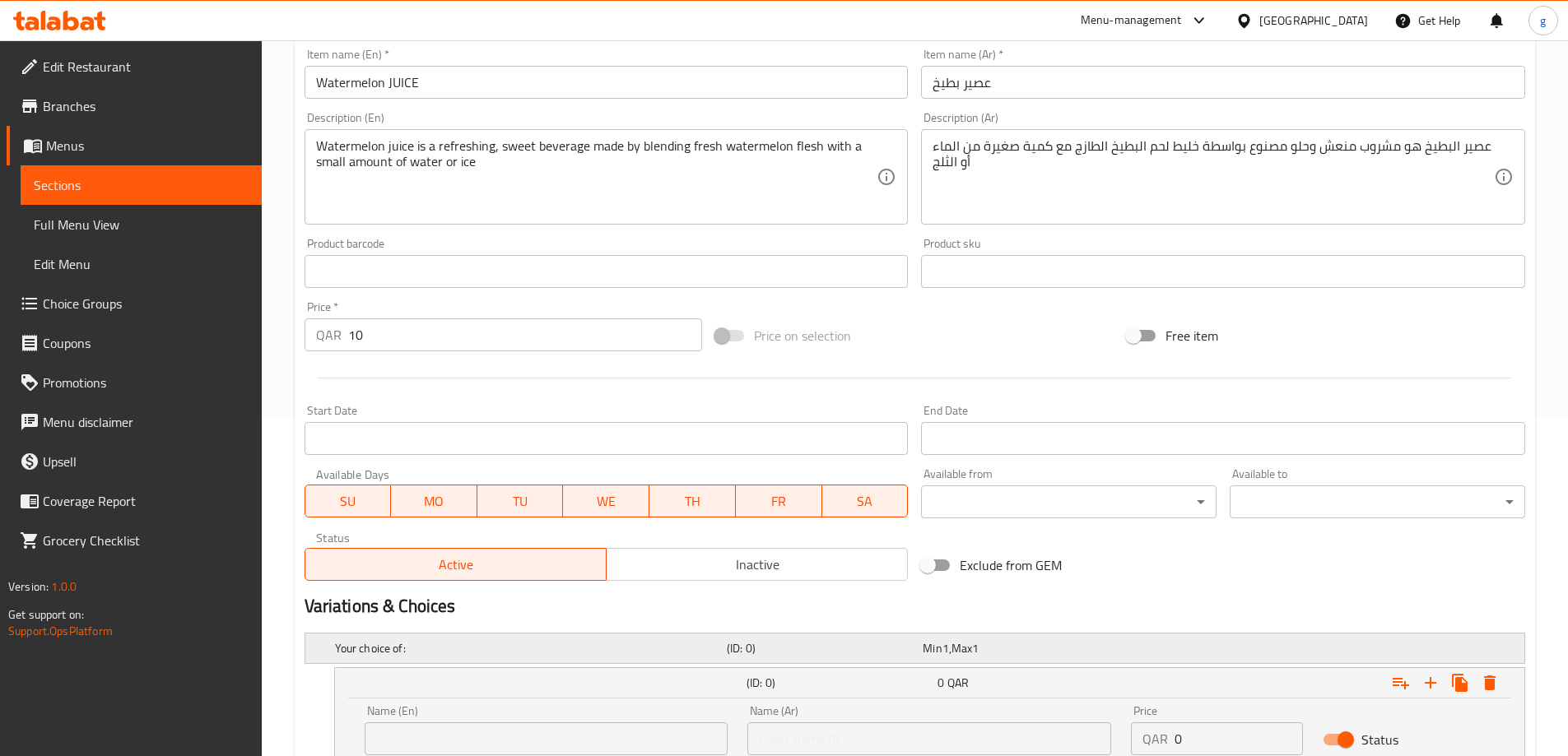
scroll to position [411, 0]
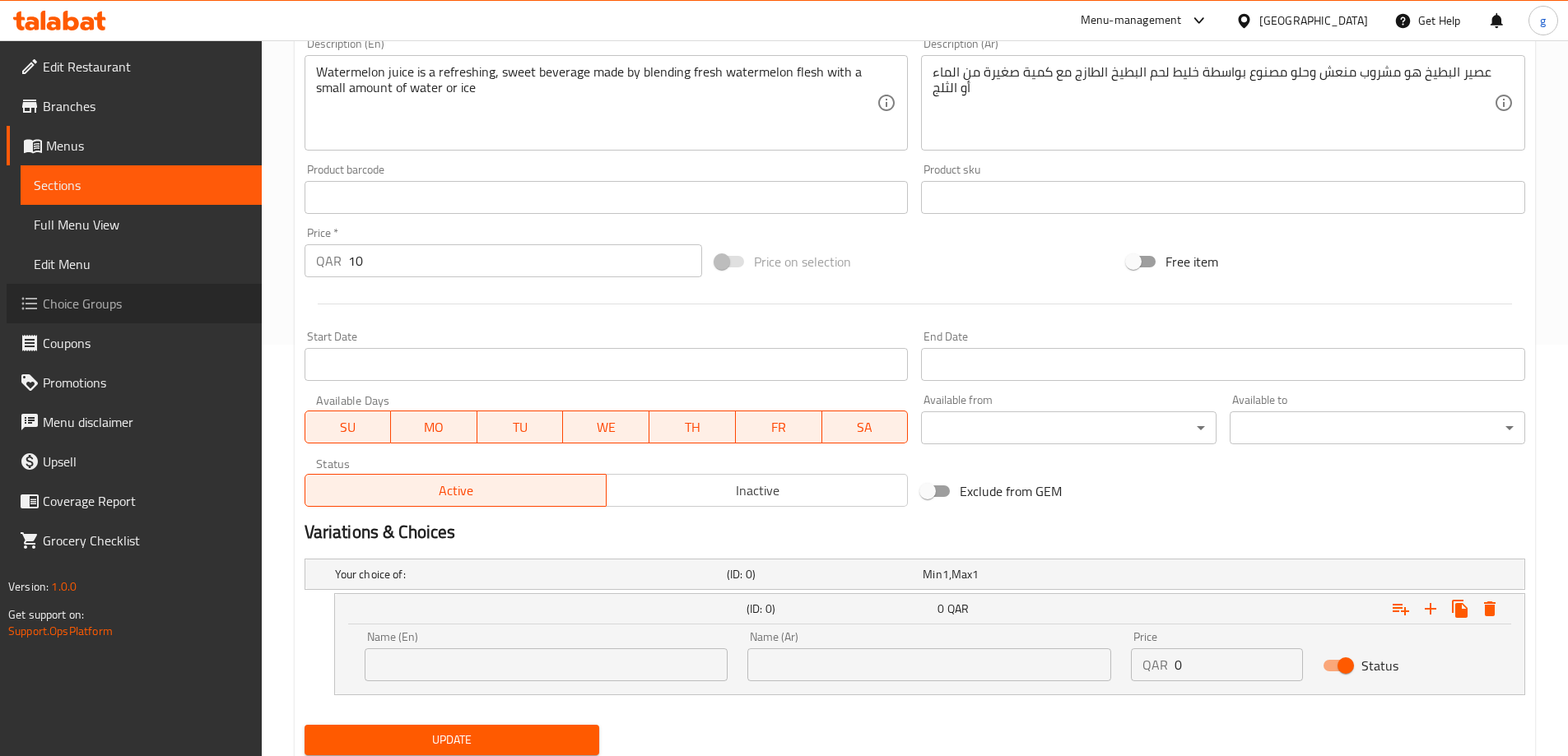
click at [88, 303] on span "Choice Groups" at bounding box center [145, 304] width 206 height 19
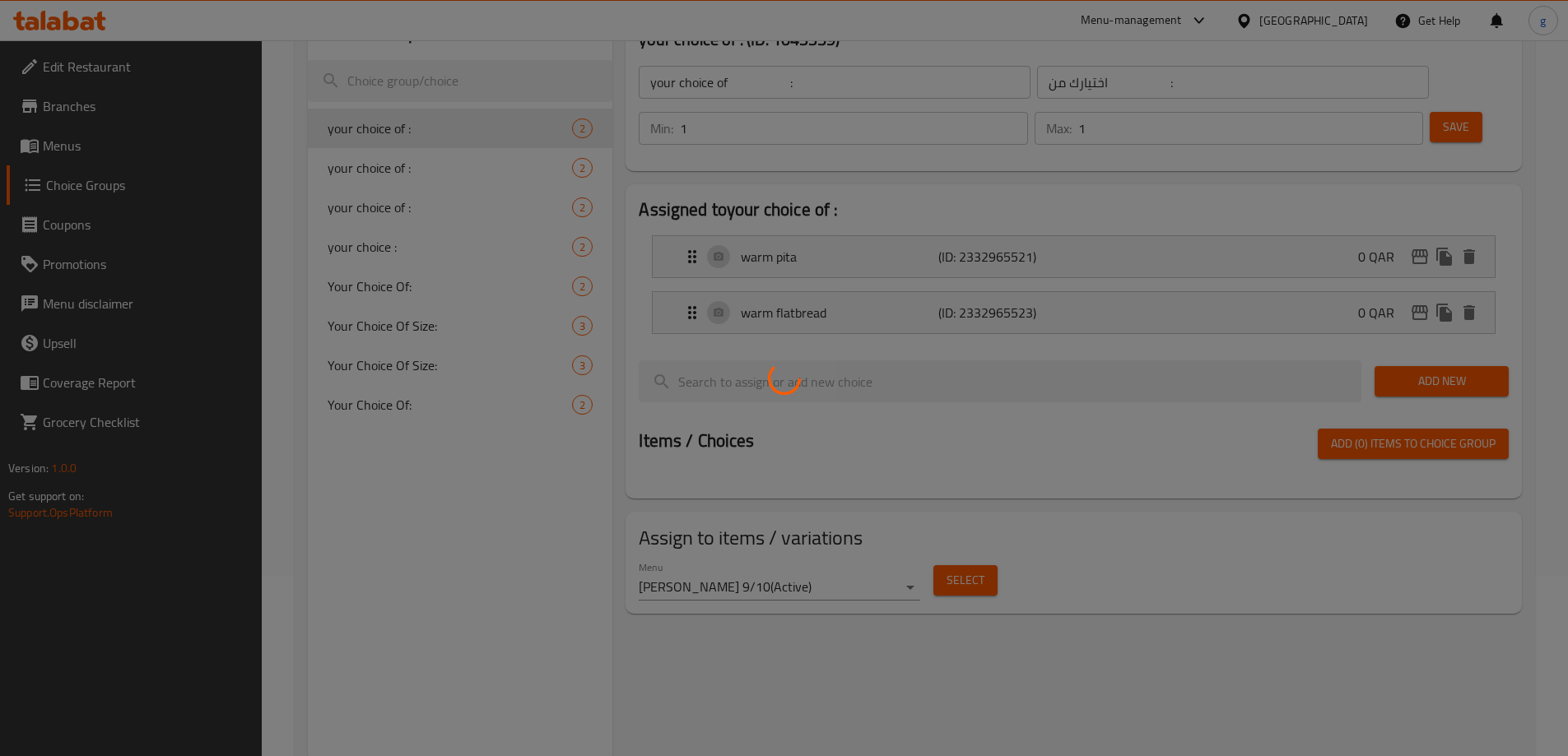
scroll to position [151, 0]
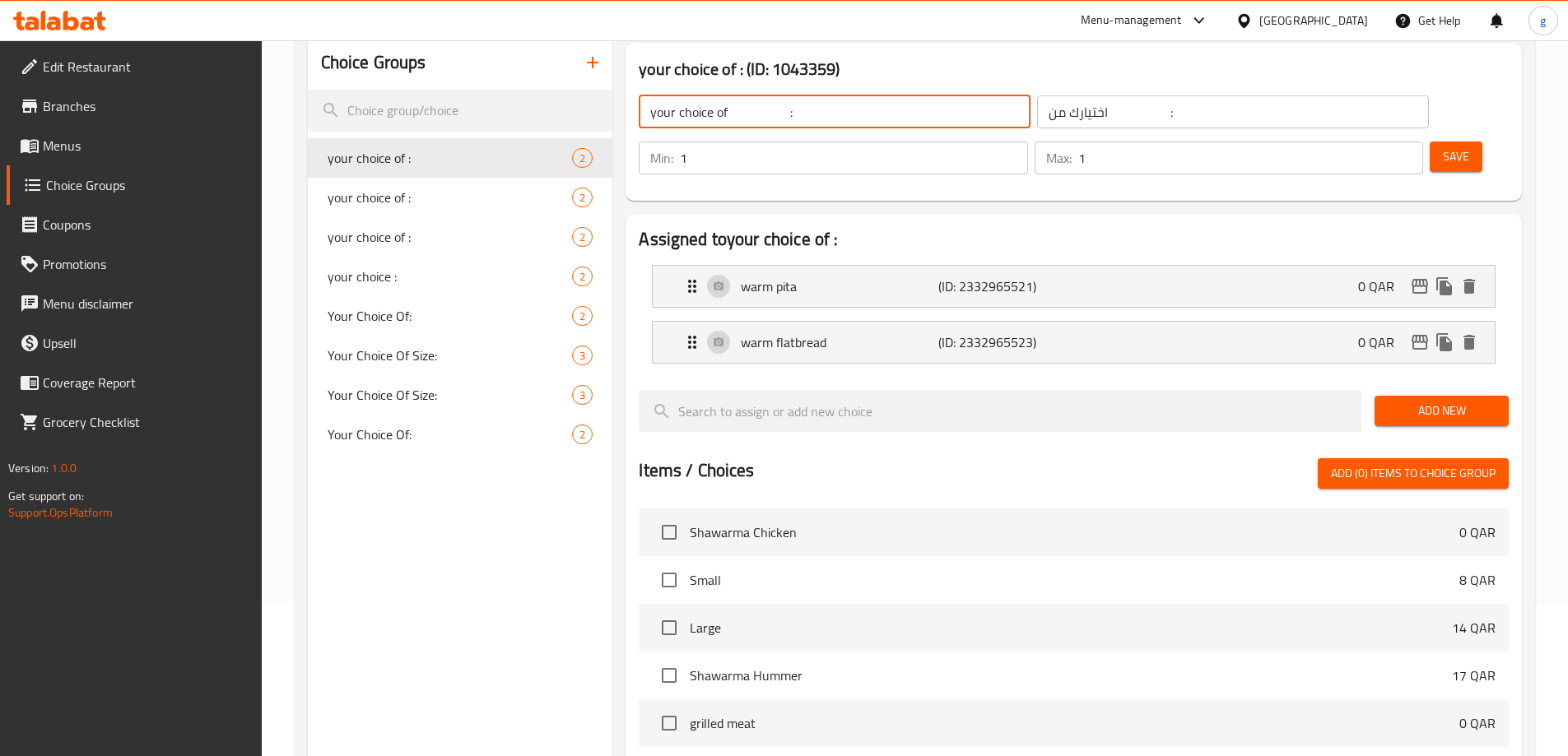
click at [816, 102] on input "your choice of :" at bounding box center [834, 112] width 392 height 33
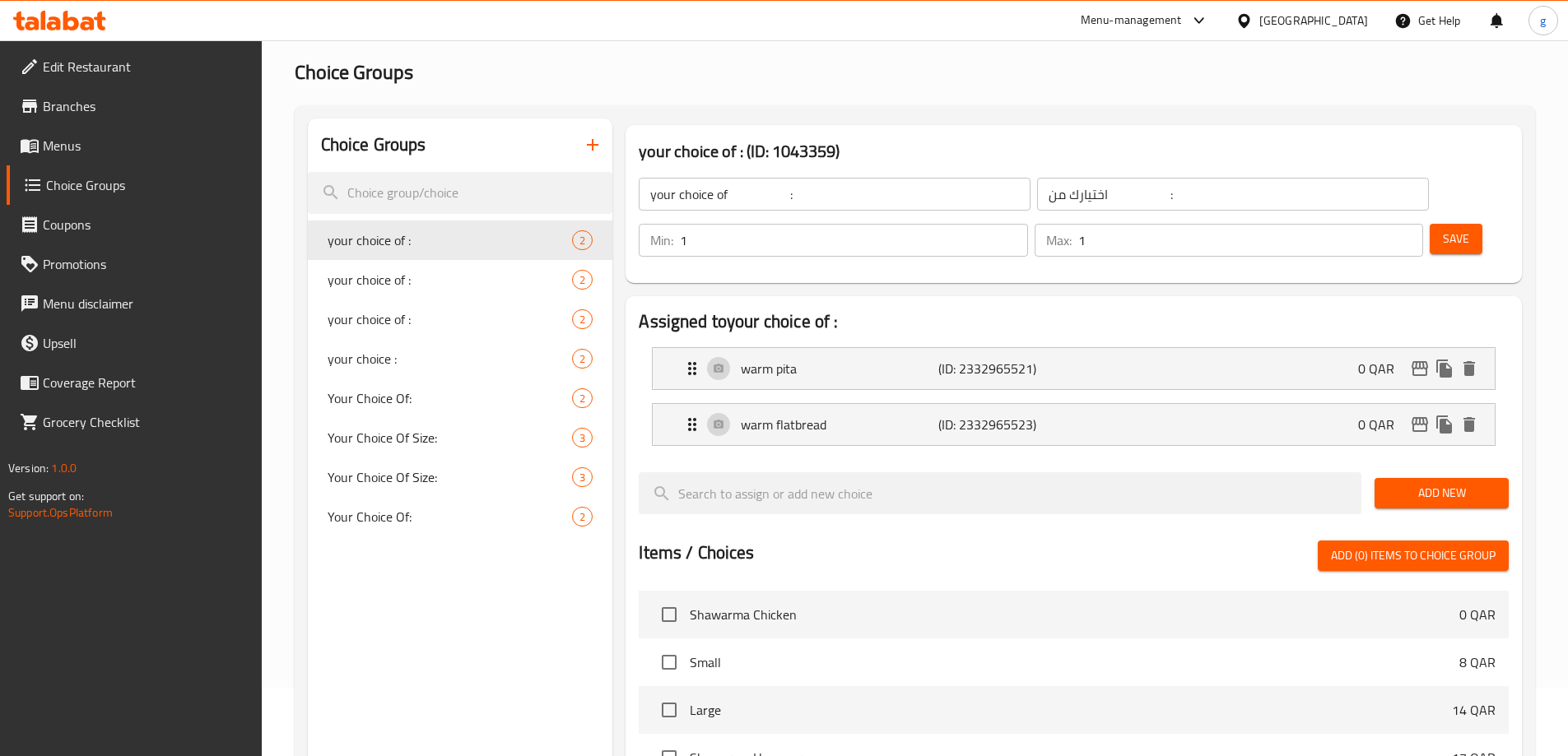
click at [1324, 156] on h3 "your choice of : (ID: 1043359)" at bounding box center [1073, 151] width 870 height 26
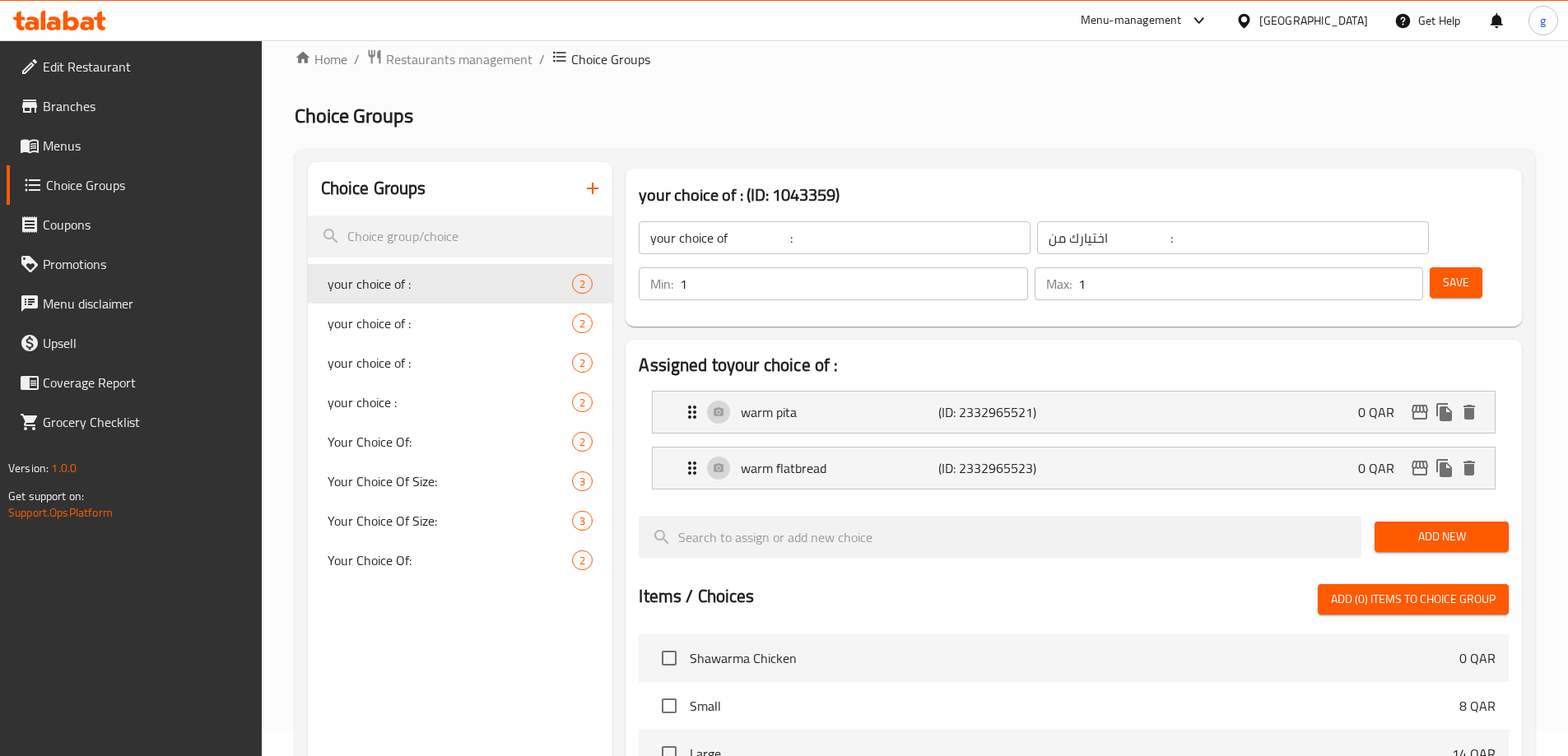
scroll to position [0, 0]
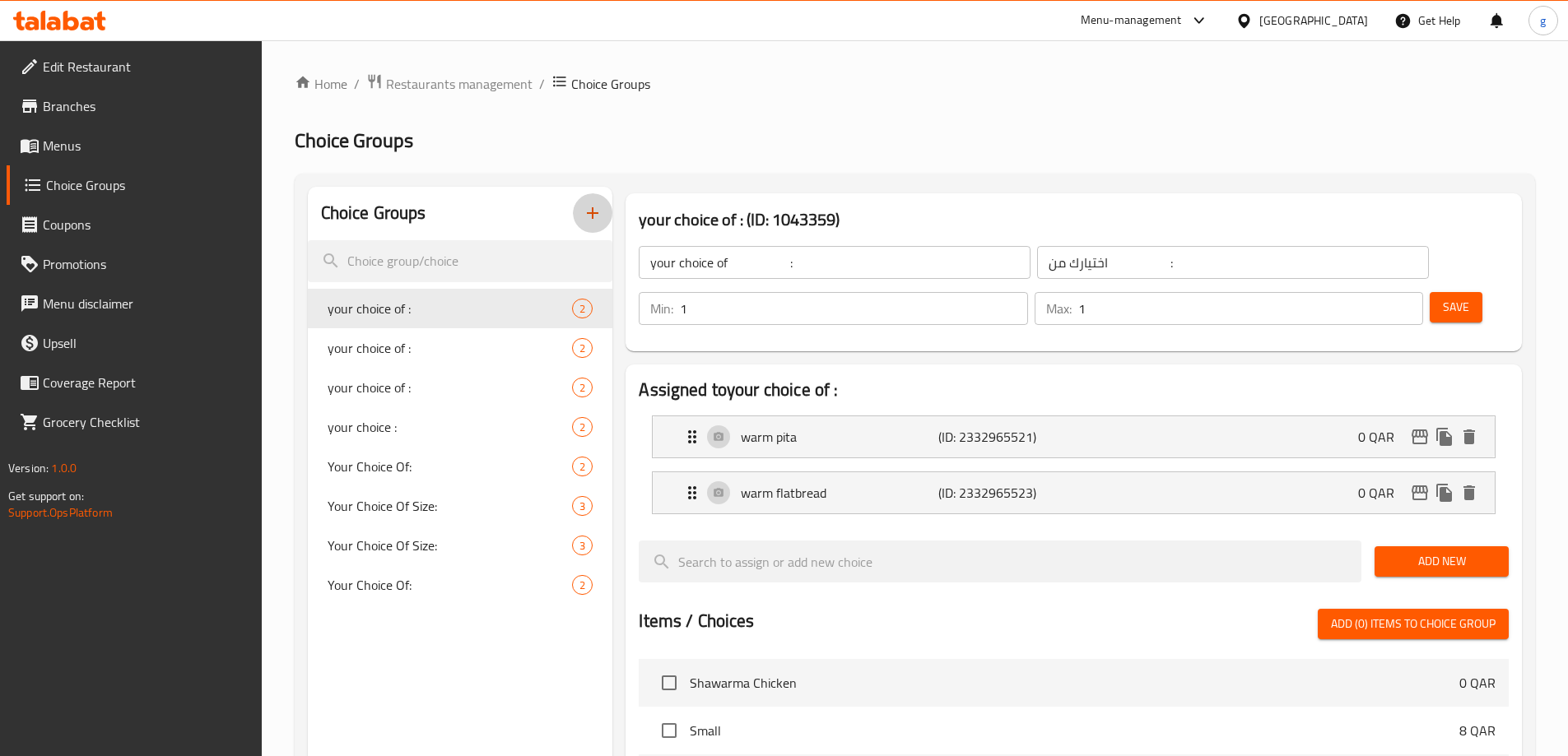
click at [586, 212] on icon "button" at bounding box center [593, 213] width 19 height 19
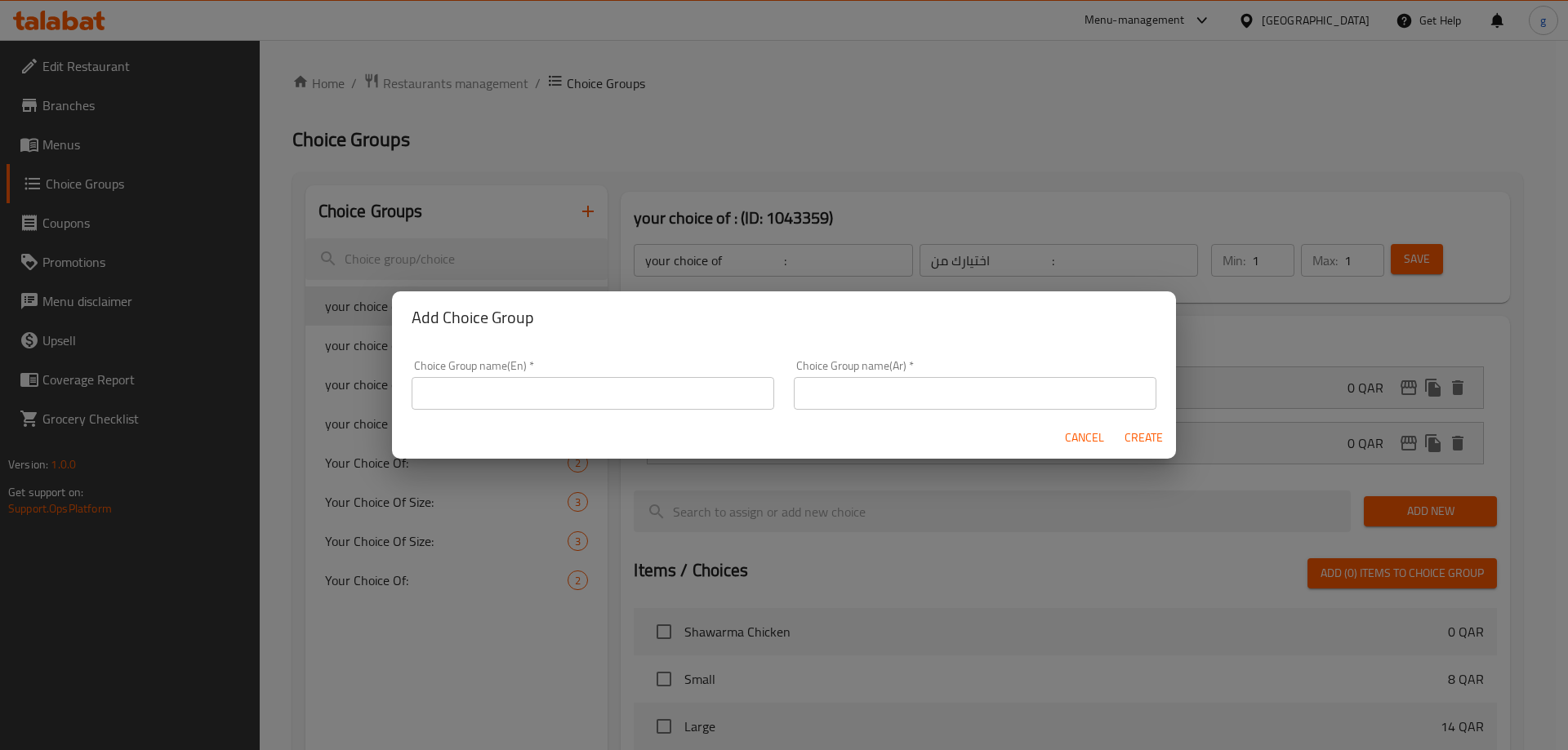
click at [649, 389] on input "text" at bounding box center [593, 393] width 363 height 33
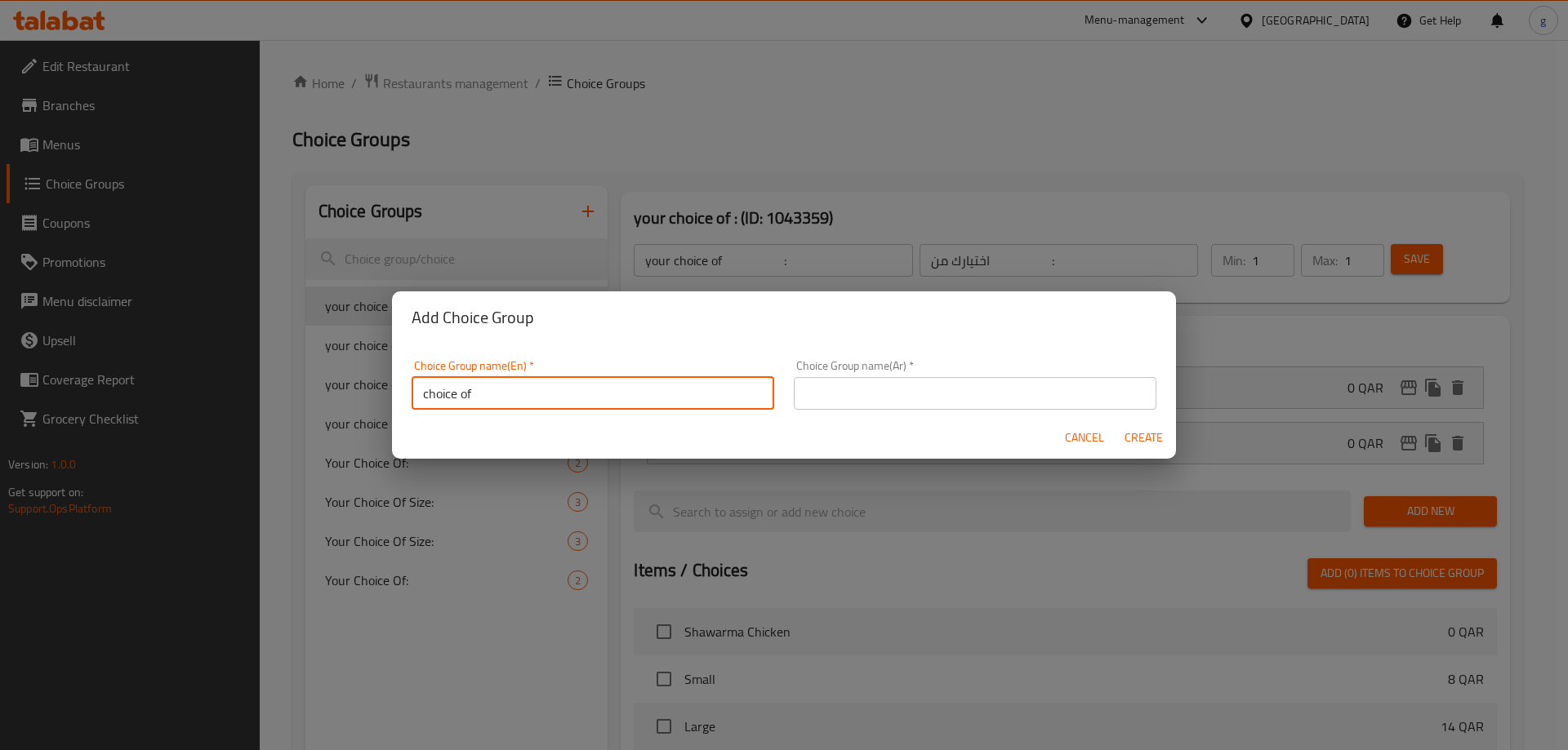
click at [657, 389] on input "choice of" at bounding box center [593, 393] width 363 height 33
type input "choice of"
click at [991, 391] on input "text" at bounding box center [974, 393] width 363 height 33
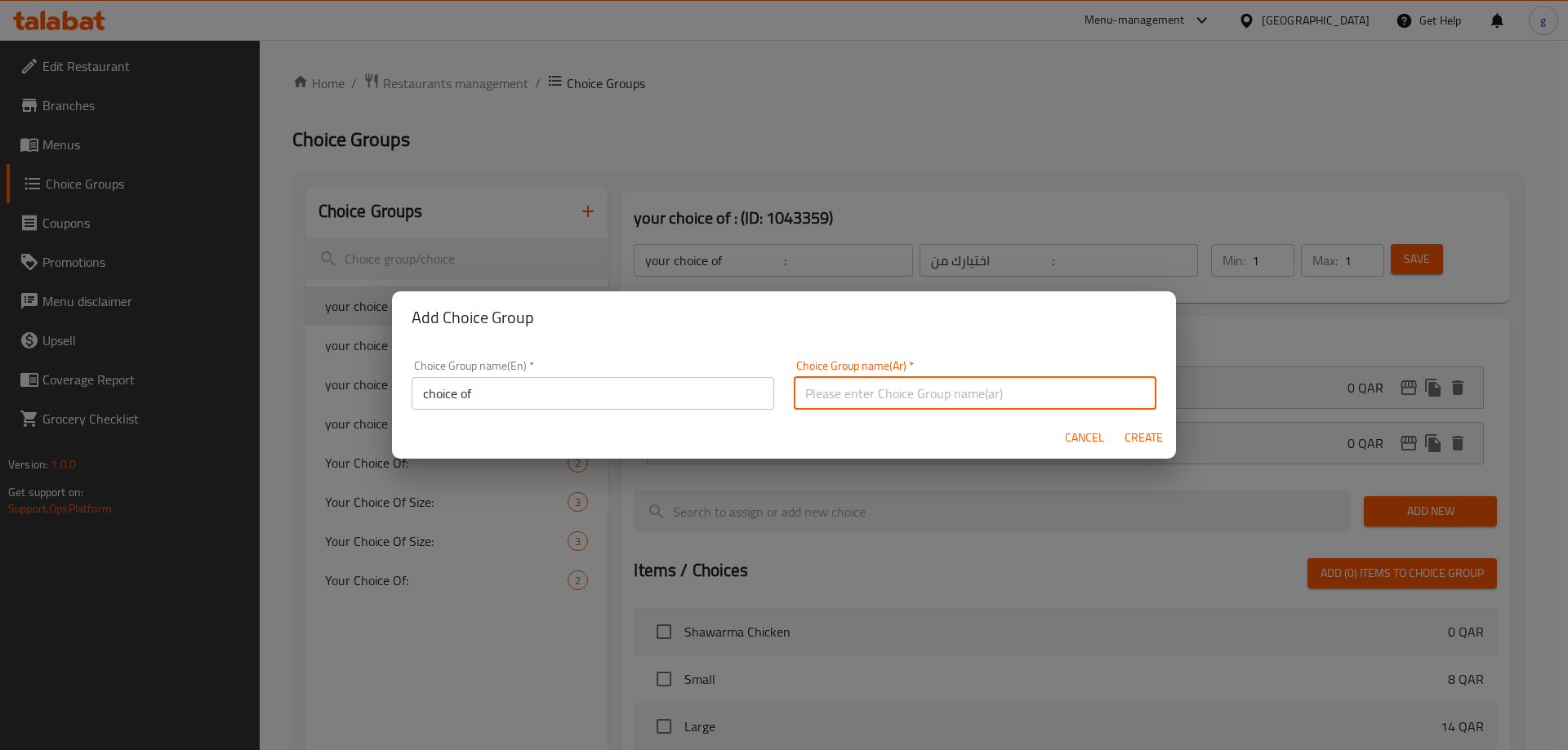
type input "ا"
click at [857, 398] on input "أختيارك من:" at bounding box center [974, 393] width 363 height 33
click at [1095, 402] on input "أختيارك من" at bounding box center [974, 393] width 363 height 33
type input "أختيارك من"
click at [1143, 444] on span "Create" at bounding box center [1143, 438] width 40 height 20
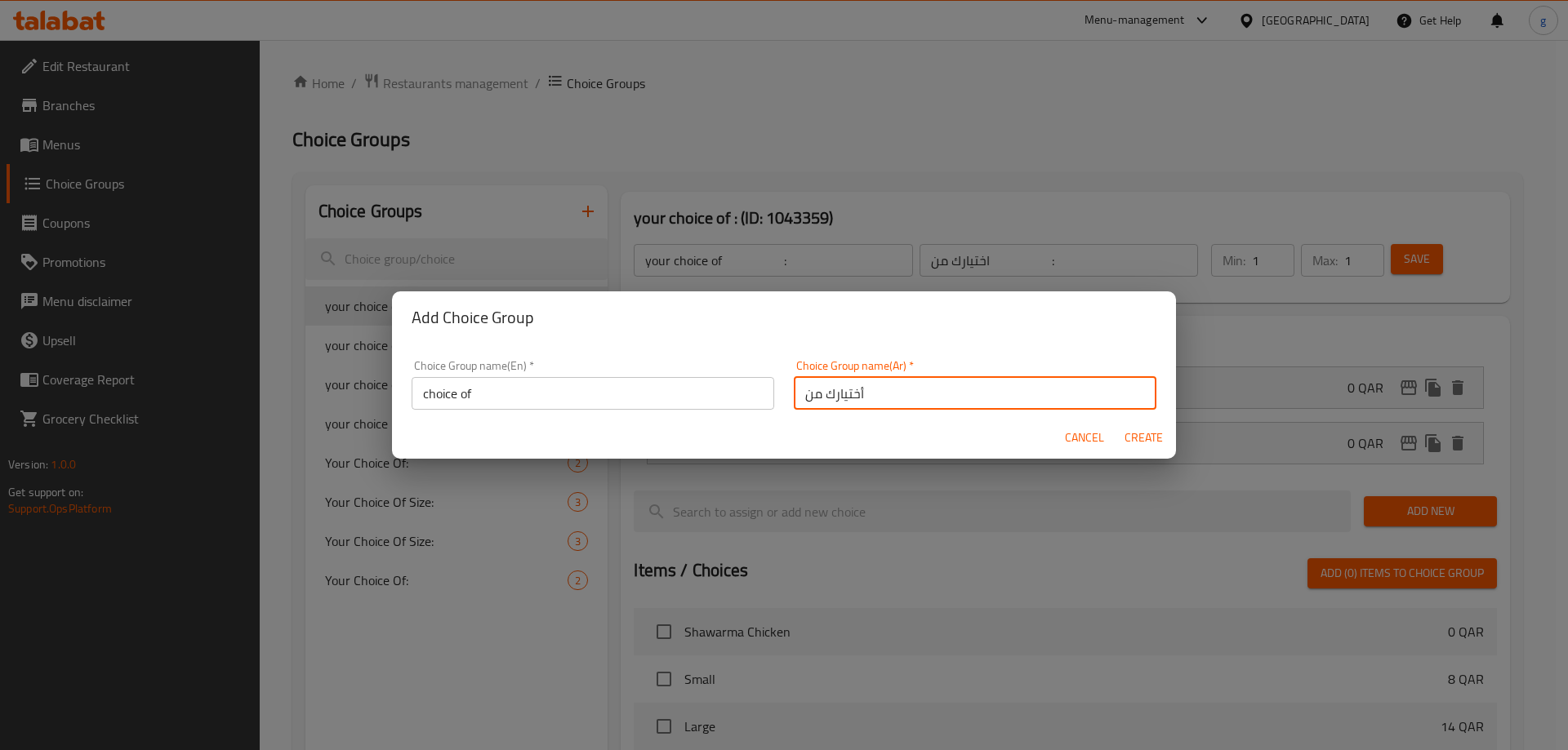
type input "choice of"
type input "أختيارك من"
type input "0"
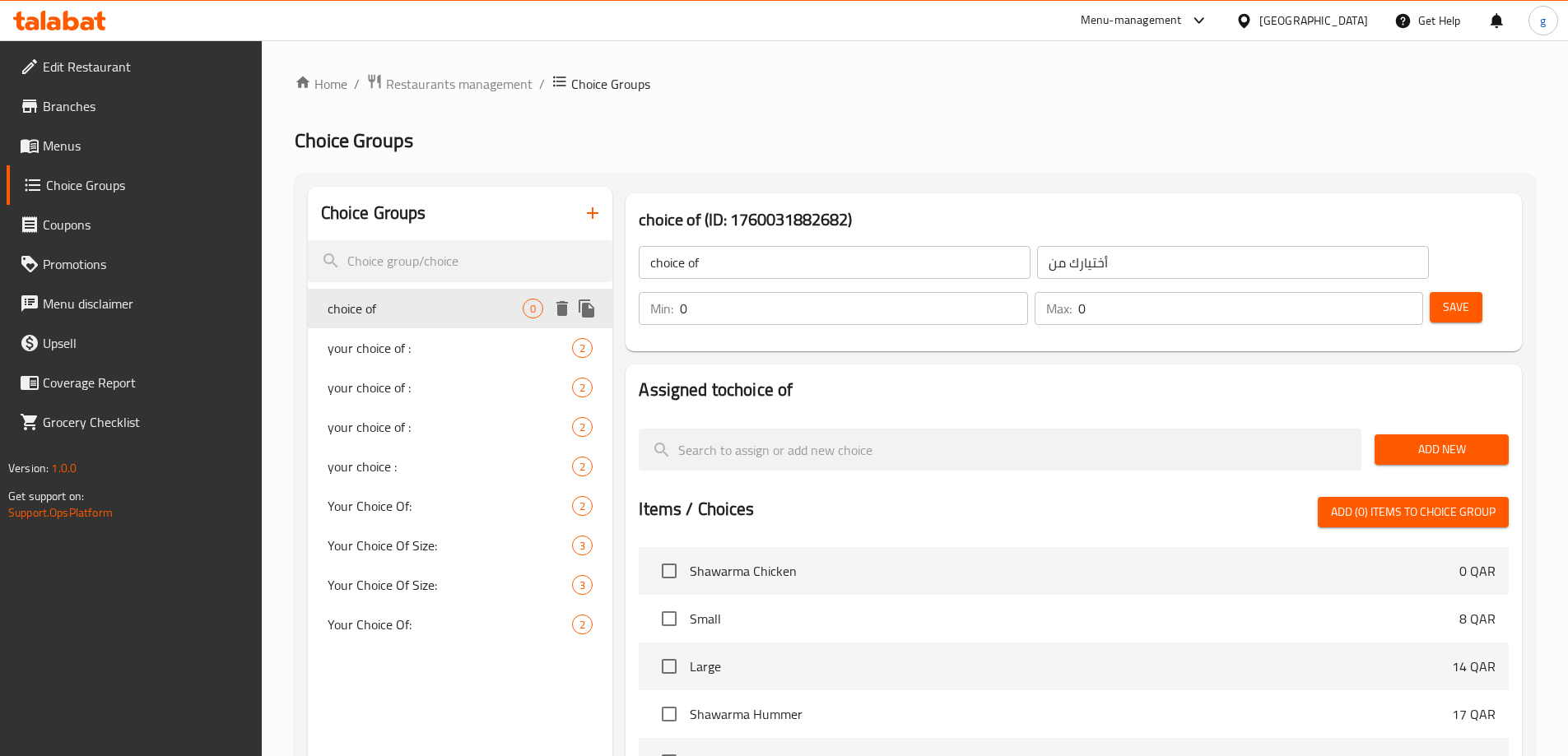
click at [368, 302] on span "choice of" at bounding box center [425, 309] width 196 height 19
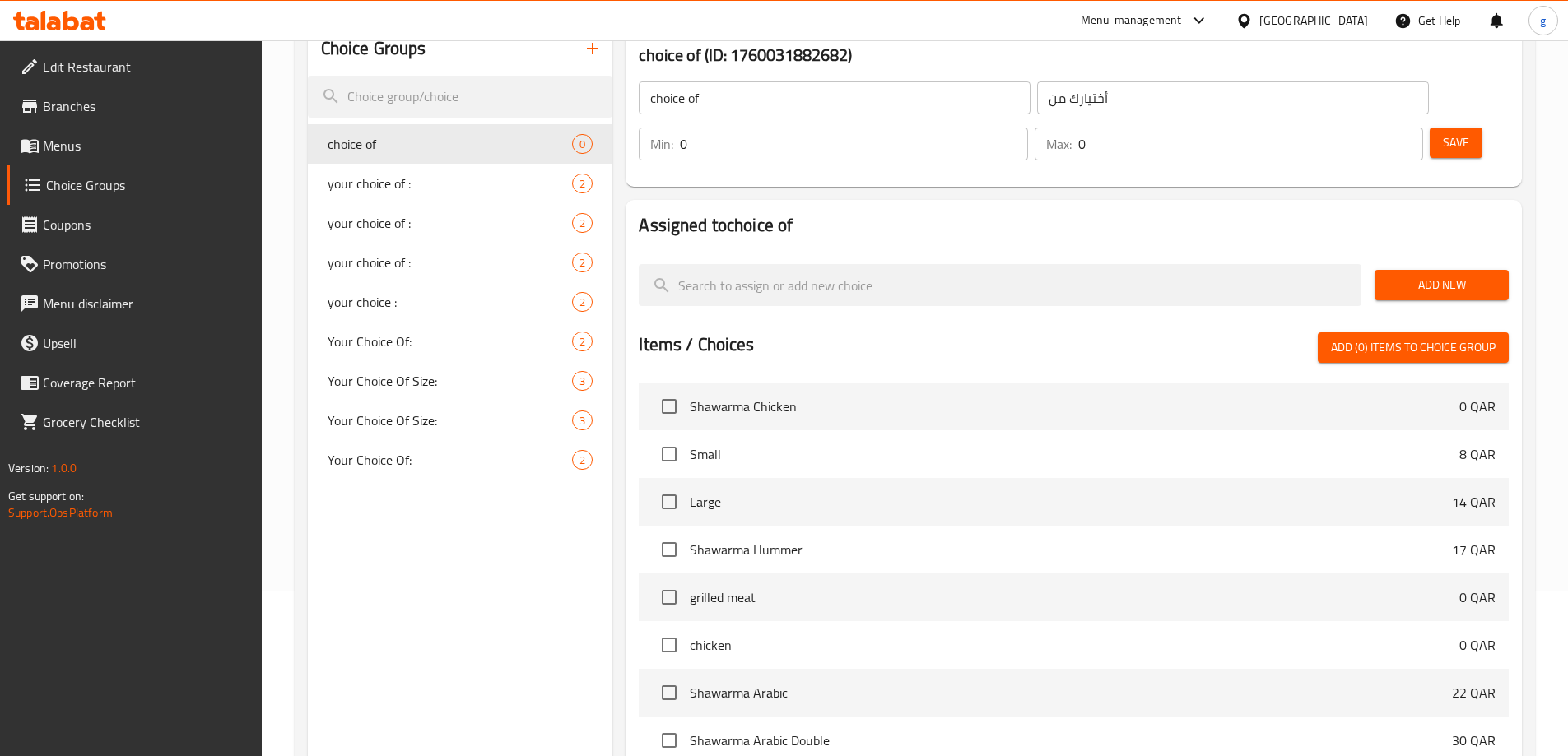
scroll to position [82, 0]
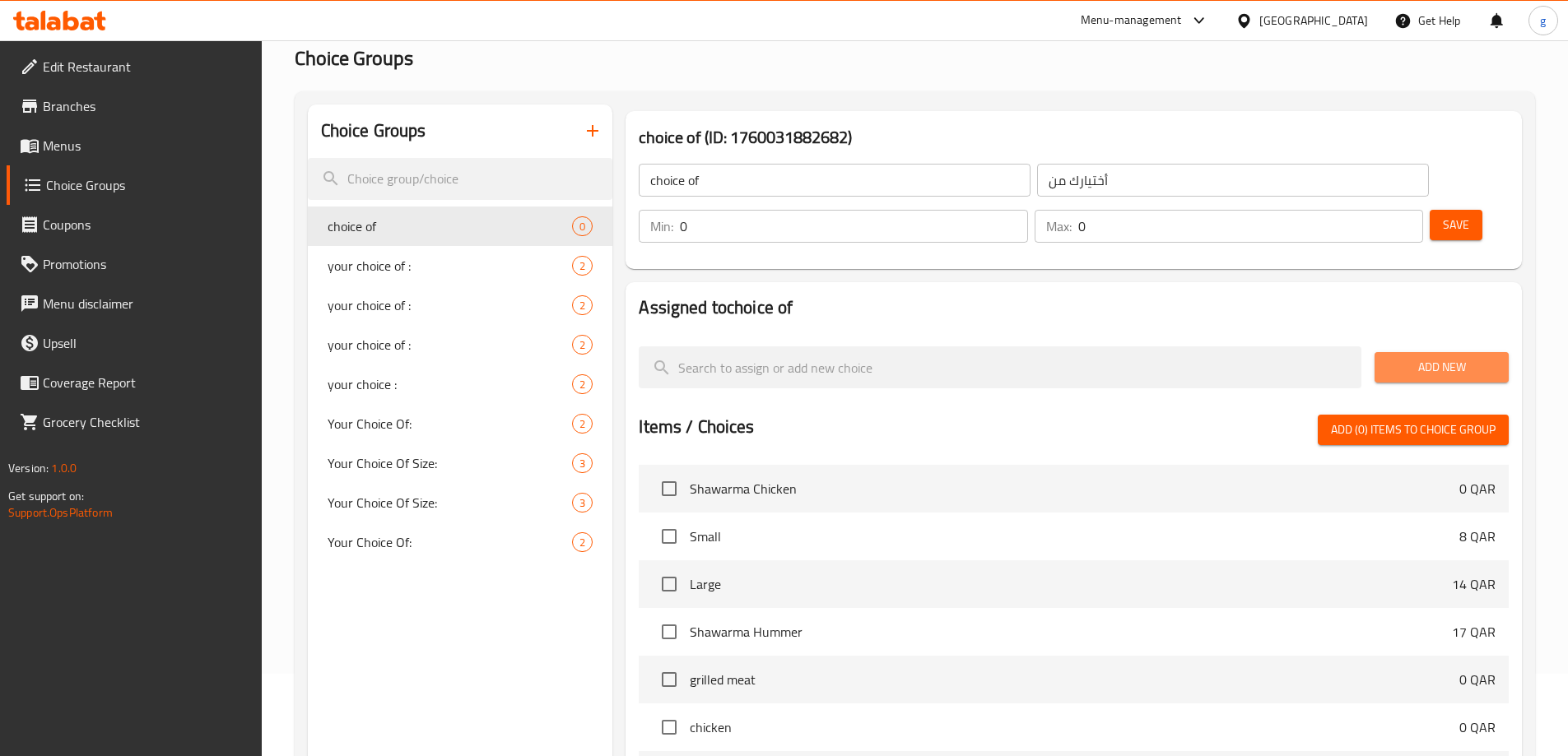
click at [1393, 358] on span "Add New" at bounding box center [1441, 367] width 108 height 20
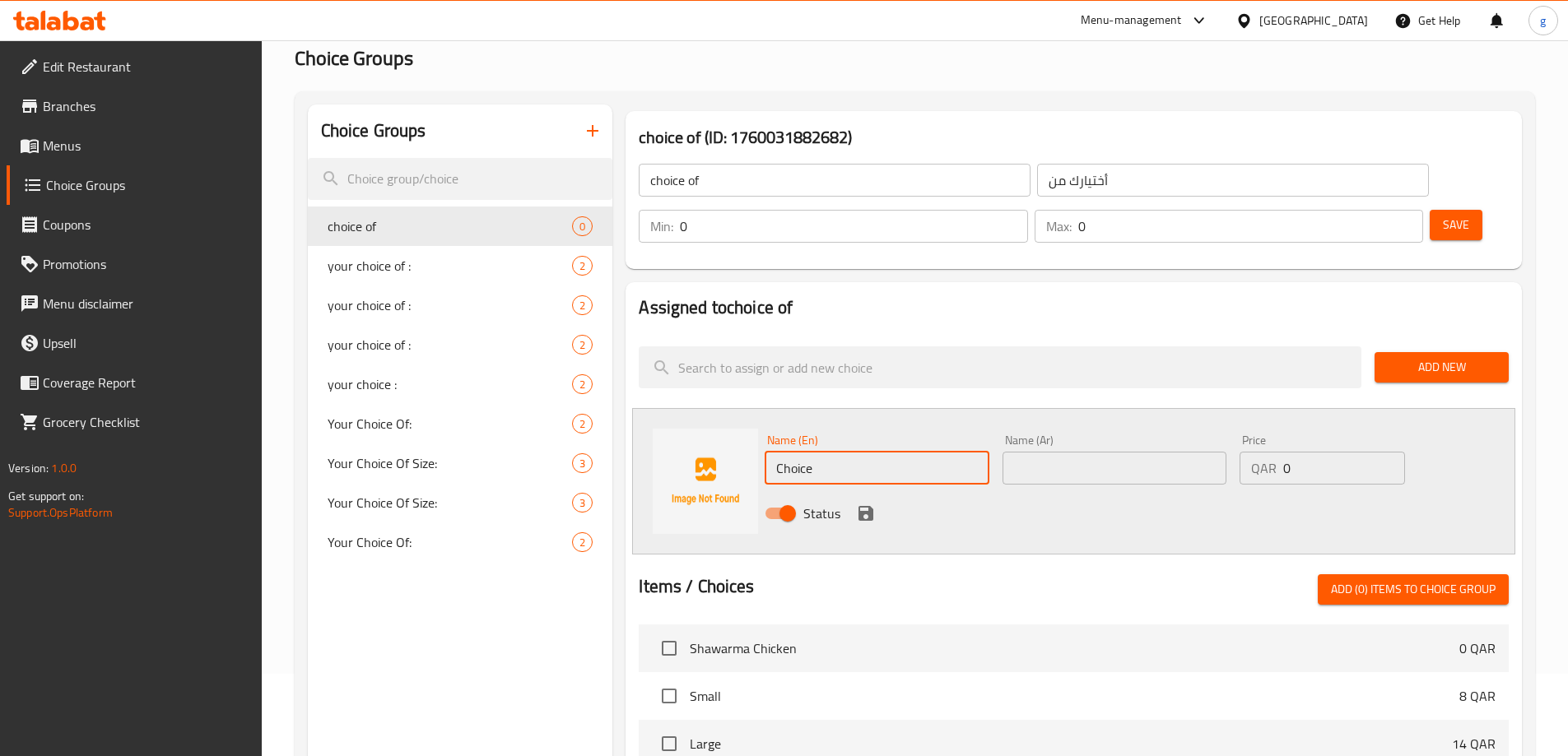
drag, startPoint x: 824, startPoint y: 420, endPoint x: 756, endPoint y: 433, distance: 69.2
click at [756, 433] on div "Name (En) Choice Name (En) Name (Ar) Name (Ar) Price QAR 0 Price Status" at bounding box center [1074, 481] width 883 height 146
type input "ص"
click at [893, 452] on input "text" at bounding box center [877, 469] width 224 height 33
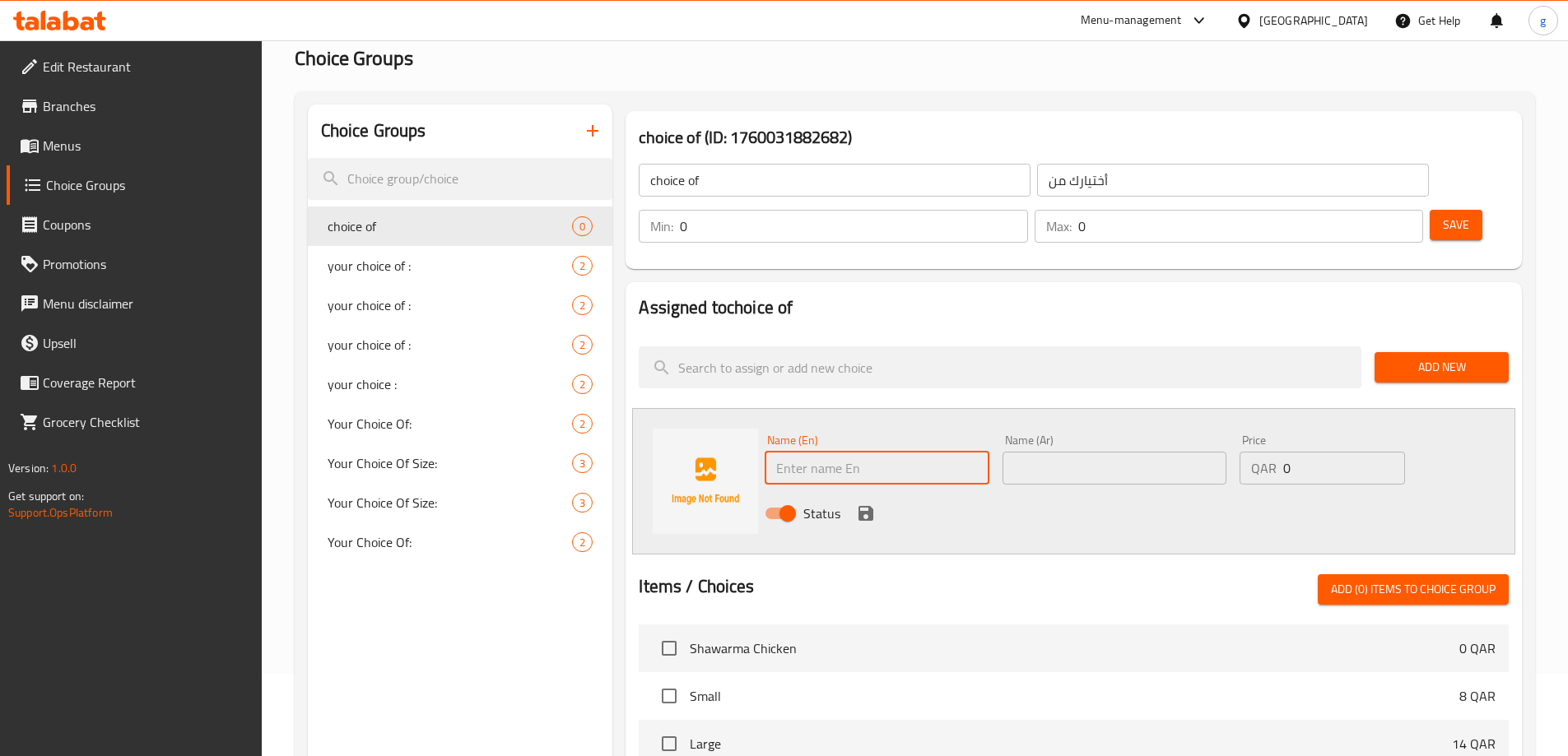
paste input "water"
drag, startPoint x: 782, startPoint y: 416, endPoint x: 766, endPoint y: 421, distance: 16.8
click at [766, 452] on input "water" at bounding box center [877, 469] width 224 height 33
click at [864, 452] on input "water" at bounding box center [877, 469] width 224 height 33
type input "water"
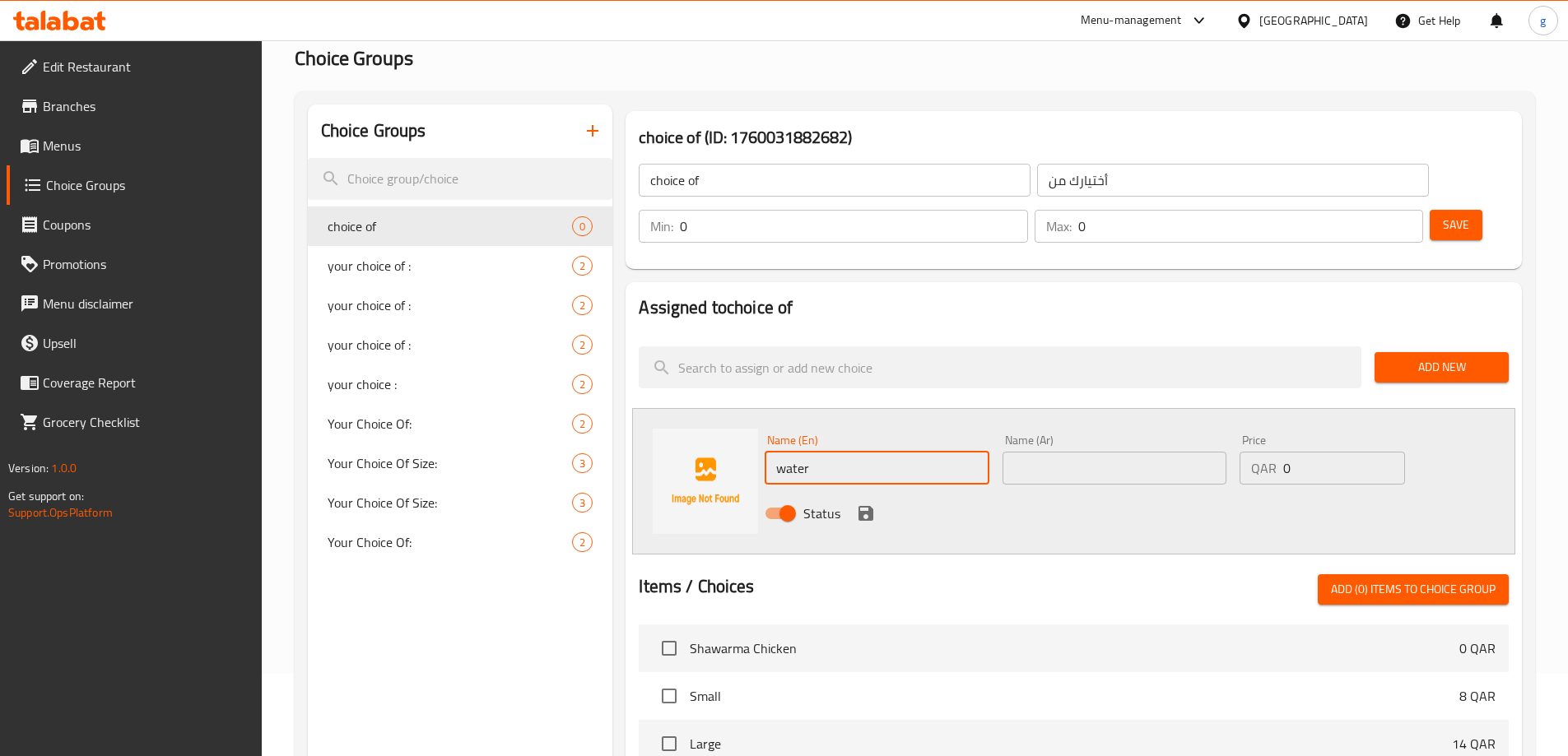
click at [1057, 435] on div "Name (Ar) Name (Ar)" at bounding box center [1115, 460] width 224 height 51
click at [1073, 452] on input "text" at bounding box center [1115, 469] width 224 height 33
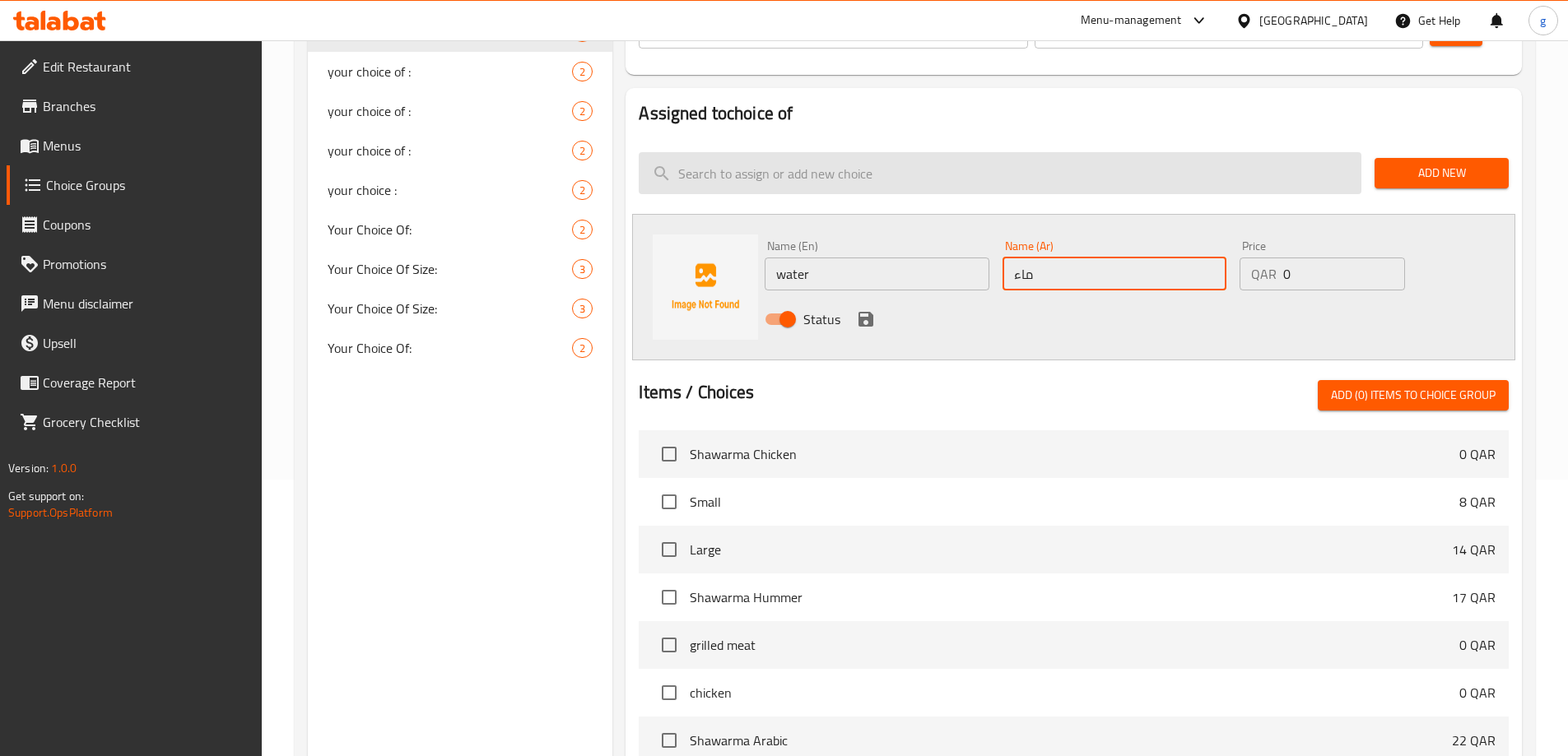
scroll to position [246, 0]
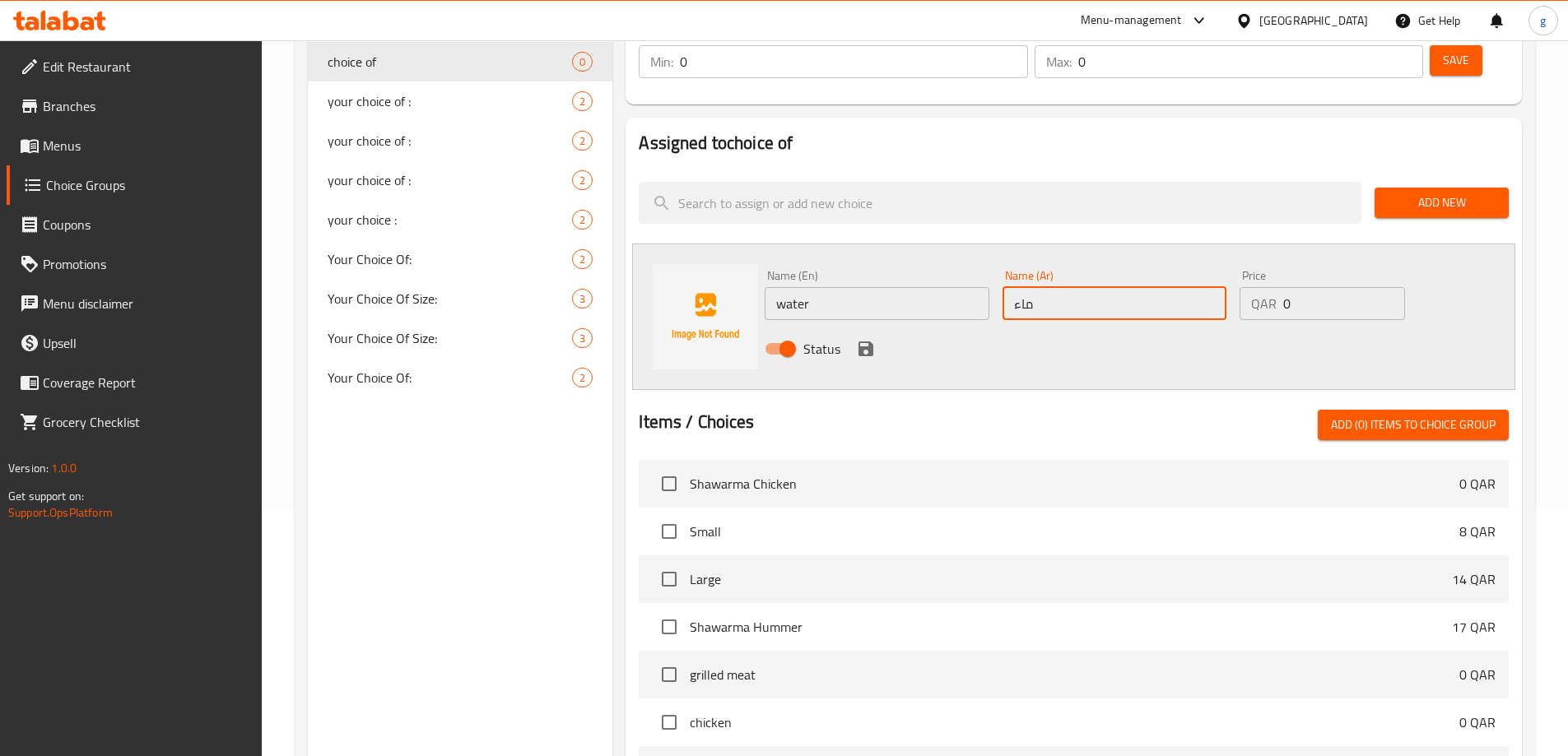
type input "ماء"
click at [1433, 175] on div "Add New" at bounding box center [1441, 203] width 147 height 56
click at [1431, 193] on span "Add New" at bounding box center [1441, 203] width 108 height 20
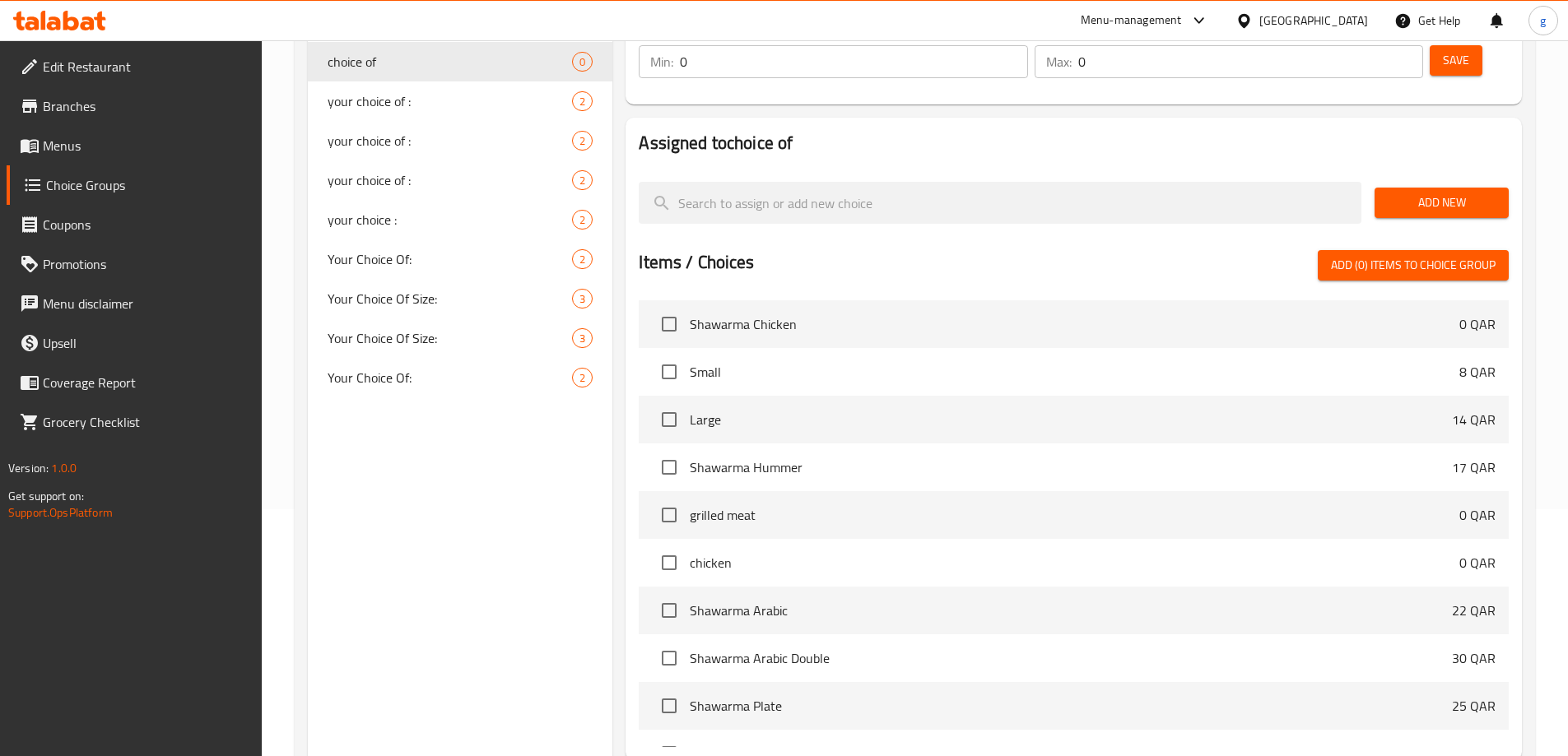
click at [1449, 193] on span "Add New" at bounding box center [1441, 203] width 108 height 20
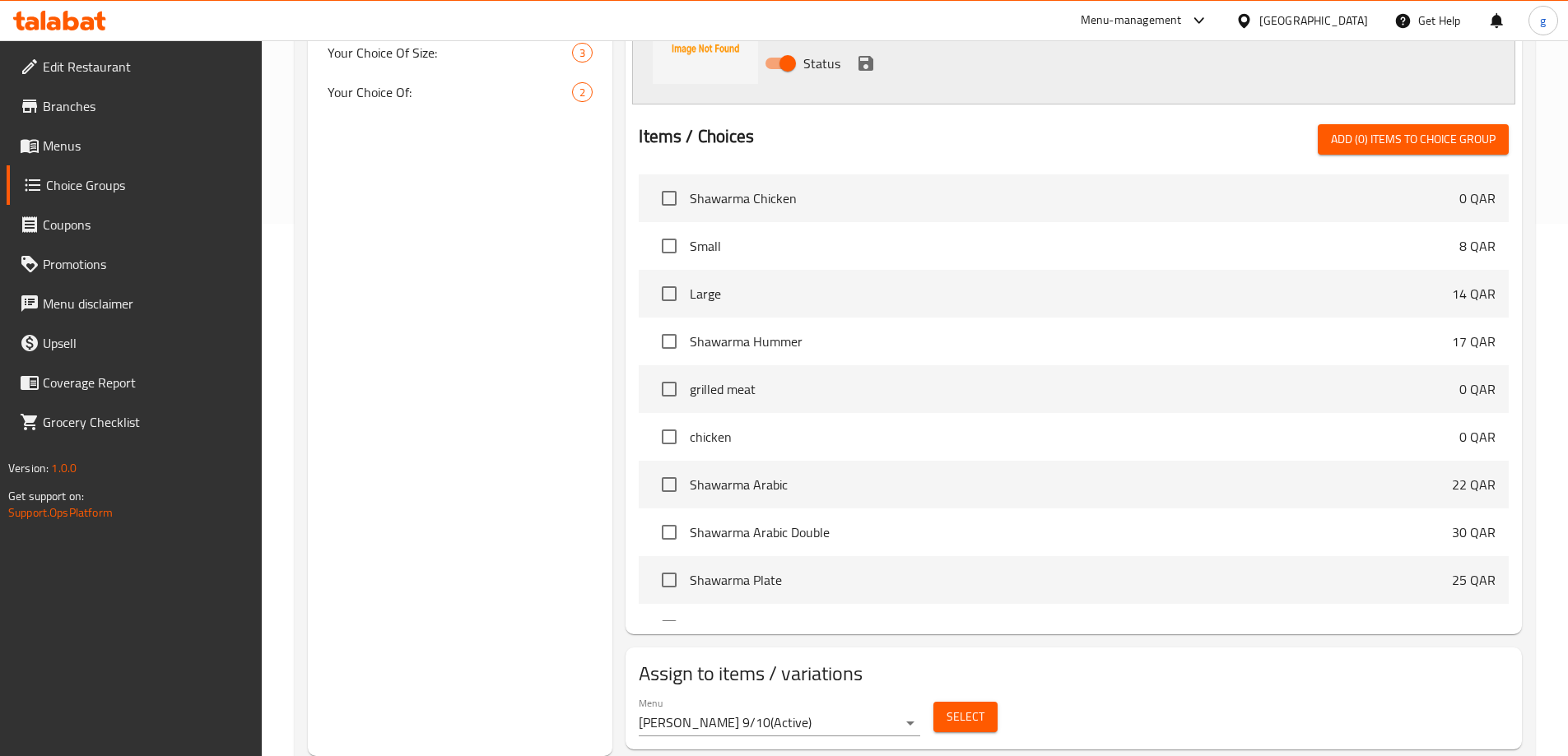
scroll to position [204, 0]
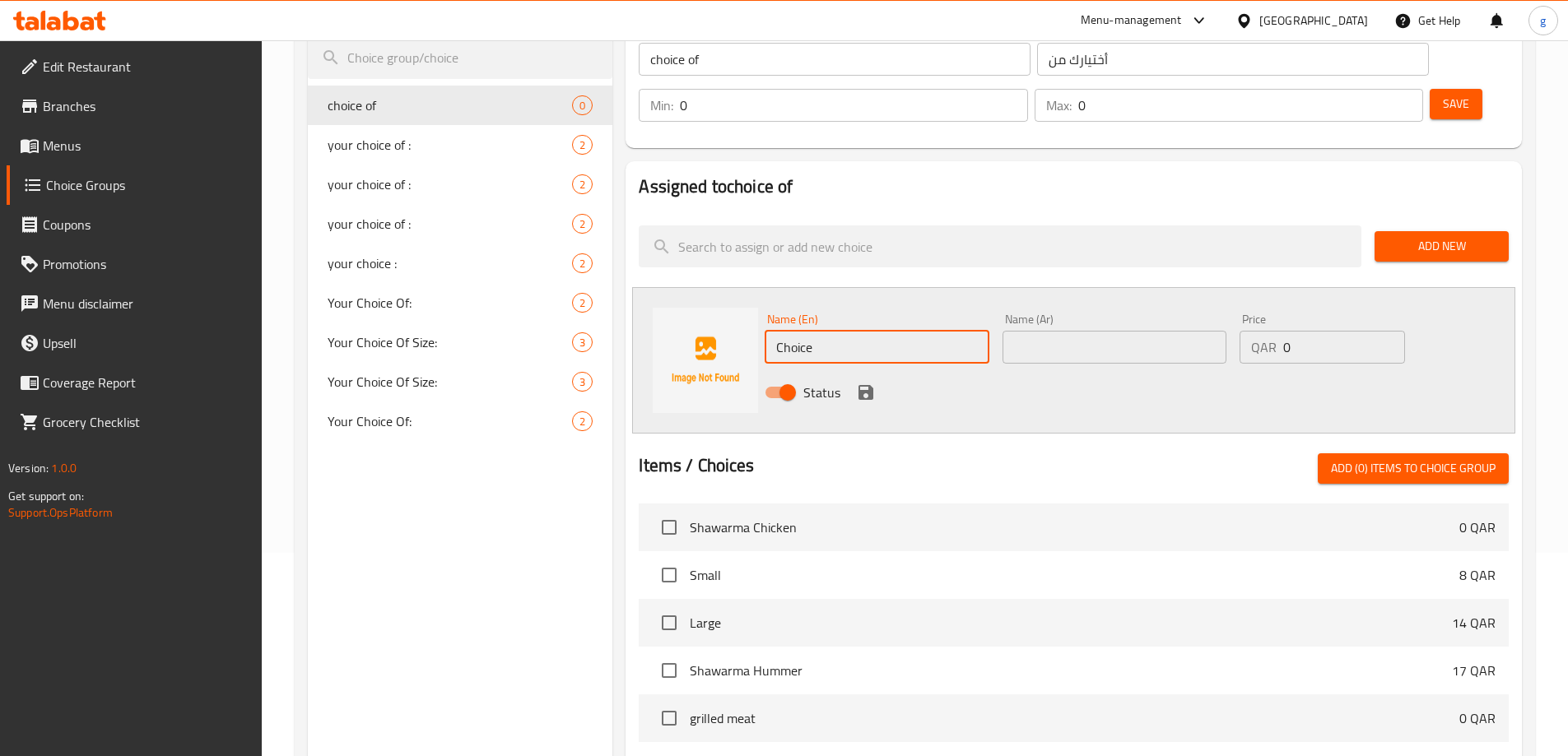
drag, startPoint x: 874, startPoint y: 316, endPoint x: 760, endPoint y: 310, distance: 114.2
click at [760, 310] on div "Name (En) Choice Name (En)" at bounding box center [876, 338] width 237 height 63
type input "م"
click at [1042, 331] on input "text" at bounding box center [1115, 348] width 224 height 33
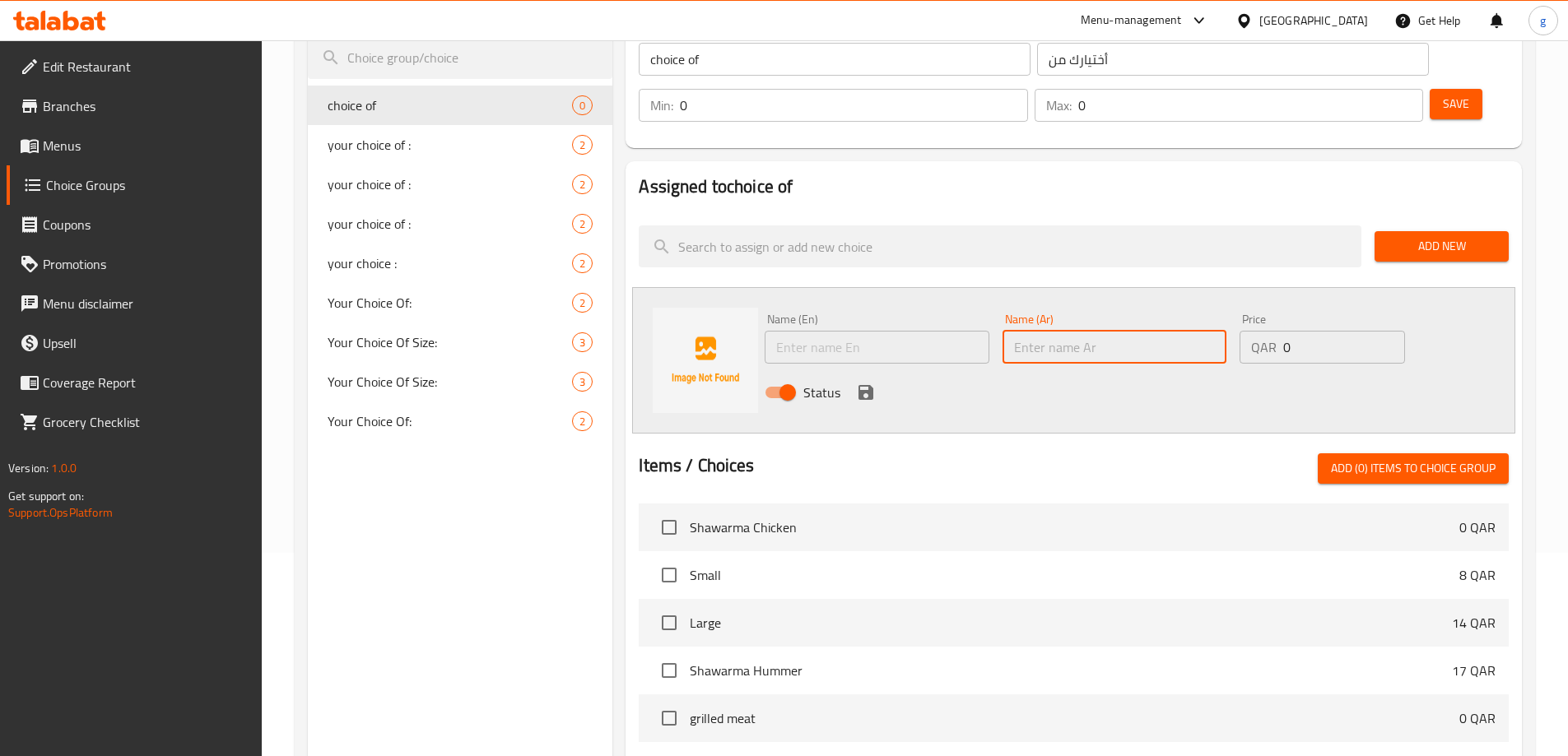
type input "ماء"
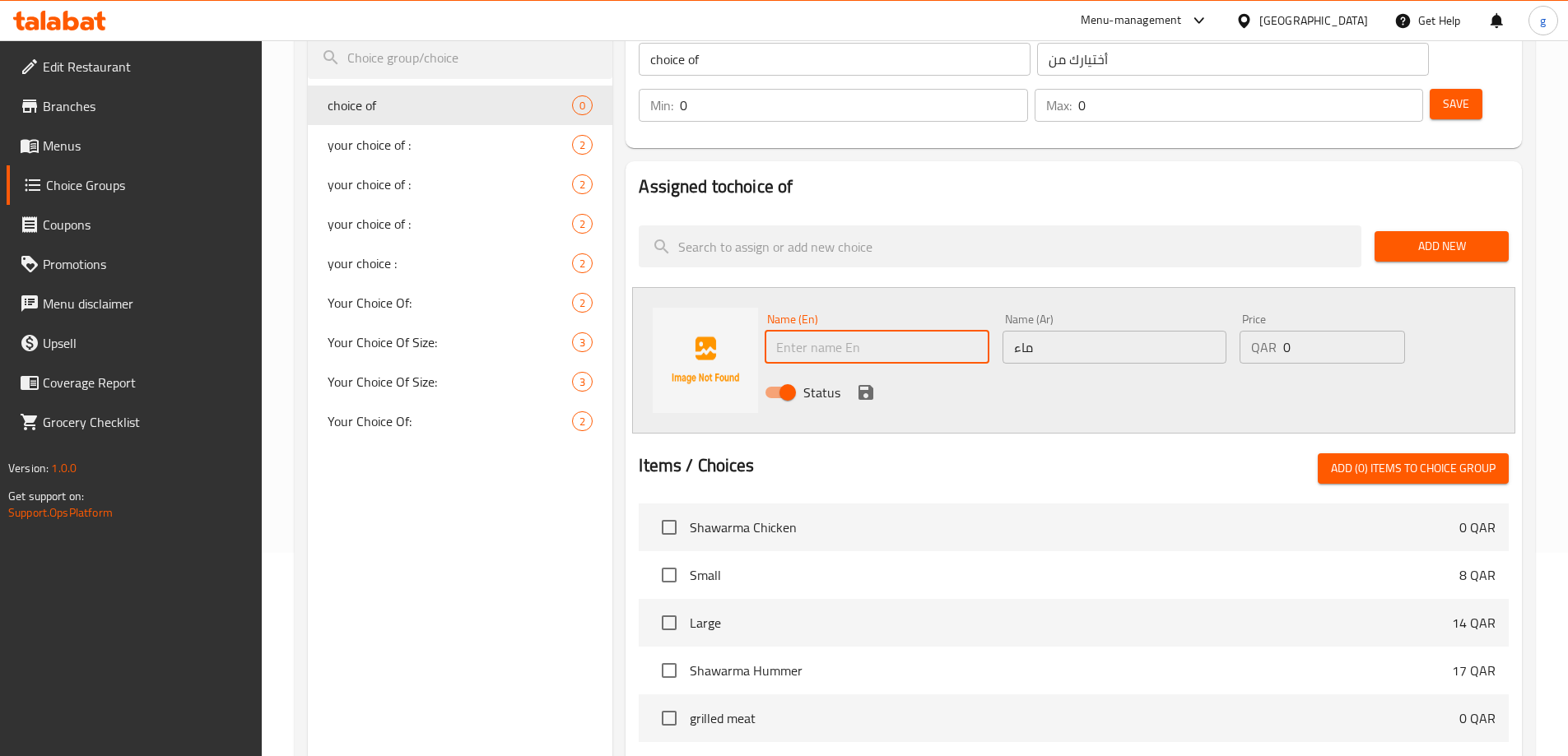
click at [835, 331] on input "text" at bounding box center [877, 348] width 224 height 33
type input "water"
click at [870, 385] on icon "save" at bounding box center [865, 392] width 15 height 15
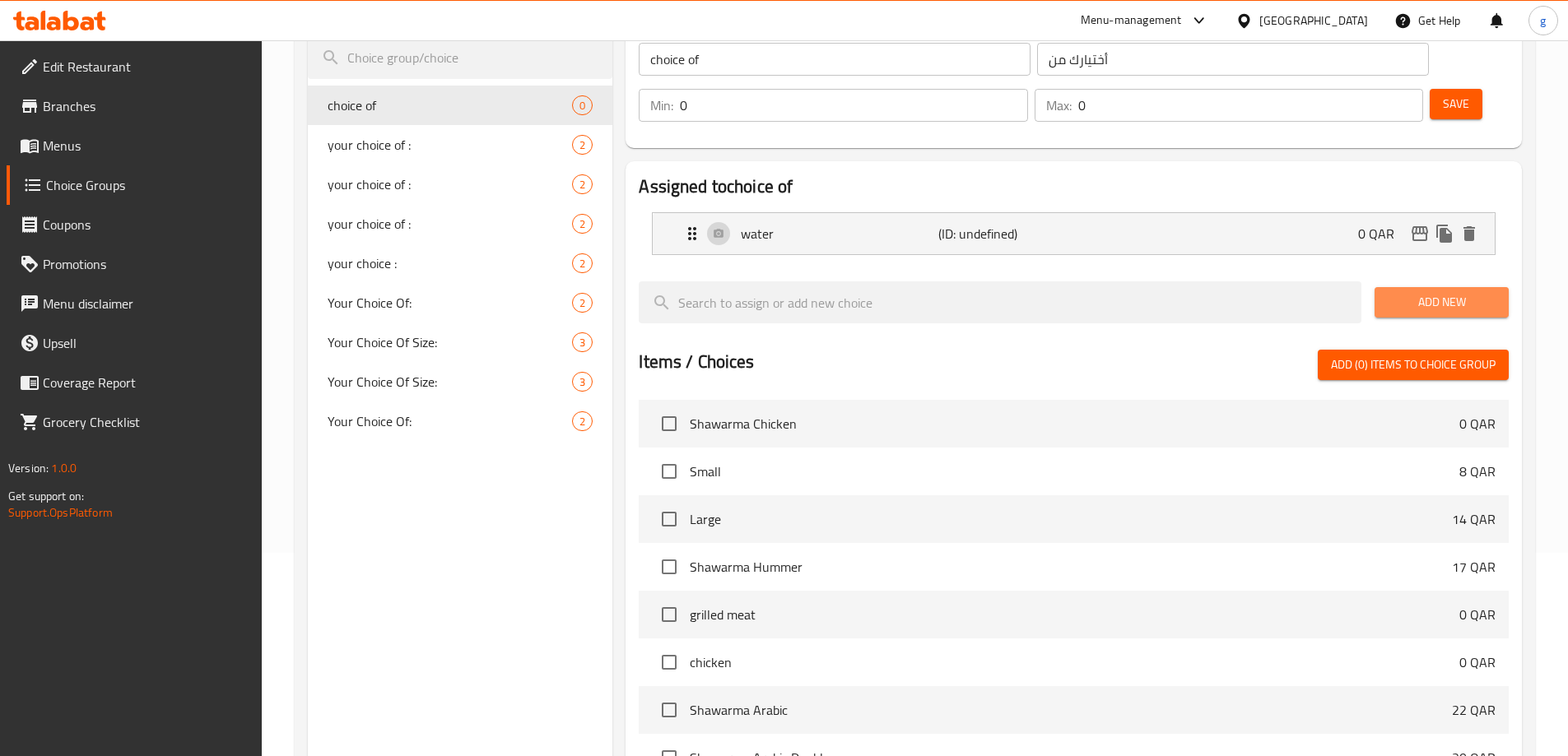
click at [1407, 292] on span "Add New" at bounding box center [1441, 302] width 108 height 20
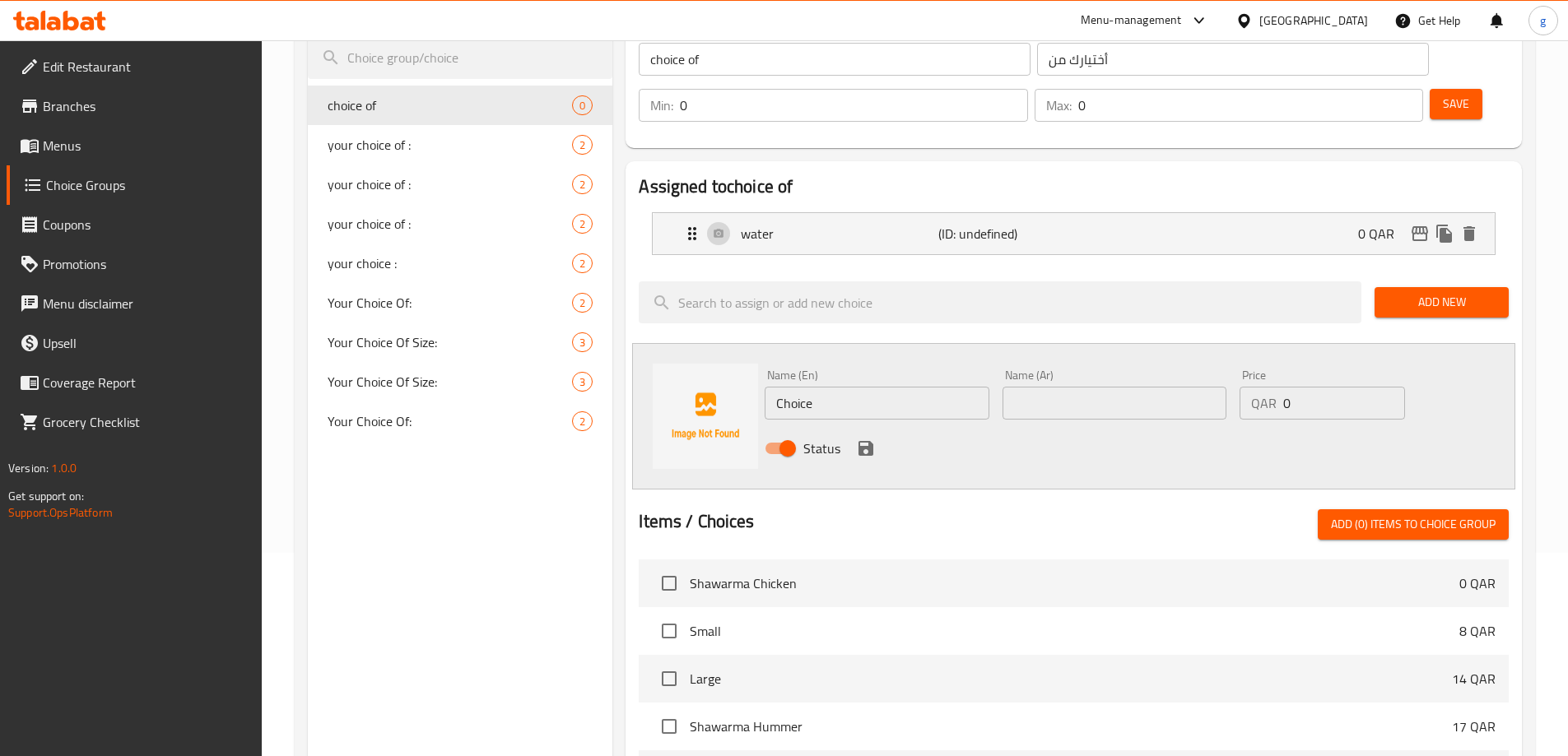
click at [899, 369] on div "Name (En) Choice Name (En)" at bounding box center [877, 395] width 224 height 51
drag, startPoint x: 889, startPoint y: 356, endPoint x: 758, endPoint y: 380, distance: 133.2
click at [758, 380] on div "Name (En) Choice Name (En) Name (Ar) Name (Ar) Price QAR 0 Price Status" at bounding box center [1074, 416] width 883 height 146
type input "ه"
click at [1083, 379] on div "Name (Ar) Name (Ar)" at bounding box center [1114, 395] width 237 height 63
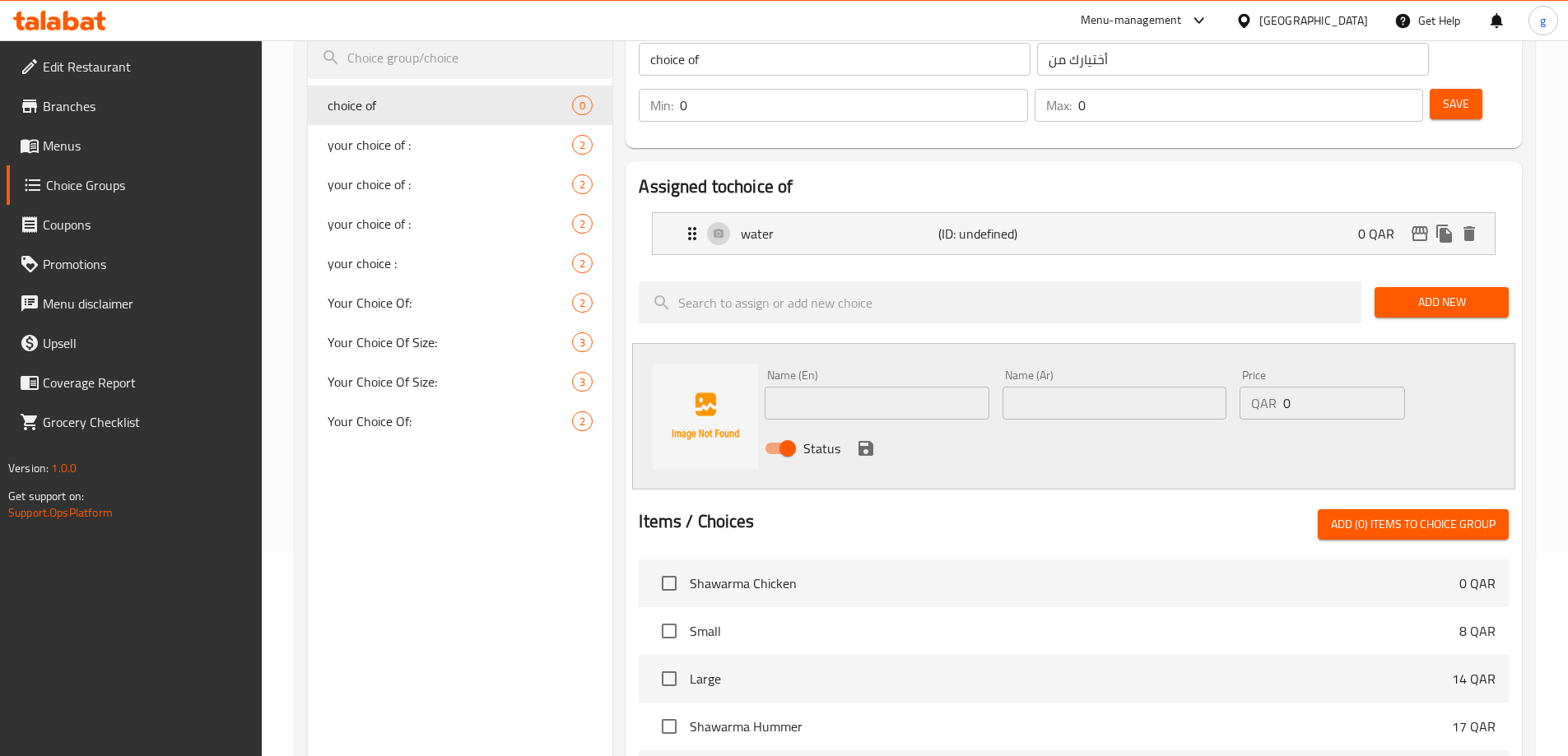
click at [1094, 387] on input "text" at bounding box center [1115, 403] width 224 height 33
type input "ثلج"
click at [912, 387] on input "text" at bounding box center [877, 403] width 224 height 33
paste input "ice"
type input "ice"
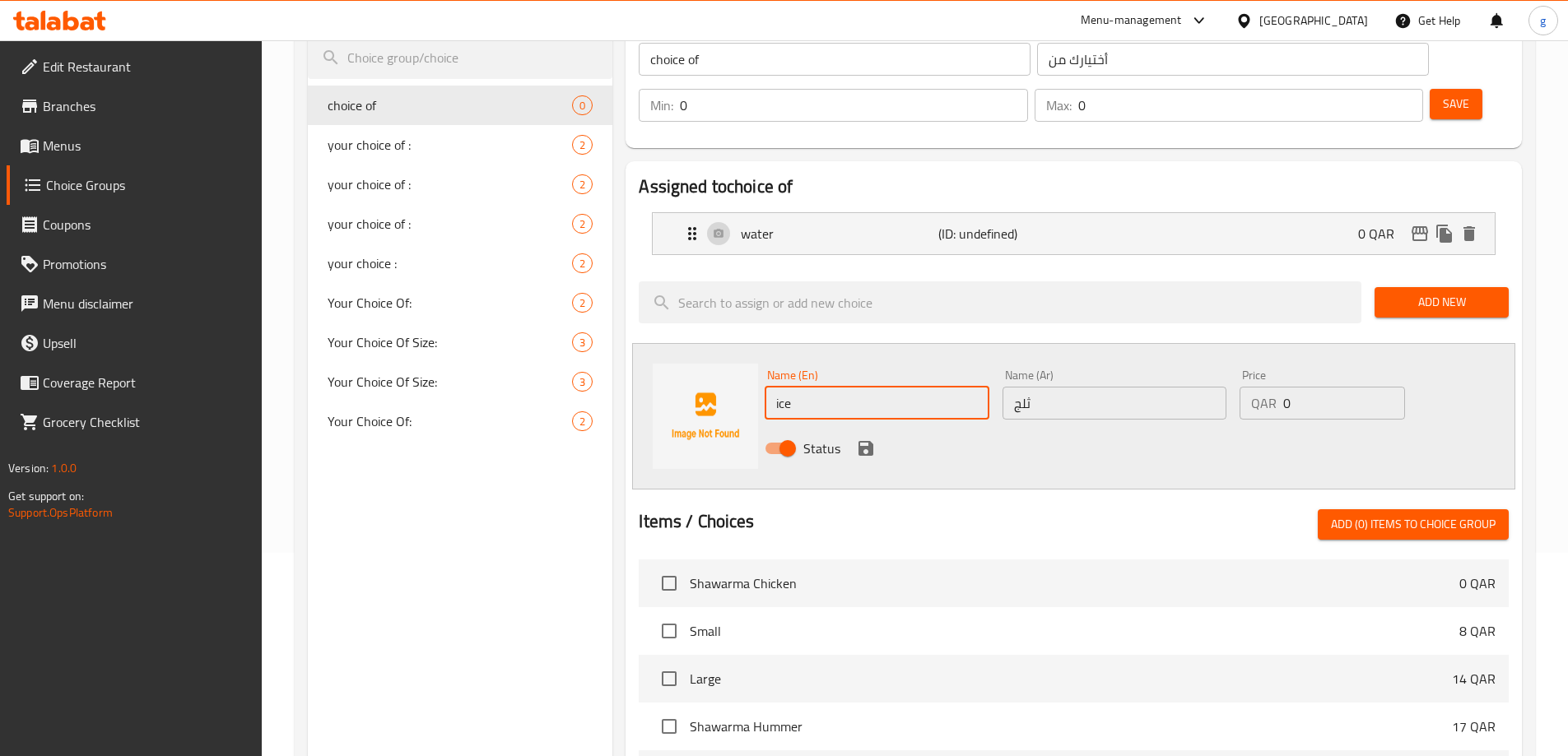
click at [777, 387] on input "ice" at bounding box center [877, 403] width 224 height 33
click at [778, 387] on input "ice" at bounding box center [877, 403] width 224 height 33
click at [779, 387] on input "ice" at bounding box center [877, 403] width 224 height 33
paste input "ice"
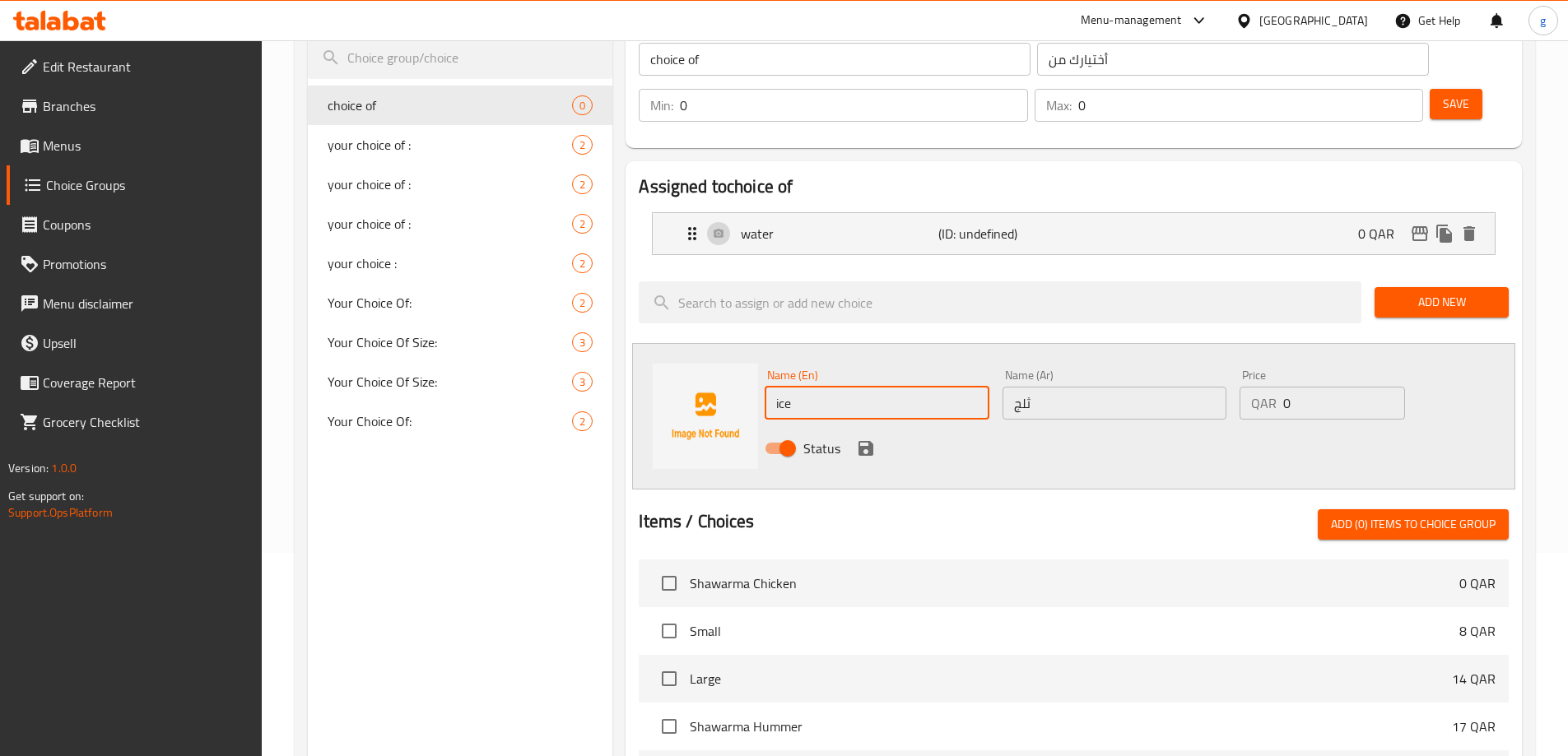
drag, startPoint x: 782, startPoint y: 363, endPoint x: 760, endPoint y: 372, distance: 23.8
click at [760, 372] on div "Name (En) ice Name (En)" at bounding box center [876, 395] width 237 height 63
click at [850, 387] on input "ice" at bounding box center [877, 403] width 224 height 33
type input "ice"
click at [1453, 292] on span "Add New" at bounding box center [1441, 302] width 108 height 20
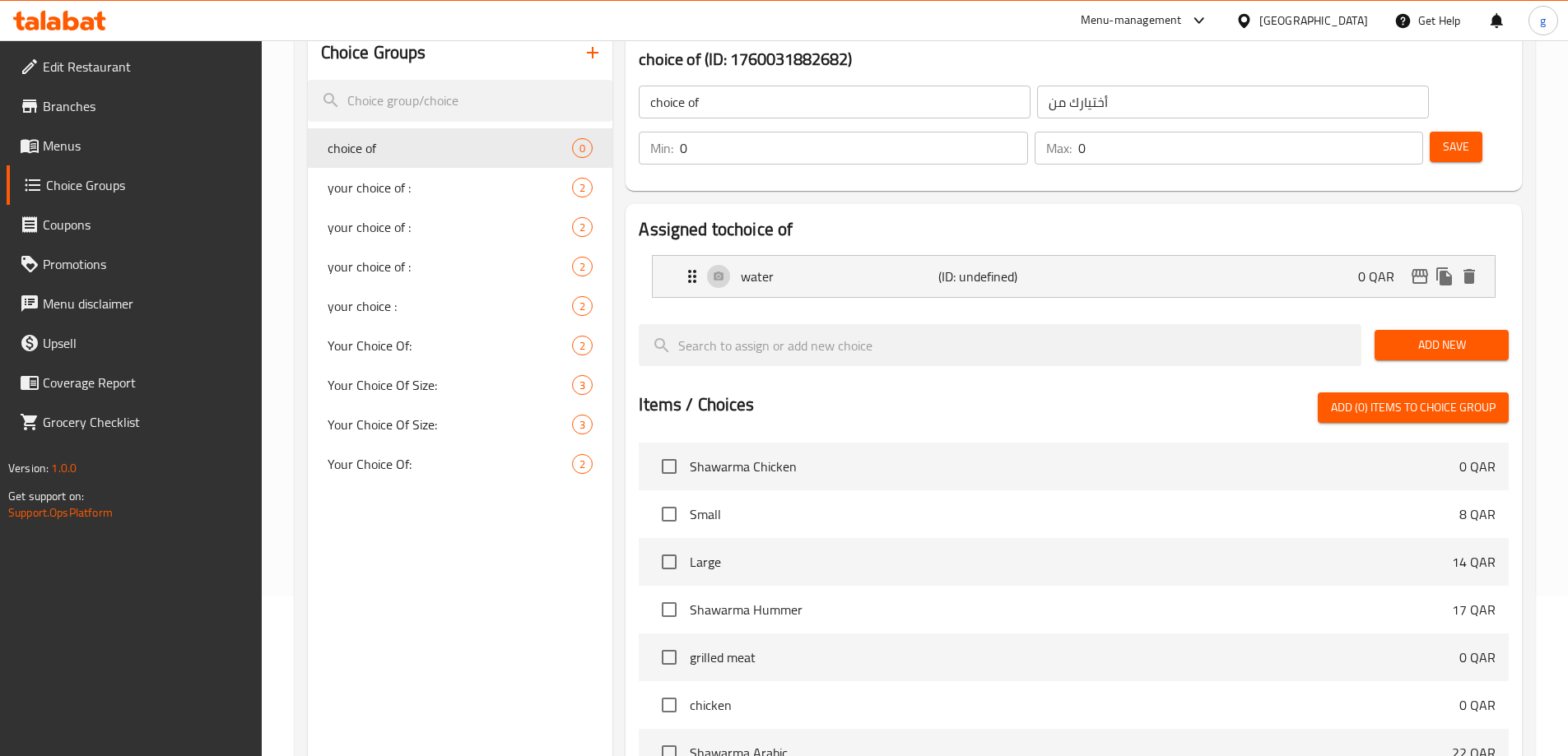
scroll to position [121, 0]
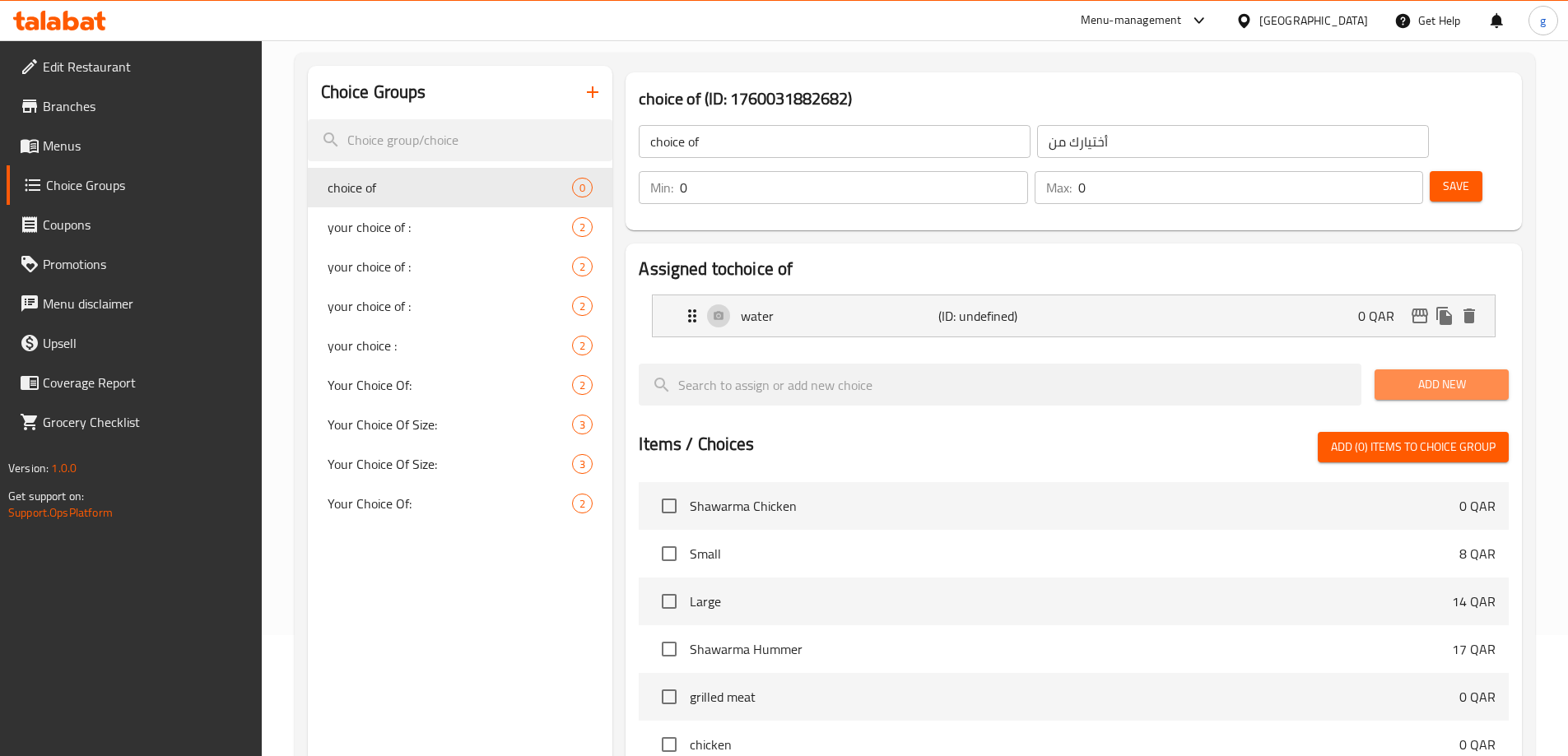
click at [1444, 374] on span "Add New" at bounding box center [1441, 384] width 108 height 20
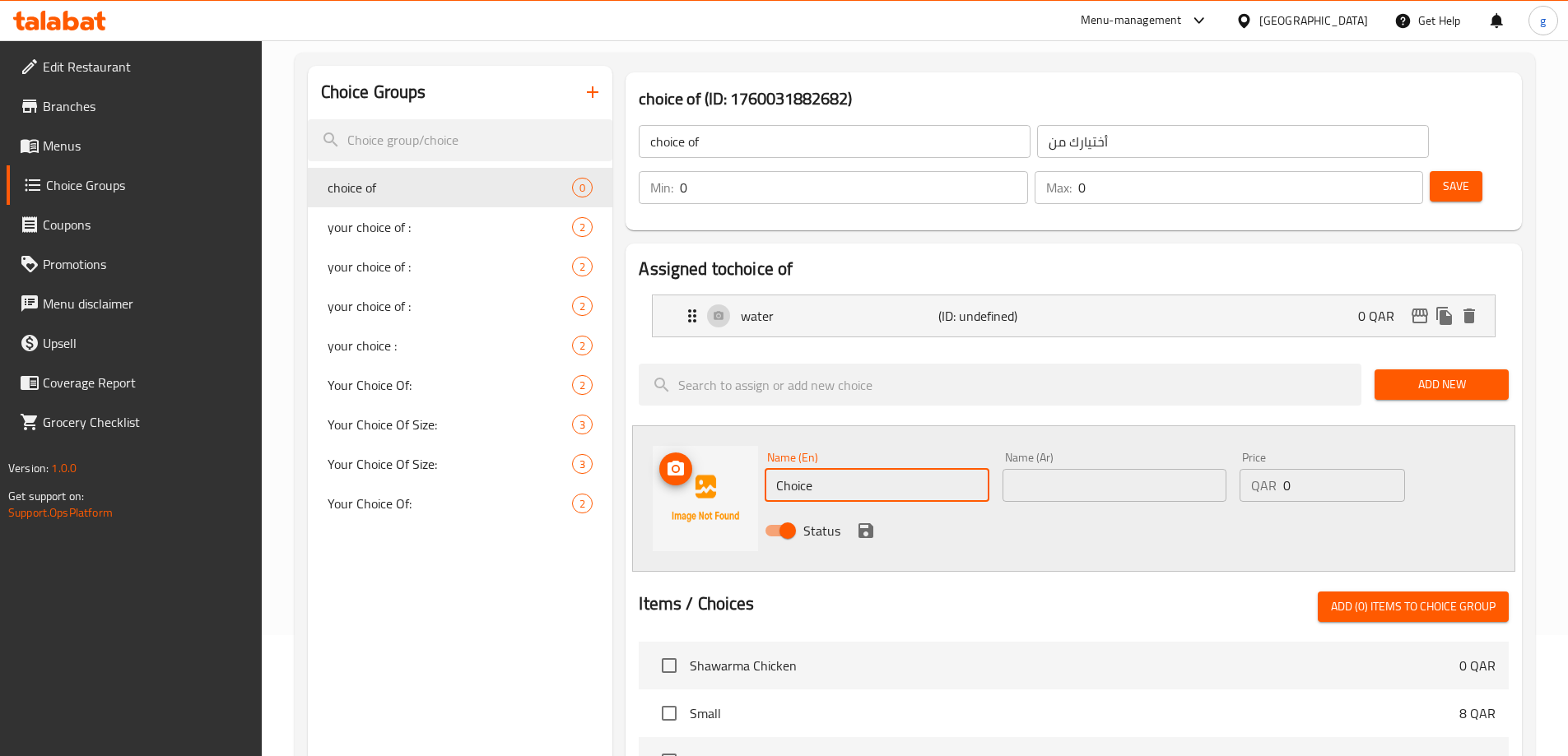
drag, startPoint x: 907, startPoint y: 438, endPoint x: 746, endPoint y: 442, distance: 161.0
click at [746, 442] on div "Name (En) Choice Name (En) Name (Ar) Name (Ar) Price QAR 0 Price Status" at bounding box center [1074, 499] width 883 height 146
paste input "text"
type input "ice"
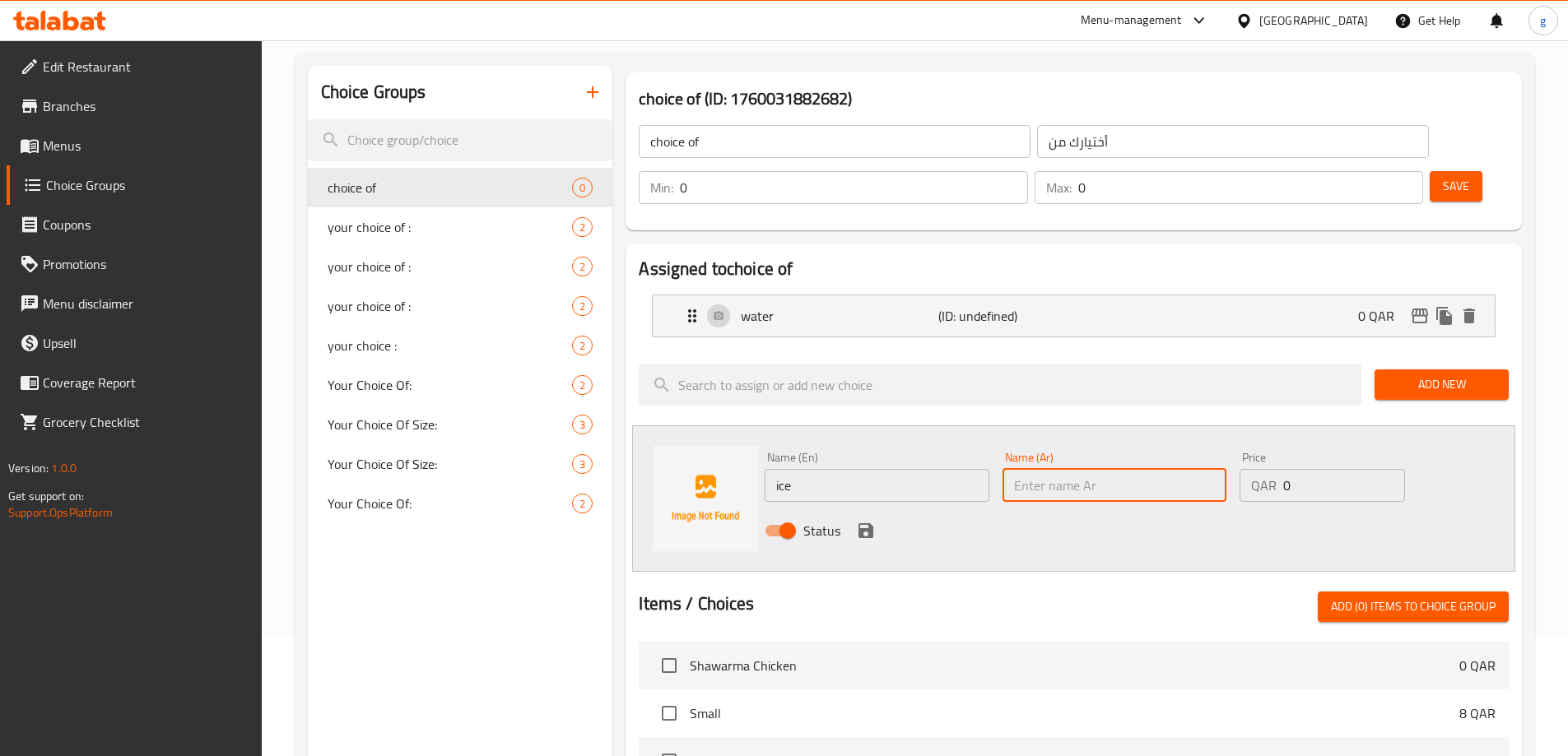
click at [1070, 469] on input "text" at bounding box center [1115, 485] width 224 height 33
type input "ثلج"
click at [875, 521] on icon "save" at bounding box center [865, 531] width 19 height 19
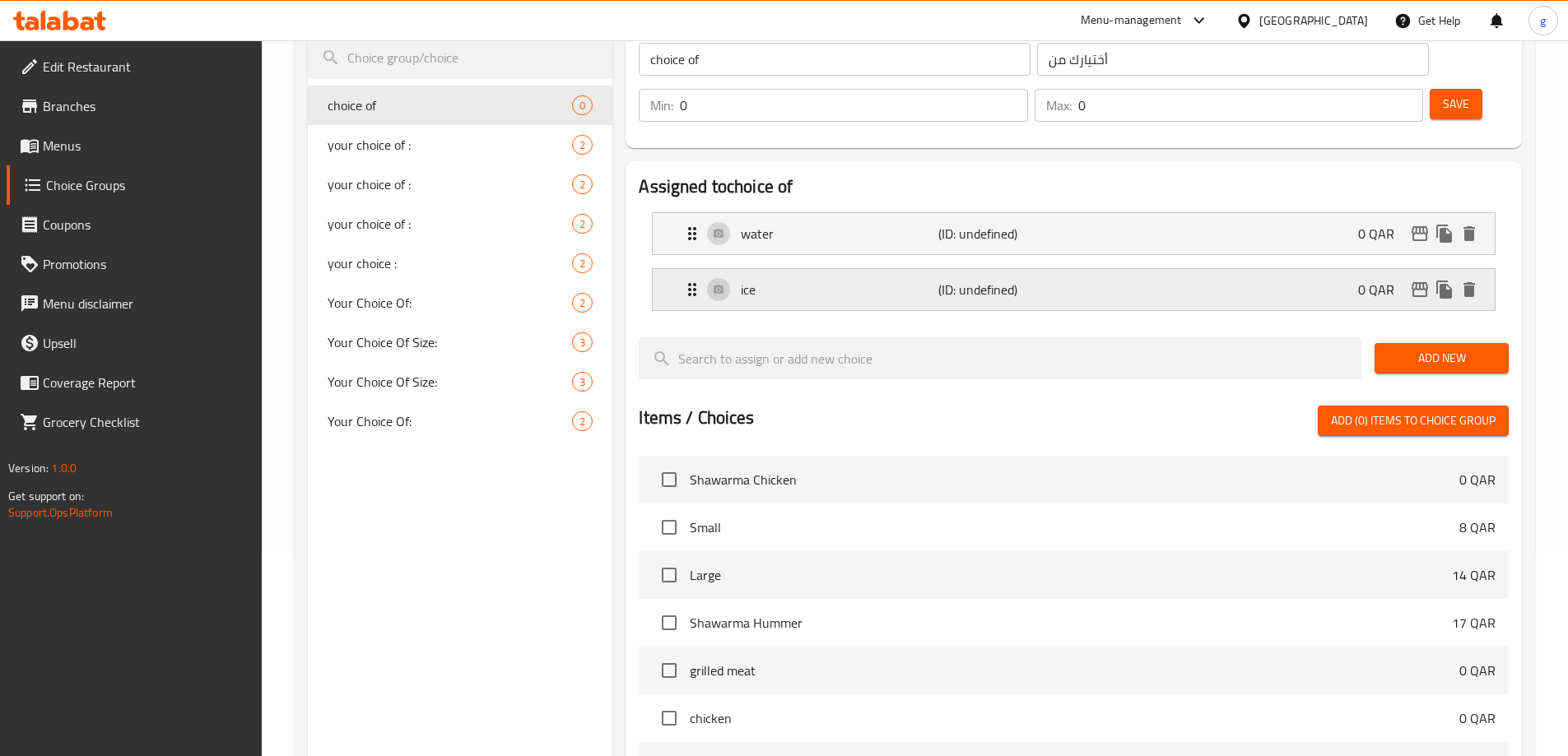
scroll to position [0, 0]
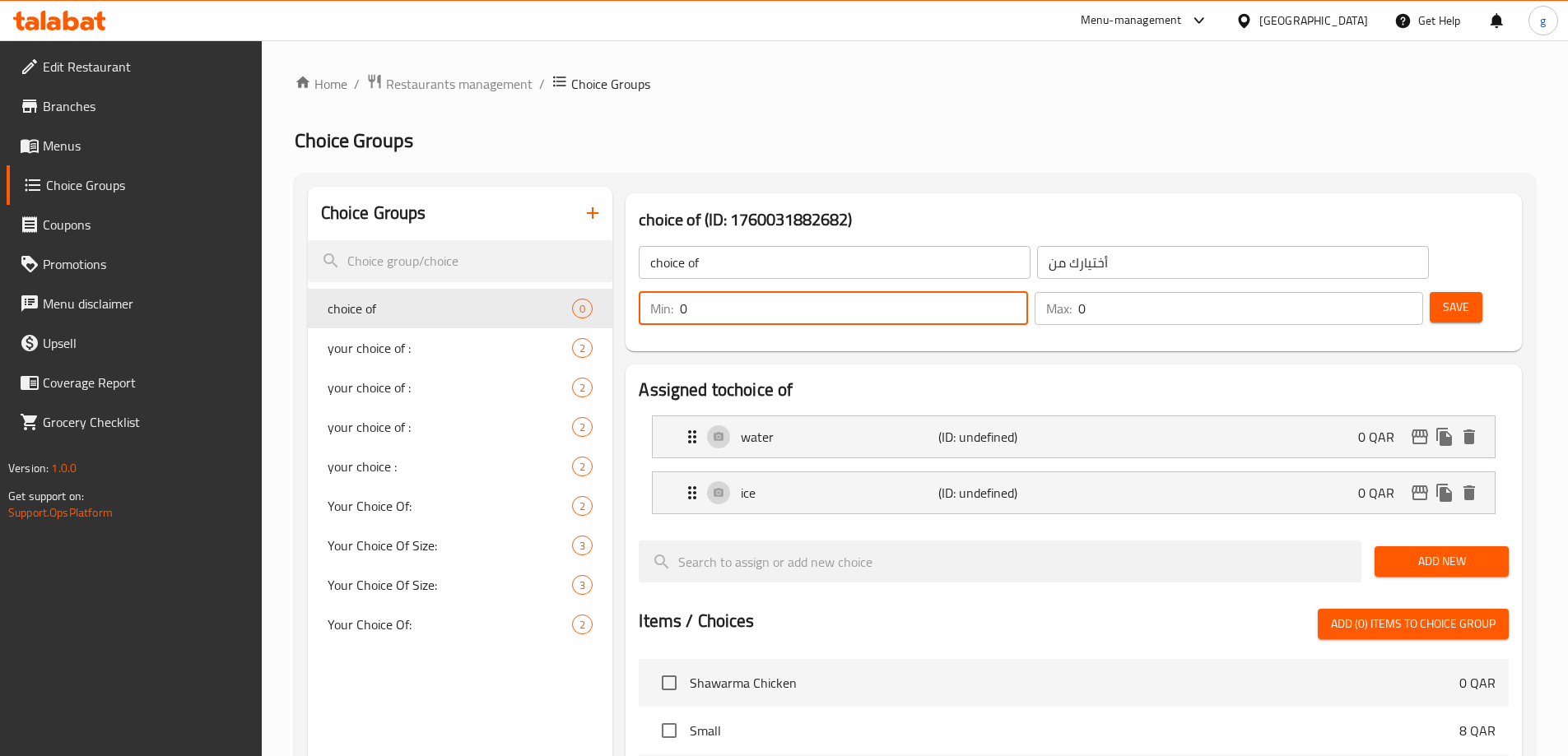
click at [1027, 292] on input "0" at bounding box center [854, 309] width 347 height 33
type input "1"
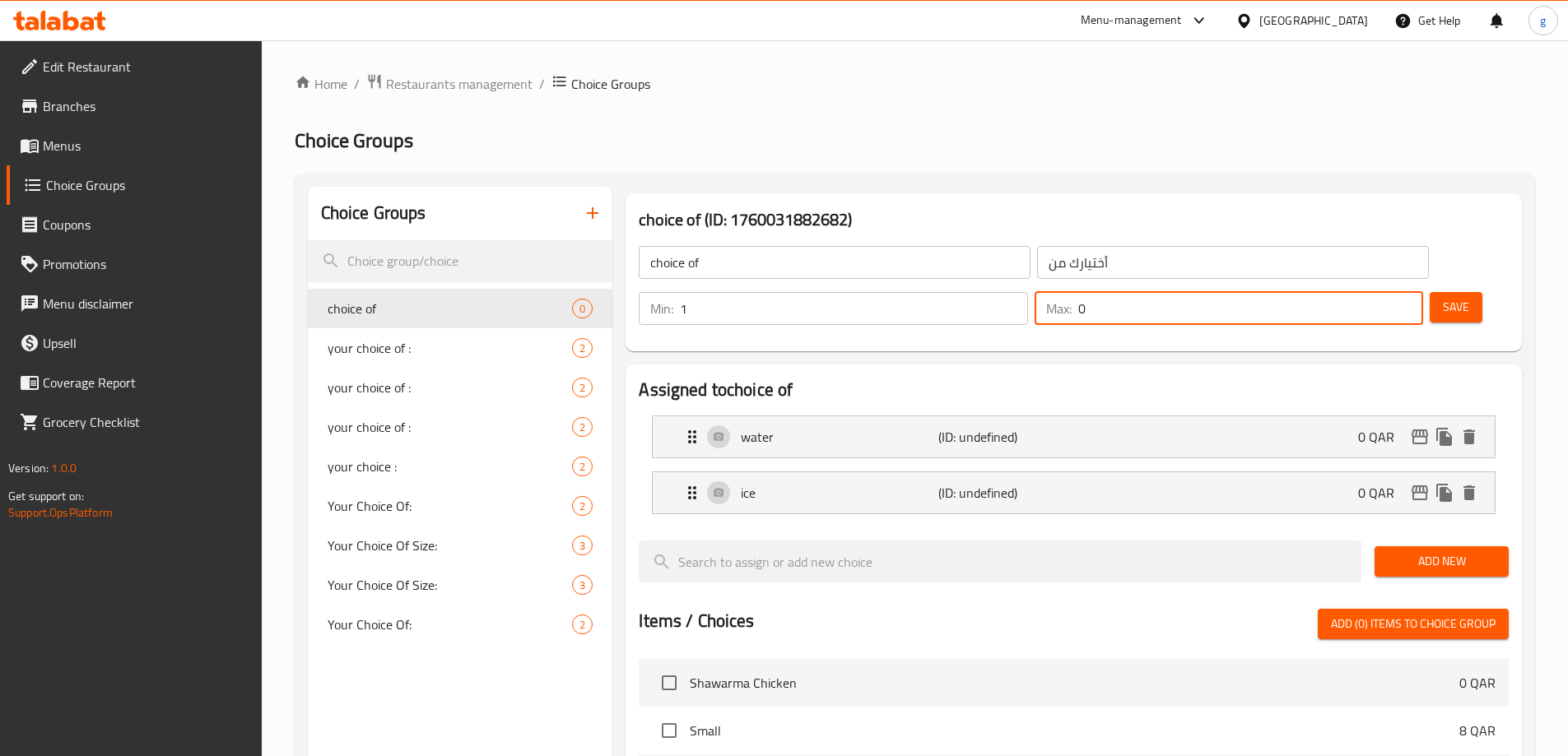
drag, startPoint x: 1353, startPoint y: 270, endPoint x: 1359, endPoint y: 275, distance: 7.8
click at [1359, 292] on div "Max: 0 ​" at bounding box center [1229, 309] width 389 height 33
drag, startPoint x: 1366, startPoint y: 273, endPoint x: 1354, endPoint y: 281, distance: 14.4
click at [1354, 288] on div "Max: 0 ​" at bounding box center [1228, 308] width 395 height 40
type input "1"
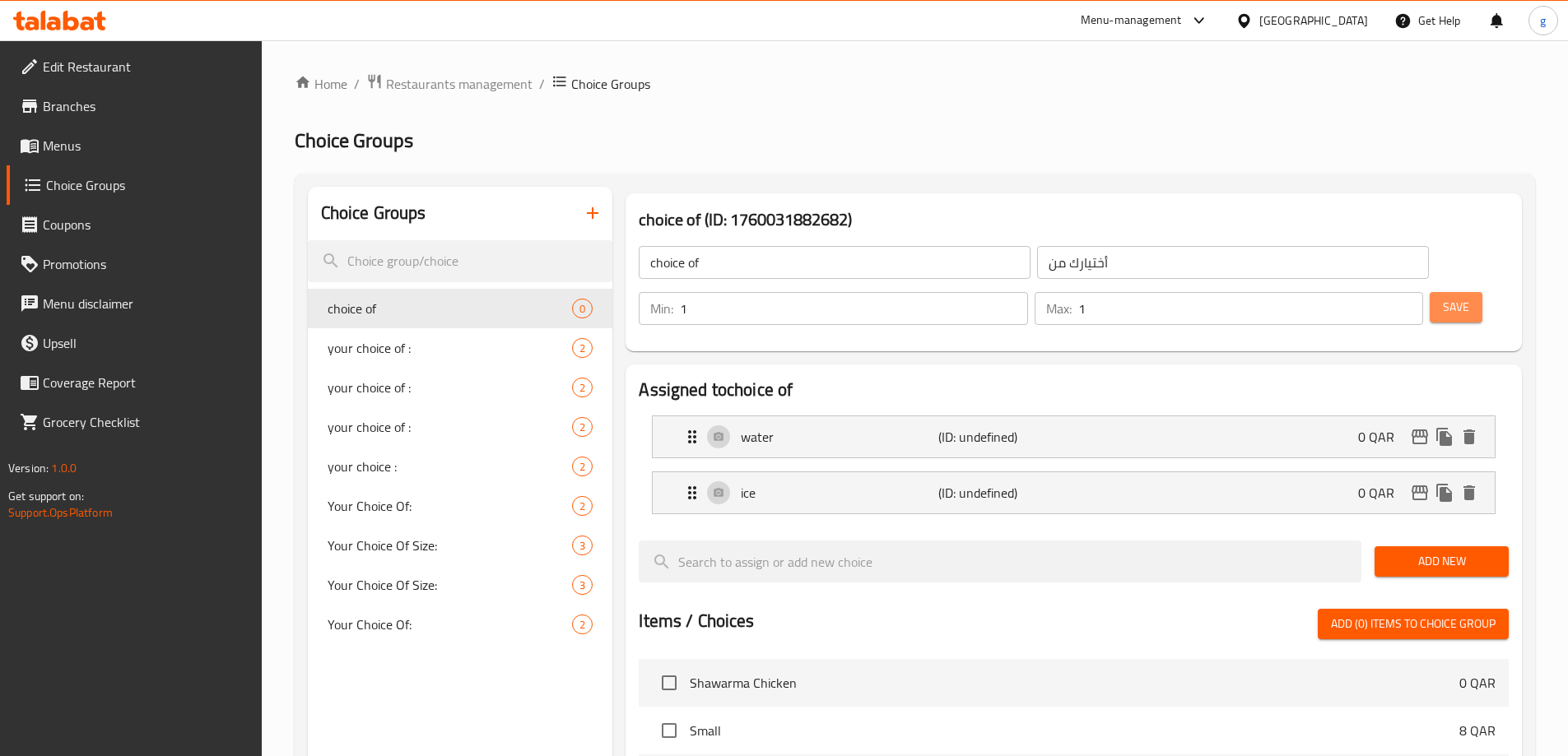
click at [1443, 297] on span "Save" at bounding box center [1456, 307] width 26 height 20
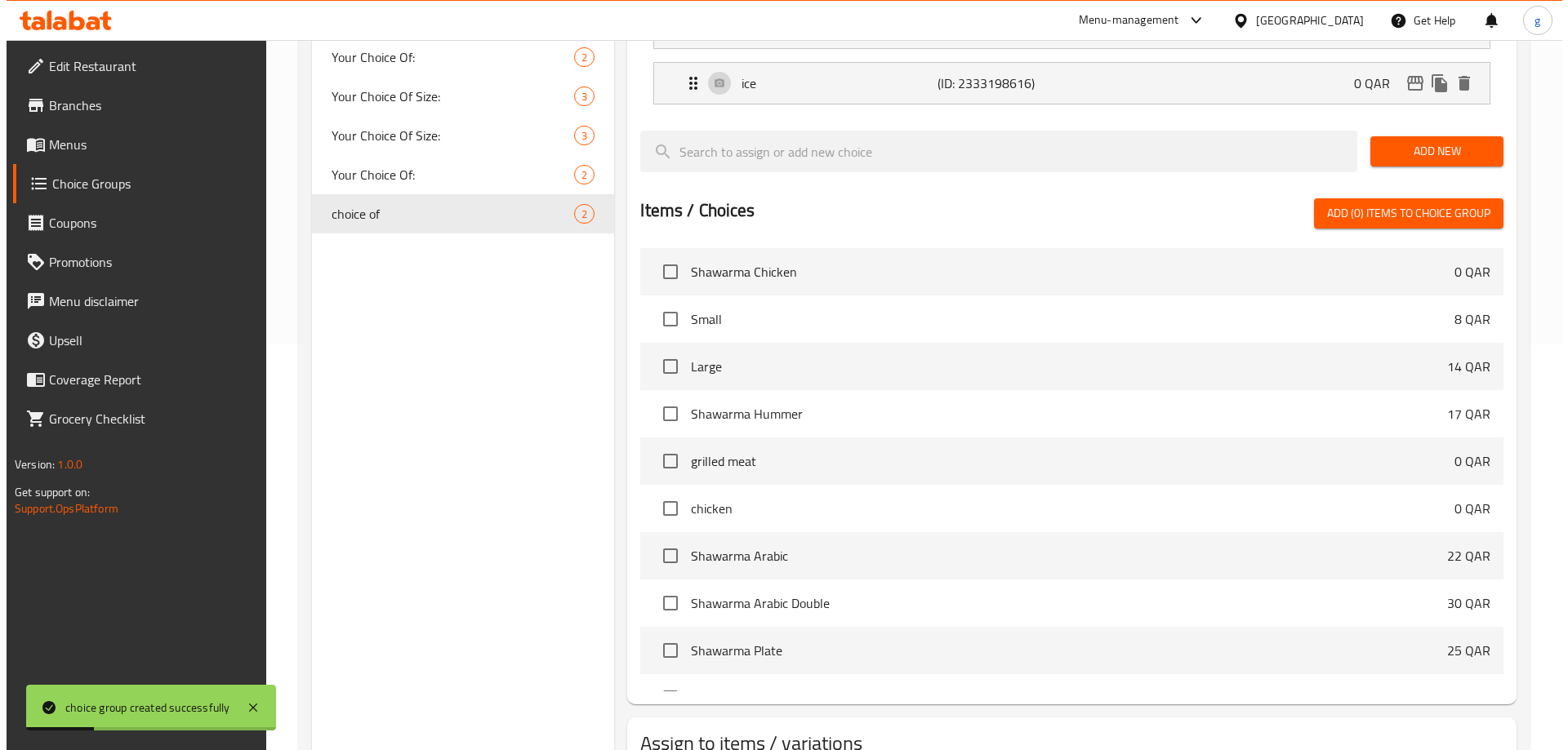
scroll to position [481, 0]
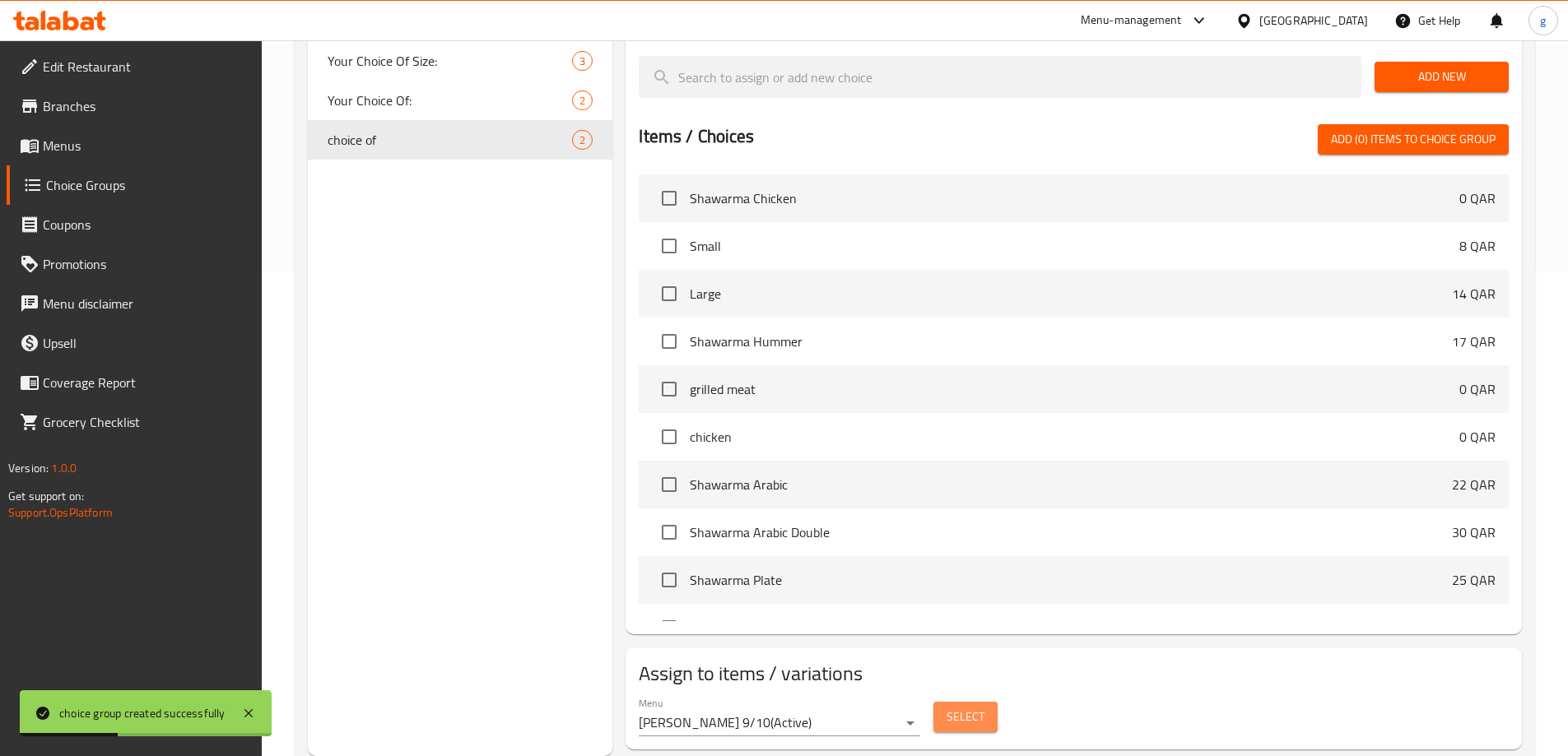
click at [942, 702] on button "Select" at bounding box center [966, 717] width 64 height 30
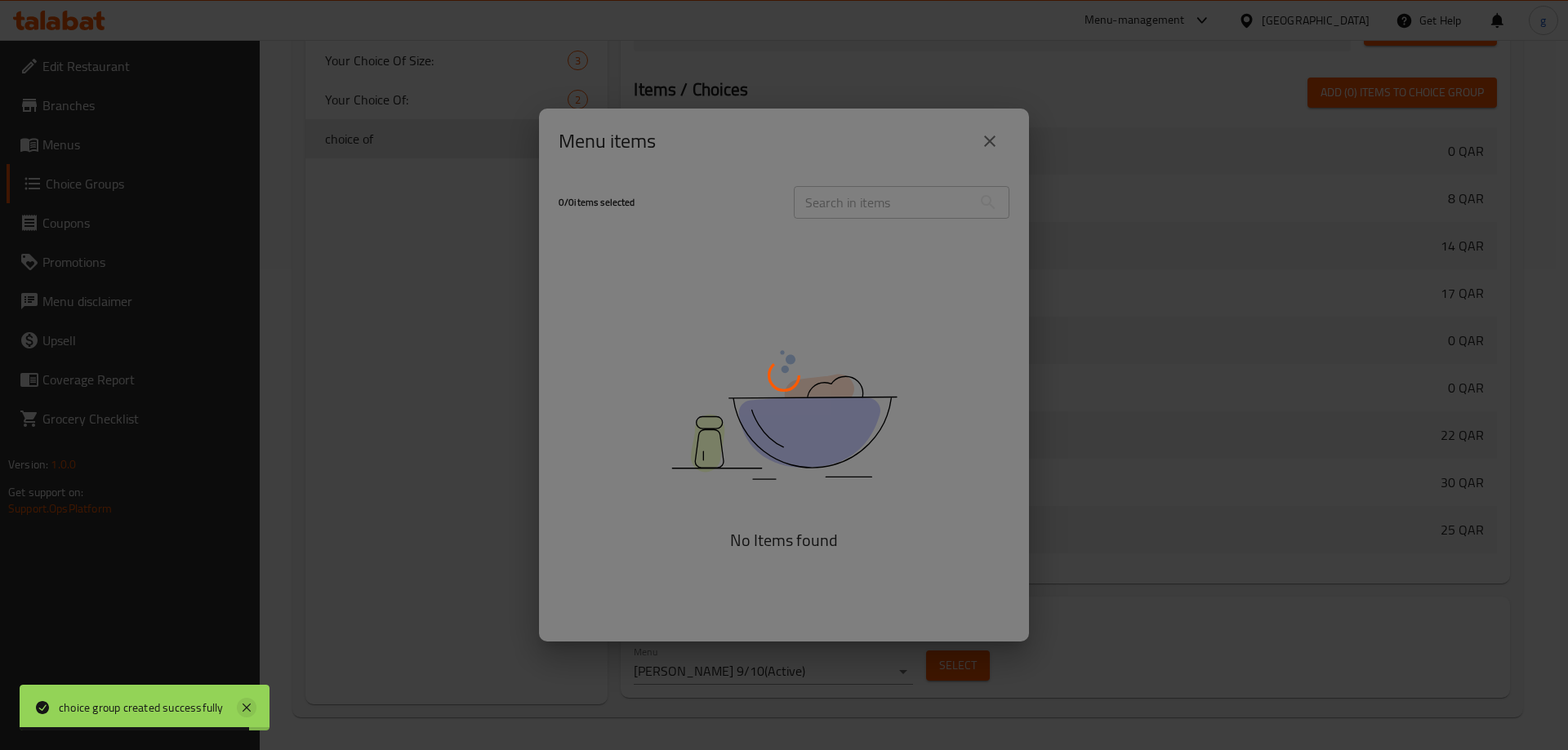
click at [254, 704] on icon at bounding box center [247, 707] width 19 height 19
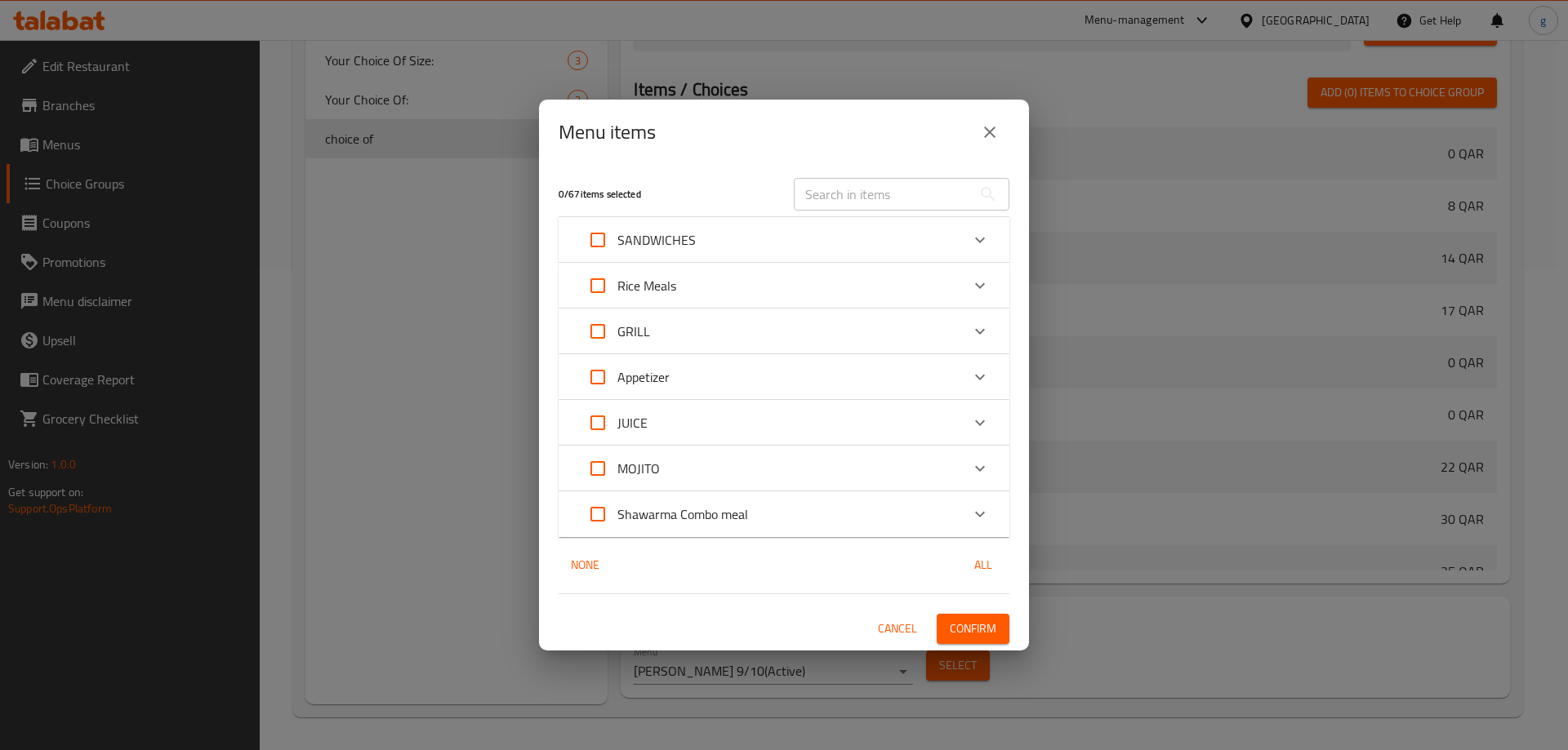
click at [984, 429] on icon "Expand" at bounding box center [979, 422] width 19 height 19
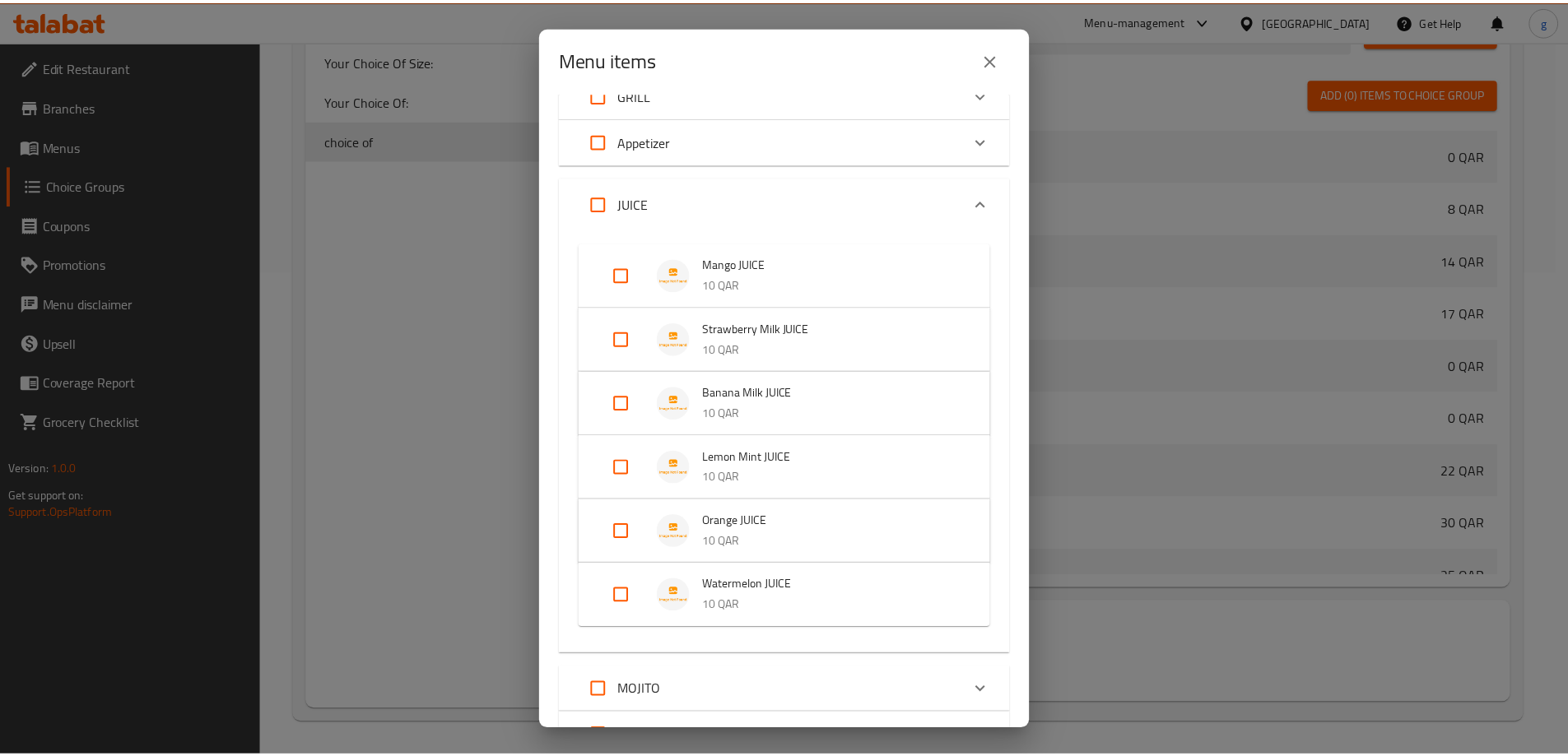
scroll to position [309, 0]
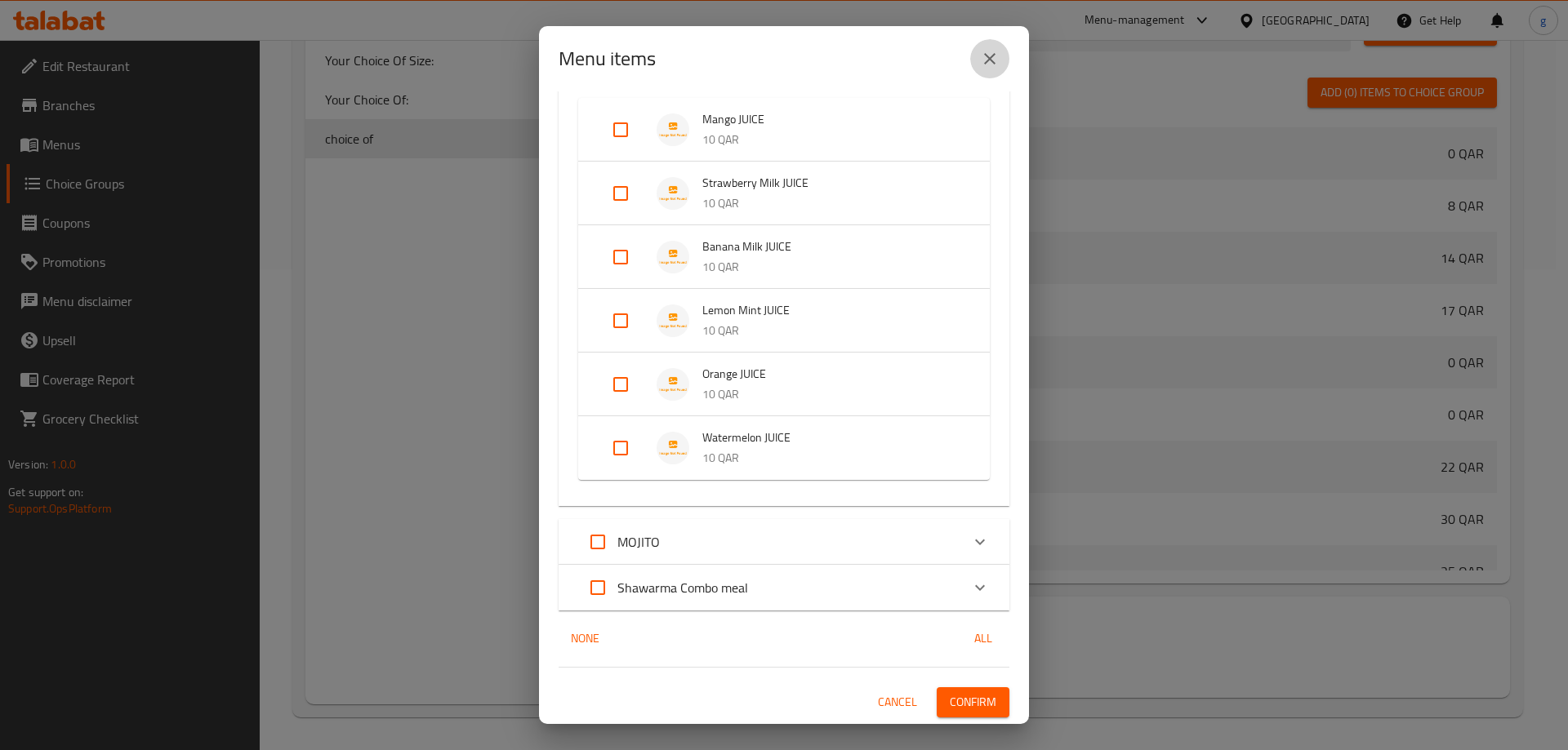
click at [994, 72] on button "close" at bounding box center [989, 59] width 40 height 40
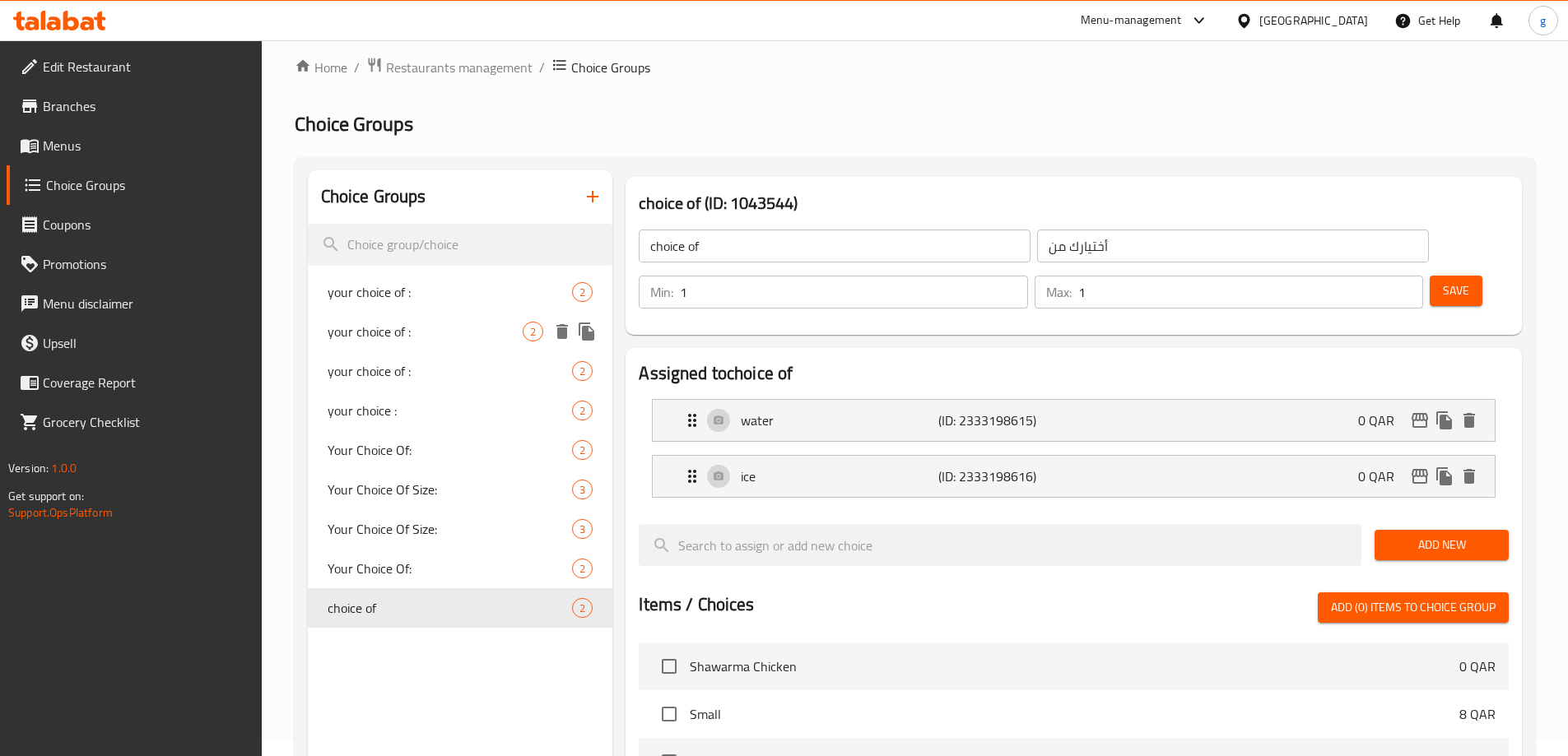
scroll to position [0, 0]
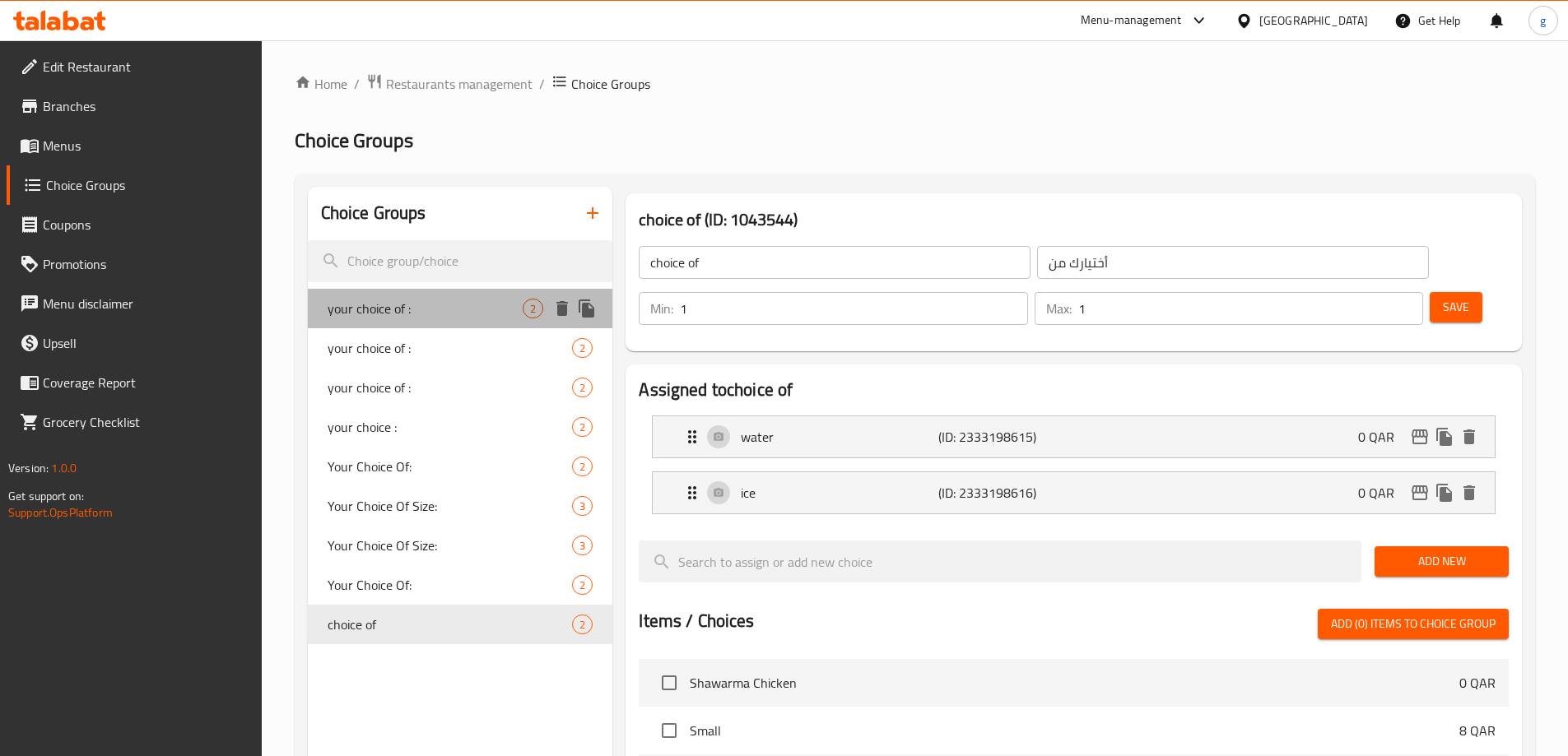
click at [456, 315] on span "your choice of :" at bounding box center [425, 309] width 196 height 19
type input "your choice of :"
type input "اختيارك من :"
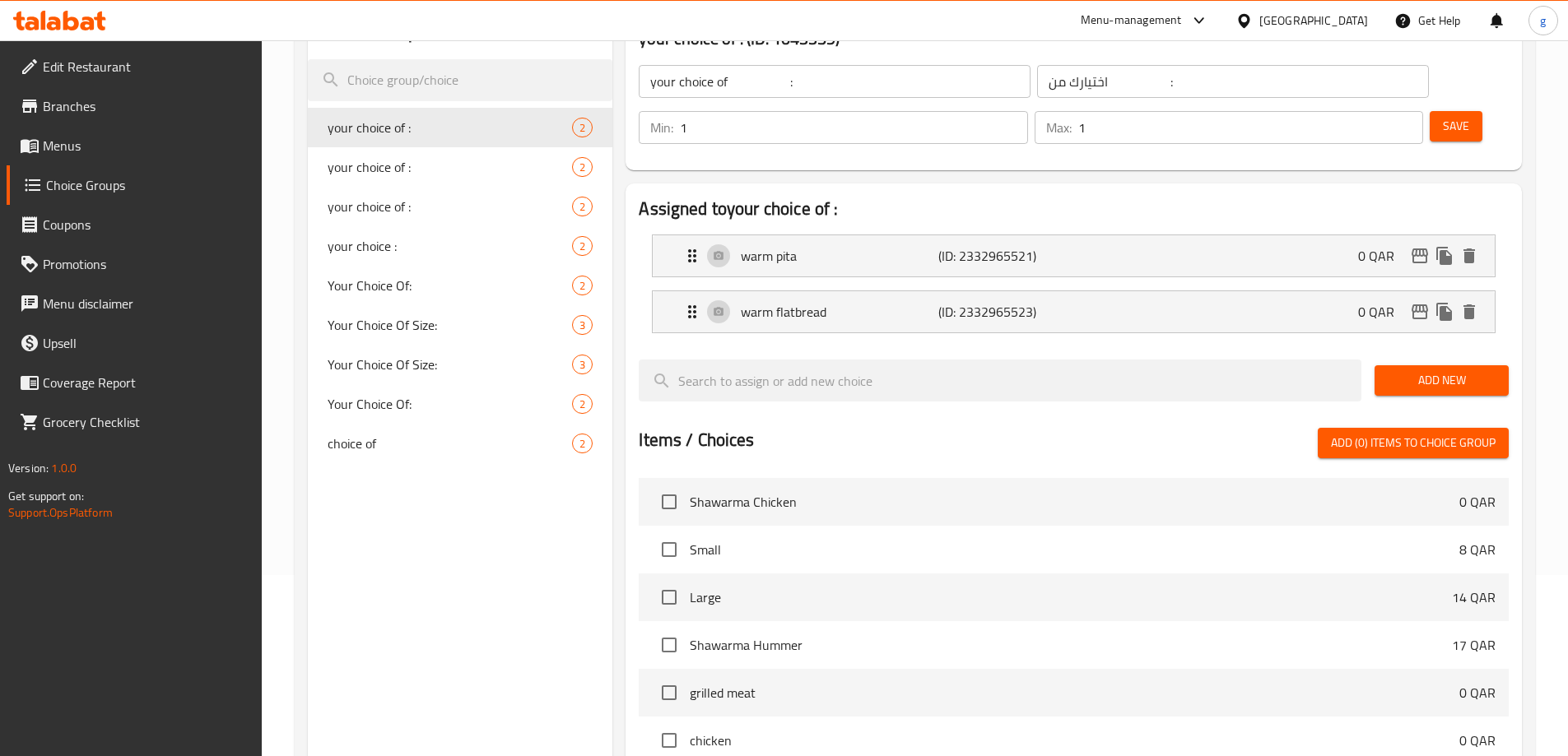
scroll to position [82, 0]
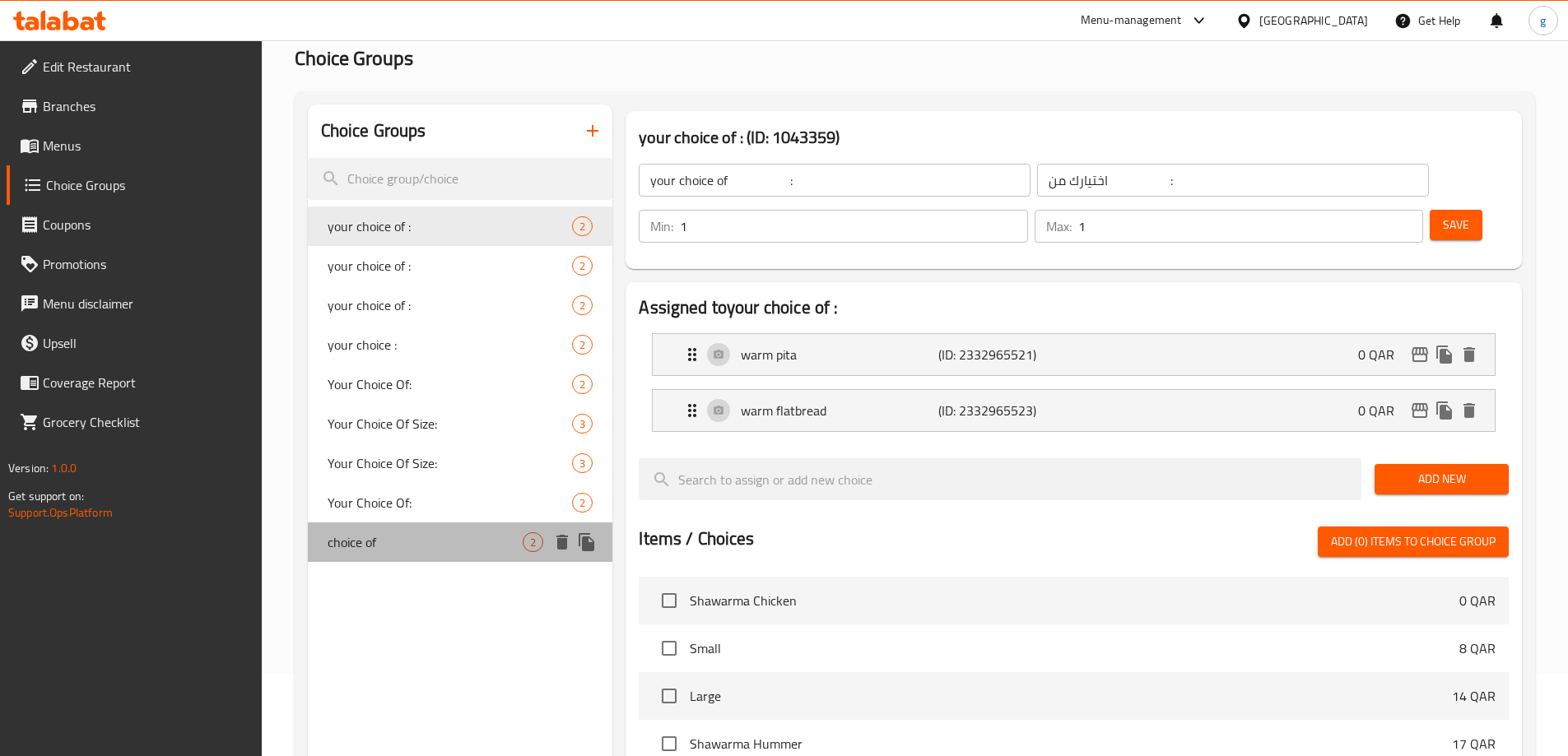
click at [430, 538] on span "choice of" at bounding box center [425, 543] width 196 height 19
type input "choice of"
type input "أختيارك من"
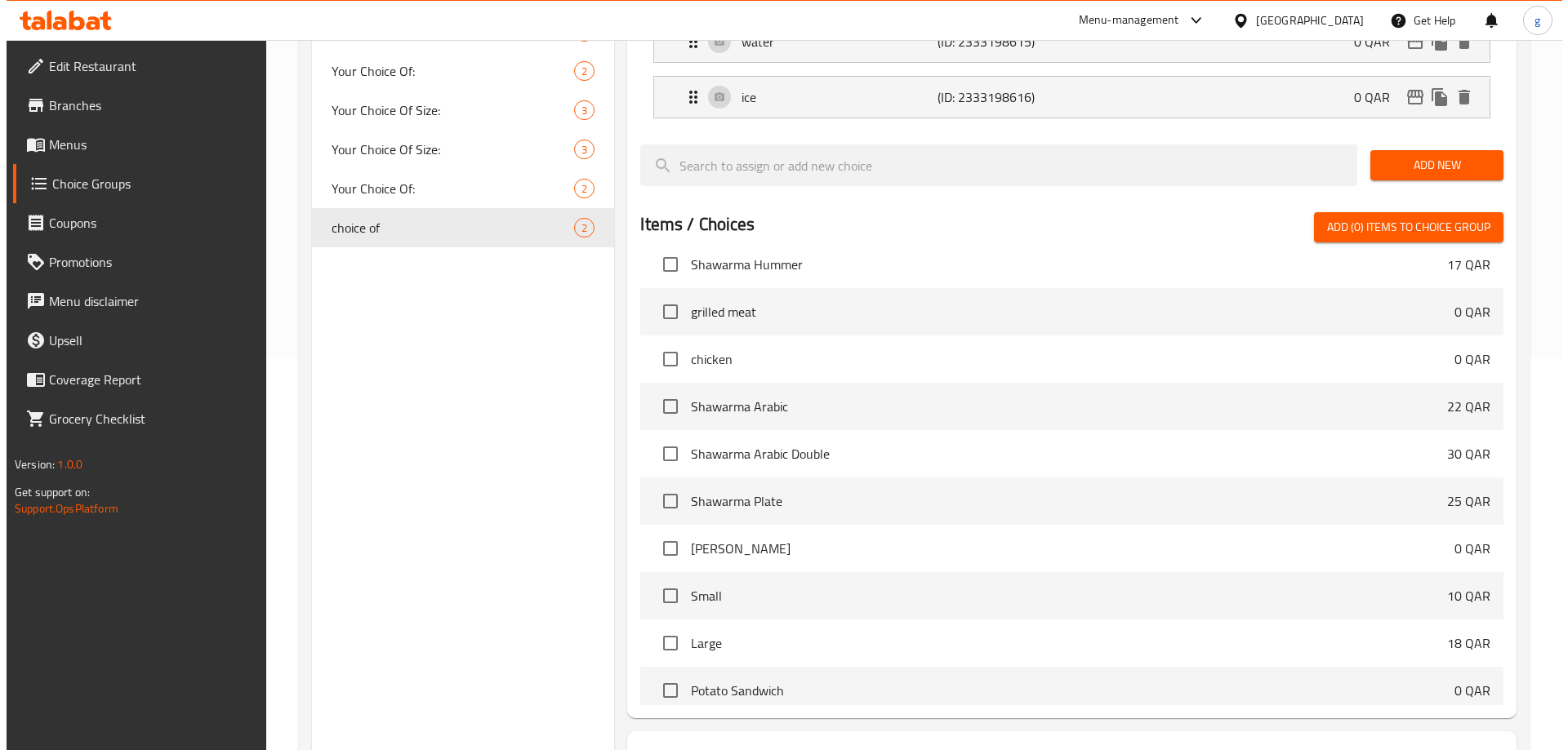
scroll to position [481, 0]
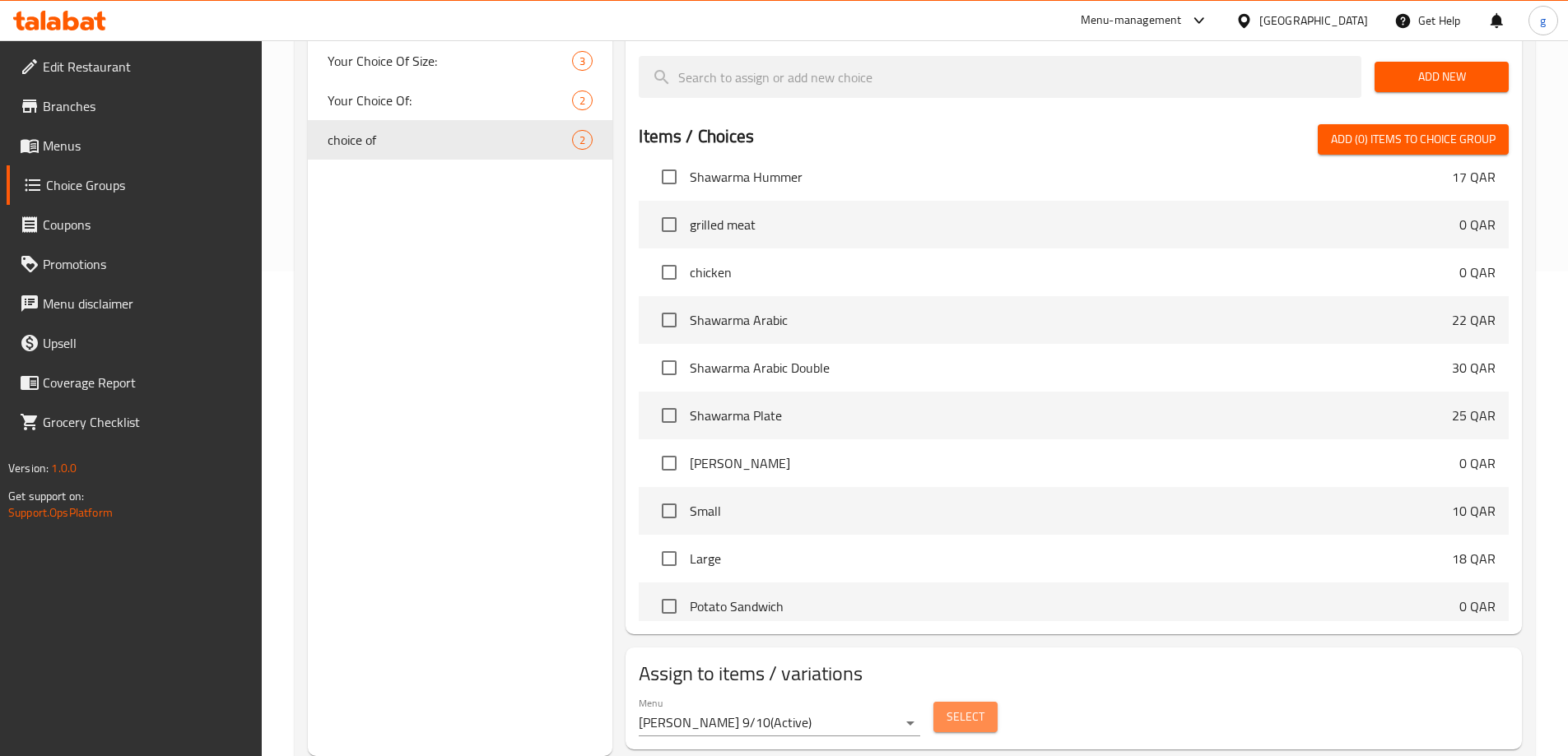
click at [947, 707] on span "Select" at bounding box center [965, 717] width 38 height 20
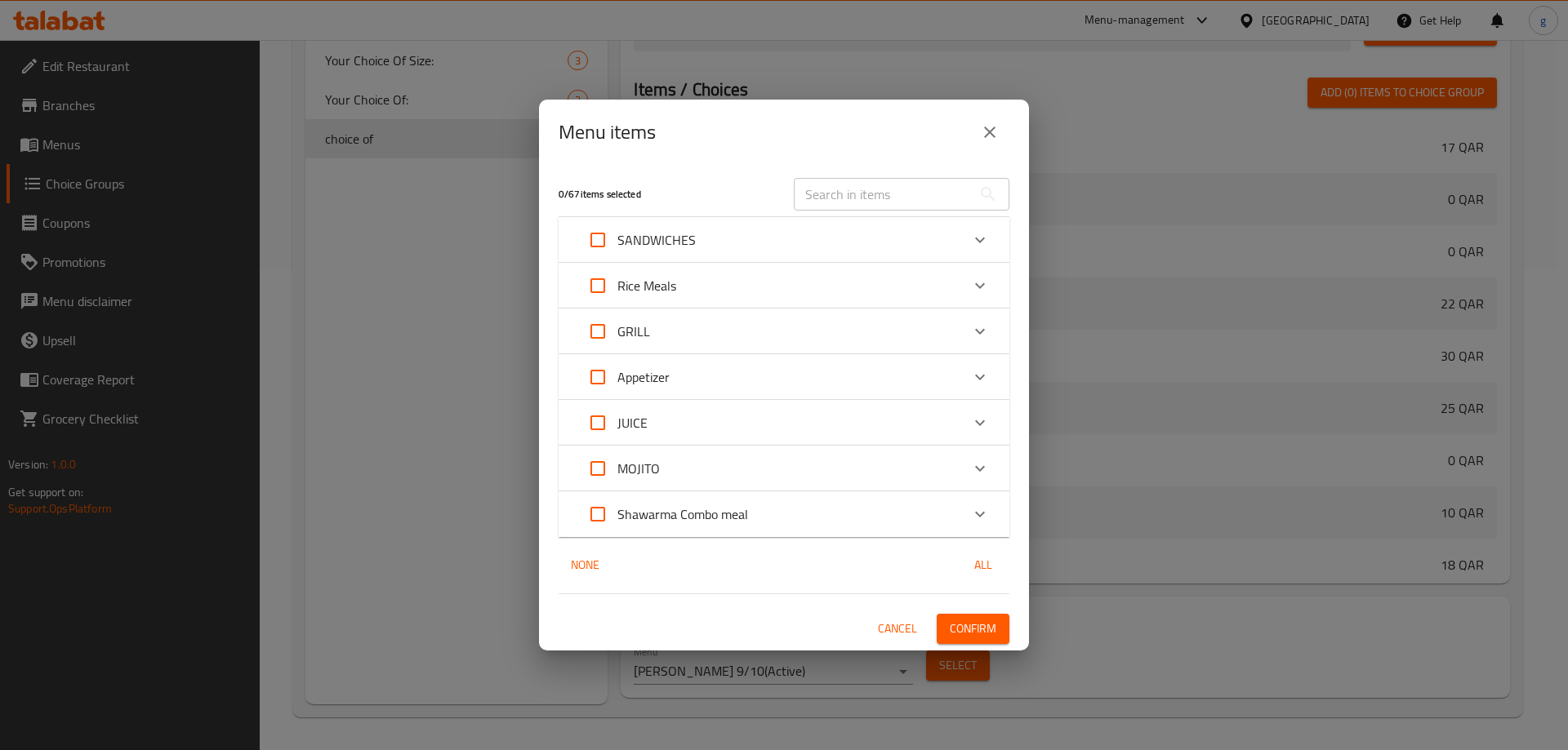
click at [595, 419] on input "Expand" at bounding box center [597, 422] width 40 height 40
checkbox input "true"
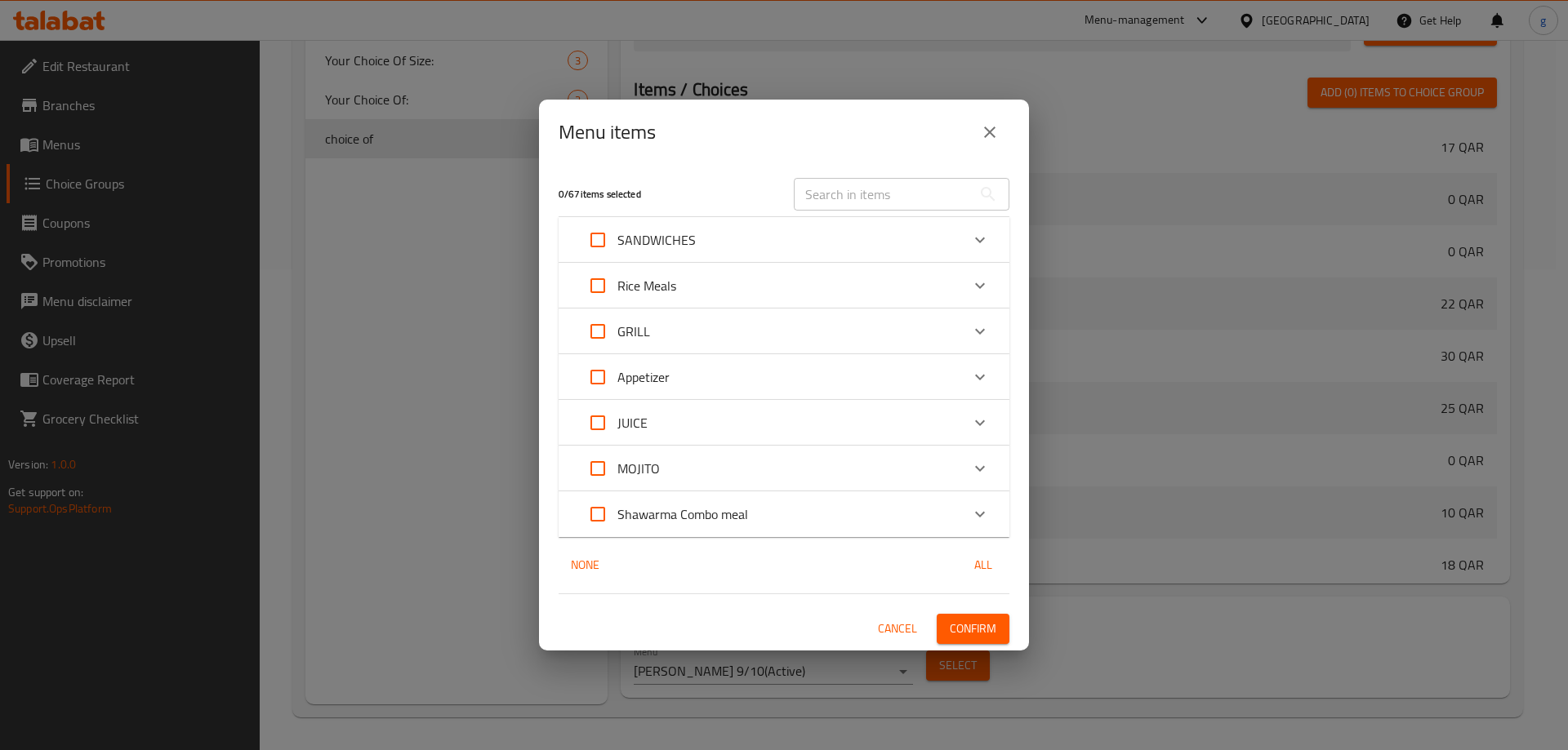
checkbox input "true"
click at [595, 419] on input "Expand" at bounding box center [597, 422] width 40 height 40
checkbox input "false"
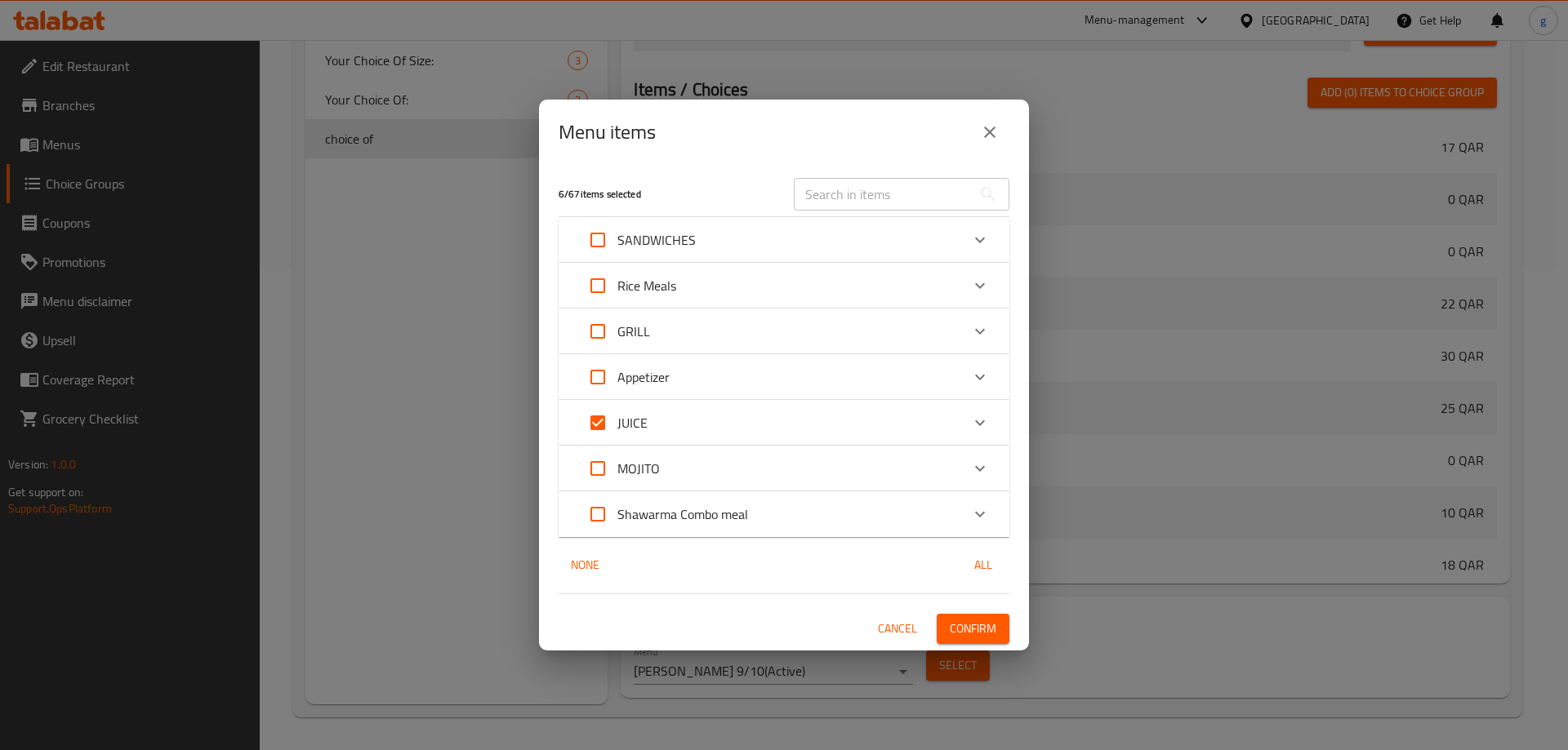
checkbox input "false"
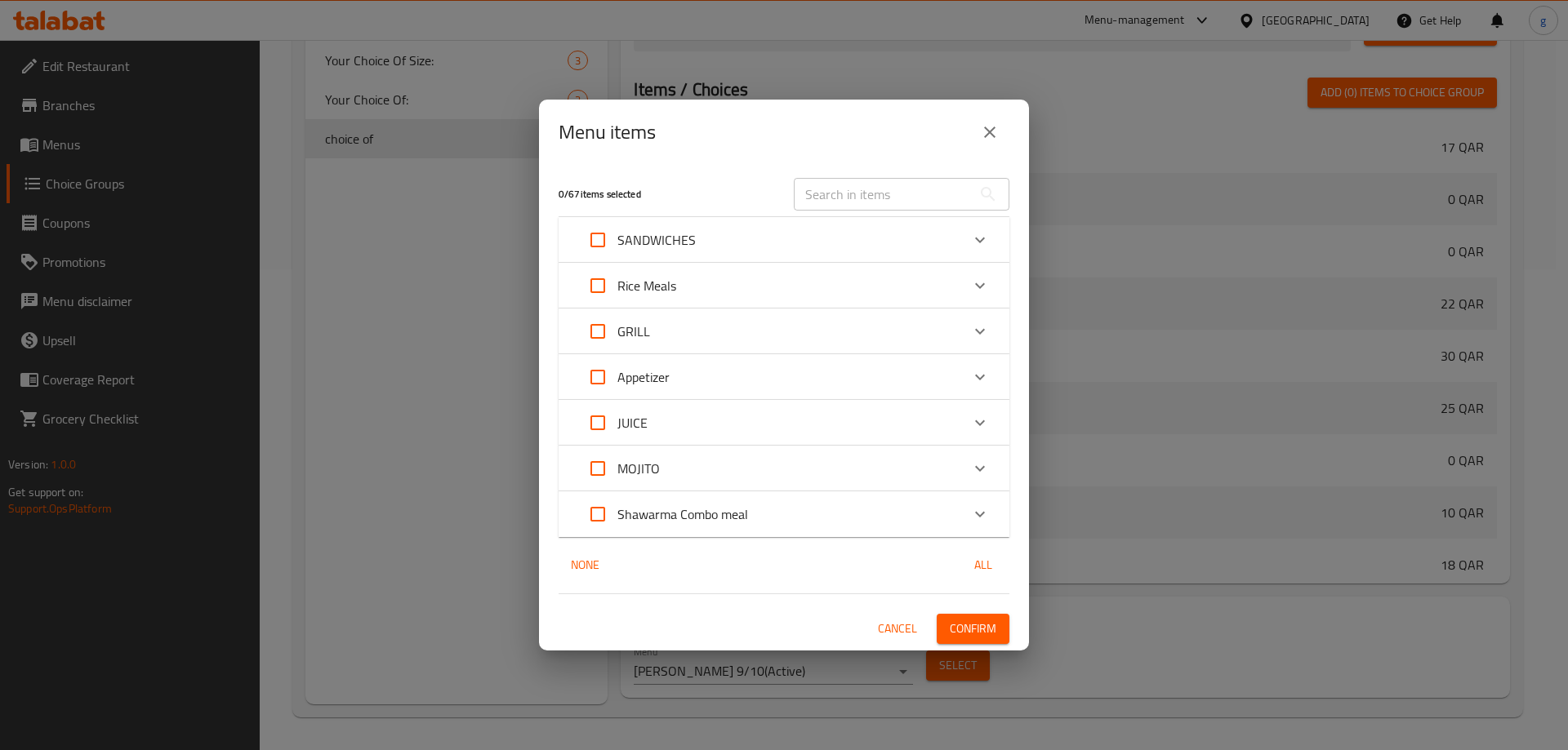
click at [986, 419] on icon "Expand" at bounding box center [979, 422] width 19 height 19
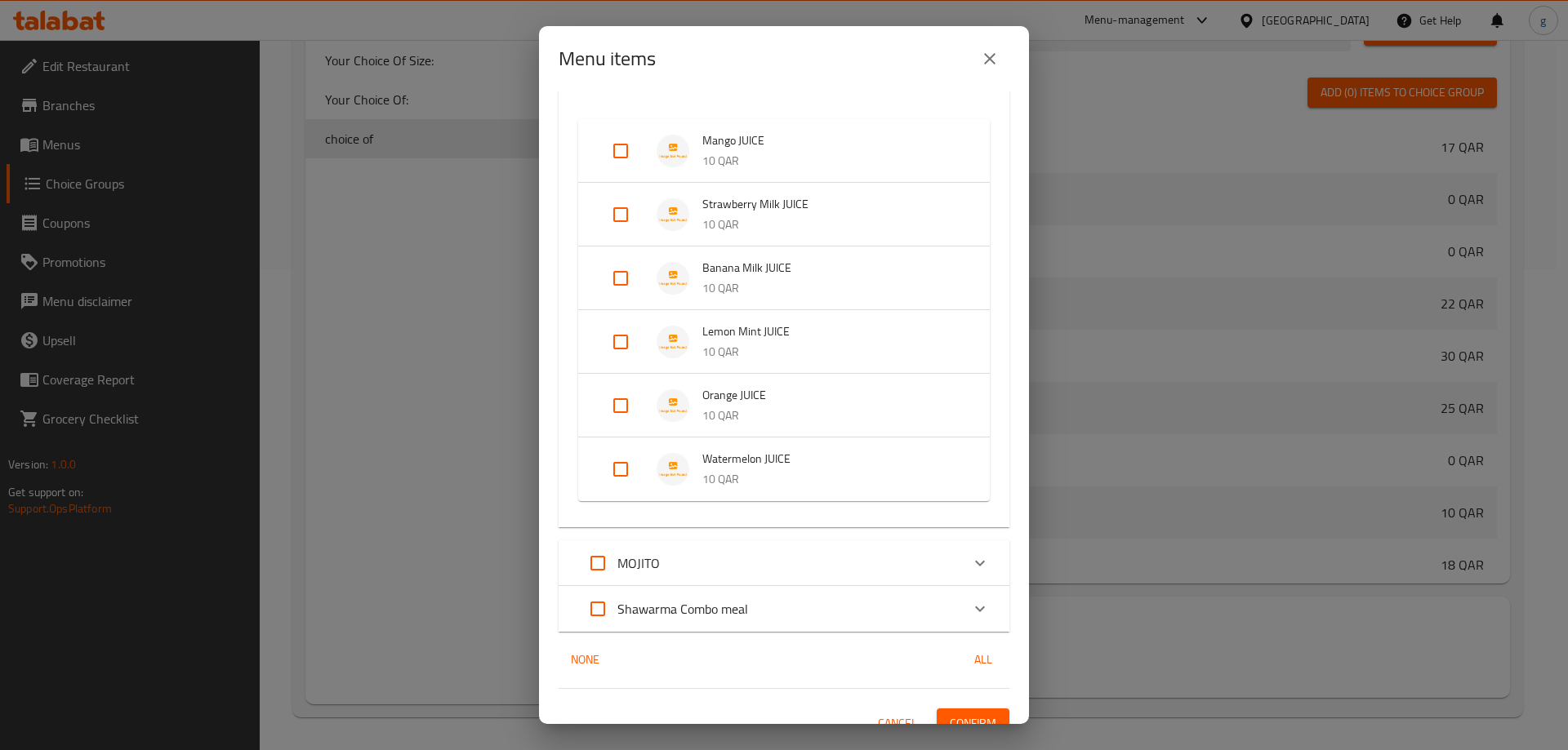
scroll to position [306, 0]
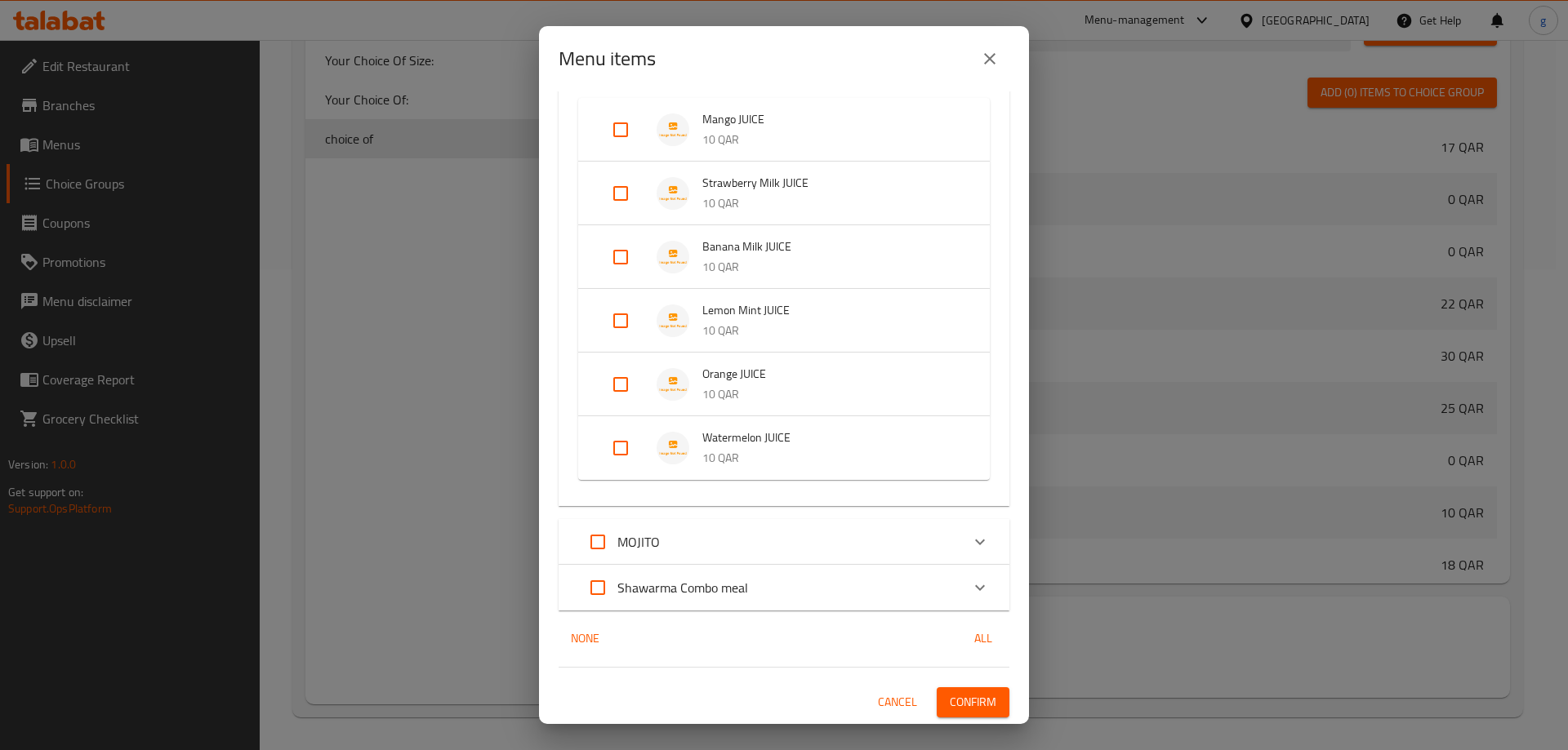
click at [620, 452] on input "Expand" at bounding box center [621, 447] width 40 height 40
checkbox input "true"
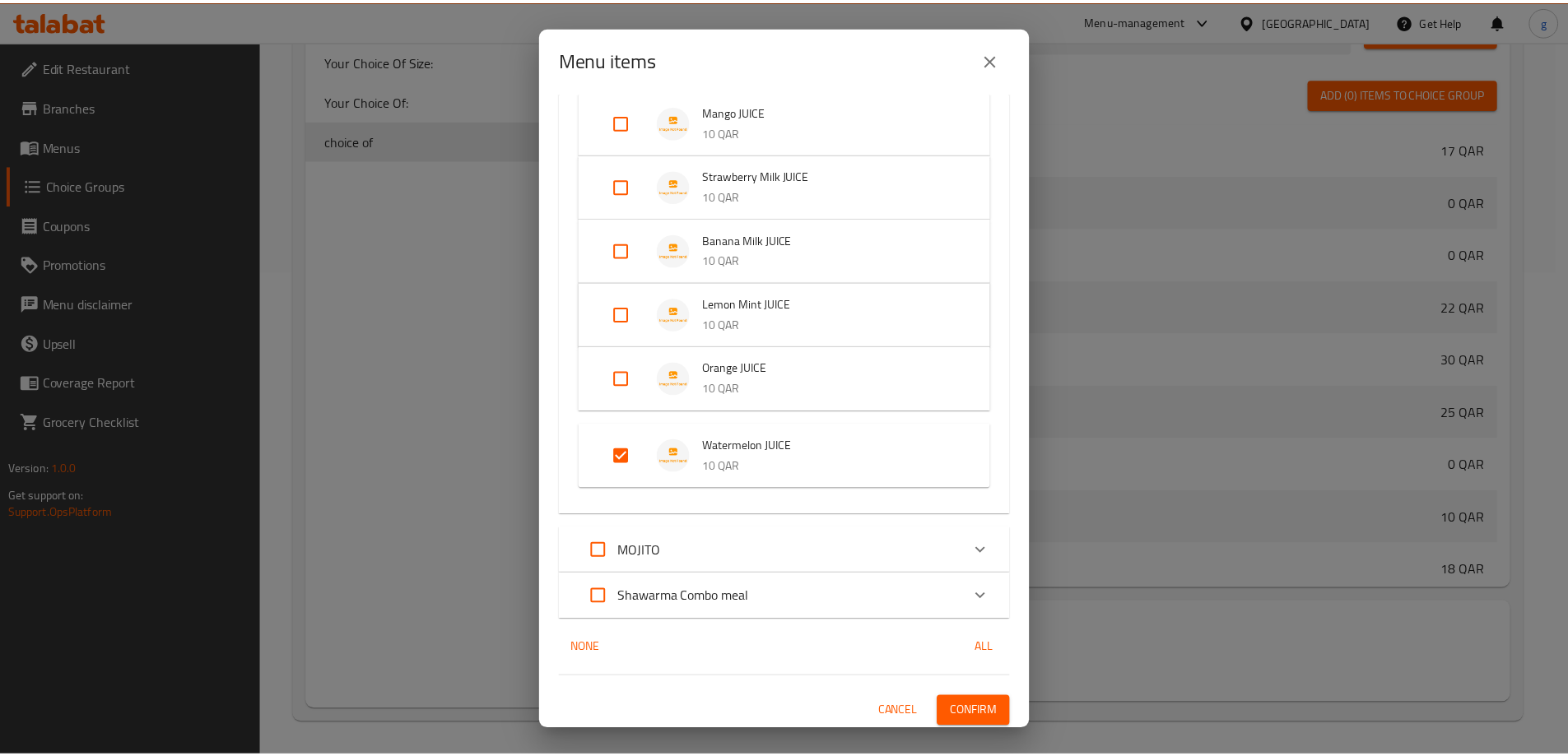
scroll to position [321, 0]
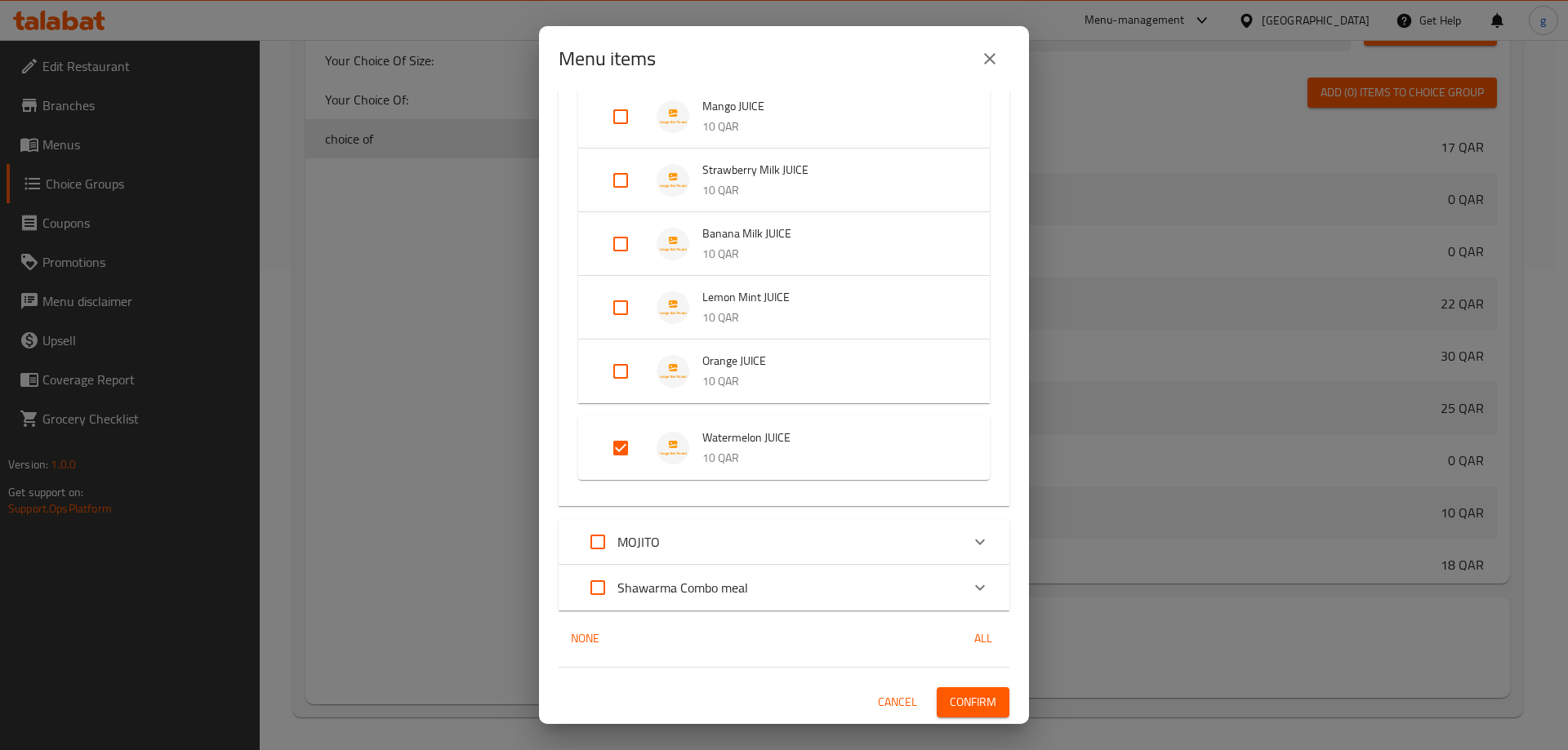
click at [949, 701] on span "Confirm" at bounding box center [973, 702] width 46 height 20
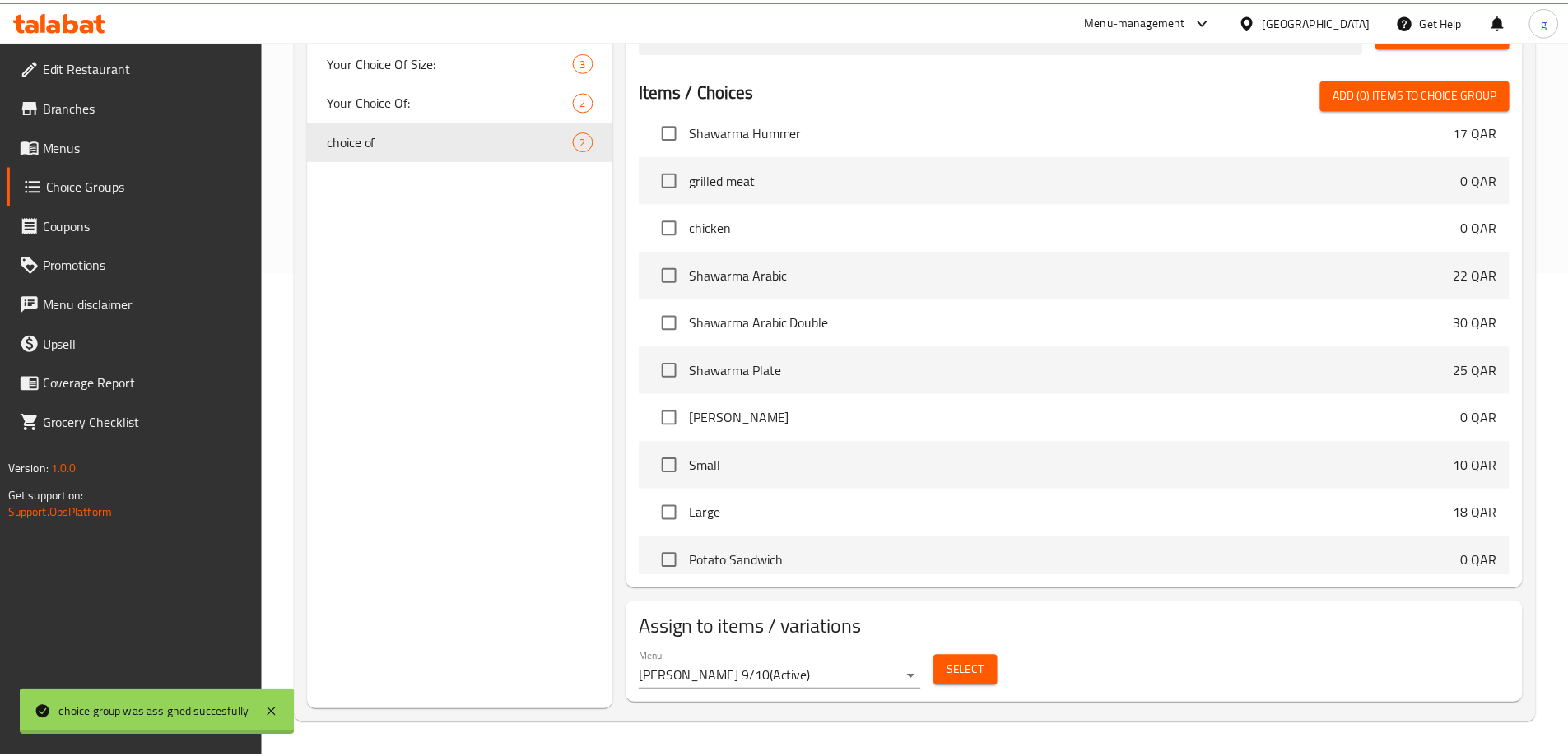
scroll to position [150, 0]
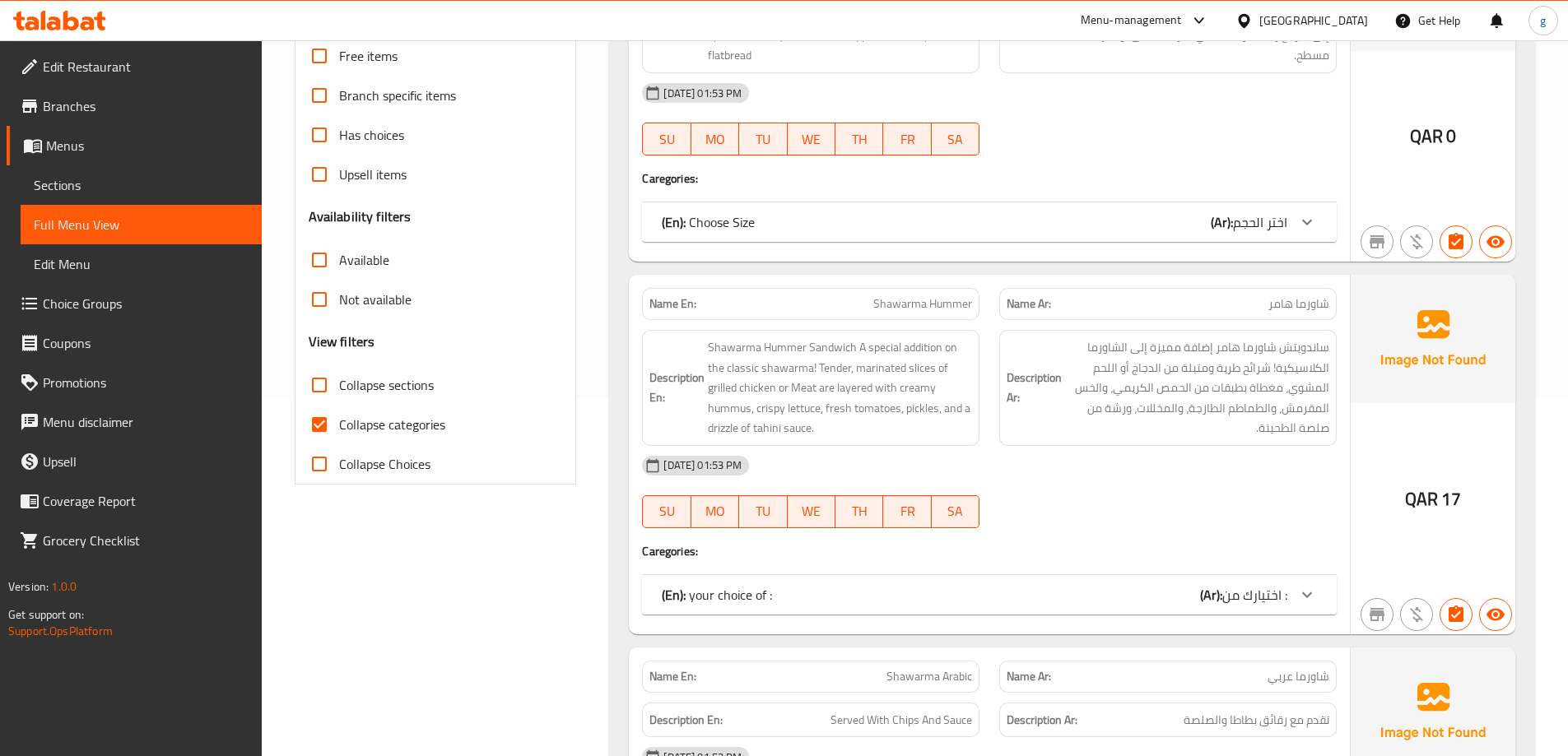
scroll to position [494, 0]
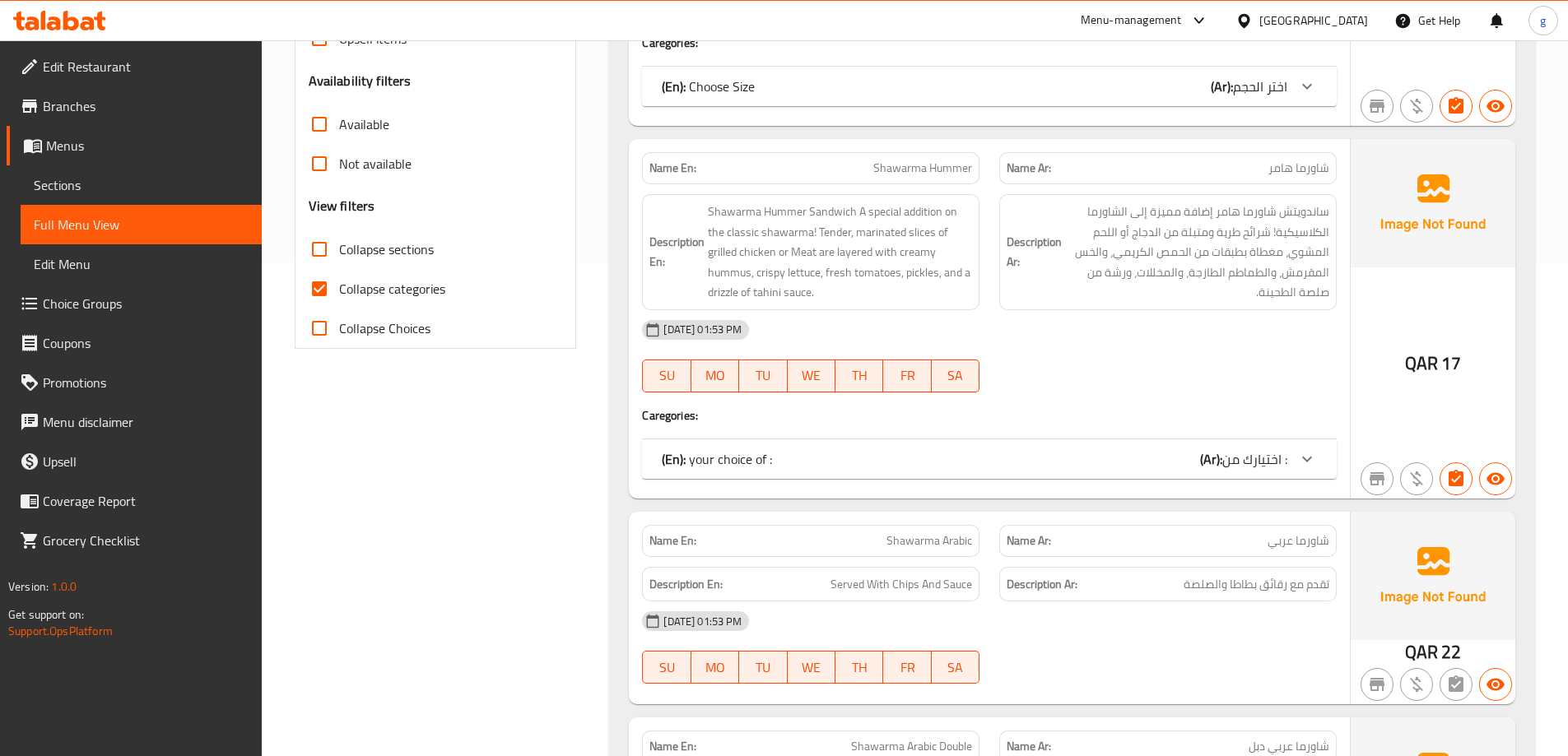
click at [327, 286] on input "Collapse categories" at bounding box center [319, 288] width 40 height 40
checkbox input "false"
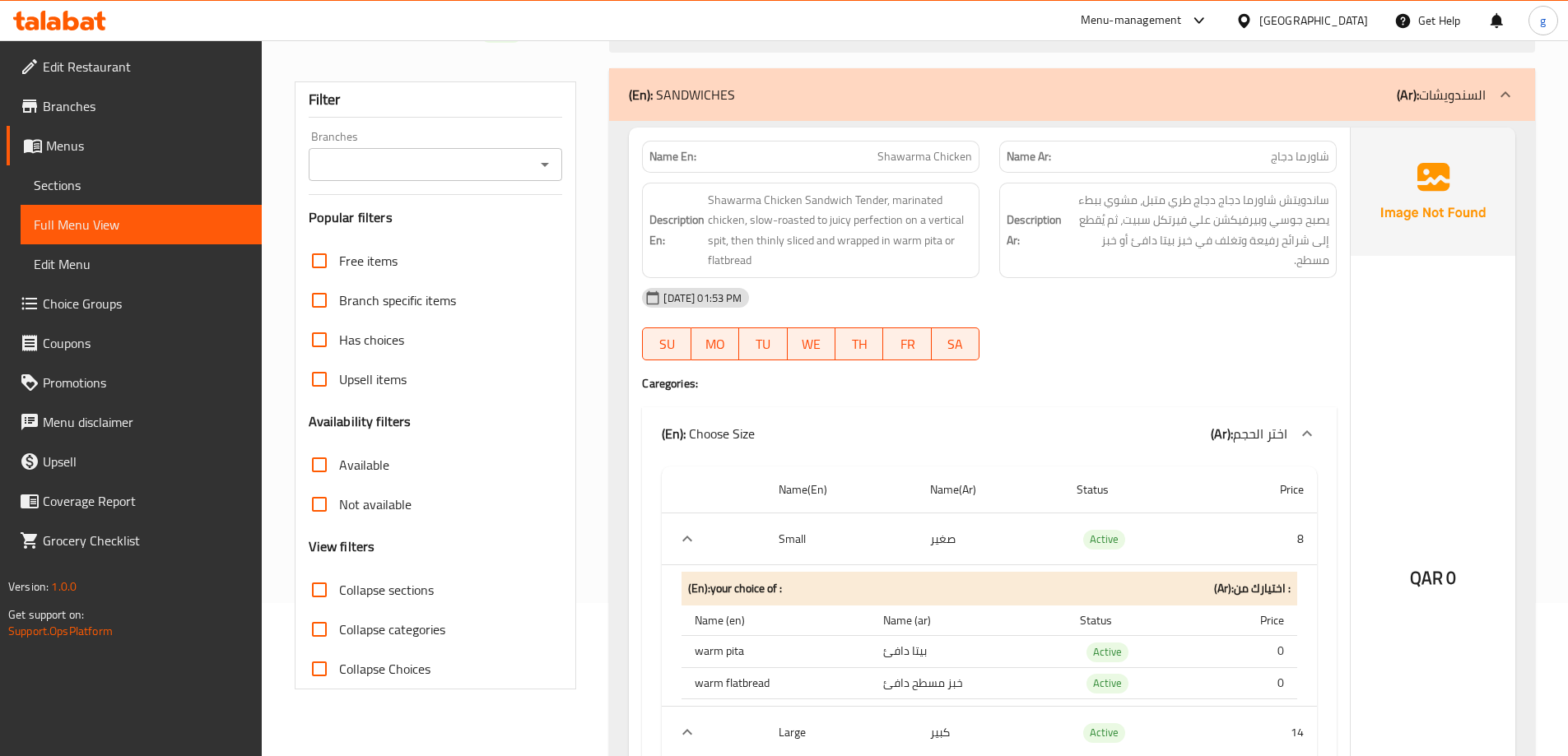
scroll to position [0, 0]
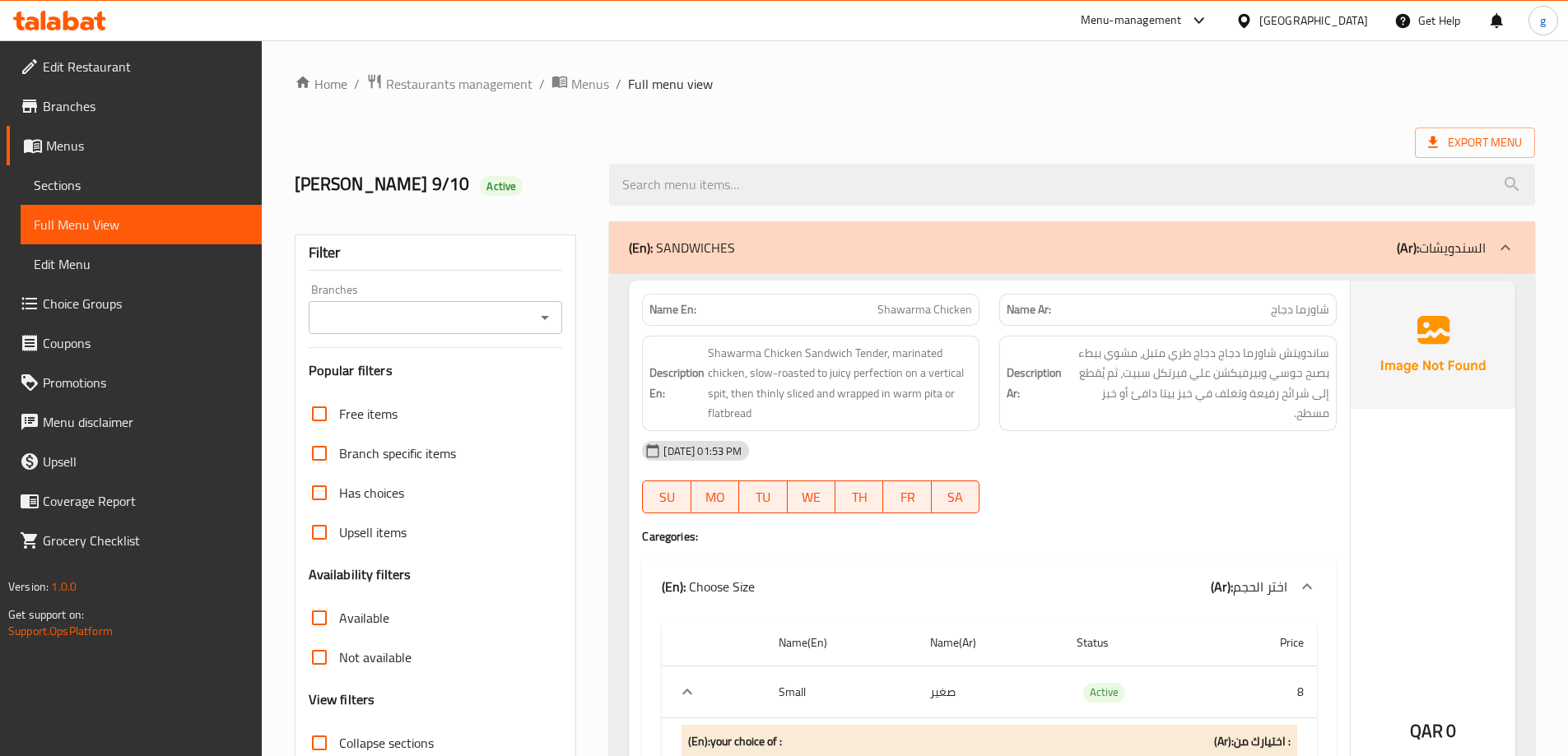
click at [1023, 243] on div "(En): SANDWICHES (Ar): السندويشات" at bounding box center [1056, 247] width 857 height 19
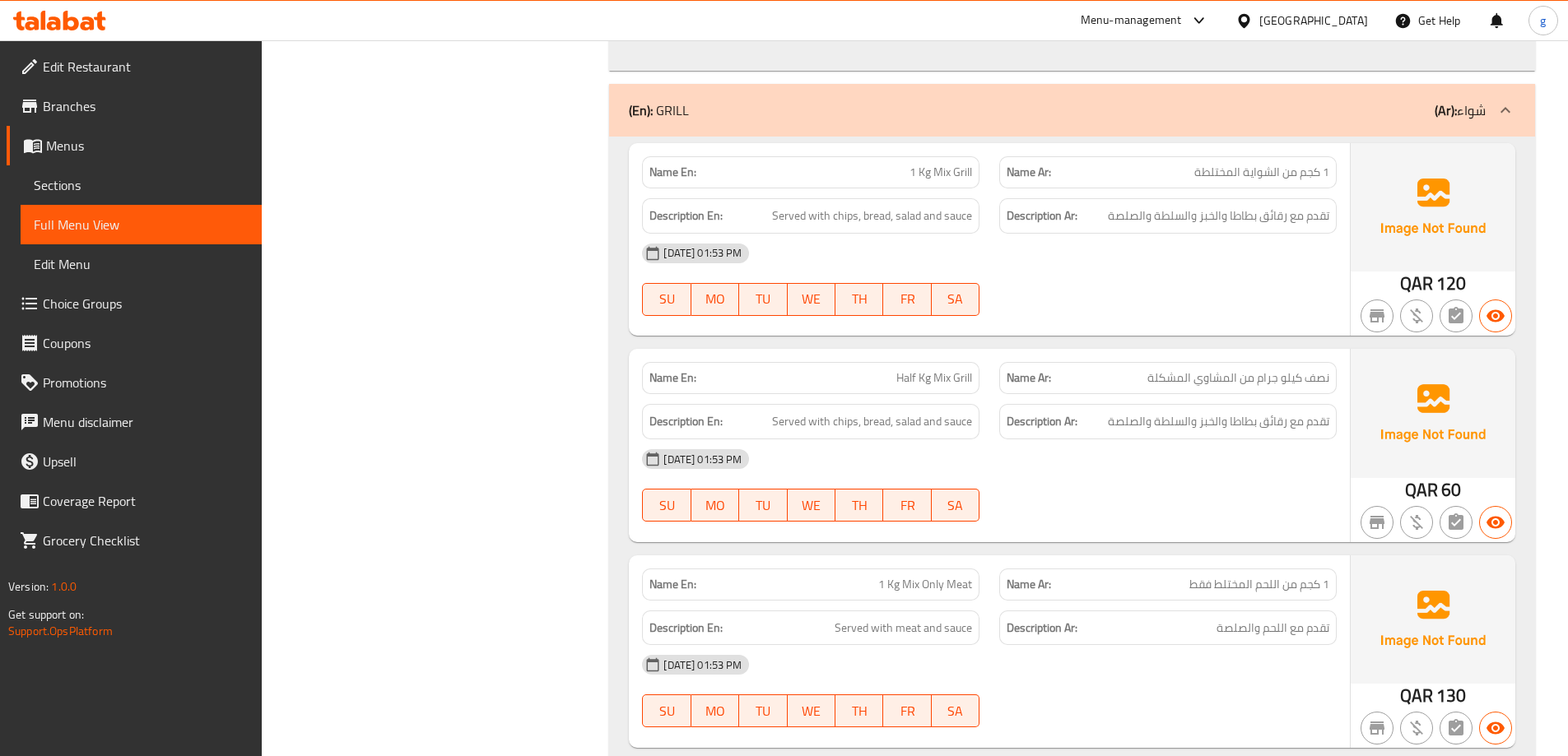
scroll to position [4443, 0]
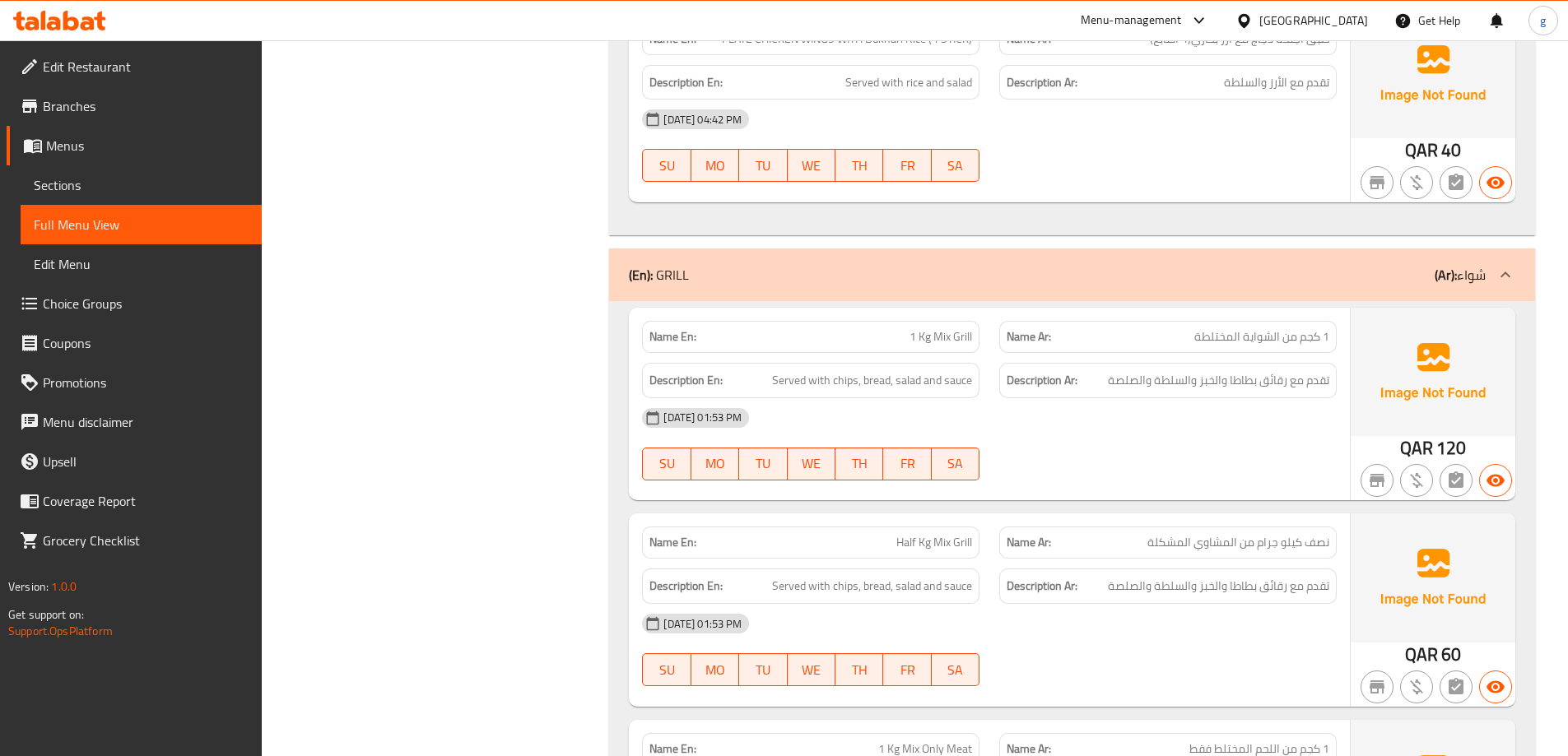
click at [1238, 287] on div "(En): GRILL (Ar): شواء" at bounding box center [1072, 275] width 926 height 53
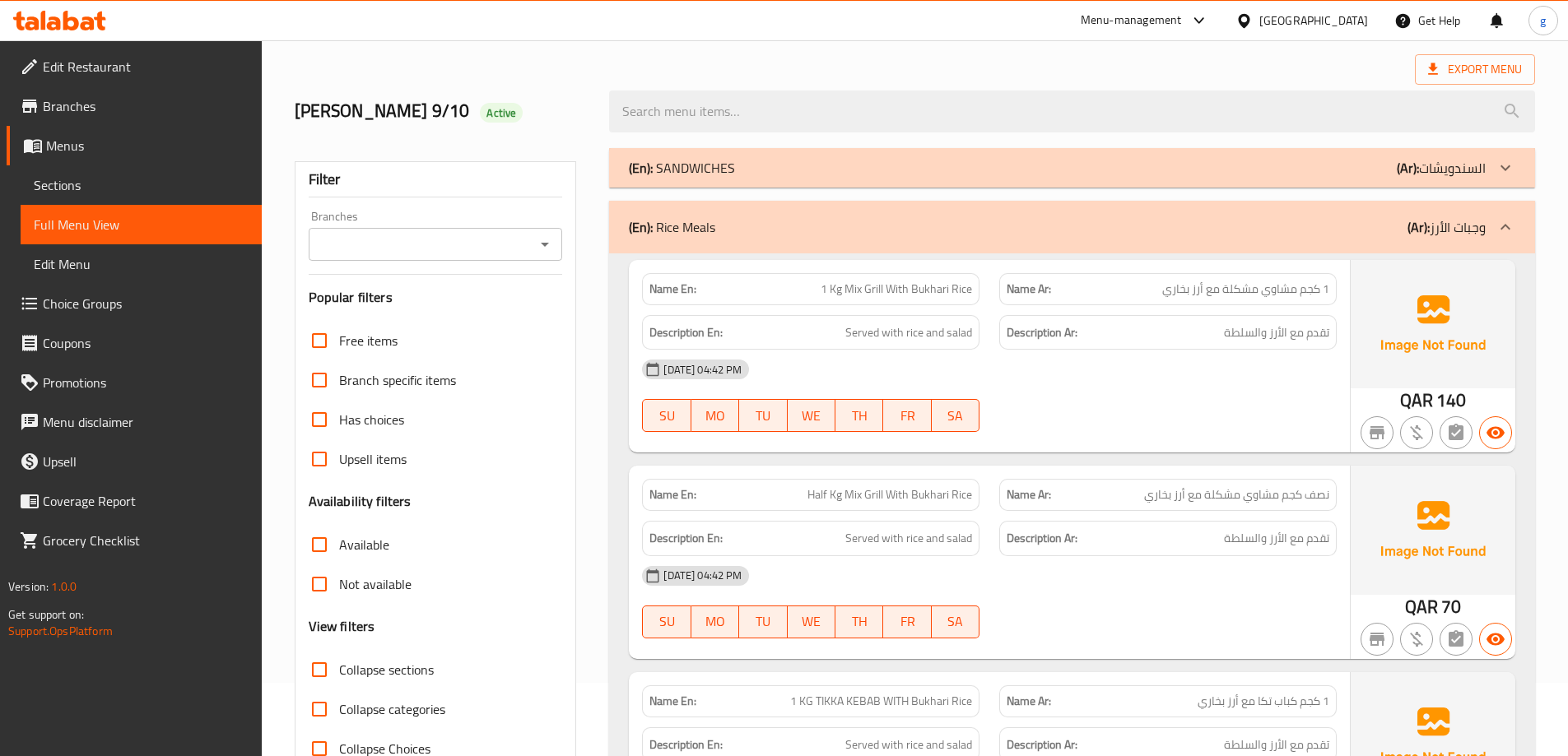
scroll to position [0, 0]
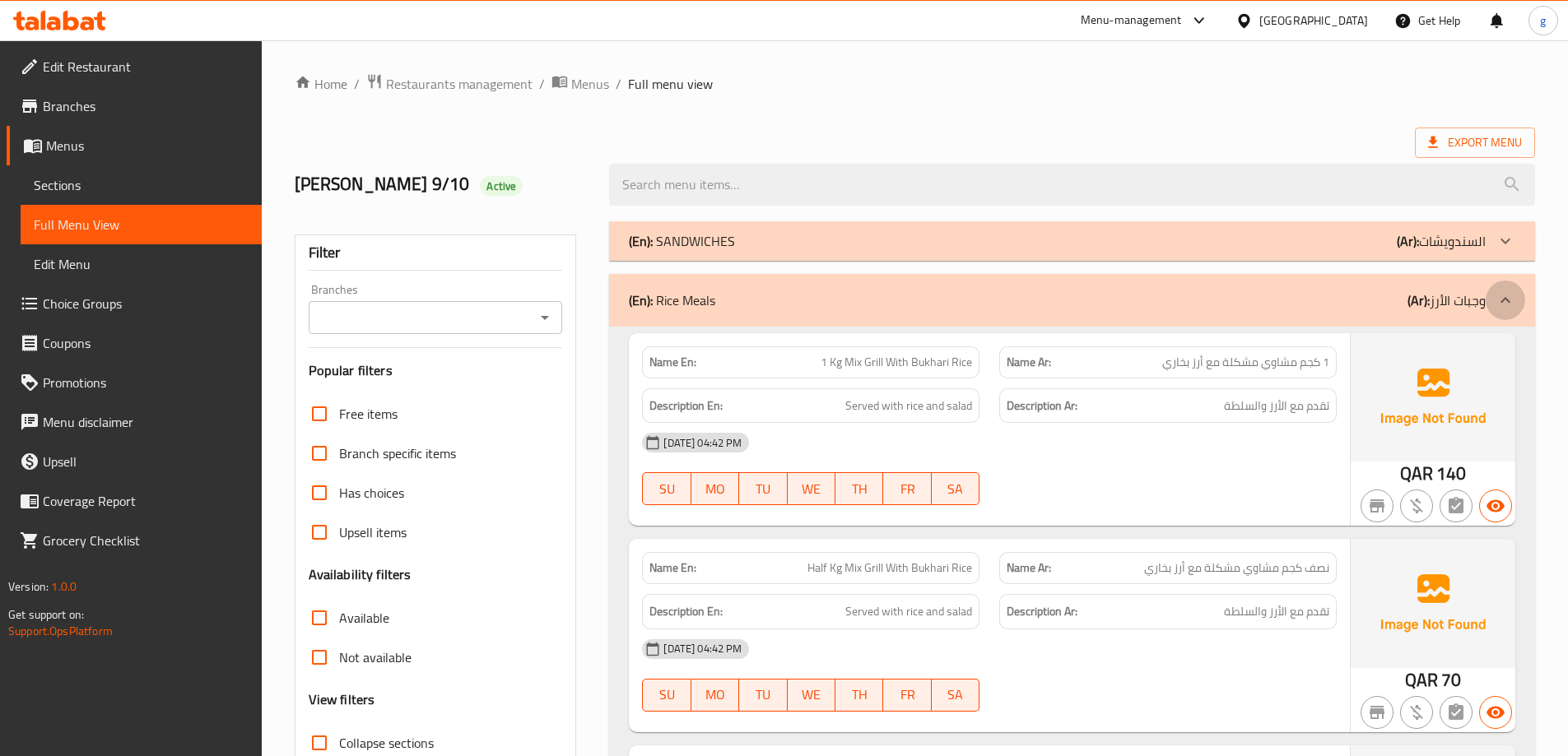
click at [1506, 288] on div at bounding box center [1506, 300] width 40 height 40
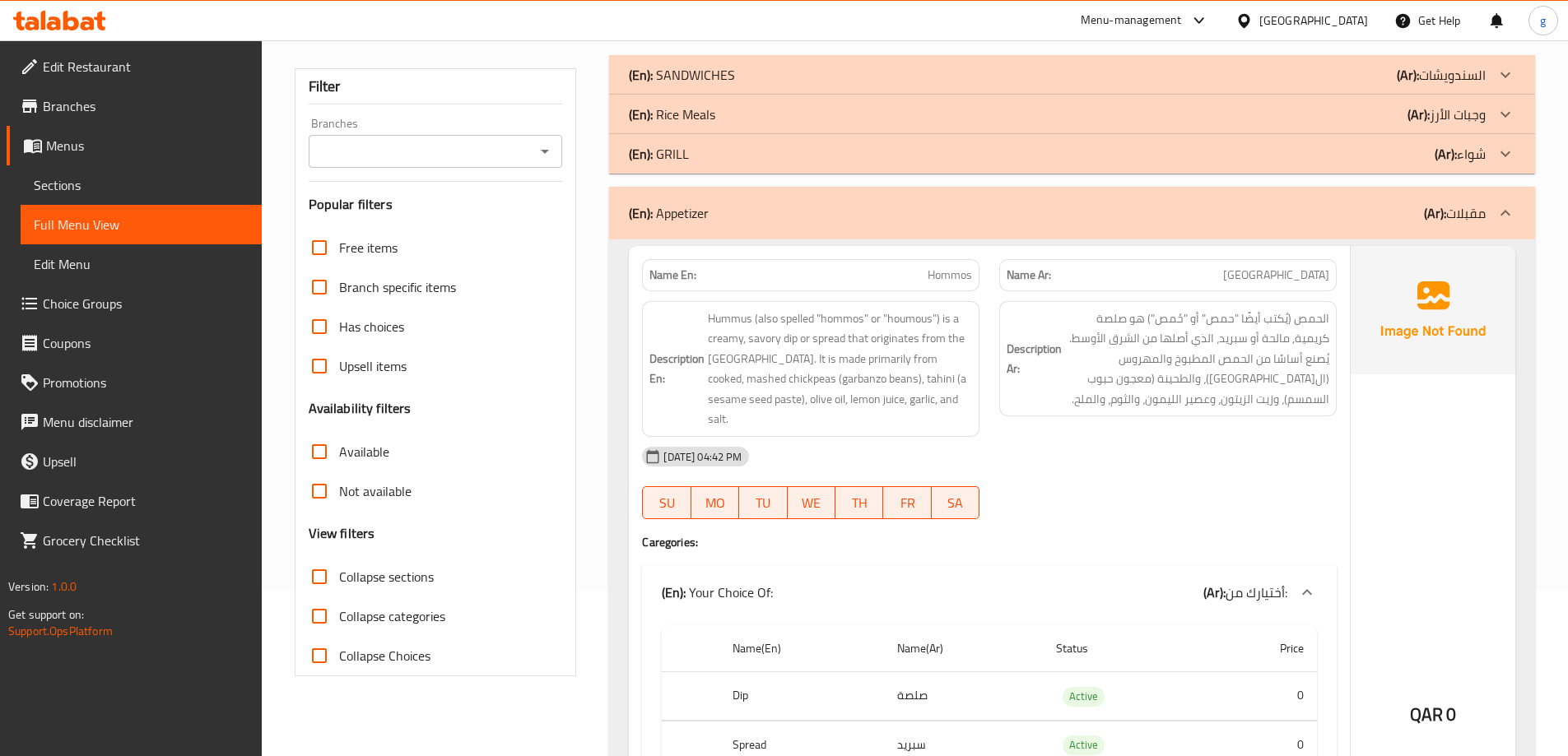
scroll to position [165, 0]
click at [1504, 204] on div at bounding box center [1506, 214] width 40 height 40
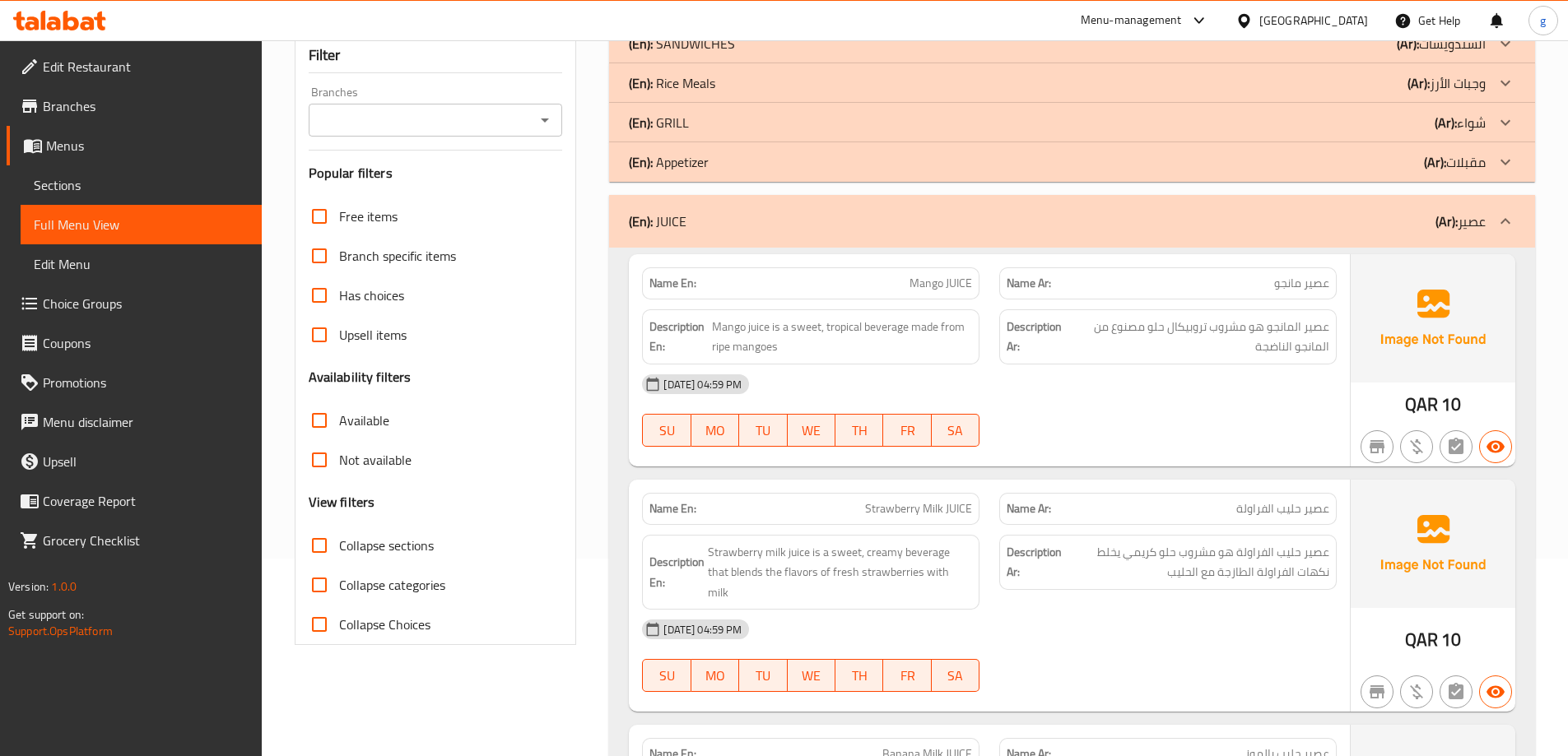
scroll to position [0, 0]
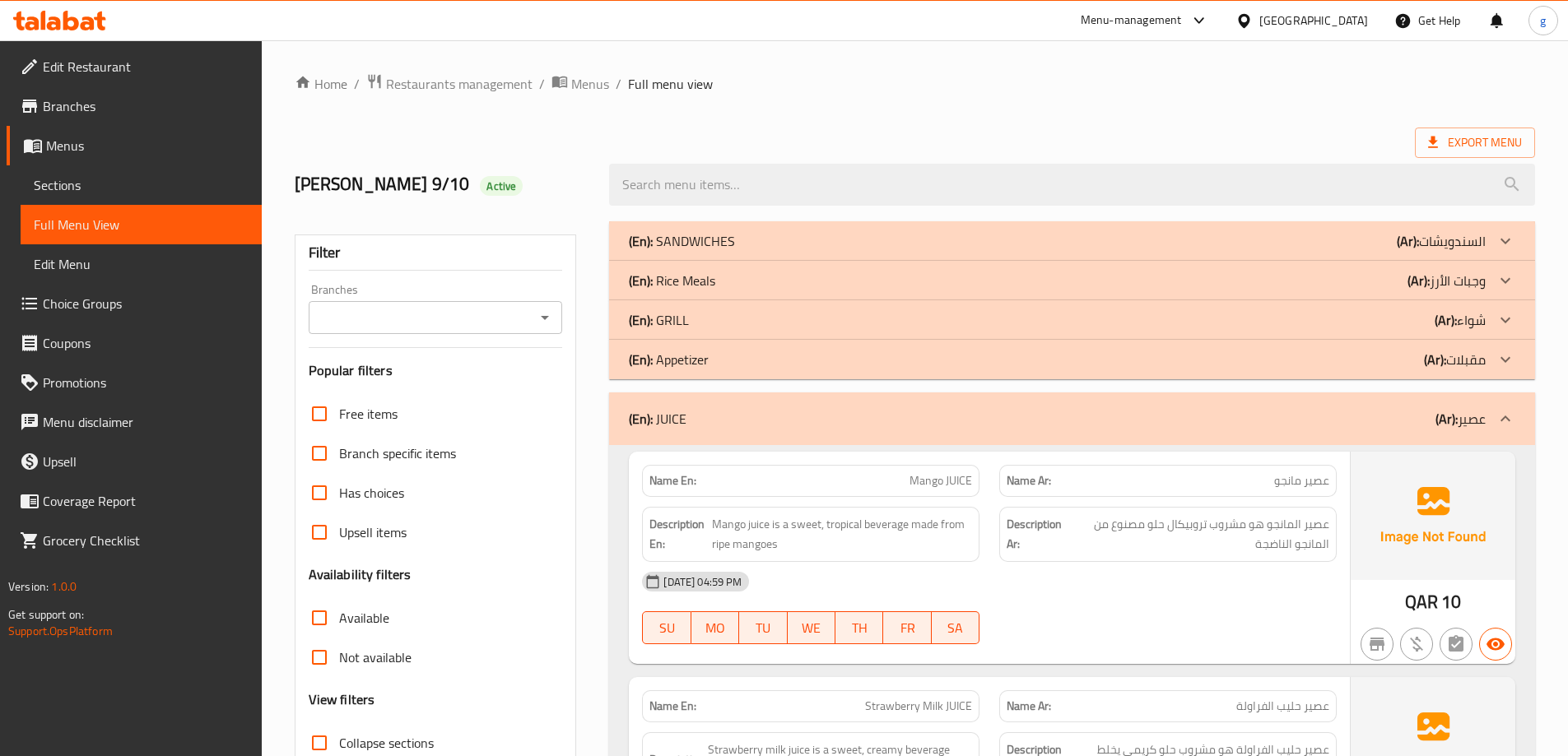
click at [1514, 241] on icon at bounding box center [1506, 241] width 19 height 19
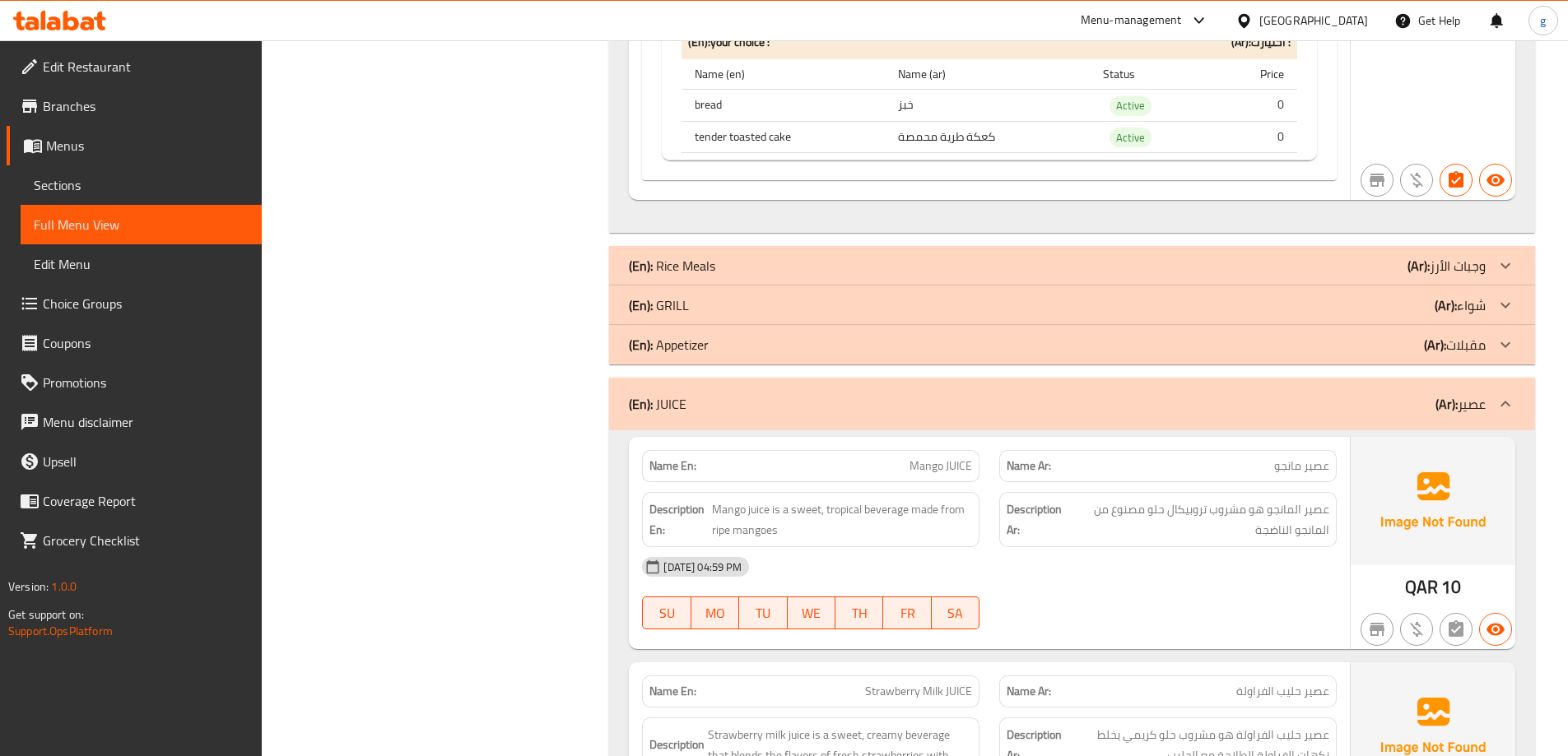
scroll to position [5880, 0]
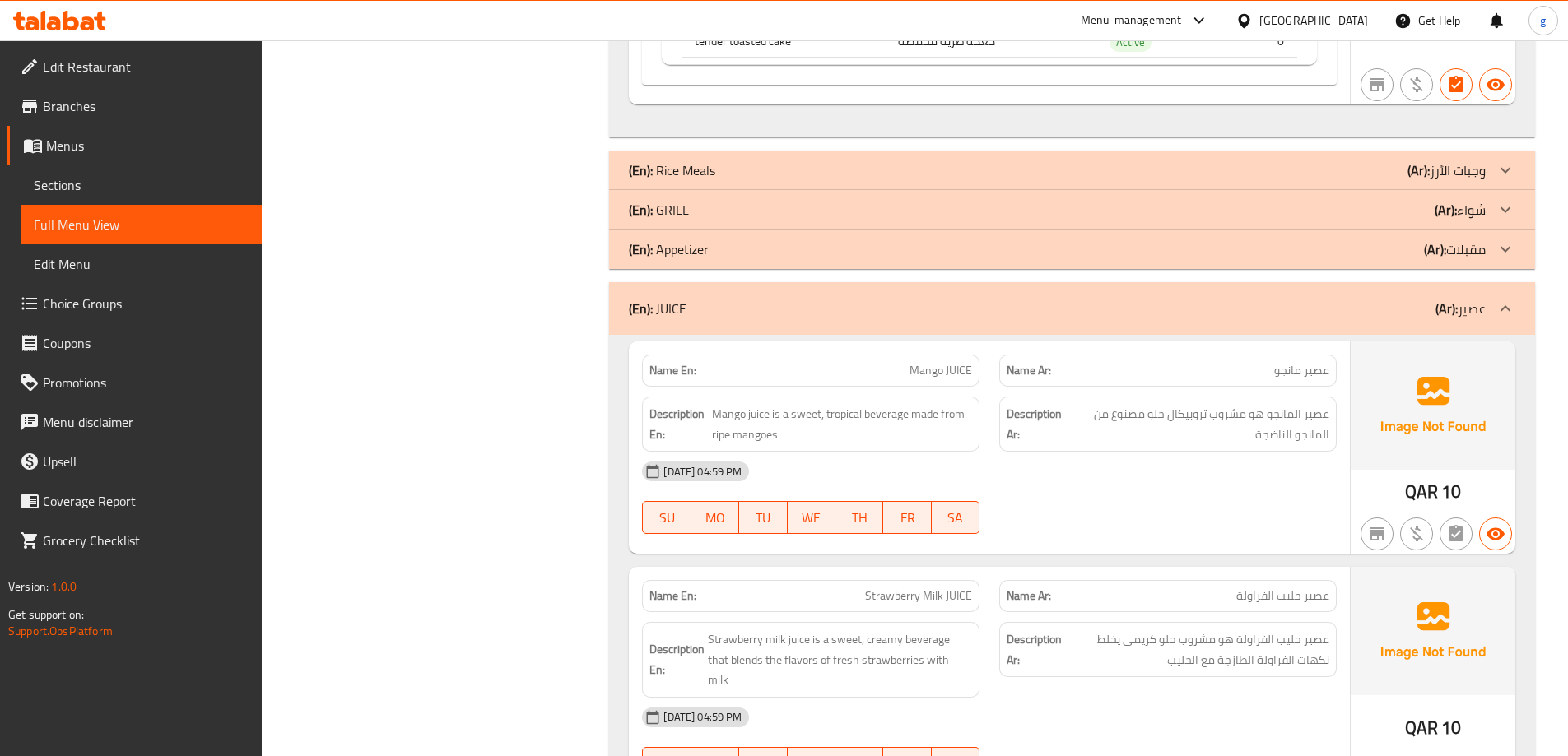
click at [1486, 156] on div "(En): Rice Meals (Ar): وجبات الأرز" at bounding box center [1072, 170] width 926 height 40
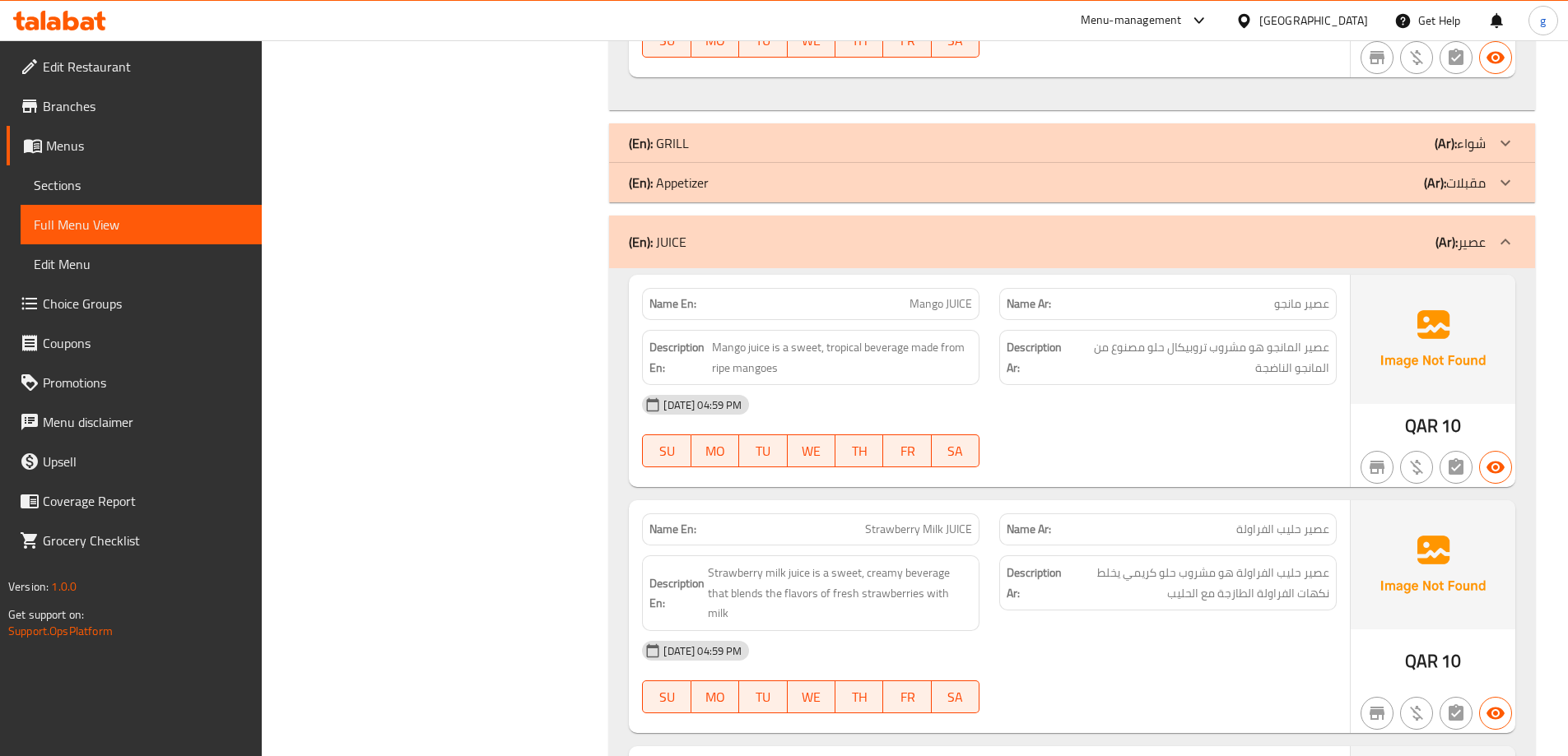
scroll to position [10324, 0]
click at [1484, 177] on p "(Ar): مقبلات" at bounding box center [1454, 184] width 61 height 19
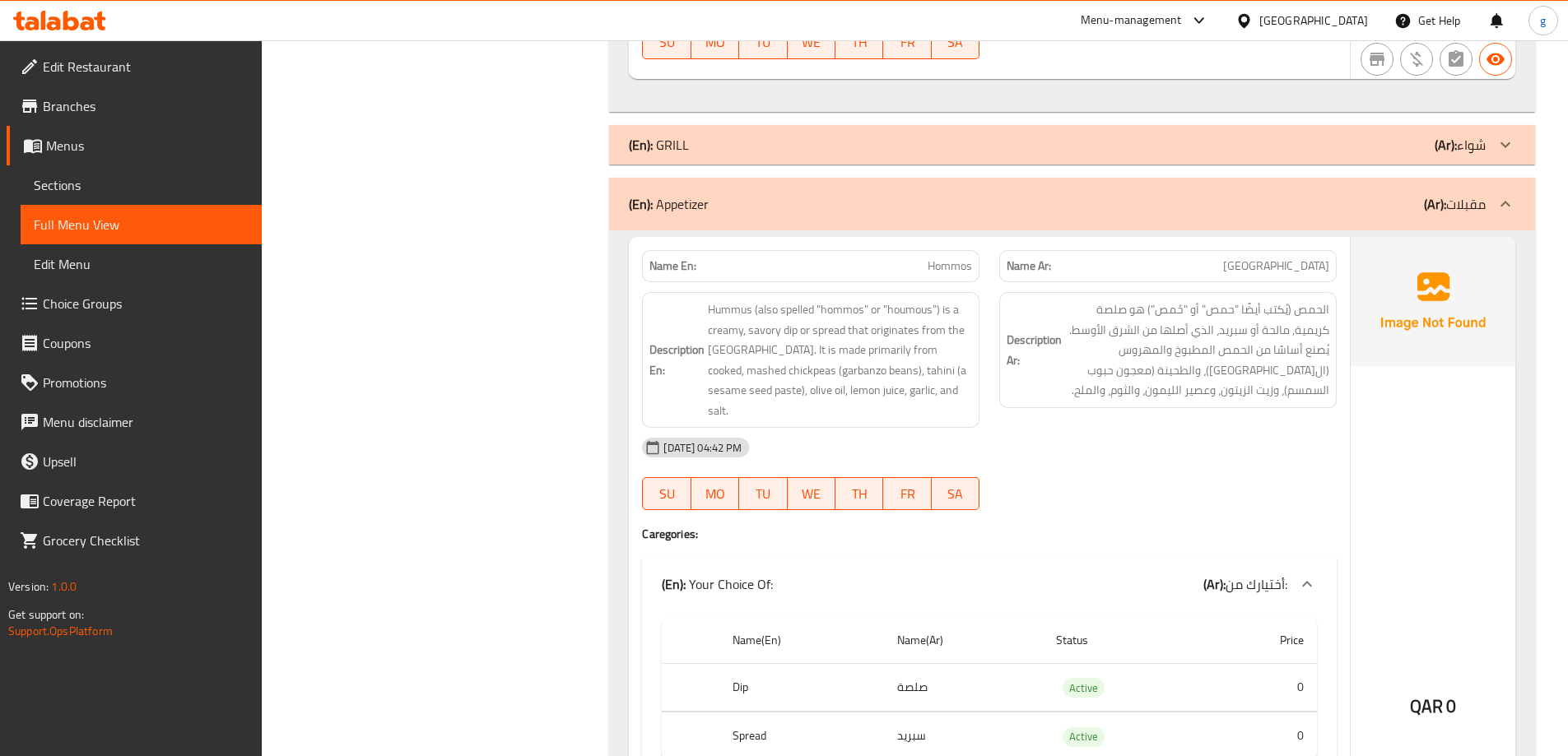
click at [1488, 149] on div at bounding box center [1506, 144] width 40 height 40
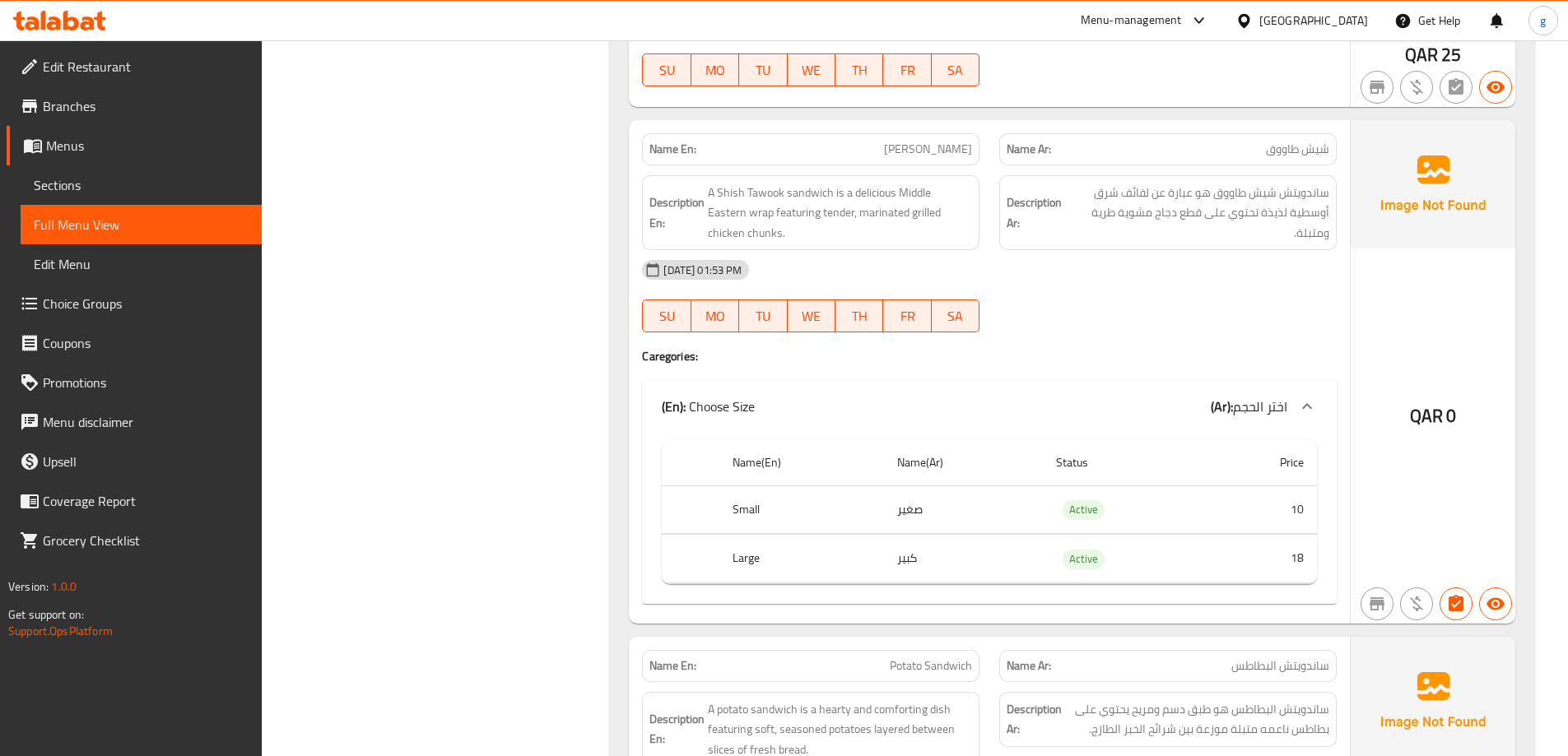
scroll to position [0, 0]
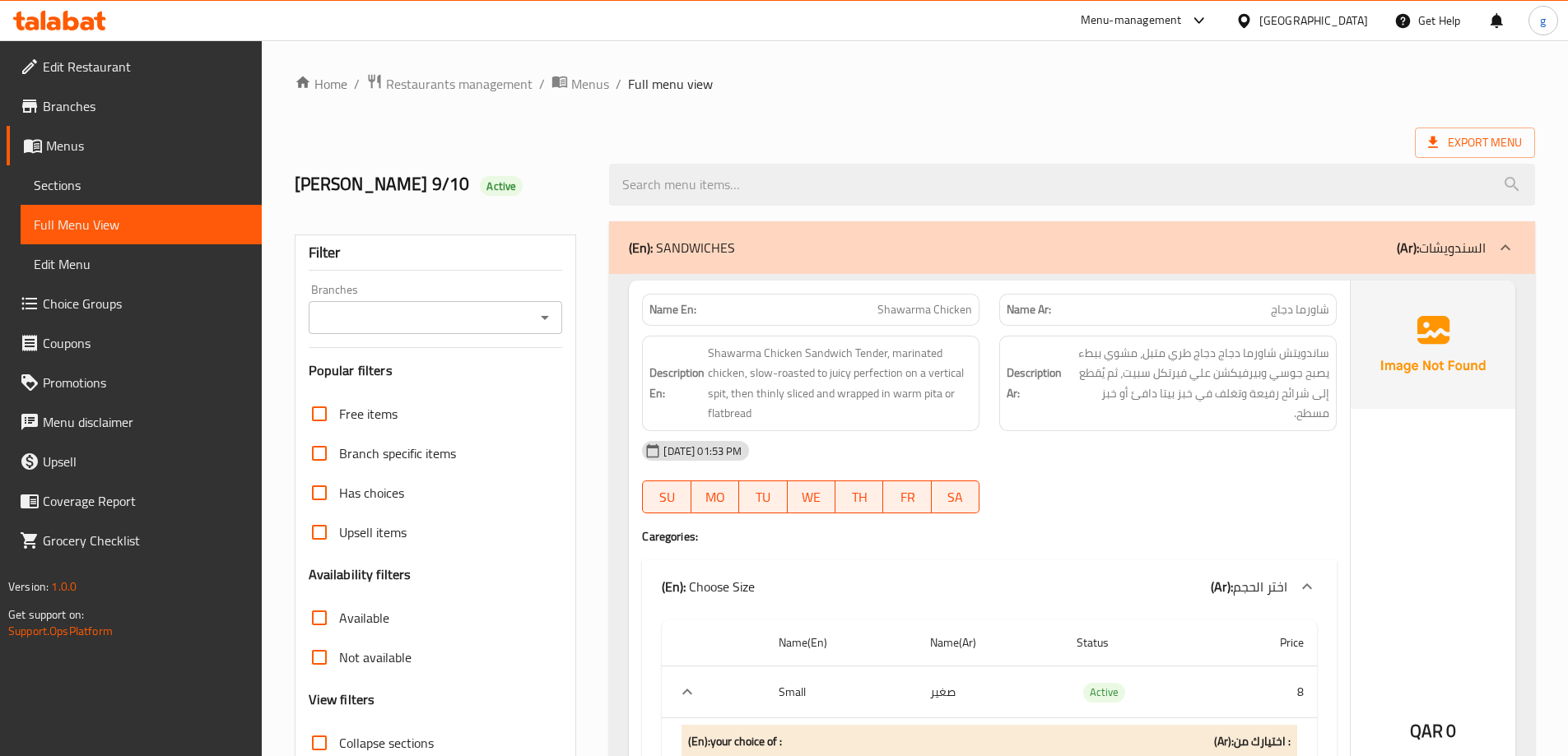
click at [1444, 133] on span "Export Menu" at bounding box center [1475, 142] width 94 height 20
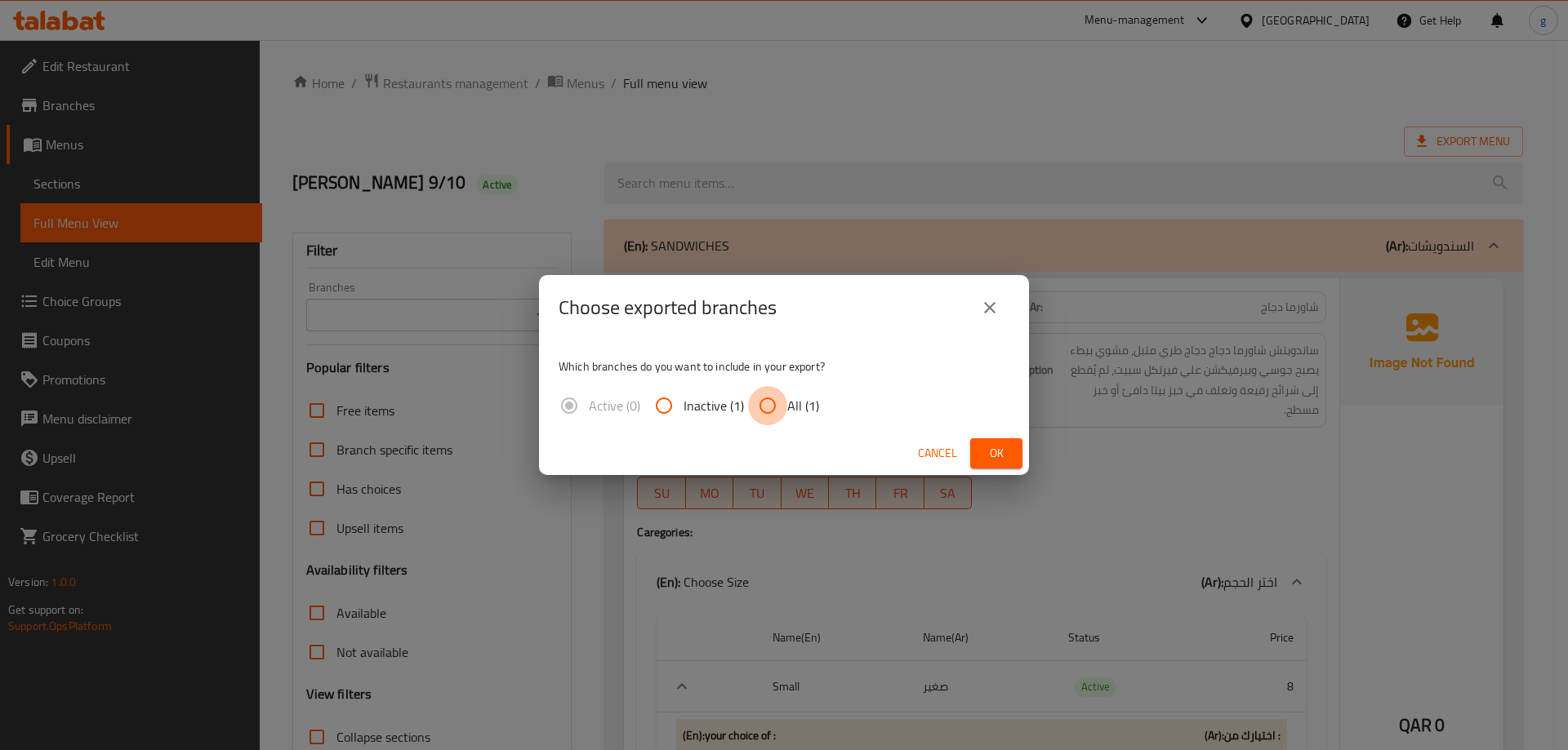
click at [770, 402] on input "All (1)" at bounding box center [768, 406] width 40 height 40
radio input "true"
click at [980, 459] on button "Ok" at bounding box center [996, 453] width 52 height 30
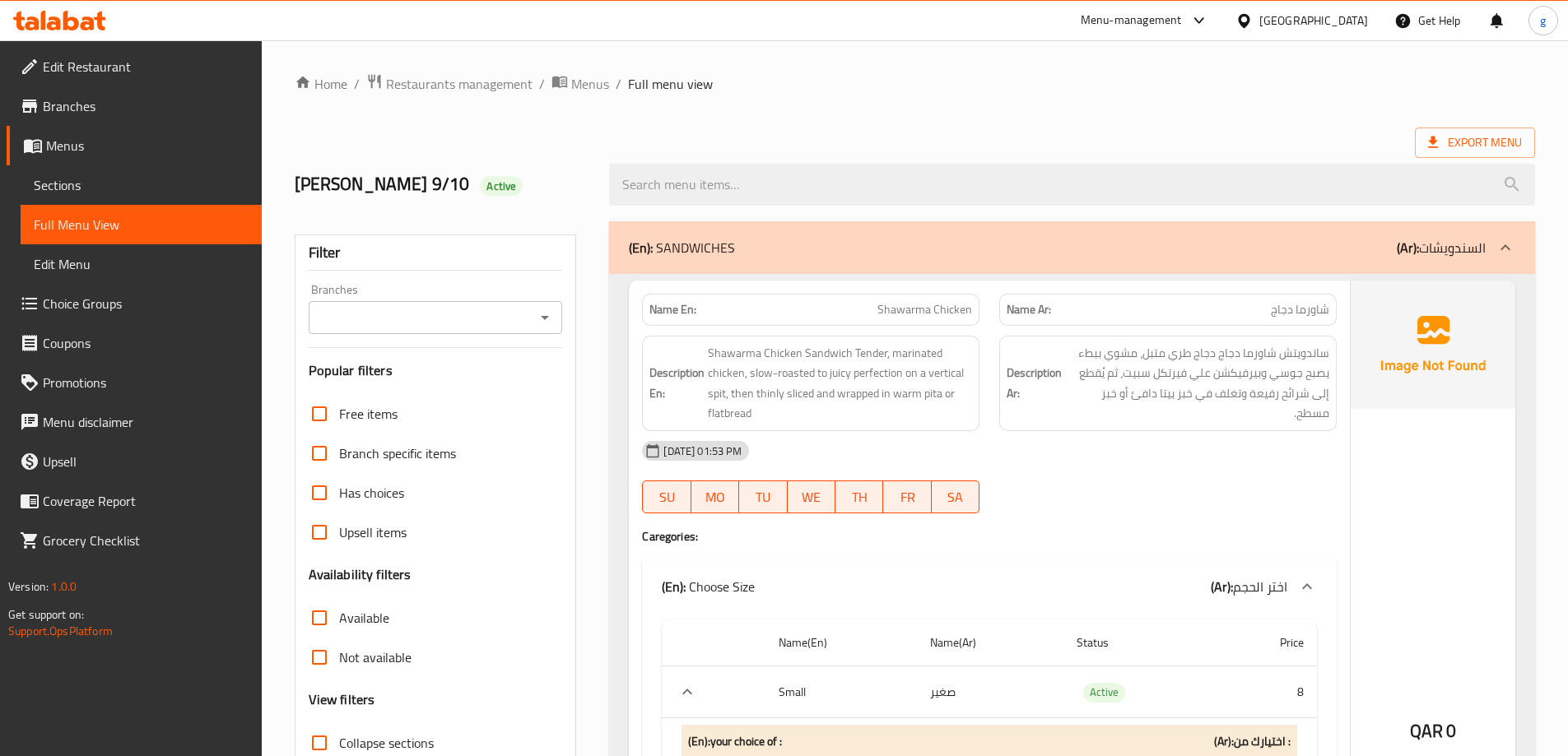
click at [991, 93] on ol "Home / Restaurants management / Menus / Full menu view" at bounding box center [914, 84] width 1241 height 21
click at [1498, 130] on span "Export Menu" at bounding box center [1474, 142] width 120 height 30
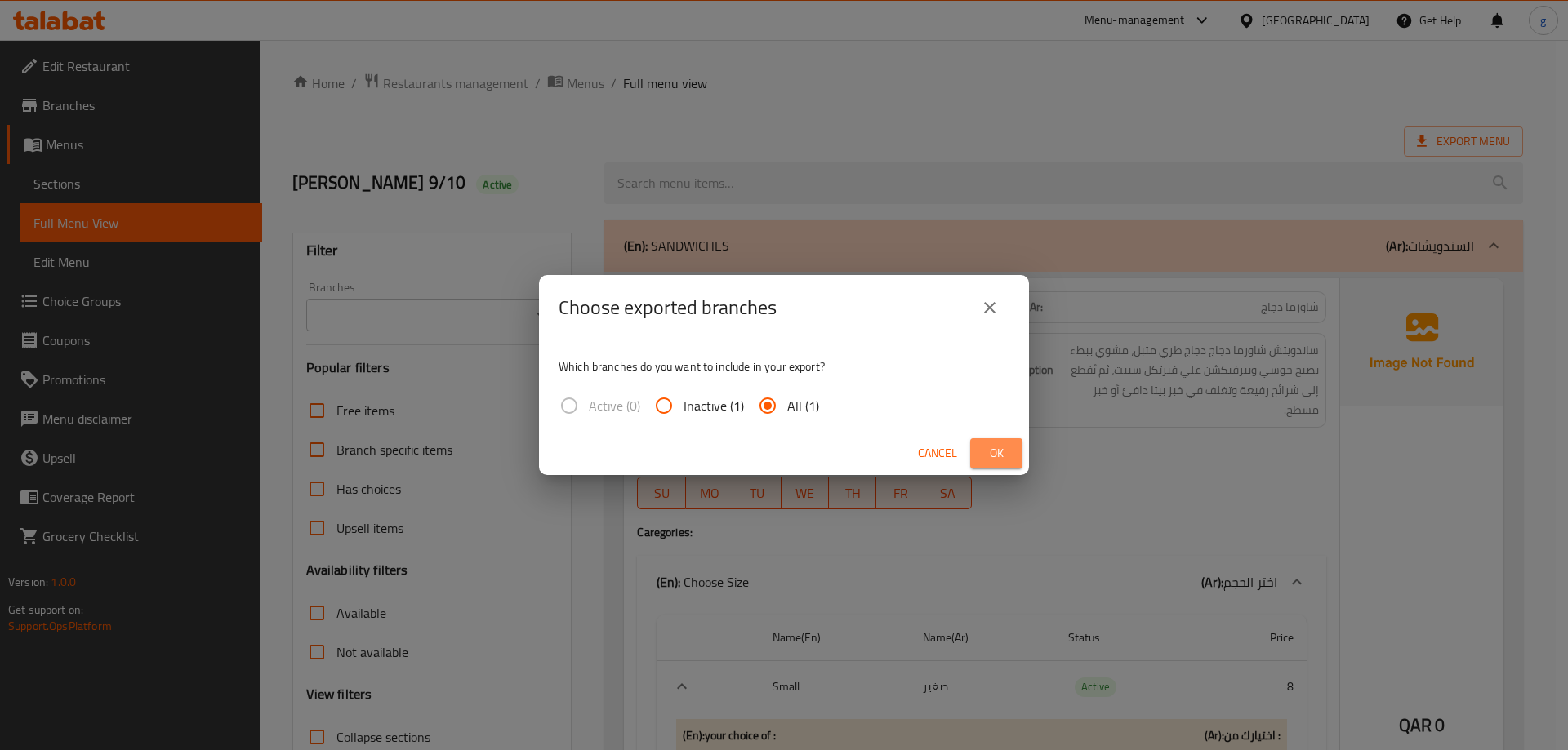
click at [983, 462] on span "Ok" at bounding box center [996, 453] width 26 height 20
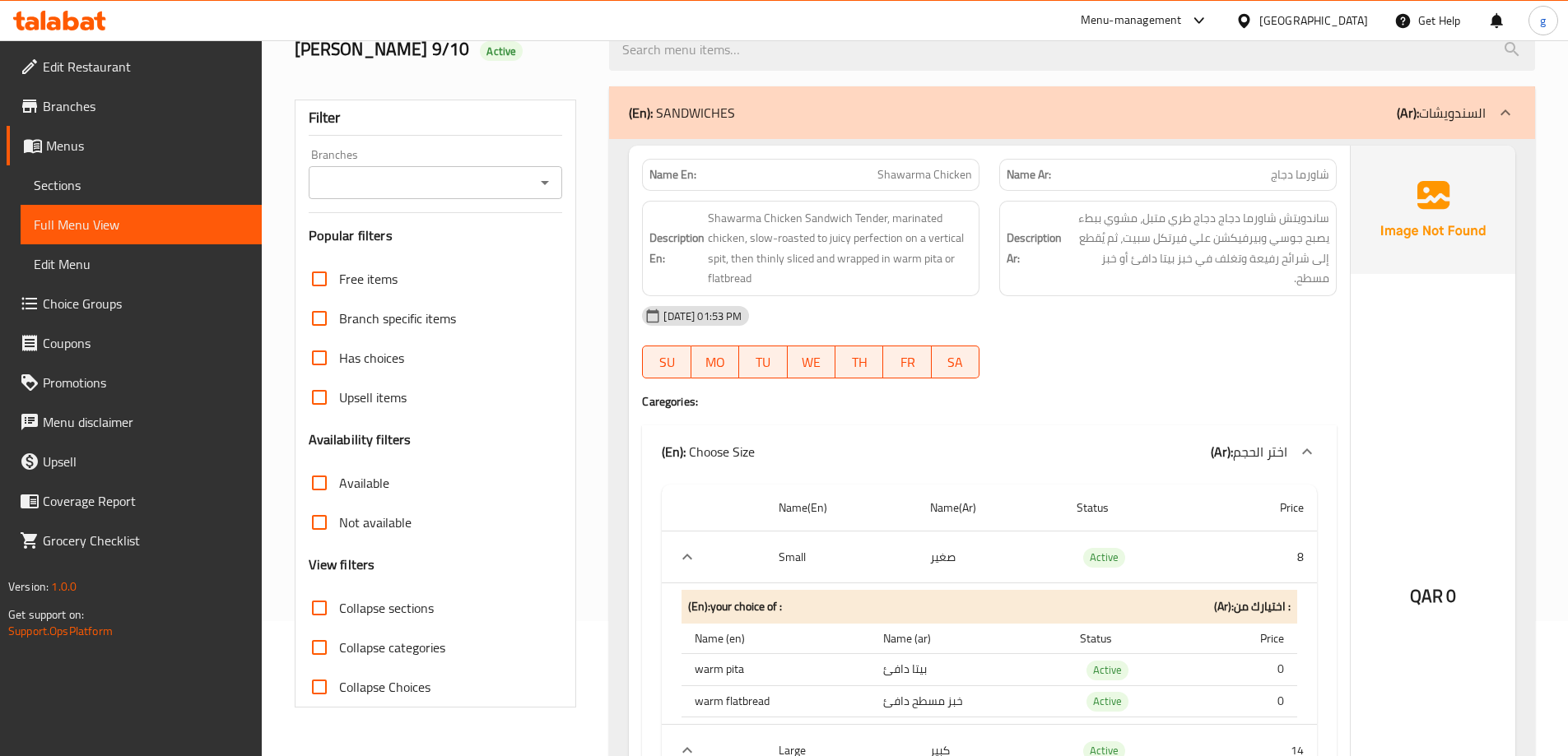
scroll to position [165, 0]
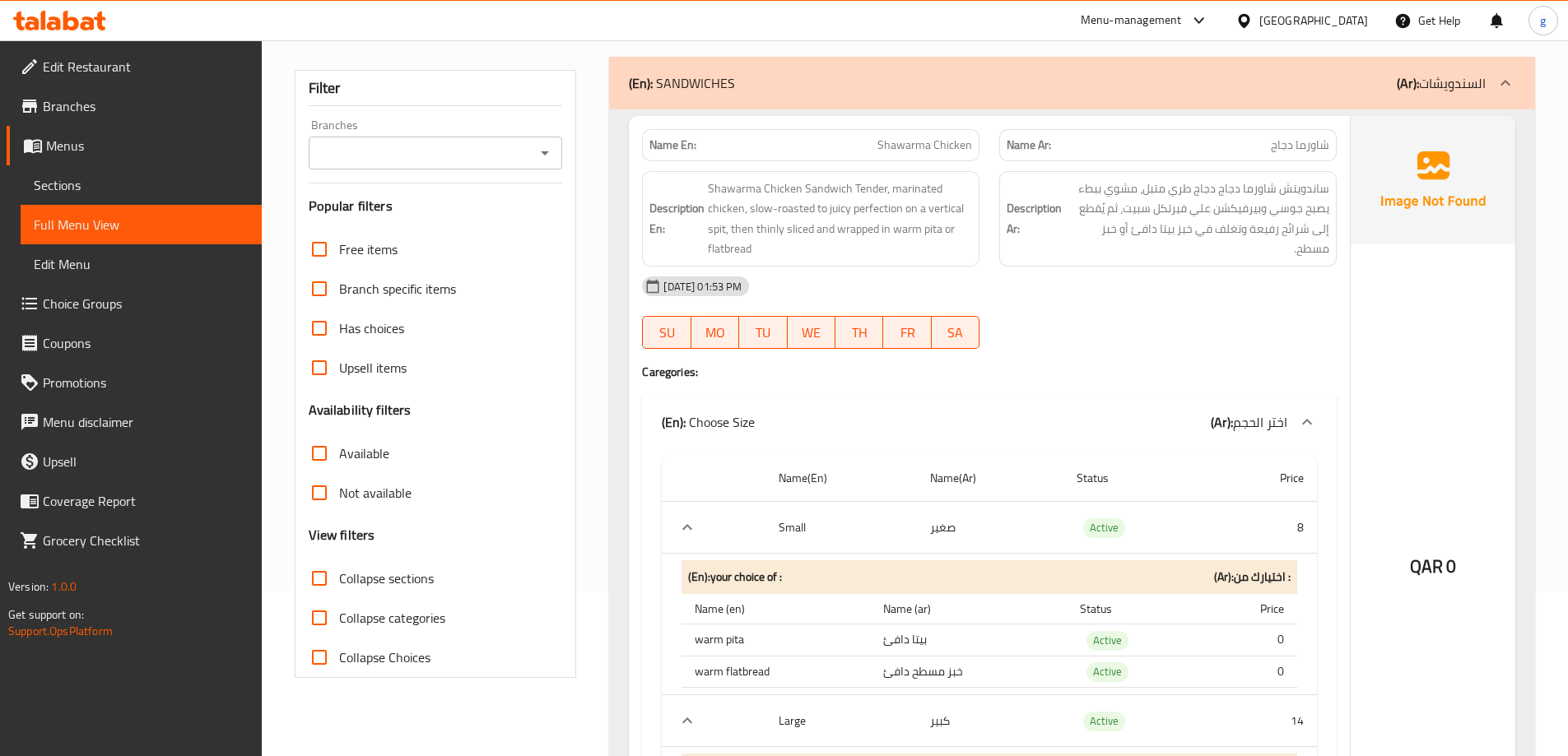
click at [1242, 77] on div "(En): SANDWICHES (Ar): السندويشات" at bounding box center [1056, 83] width 857 height 19
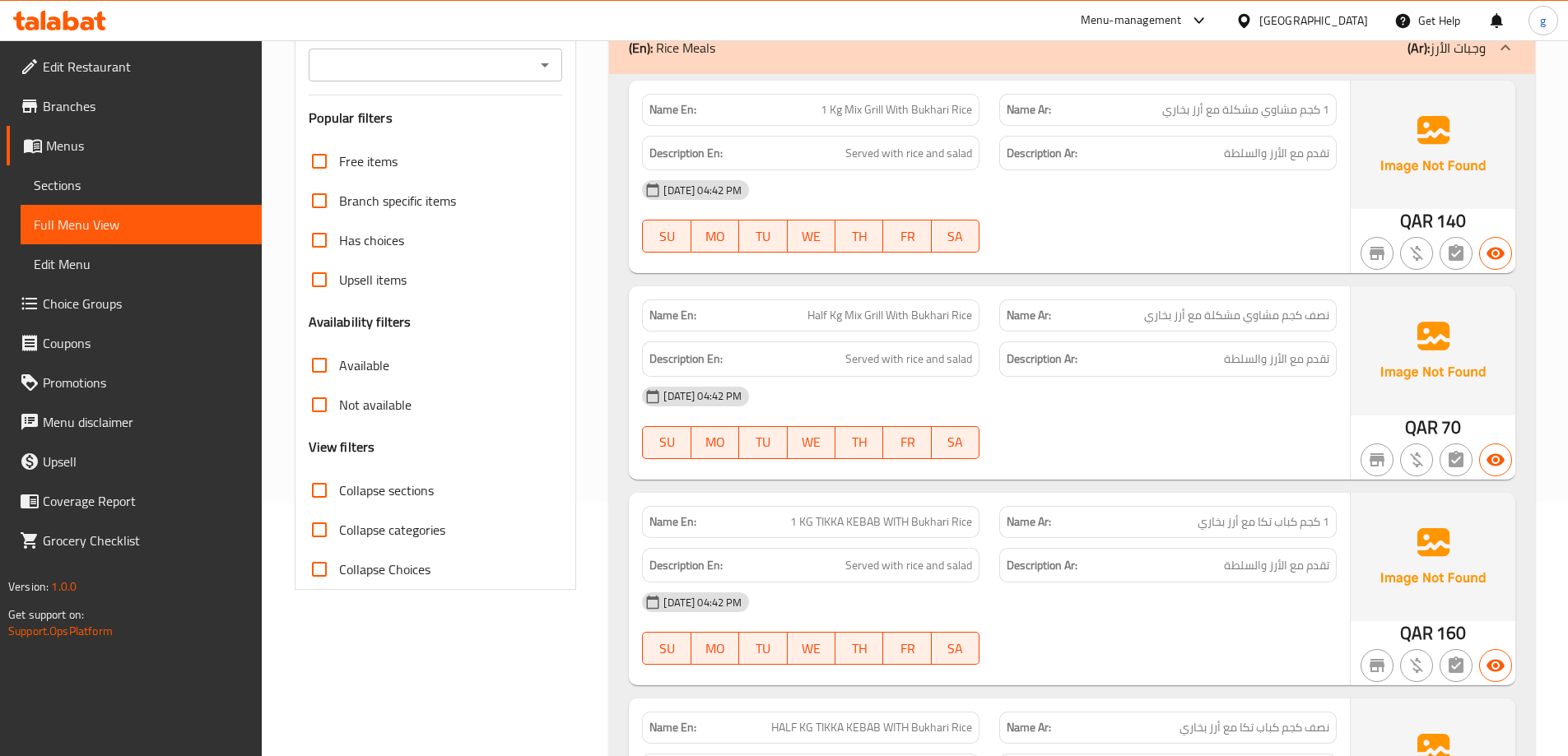
scroll to position [246, 0]
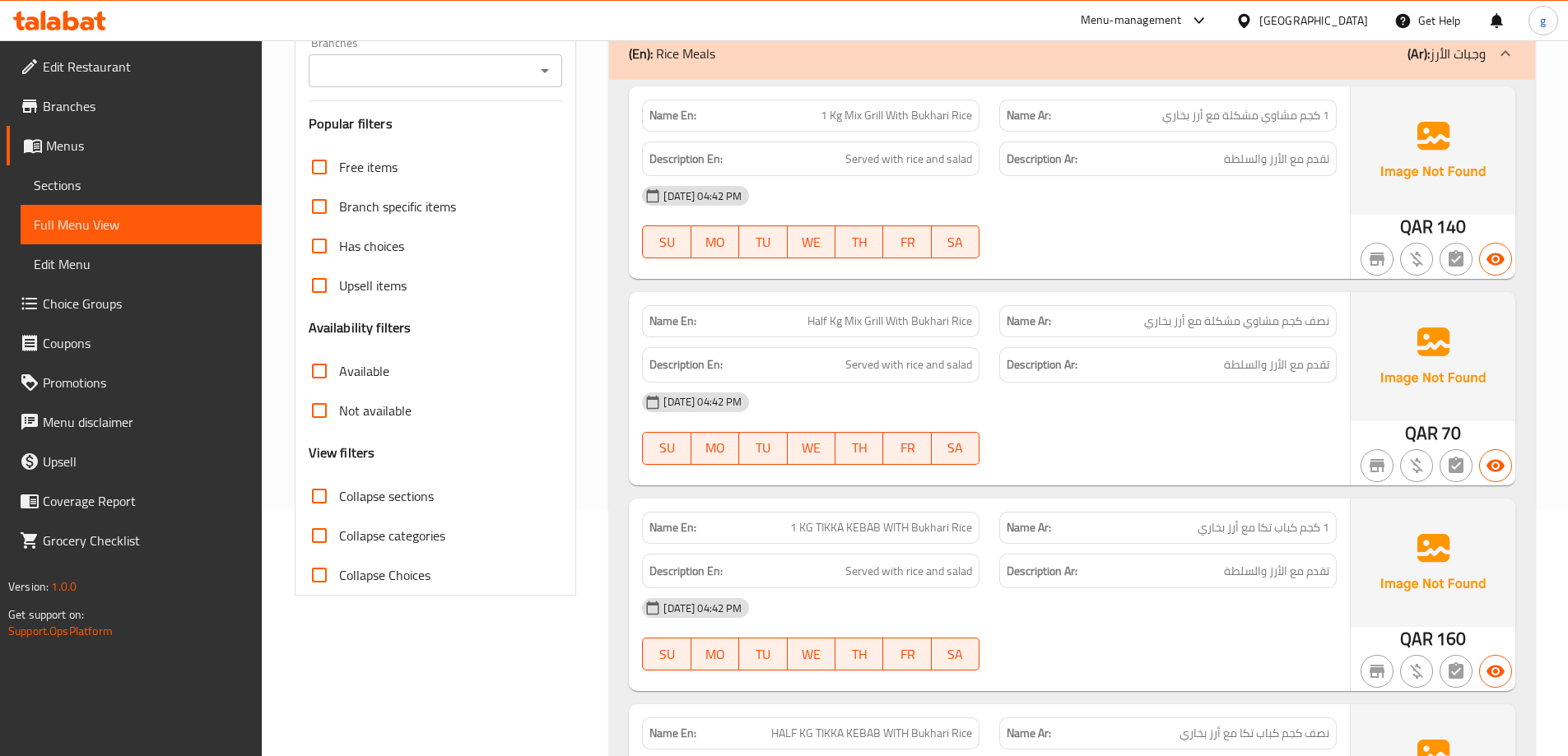
click at [1505, 56] on icon at bounding box center [1506, 54] width 19 height 19
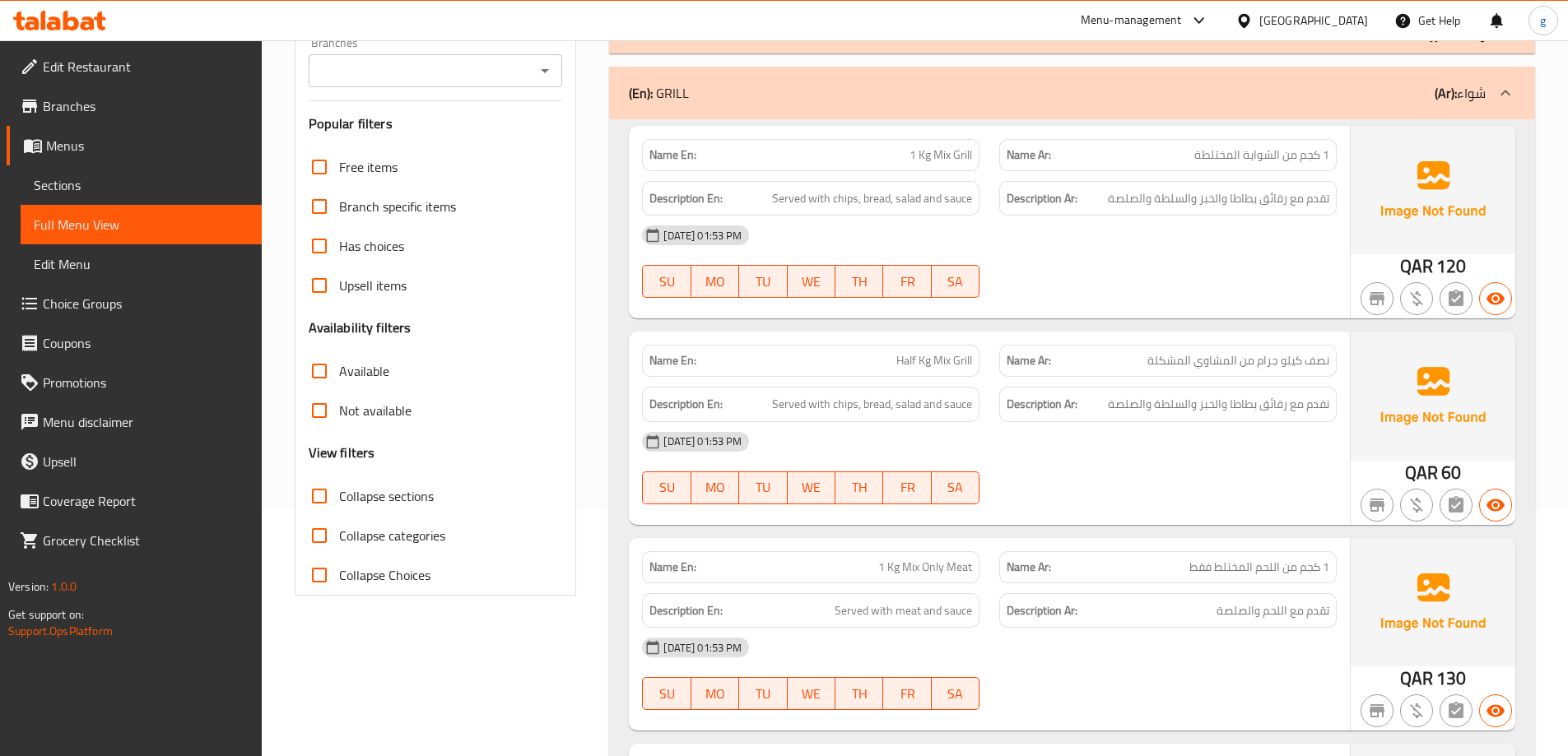
click at [1492, 118] on div "(En): GRILL (Ar): شواء" at bounding box center [1072, 93] width 926 height 53
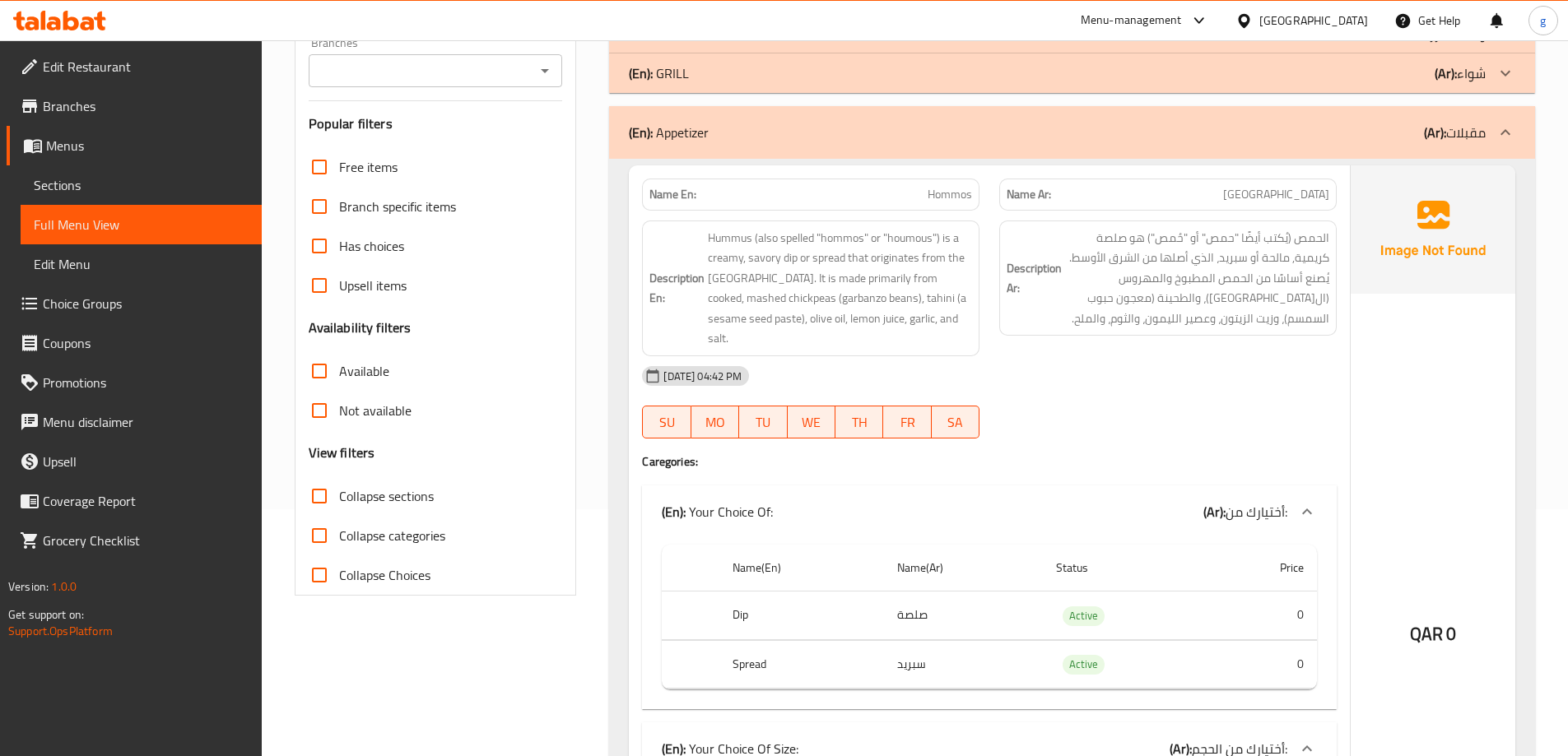
click at [1489, 146] on div "(En): Appetizer (Ar): مقبلات" at bounding box center [1072, 132] width 926 height 53
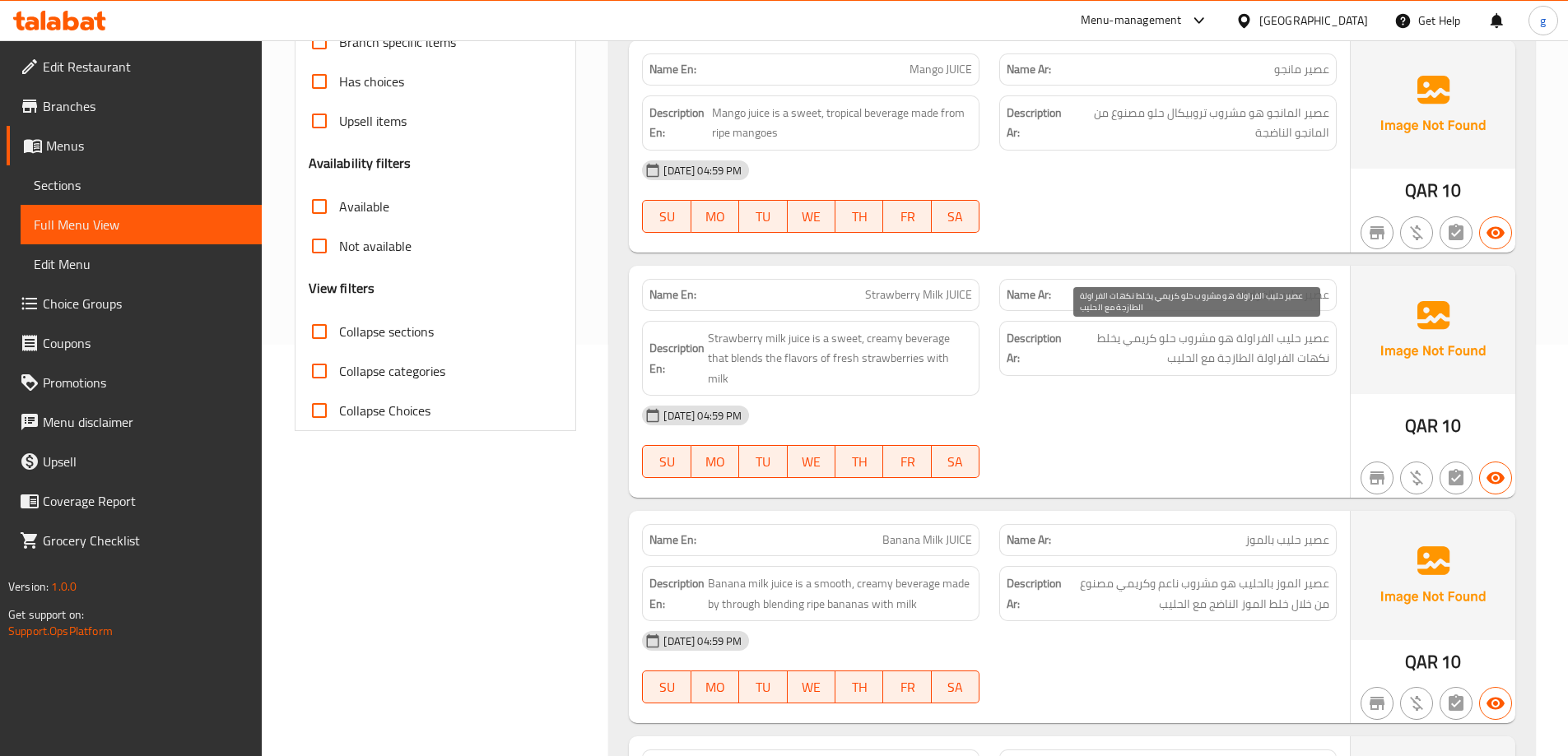
scroll to position [494, 0]
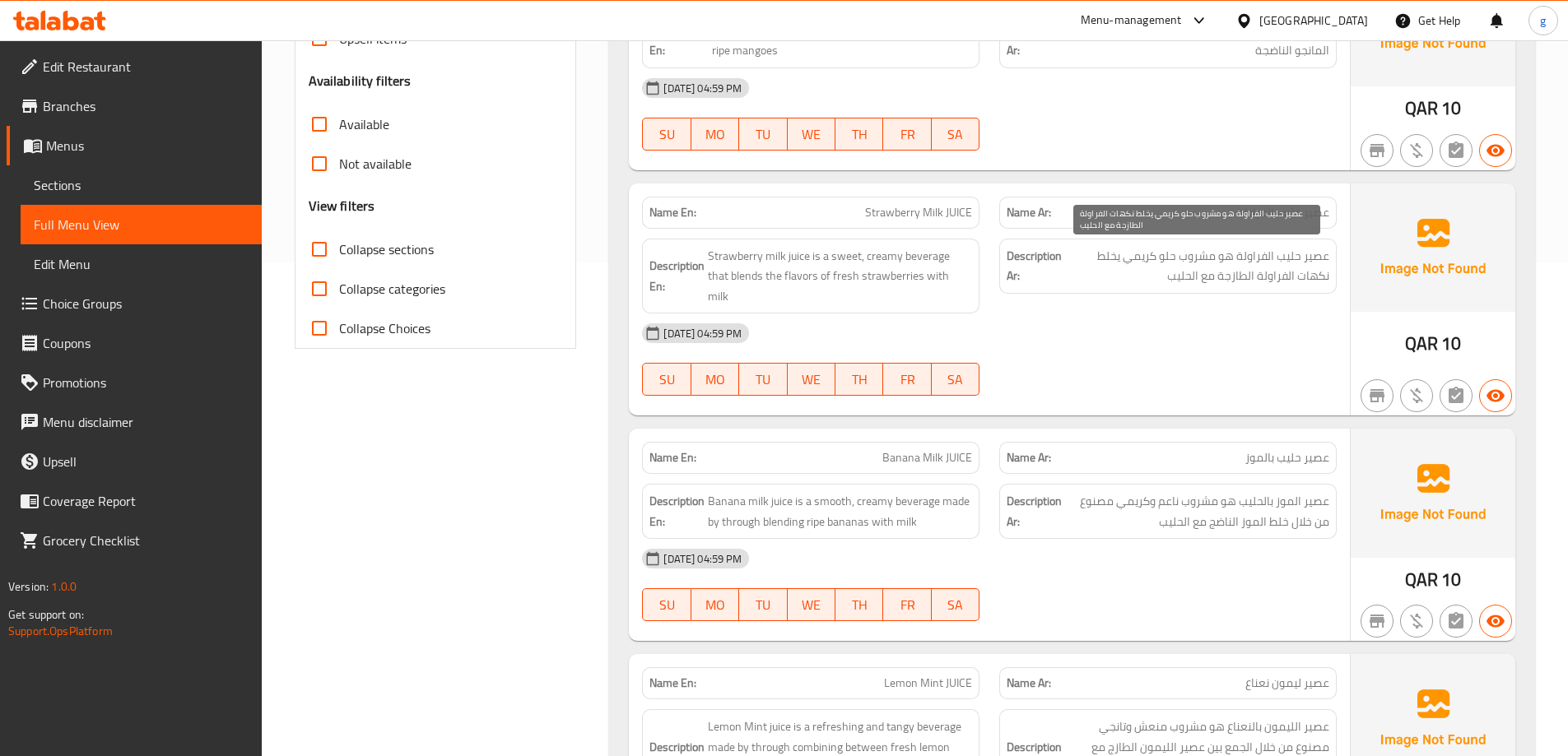
click at [1109, 266] on span "عصير حليب الفراولة هو مشروب حلو كريمي يخلط نكهات الفراولة الطازجة مع الحليب" at bounding box center [1197, 266] width 264 height 40
click at [1205, 274] on span "عصير حليب الفراولة هو مشروب حلو كريمي يخلط نكهات الفراولة الطازجة مع الحليب" at bounding box center [1197, 266] width 264 height 40
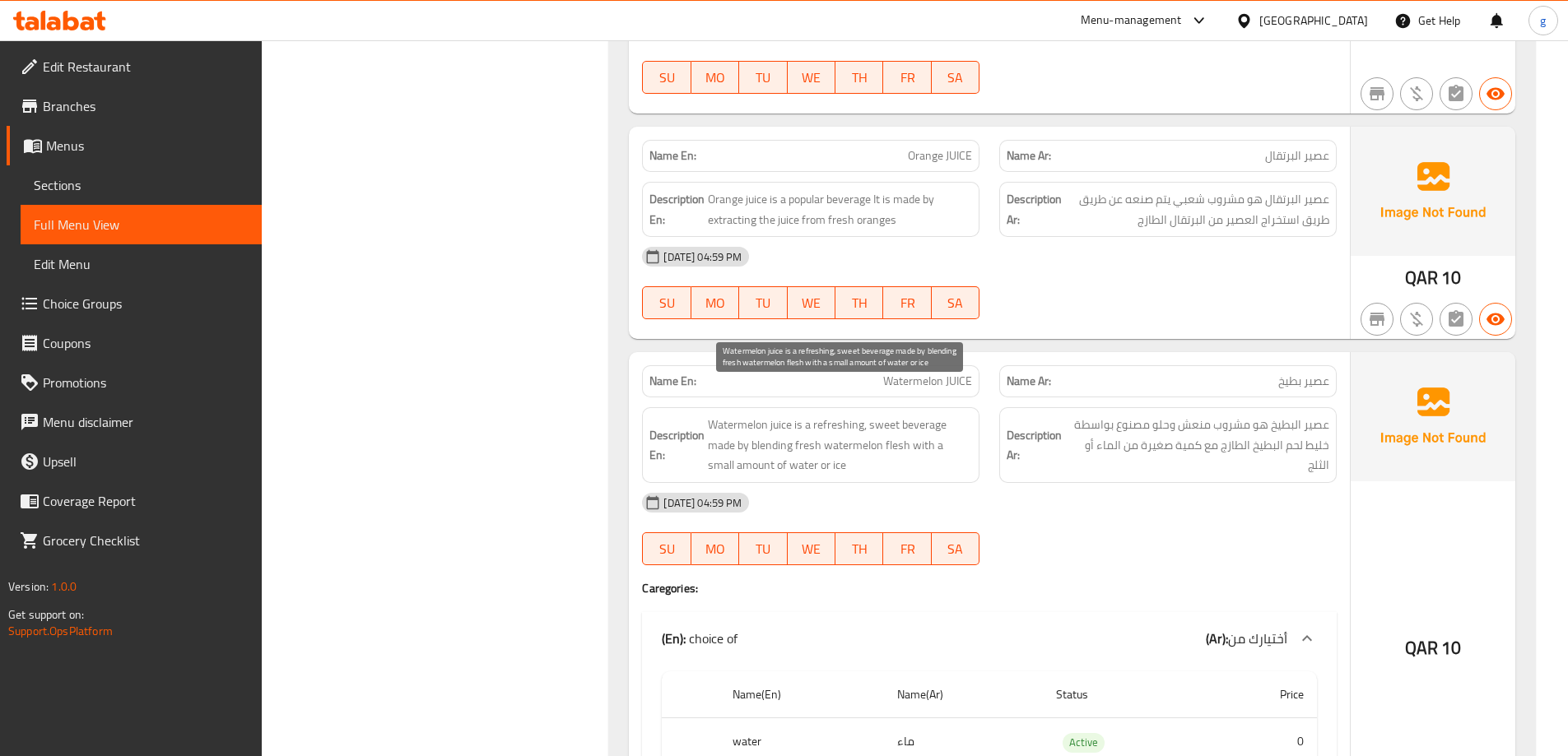
scroll to position [1316, 0]
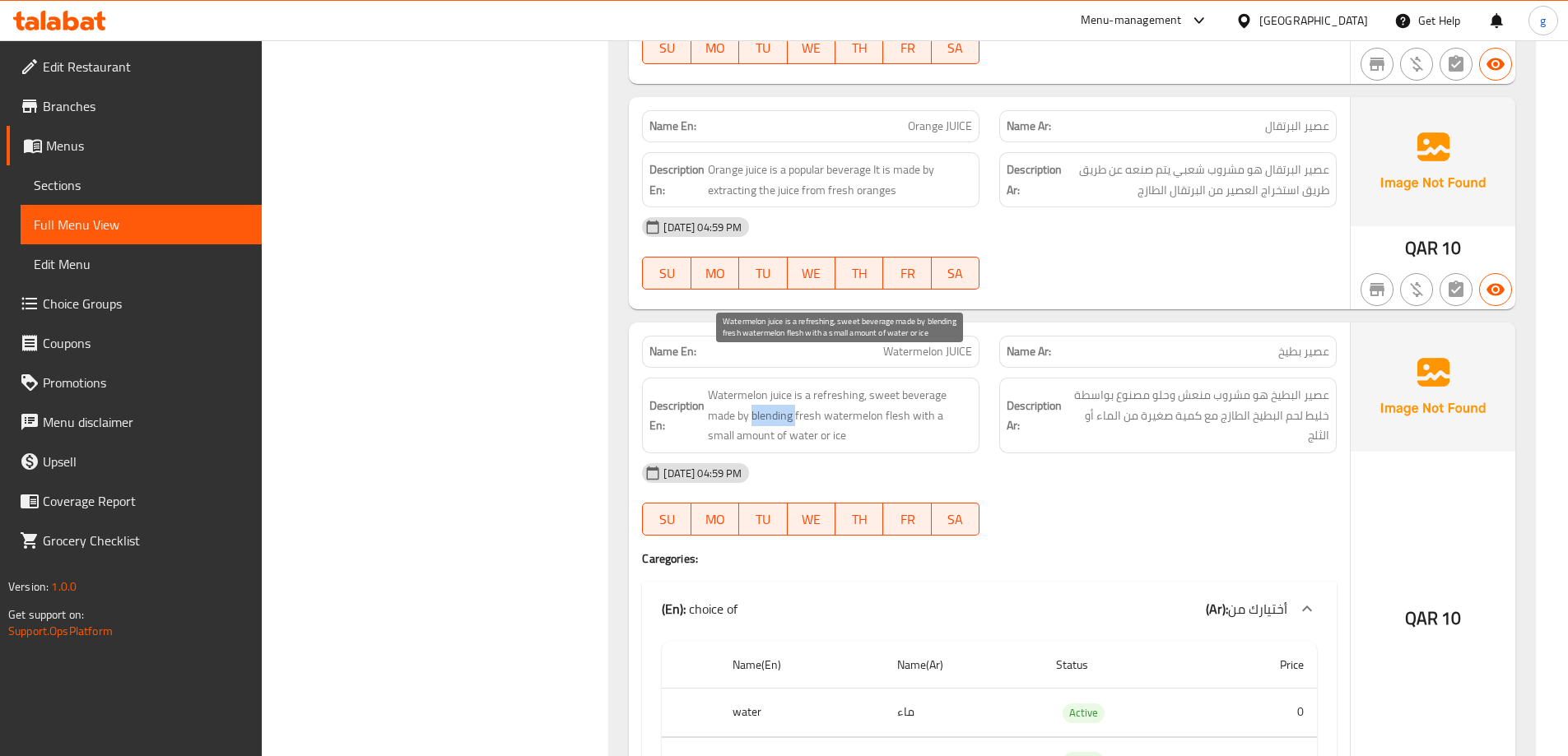
drag, startPoint x: 752, startPoint y: 397, endPoint x: 795, endPoint y: 396, distance: 43.0
click at [795, 396] on span "Watermelon juice is a refreshing, sweet beverage made by blending fresh waterme…" at bounding box center [839, 415] width 264 height 61
copy span "blending"
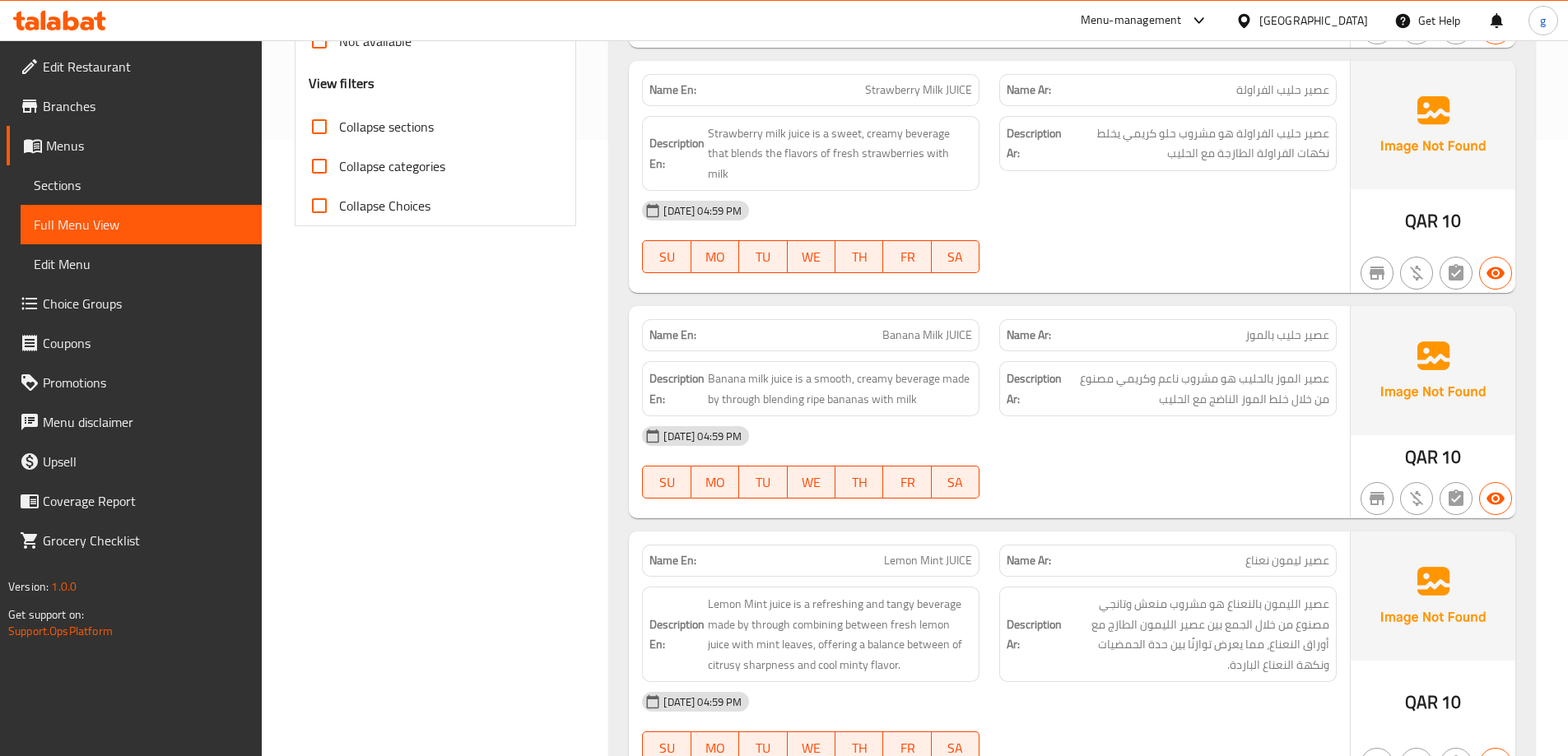
click at [884, 326] on span "Banana Milk JUICE" at bounding box center [927, 335] width 90 height 18
copy span "Banana Milk JUICE"
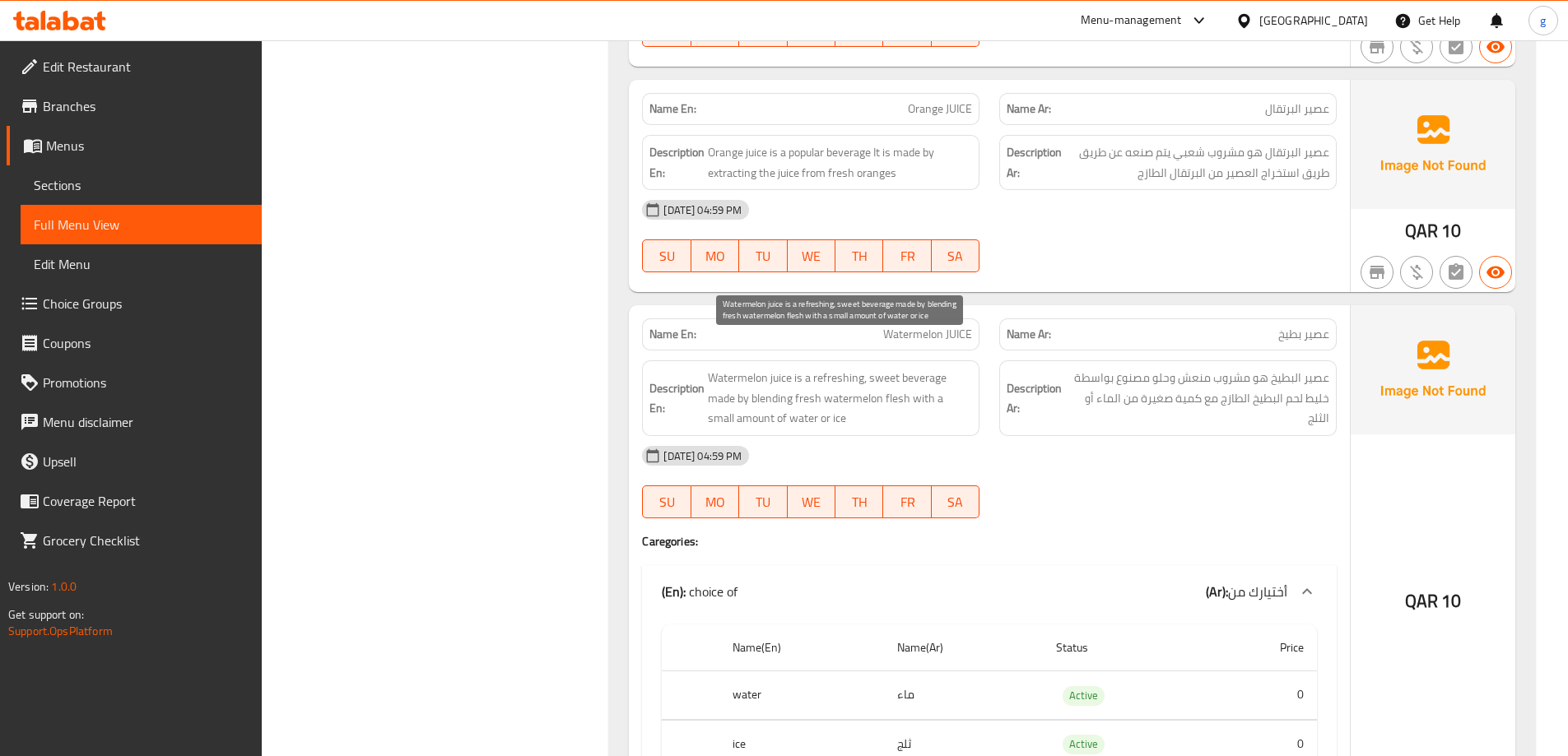
click at [785, 375] on span "Watermelon juice is a refreshing, sweet beverage made by blending fresh waterme…" at bounding box center [839, 398] width 264 height 61
click at [901, 319] on div "Name En: Watermelon JUICE" at bounding box center [811, 334] width 337 height 32
click at [895, 325] on span "Watermelon JUICE" at bounding box center [927, 334] width 89 height 18
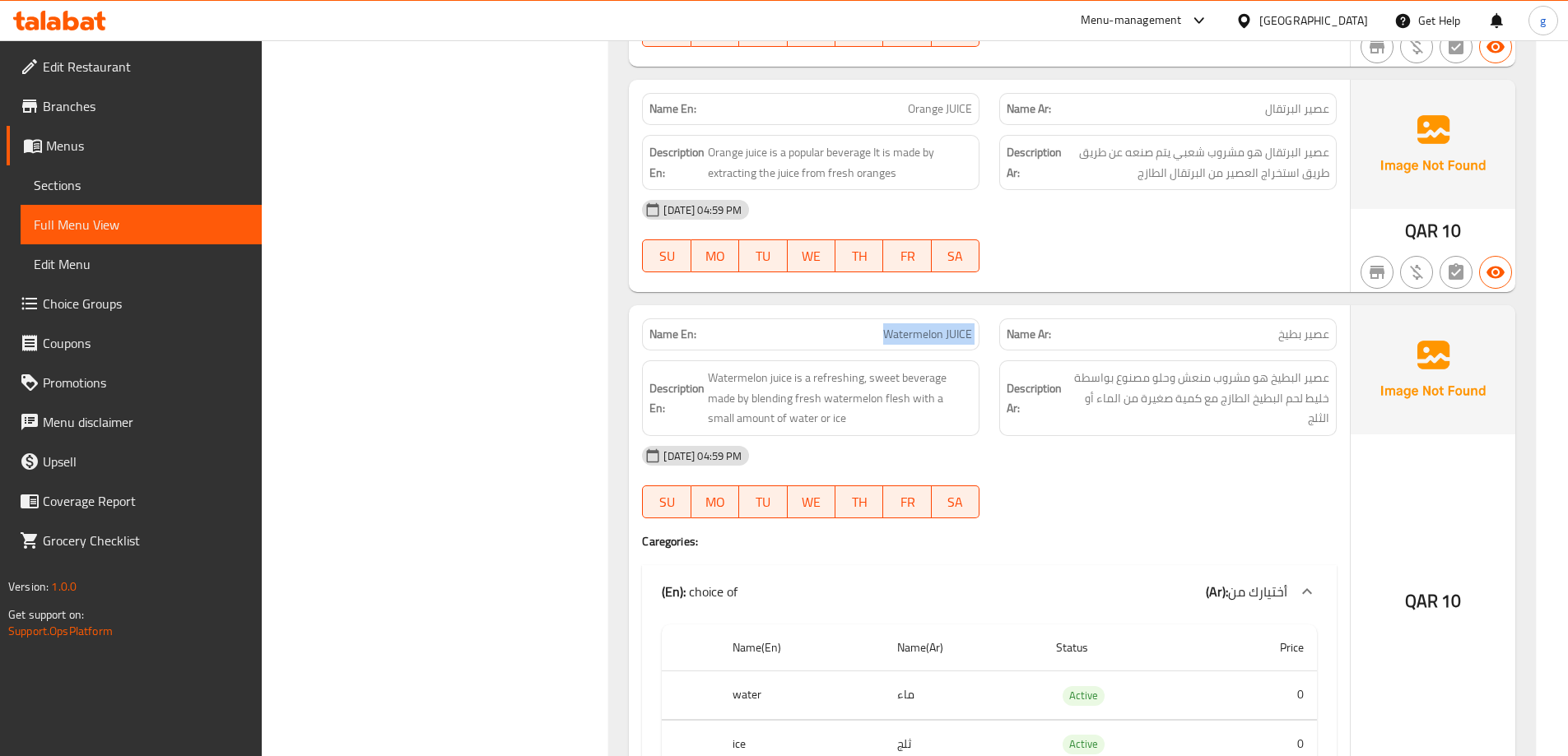
copy span "Watermelon JUICE"
click at [330, 329] on div "Filter Branches Branches Popular filters Free items Branch specific items Has c…" at bounding box center [442, 575] width 316 height 3394
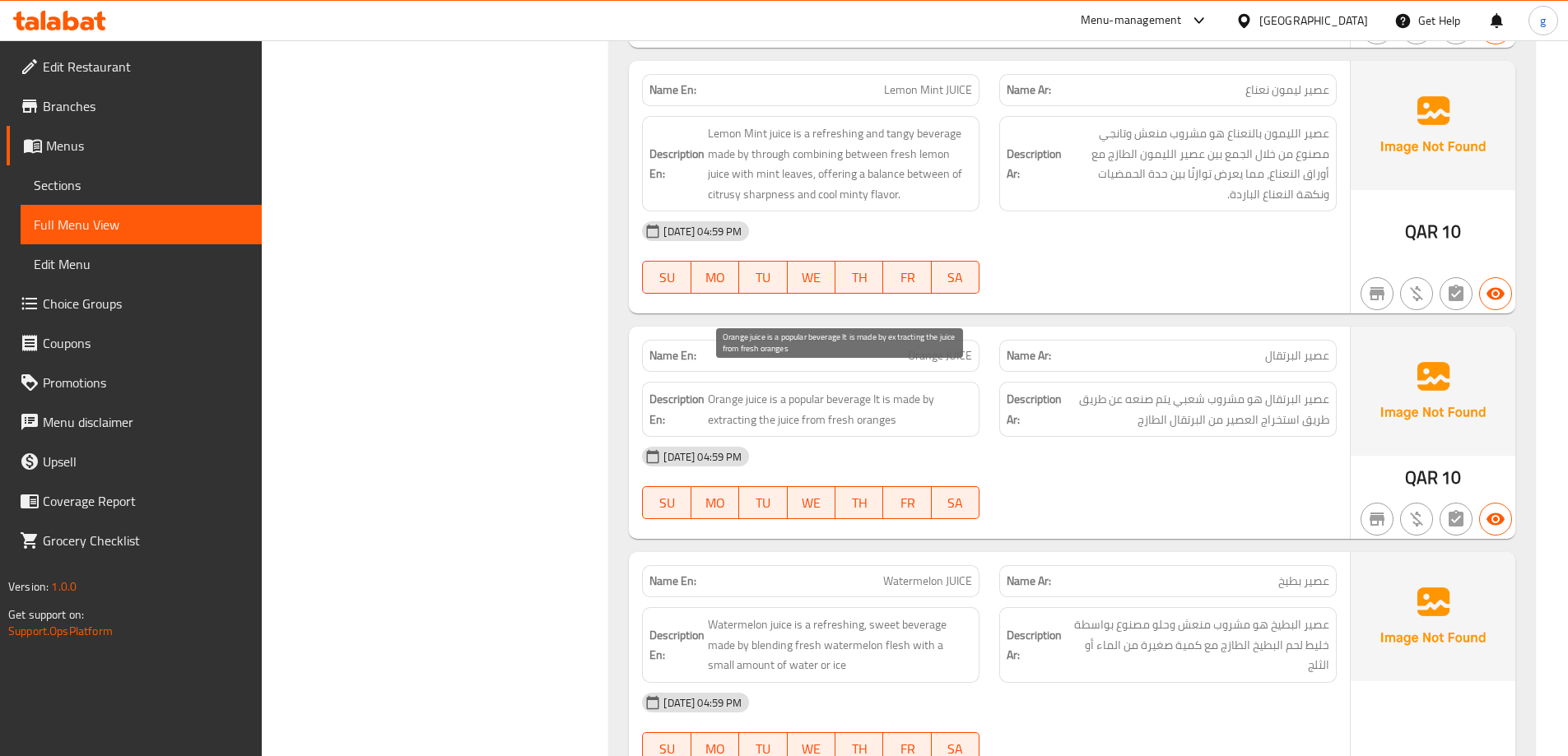
click at [840, 390] on span "Orange juice is a popular beverage It is made by extracting the juice from fres…" at bounding box center [839, 409] width 264 height 40
click at [858, 390] on span "Orange juice is a popular beverage It is made by extracting the juice from fres…" at bounding box center [839, 409] width 264 height 40
click at [843, 403] on span "Orange juice is a popular beverage It is made by extracting the juice from fres…" at bounding box center [839, 409] width 264 height 40
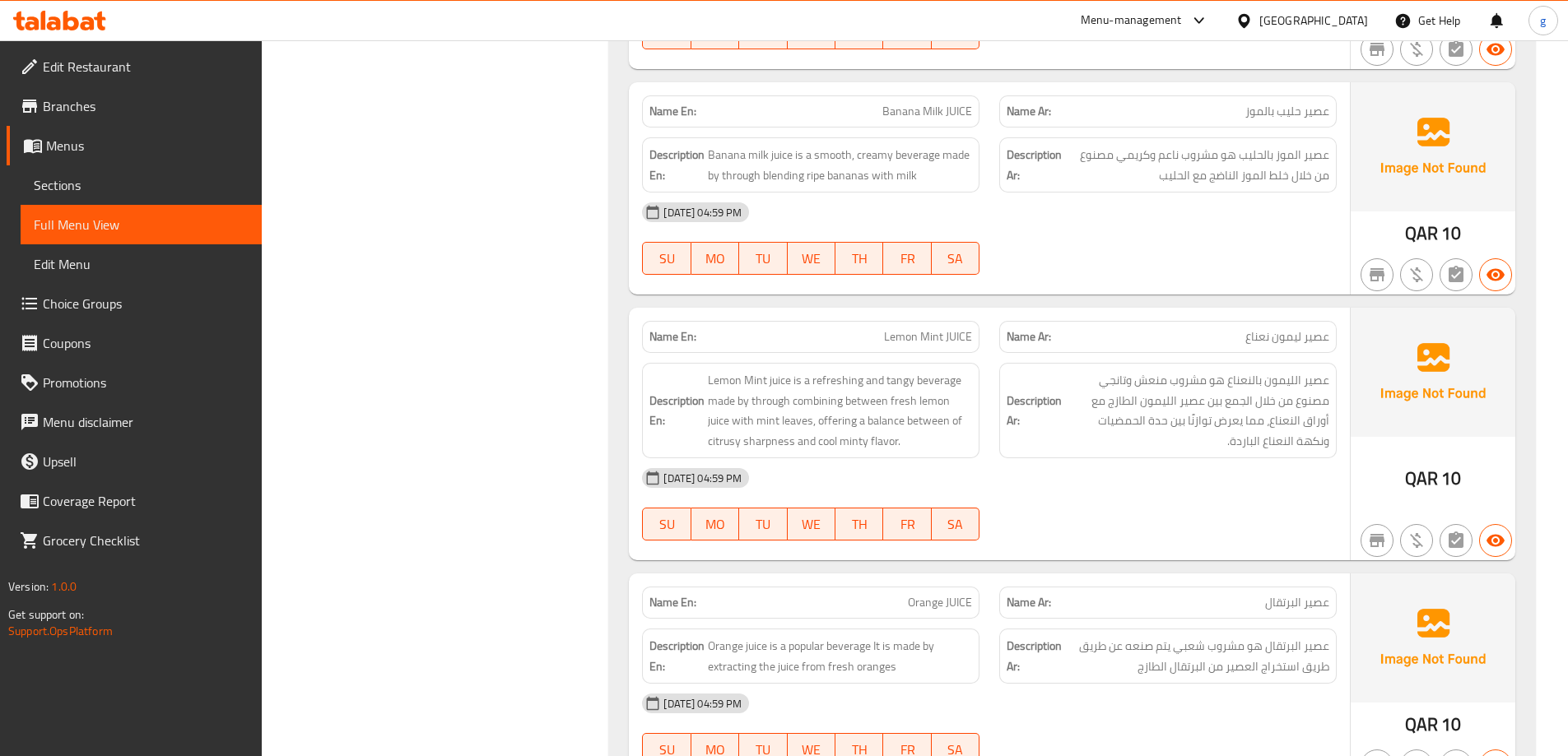
scroll to position [758, 0]
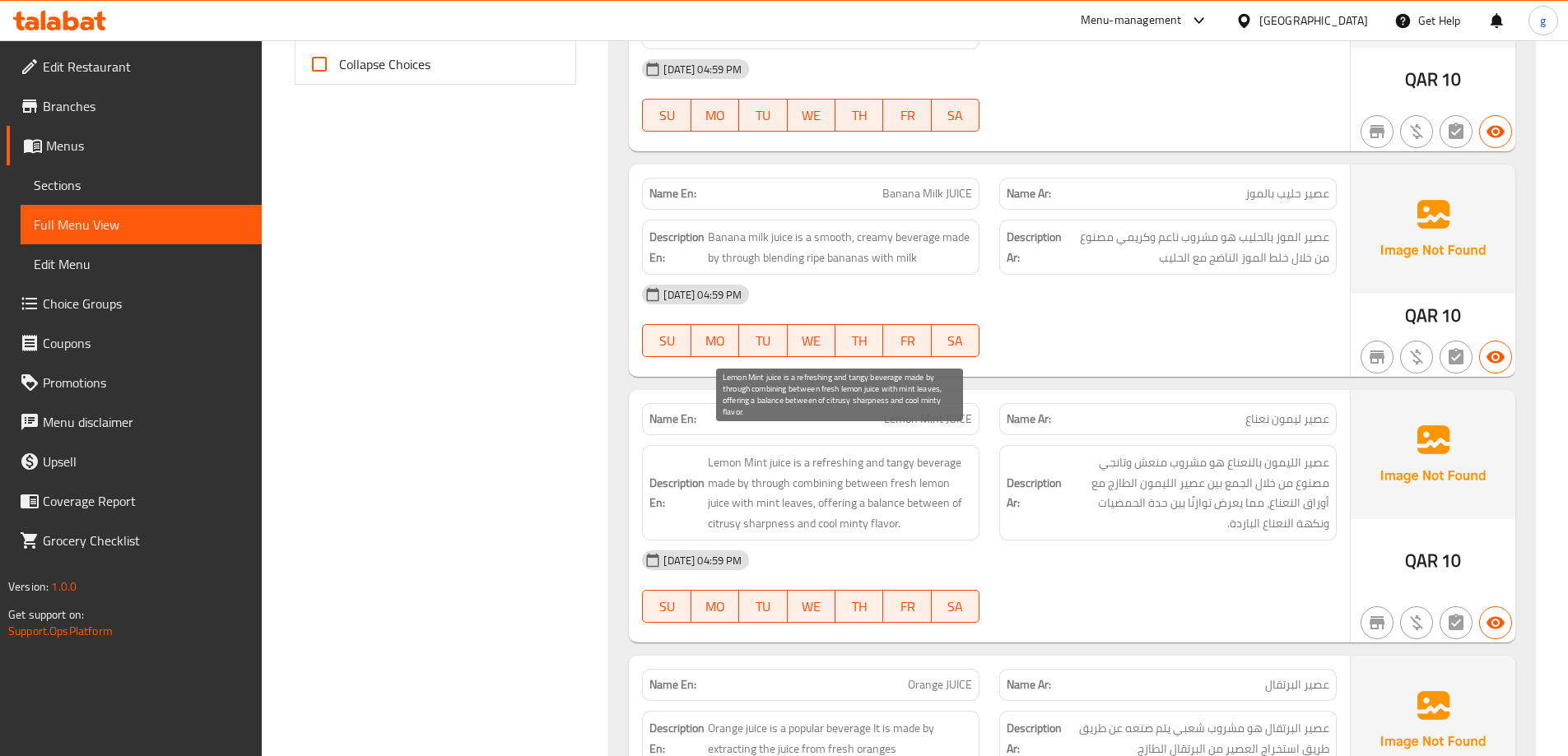
click at [818, 485] on span "Lemon Mint juice is a refreshing and tangy beverage made by through combining b…" at bounding box center [839, 493] width 264 height 81
click at [881, 474] on span "Lemon Mint juice is a refreshing and tangy beverage made by through combining b…" at bounding box center [839, 493] width 264 height 81
click at [916, 453] on span "Lemon Mint juice is a refreshing and tangy beverage made by through combining b…" at bounding box center [839, 493] width 264 height 81
click at [899, 458] on span "Lemon Mint juice is a refreshing and tangy beverage made by through combining b…" at bounding box center [839, 493] width 264 height 81
click at [723, 483] on span "Lemon Mint juice is a refreshing and tangy beverage made by through combining b…" at bounding box center [839, 493] width 264 height 81
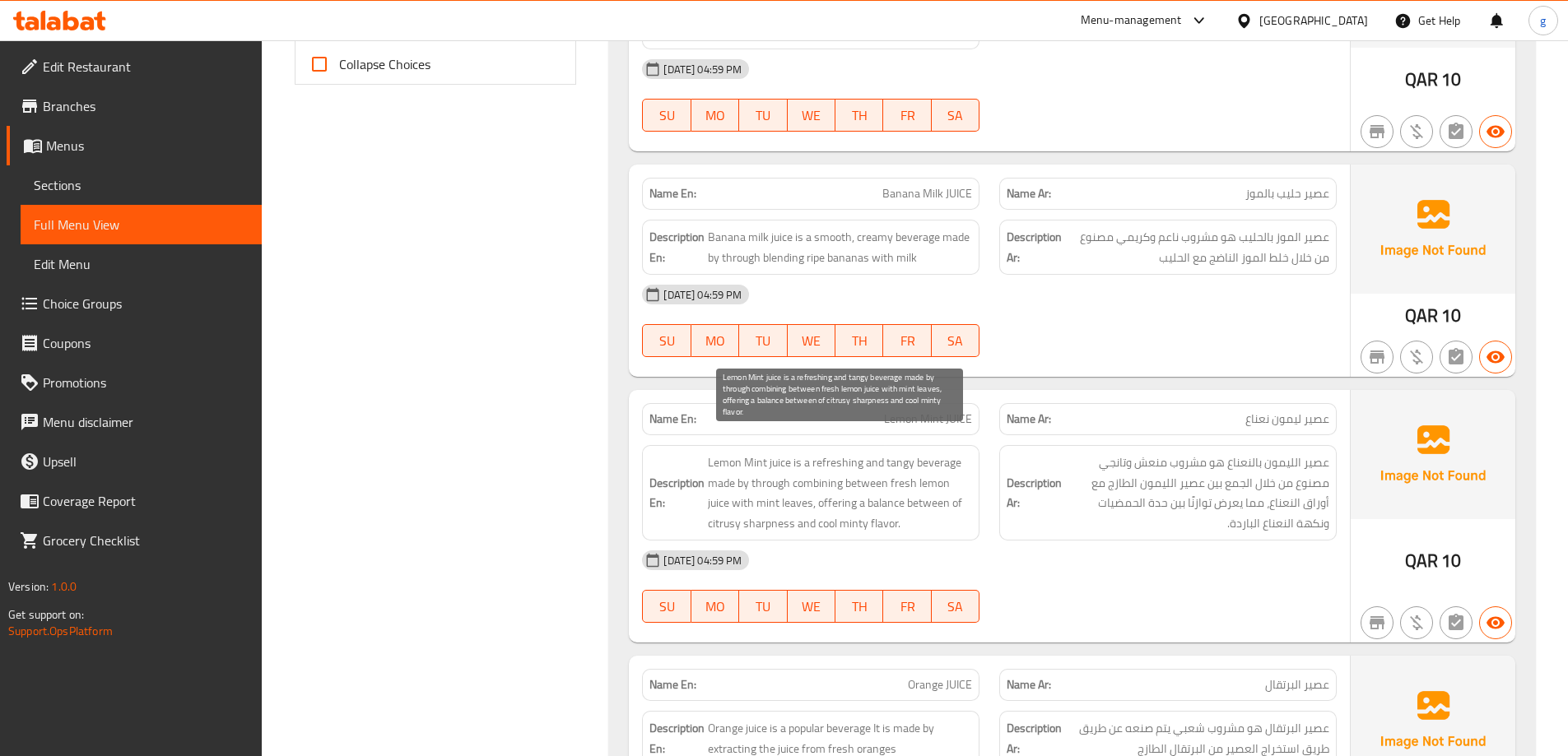
click at [855, 481] on span "Lemon Mint juice is a refreshing and tangy beverage made by through combining b…" at bounding box center [839, 493] width 264 height 81
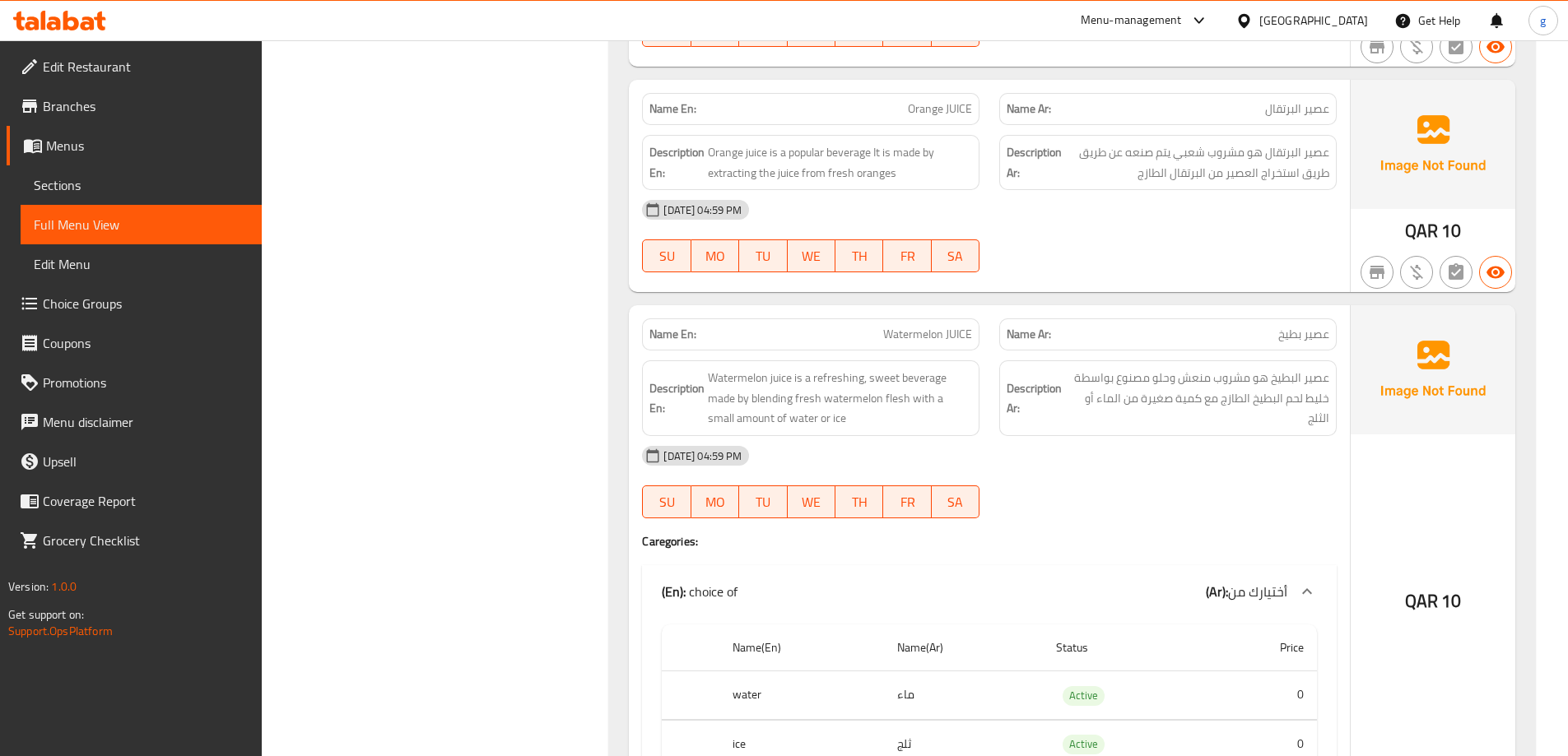
scroll to position [391, 0]
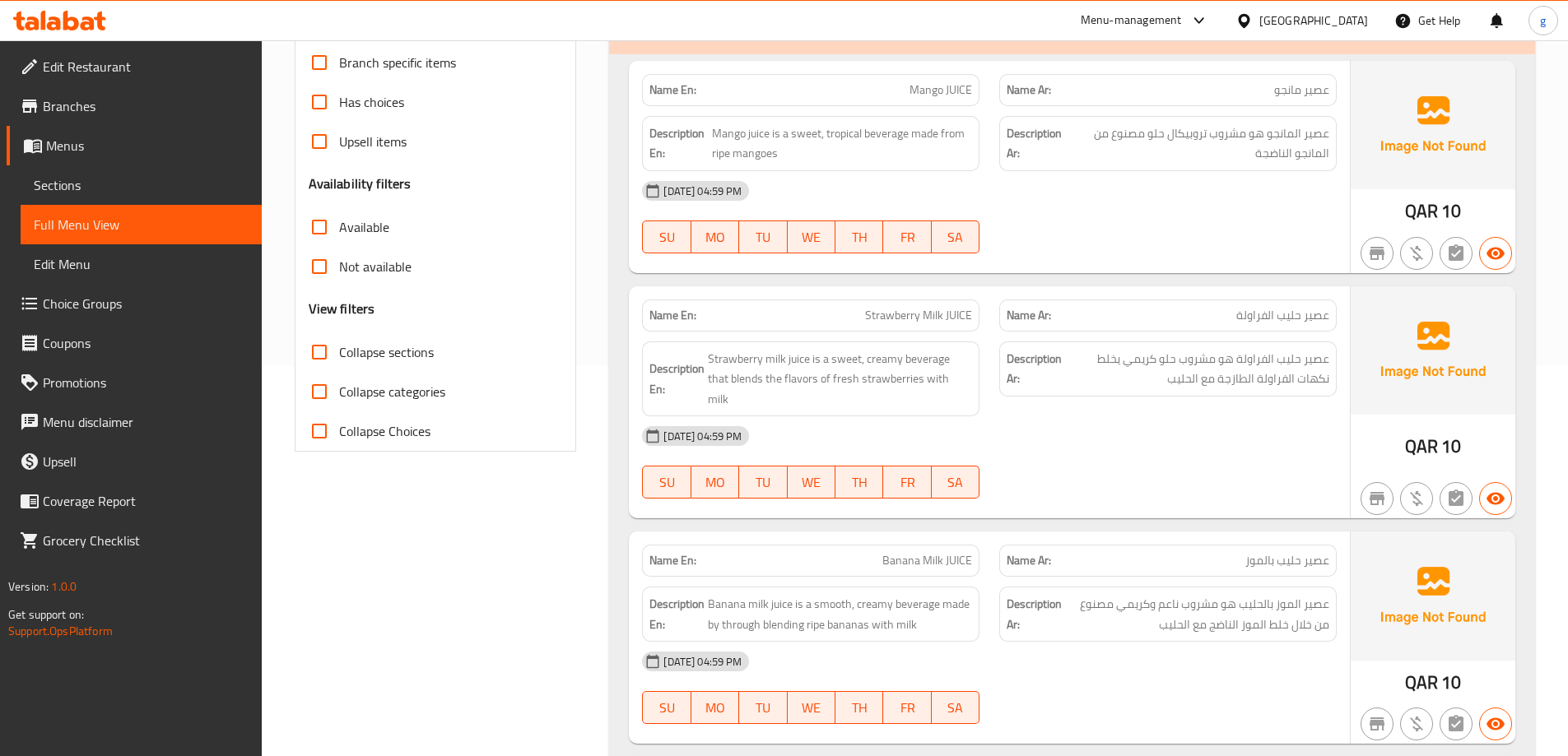
click at [895, 307] on span "Strawberry Milk JUICE" at bounding box center [919, 316] width 107 height 18
copy span "Strawberry Milk JUICE"
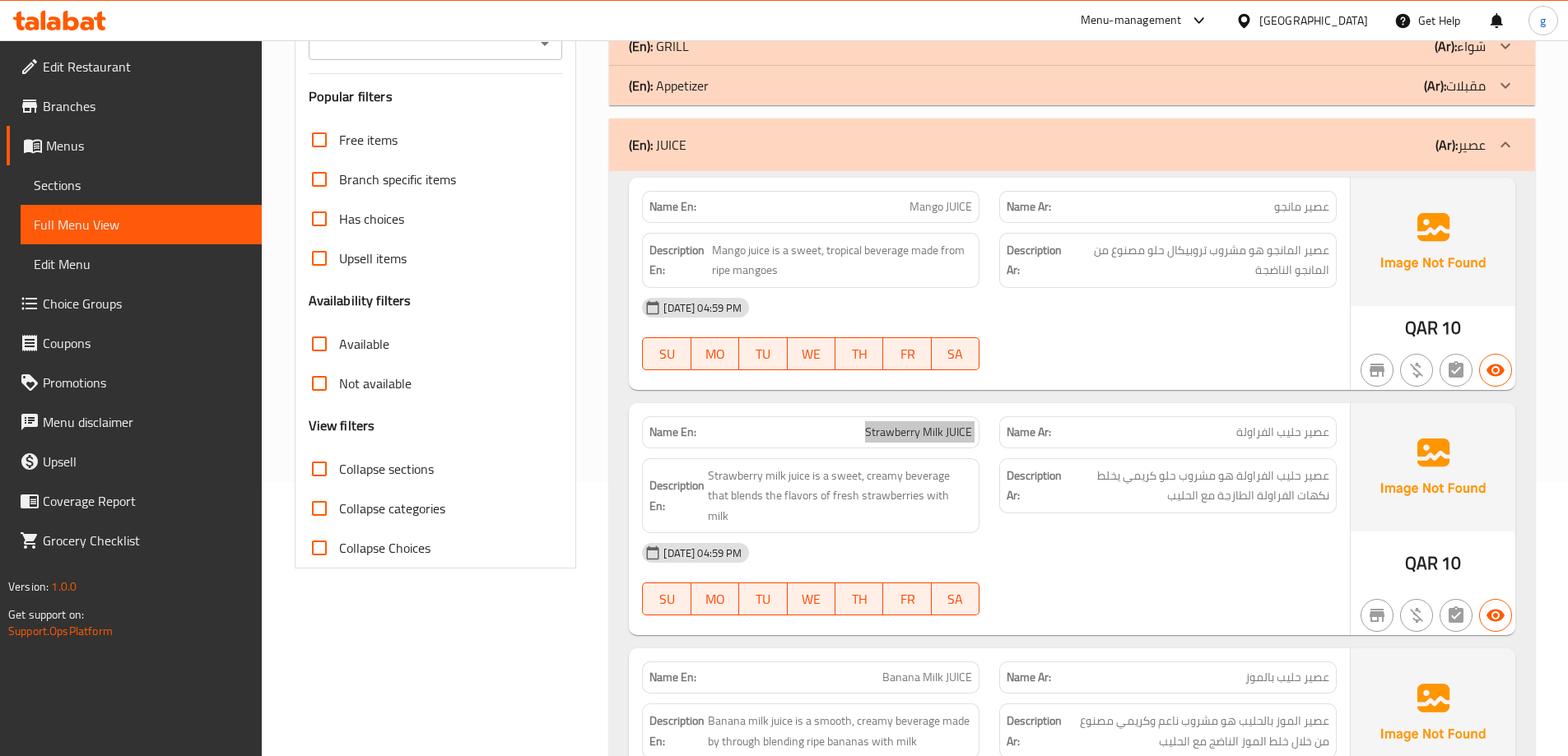
scroll to position [61, 0]
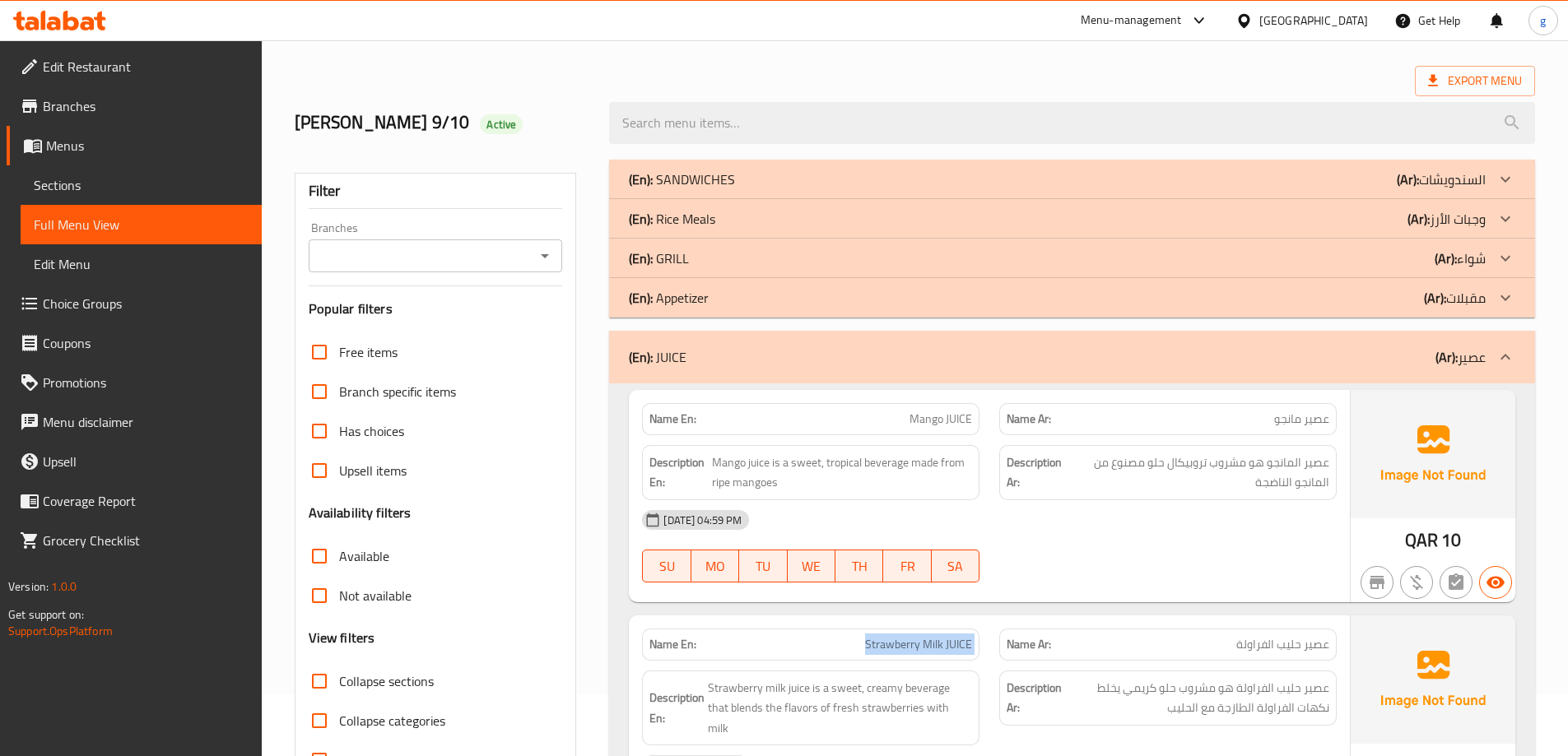
click at [56, 181] on span "Sections" at bounding box center [141, 185] width 214 height 19
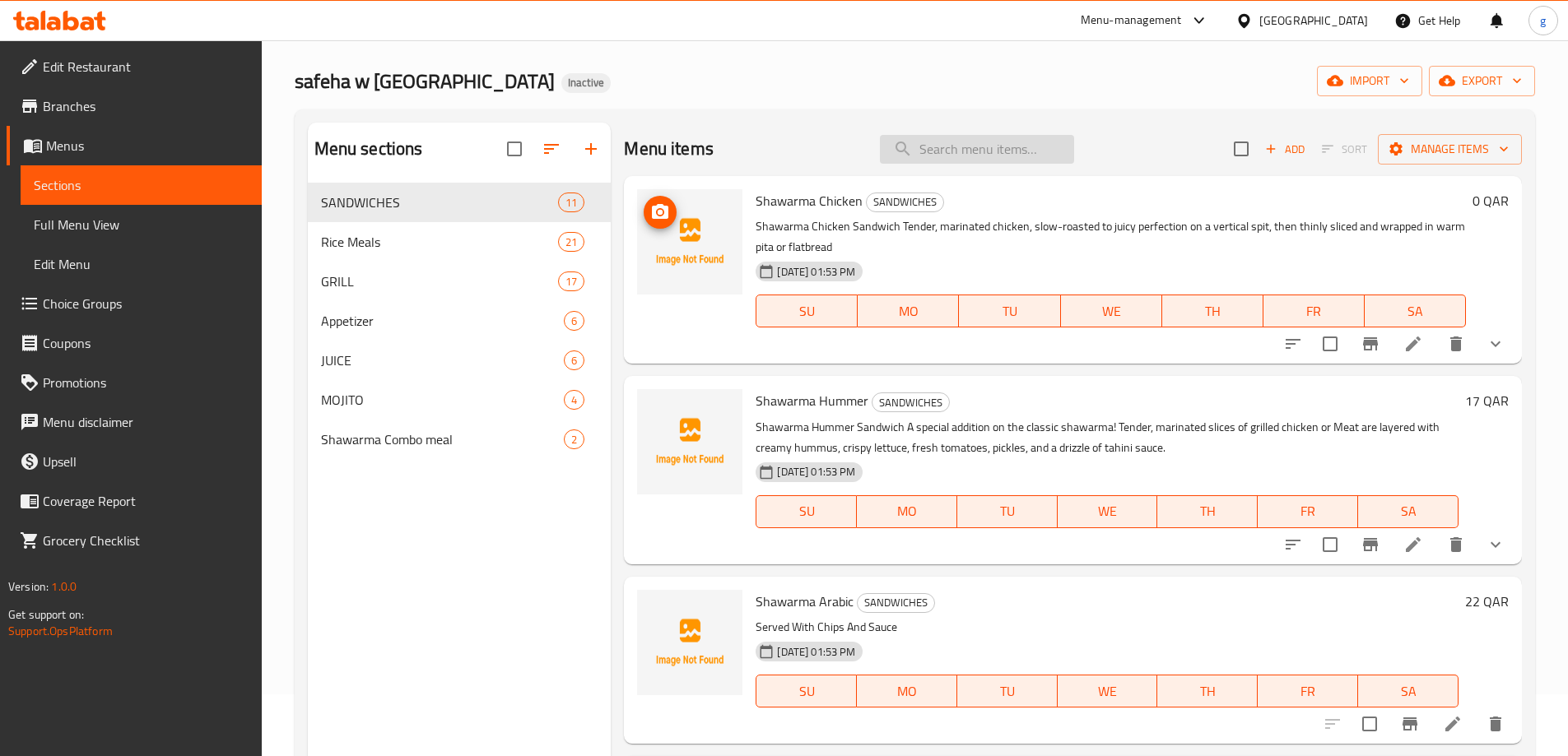
click at [918, 147] on input "search" at bounding box center [976, 150] width 194 height 29
paste input "Watermelon JUICE"
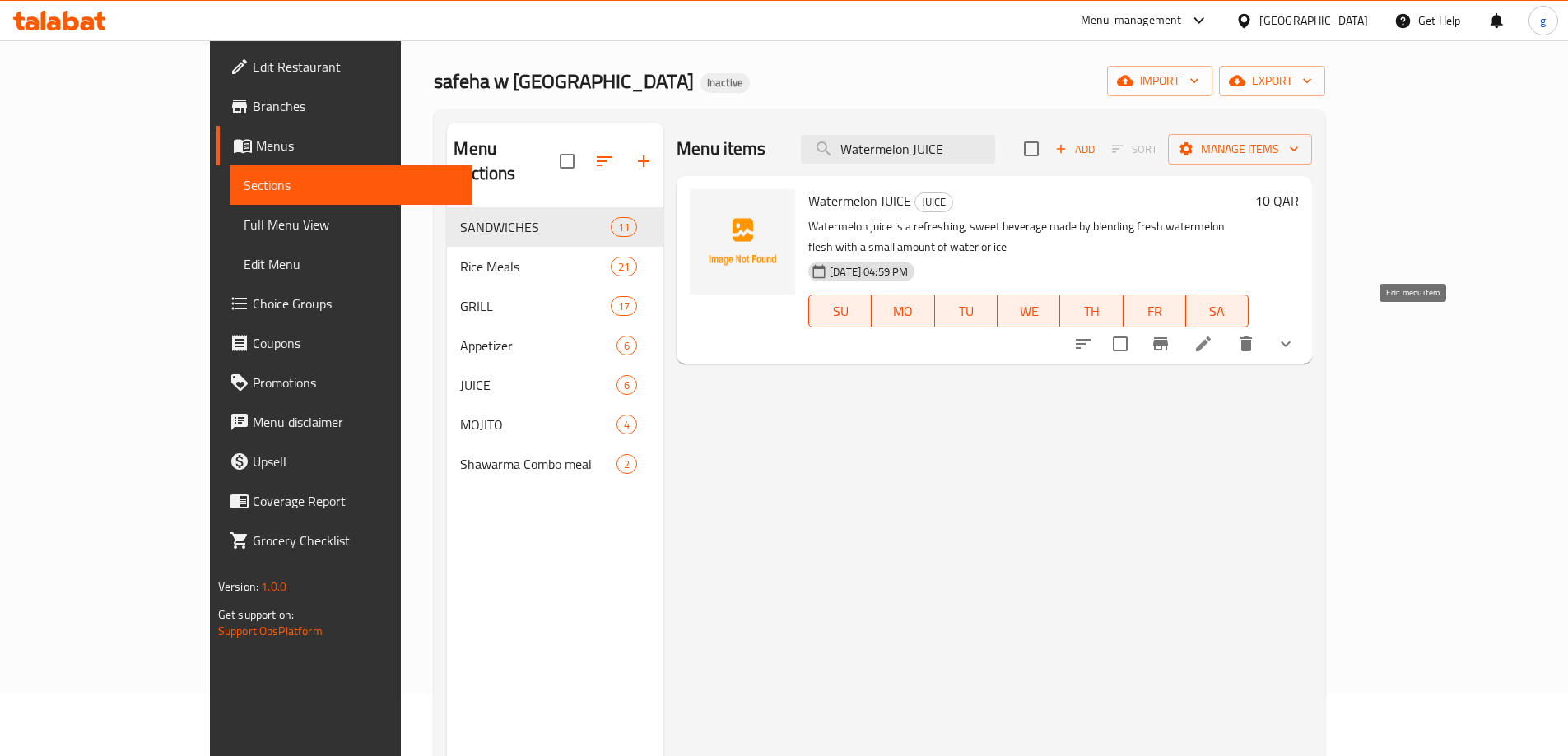
type input "Watermelon JUICE"
click at [1213, 334] on icon at bounding box center [1204, 344] width 19 height 19
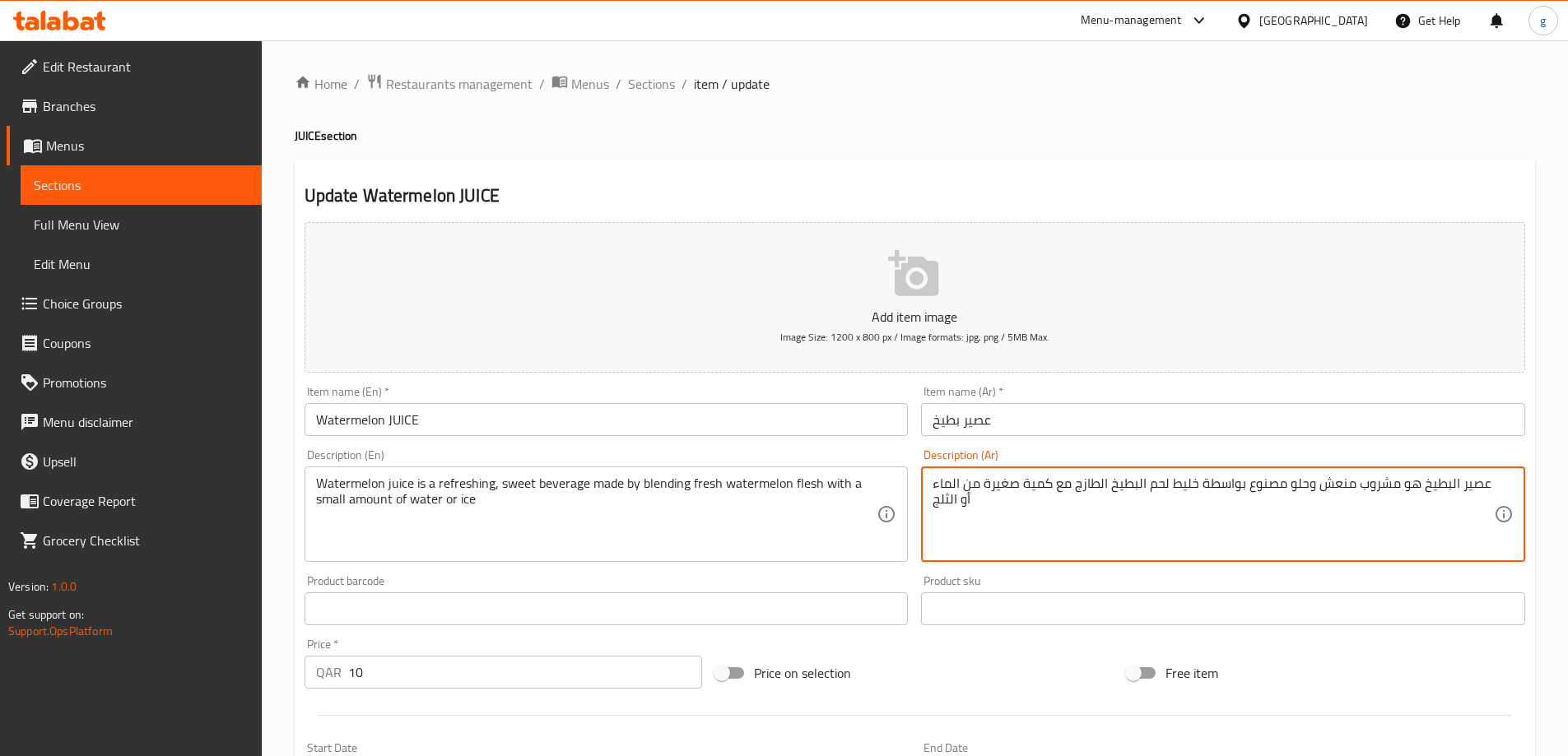
drag, startPoint x: 1173, startPoint y: 489, endPoint x: 1199, endPoint y: 495, distance: 26.7
click at [1171, 495] on textarea "عصير البطيخ هو مشروب منعش وحلو مصنوع بواسطة خليط لحم البطيخ الطازج مع كمية صغير…" at bounding box center [1213, 514] width 561 height 78
drag, startPoint x: 1171, startPoint y: 485, endPoint x: 1196, endPoint y: 493, distance: 26.2
click at [1196, 493] on textarea "عصير البطيخ هو مشروب منعش وحلو مصنوع بواسطة خليط لحم البطيخ الطازج مع كمية صغير…" at bounding box center [1213, 514] width 561 height 78
paste textarea "مزج"
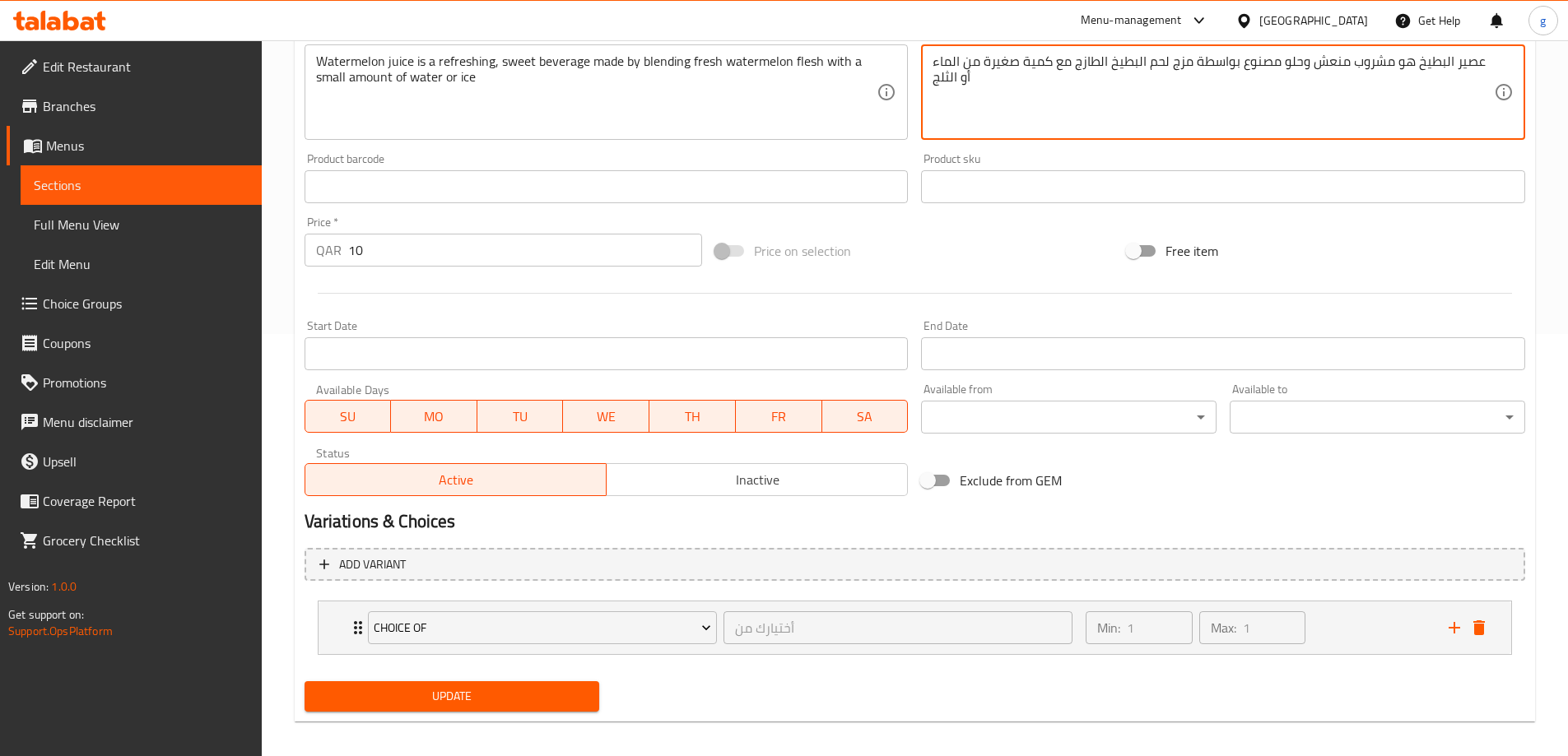
scroll to position [434, 0]
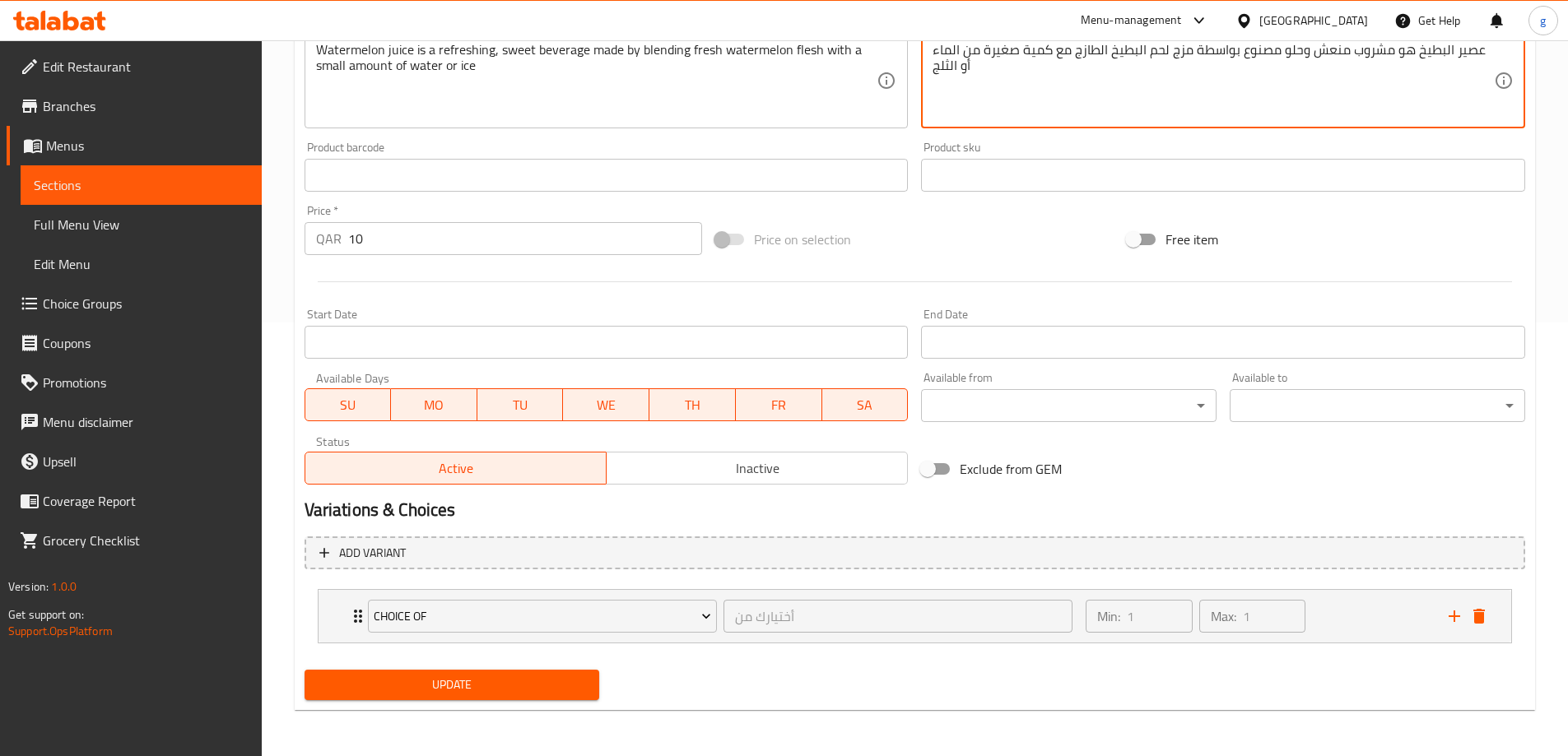
type textarea "عصير البطيخ هو مشروب منعش وحلو مصنوع بواسطة مزج لحم البطيخ الطازج مع كمية صغيرة…"
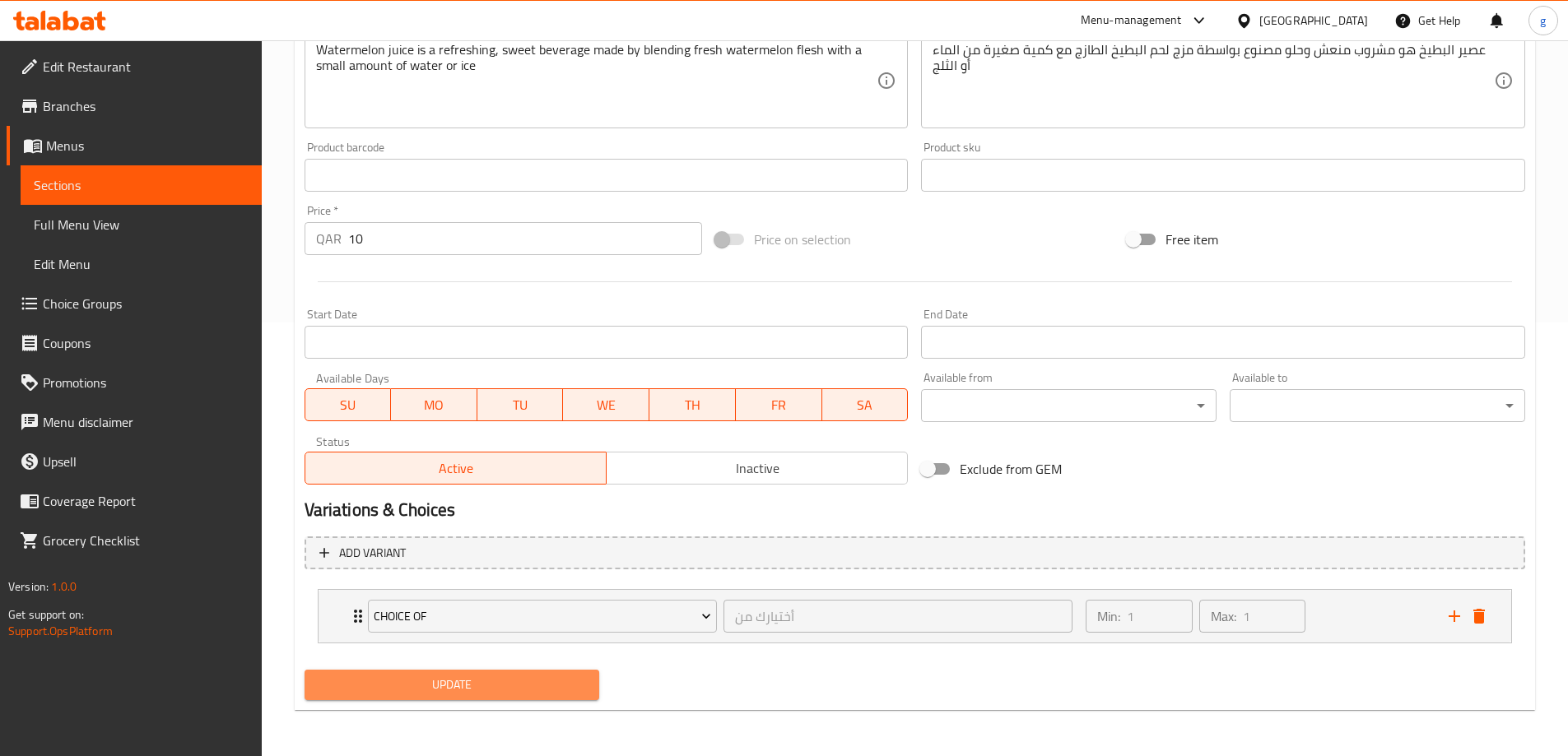
click at [584, 681] on span "Update" at bounding box center [452, 685] width 269 height 20
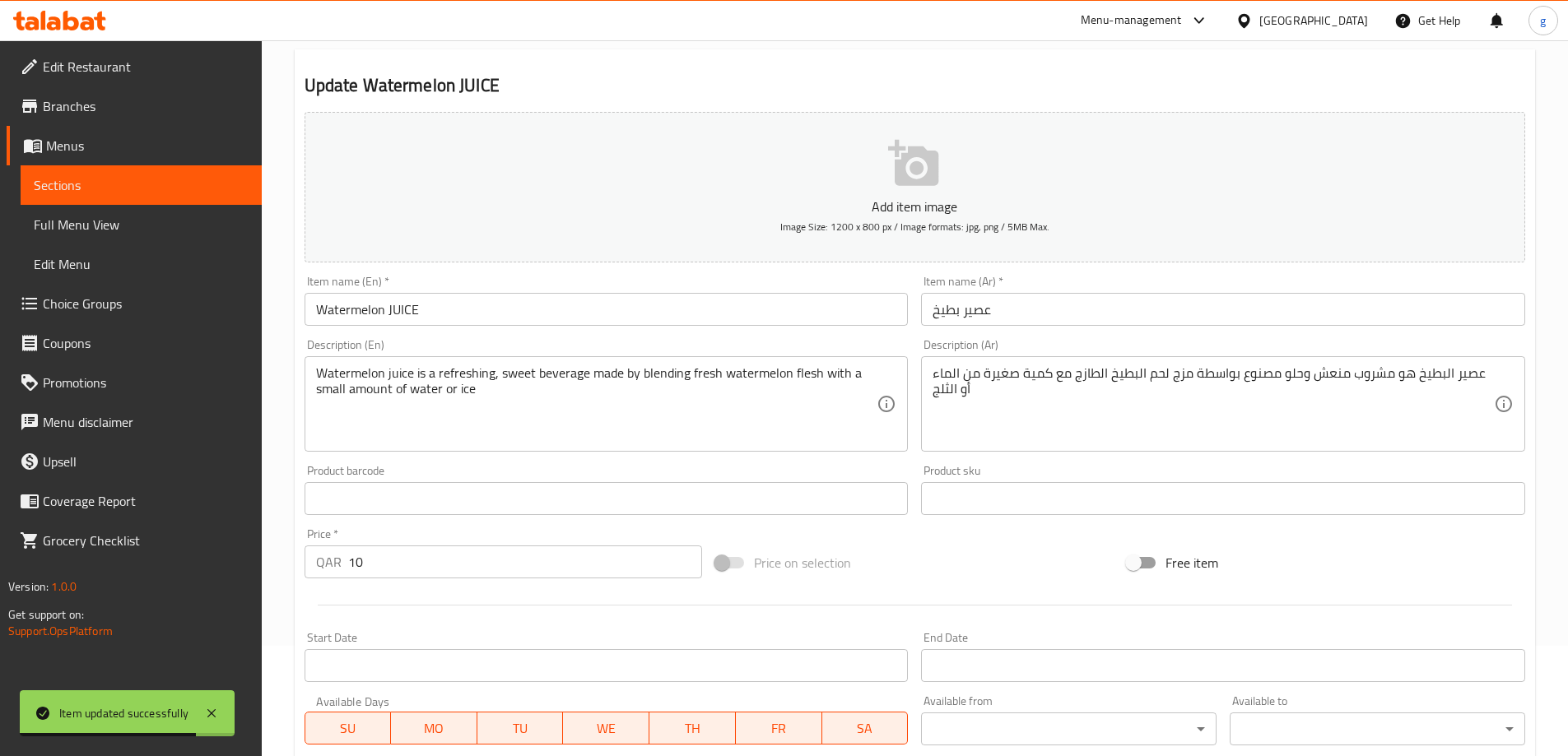
scroll to position [187, 0]
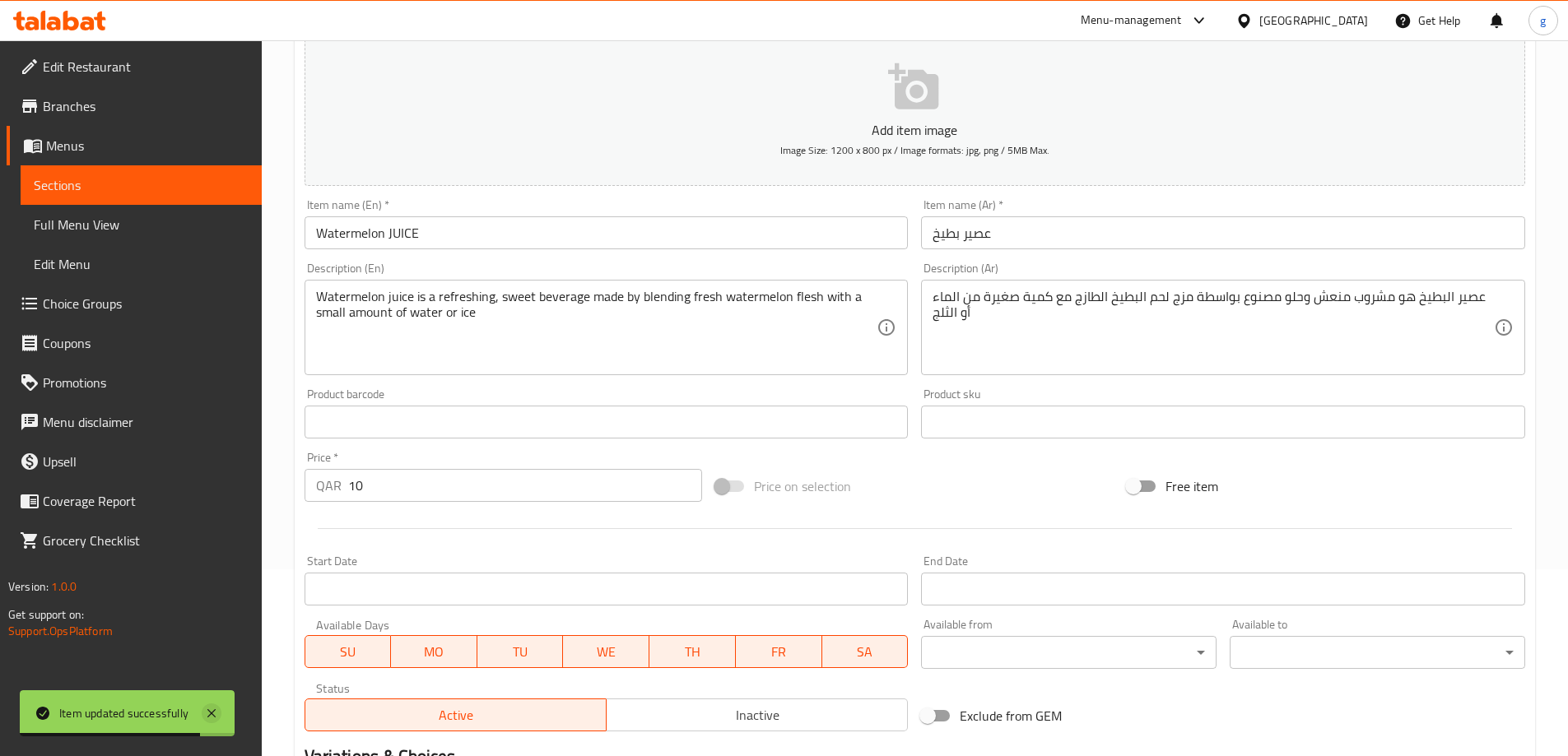
click at [209, 722] on icon at bounding box center [211, 713] width 19 height 19
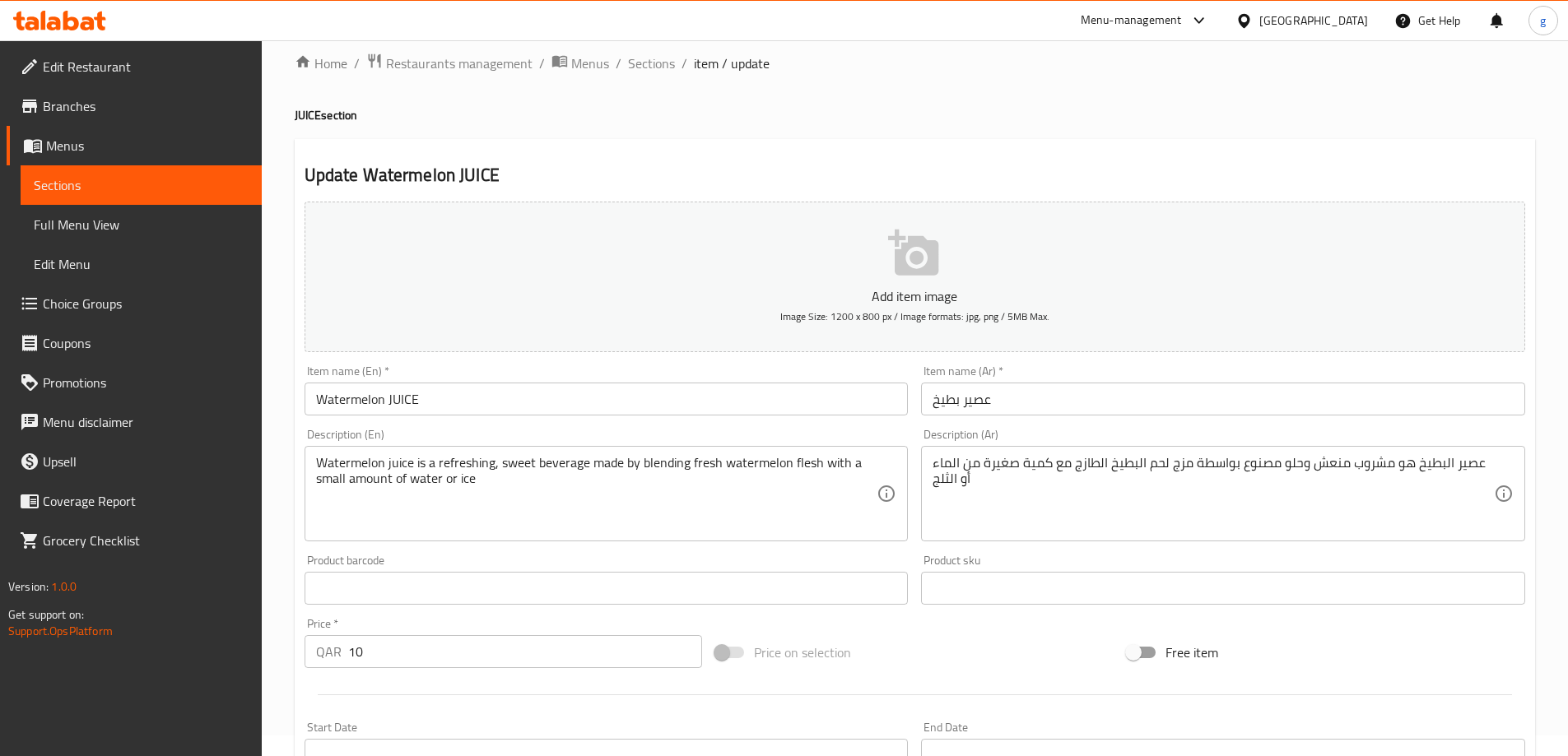
scroll to position [0, 0]
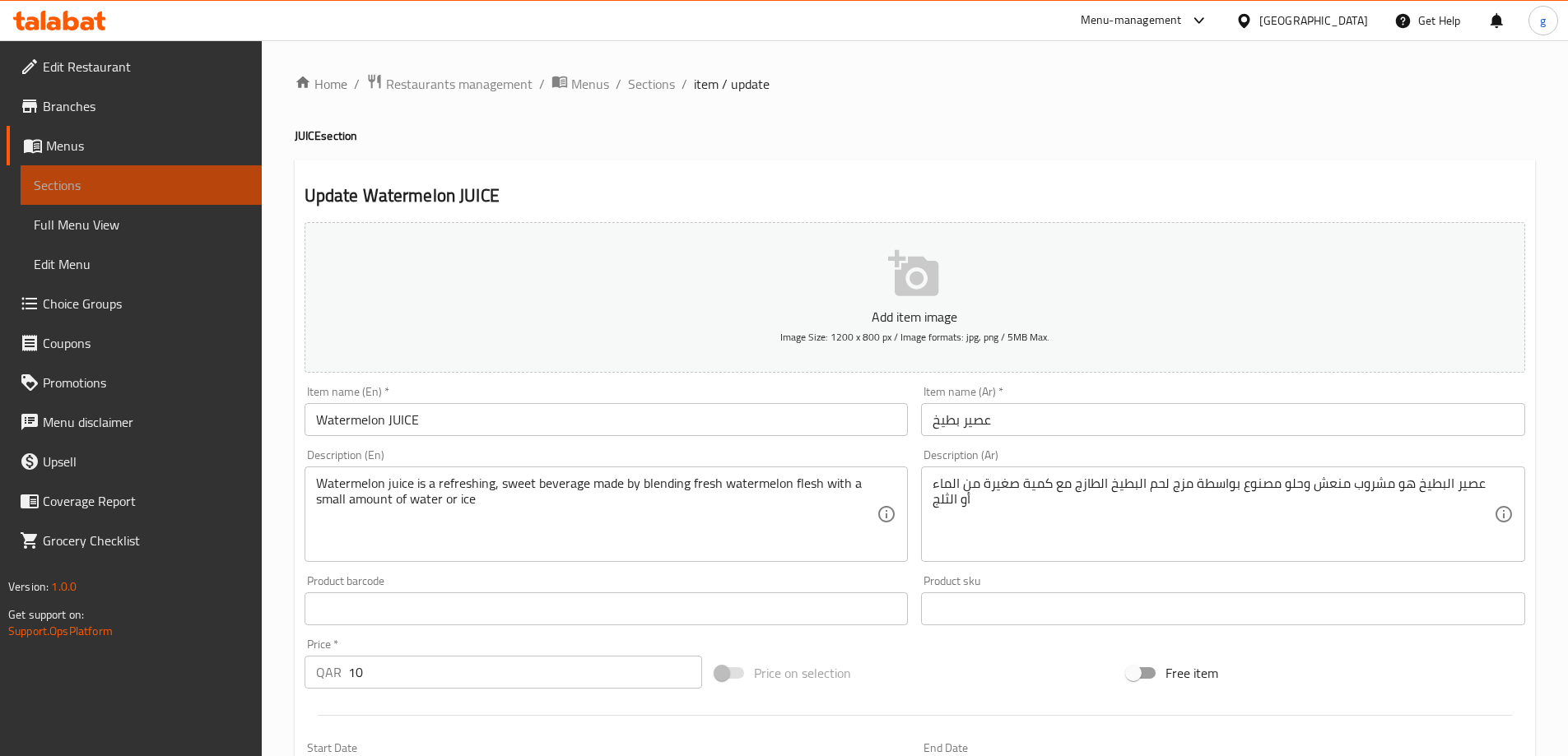
click at [66, 180] on span "Sections" at bounding box center [141, 185] width 214 height 19
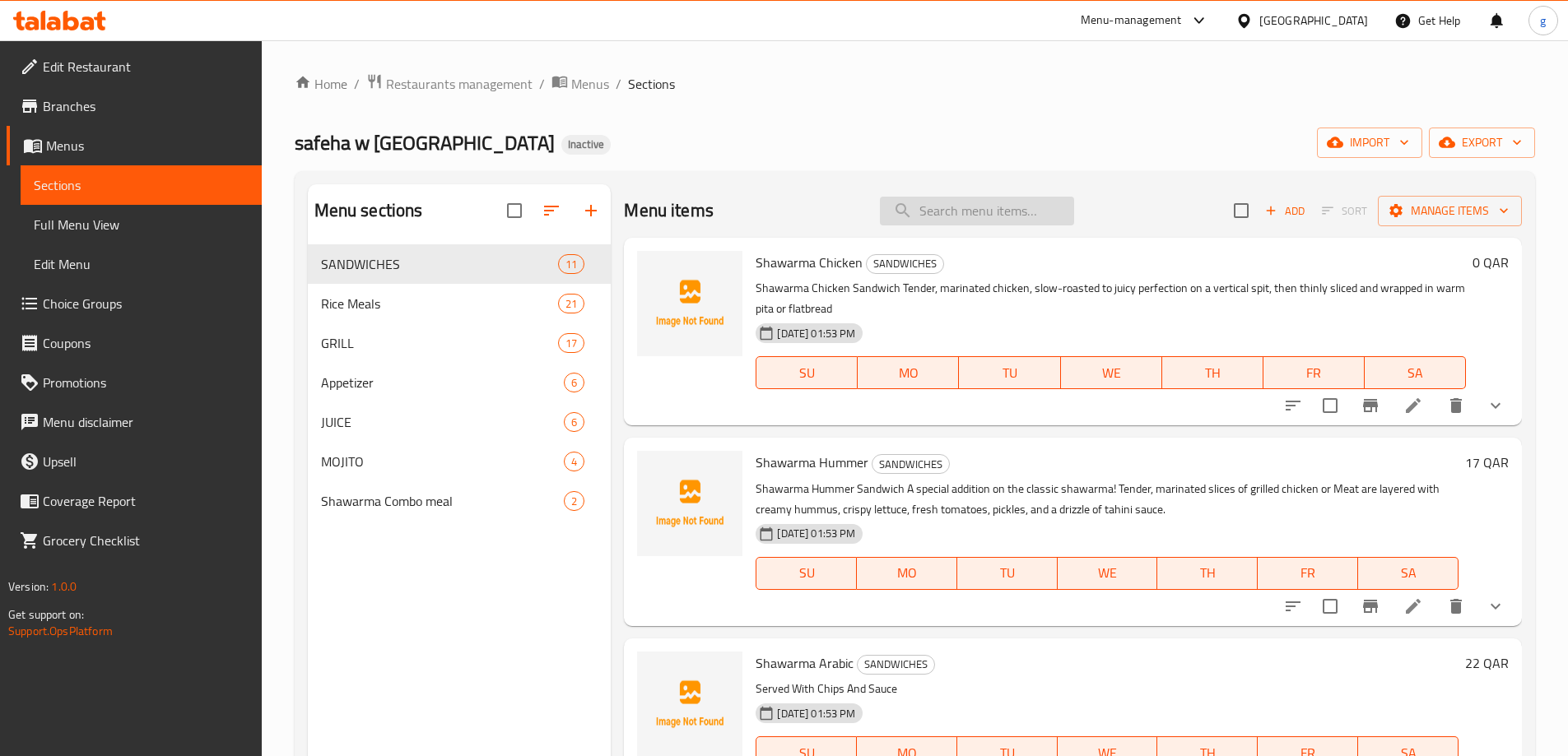
click at [928, 209] on input "search" at bounding box center [976, 211] width 194 height 29
paste input "Strawberry Milk"
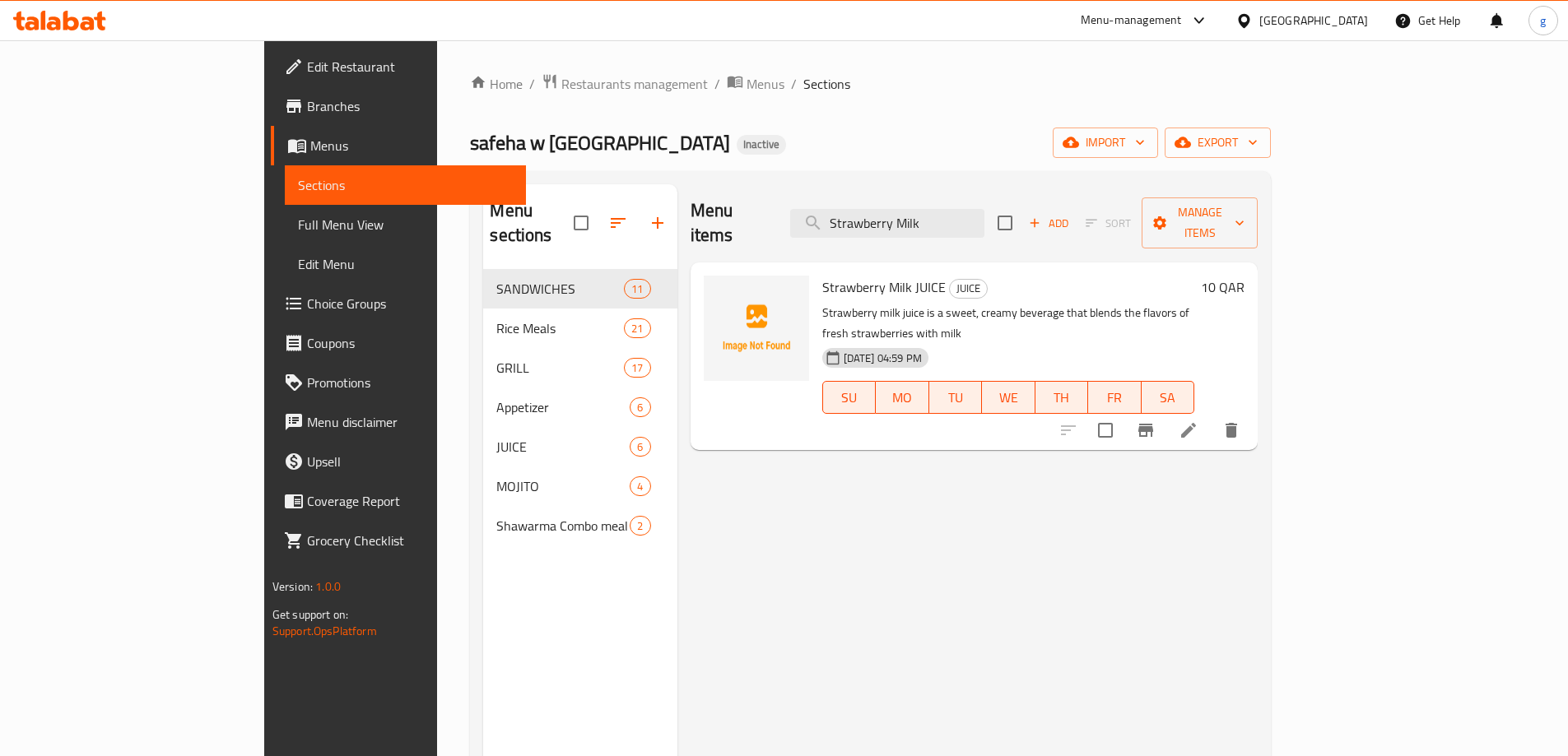
type input "Strawberry Milk"
click at [1199, 421] on icon at bounding box center [1189, 431] width 19 height 19
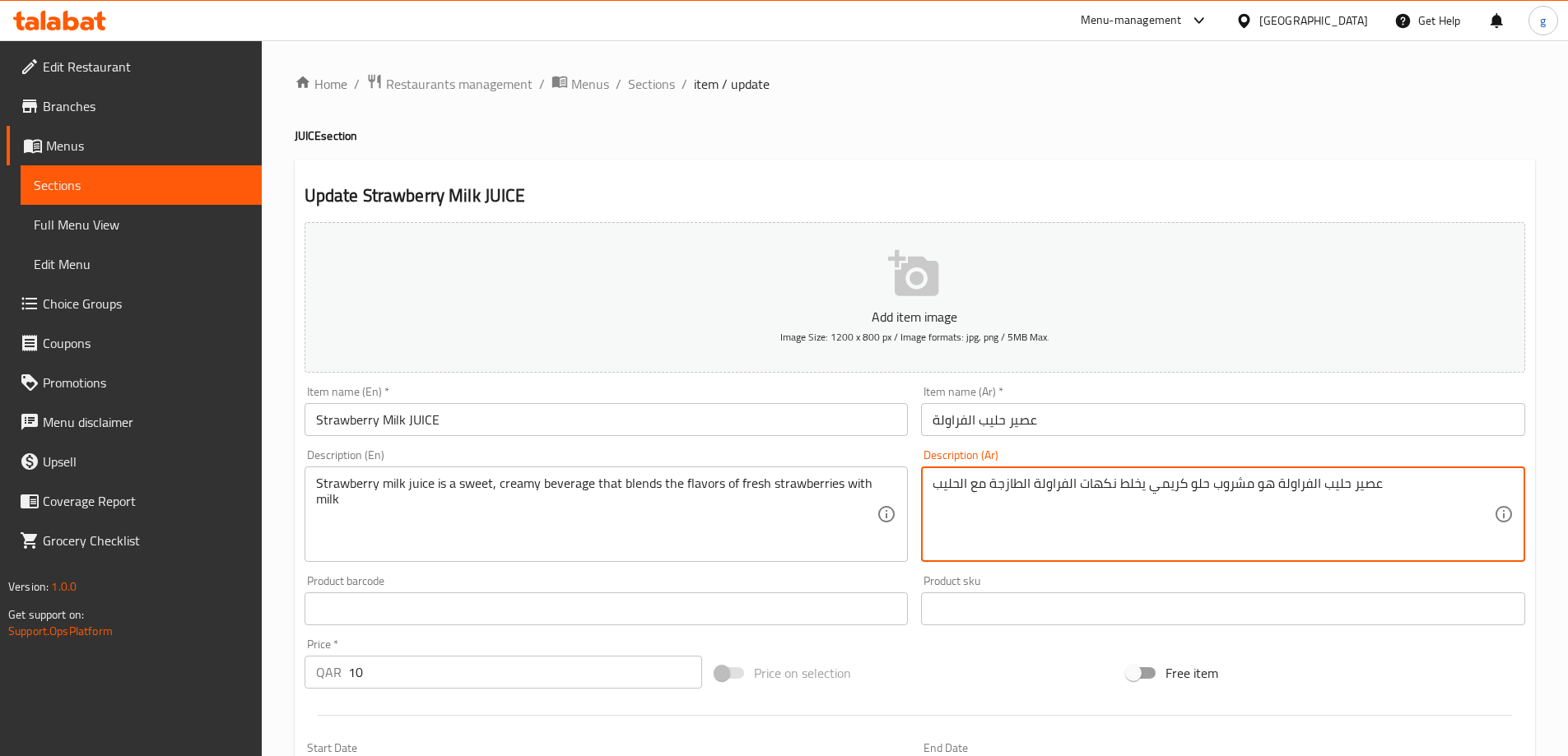
drag, startPoint x: 1120, startPoint y: 485, endPoint x: 1144, endPoint y: 491, distance: 24.7
click at [1123, 493] on textarea "عصير حليب الفراولة هو مشروب حلو كريمي نكهات الفراولة الطازجة مع الحليب" at bounding box center [1213, 514] width 561 height 78
paste textarea "يمزج"
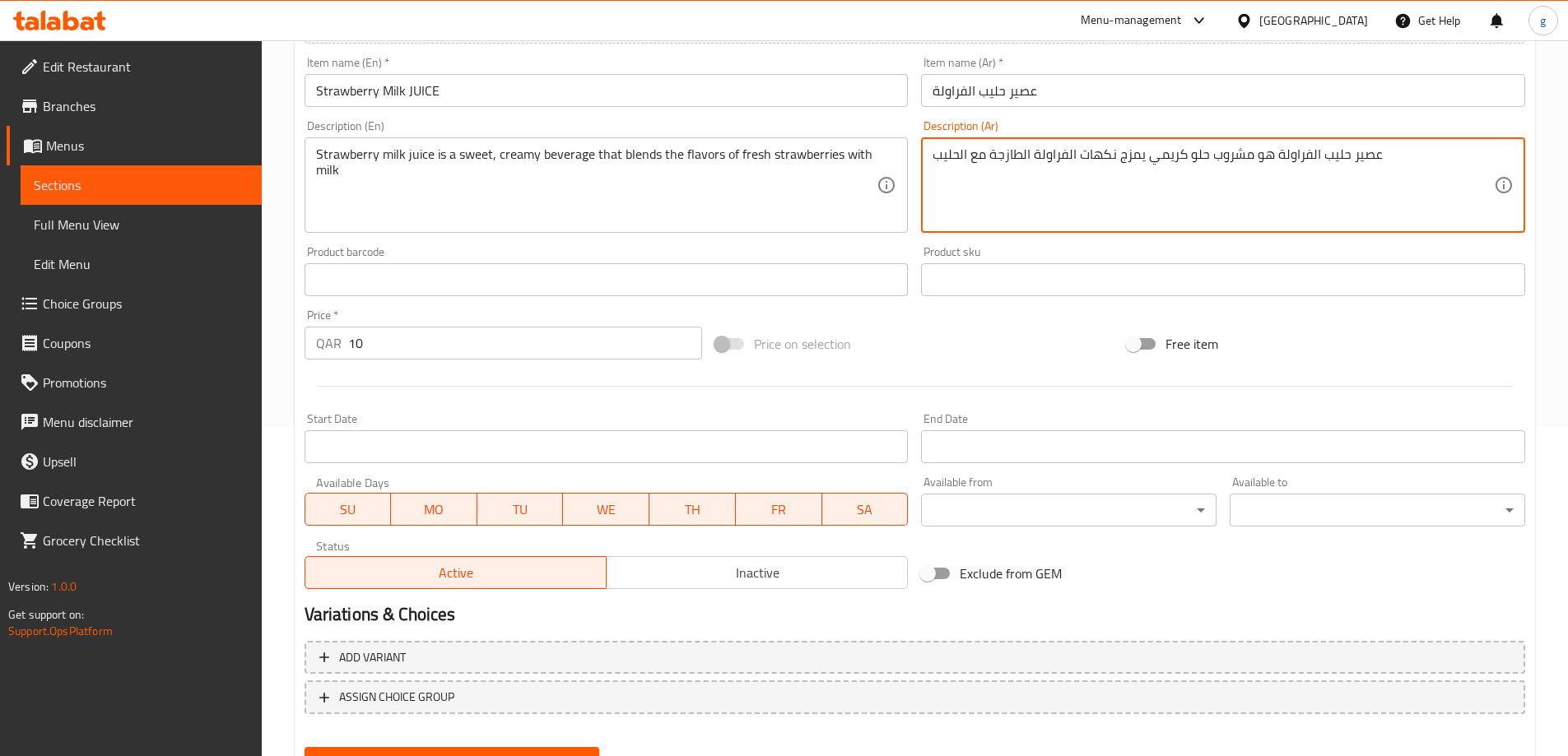
scroll to position [406, 0]
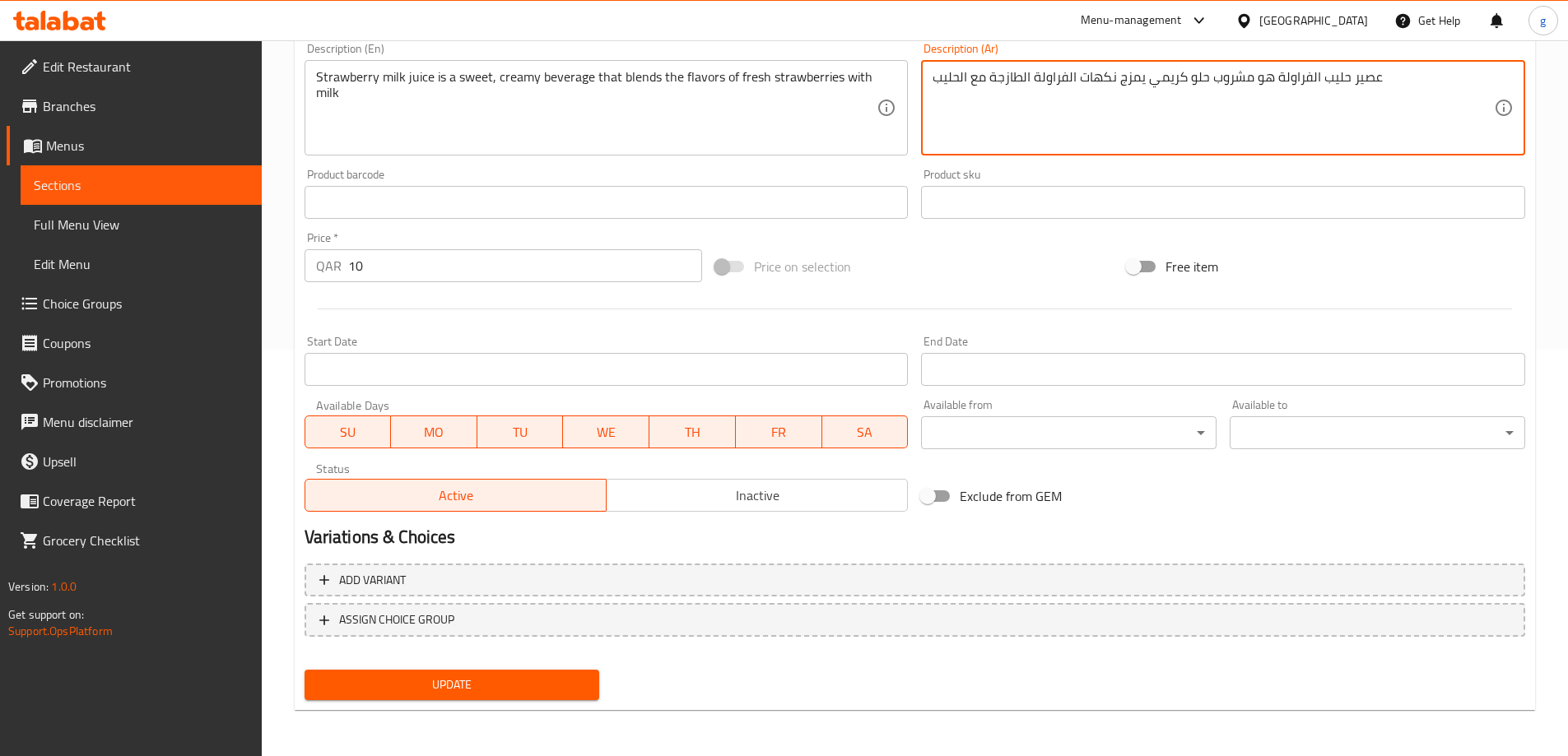
click at [1412, 81] on textarea "عصير حليب الفراولة هو مشروب حلو كريمي يمزج نكهات الفراولة الطازجة مع الحليب" at bounding box center [1213, 108] width 561 height 78
click at [1070, 87] on textarea "عصير حليب الفراولة هو مشروب حلو كريمي يمزج نكهات الفراولة الطازجة مع الحليب" at bounding box center [1213, 108] width 561 height 78
type textarea "عصير حليب الفراولة هو مشروب حلو كريمي يمزج نكهات الفراولة الطازجة مع الحليب"
click at [516, 697] on button "Update" at bounding box center [452, 685] width 295 height 30
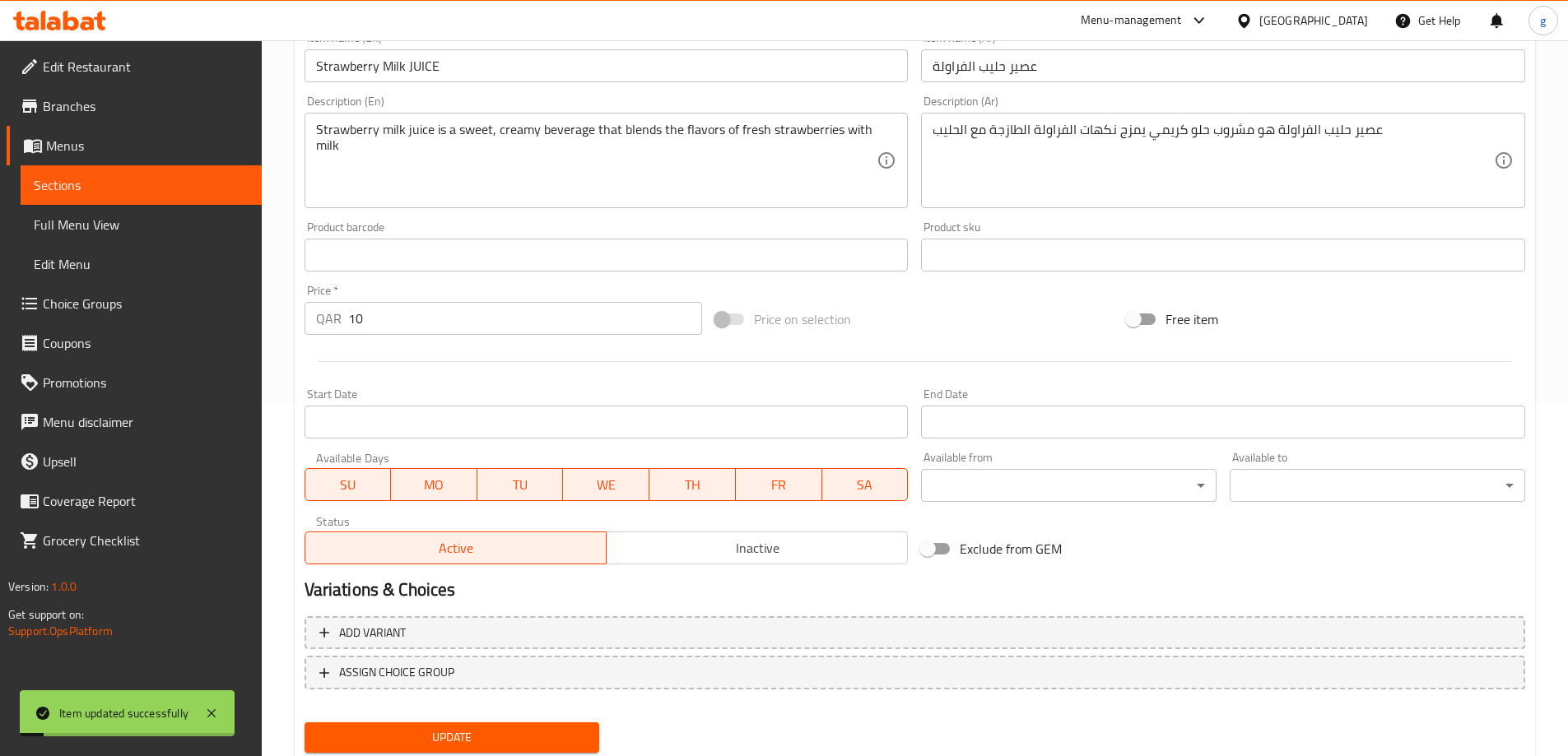
scroll to position [324, 0]
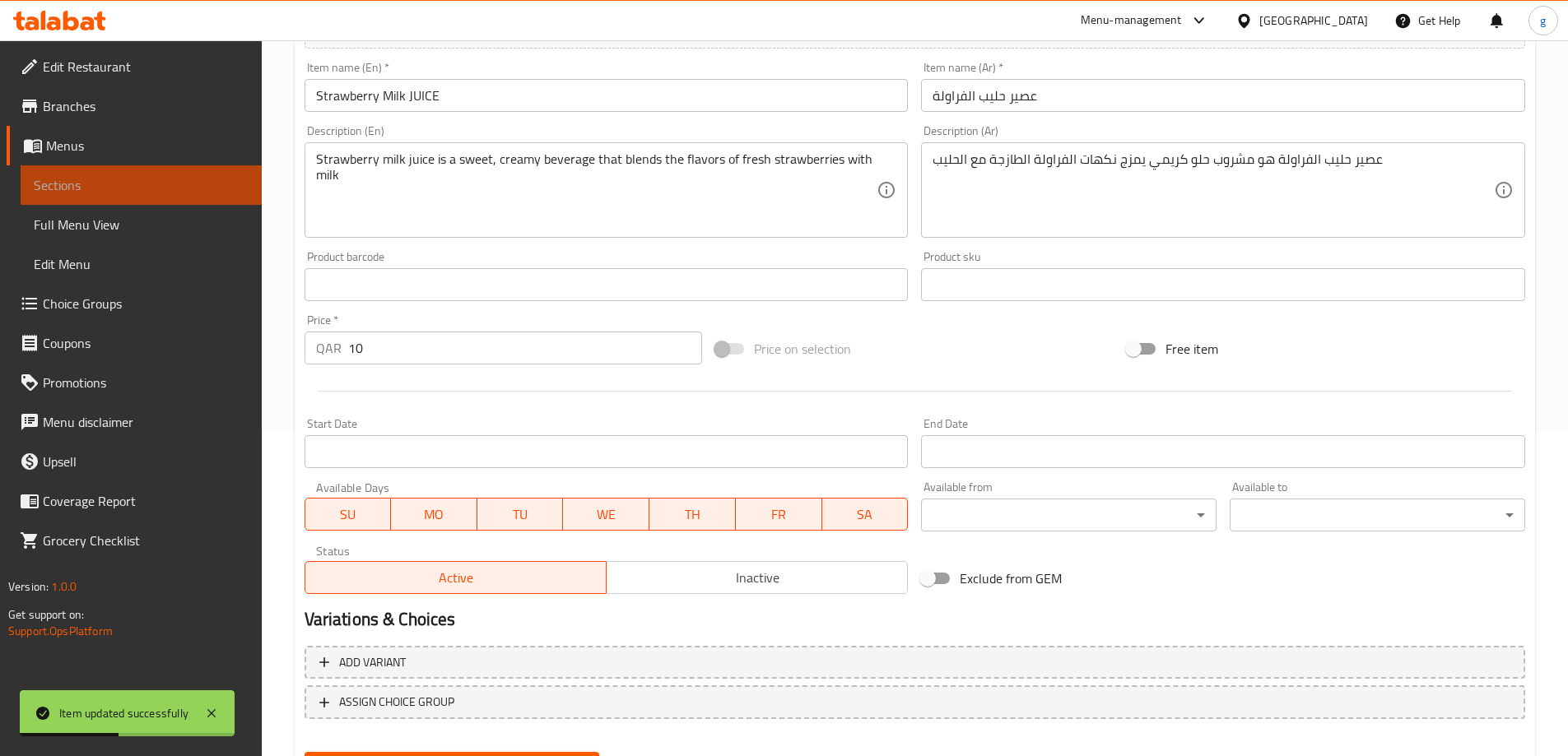
click at [132, 188] on span "Sections" at bounding box center [141, 185] width 214 height 19
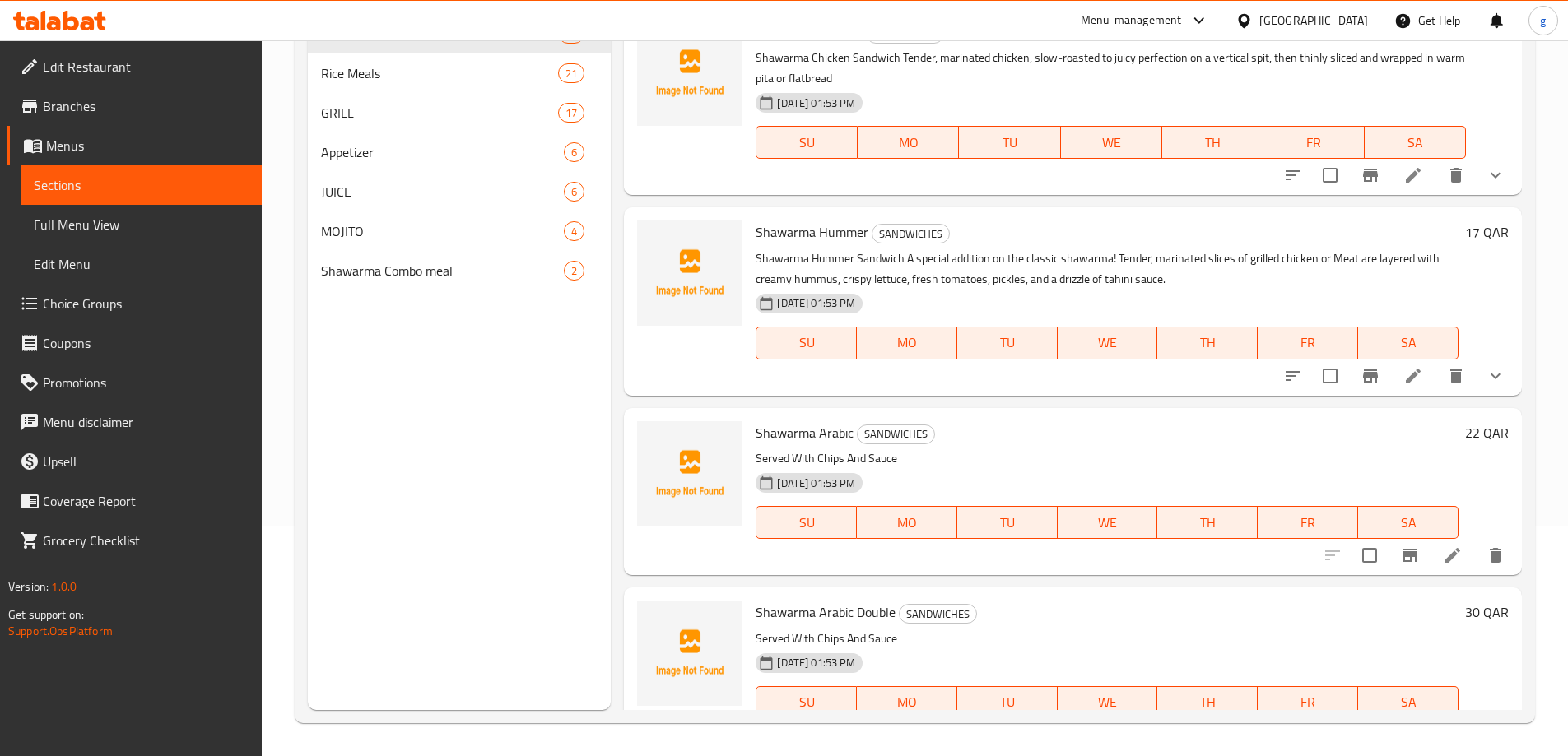
click at [439, 397] on div "Menu sections SANDWICHES 11 Rice Meals 21 GRILL 17 Appetizer 6 JUICE 6 MOJITO 4…" at bounding box center [460, 332] width 304 height 756
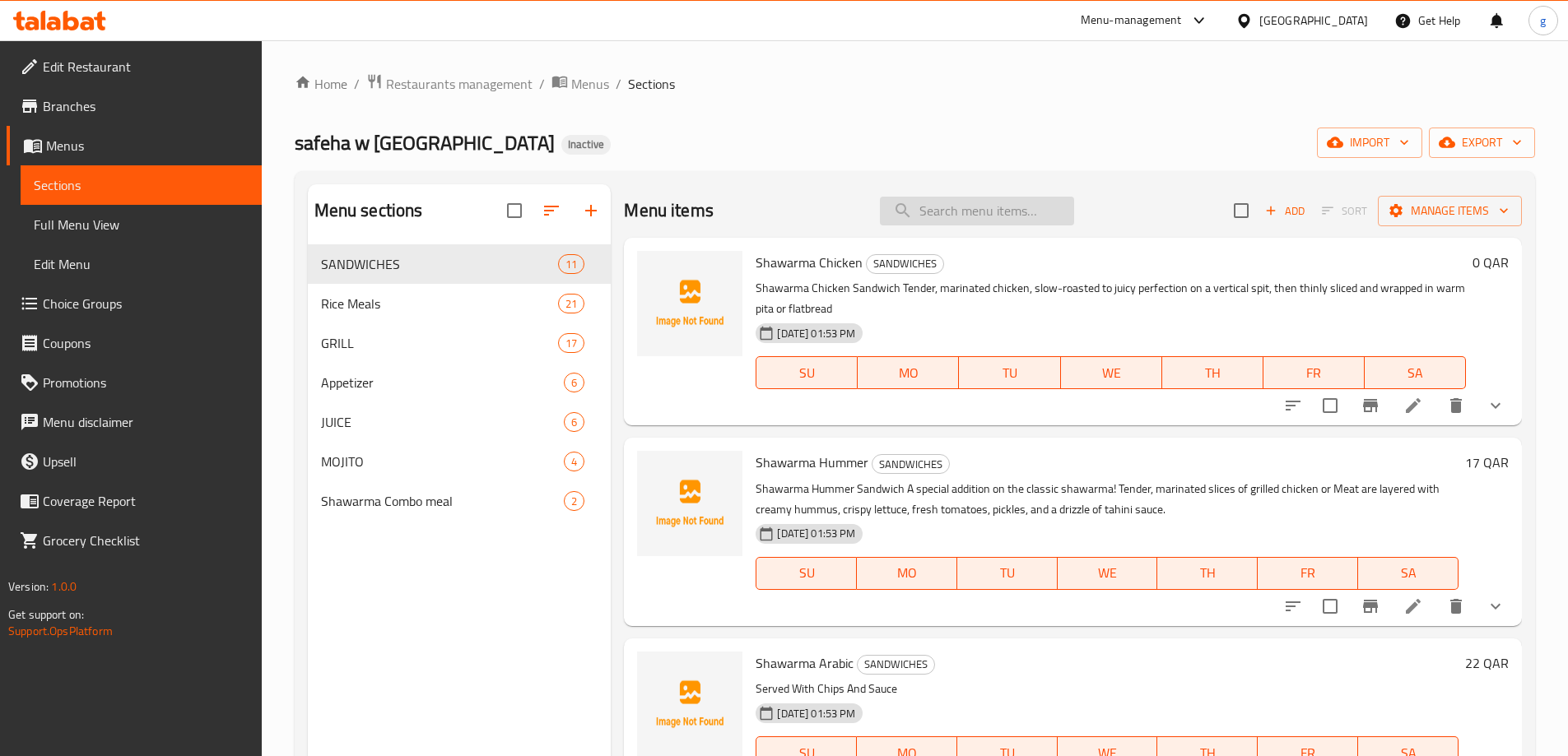
click at [951, 213] on input "search" at bounding box center [976, 211] width 194 height 29
paste input "Banana Milk JUICE"
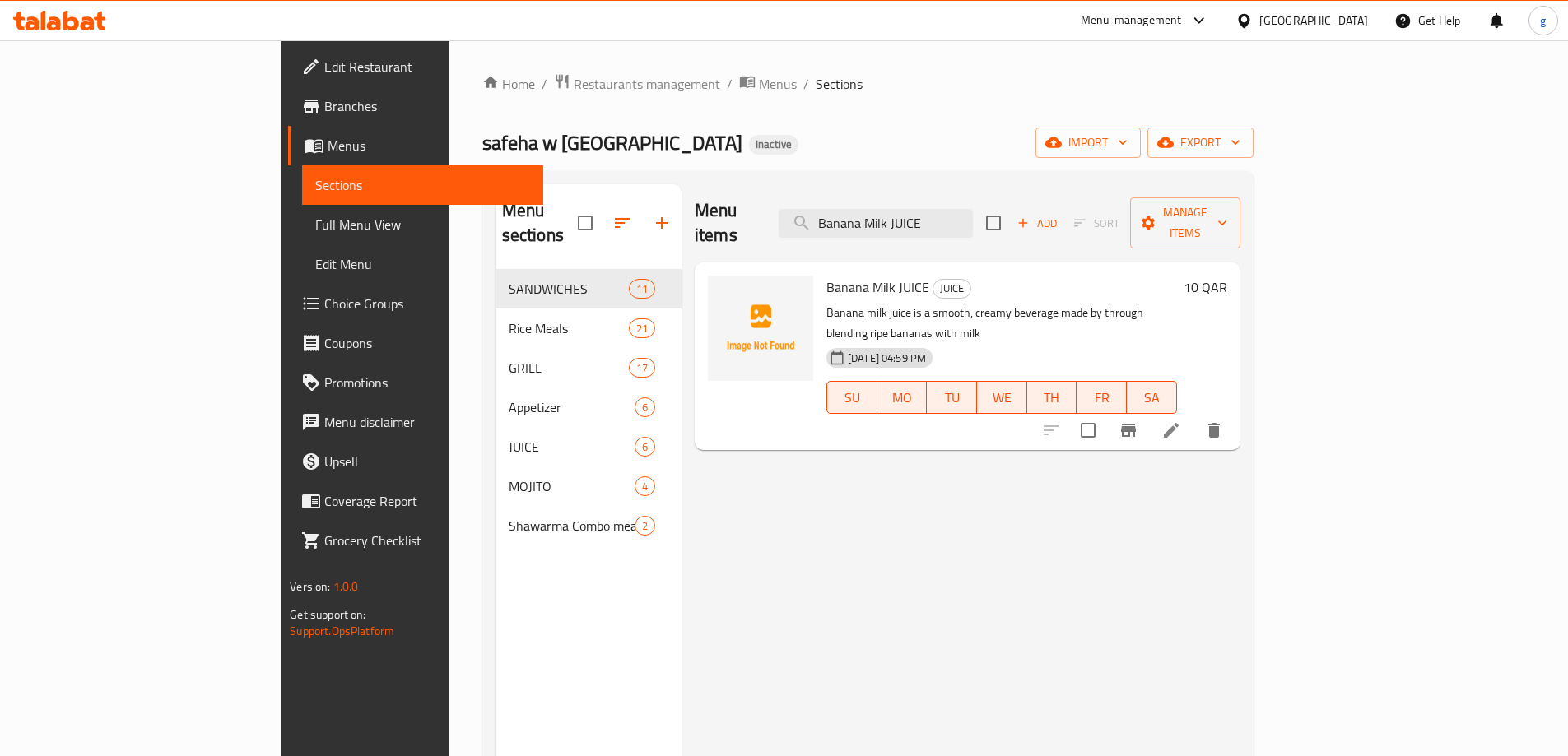
type input "Banana Milk JUICE"
click at [1181, 421] on icon at bounding box center [1171, 431] width 19 height 19
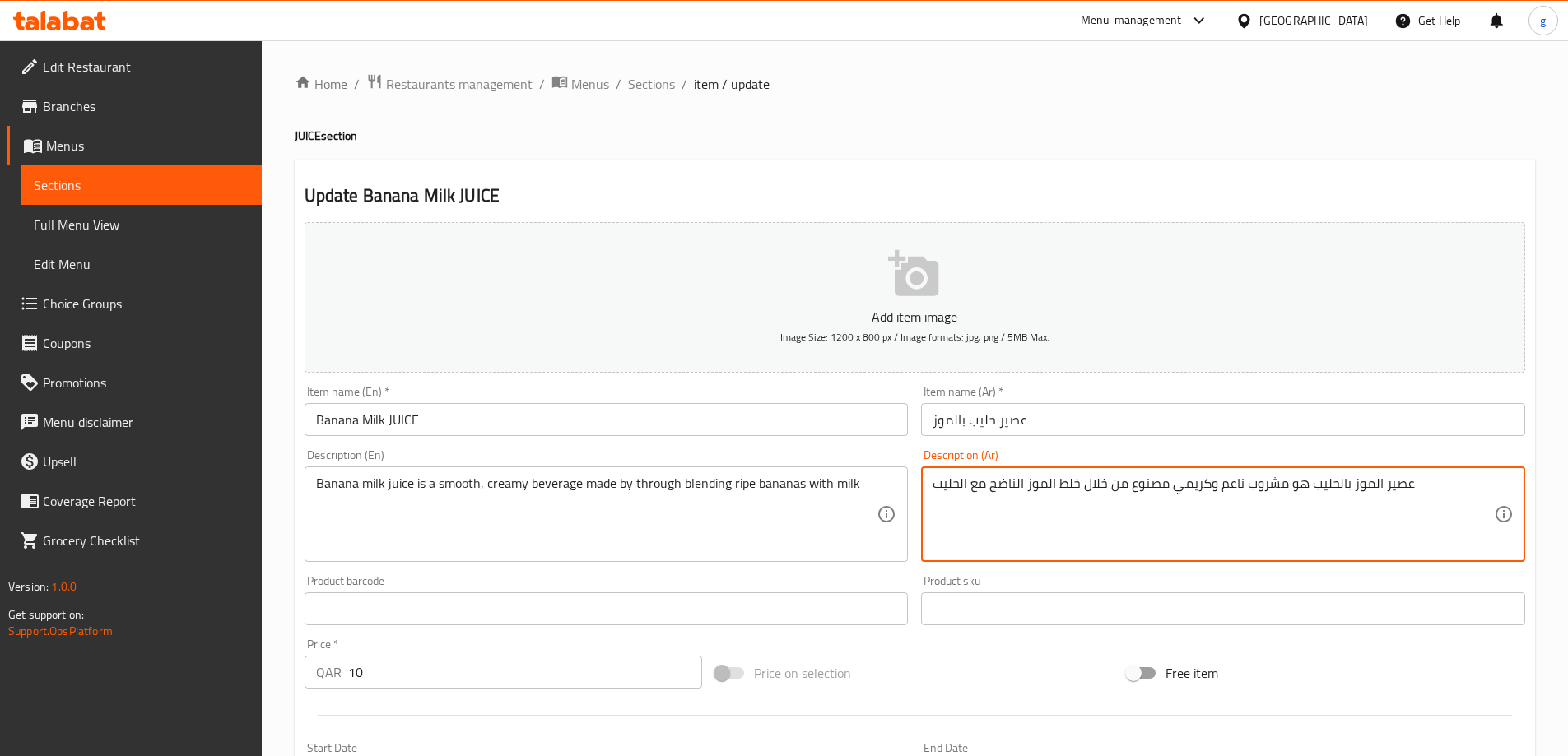
drag, startPoint x: 1062, startPoint y: 490, endPoint x: 1078, endPoint y: 494, distance: 16.5
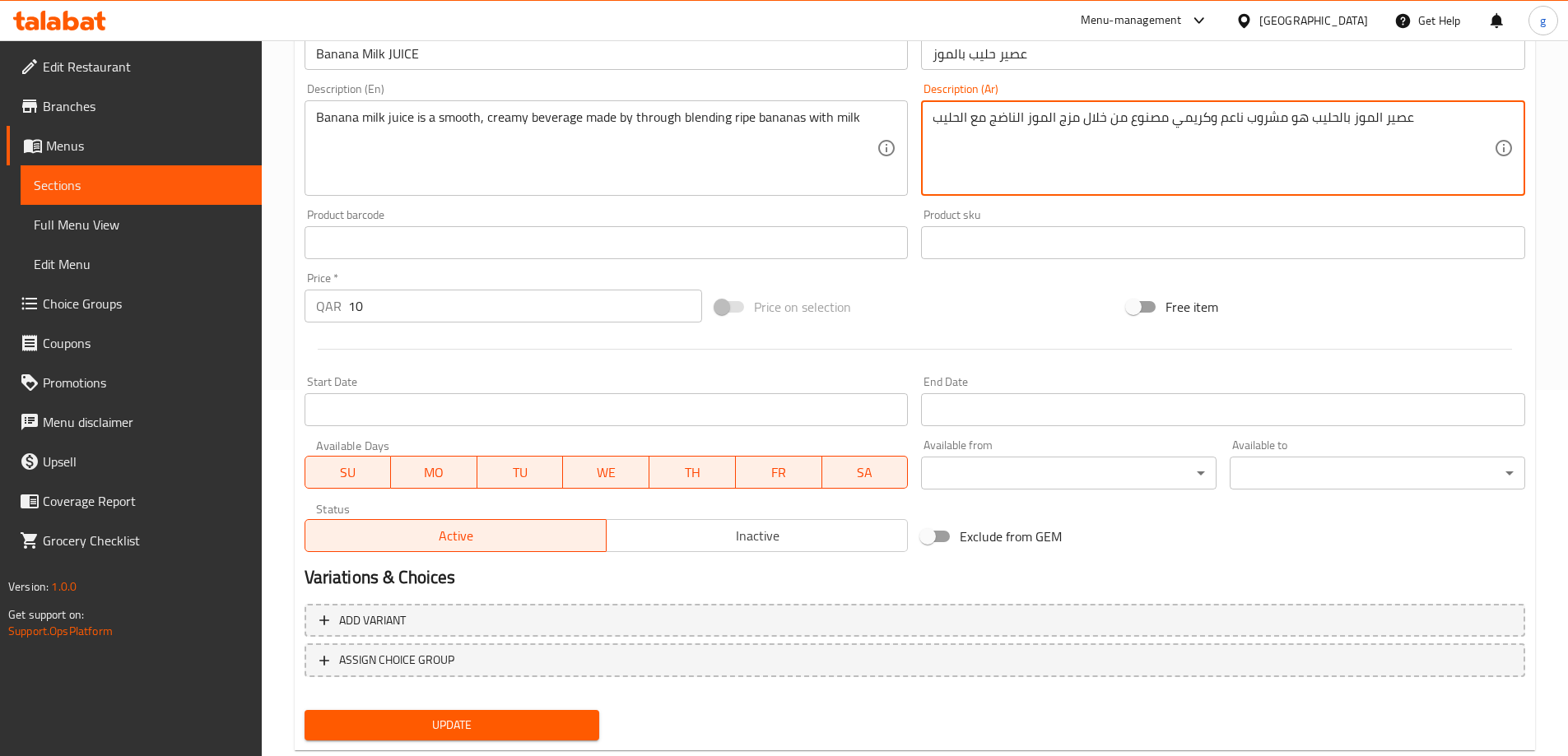
scroll to position [406, 0]
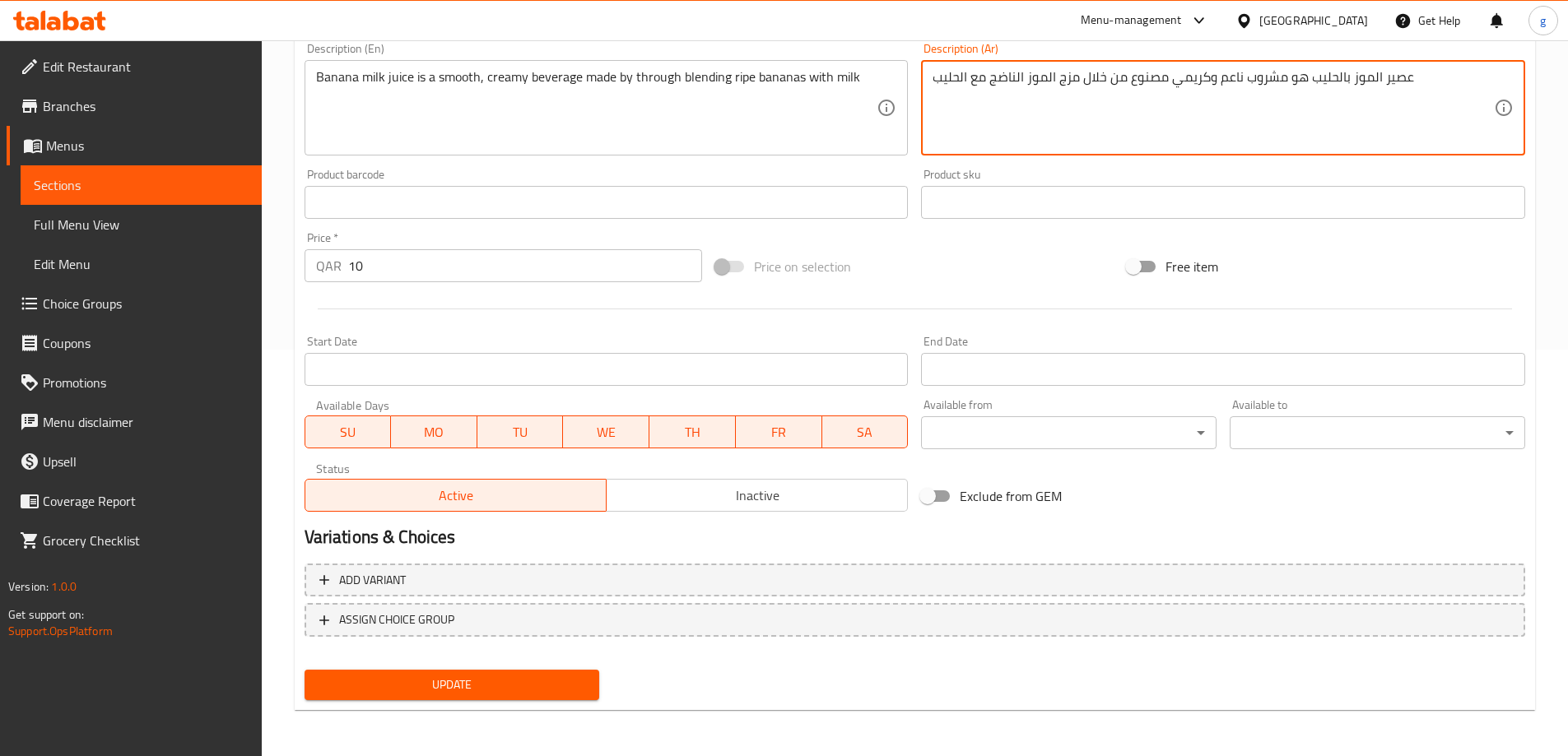
type textarea "عصير الموز بالحليب هو مشروب ناعم وكريمي مصنوع من خلال مزج الموز الناضج مع الحليب"
click at [415, 674] on button "Update" at bounding box center [452, 685] width 295 height 30
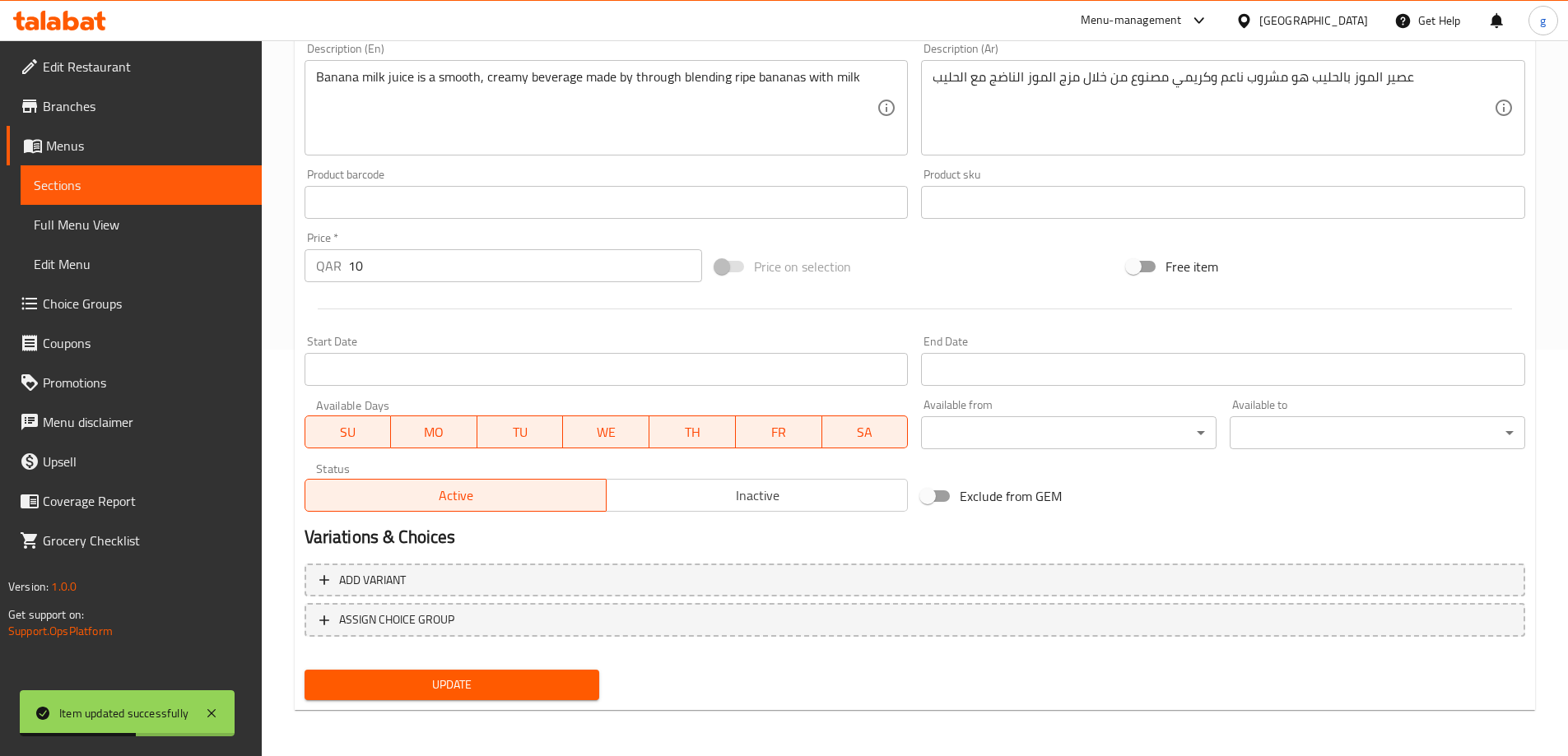
click at [98, 237] on link "Full Menu View" at bounding box center [140, 224] width 241 height 40
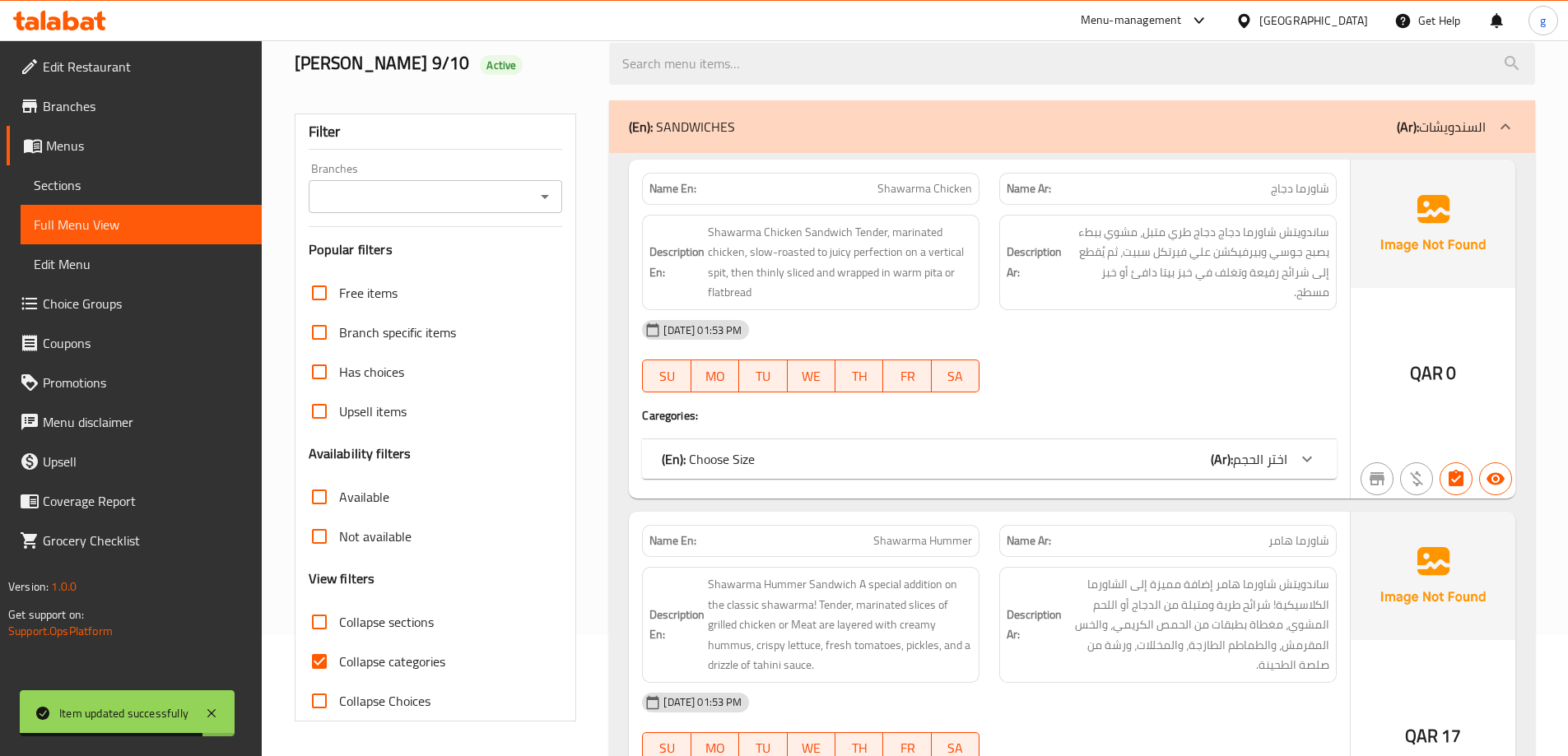
scroll to position [246, 0]
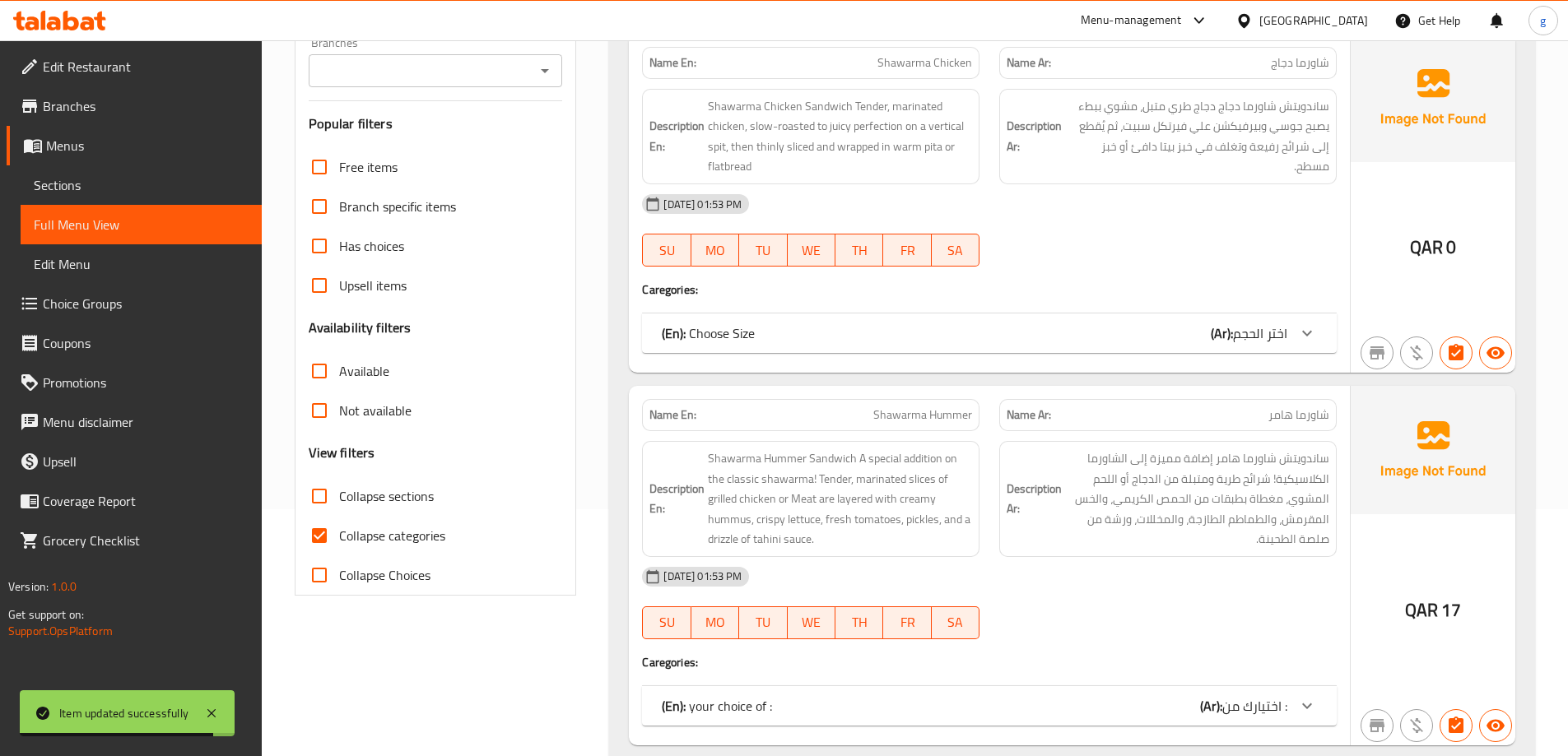
click at [321, 544] on input "Collapse categories" at bounding box center [319, 536] width 40 height 40
checkbox input "false"
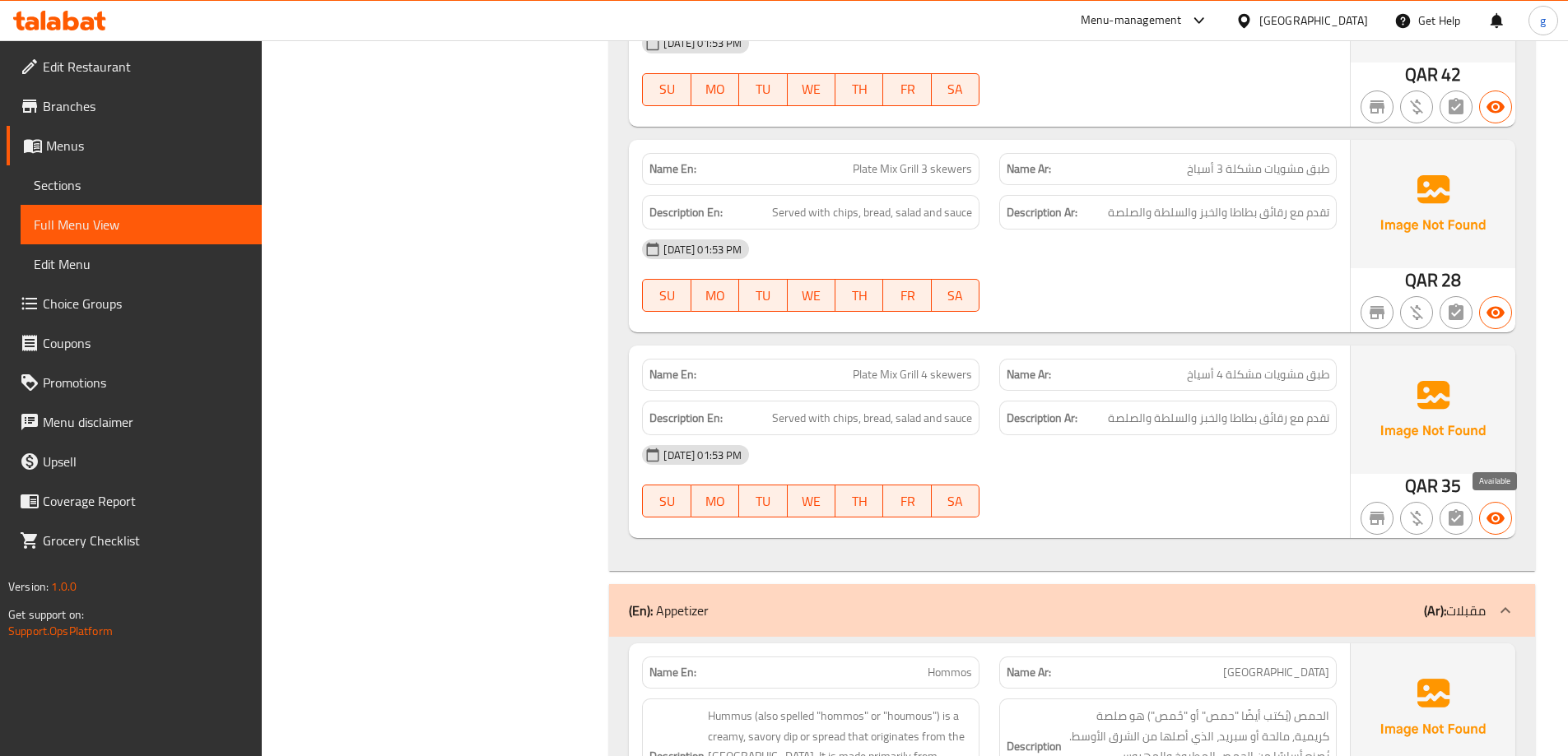
scroll to position [13566, 0]
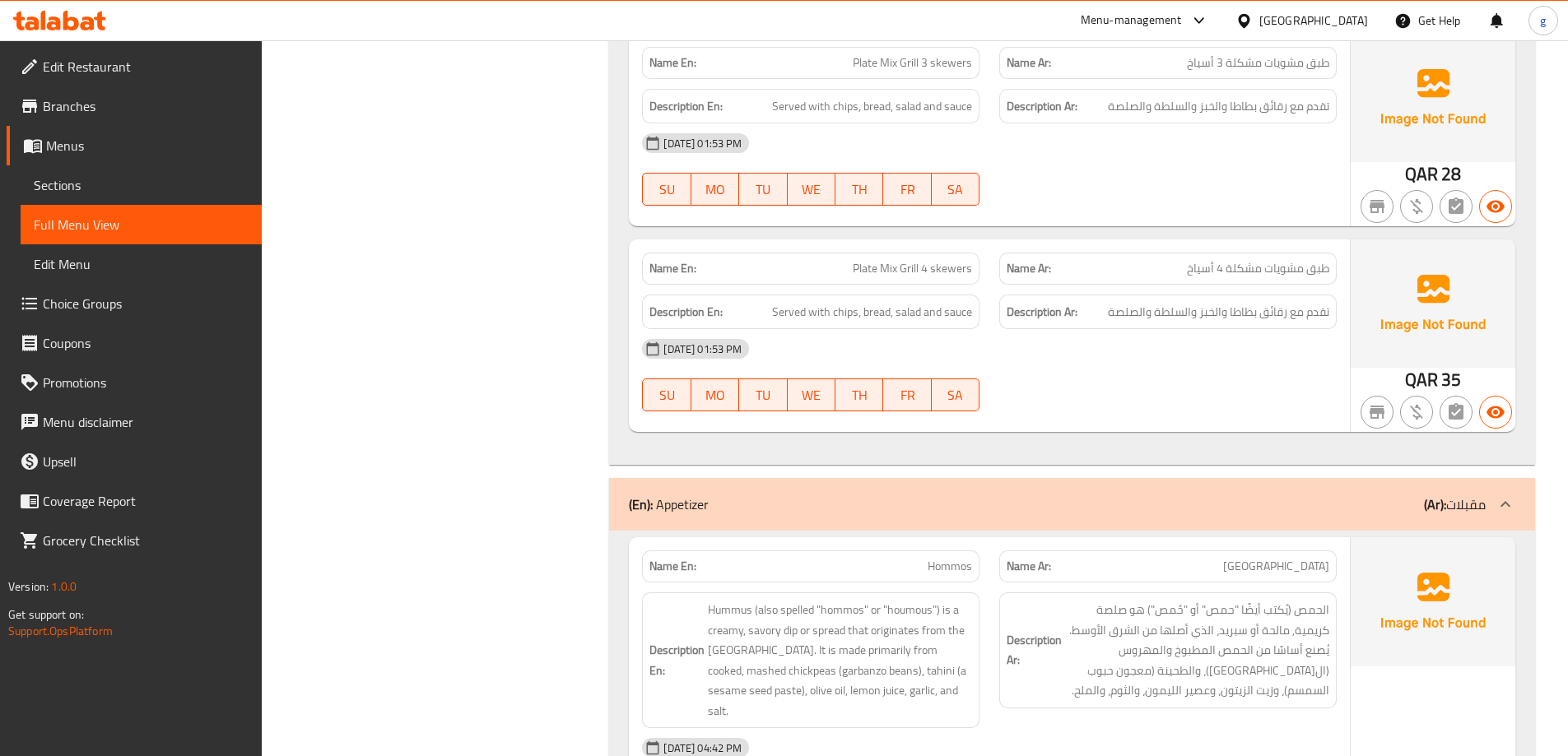
click at [1486, 496] on div "(En): Appetizer (Ar): مقبلات" at bounding box center [1072, 505] width 926 height 53
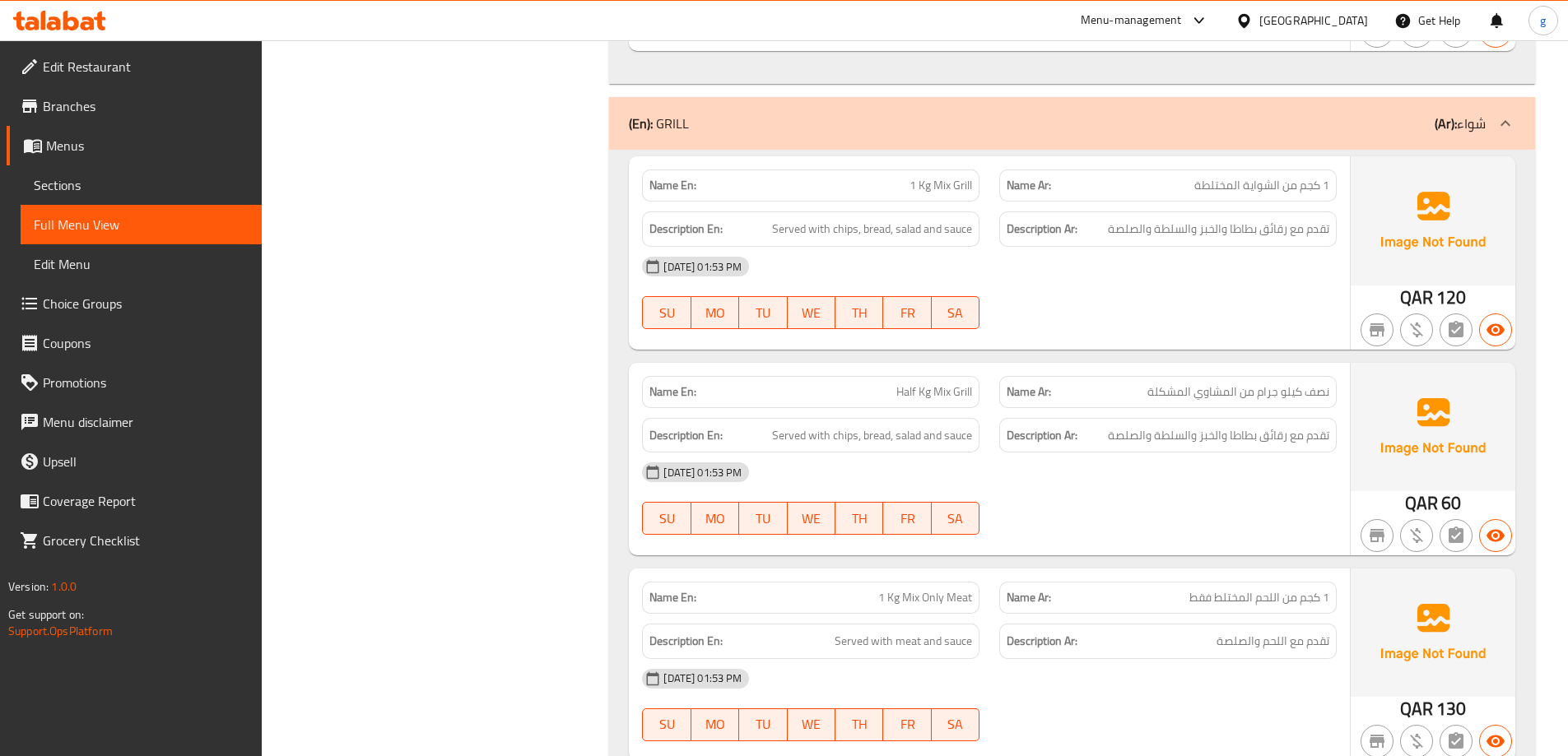
scroll to position [10027, 0]
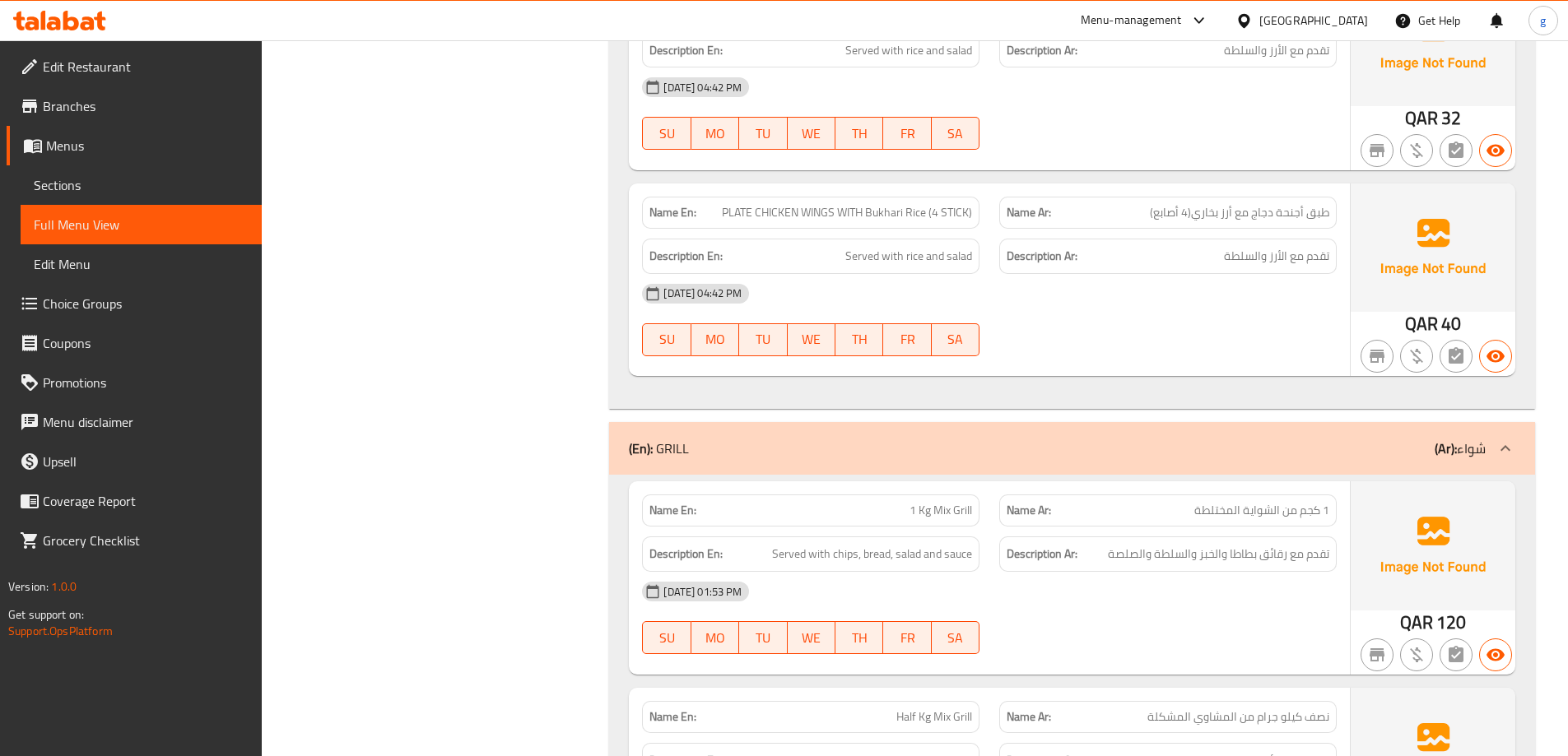
click at [1476, 438] on p "(Ar): شواء" at bounding box center [1460, 448] width 51 height 19
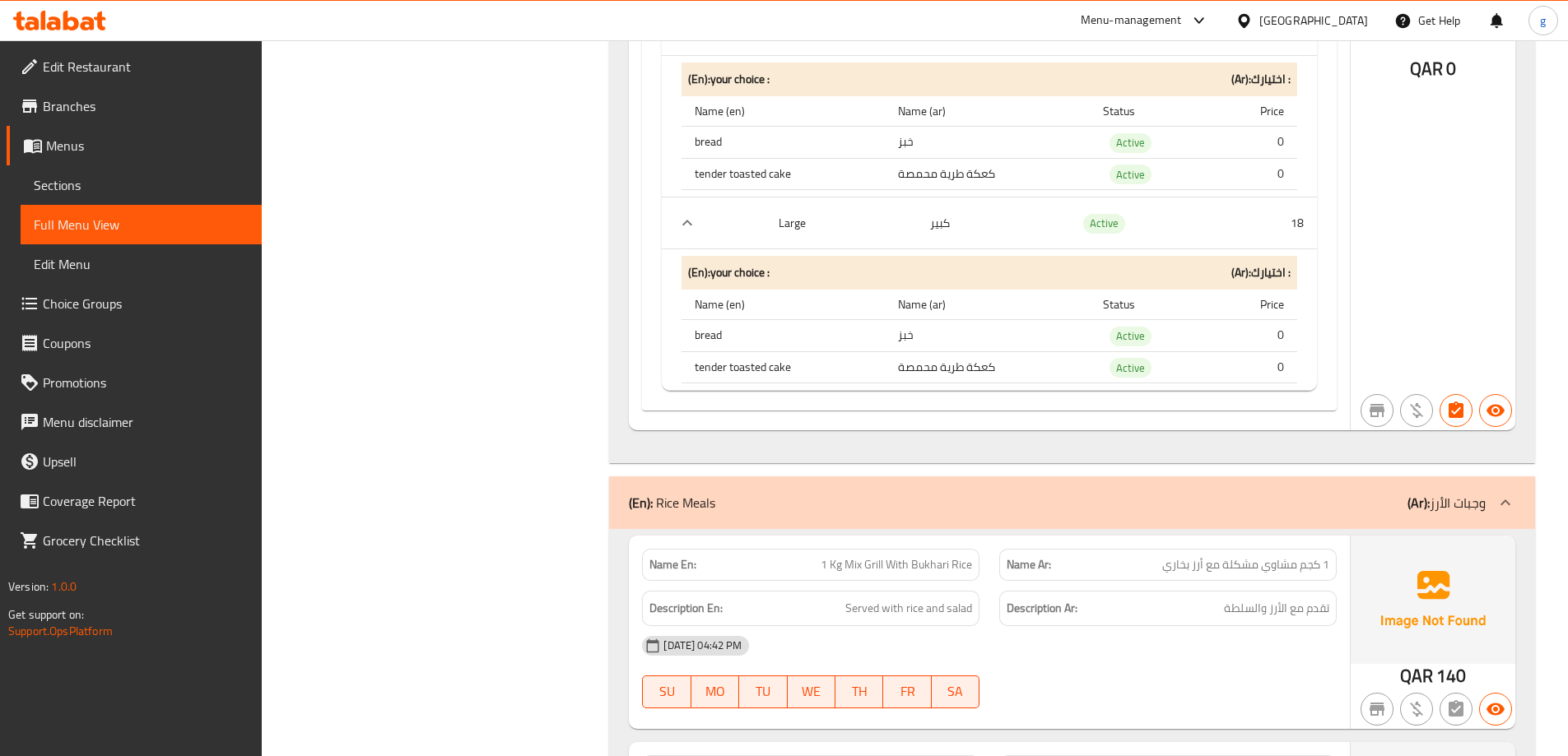
scroll to position [5666, 0]
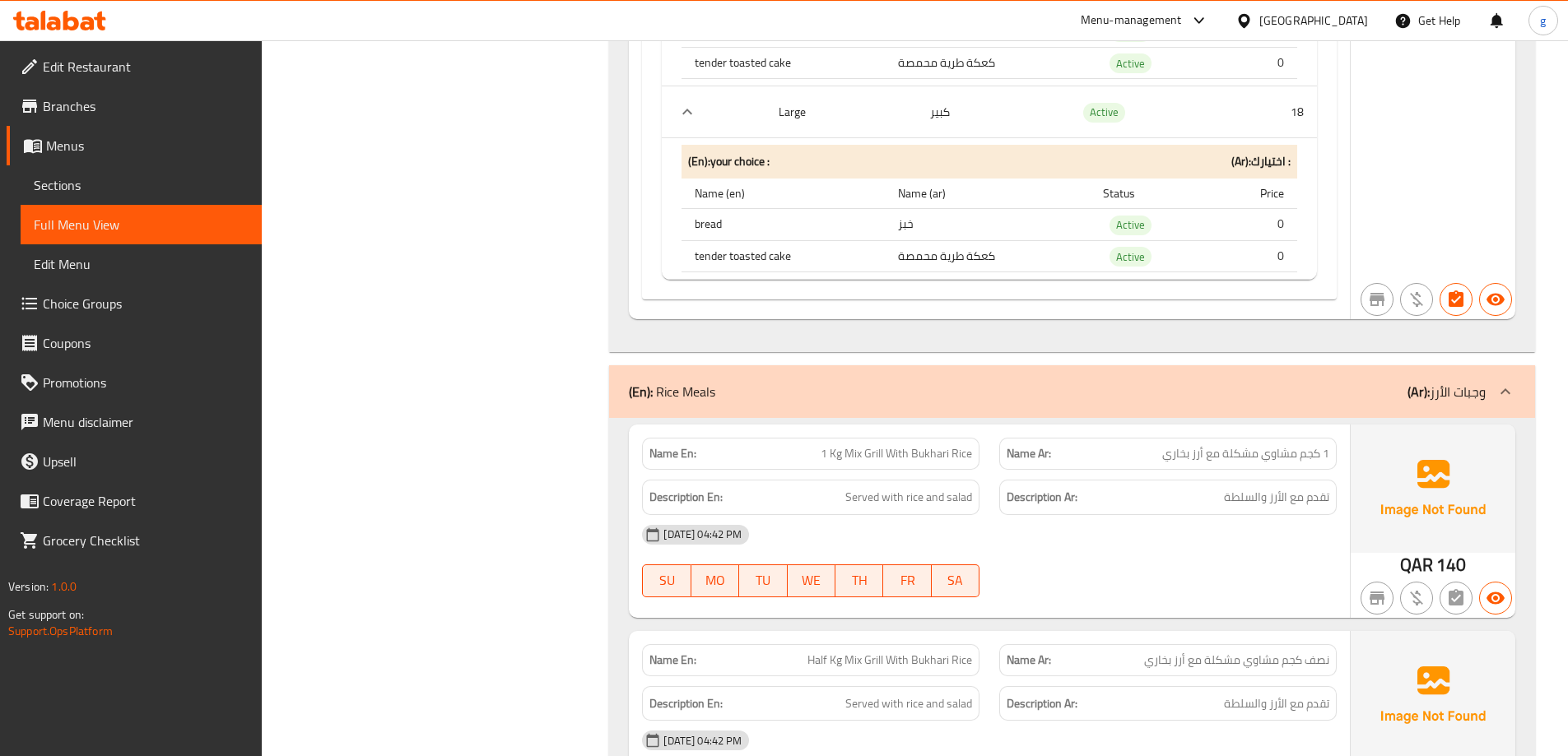
click at [1505, 393] on icon at bounding box center [1506, 392] width 19 height 19
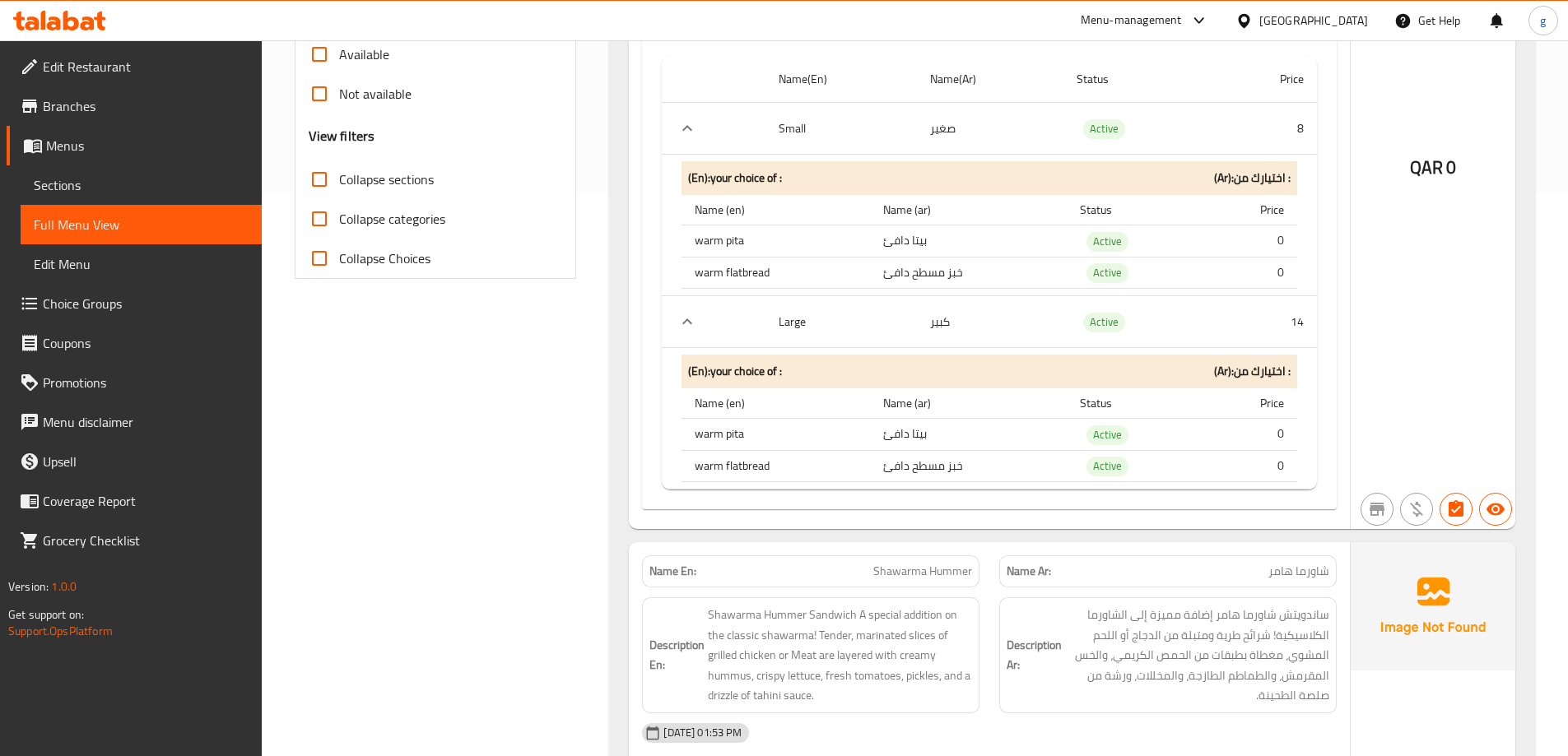
scroll to position [0, 0]
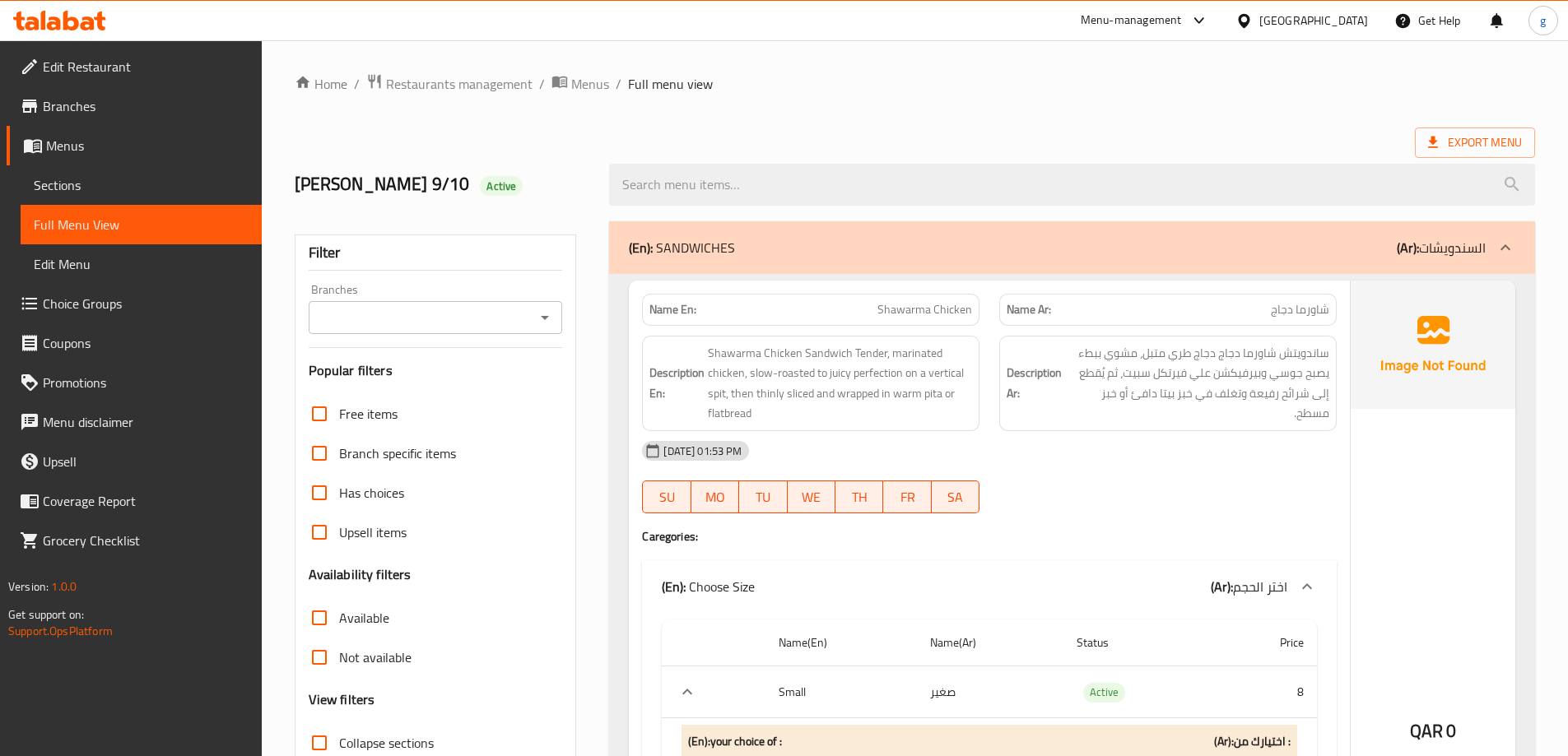
click at [1515, 231] on div at bounding box center [1506, 247] width 40 height 40
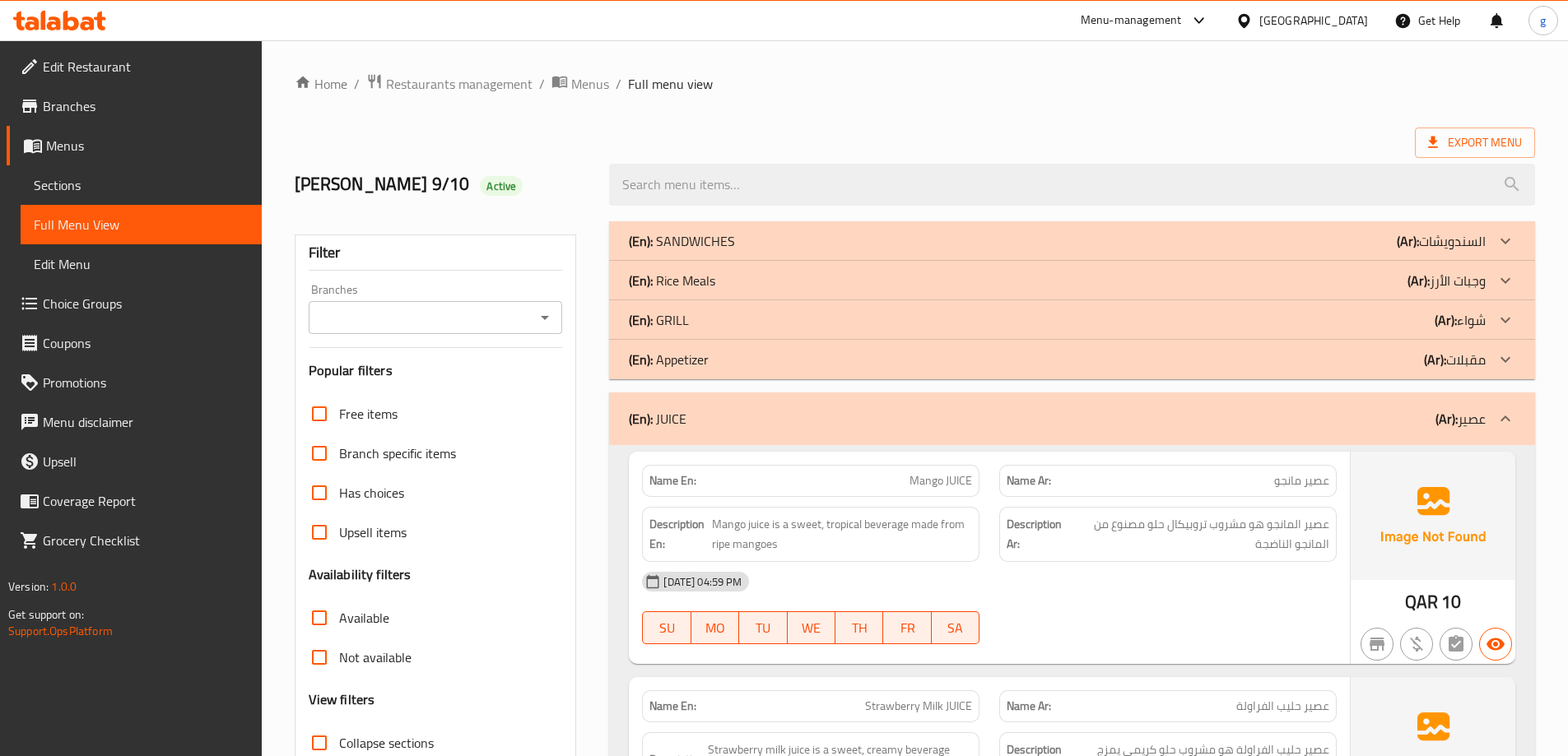
click at [146, 186] on span "Sections" at bounding box center [141, 185] width 214 height 19
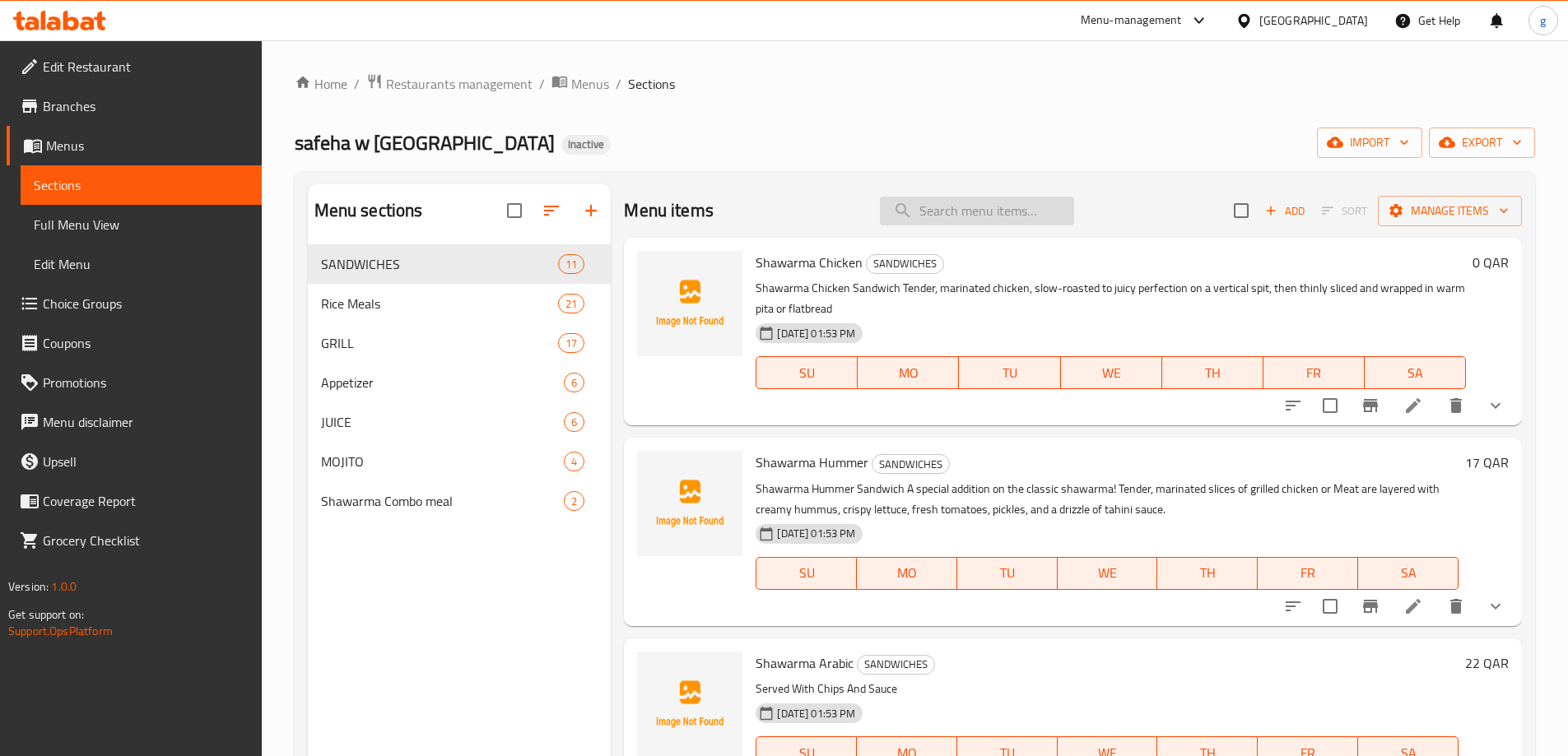
click at [984, 204] on input "search" at bounding box center [976, 211] width 194 height 29
click at [907, 208] on input "search" at bounding box center [976, 211] width 194 height 29
paste input "Mango"
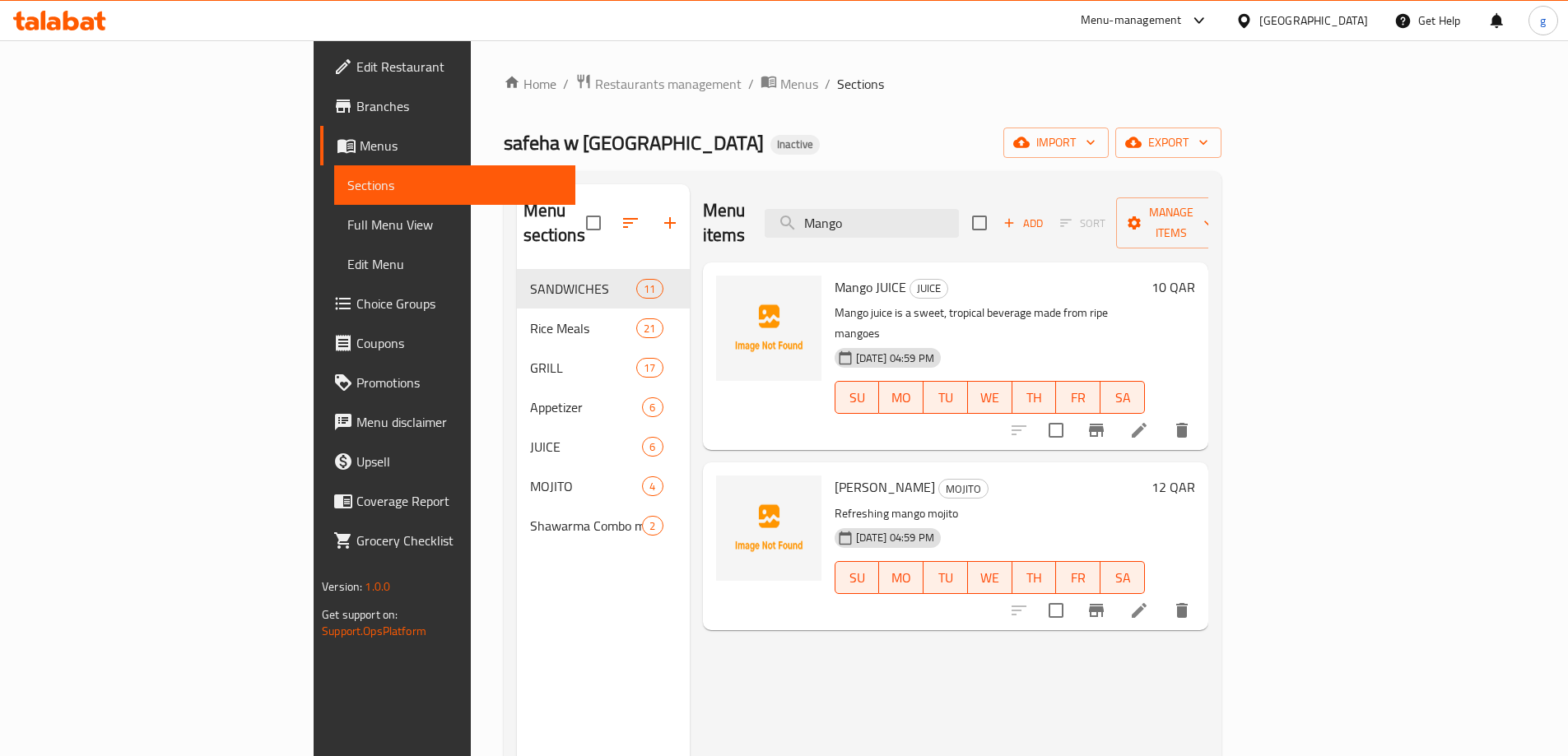
type input "Mango"
click at [1163, 416] on li at bounding box center [1138, 431] width 46 height 29
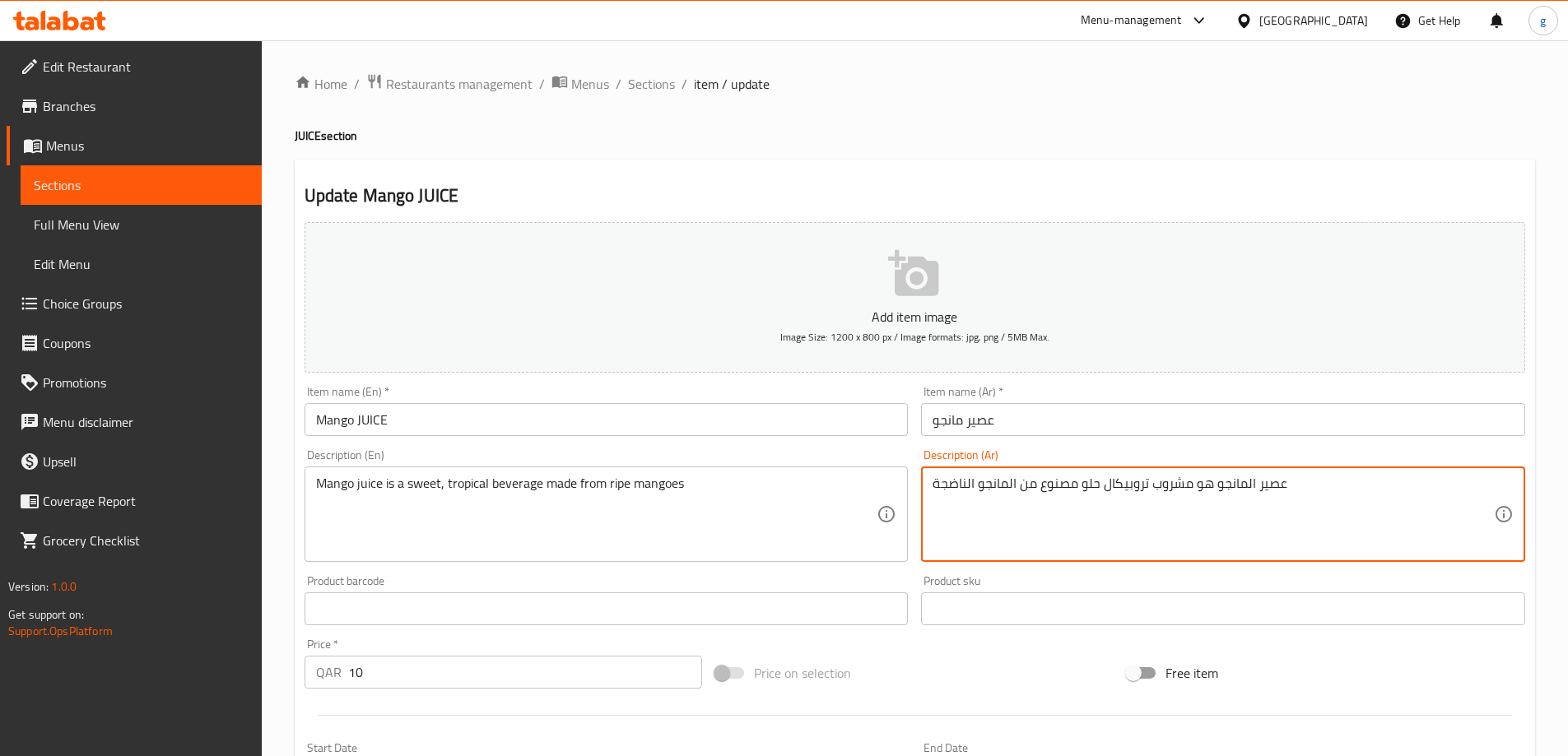
drag, startPoint x: 1107, startPoint y: 485, endPoint x: 1150, endPoint y: 490, distance: 43.3
type textarea "عصير المانجو هو مشروب أستوائي حلو مصنوع من المانجو الناضجة"
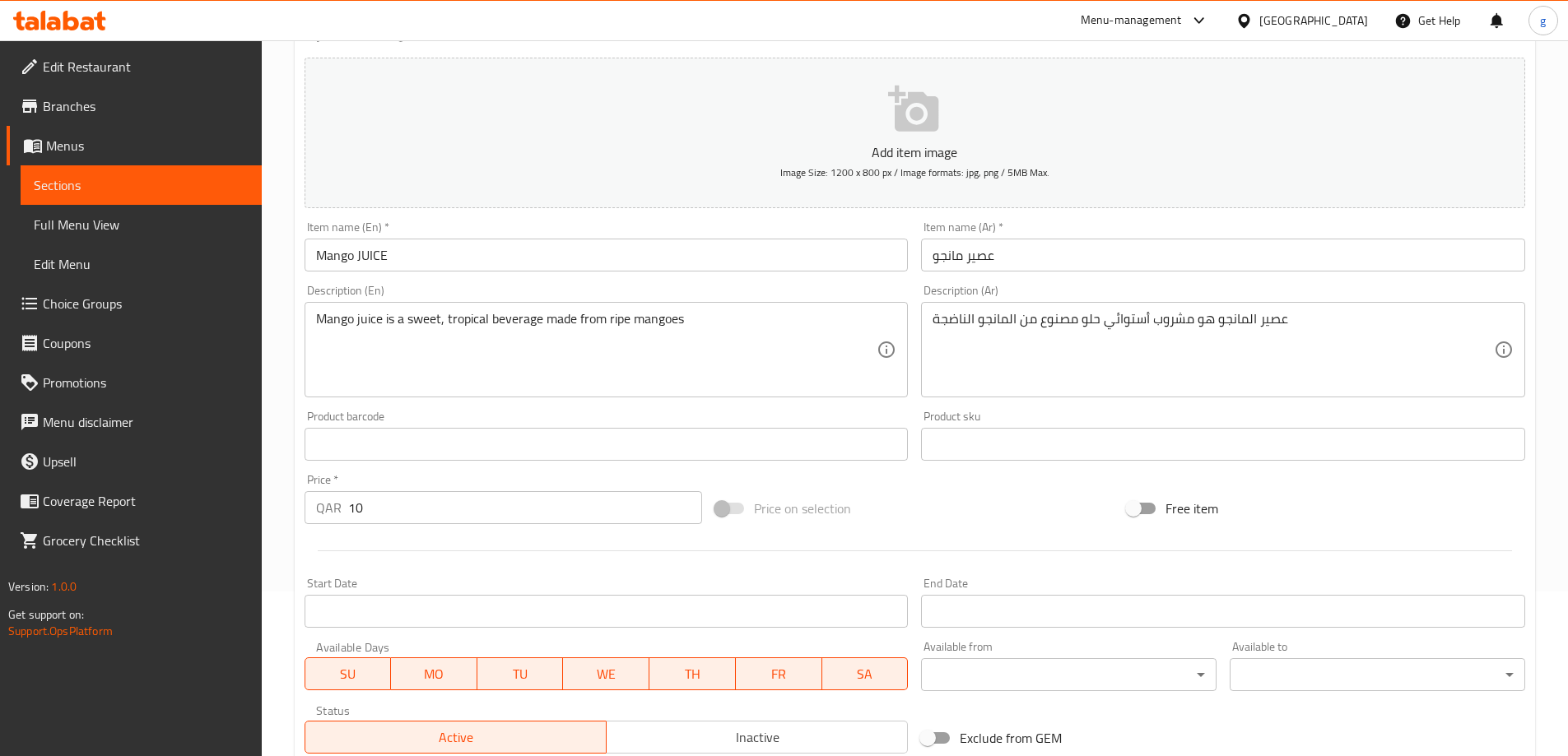
scroll to position [406, 0]
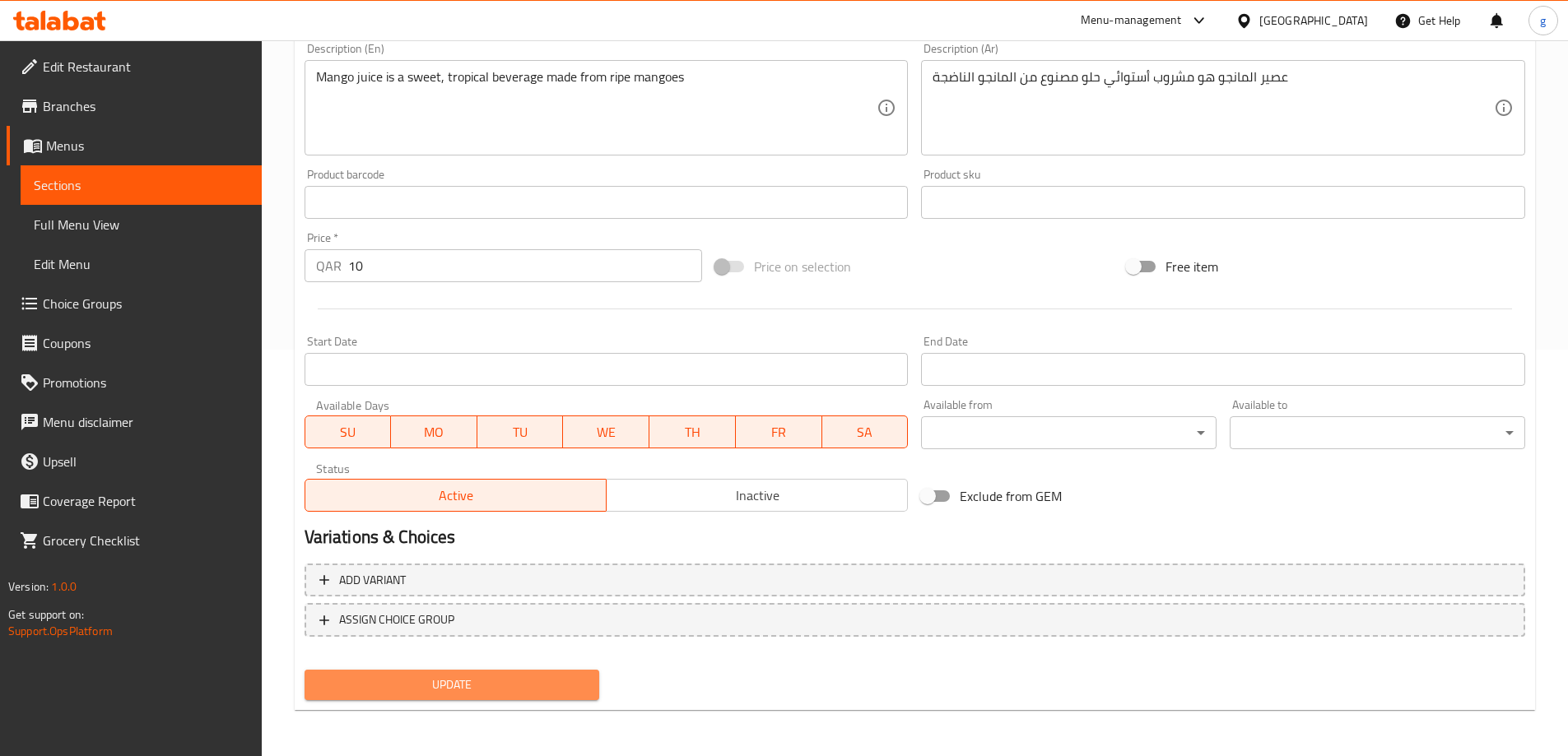
click at [518, 683] on span "Update" at bounding box center [452, 685] width 269 height 20
click at [460, 687] on span "Update" at bounding box center [452, 685] width 269 height 20
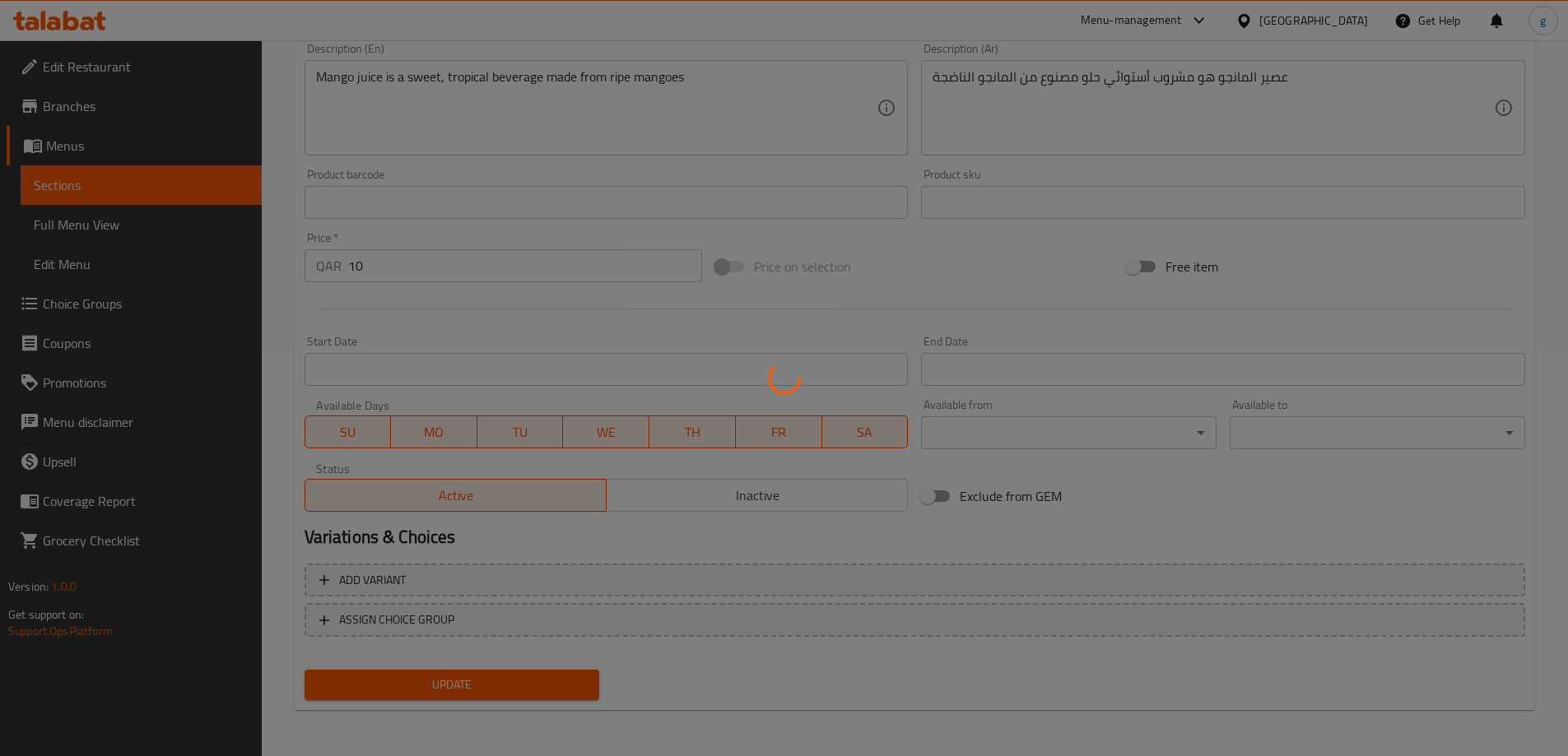
click at [69, 183] on div at bounding box center [784, 378] width 1568 height 756
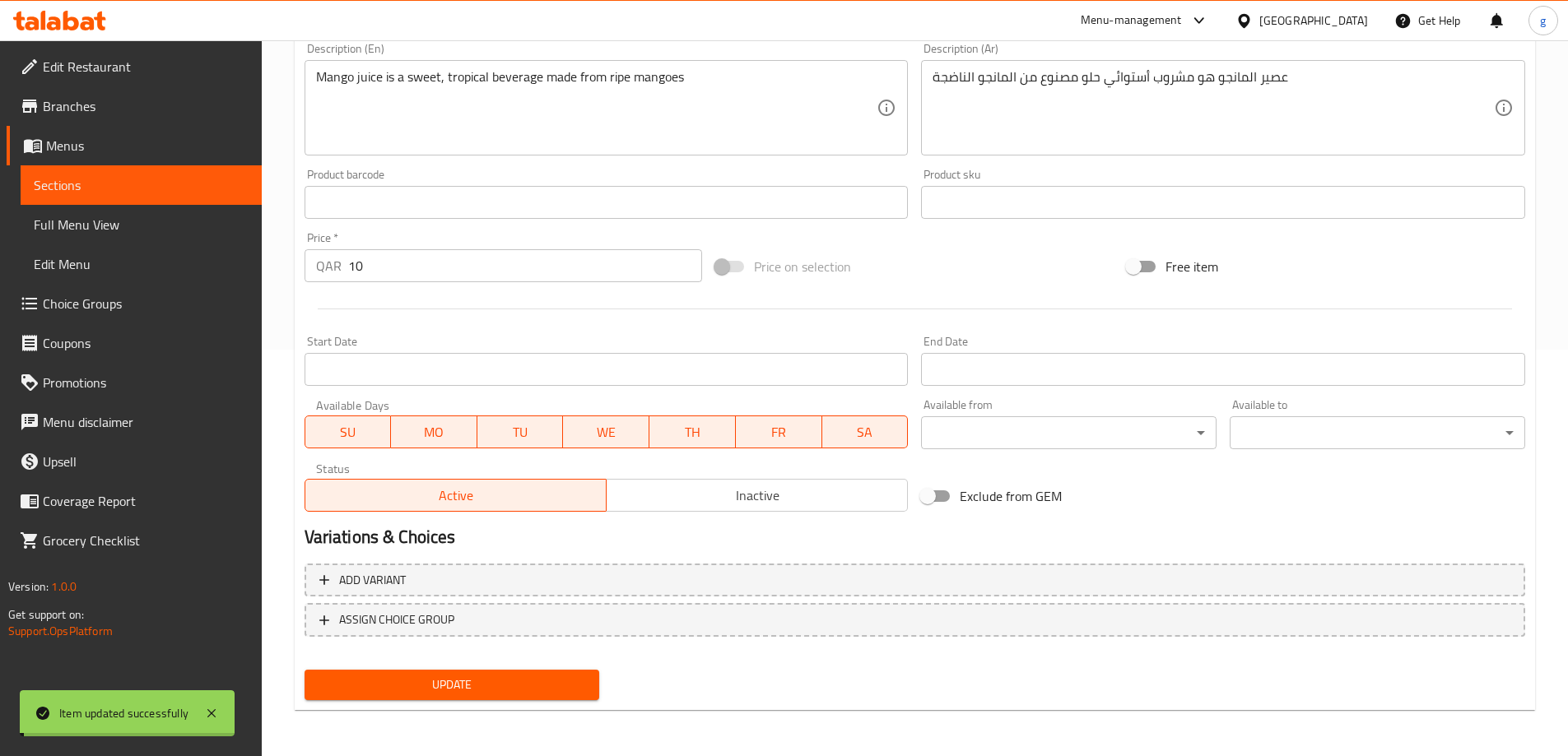
click at [69, 183] on span "Sections" at bounding box center [141, 185] width 214 height 19
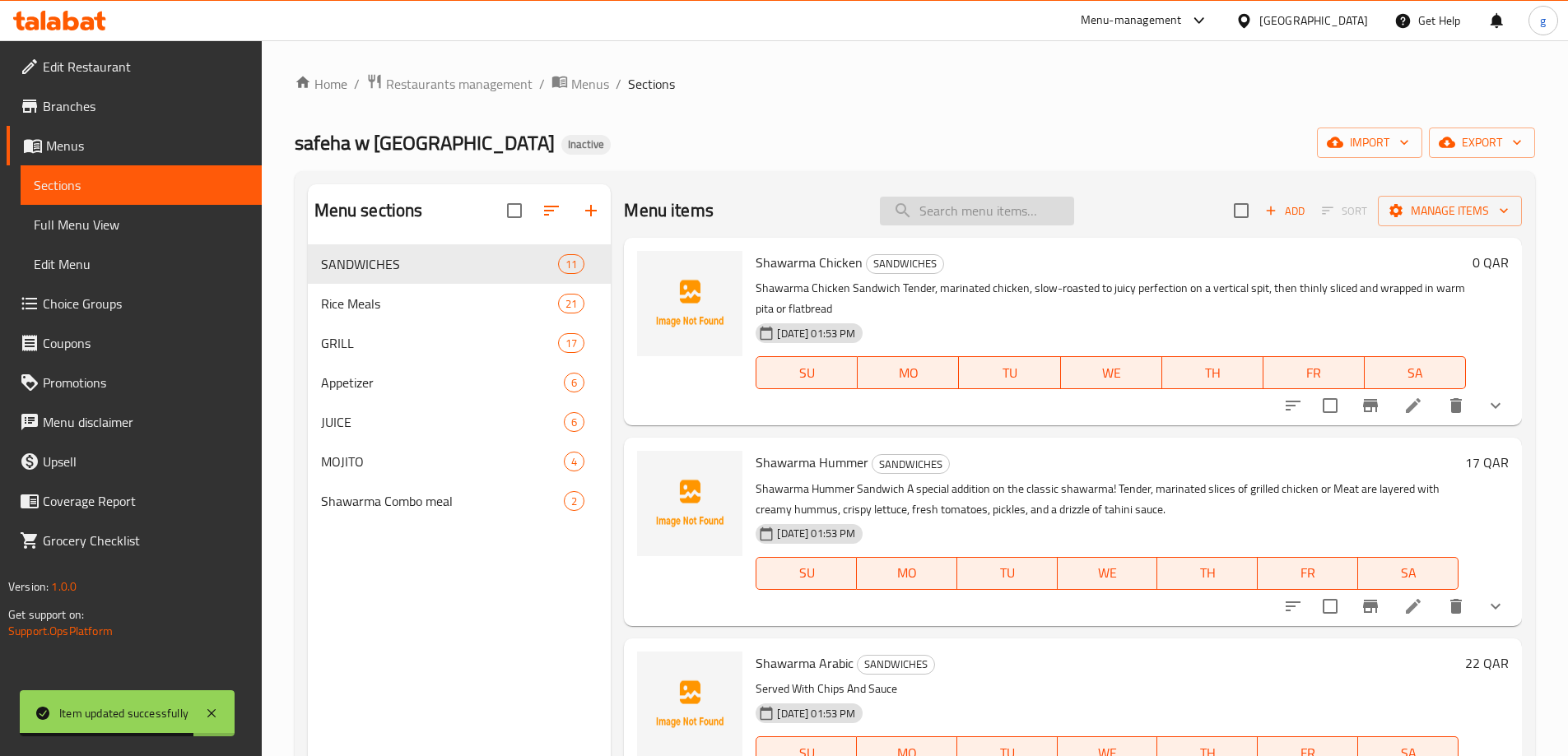
drag, startPoint x: 990, startPoint y: 227, endPoint x: 980, endPoint y: 217, distance: 14.1
click at [990, 227] on div "Menu items Add Sort Manage items" at bounding box center [1073, 210] width 899 height 54
click at [977, 211] on input "search" at bounding box center [976, 211] width 194 height 29
paste input "Banana Milk"
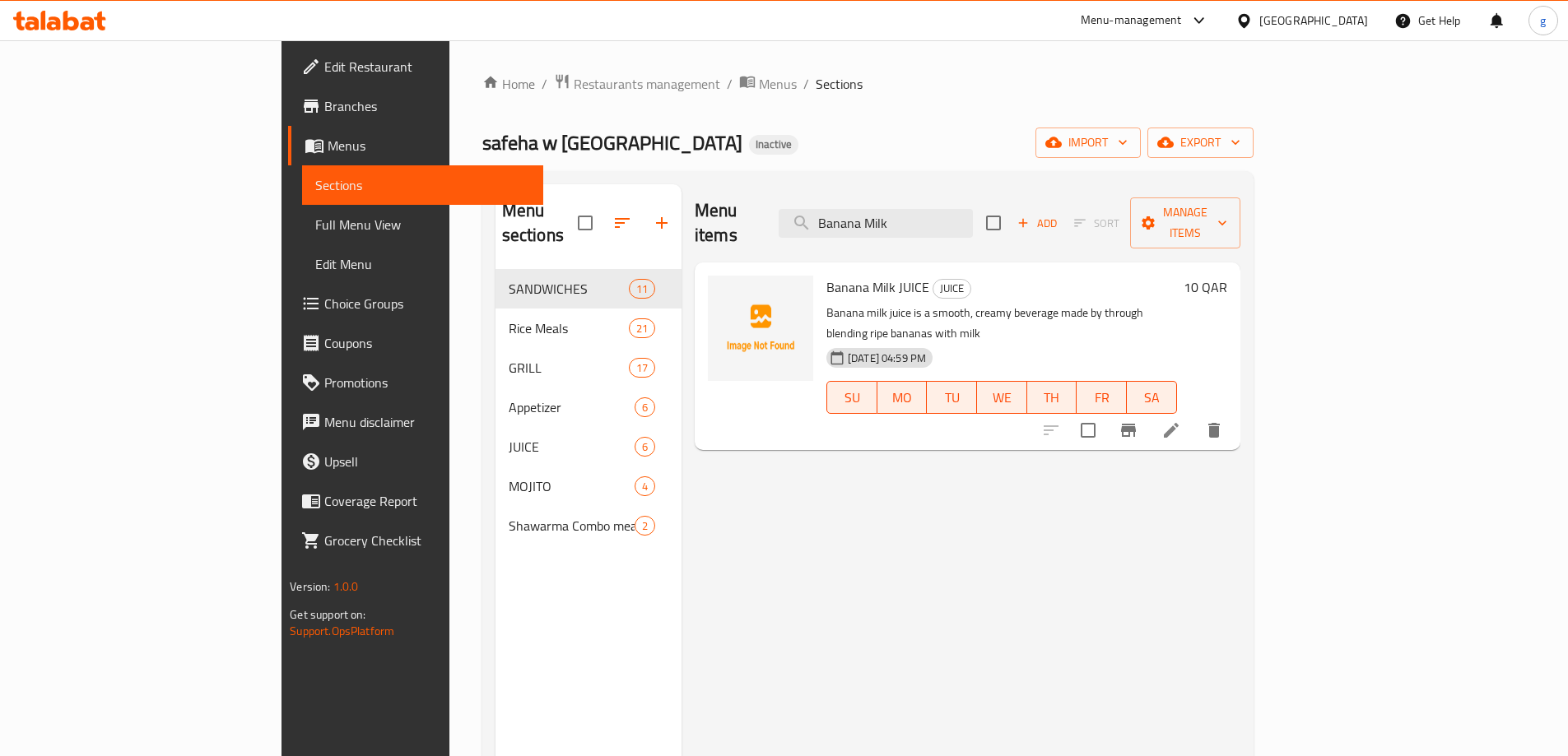
type input "Banana Milk"
click at [1195, 416] on li at bounding box center [1170, 431] width 46 height 29
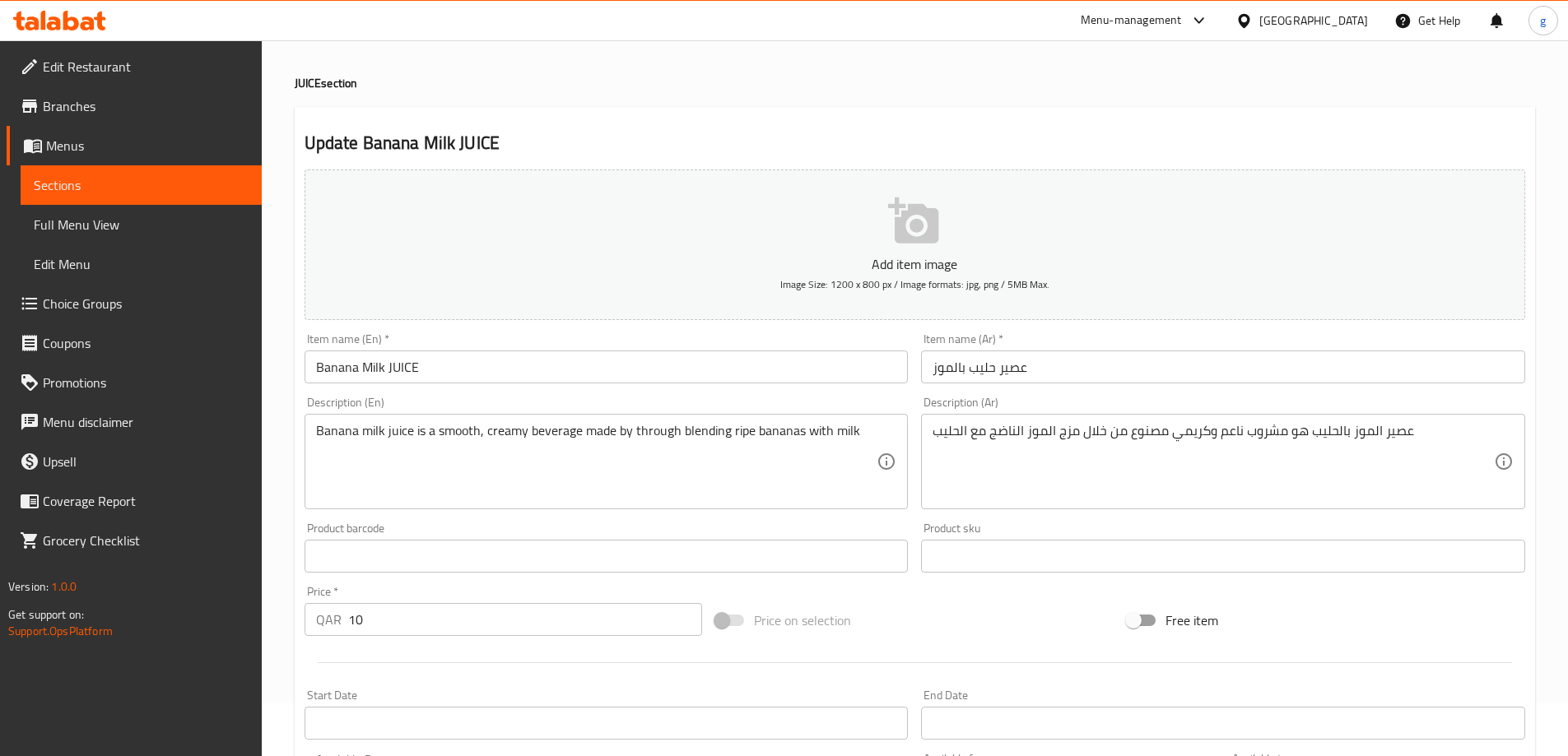
scroll to position [82, 0]
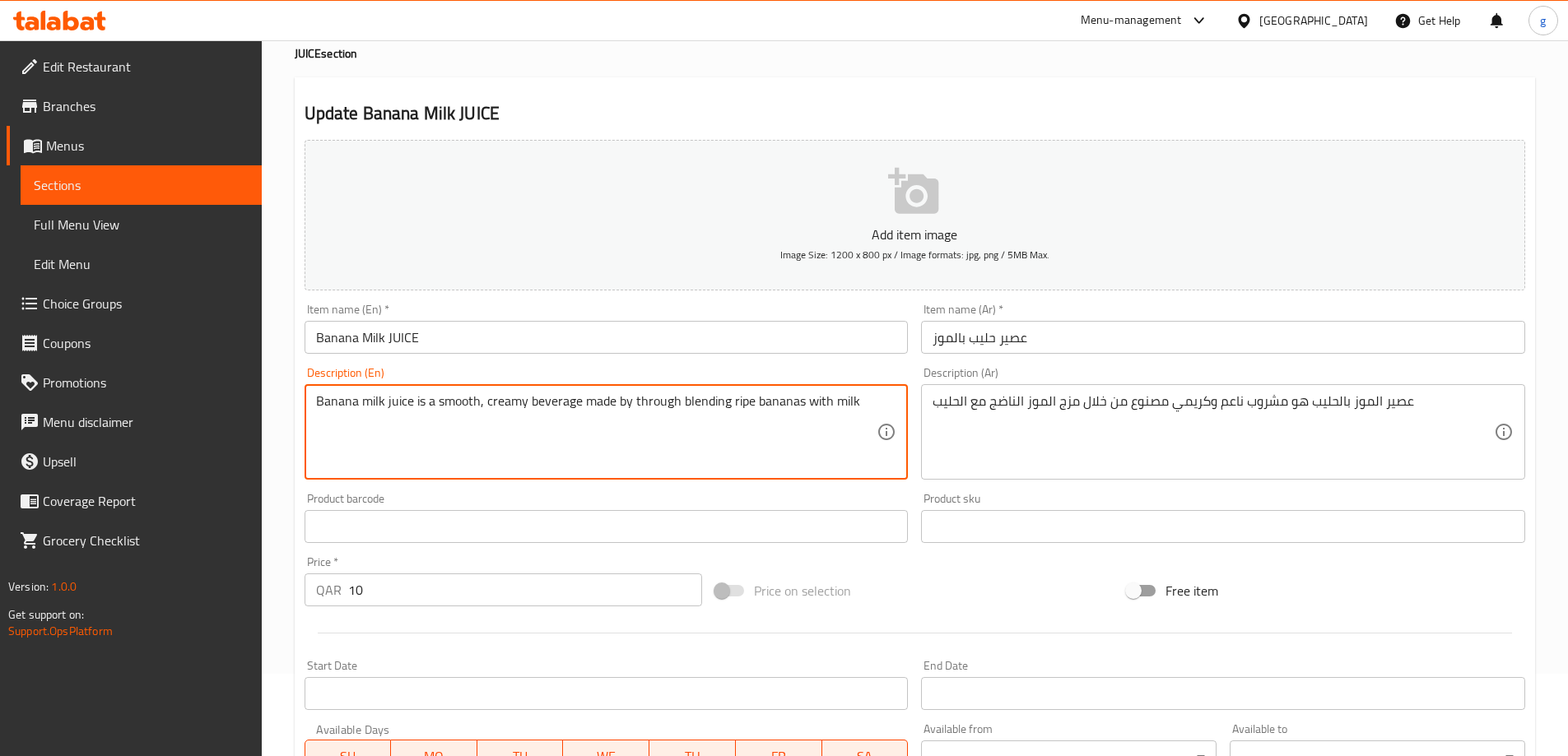
click at [358, 400] on textarea "Banana milk juice is a smooth, creamy beverage made by through blending ripe ba…" at bounding box center [596, 433] width 561 height 78
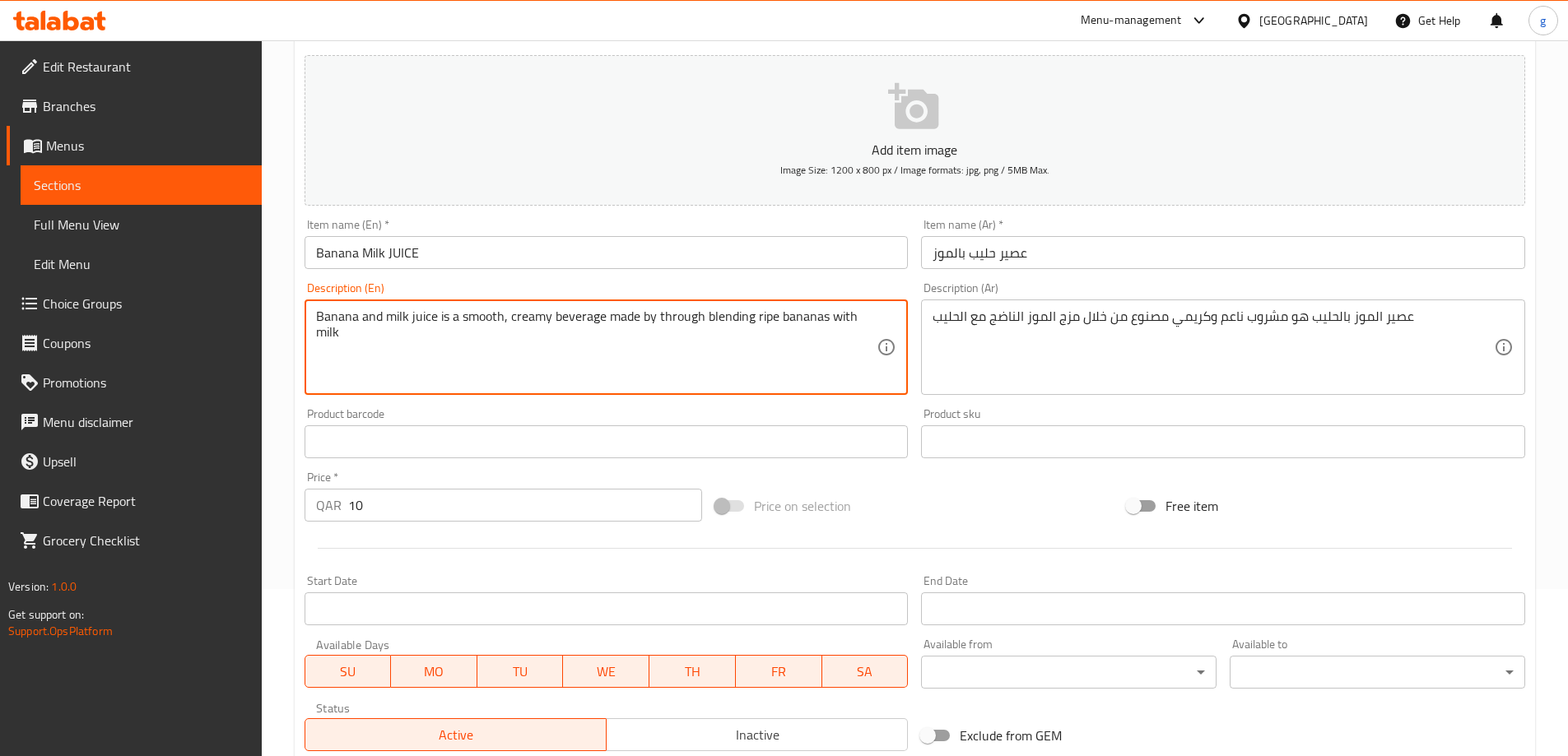
scroll to position [246, 0]
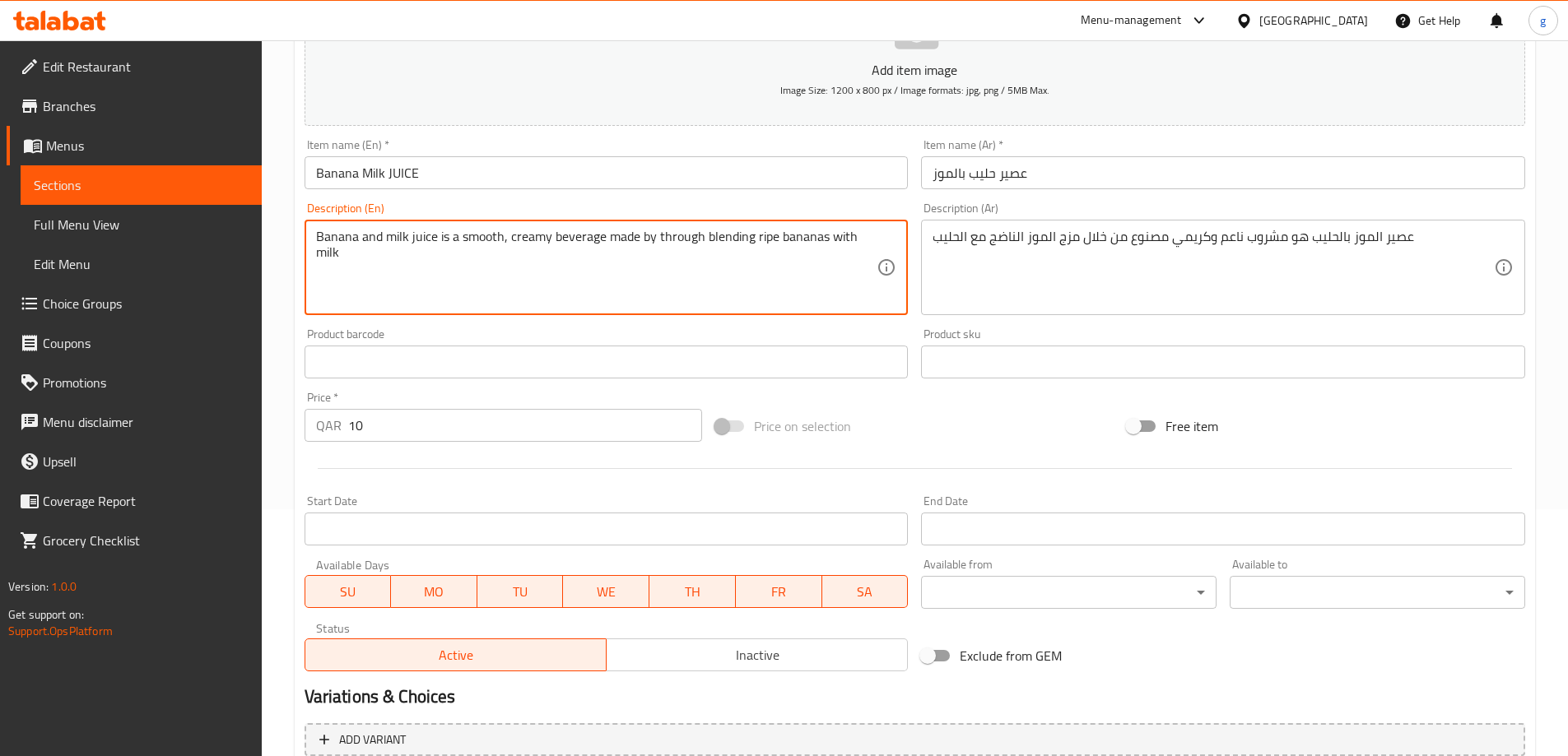
type textarea "Banana and milk juice is a smooth, creamy beverage made by through blending rip…"
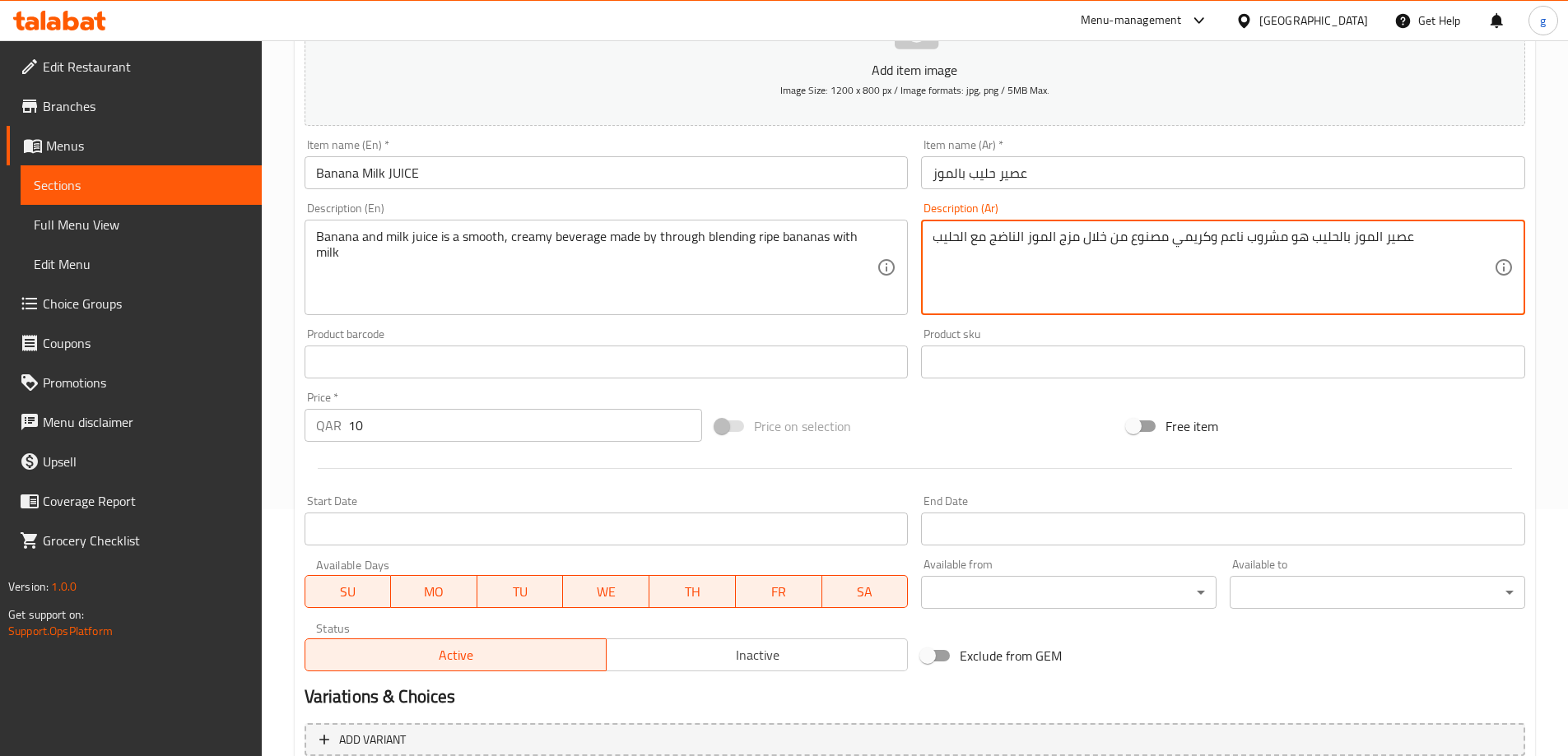
drag, startPoint x: 1348, startPoint y: 242, endPoint x: 1347, endPoint y: 252, distance: 10.0
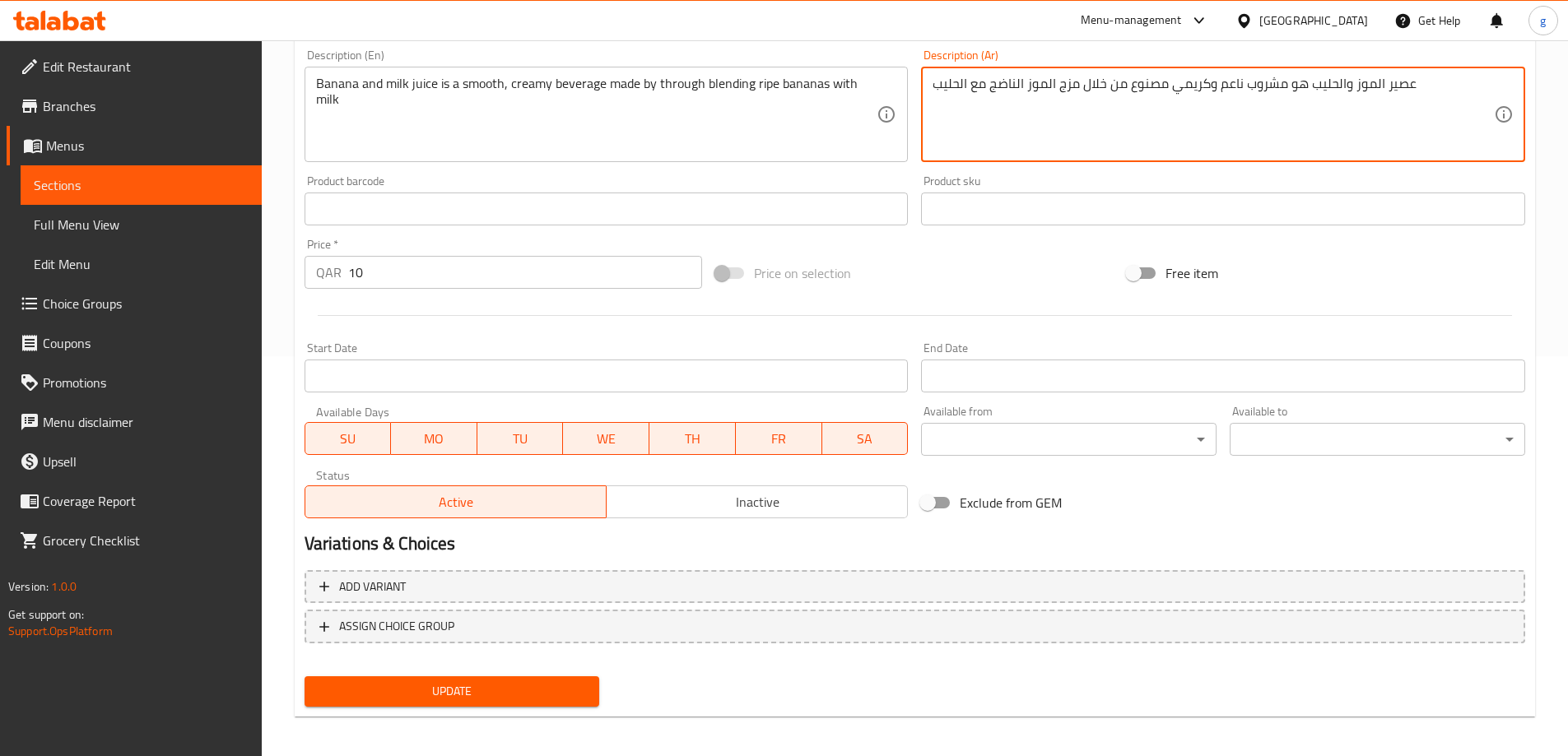
scroll to position [406, 0]
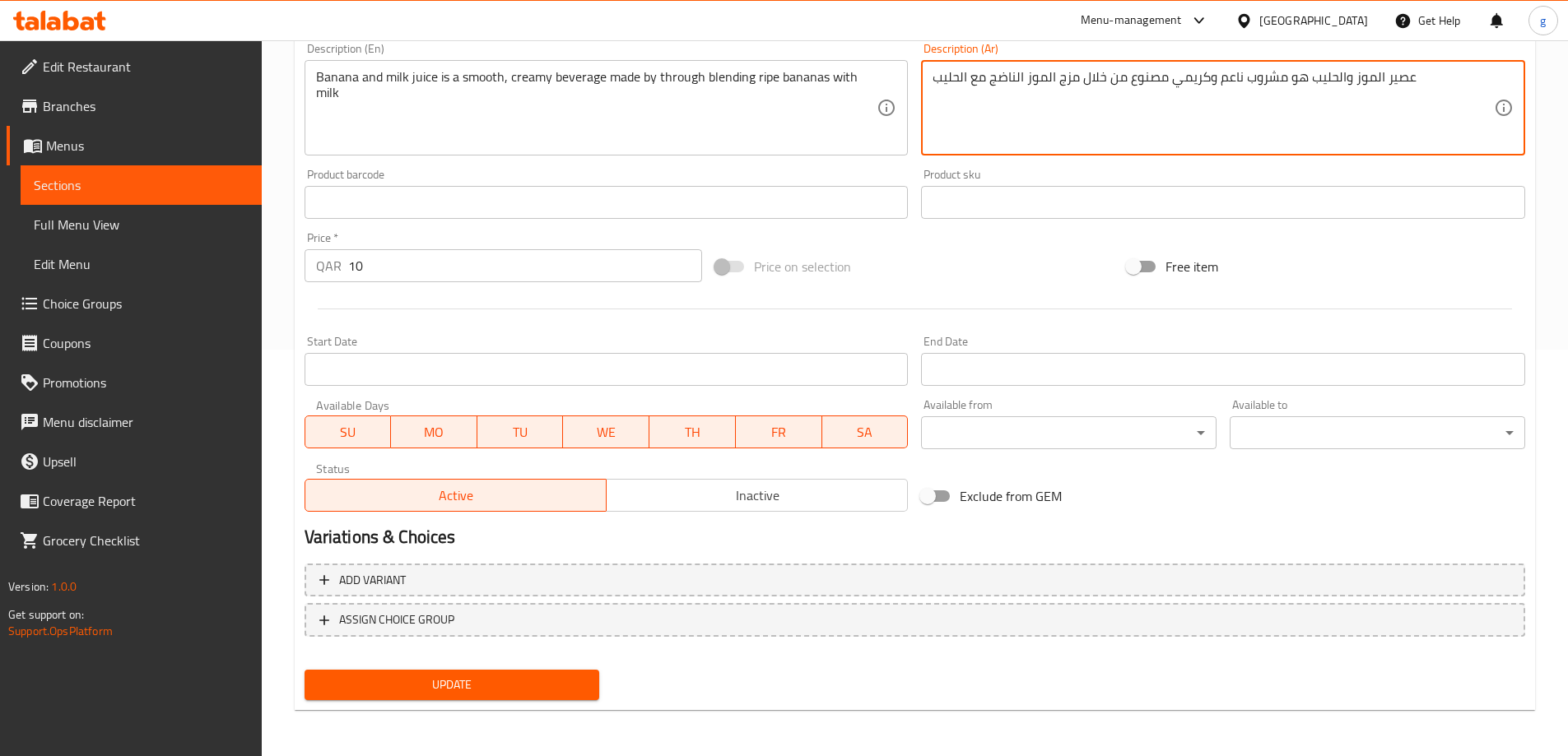
type textarea "عصير الموز والحليب هو مشروب ناعم وكريمي مصنوع من خلال مزج الموز الناضج مع الحليب"
click at [464, 689] on span "Update" at bounding box center [452, 685] width 269 height 20
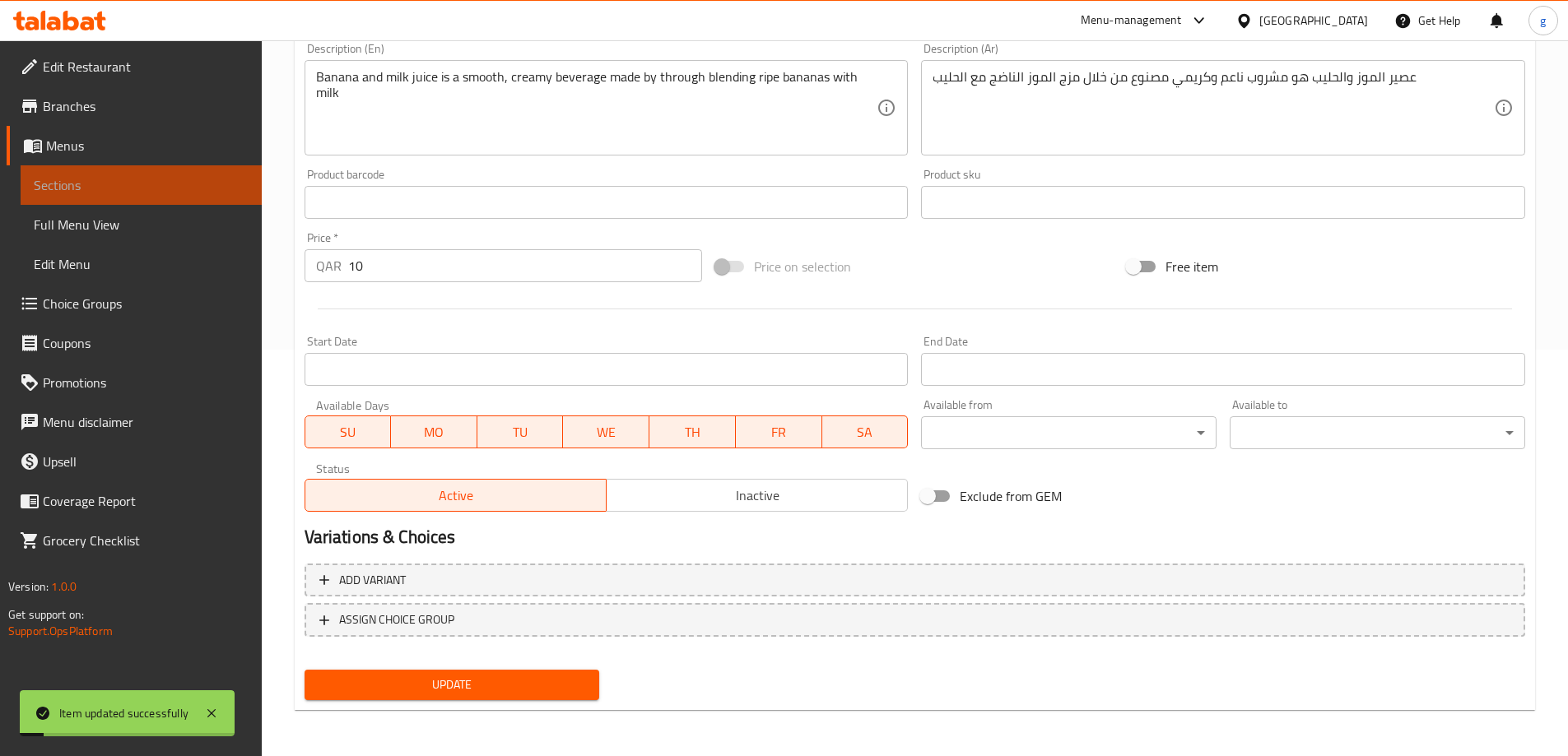
click at [141, 189] on span "Sections" at bounding box center [141, 185] width 214 height 19
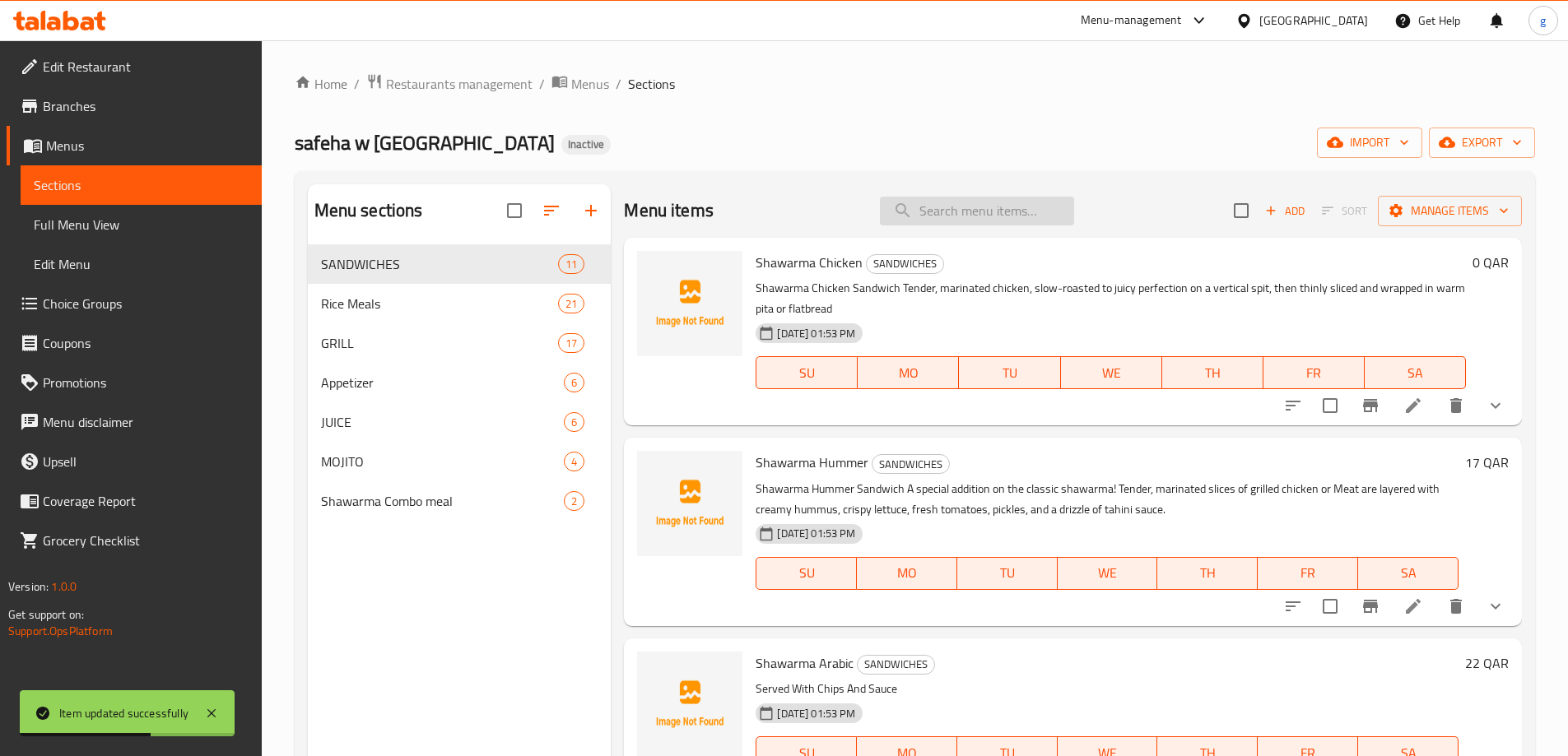
drag, startPoint x: 919, startPoint y: 225, endPoint x: 928, endPoint y: 220, distance: 10.3
click at [919, 225] on div "Menu items Add Sort Manage items" at bounding box center [1073, 210] width 899 height 54
click at [932, 217] on input "search" at bounding box center [976, 211] width 194 height 29
paste input "Lemon Mint"
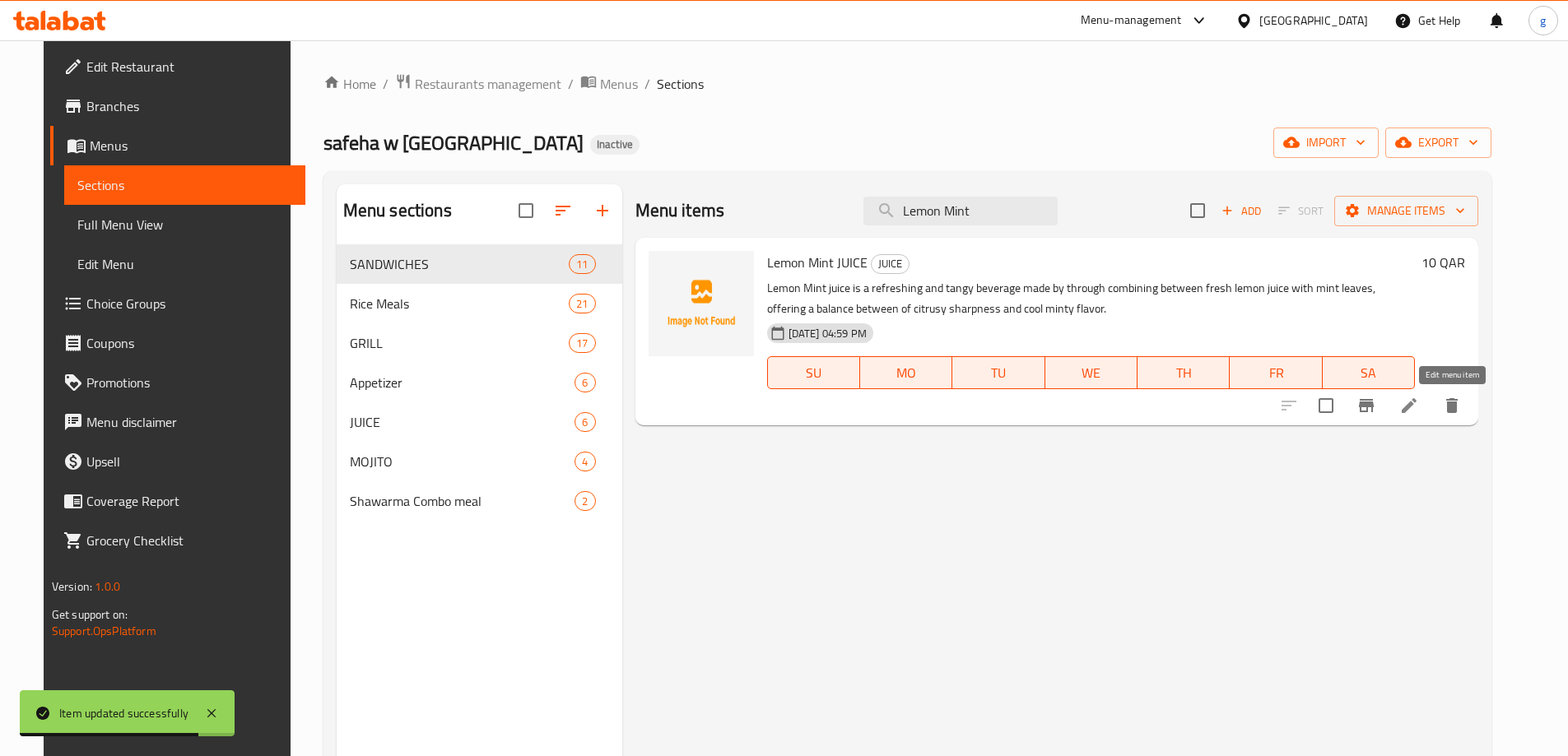
type input "Lemon Mint"
click at [1419, 406] on icon at bounding box center [1409, 405] width 19 height 19
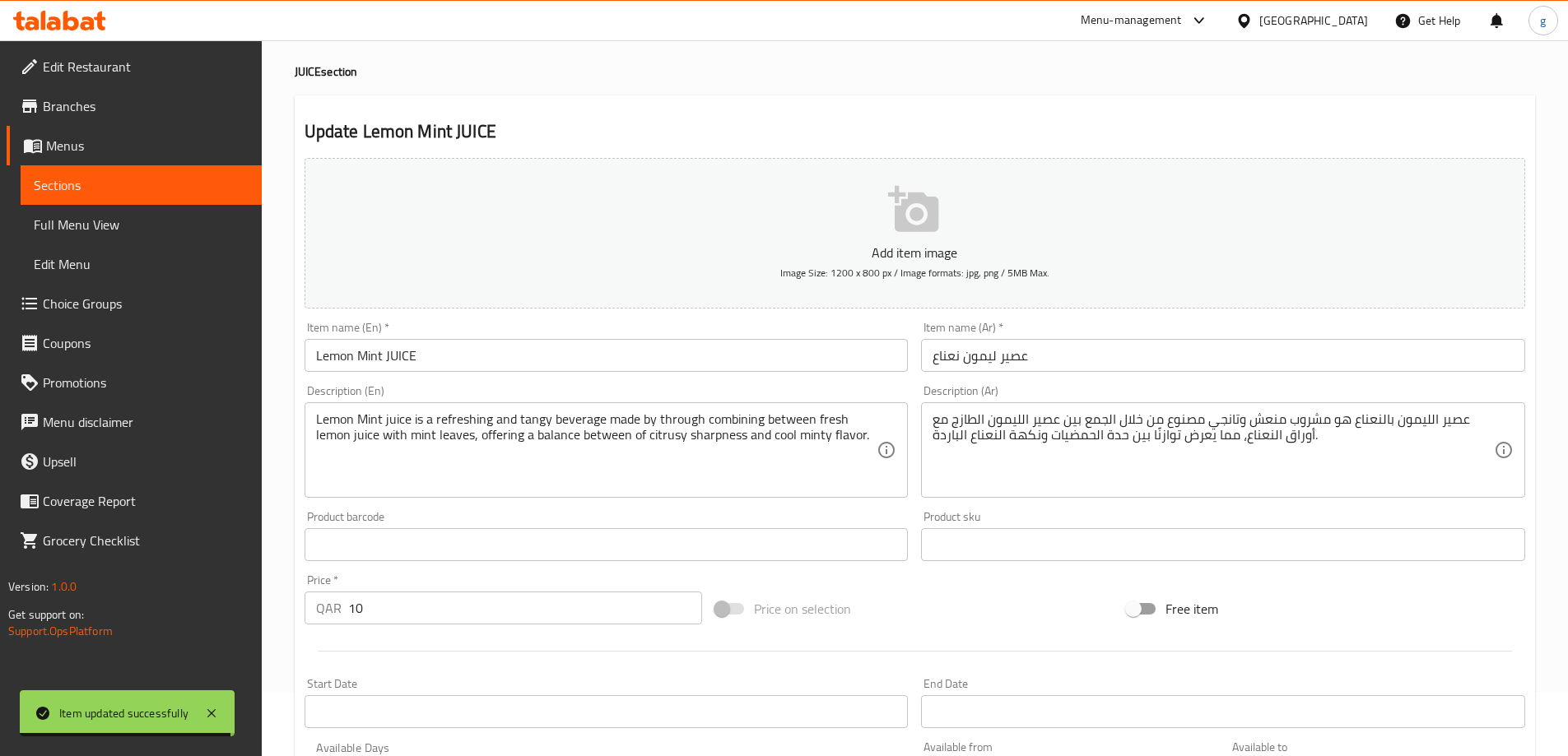
scroll to position [165, 0]
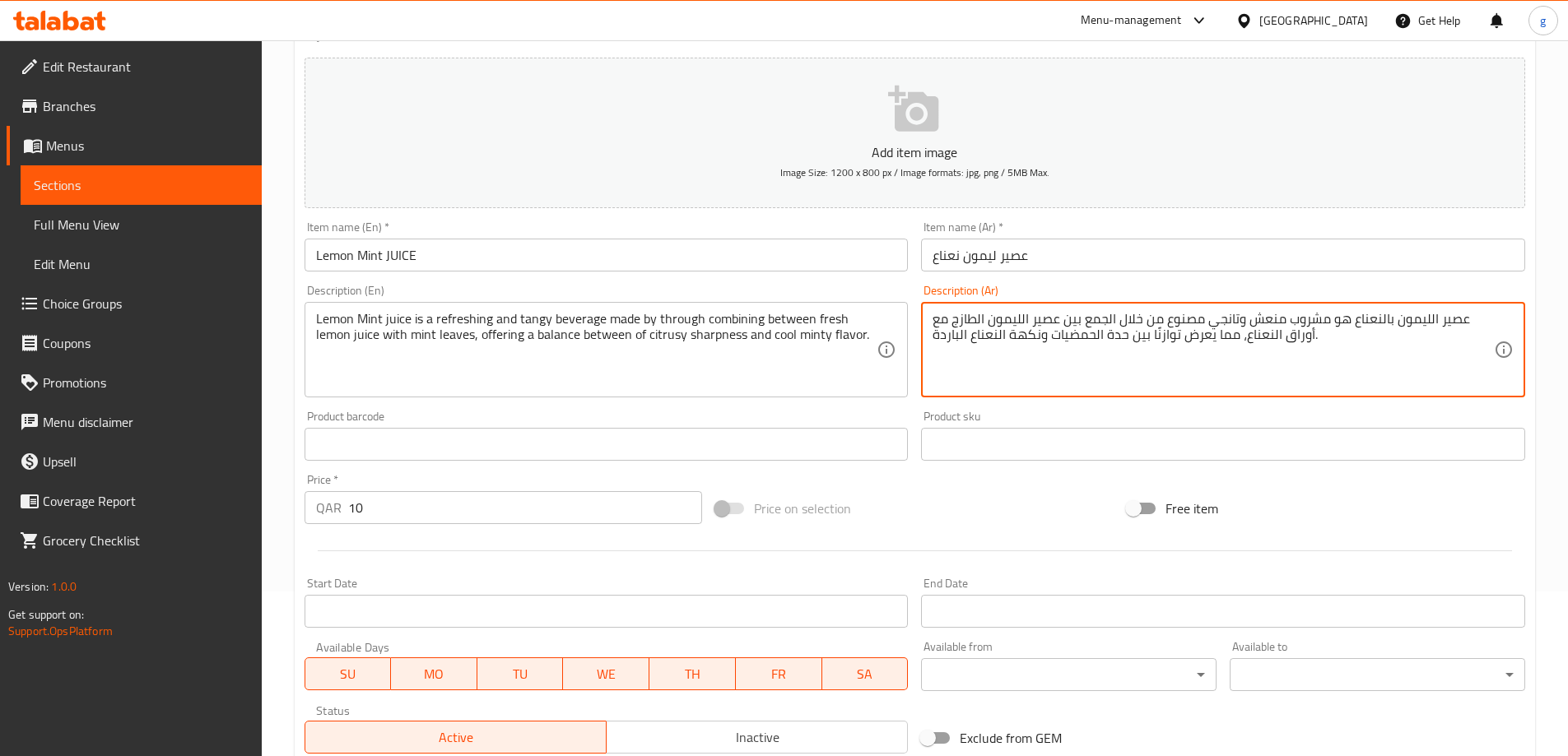
drag, startPoint x: 1393, startPoint y: 319, endPoint x: 1386, endPoint y: 327, distance: 10.6
type textarea "عصير الليمون والنعناع هو مشروب منعش وتانجي مصنوع من خلال الجمع بين عصير الليمون…"
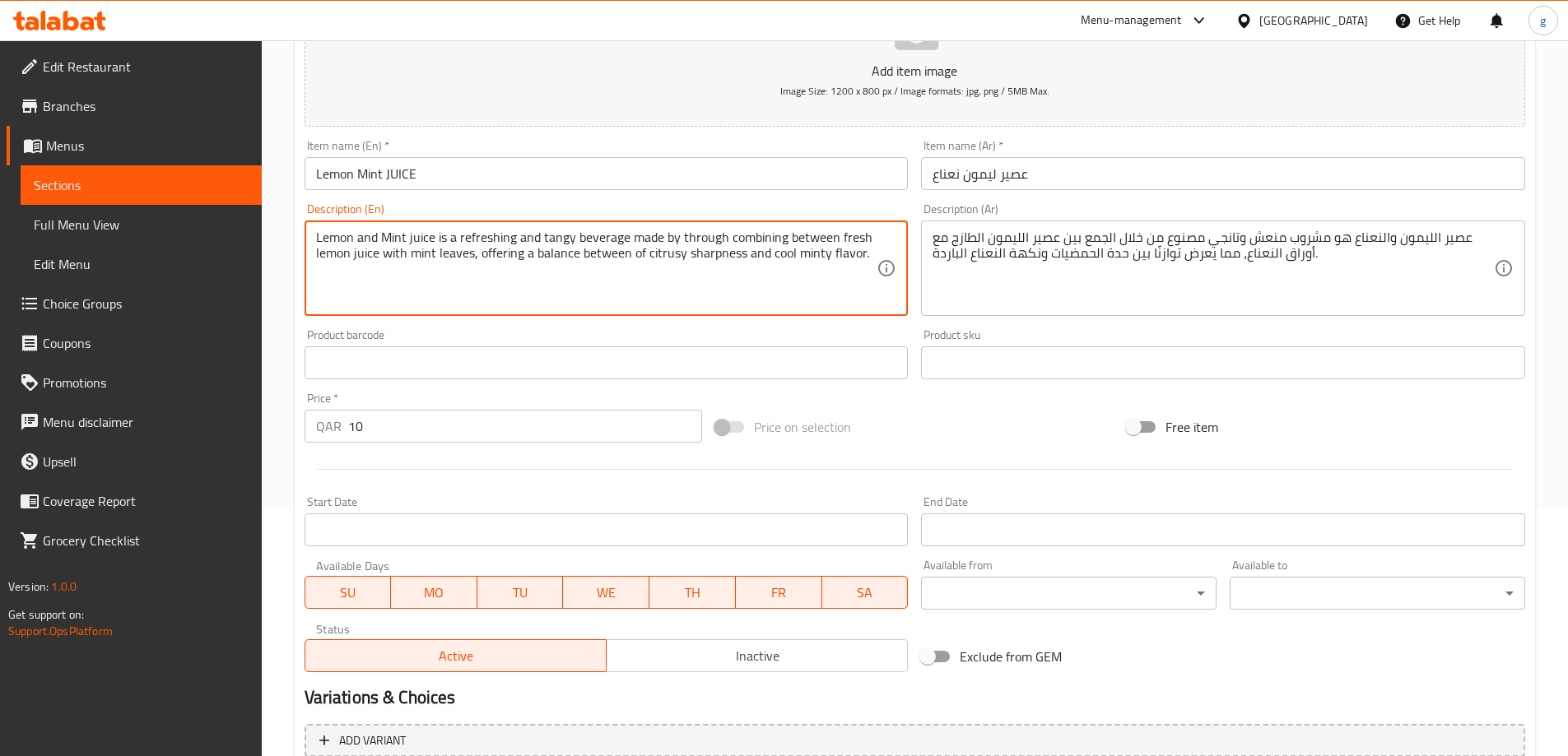
scroll to position [406, 0]
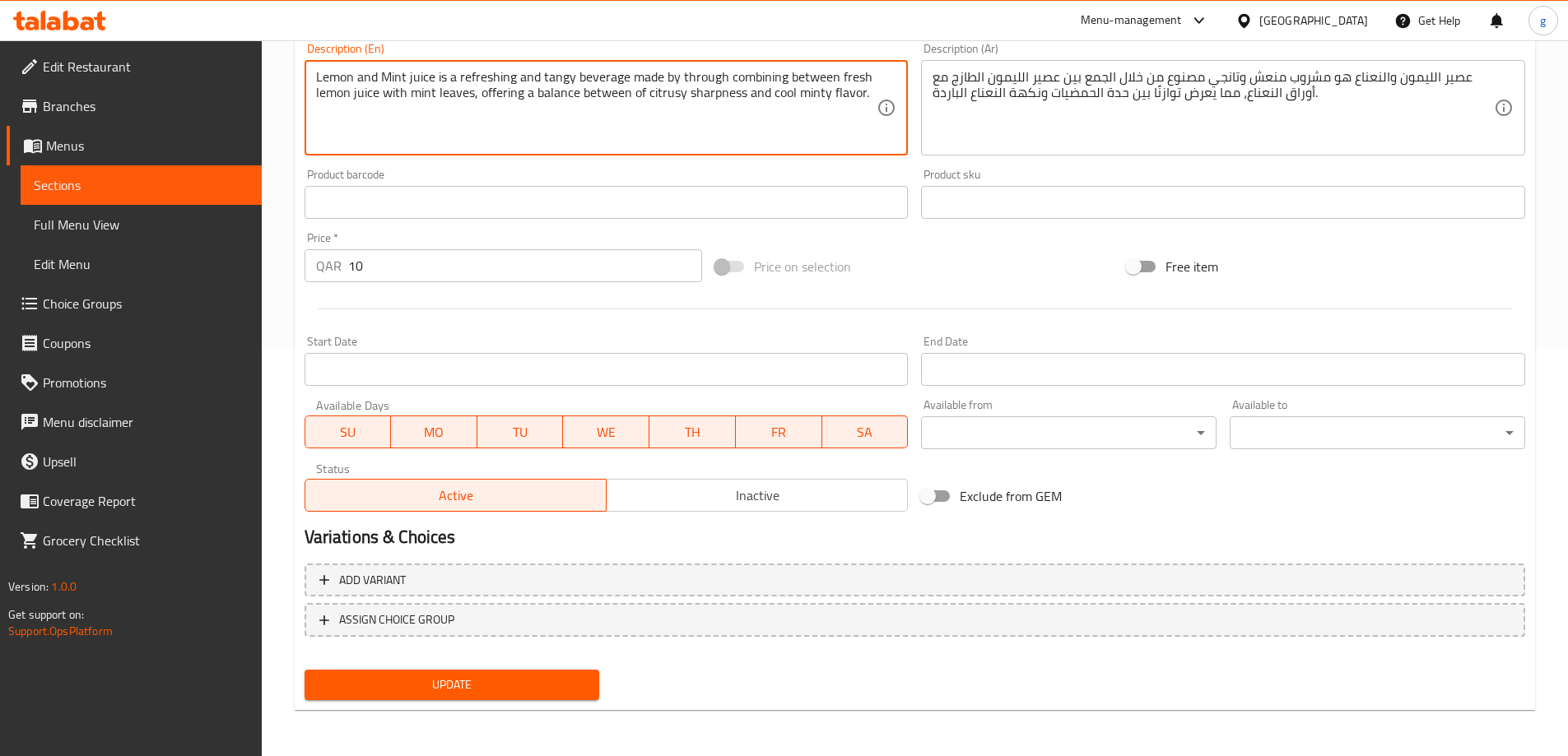
type textarea "Lemon and Mint juice is a refreshing and tangy beverage made by through combini…"
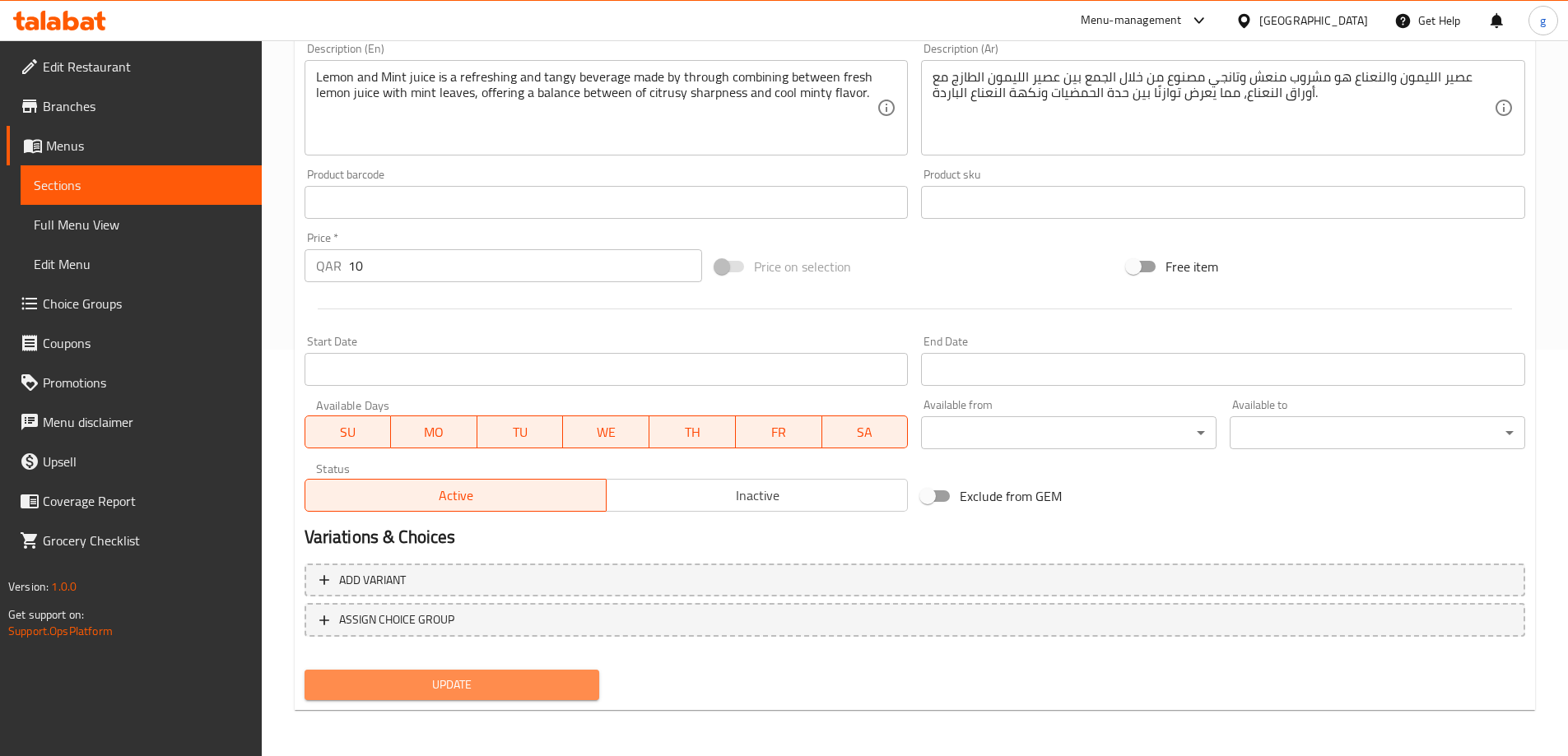
click at [517, 690] on span "Update" at bounding box center [452, 685] width 269 height 20
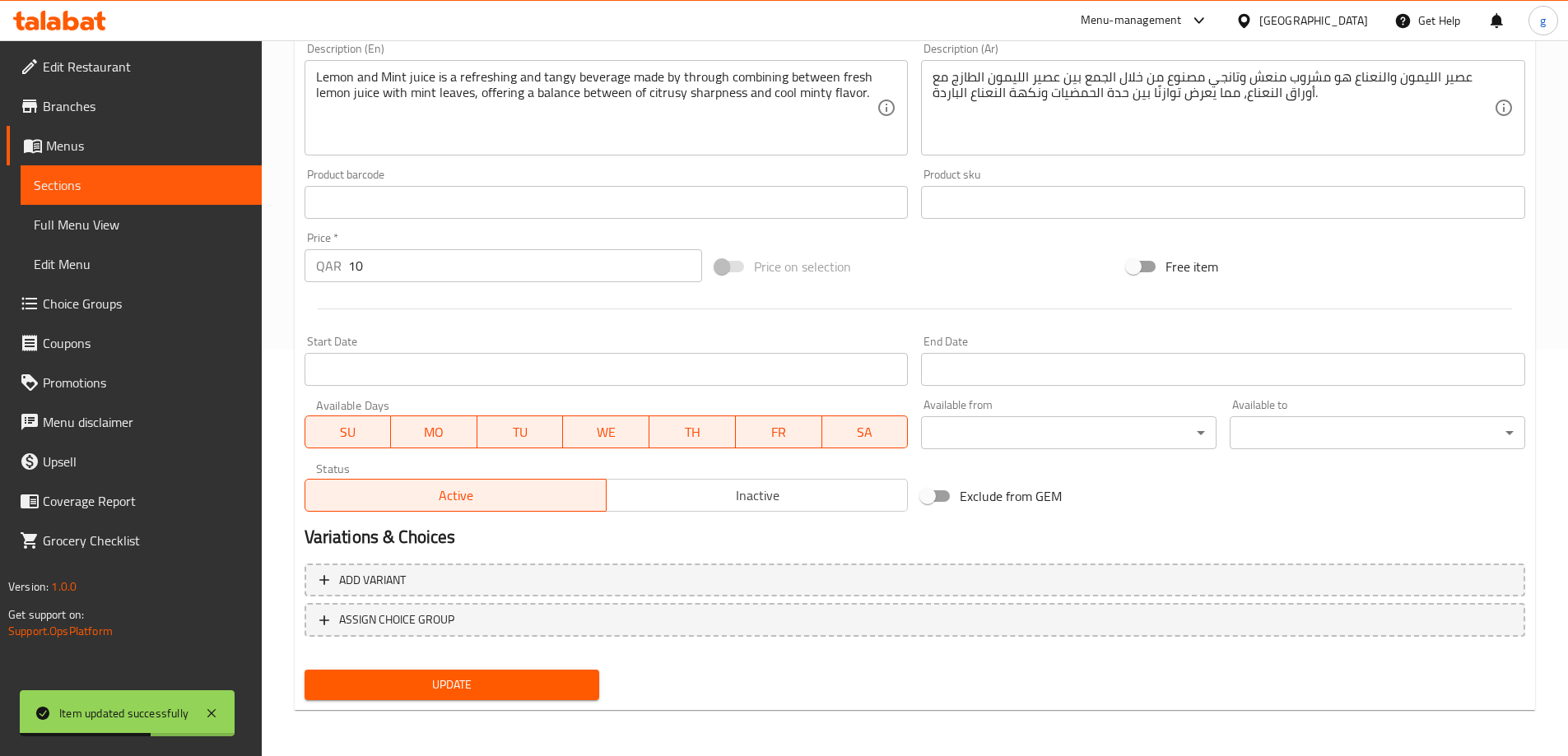
click at [88, 176] on span "Sections" at bounding box center [141, 185] width 214 height 19
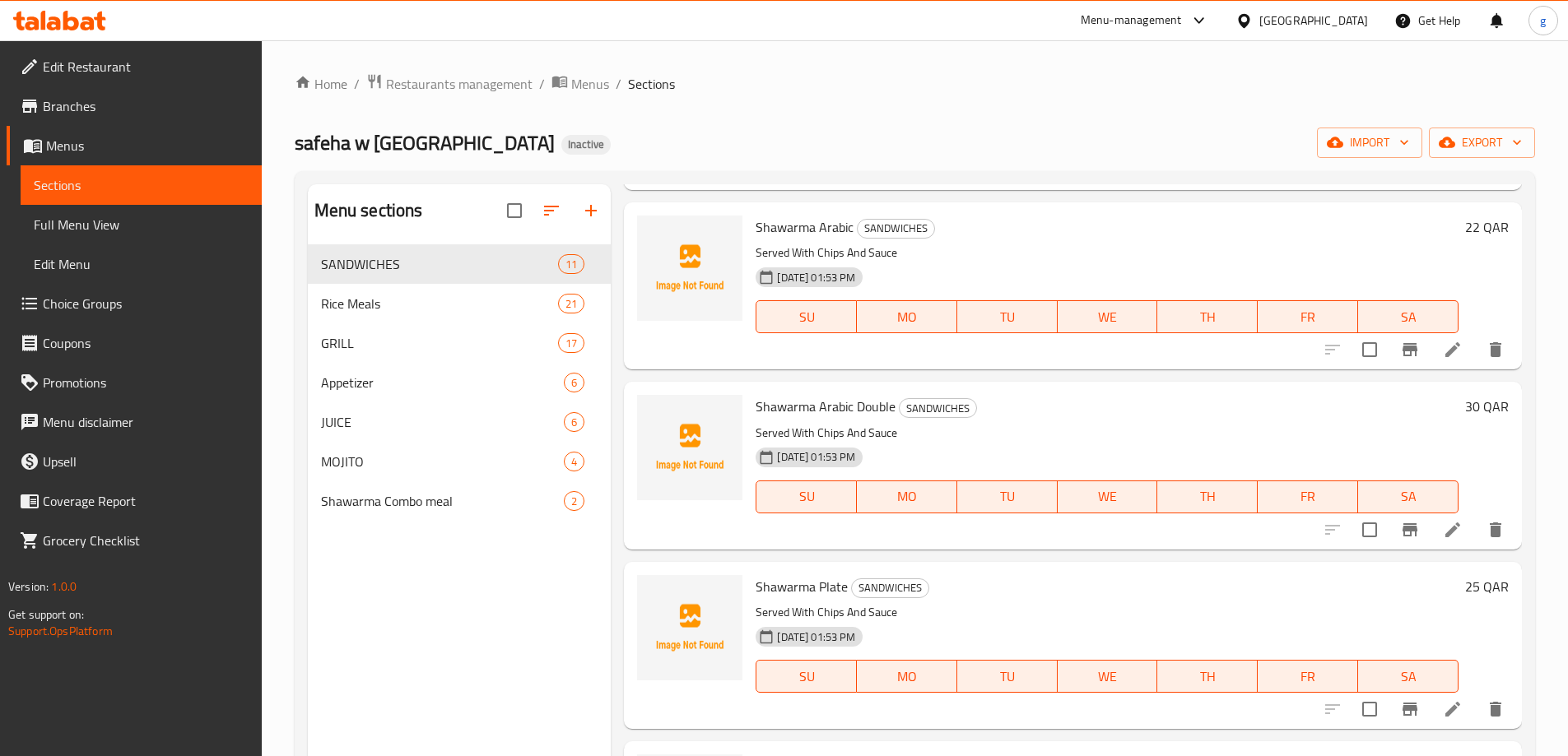
scroll to position [329, 0]
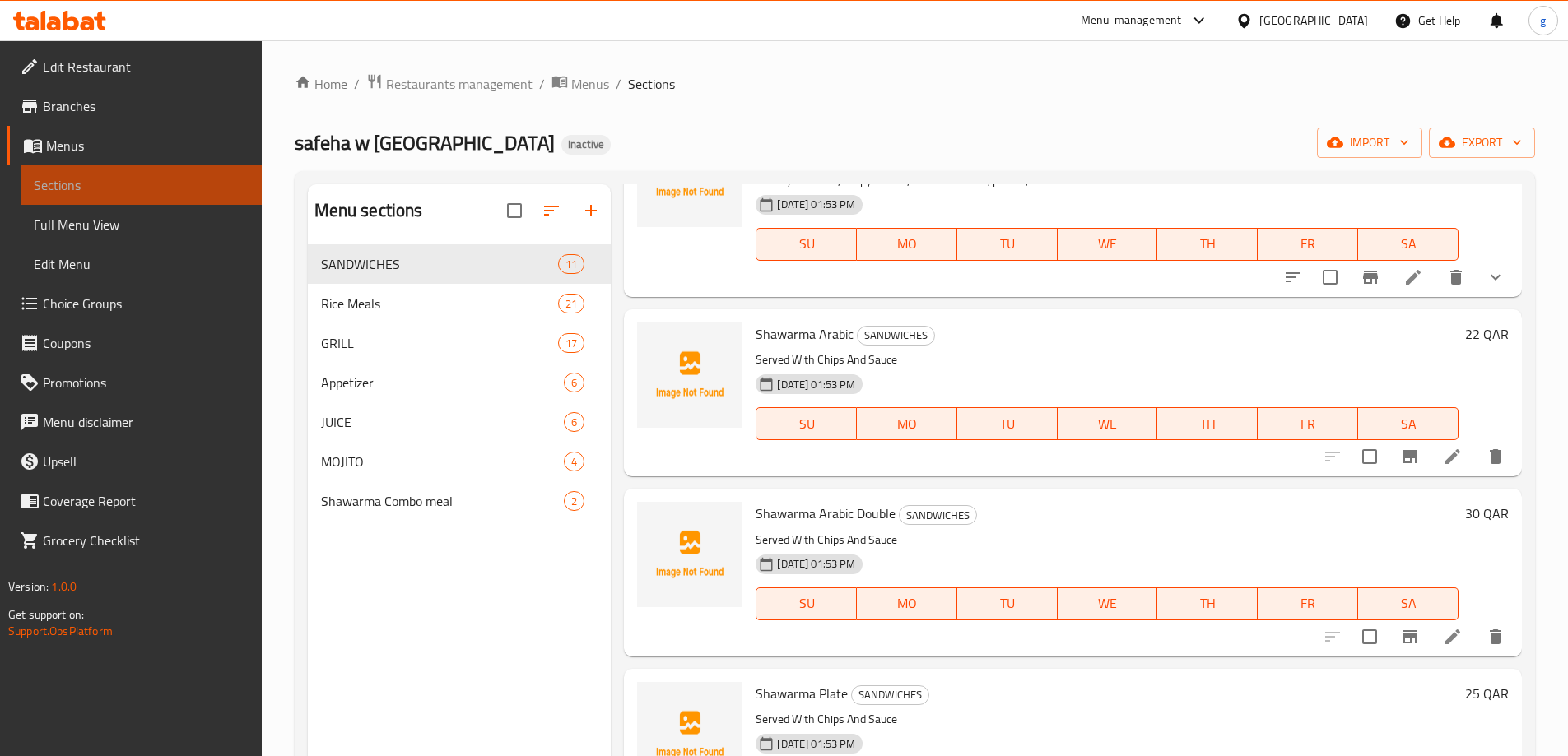
click at [102, 177] on span "Sections" at bounding box center [141, 185] width 214 height 19
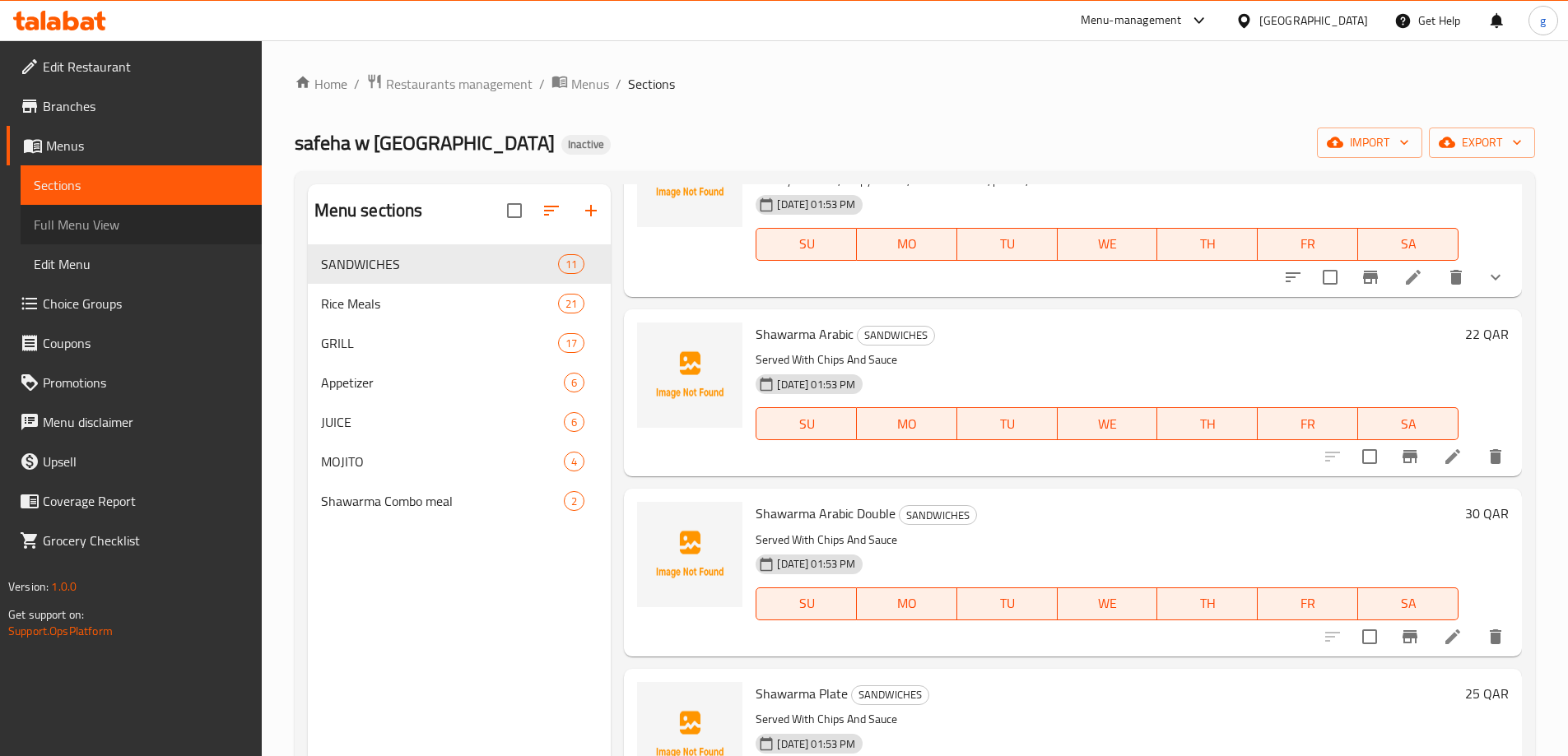
click at [101, 231] on span "Full Menu View" at bounding box center [141, 224] width 214 height 19
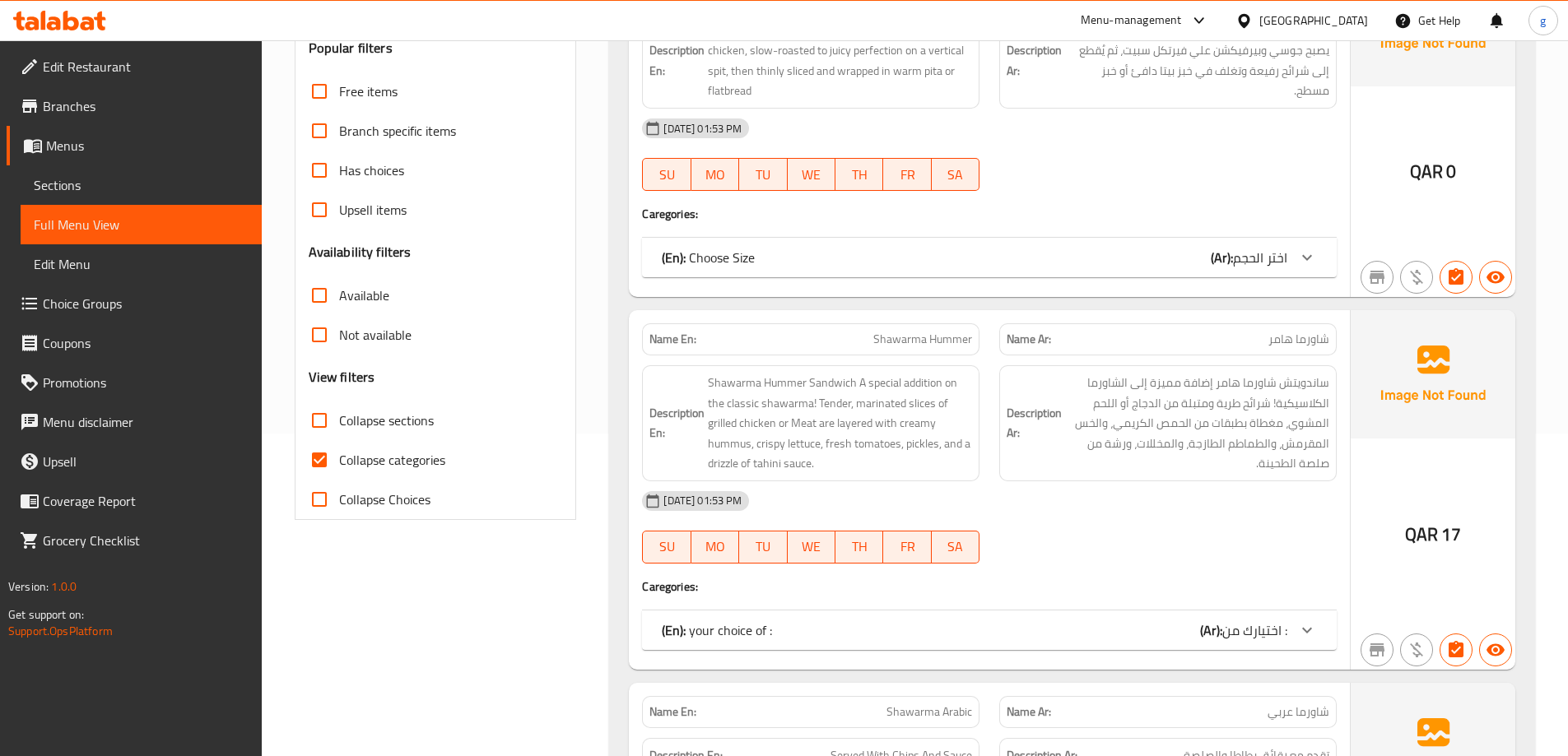
scroll to position [411, 0]
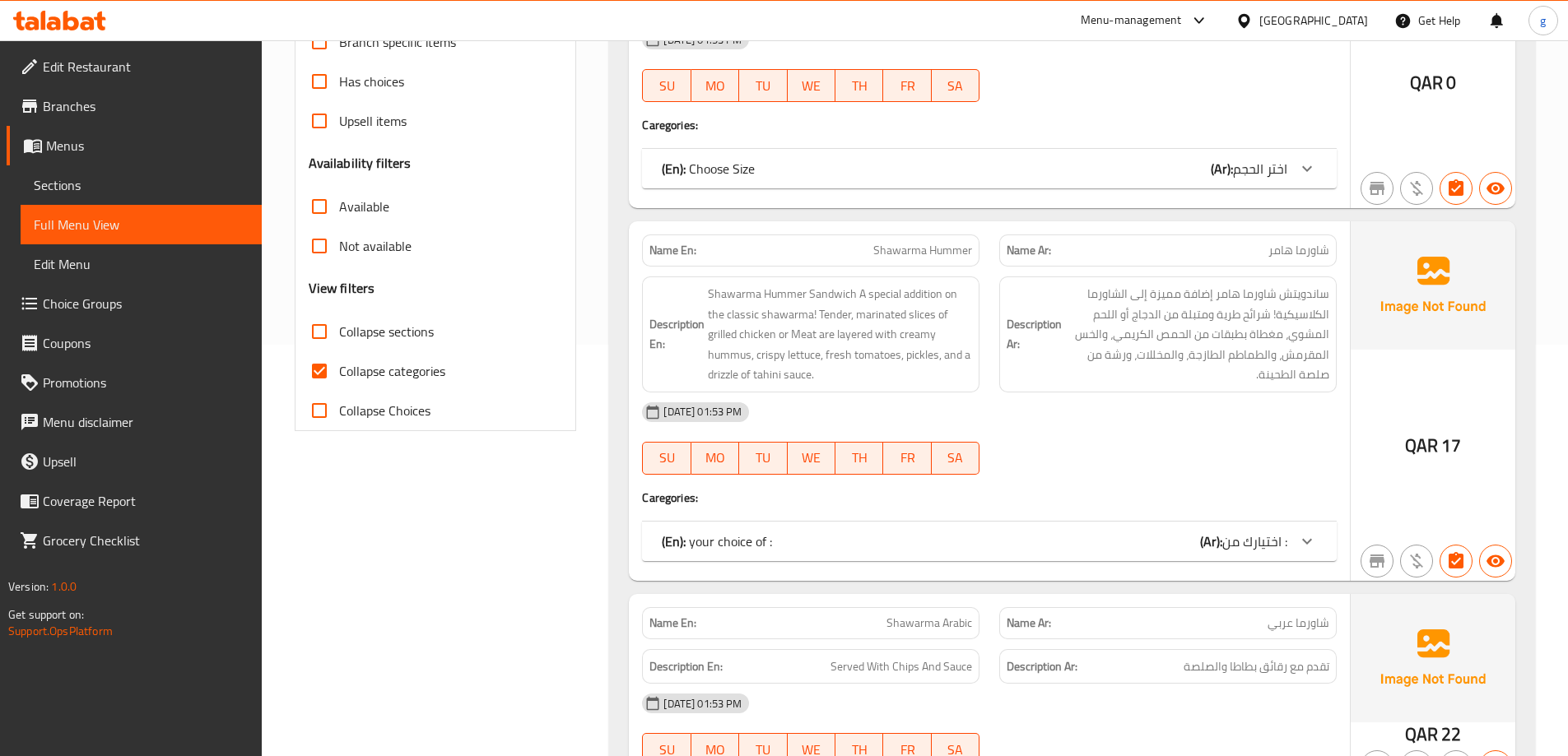
click at [317, 364] on input "Collapse categories" at bounding box center [319, 371] width 40 height 40
checkbox input "false"
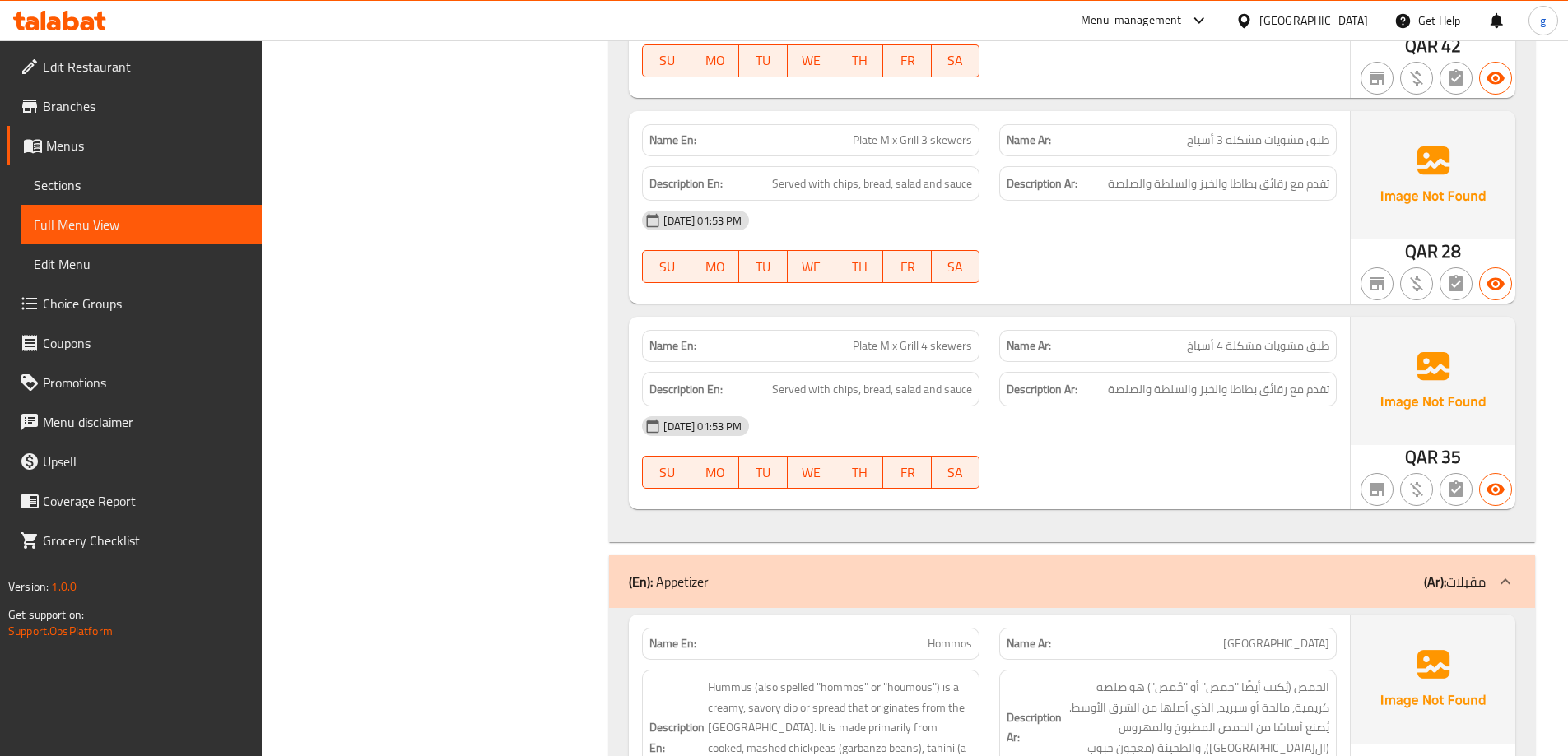
scroll to position [13566, 0]
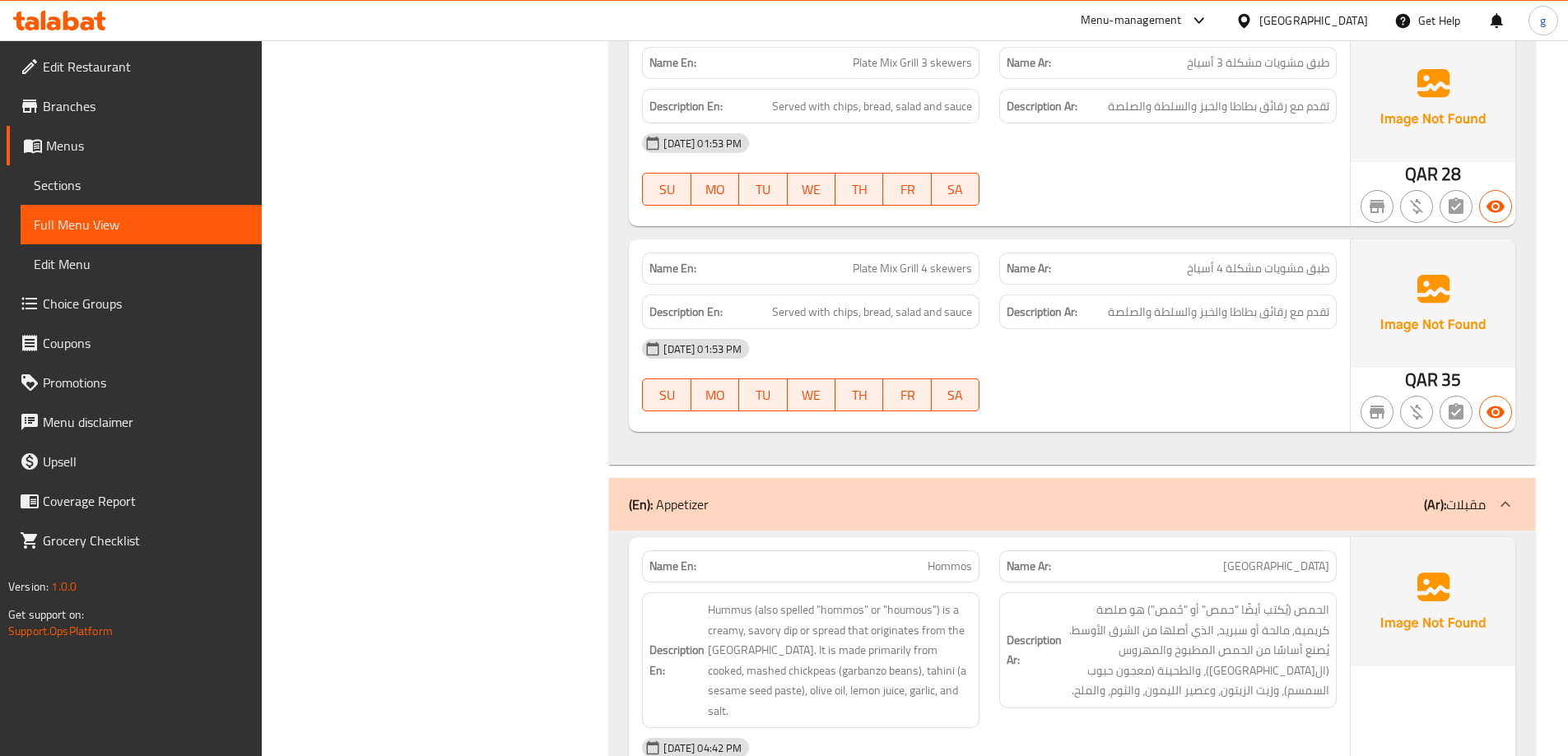
click at [1517, 508] on div at bounding box center [1506, 505] width 40 height 40
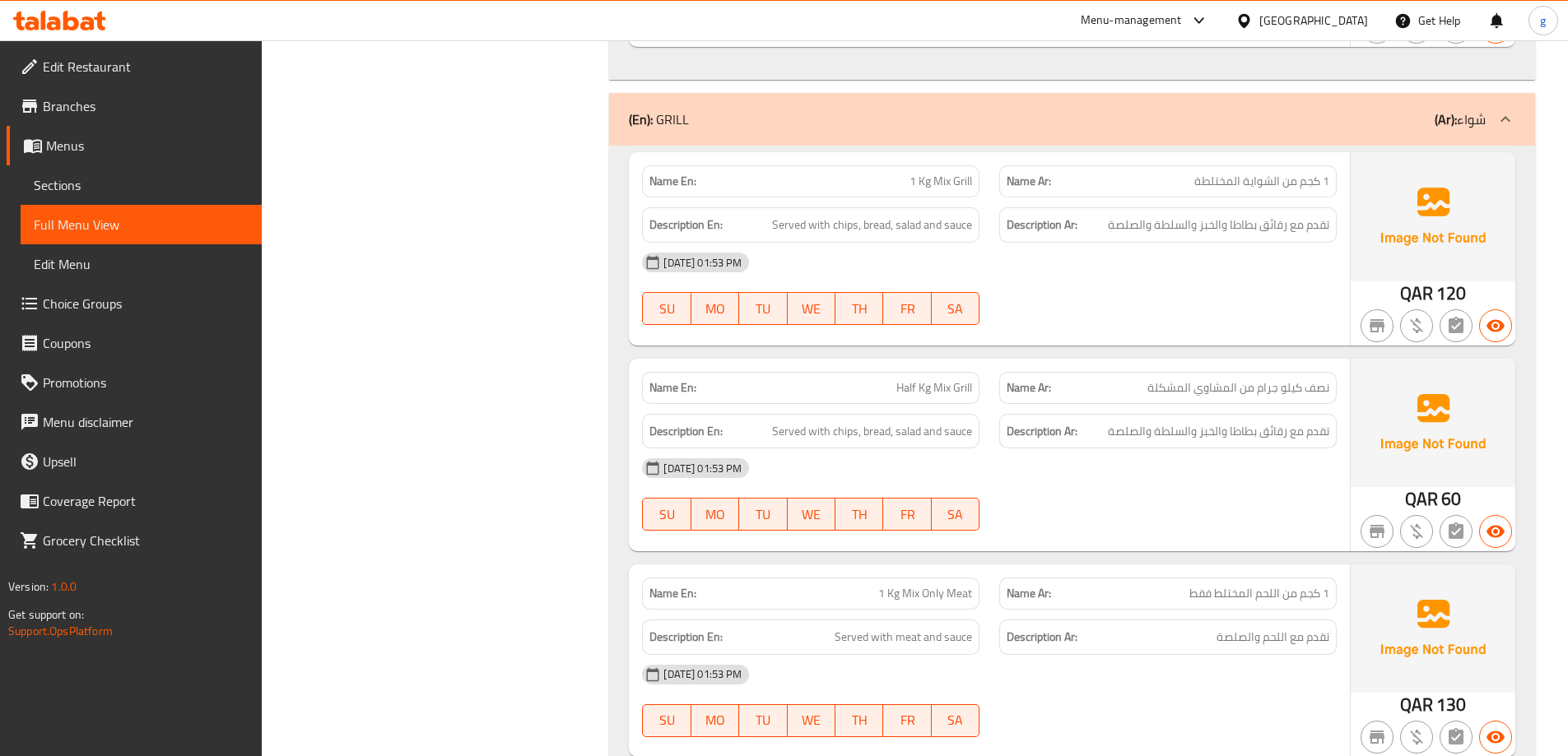
scroll to position [9780, 0]
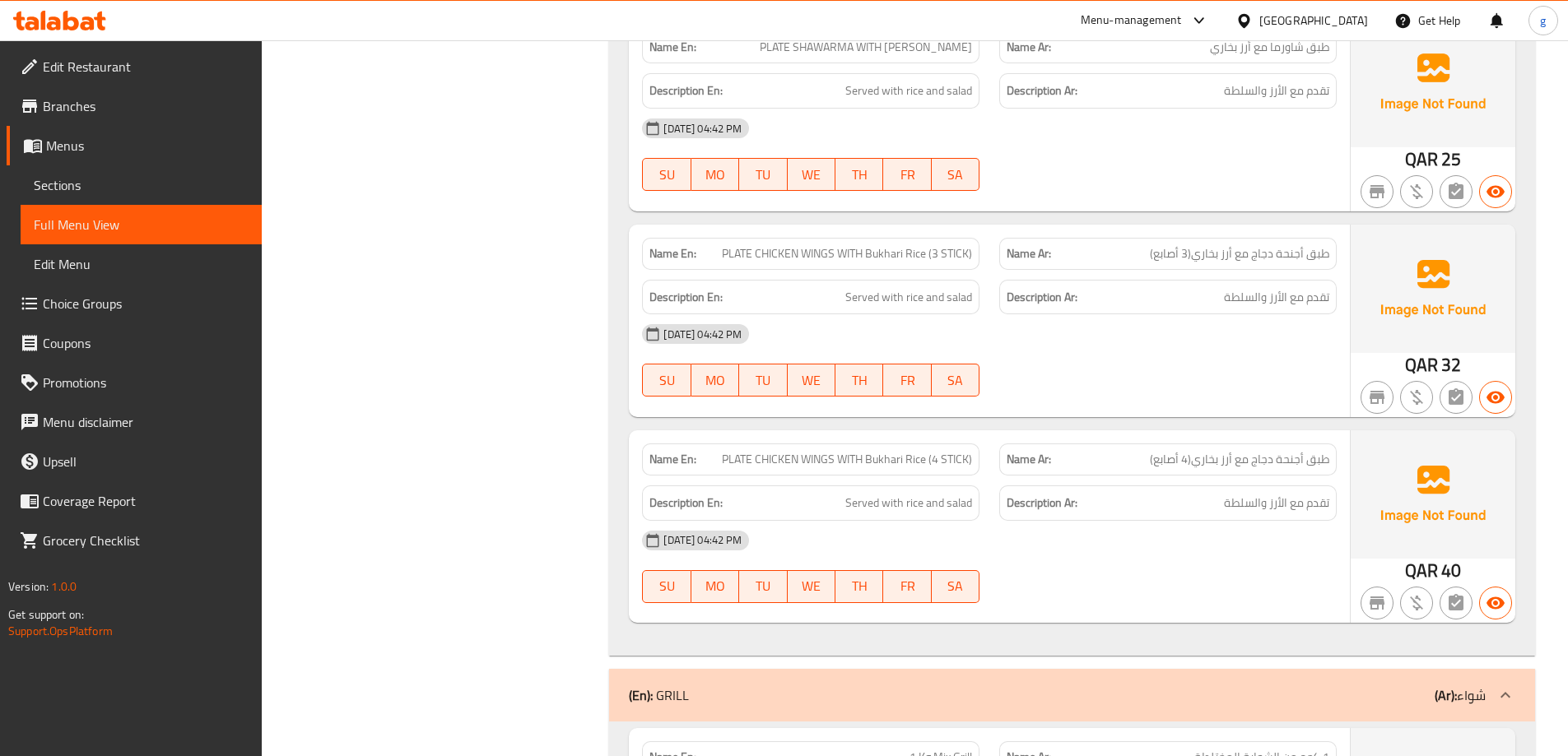
click at [1500, 697] on icon at bounding box center [1506, 696] width 19 height 19
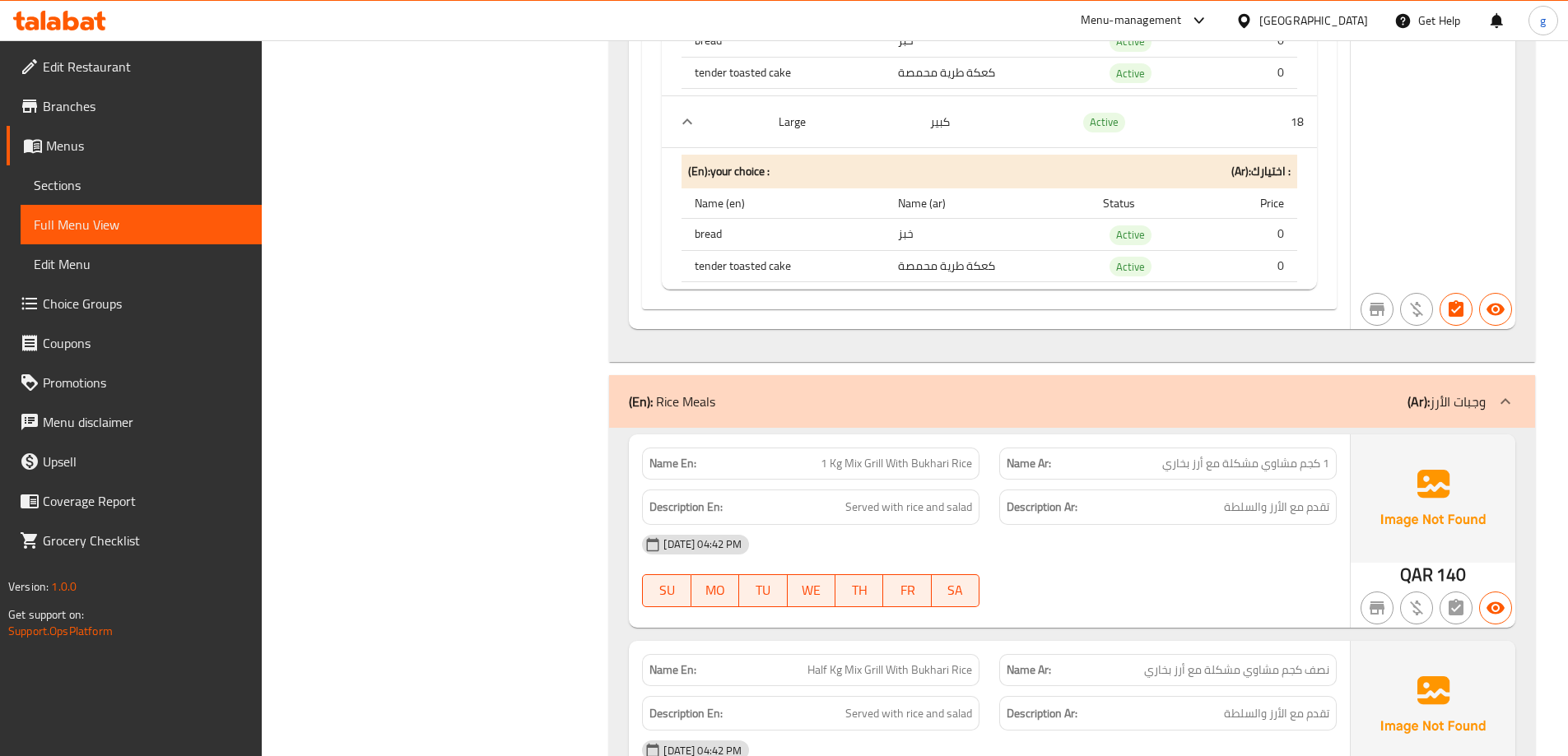
scroll to position [5419, 0]
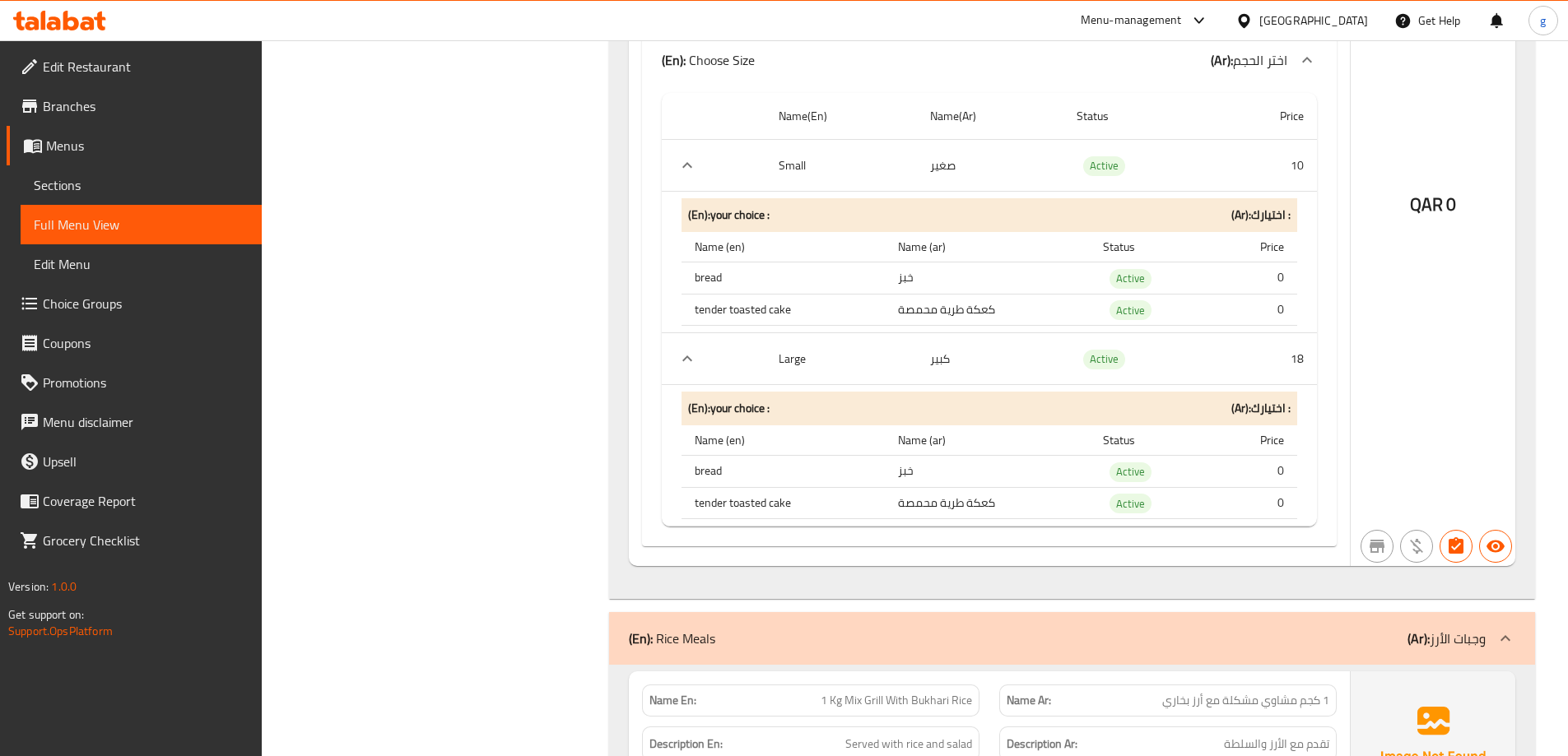
click at [1495, 653] on div at bounding box center [1506, 638] width 40 height 40
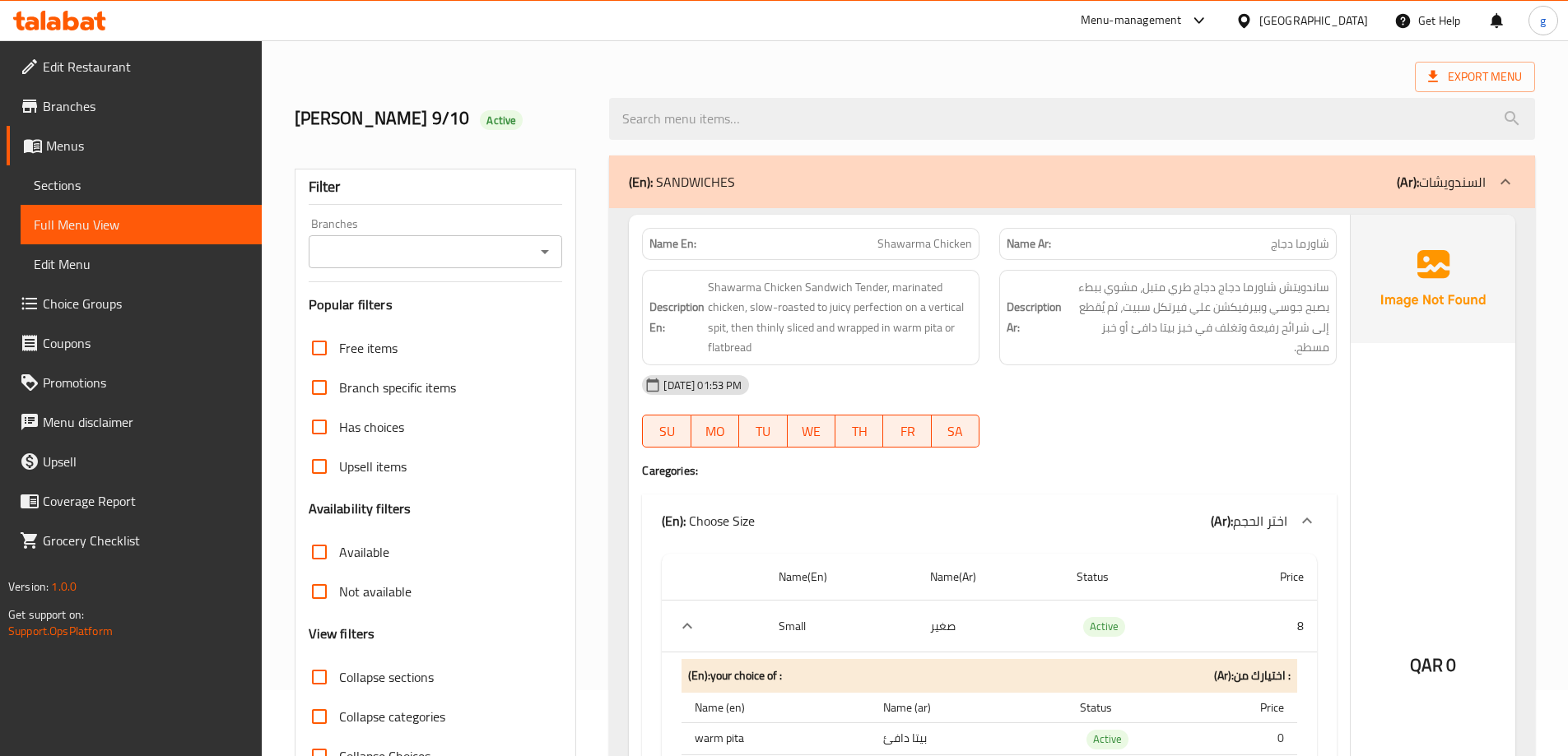
scroll to position [0, 0]
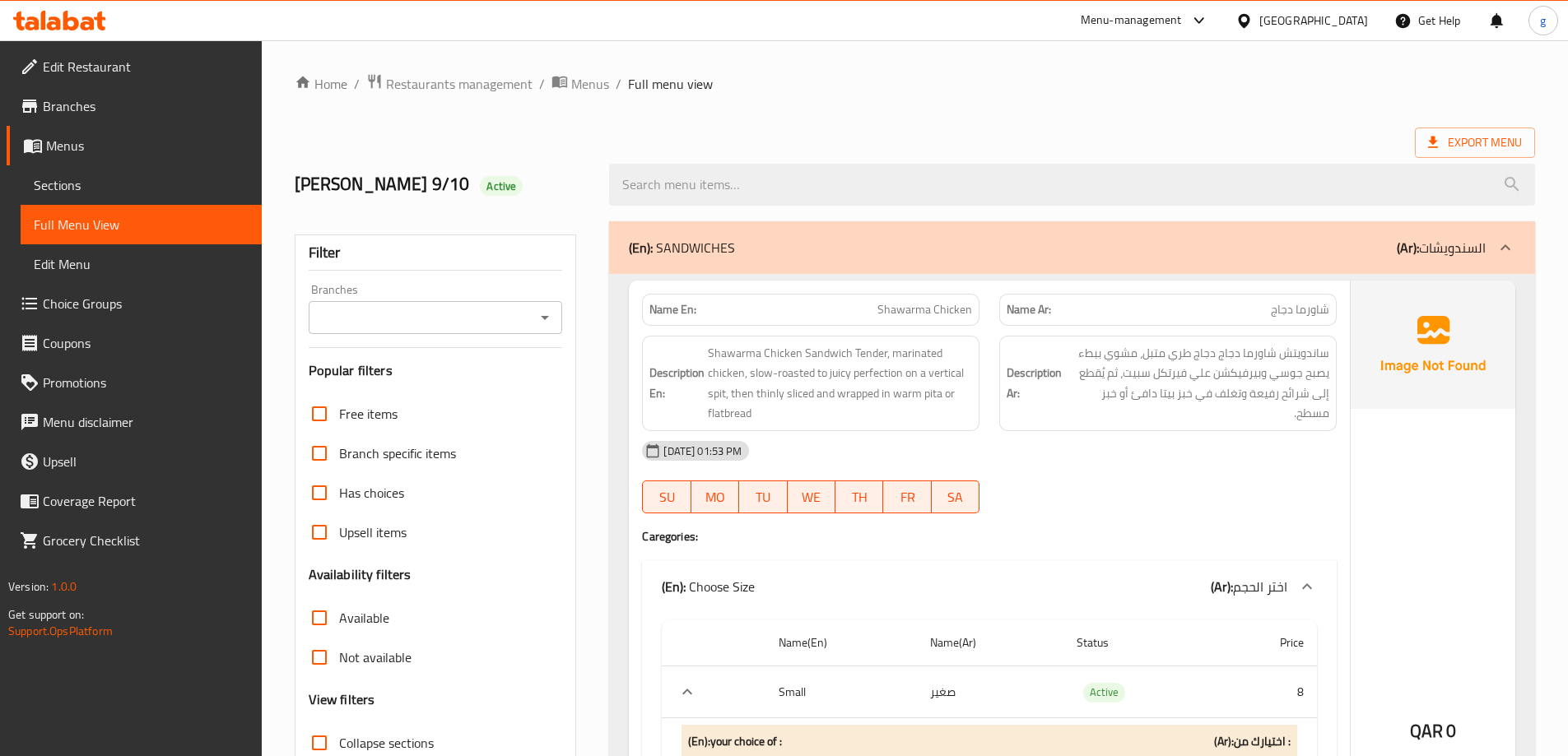
click at [1497, 236] on div at bounding box center [1506, 247] width 40 height 40
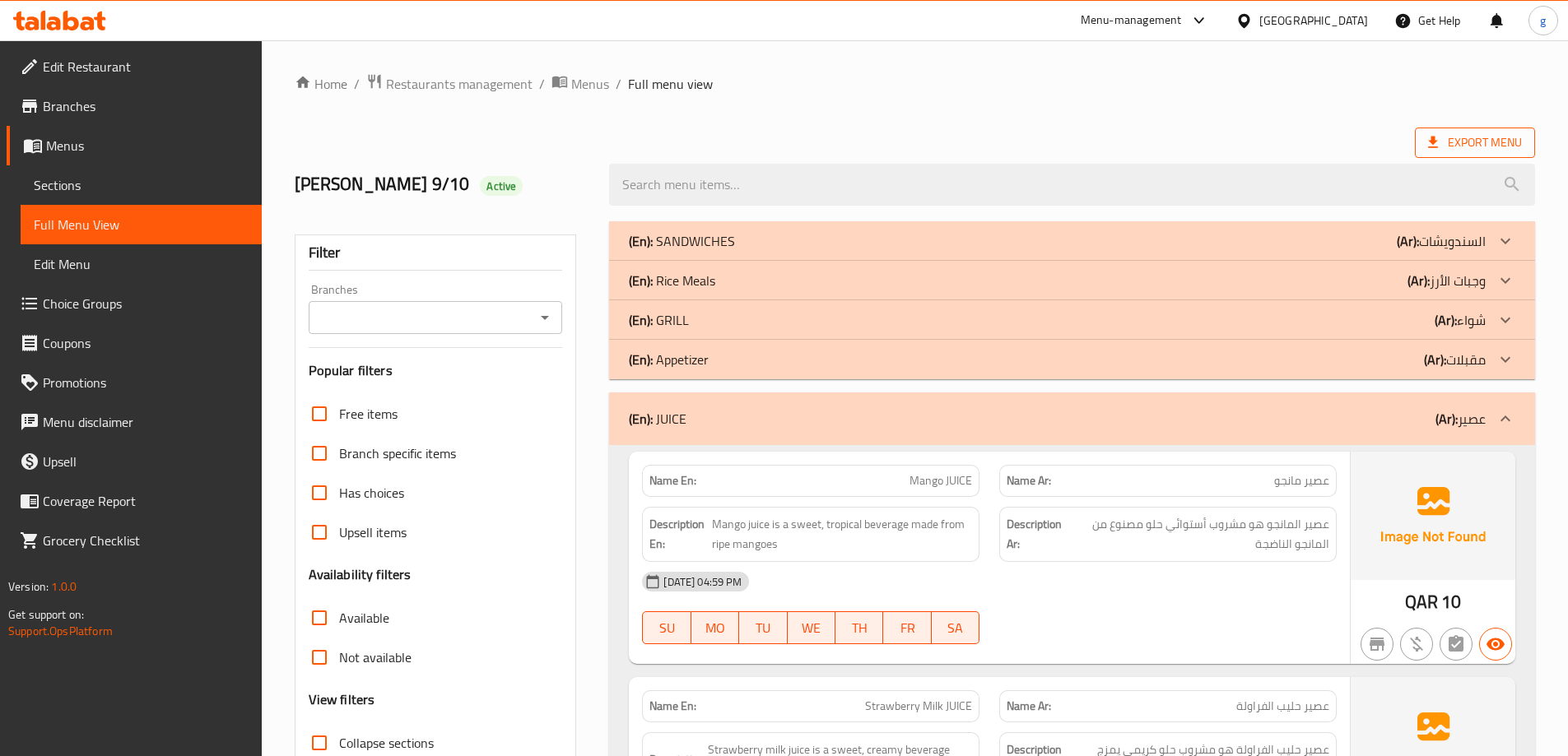
click at [1438, 137] on icon at bounding box center [1433, 142] width 17 height 17
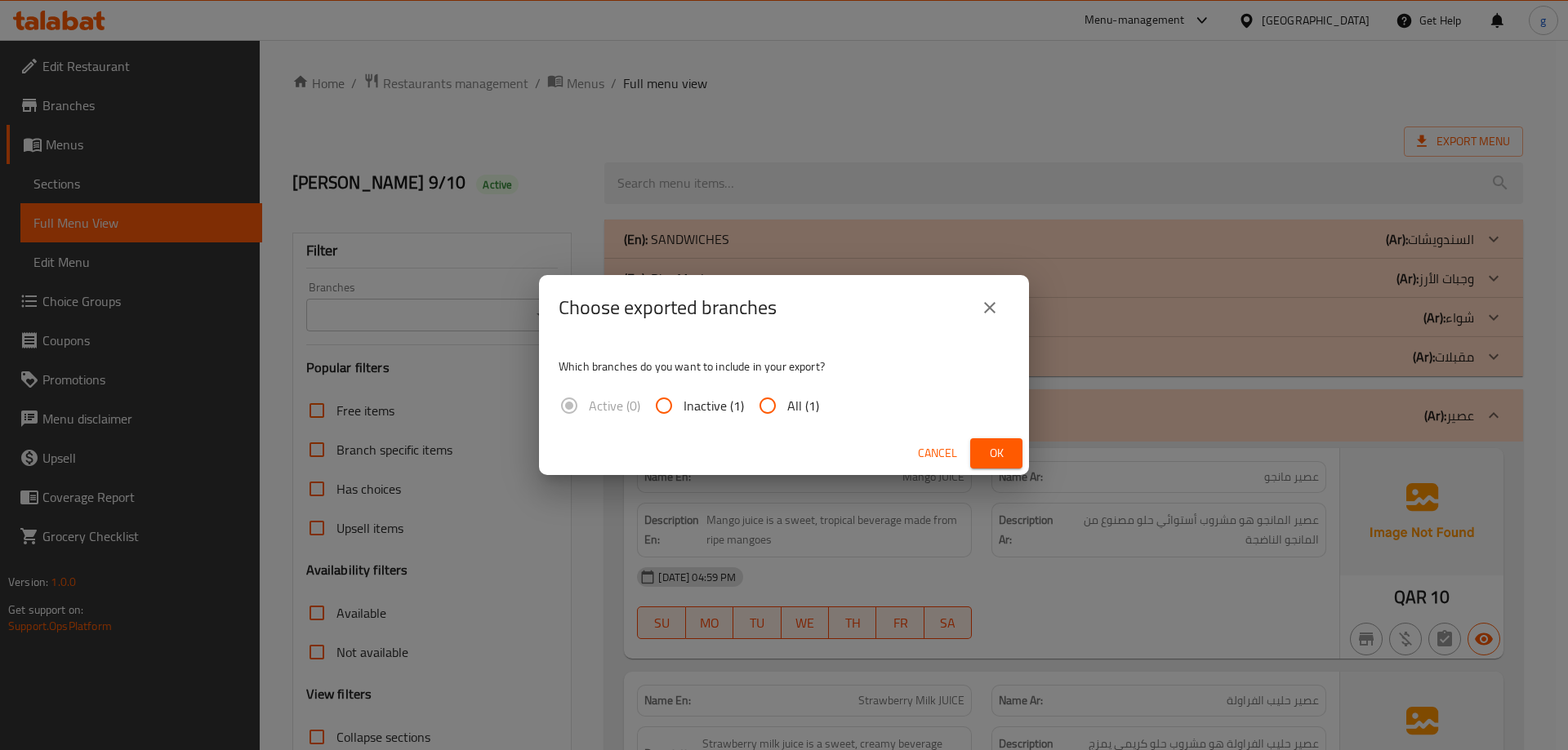
click at [779, 391] on input "All (1)" at bounding box center [768, 406] width 40 height 40
radio input "true"
click at [1017, 446] on button "Ok" at bounding box center [996, 453] width 52 height 30
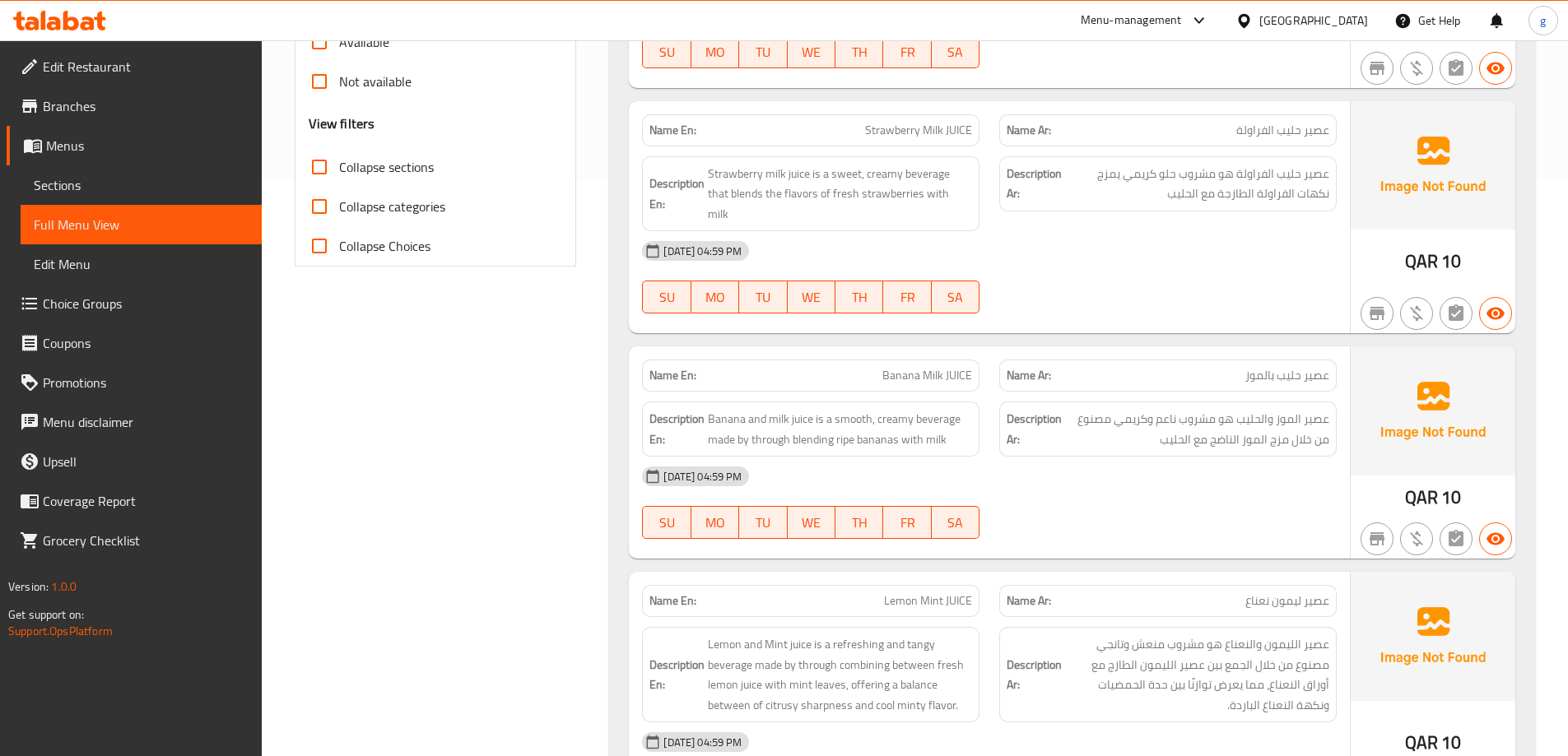
scroll to position [659, 0]
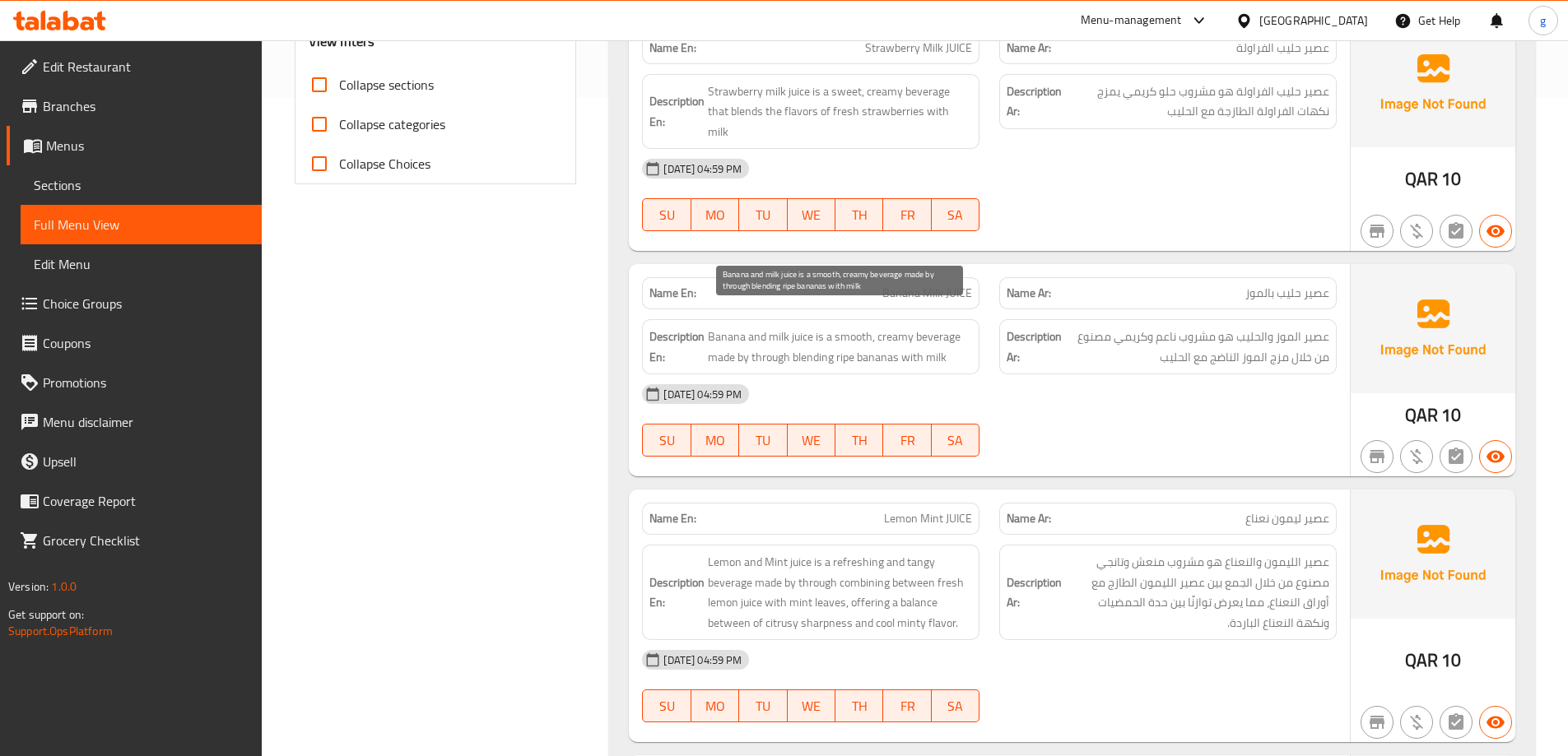
click at [824, 326] on span "Banana and milk juice is a smooth, creamy beverage made by through blending rip…" at bounding box center [839, 346] width 264 height 40
drag, startPoint x: 824, startPoint y: 321, endPoint x: 897, endPoint y: 312, distance: 73.6
click at [897, 326] on span "Banana and milk juice is a smooth, creamy beverage made by through blending rip…" at bounding box center [839, 346] width 264 height 40
click at [901, 326] on span "Banana and milk juice is a smooth, creamy beverage made by through blending rip…" at bounding box center [839, 346] width 264 height 40
click at [911, 326] on span "Banana and milk juice is a smooth, creamy beverage made by through blending rip…" at bounding box center [839, 346] width 264 height 40
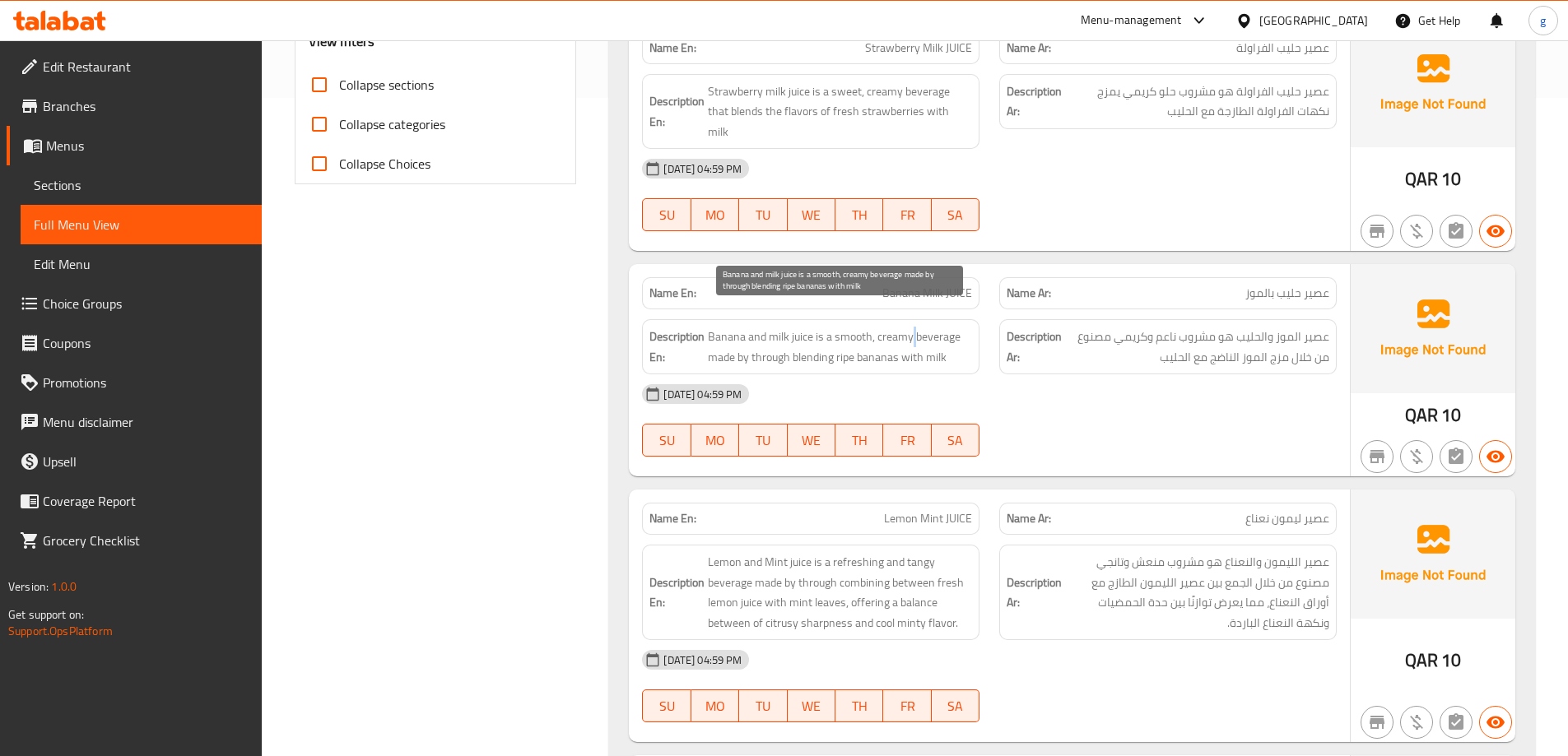
click at [911, 326] on span "Banana and milk juice is a smooth, creamy beverage made by through blending rip…" at bounding box center [839, 346] width 264 height 40
click at [914, 326] on span "Banana and milk juice is a smooth, creamy beverage made by through blending rip…" at bounding box center [839, 346] width 264 height 40
click at [845, 326] on span "Banana and milk juice is a smooth, creamy beverage made by through blending rip…" at bounding box center [839, 346] width 264 height 40
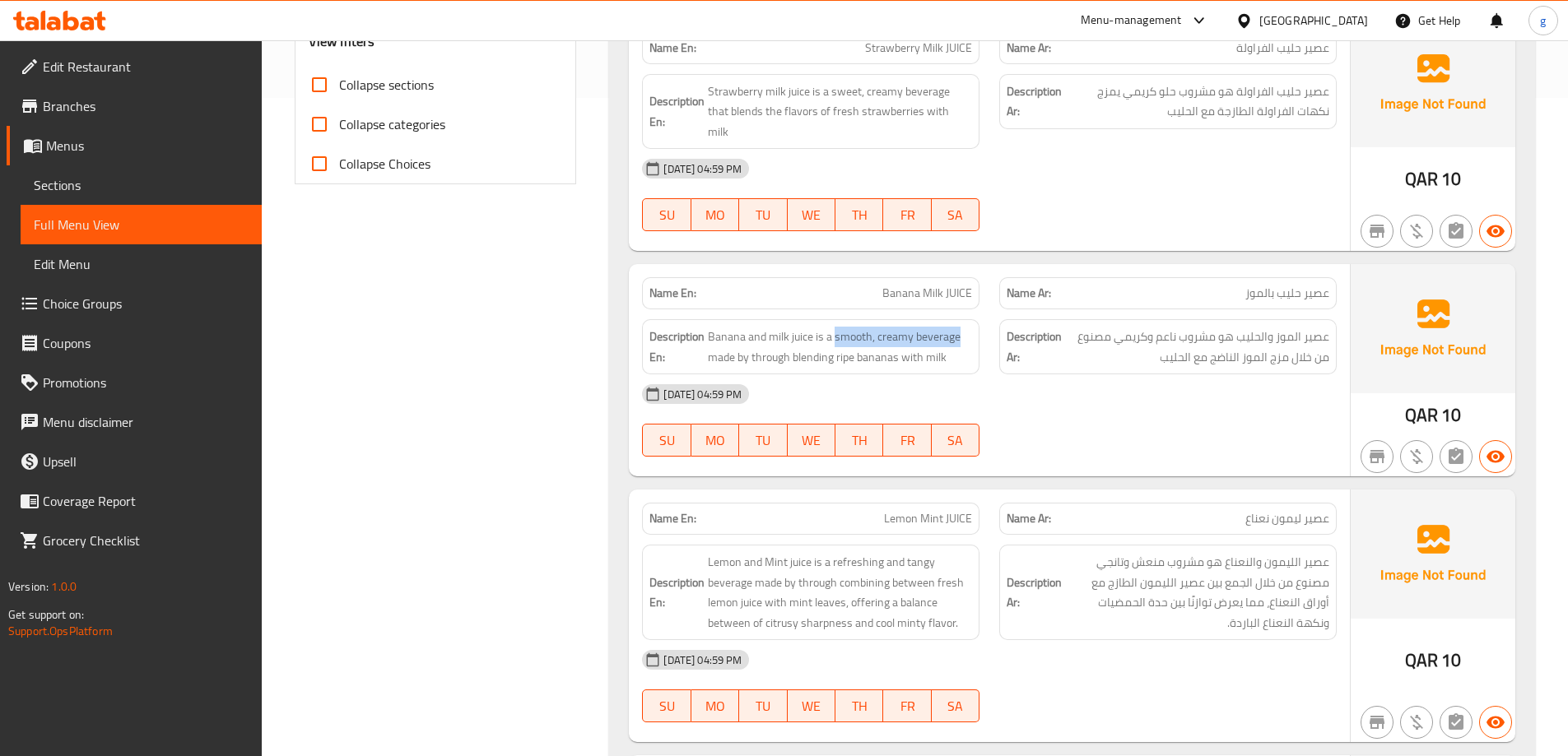
drag, startPoint x: 845, startPoint y: 313, endPoint x: 937, endPoint y: 298, distance: 93.2
click at [937, 310] on div "Description En: Banana and milk juice is a smooth, creamy beverage made by thro…" at bounding box center [811, 347] width 358 height 75
click at [889, 326] on span "Banana and milk juice is a smooth, creamy beverage made by through blending rip…" at bounding box center [839, 346] width 264 height 40
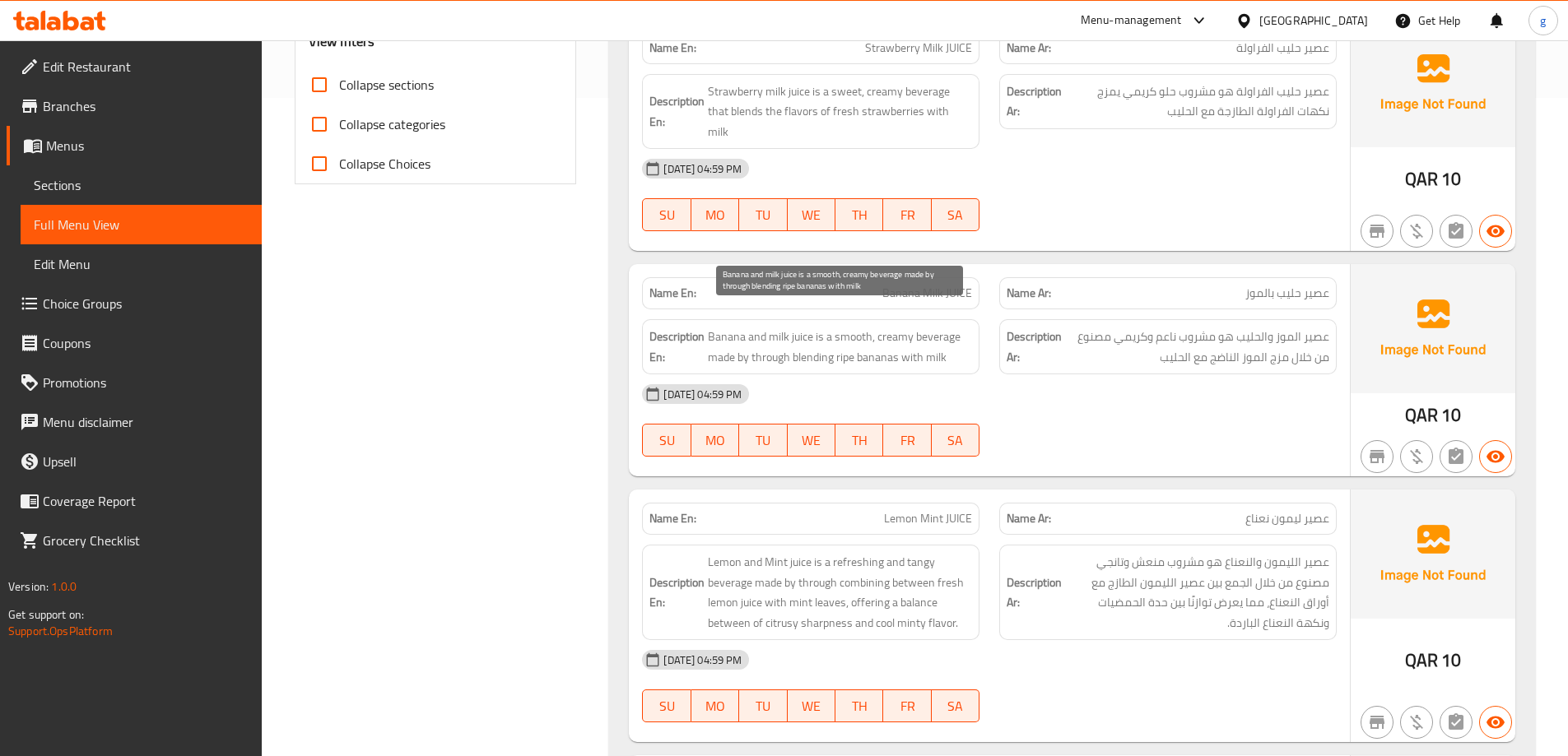
click at [929, 331] on span "Banana and milk juice is a smooth, creamy beverage made by through blending rip…" at bounding box center [839, 346] width 264 height 40
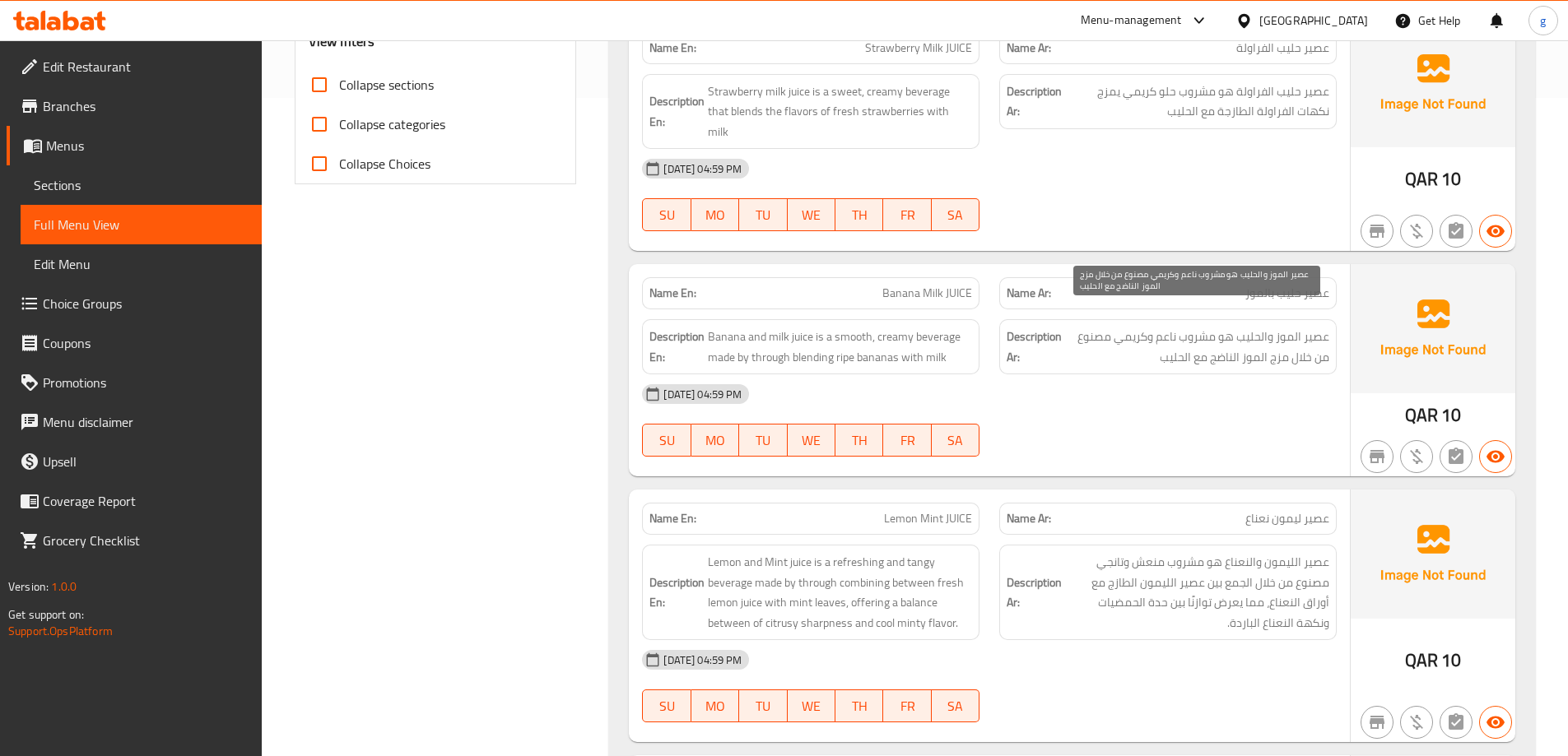
click at [1231, 337] on span "عصير الموز والحليب هو مشروب ناعم وكريمي مصنوع من خلال مزج الموز الناضج مع الحليب" at bounding box center [1197, 346] width 264 height 40
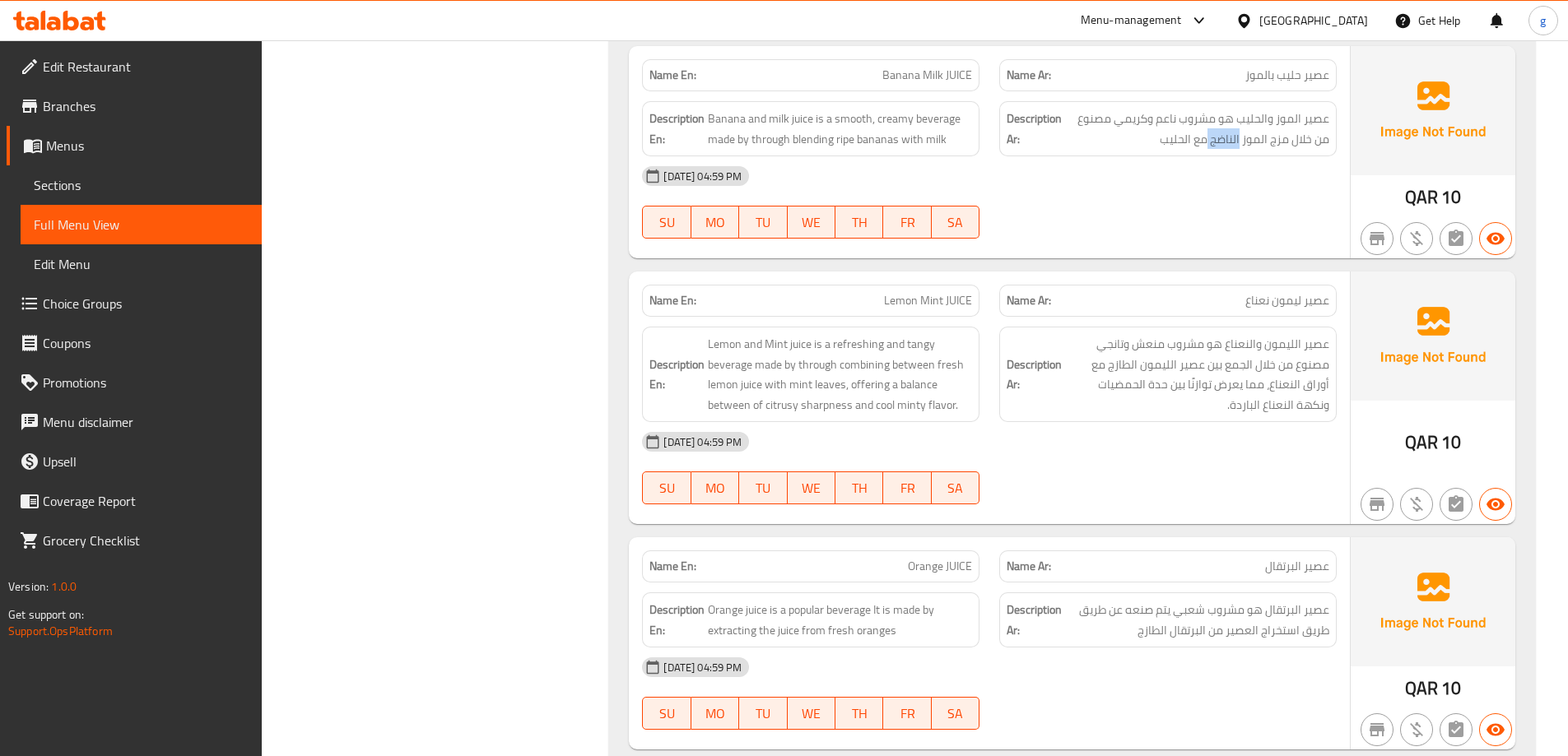
scroll to position [905, 0]
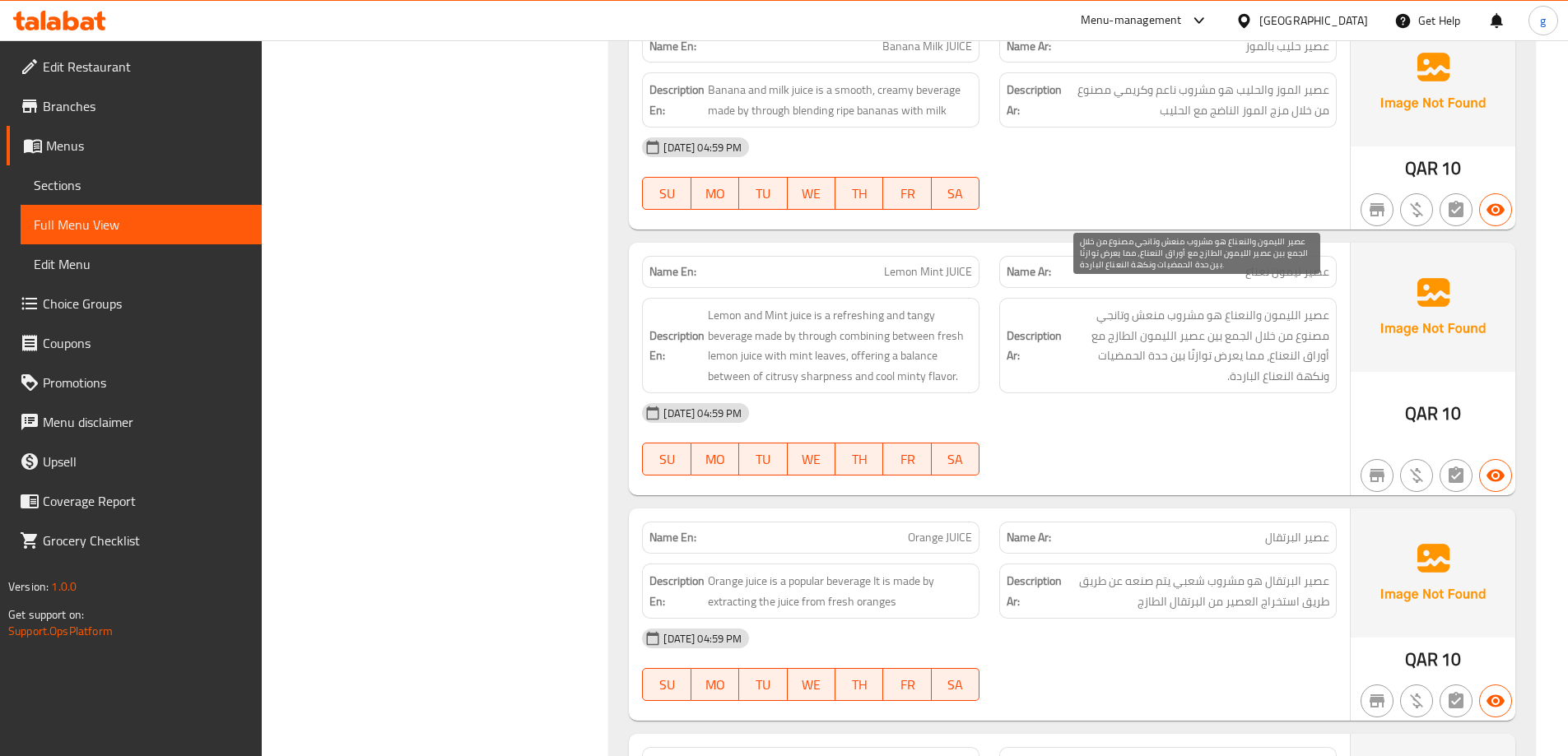
click at [1309, 315] on span "عصير الليمون والنعناع هو مشروب منعش وتانجي مصنوع من خلال الجمع بين عصير الليمون…" at bounding box center [1197, 345] width 264 height 81
drag, startPoint x: 1309, startPoint y: 315, endPoint x: 1184, endPoint y: 325, distance: 125.4
click at [1184, 325] on span "عصير الليمون والنعناع هو مشروب منعش وتانجي مصنوع من خلال الجمع بين عصير الليمون…" at bounding box center [1197, 345] width 264 height 81
click at [1285, 312] on span "عصير الليمون والنعناع هو مشروب منعش وتانجي مصنوع من خلال الجمع بين عصير الليمون…" at bounding box center [1197, 345] width 264 height 81
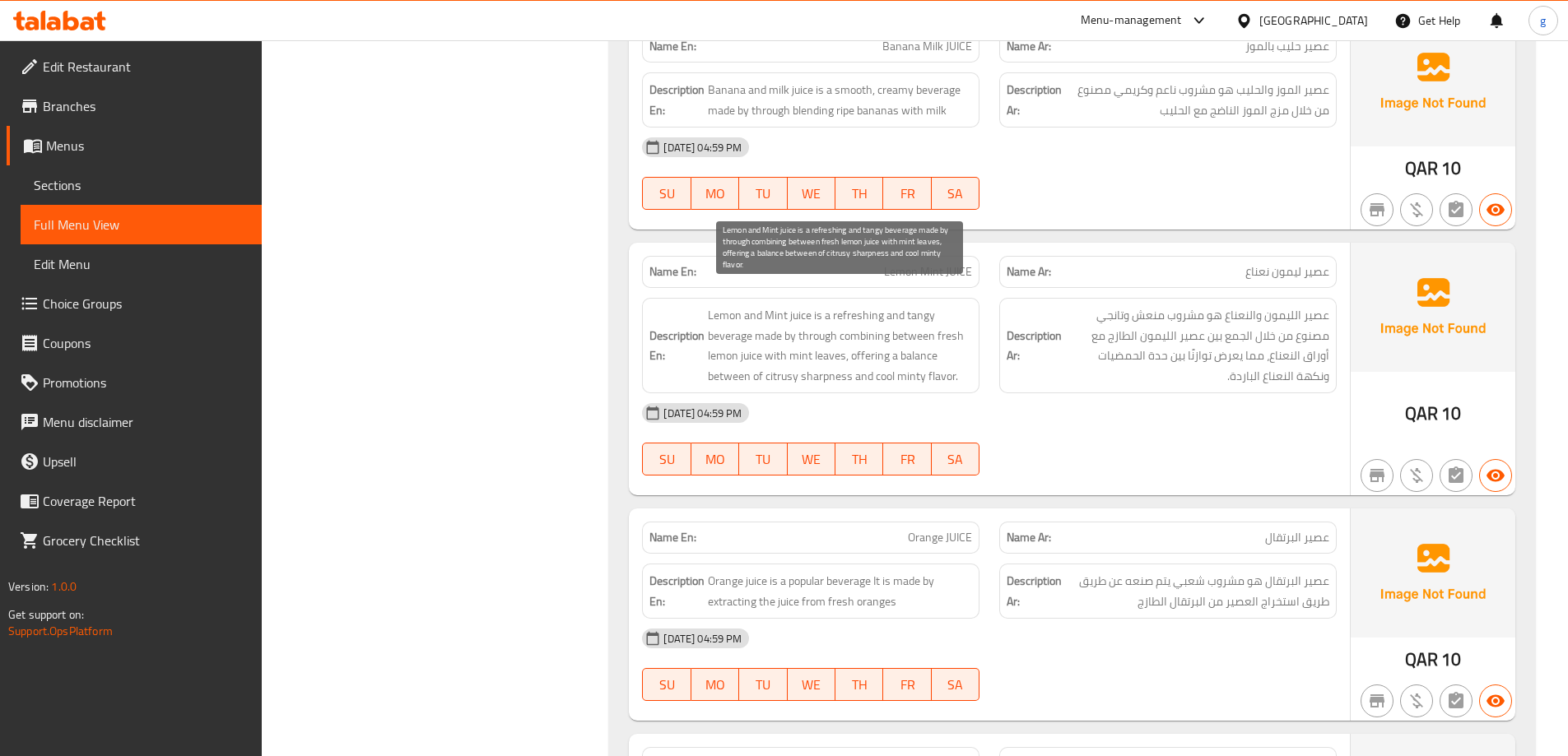
click at [779, 359] on span "Lemon and Mint juice is a refreshing and tangy beverage made by through combini…" at bounding box center [839, 345] width 264 height 81
click at [911, 365] on span "Lemon and Mint juice is a refreshing and tangy beverage made by through combini…" at bounding box center [839, 345] width 264 height 81
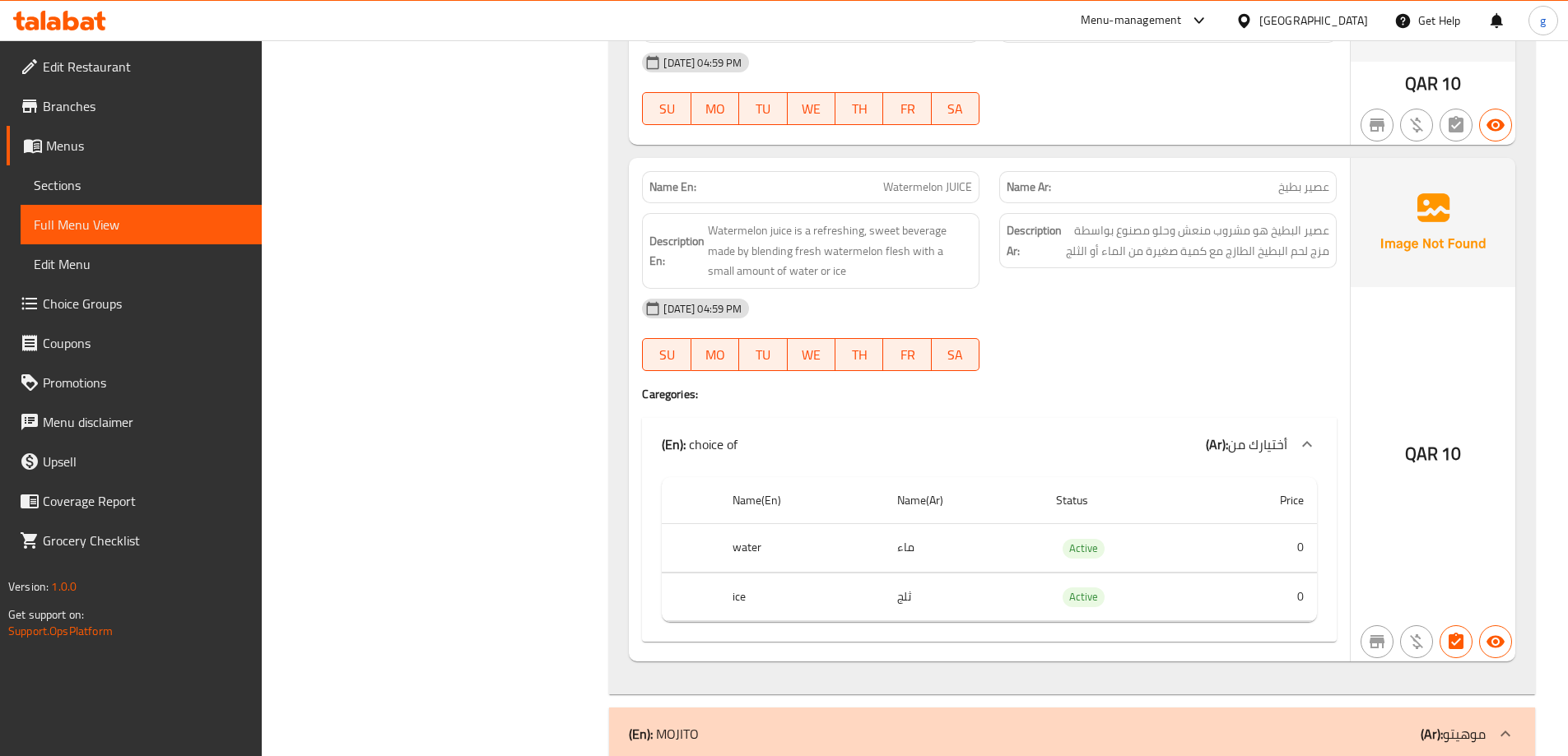
scroll to position [1399, 0]
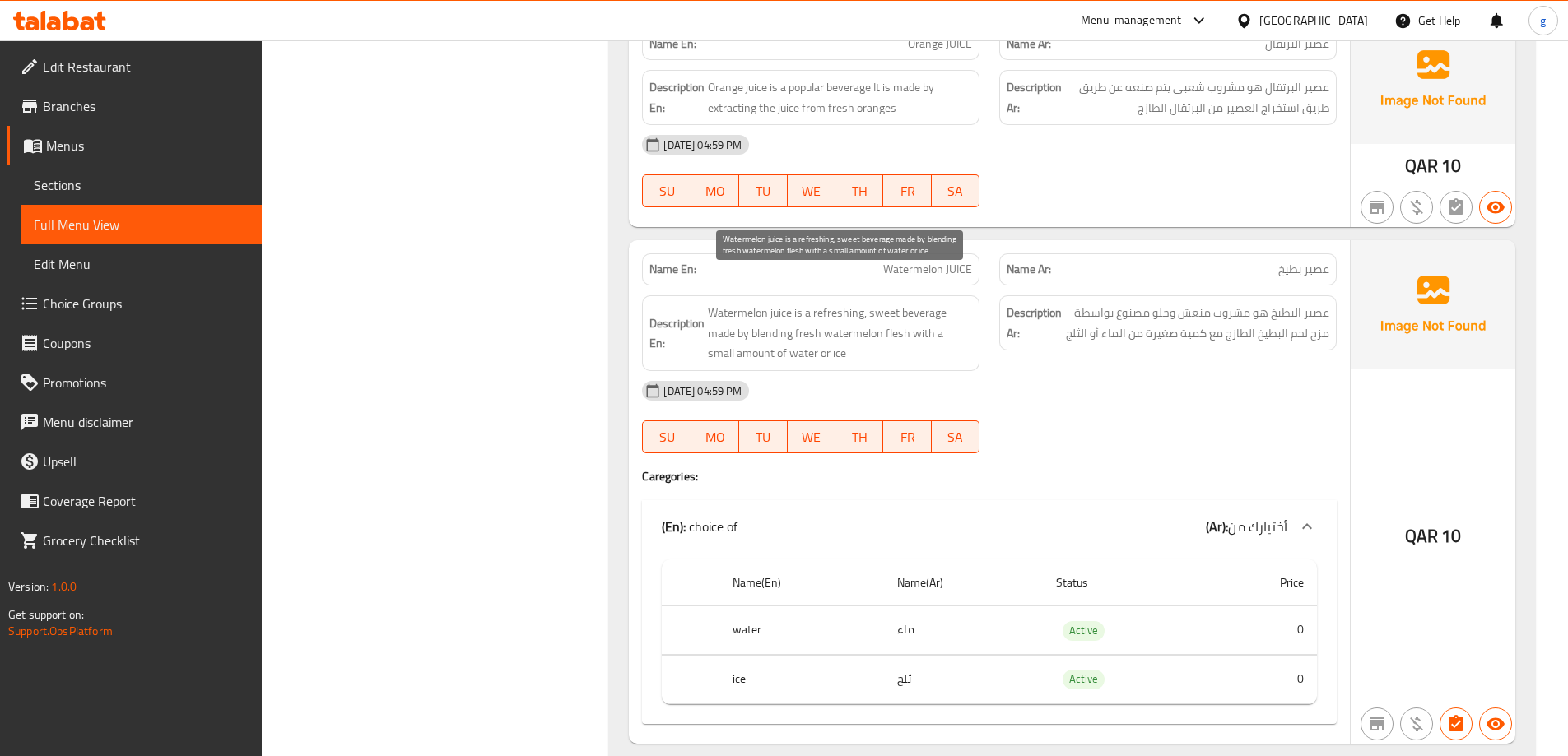
click at [888, 313] on span "Watermelon juice is a refreshing, sweet beverage made by blending fresh waterme…" at bounding box center [839, 333] width 264 height 61
click at [888, 310] on span "Watermelon juice is a refreshing, sweet beverage made by blending fresh waterme…" at bounding box center [839, 333] width 264 height 61
click at [888, 311] on span "Watermelon juice is a refreshing, sweet beverage made by blending fresh waterme…" at bounding box center [839, 333] width 264 height 61
copy span "flesh"
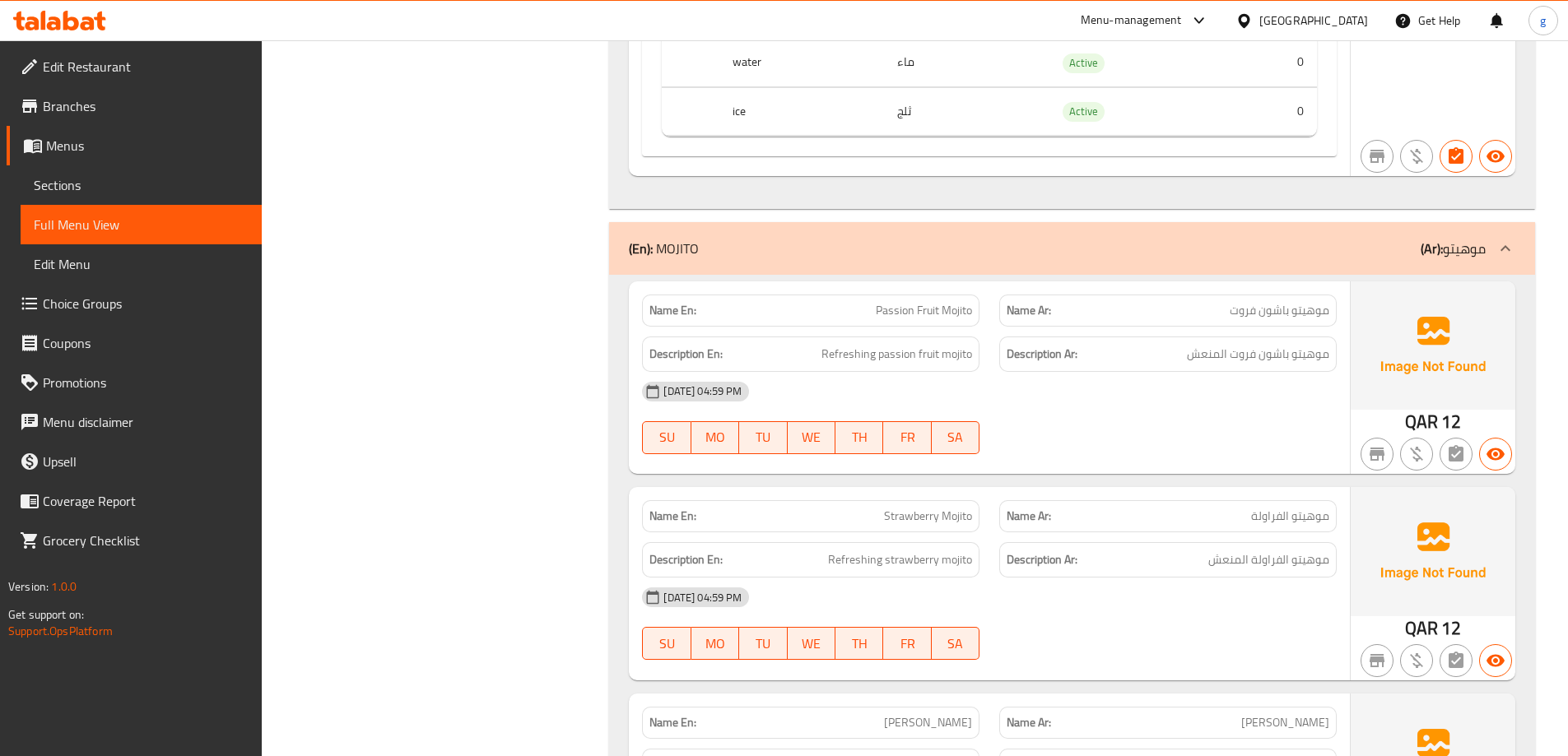
scroll to position [2058, 0]
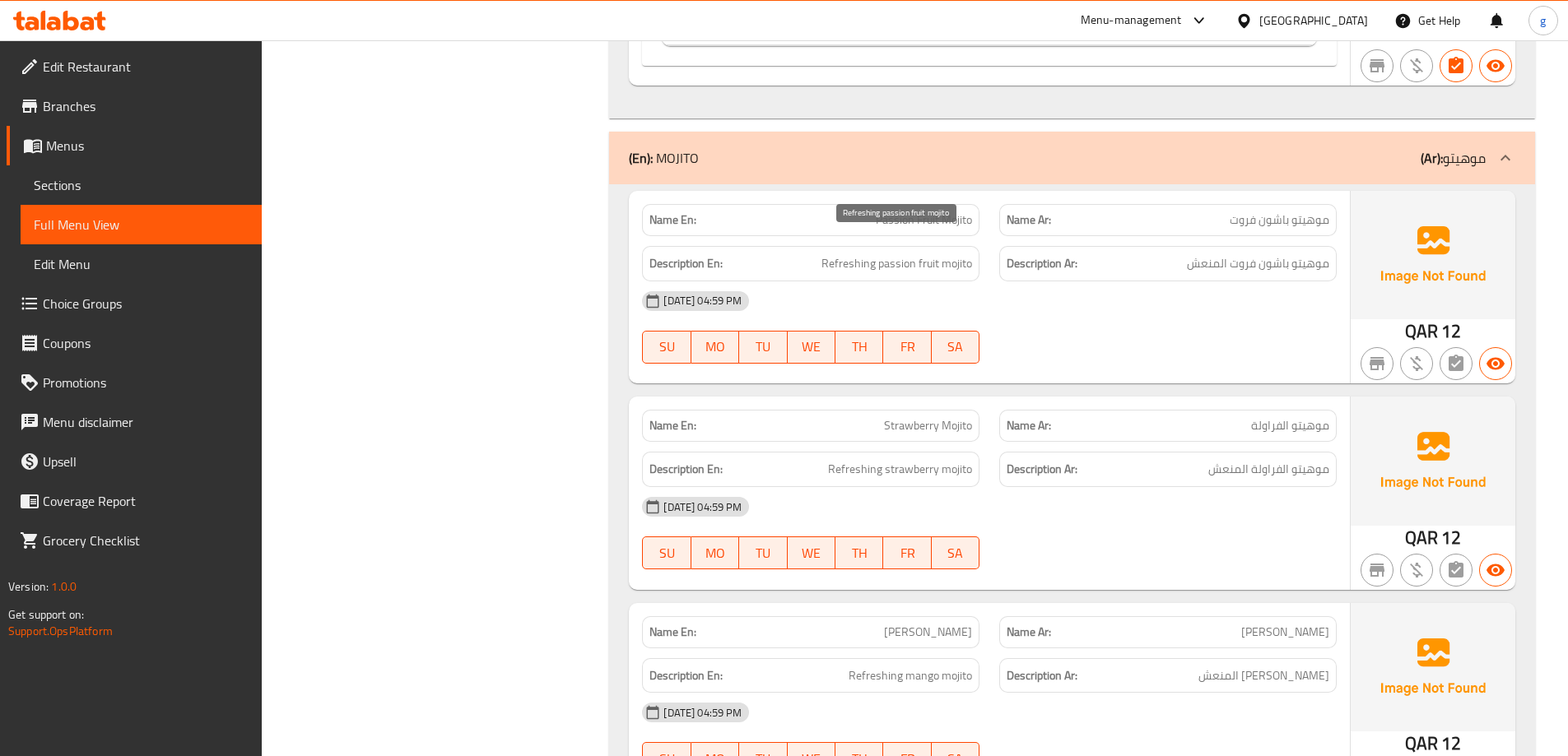
click at [826, 253] on span "Refreshing passion fruit mojito" at bounding box center [897, 263] width 151 height 20
click at [827, 253] on span "Refreshing passion fruit mojito" at bounding box center [897, 263] width 151 height 20
click at [856, 253] on span "Refreshing passion fruit mojito" at bounding box center [897, 263] width 151 height 20
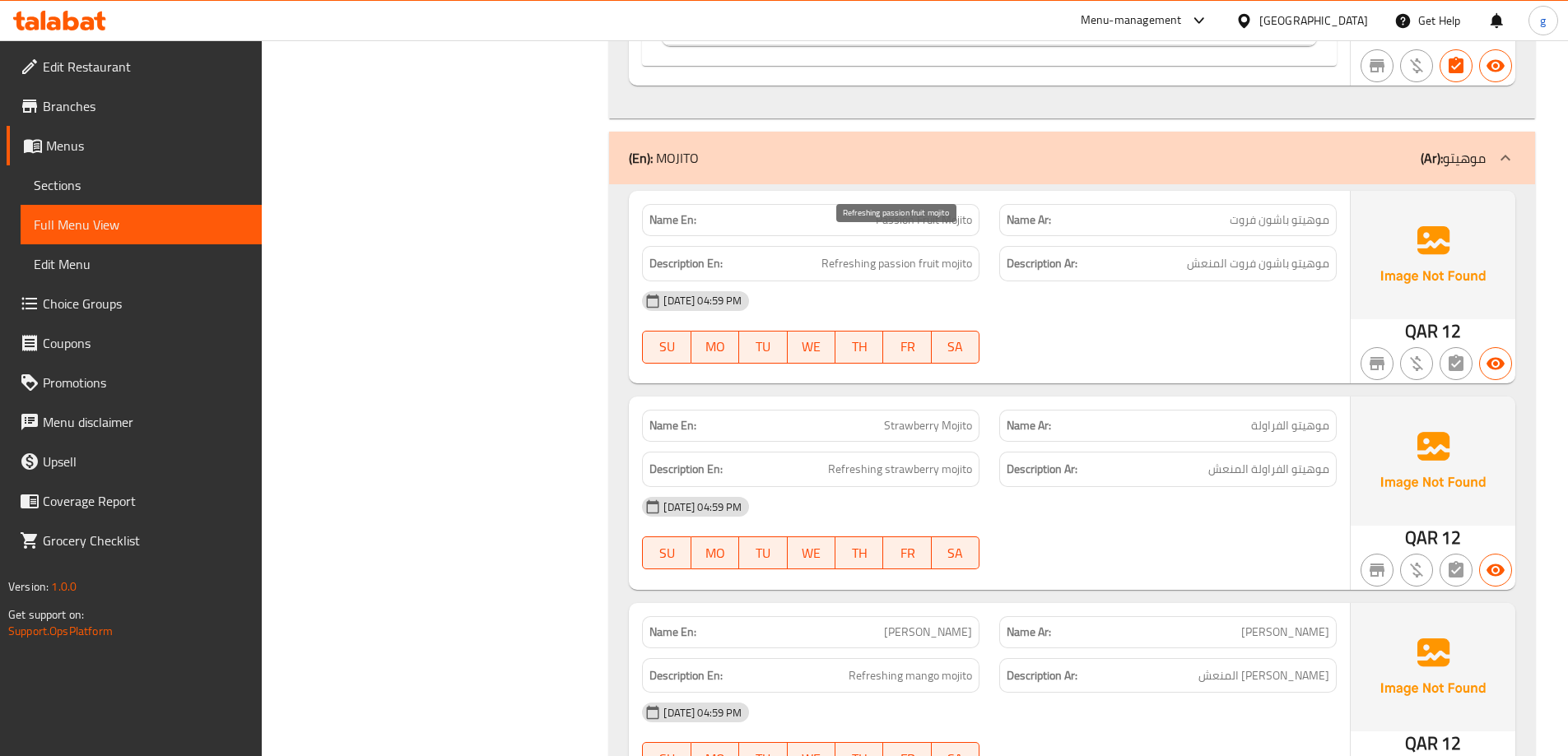
click at [839, 253] on span "Refreshing passion fruit mojito" at bounding box center [897, 263] width 151 height 20
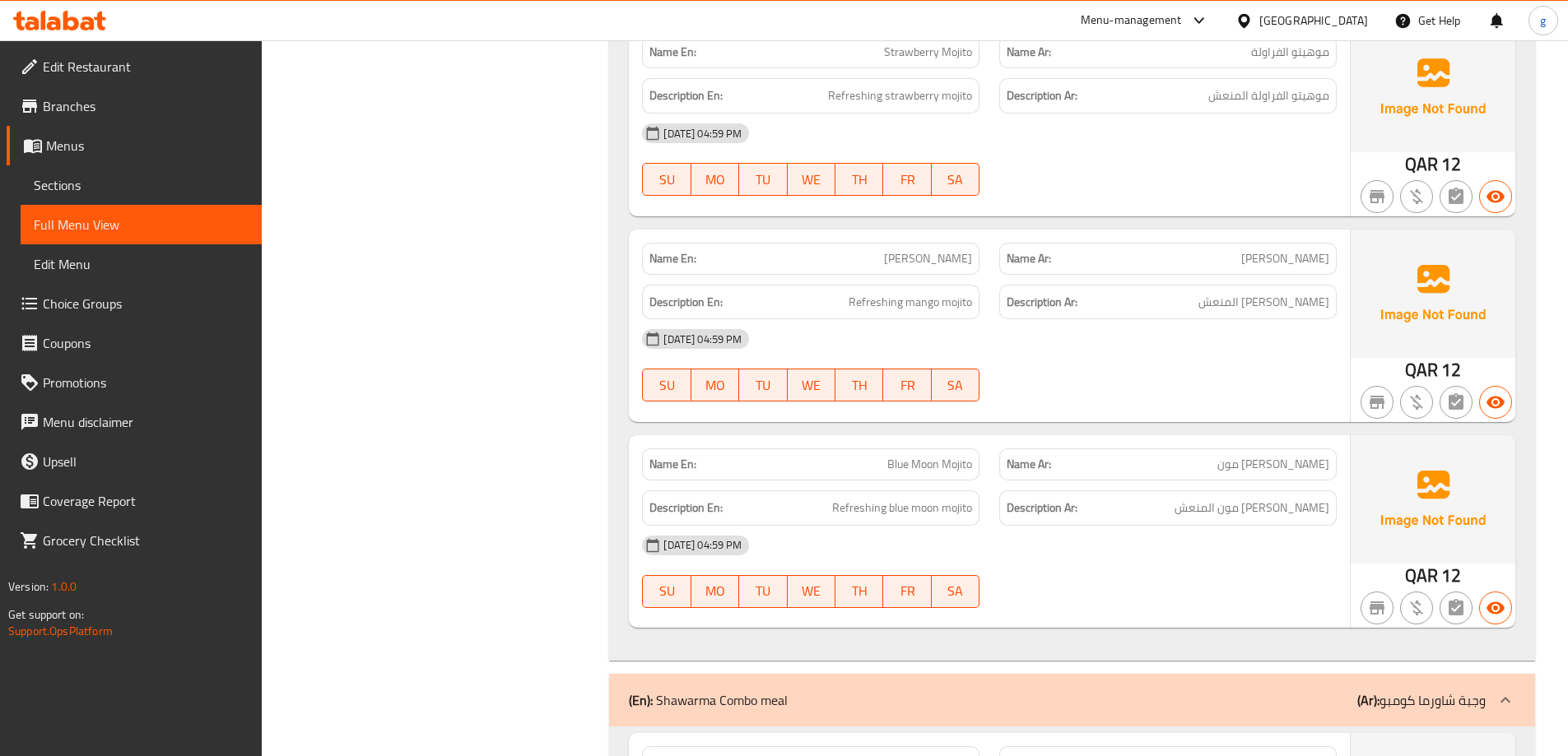
scroll to position [2469, 0]
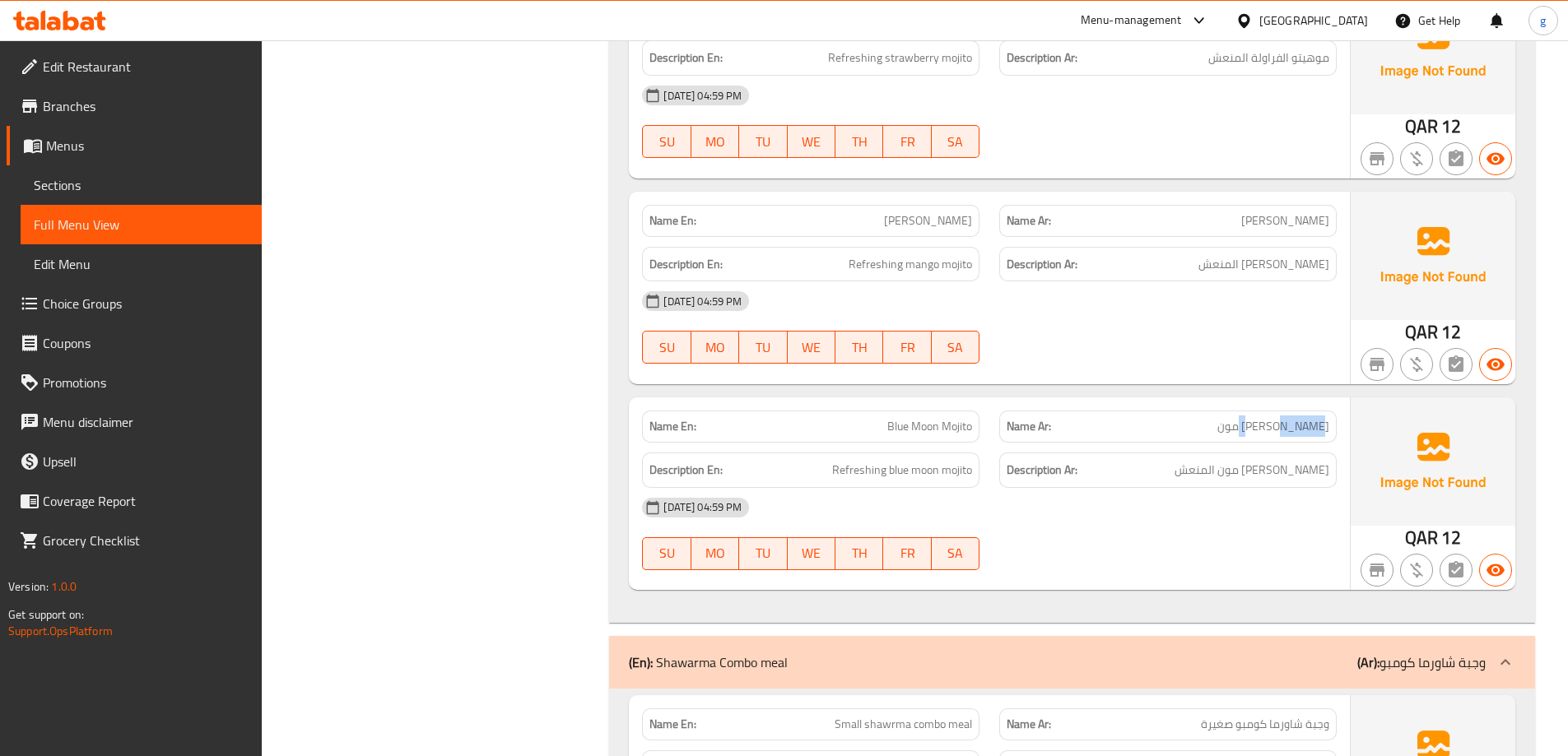
drag, startPoint x: 1292, startPoint y: 410, endPoint x: 1238, endPoint y: 402, distance: 54.6
click at [1238, 418] on p "Name Ar: [PERSON_NAME]" at bounding box center [1167, 427] width 323 height 18
click at [1137, 418] on p "Name Ar: [PERSON_NAME]" at bounding box center [1167, 427] width 323 height 18
click at [888, 418] on span "Blue Moon Mojito" at bounding box center [930, 427] width 85 height 18
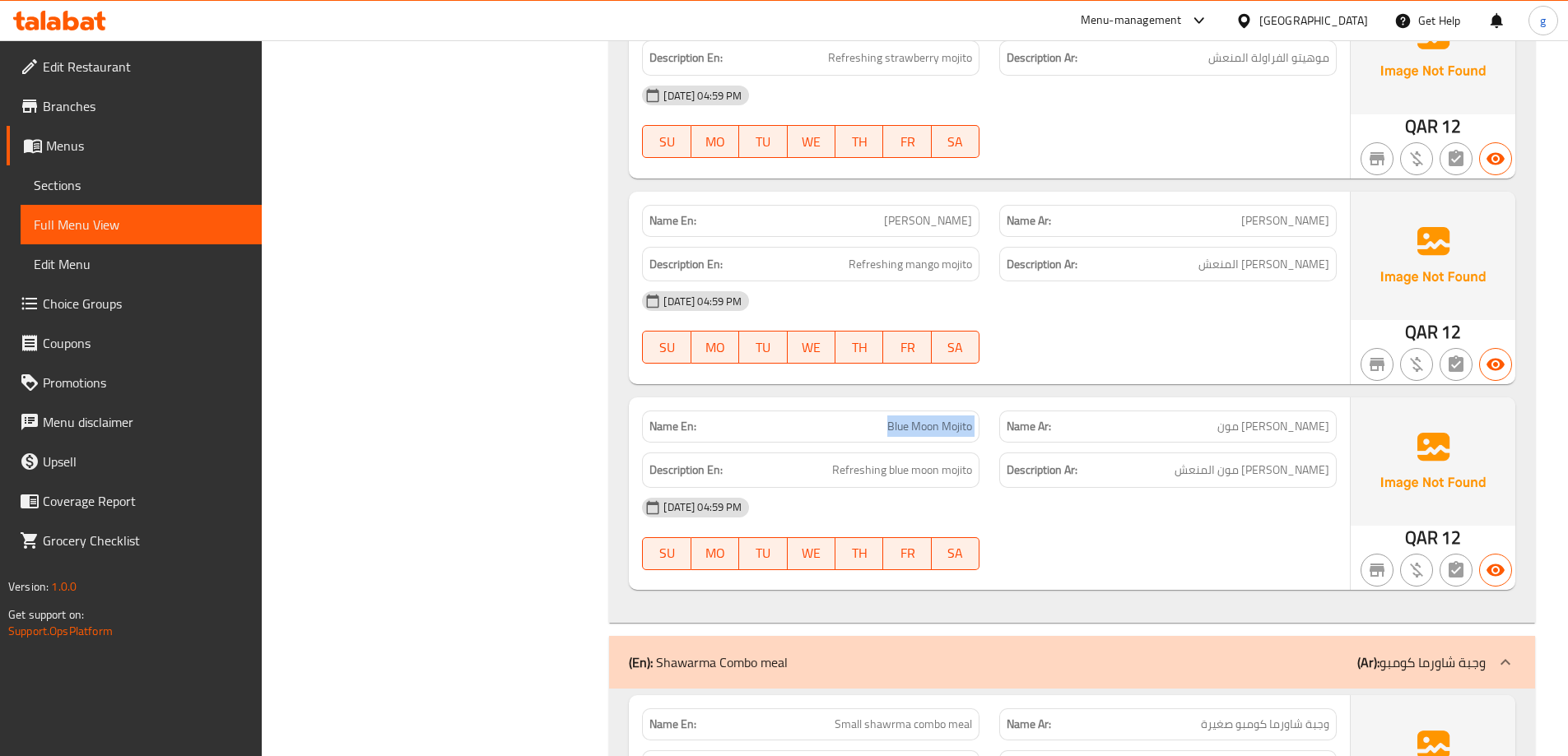
click at [888, 418] on span "Blue Moon Mojito" at bounding box center [930, 427] width 85 height 18
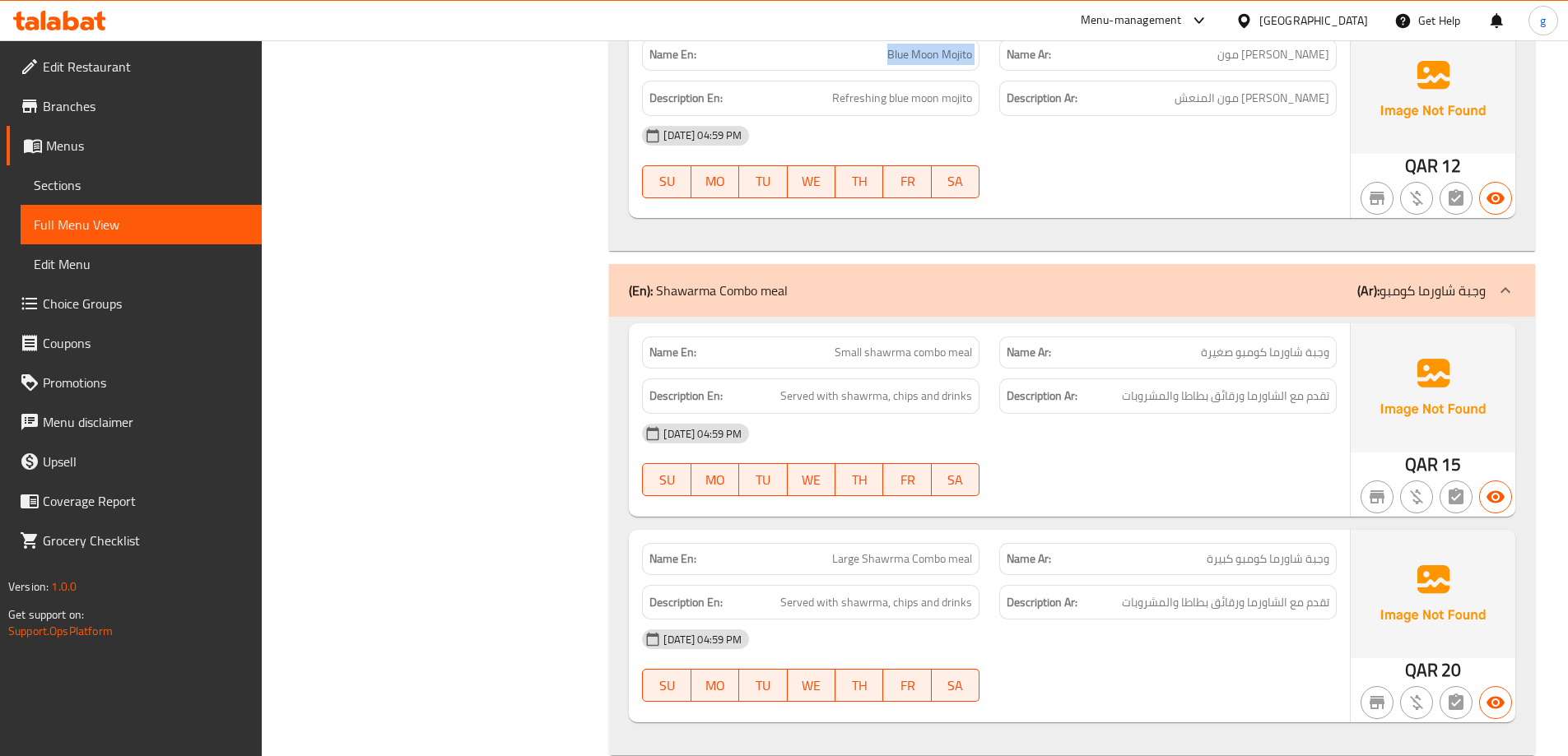
scroll to position [2854, 0]
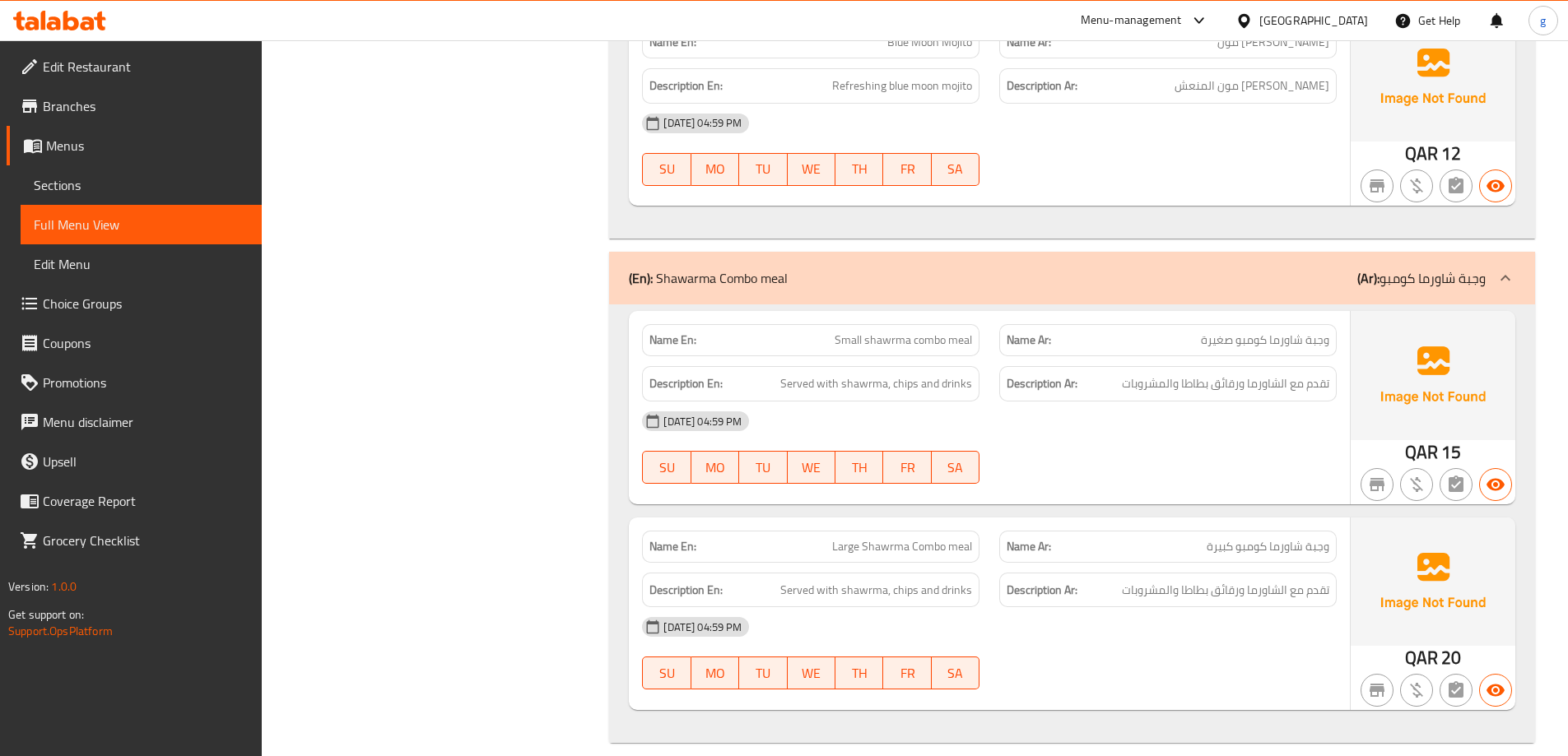
click at [903, 331] on span "Small shawrma combo meal" at bounding box center [903, 340] width 137 height 18
click at [1186, 374] on div "Description Ar: تقدم مع الشاورما ورقائق بطاطا والمشروبات" at bounding box center [1167, 384] width 337 height 35
click at [1185, 373] on span "تقدم مع الشاورما ورقائق بطاطا والمشروبات" at bounding box center [1225, 383] width 208 height 20
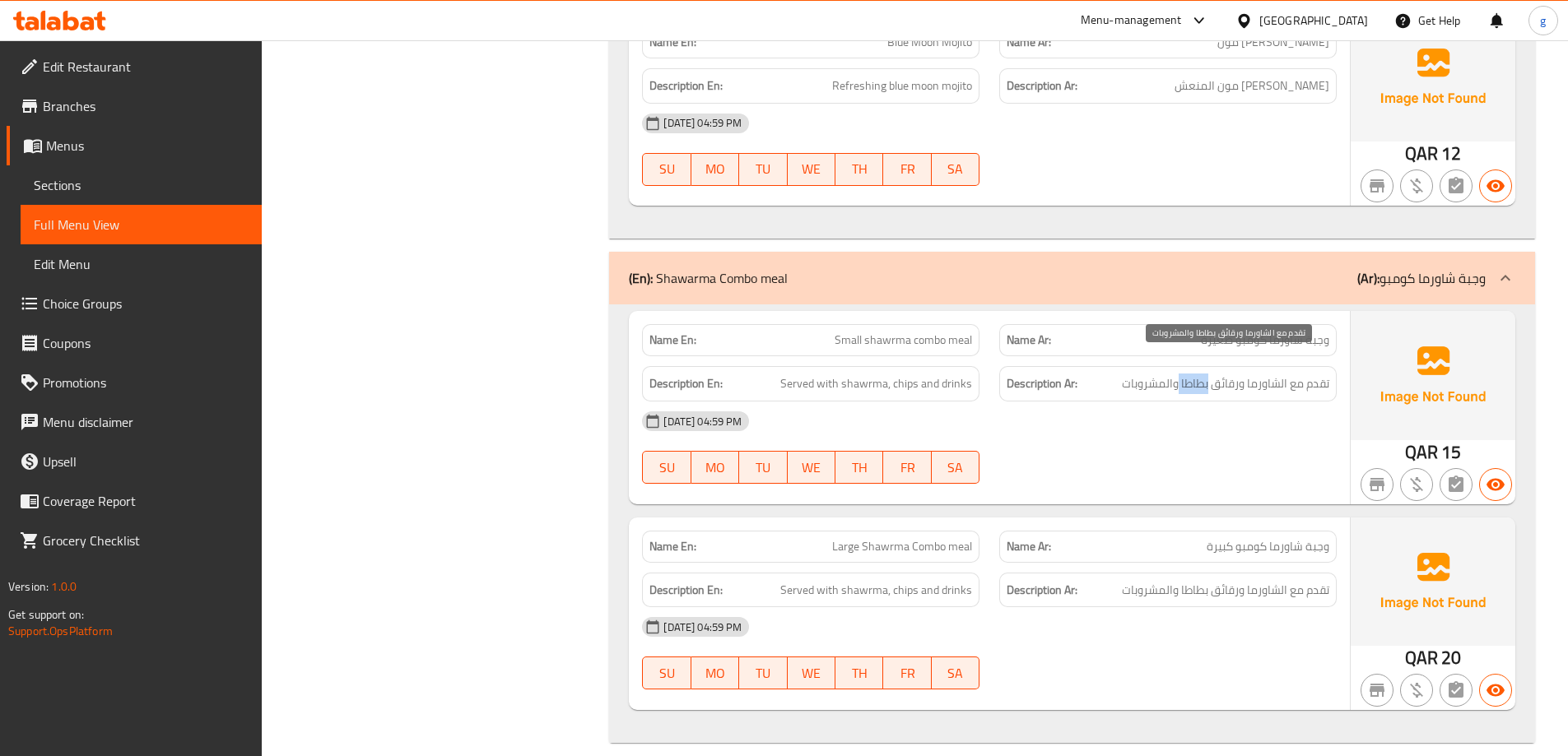
click at [1185, 373] on span "تقدم مع الشاورما ورقائق بطاطا والمشروبات" at bounding box center [1225, 383] width 208 height 20
copy span "بطاطا"
click at [1221, 373] on span "تقدم مع الشاورما ورقائق بطاطا والمشروبات" at bounding box center [1225, 383] width 208 height 20
drag, startPoint x: 1221, startPoint y: 363, endPoint x: 1204, endPoint y: 363, distance: 17.0
click at [1204, 373] on span "تقدم مع الشاورما ورقائق بطاطا والمشروبات" at bounding box center [1225, 383] width 208 height 20
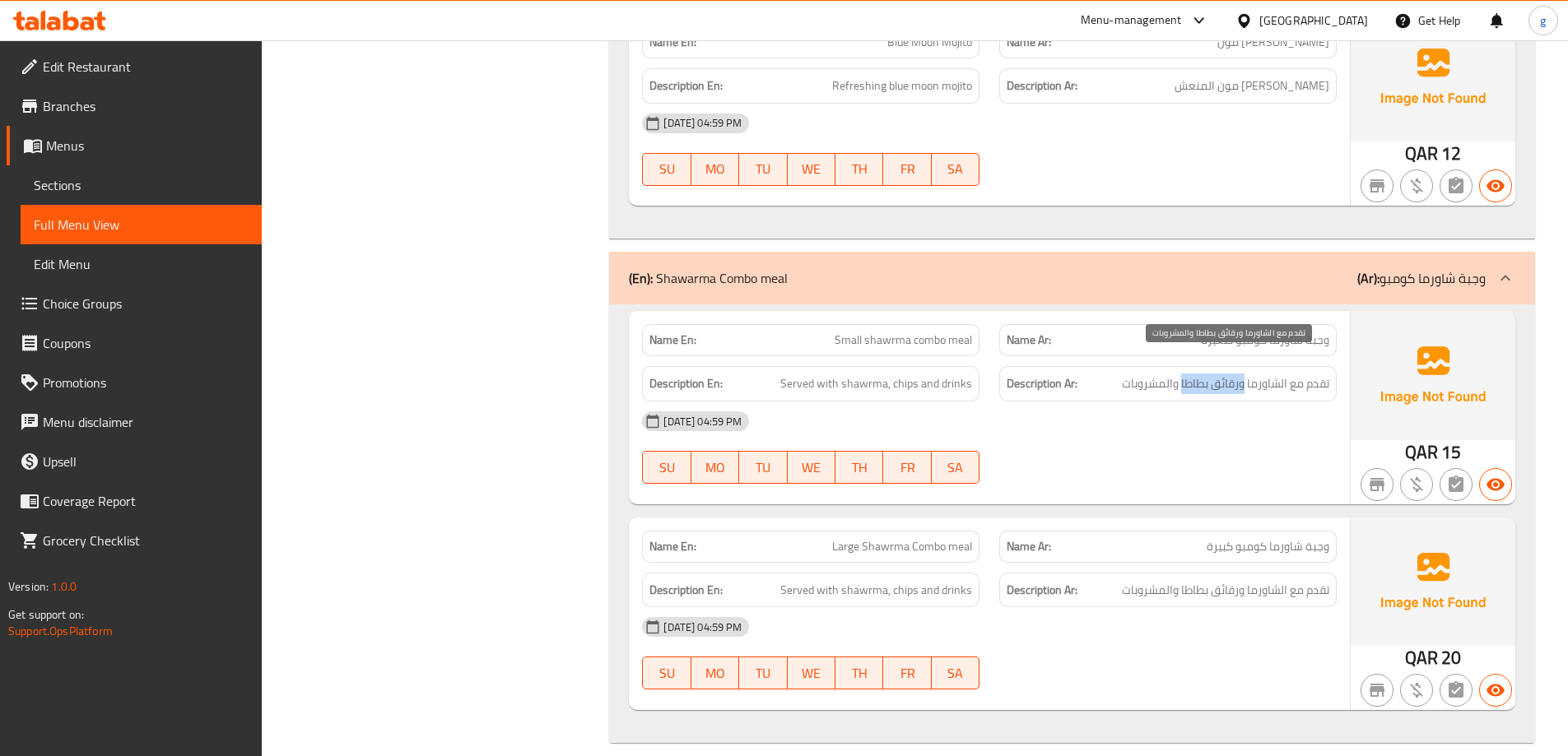
click at [1240, 373] on span "تقدم مع الشاورما ورقائق بطاطا والمشروبات" at bounding box center [1225, 383] width 208 height 20
click at [1238, 373] on span "تقدم مع الشاورما ورقائق بطاطا والمشروبات" at bounding box center [1225, 383] width 208 height 20
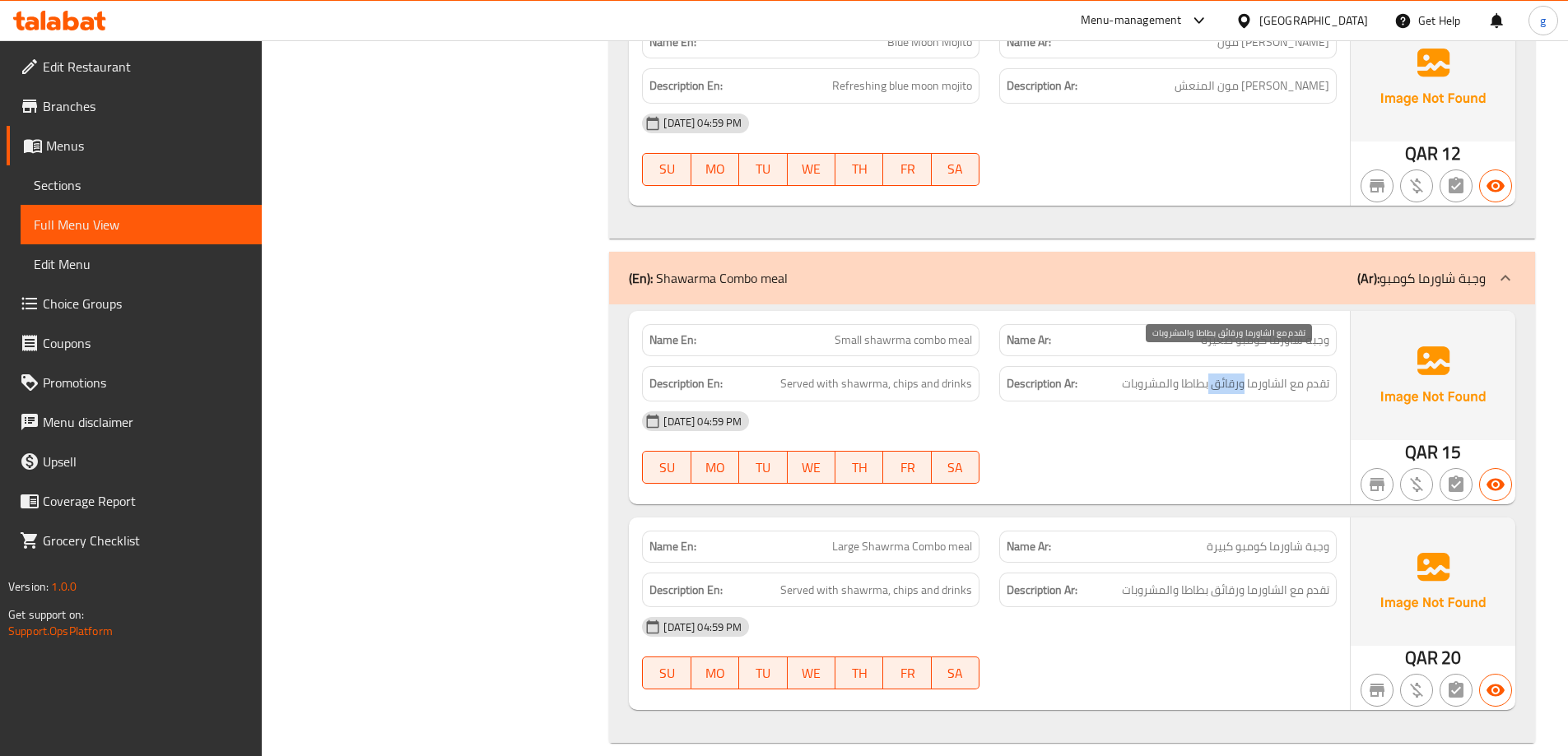
click at [1238, 373] on span "تقدم مع الشاورما ورقائق بطاطا والمشروبات" at bounding box center [1225, 383] width 208 height 20
click at [881, 538] on span "Large Shawrma Combo meal" at bounding box center [902, 547] width 140 height 18
click at [1243, 538] on span "وجبة شاورما كومبو كبيرة" at bounding box center [1268, 547] width 123 height 18
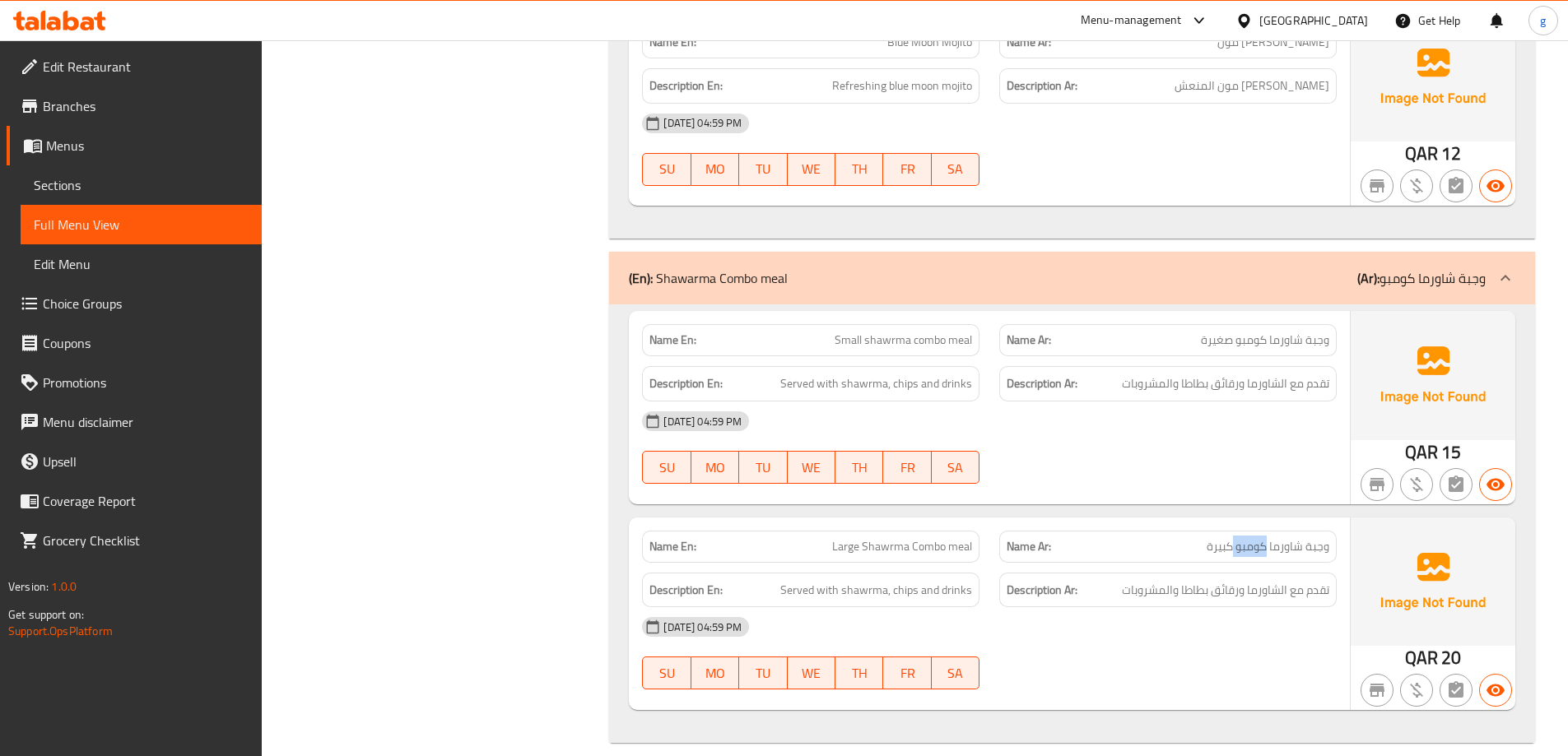
click at [1243, 538] on span "وجبة شاورما كومبو كبيرة" at bounding box center [1268, 547] width 123 height 18
click at [857, 580] on span "Served with shawrma, chips and drinks" at bounding box center [876, 589] width 192 height 20
